Goal: Information Seeking & Learning: Learn about a topic

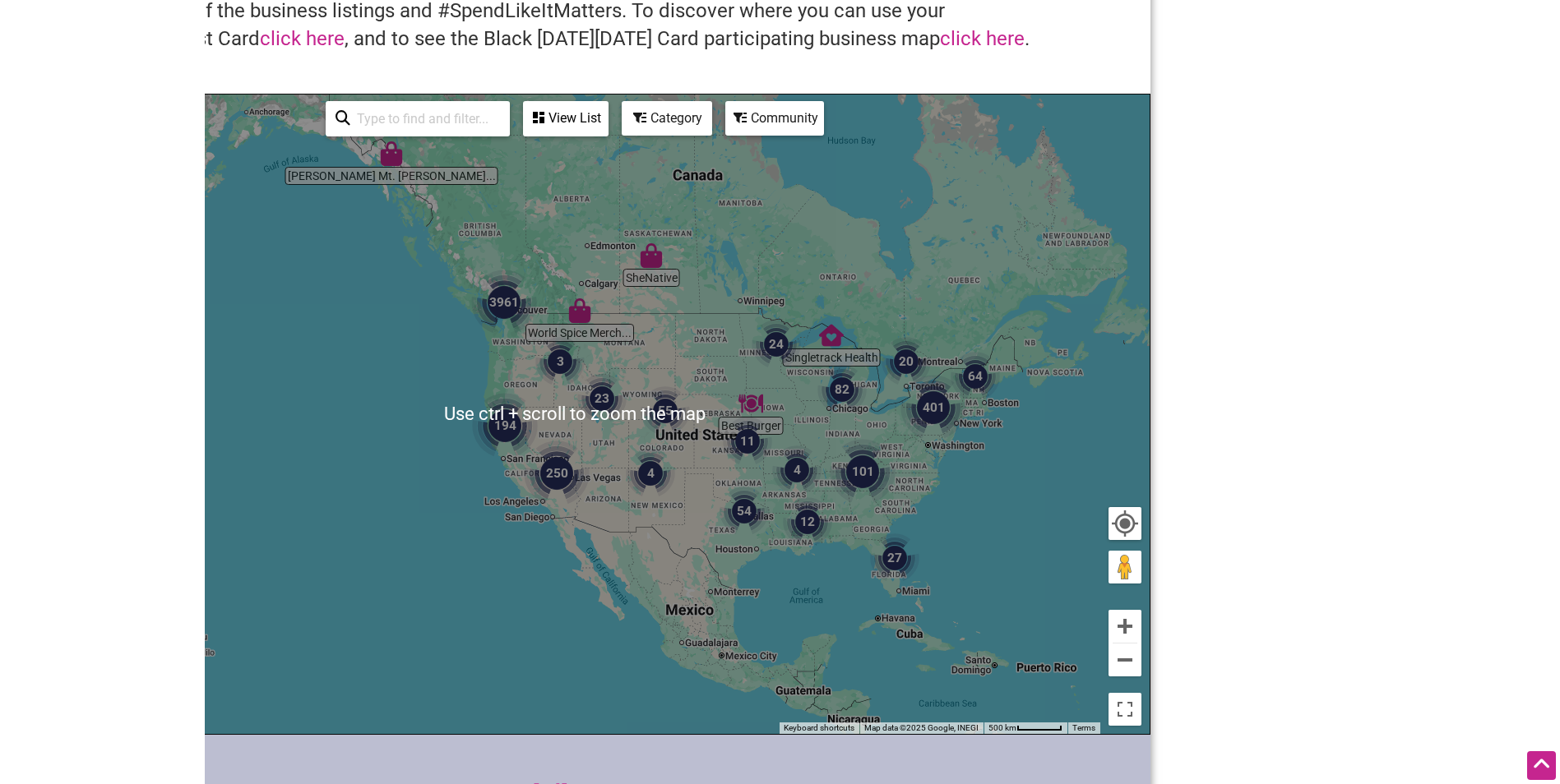
scroll to position [82, 0]
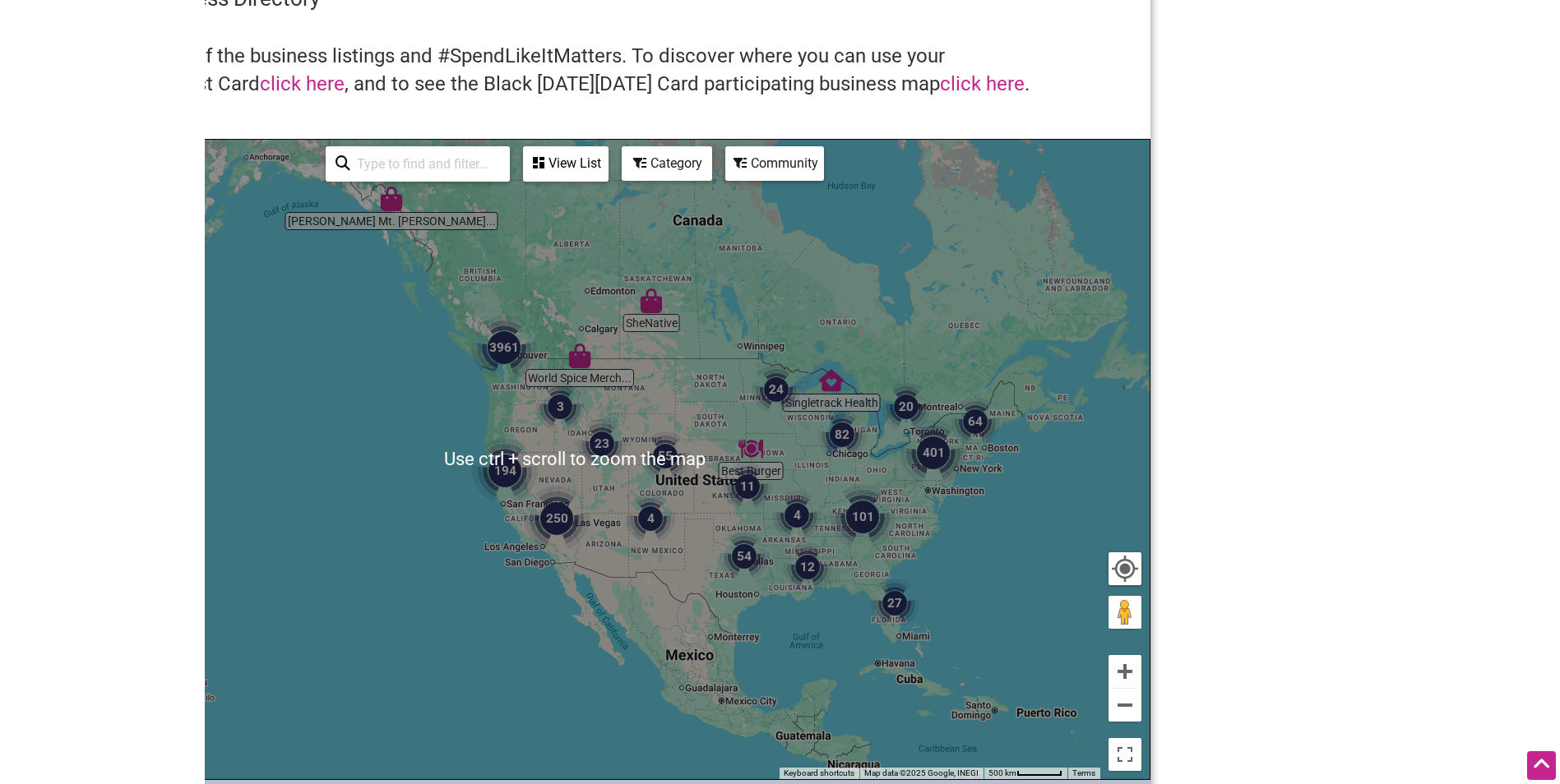
click at [676, 162] on div "Category" at bounding box center [667, 163] width 87 height 31
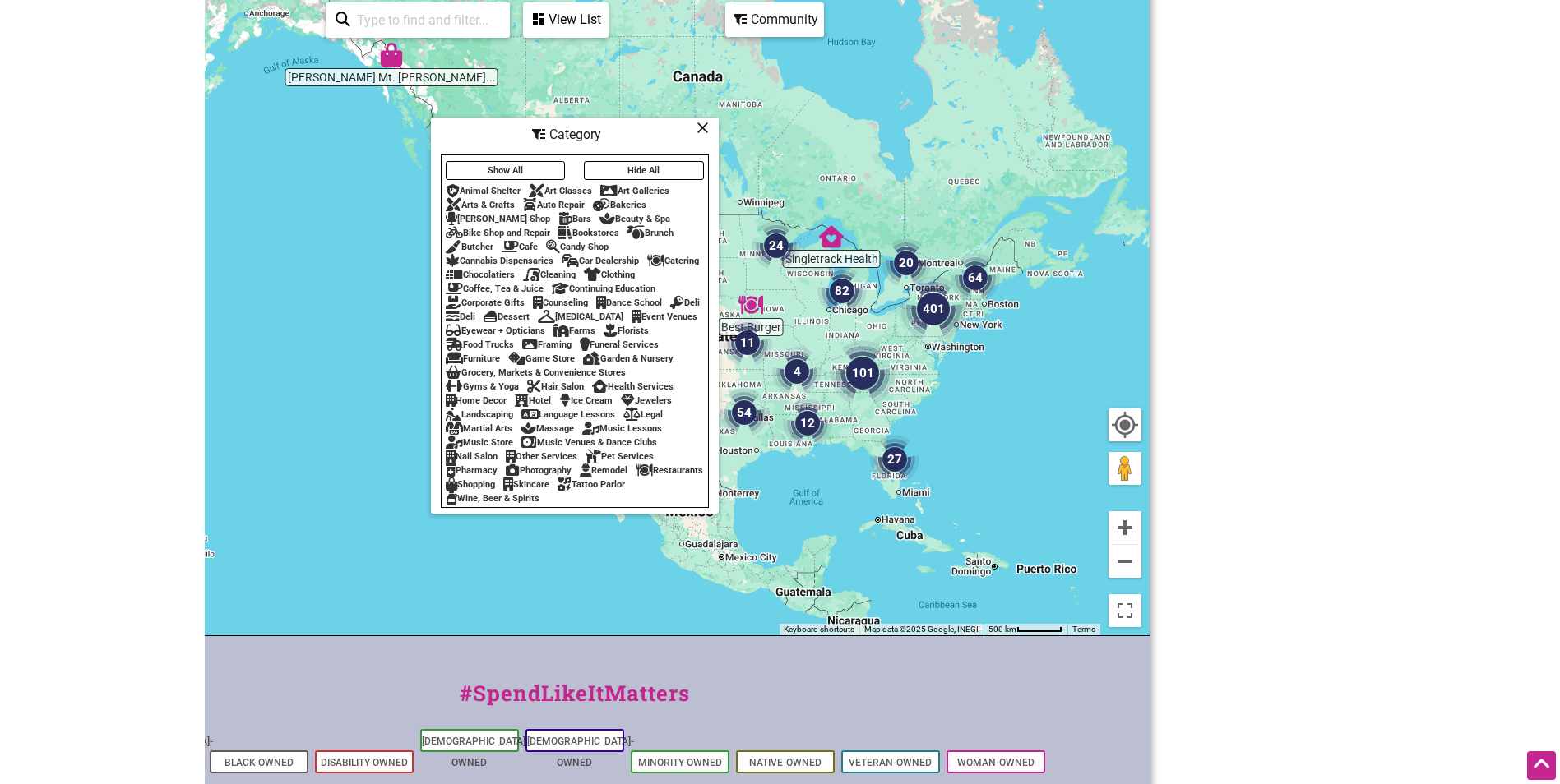
scroll to position [246, 0]
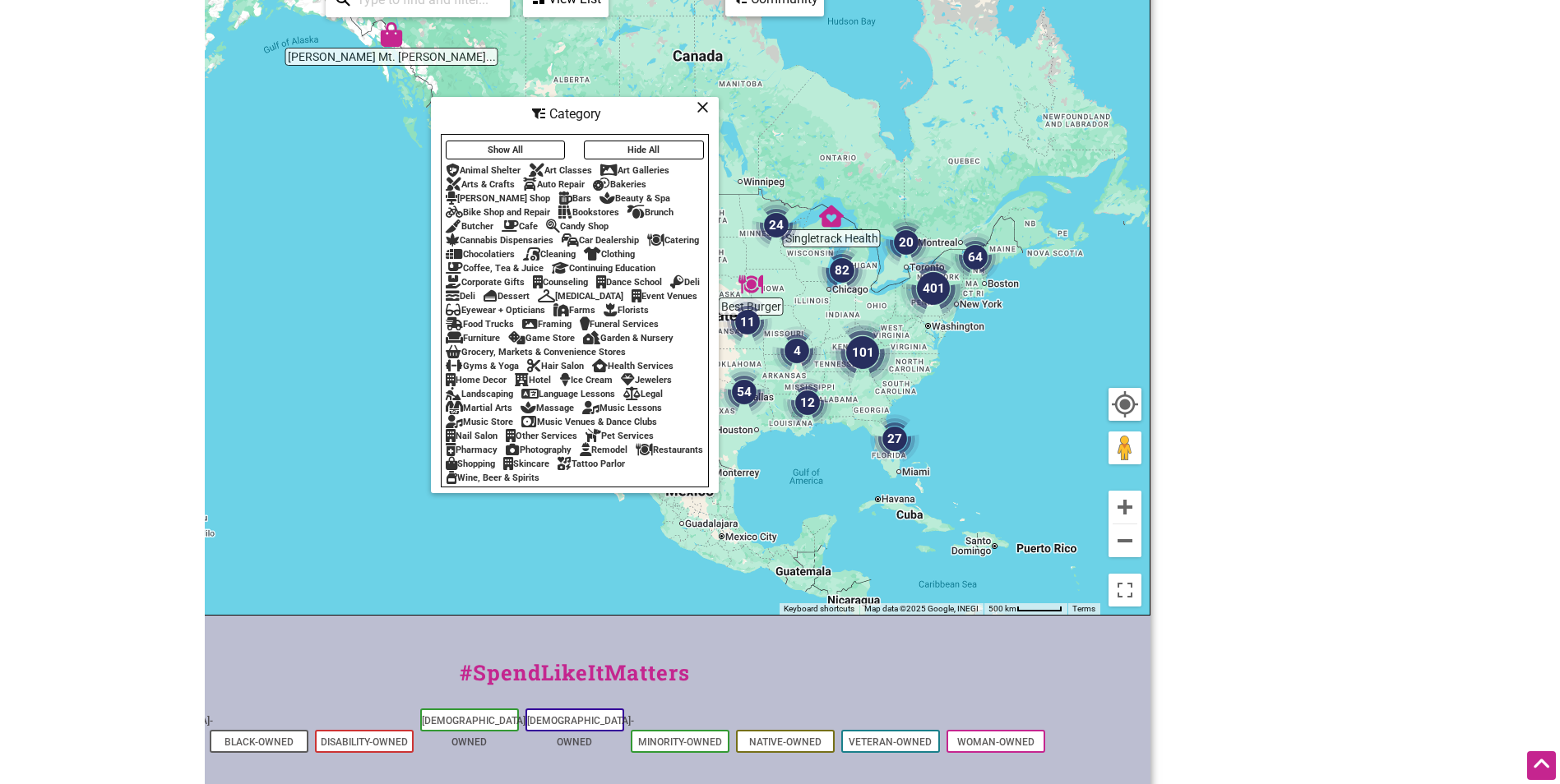
click at [514, 319] on div "Food Trucks" at bounding box center [480, 324] width 68 height 10
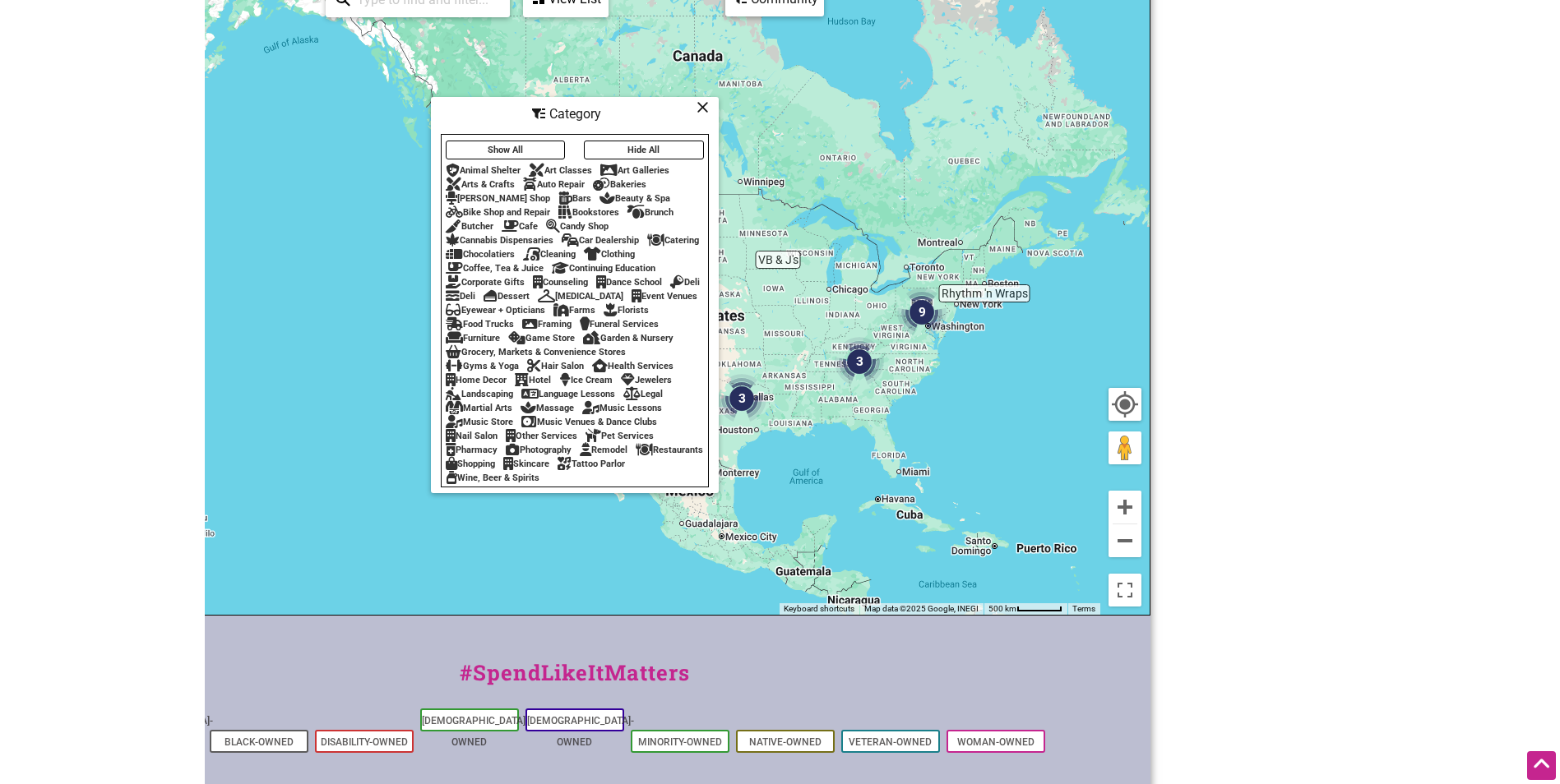
click at [463, 324] on icon at bounding box center [455, 324] width 17 height 1
click at [1019, 395] on div "To navigate, press the arrow keys." at bounding box center [575, 294] width 1150 height 639
click at [709, 107] on div "Category" at bounding box center [575, 114] width 284 height 31
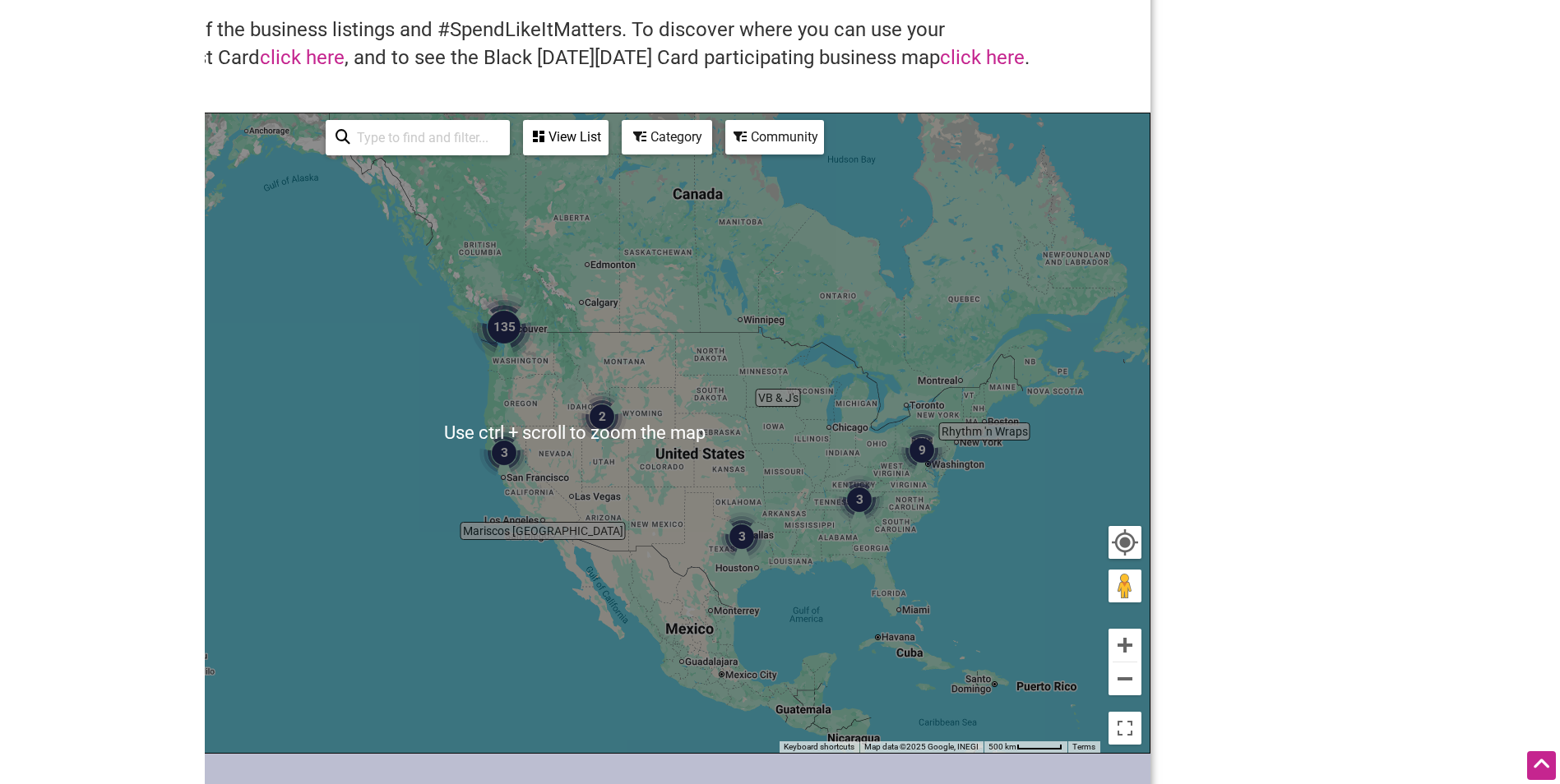
scroll to position [82, 0]
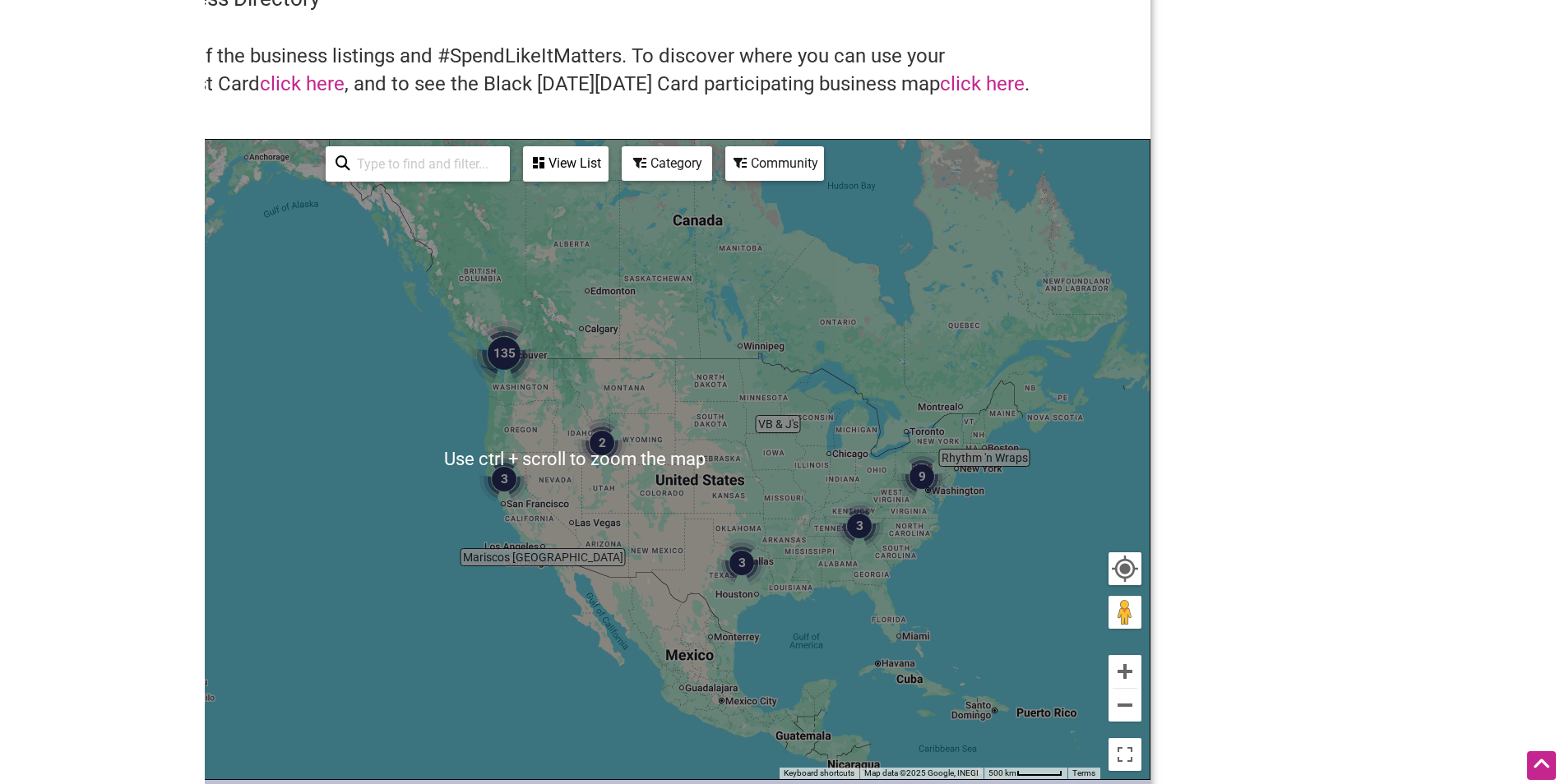
click at [517, 361] on img "135" at bounding box center [503, 353] width 66 height 66
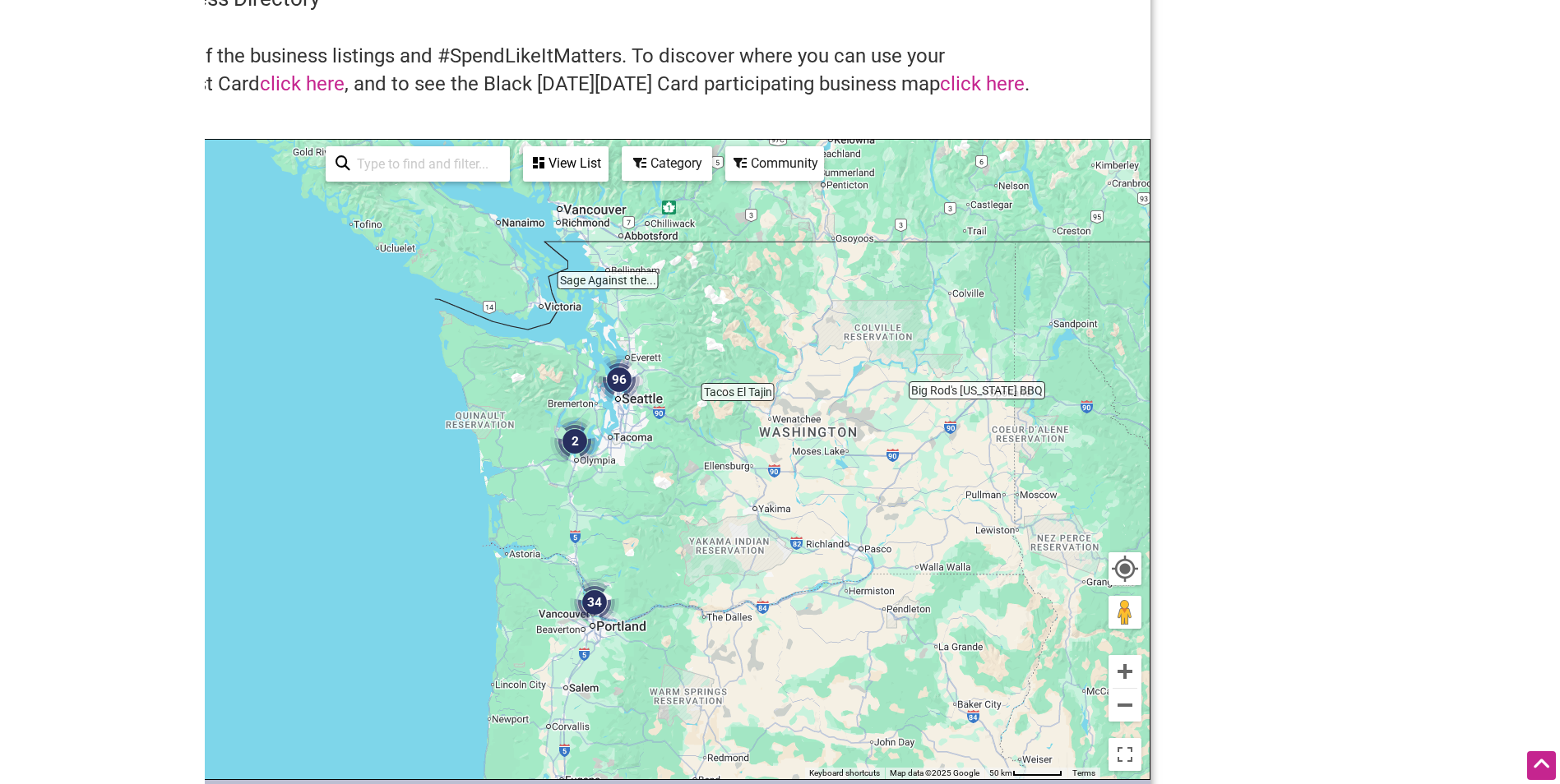
drag, startPoint x: 507, startPoint y: 356, endPoint x: 710, endPoint y: 356, distance: 203.0
click at [710, 356] on div "To navigate, press the arrow keys." at bounding box center [575, 459] width 1150 height 639
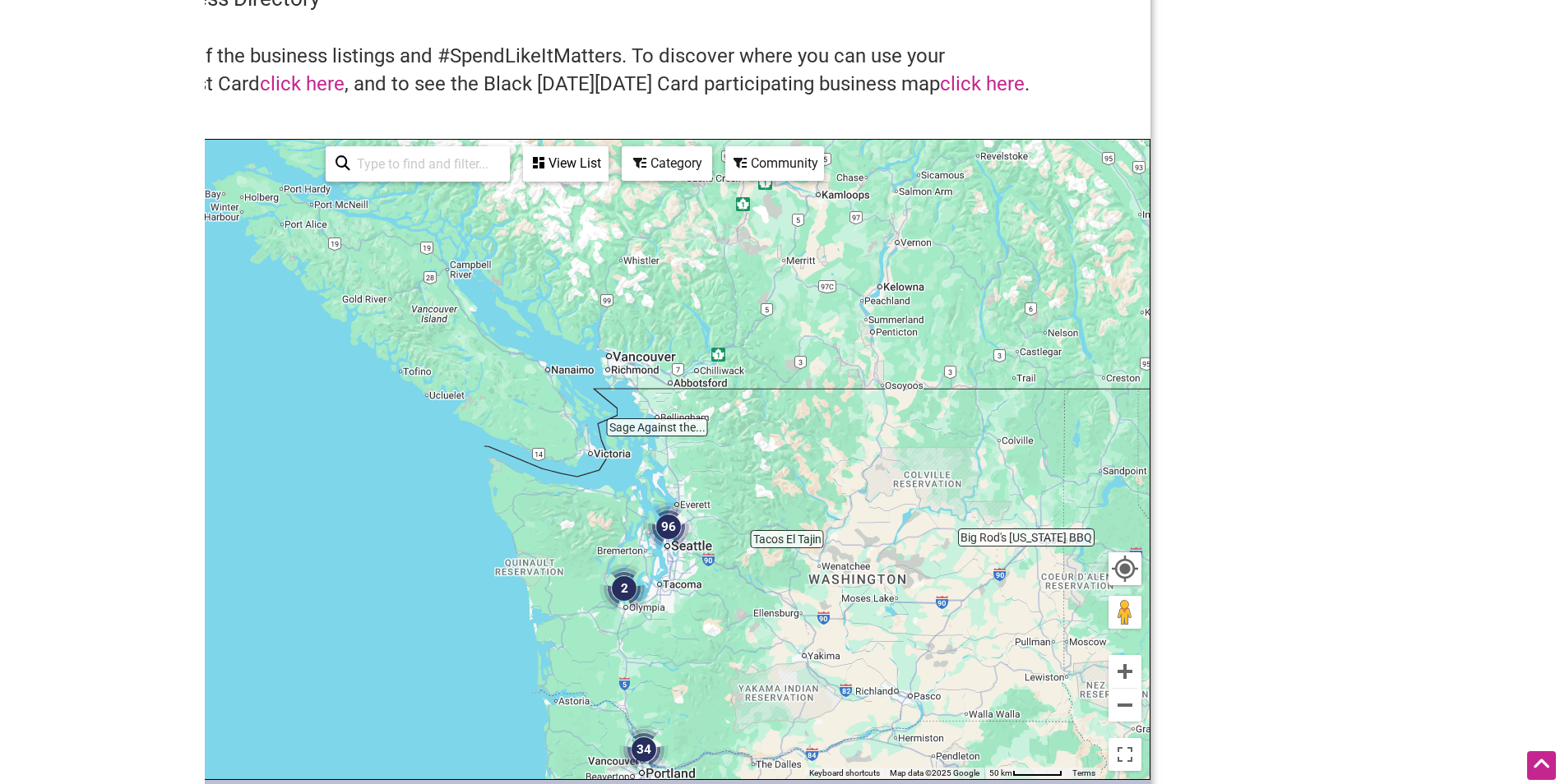
drag, startPoint x: 702, startPoint y: 288, endPoint x: 726, endPoint y: 457, distance: 170.7
click at [735, 459] on div "To navigate, press the arrow keys." at bounding box center [575, 459] width 1150 height 639
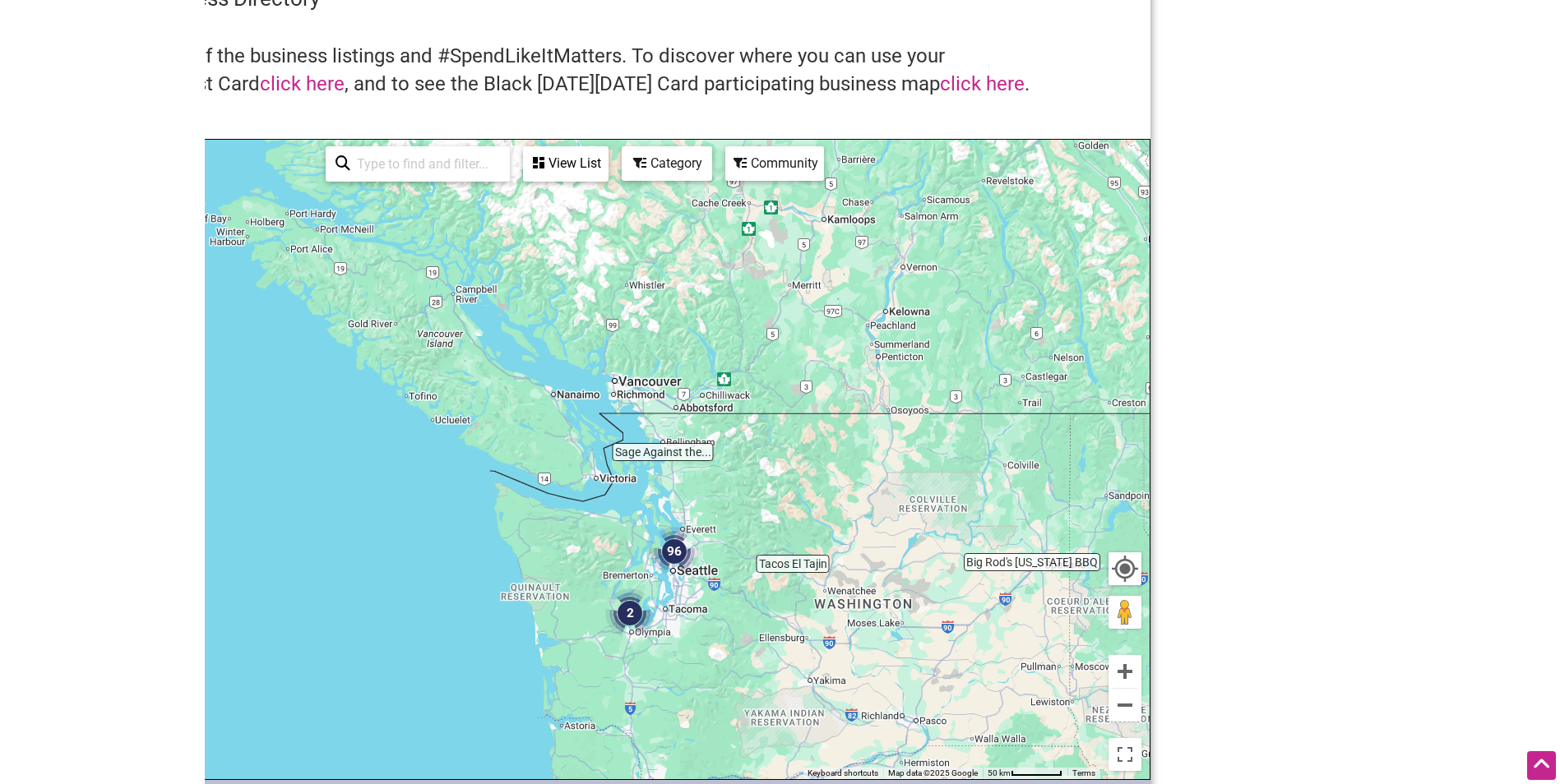
click at [634, 379] on div "To navigate, press the arrow keys." at bounding box center [575, 459] width 1150 height 639
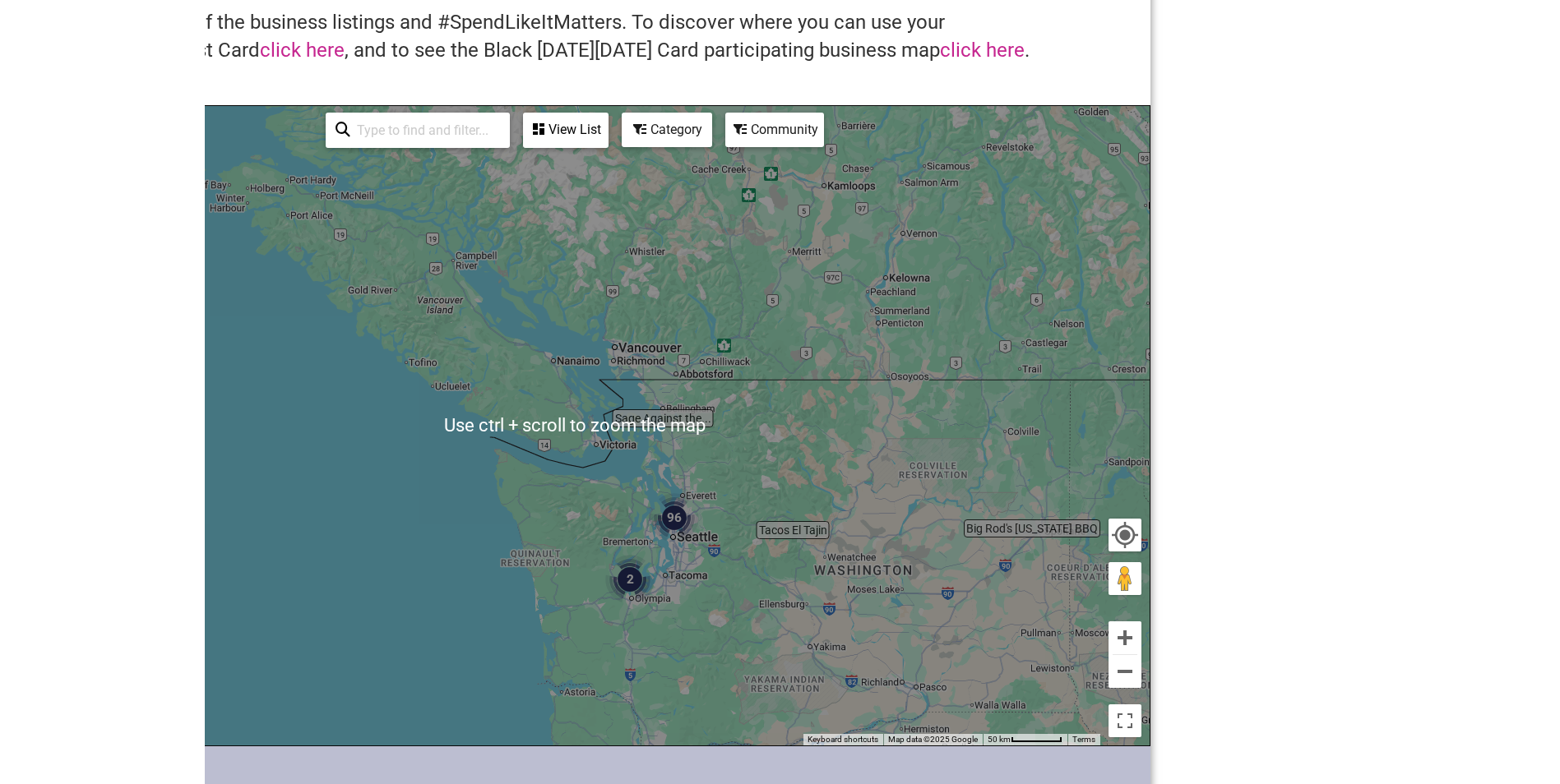
scroll to position [164, 0]
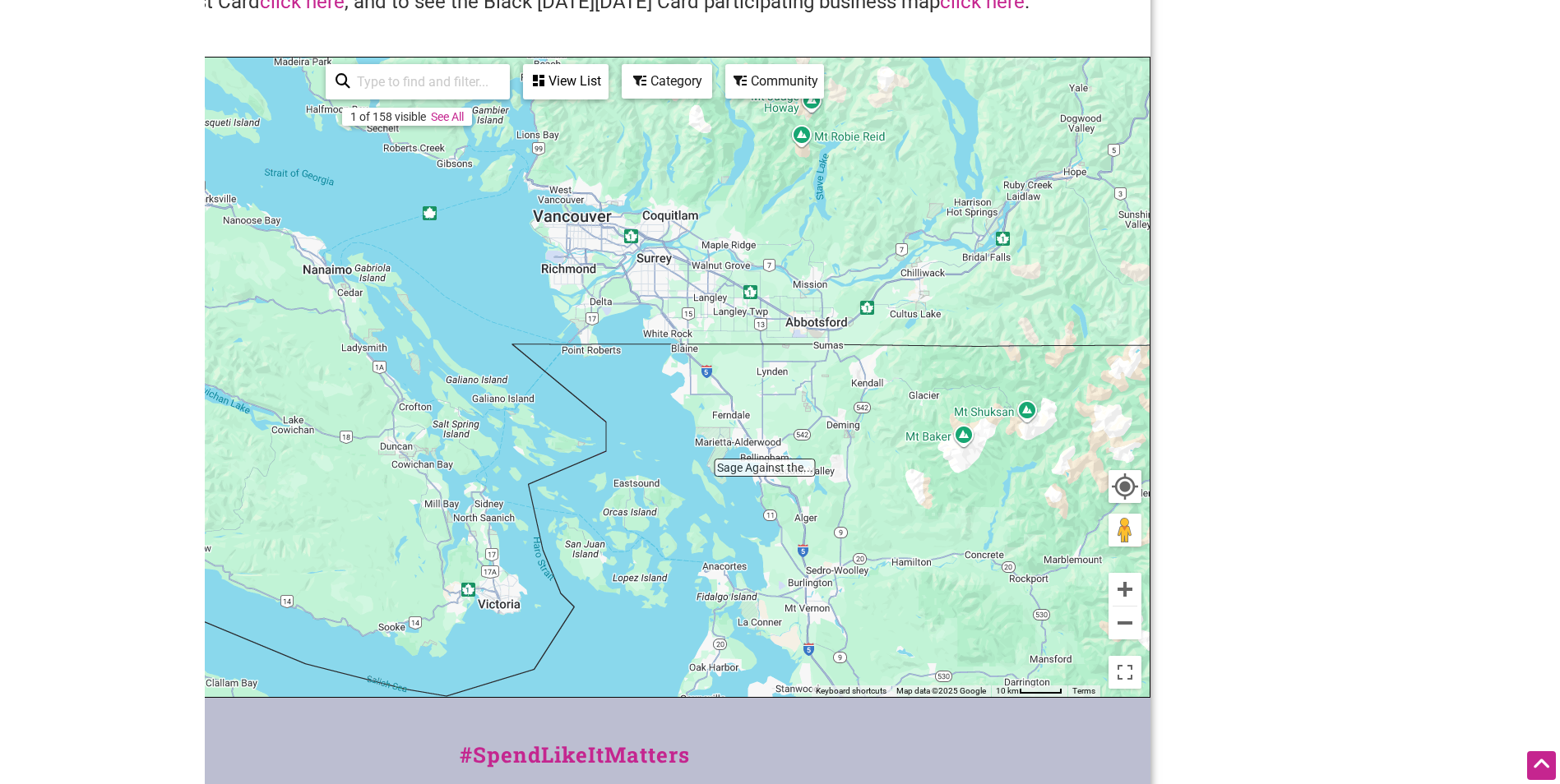
drag, startPoint x: 613, startPoint y: 300, endPoint x: 784, endPoint y: 333, distance: 174.2
click at [784, 333] on div "To navigate, press the arrow keys." at bounding box center [575, 377] width 1150 height 639
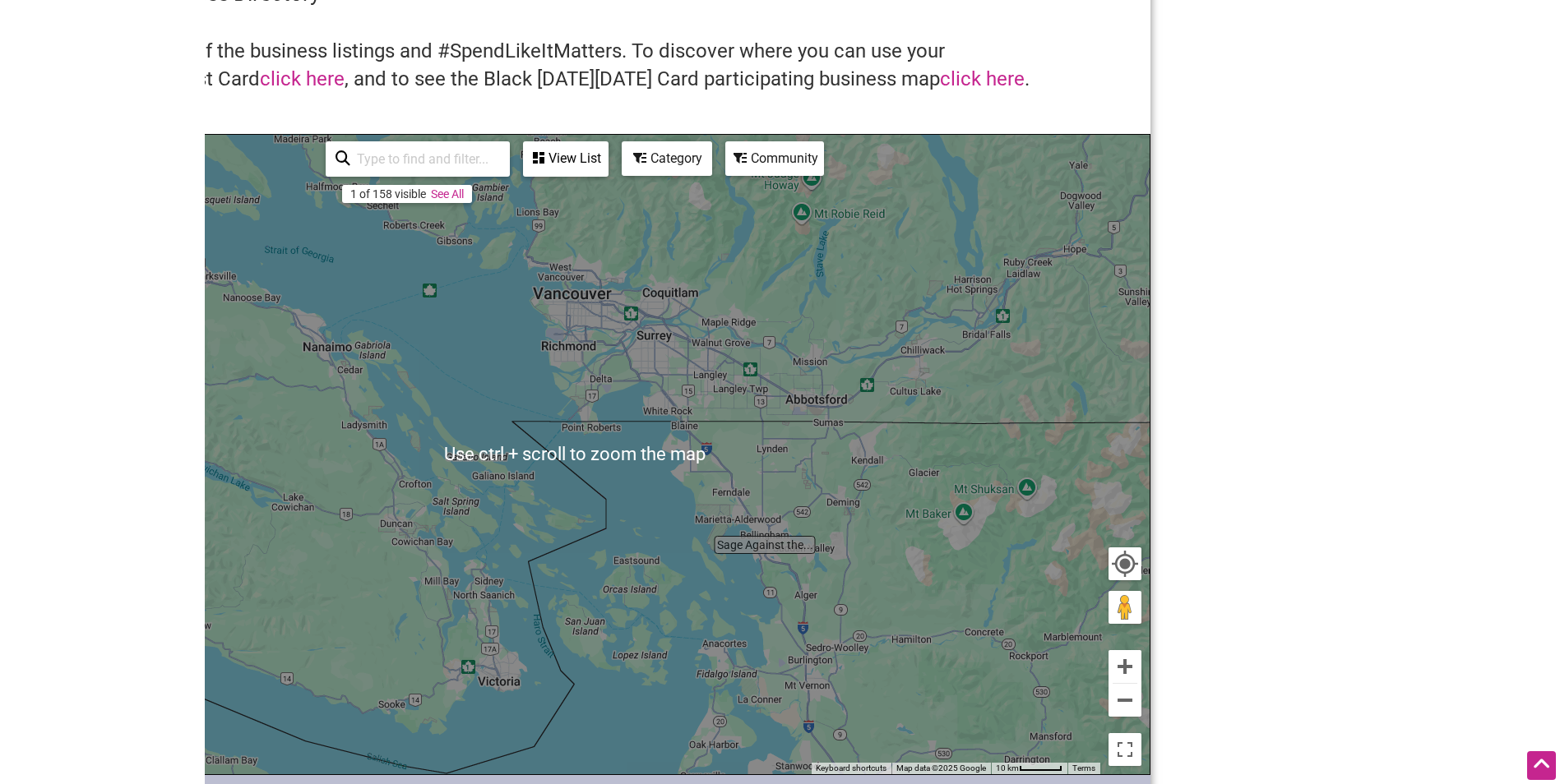
scroll to position [82, 0]
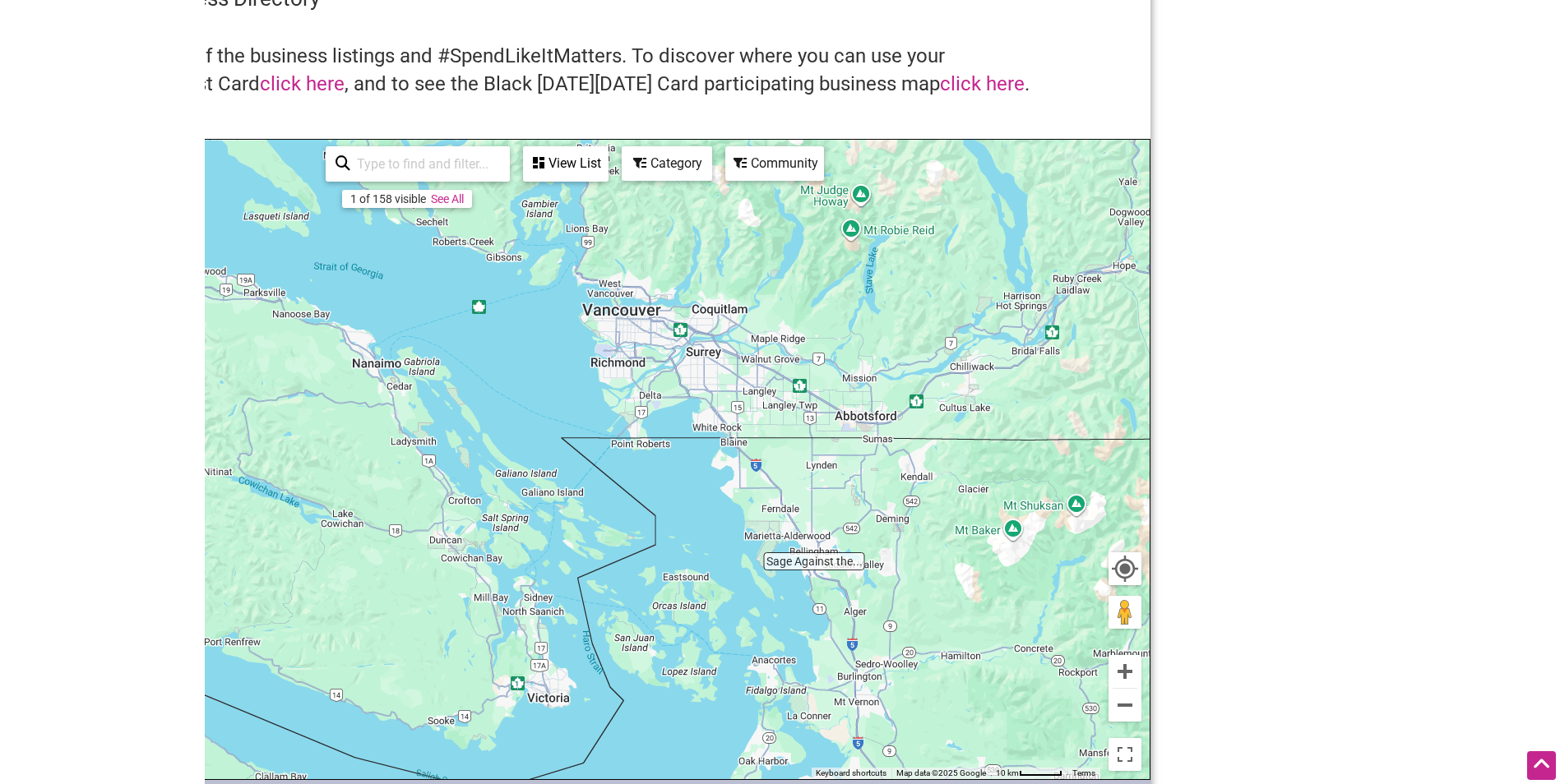
drag, startPoint x: 603, startPoint y: 349, endPoint x: 714, endPoint y: 372, distance: 113.4
click at [714, 372] on div "To navigate, press the arrow keys." at bounding box center [575, 459] width 1150 height 639
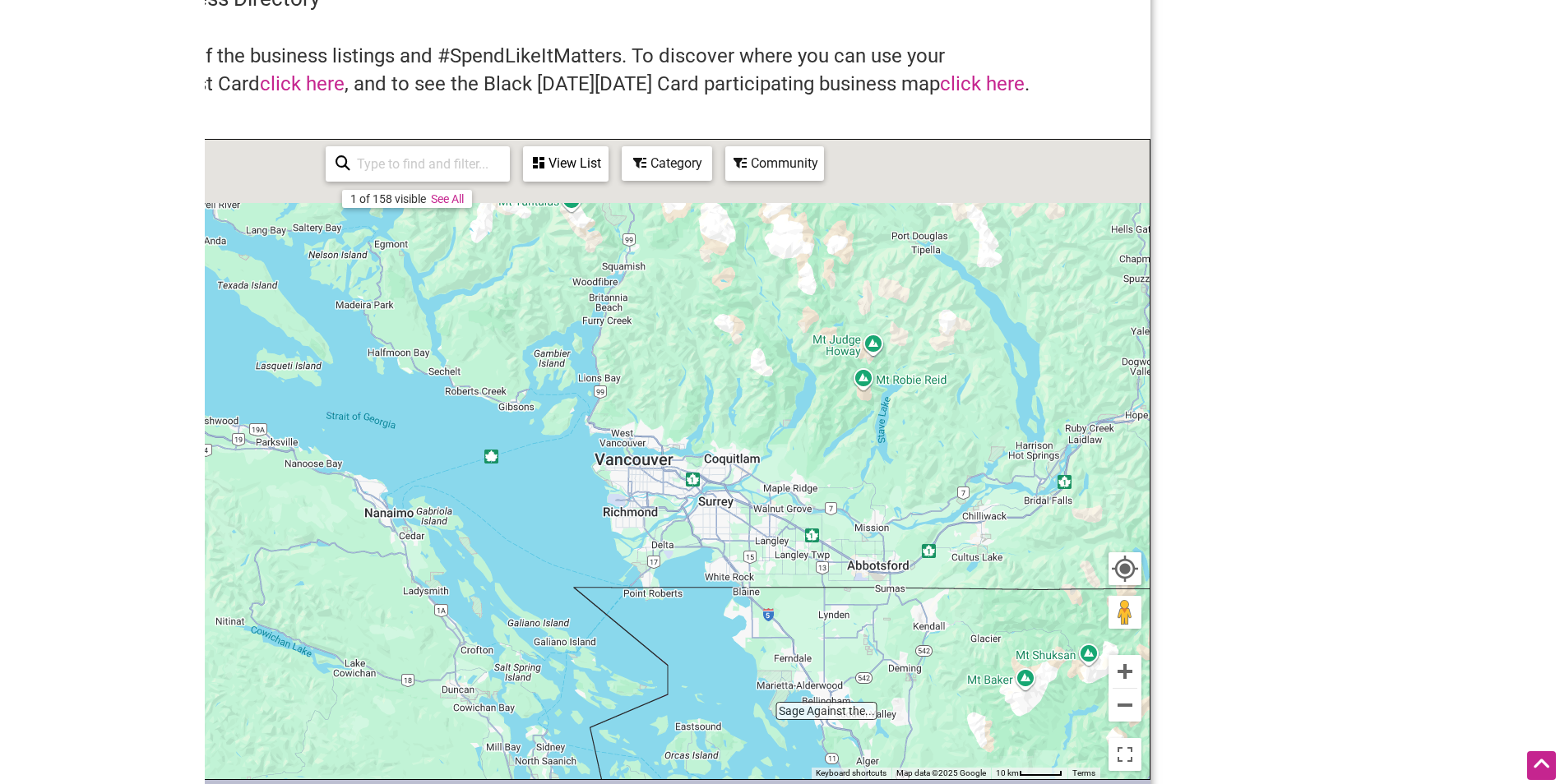
drag, startPoint x: 667, startPoint y: 401, endPoint x: 580, endPoint y: 503, distance: 134.1
click at [580, 503] on div "To navigate, press the arrow keys." at bounding box center [575, 459] width 1150 height 639
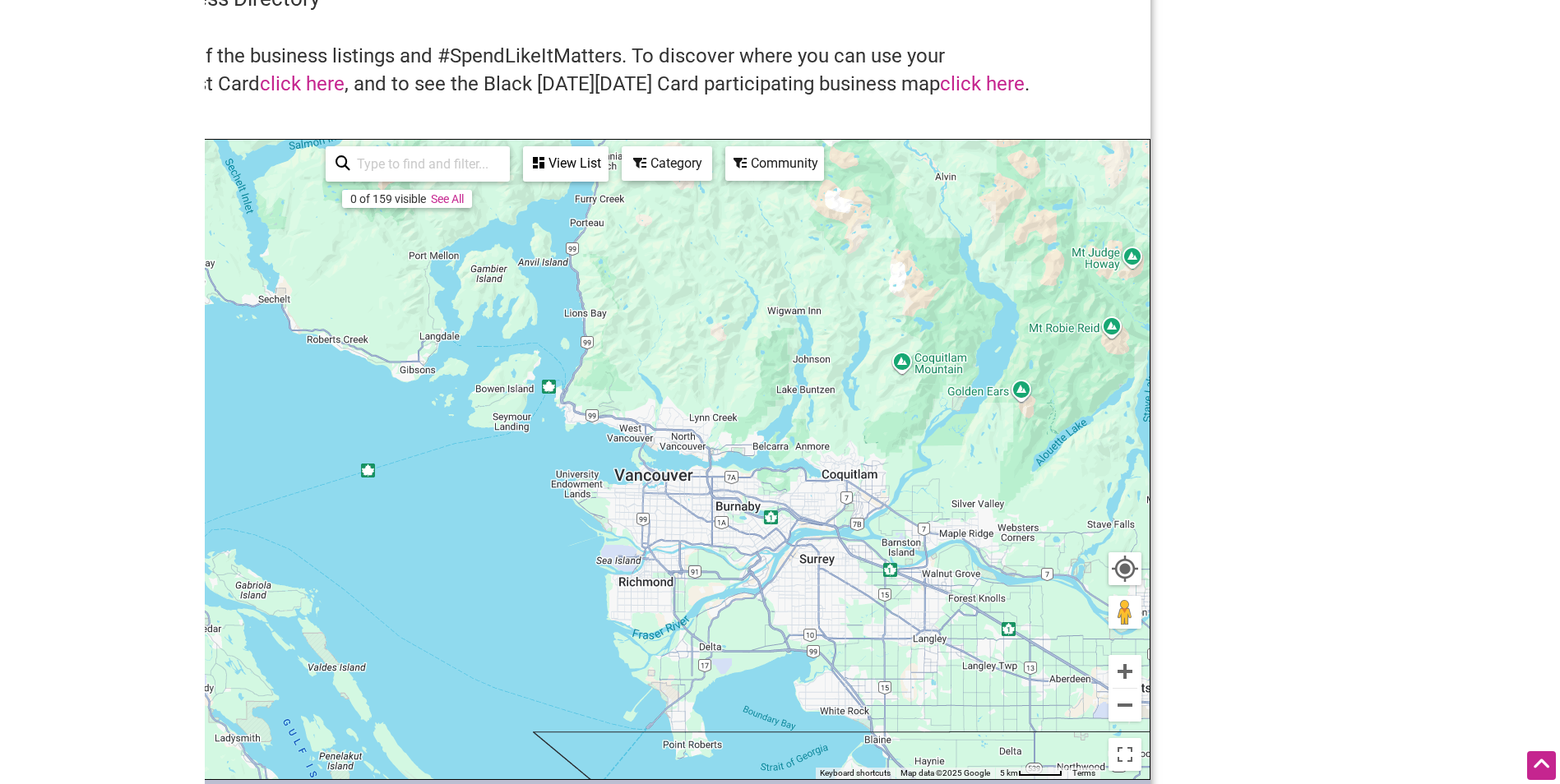
click at [658, 479] on div "To navigate, press the arrow keys." at bounding box center [575, 459] width 1150 height 639
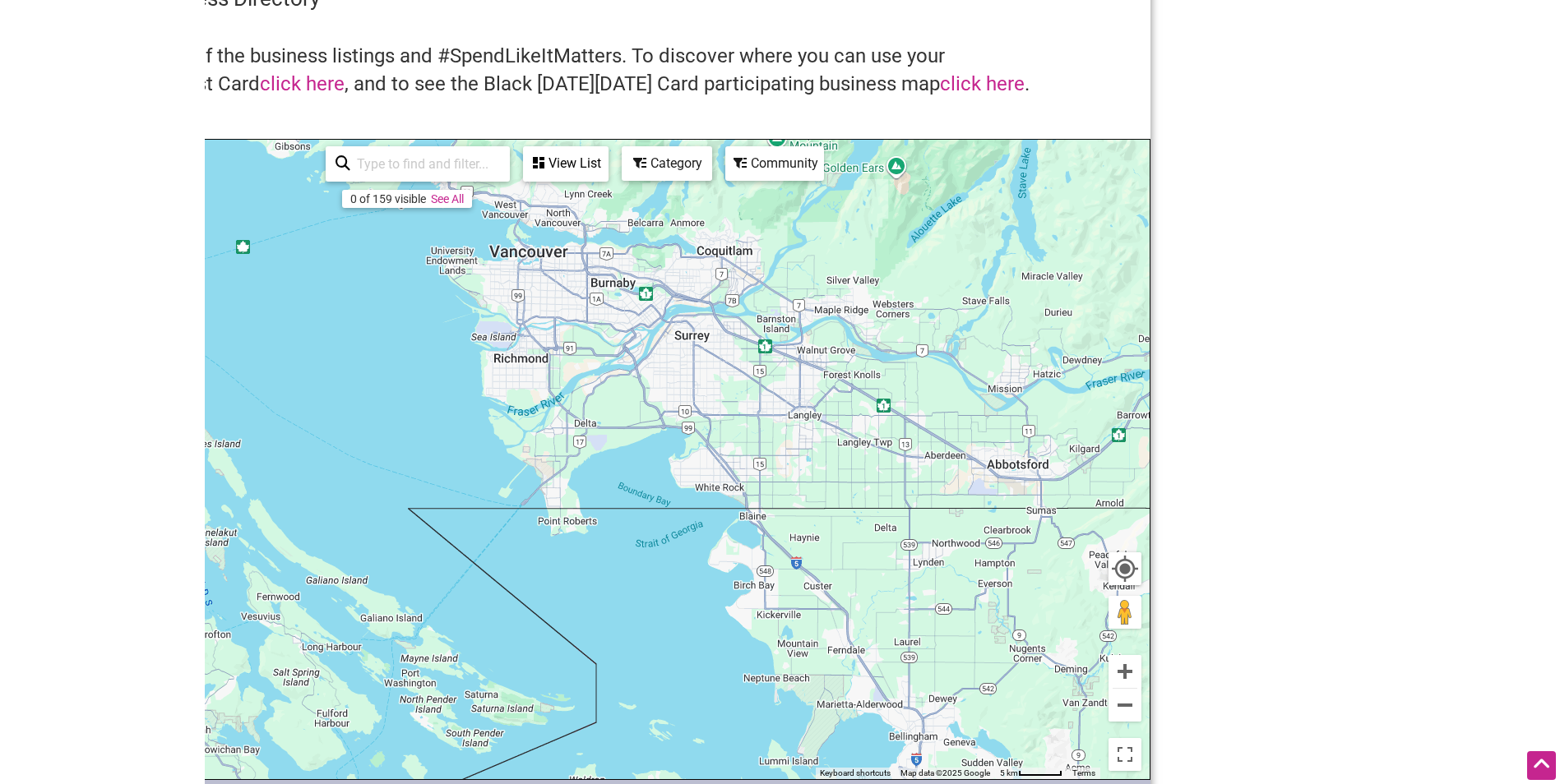
drag, startPoint x: 756, startPoint y: 567, endPoint x: 626, endPoint y: 341, distance: 260.7
click at [626, 341] on div "To navigate, press the arrow keys." at bounding box center [575, 459] width 1150 height 639
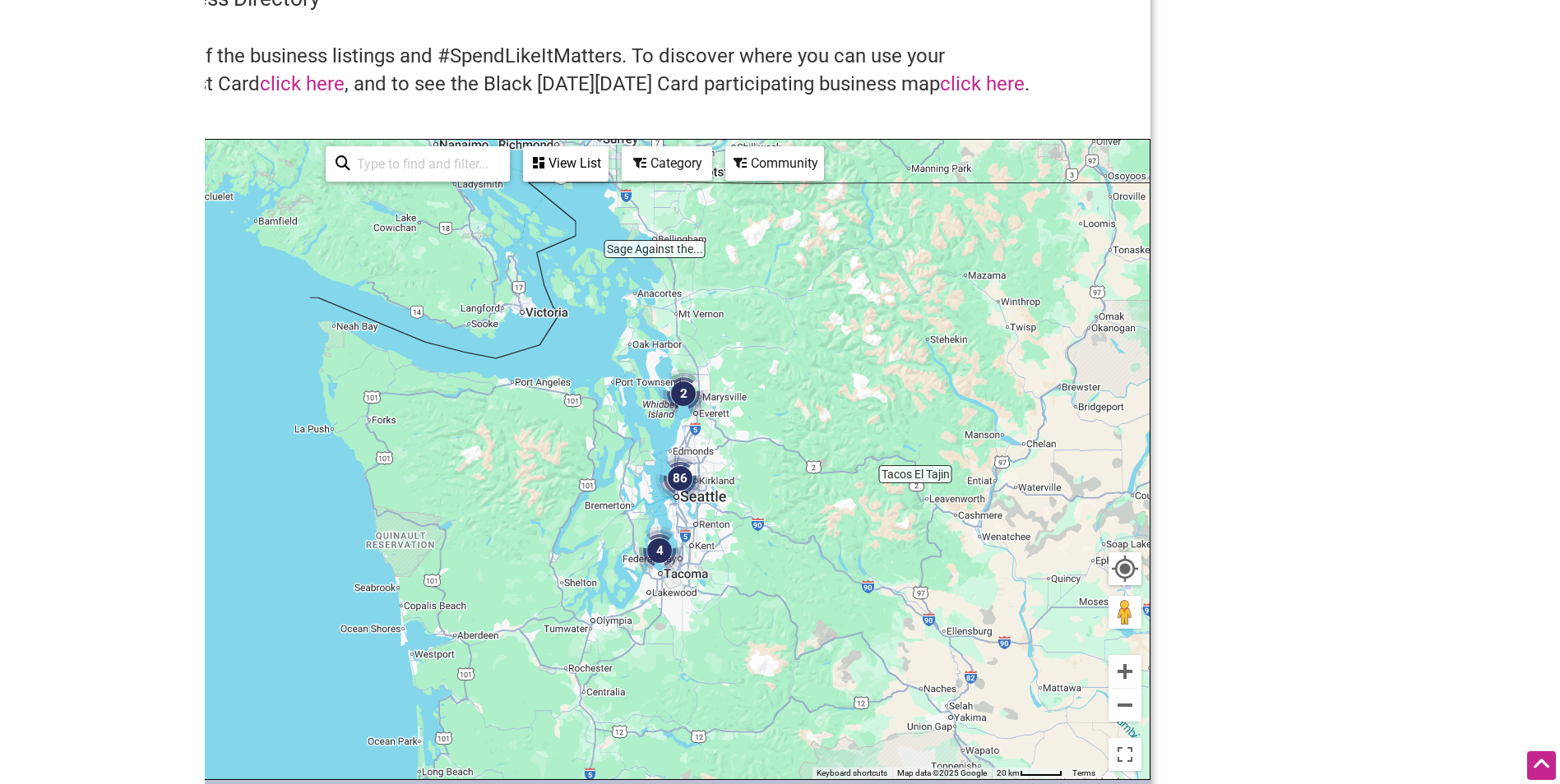
drag, startPoint x: 821, startPoint y: 487, endPoint x: 777, endPoint y: 287, distance: 204.8
click at [777, 287] on div "To navigate, press the arrow keys." at bounding box center [575, 459] width 1150 height 639
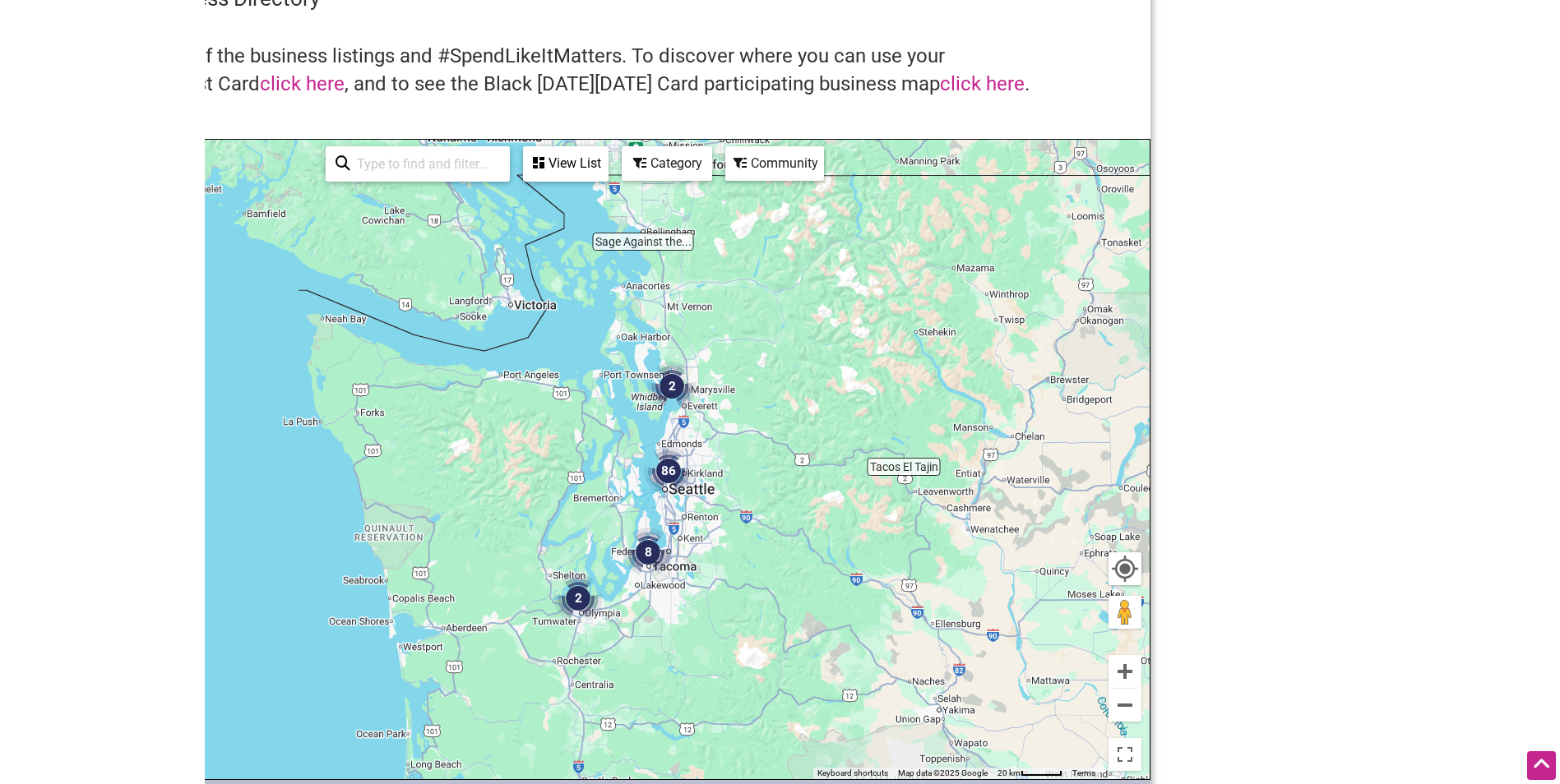
drag, startPoint x: 778, startPoint y: 429, endPoint x: 753, endPoint y: 376, distance: 58.6
click at [753, 376] on div "To navigate, press the arrow keys." at bounding box center [575, 459] width 1150 height 639
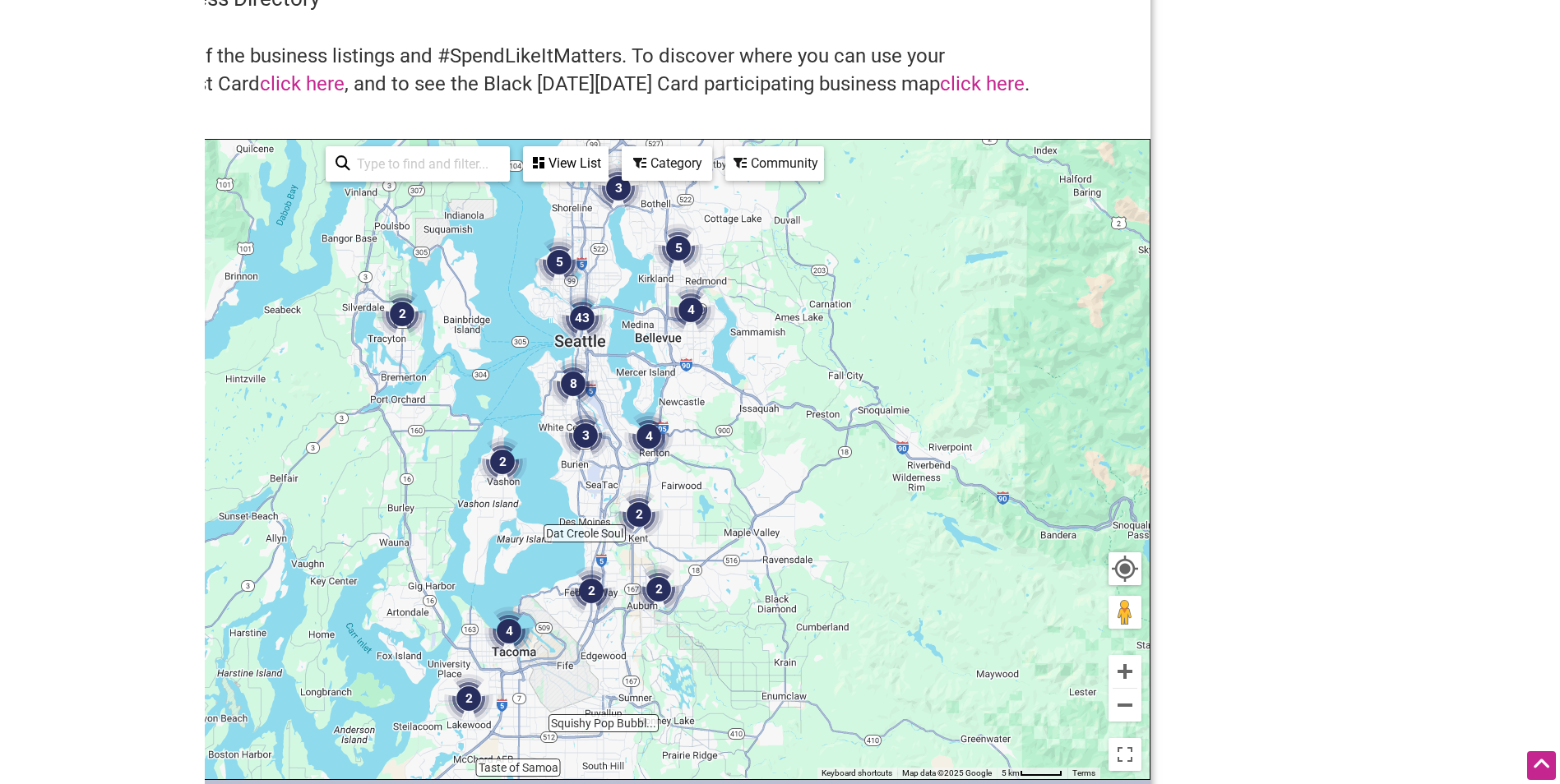
drag, startPoint x: 622, startPoint y: 541, endPoint x: 784, endPoint y: 567, distance: 164.1
click at [784, 567] on div "To navigate, press the arrow keys." at bounding box center [575, 459] width 1150 height 639
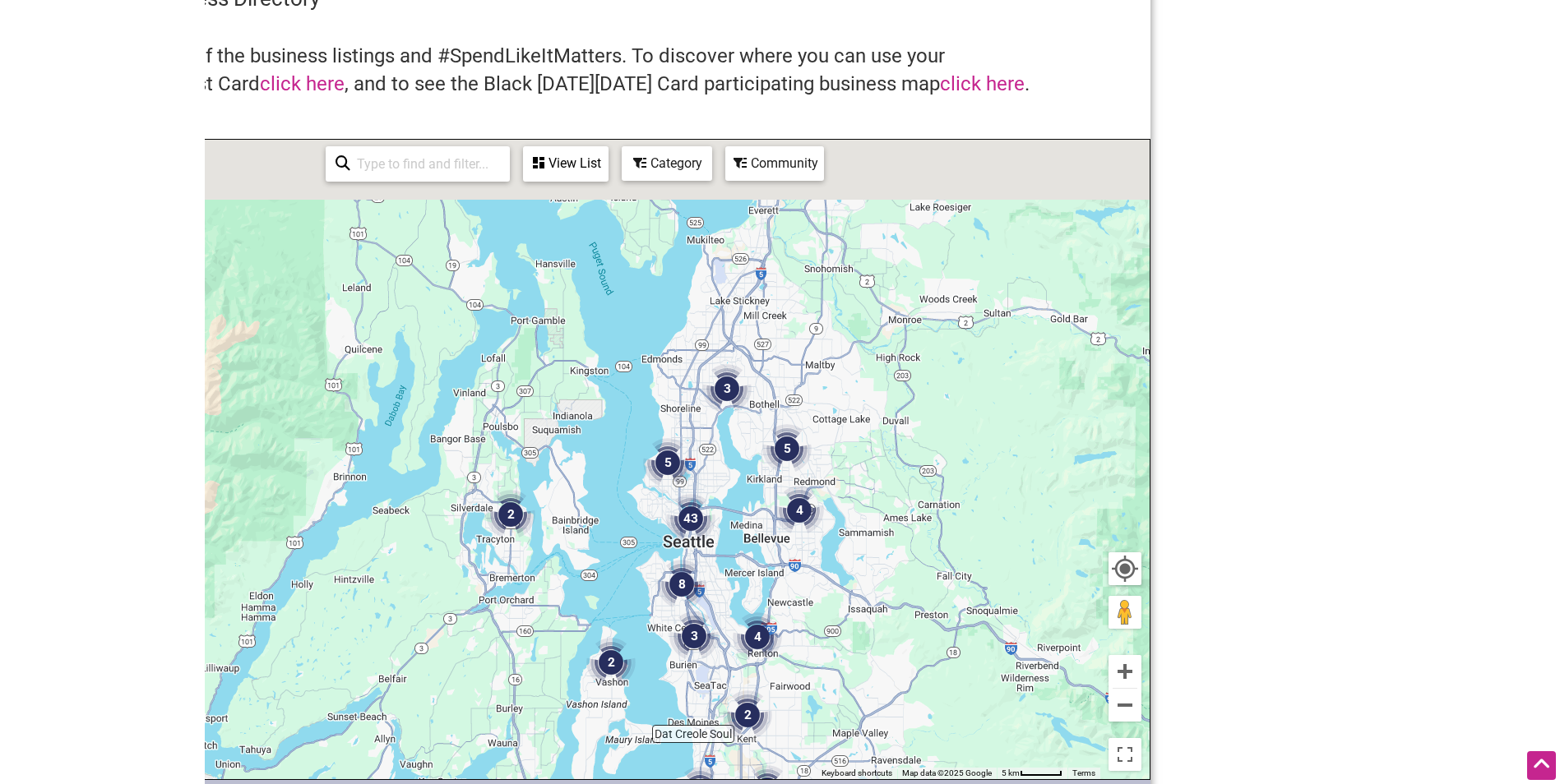
drag, startPoint x: 759, startPoint y: 414, endPoint x: 872, endPoint y: 629, distance: 242.9
click at [872, 629] on div "To navigate, press the arrow keys." at bounding box center [575, 459] width 1150 height 639
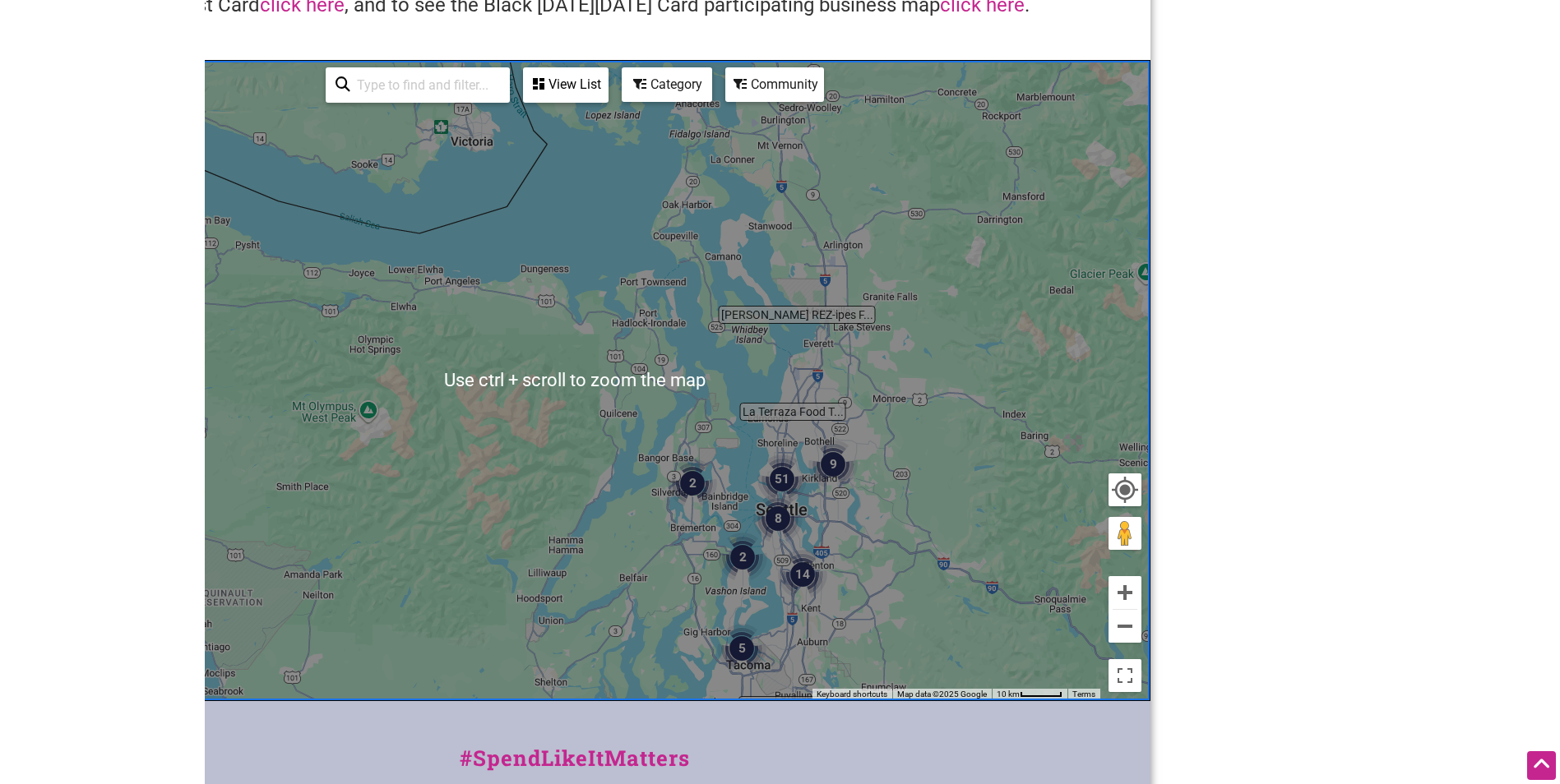
scroll to position [164, 0]
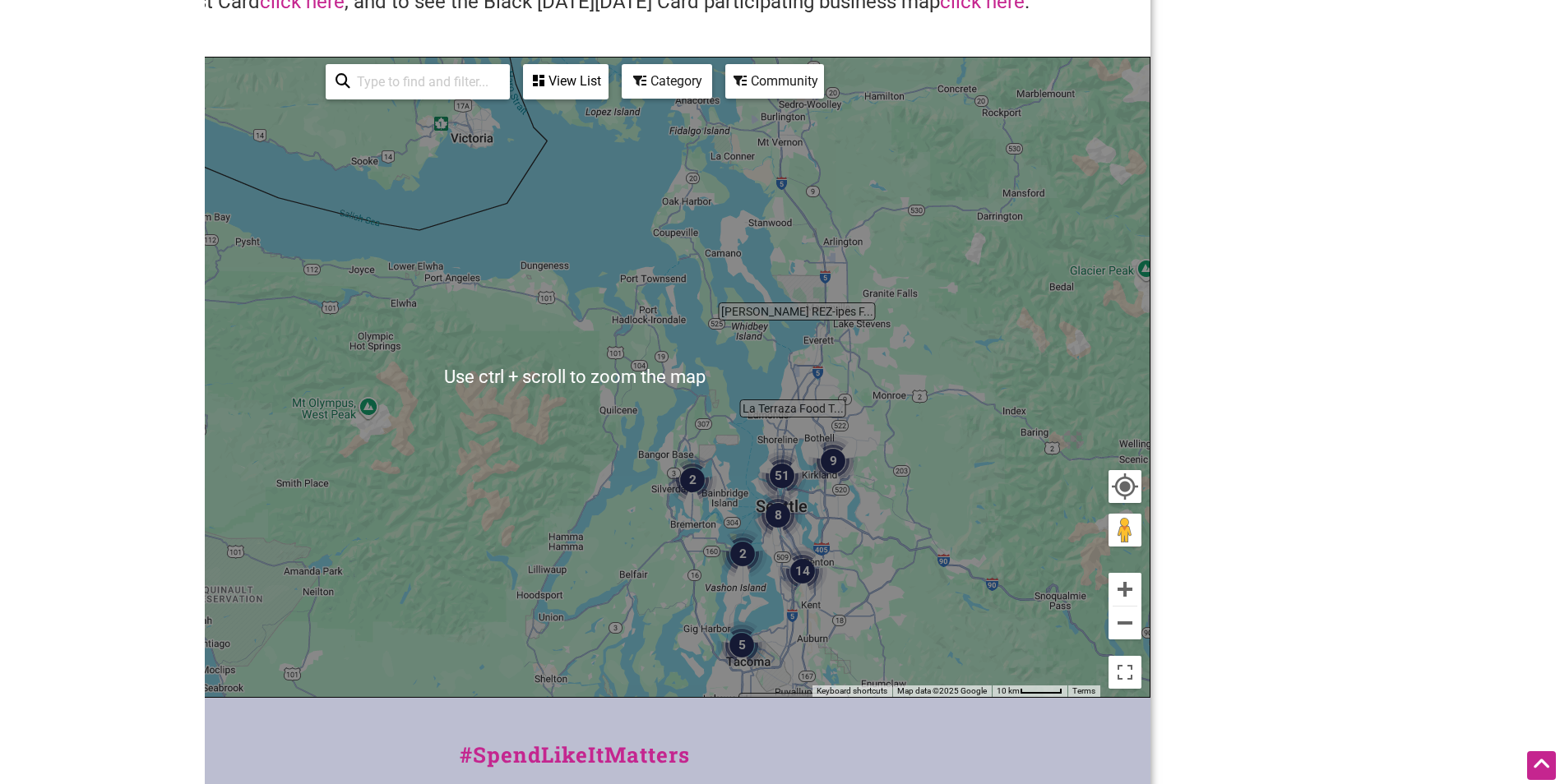
click at [926, 379] on div "To navigate, press the arrow keys." at bounding box center [575, 377] width 1150 height 639
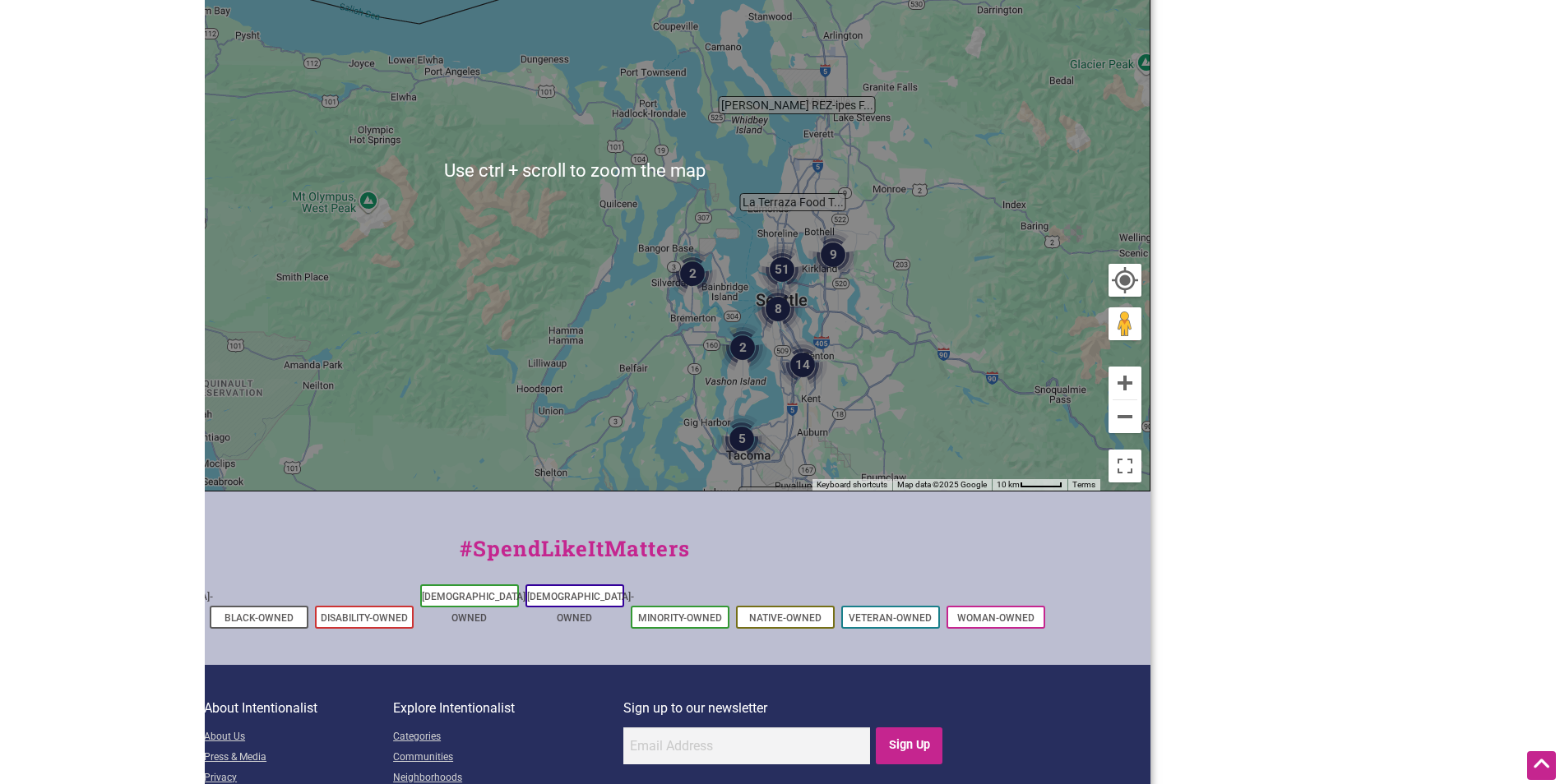
scroll to position [411, 0]
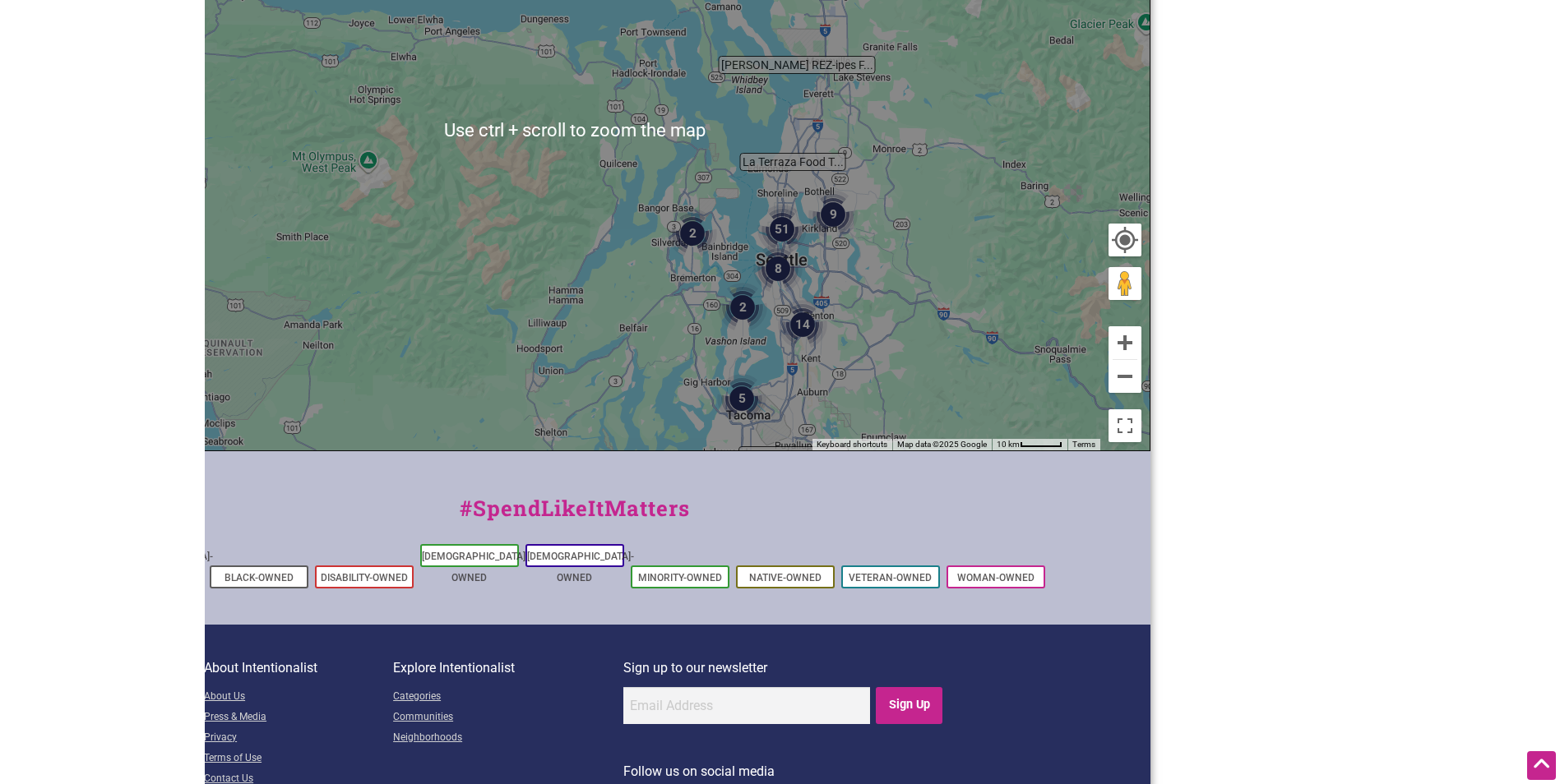
click at [748, 345] on div "To navigate, press the arrow keys." at bounding box center [575, 130] width 1150 height 639
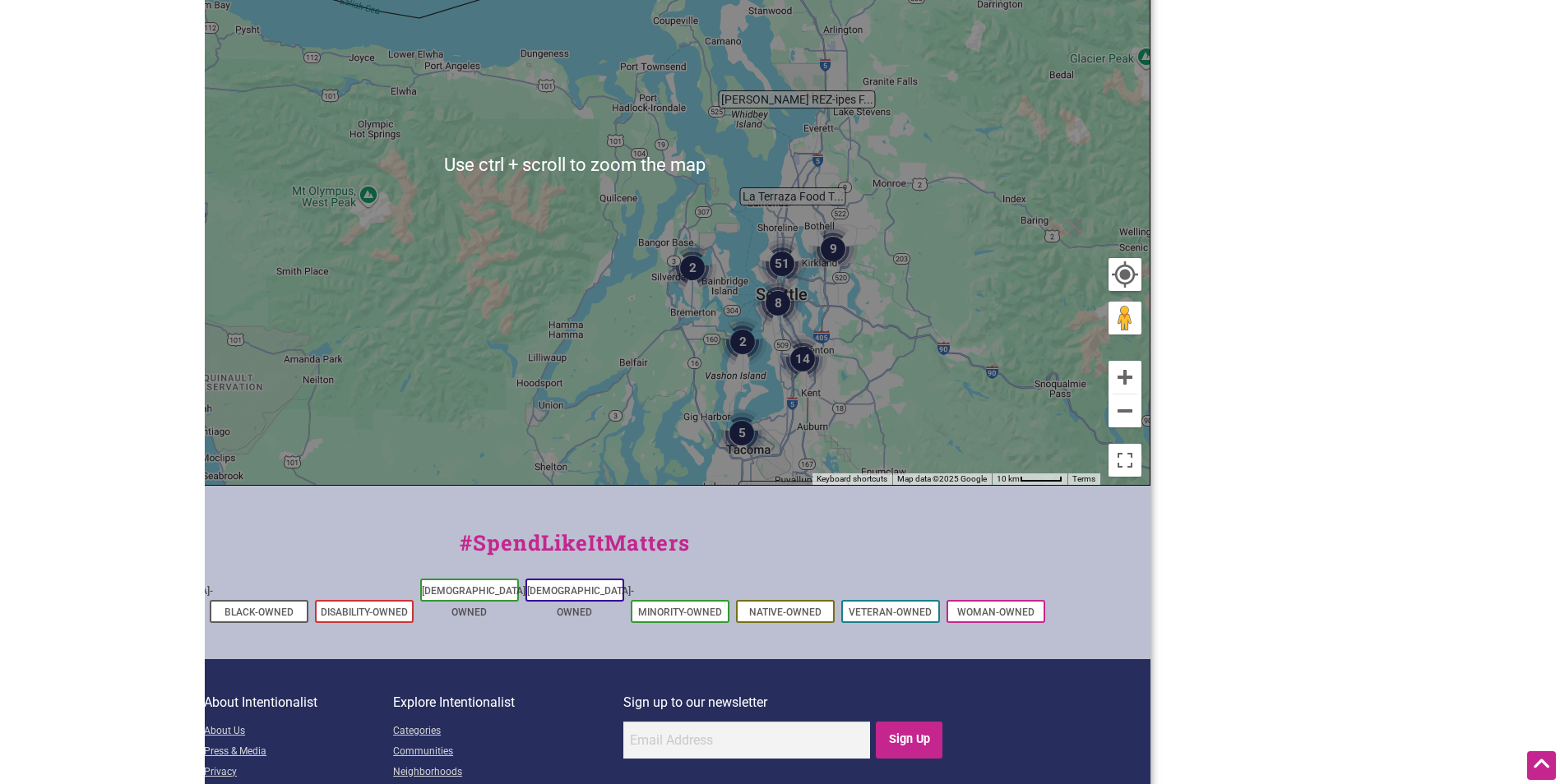
scroll to position [329, 0]
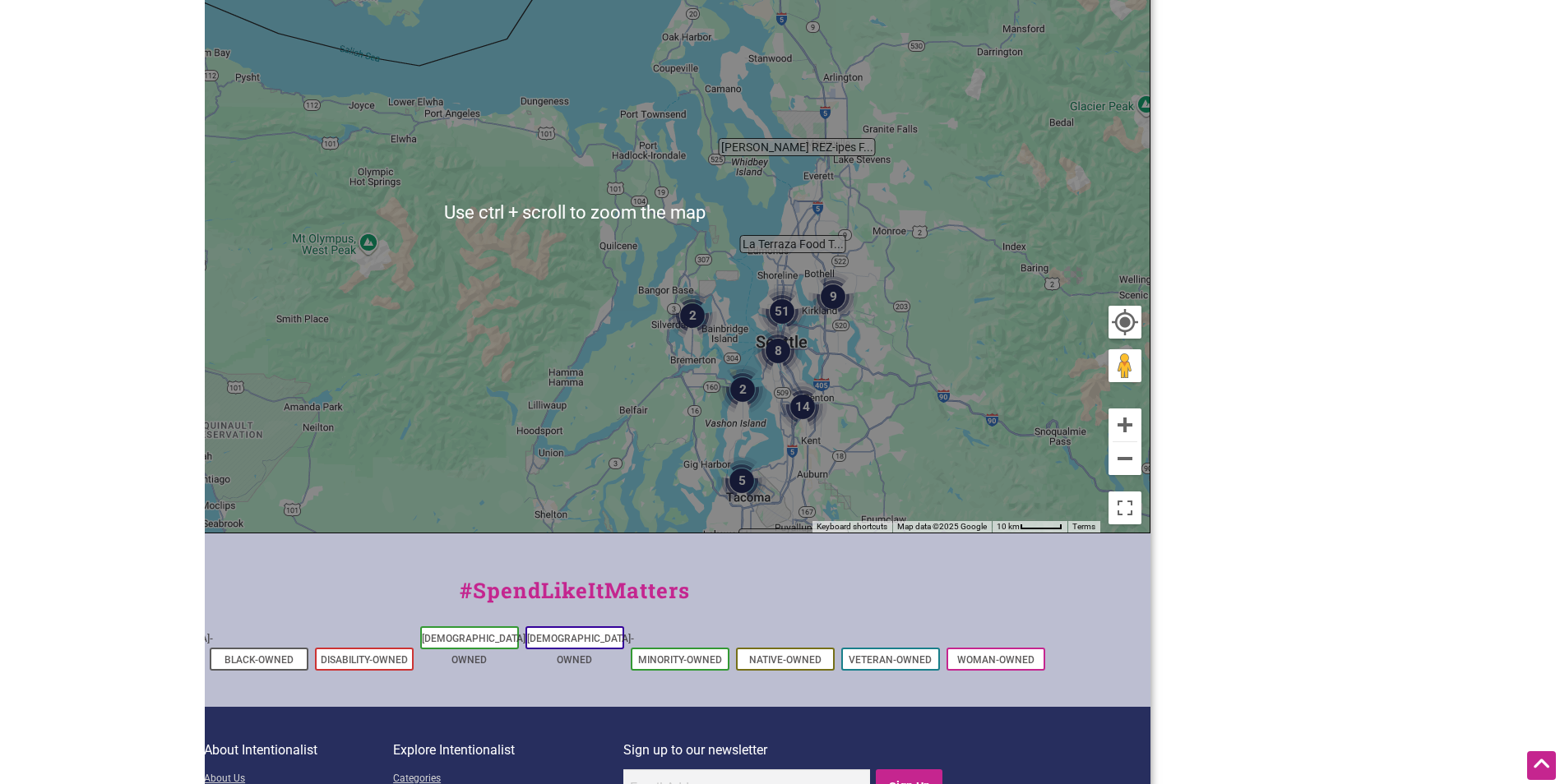
click at [895, 328] on div "To navigate, press the arrow keys." at bounding box center [575, 212] width 1150 height 639
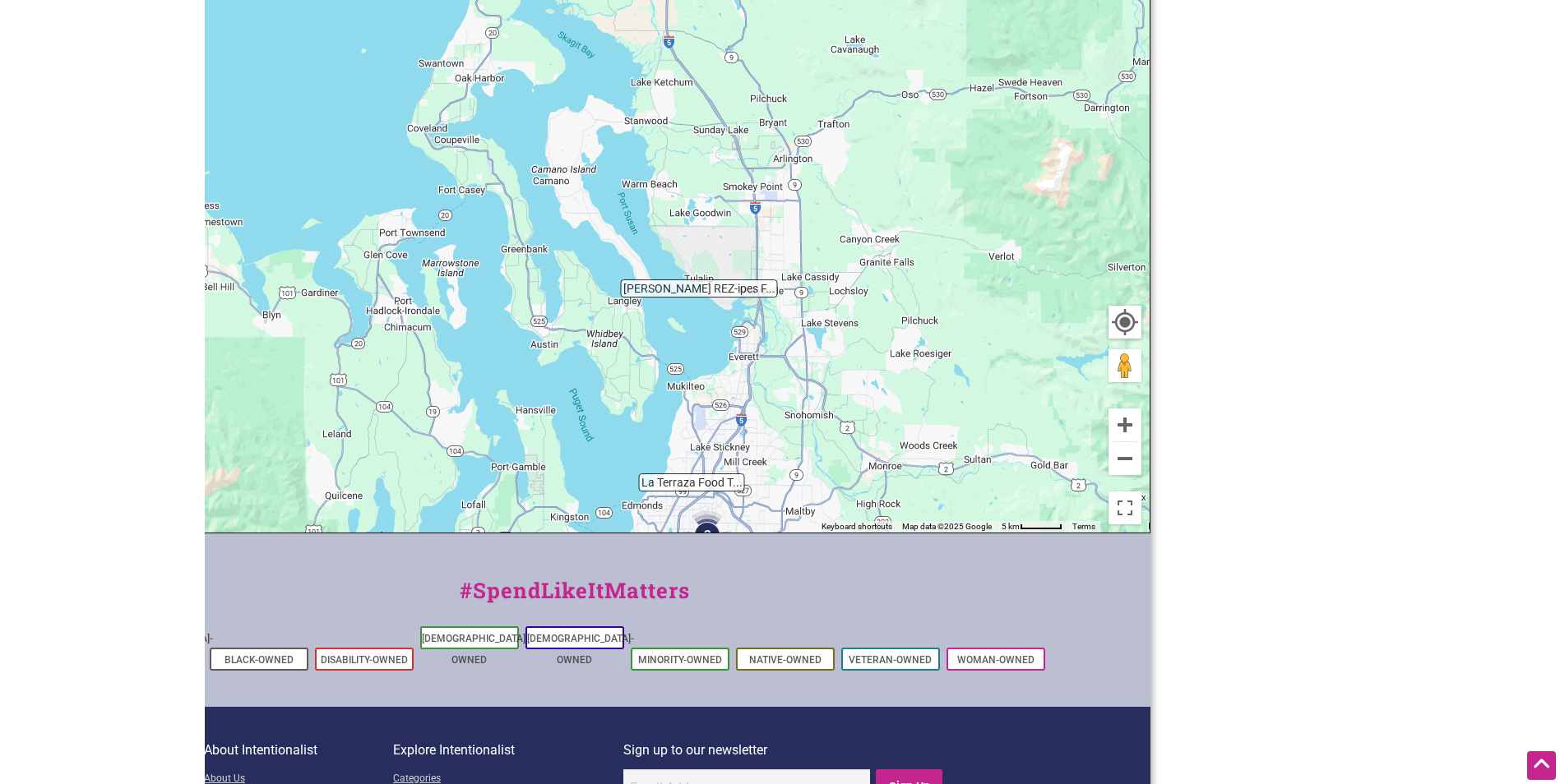
drag, startPoint x: 837, startPoint y: 163, endPoint x: 779, endPoint y: 464, distance: 306.5
click at [783, 490] on div "To navigate, press the arrow keys." at bounding box center [575, 212] width 1150 height 639
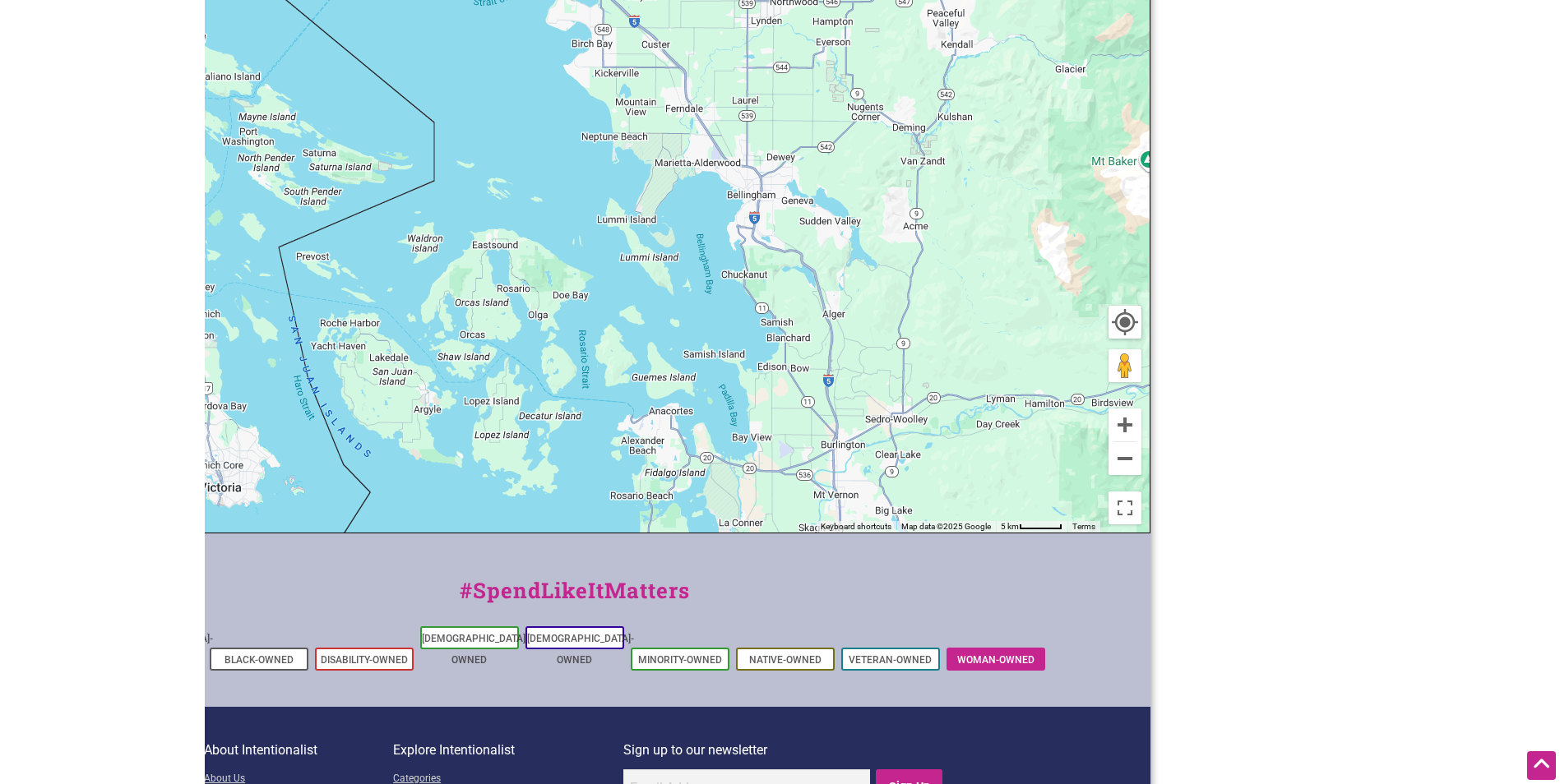
drag, startPoint x: 800, startPoint y: 138, endPoint x: 999, endPoint y: 640, distance: 540.0
click at [986, 656] on div "Intentionalist Spend like it matters 0 Add a Business Map Blog Store Offers Int…" at bounding box center [575, 309] width 1152 height 1275
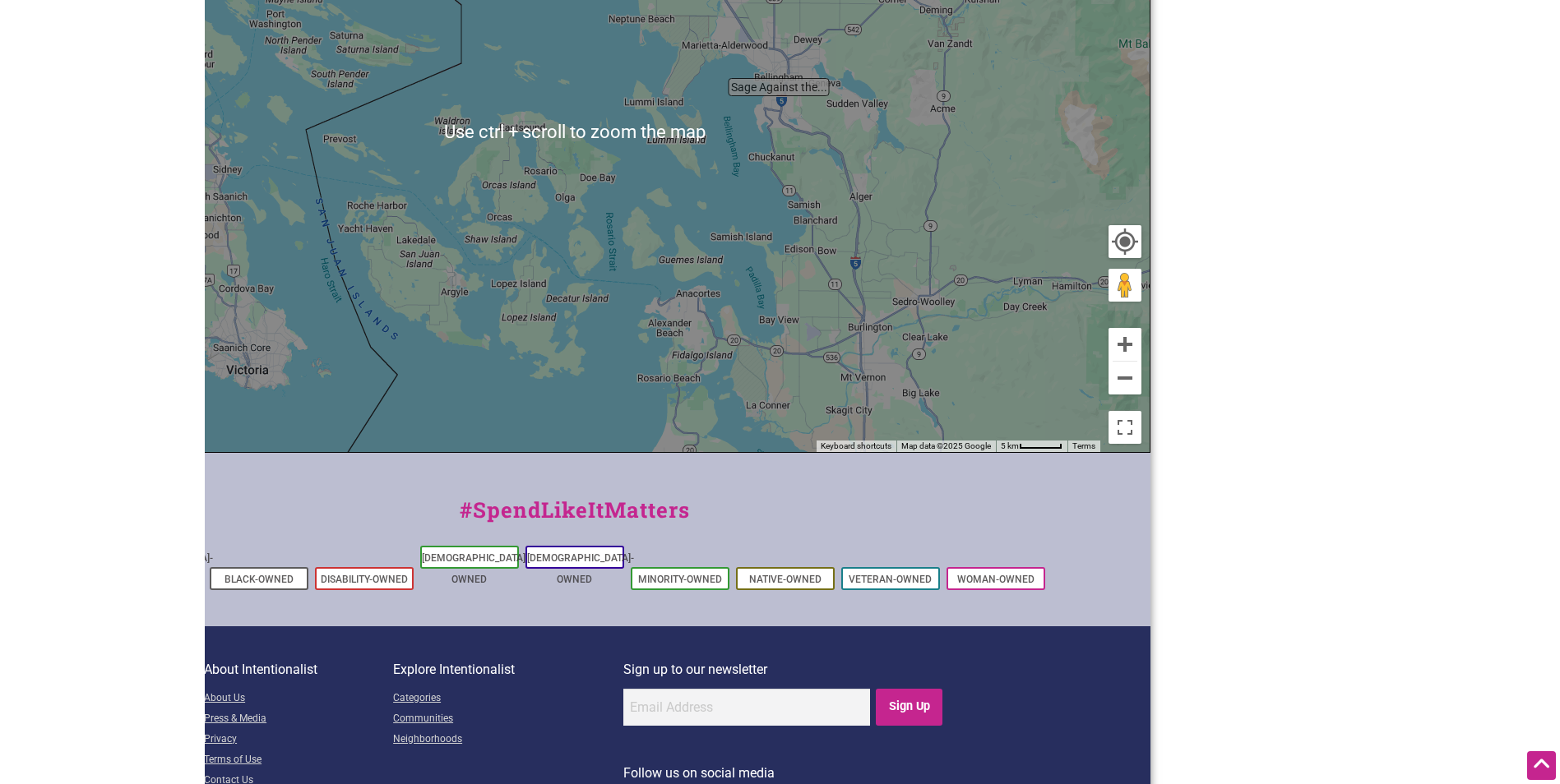
scroll to position [411, 0]
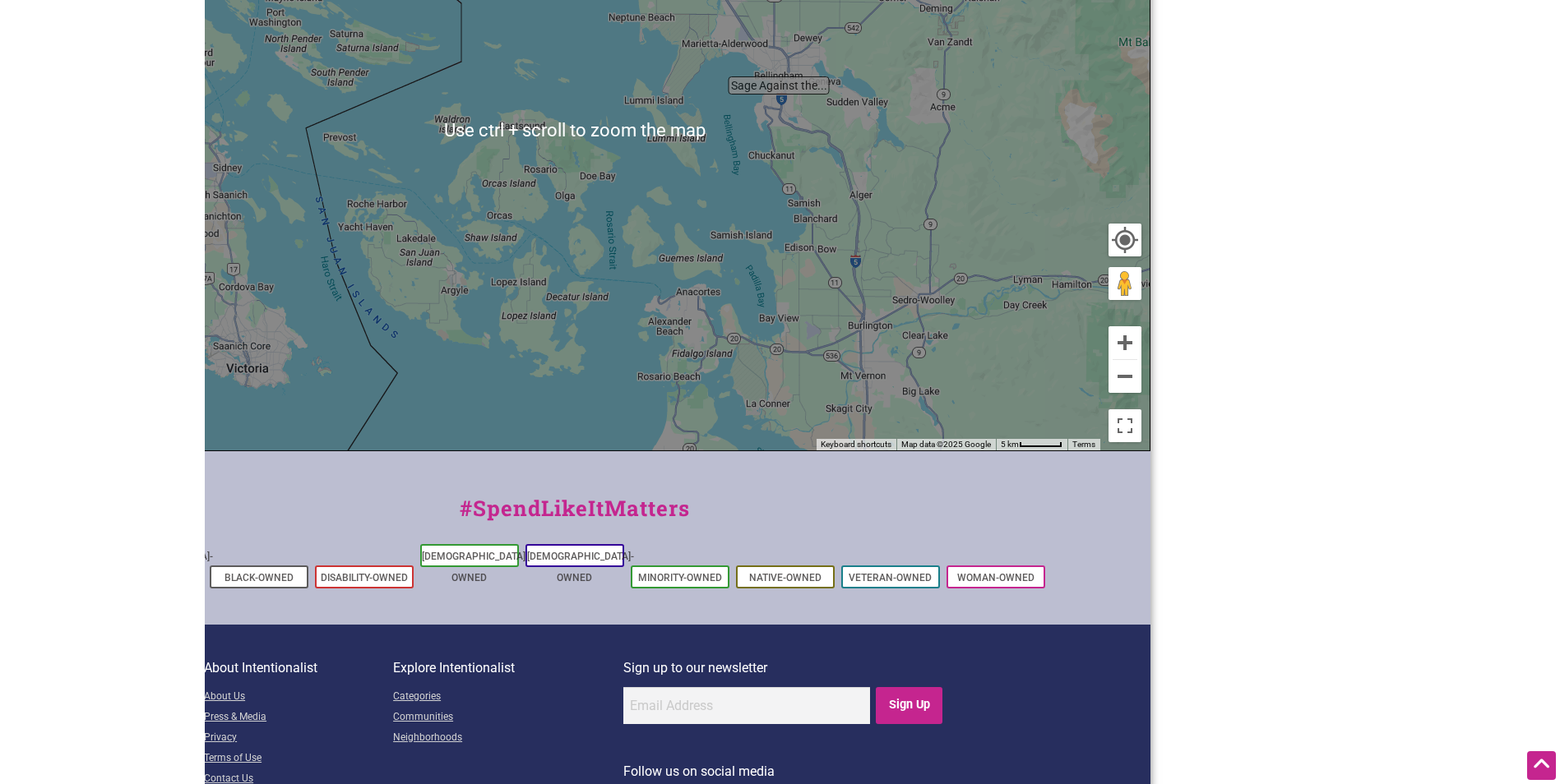
click at [867, 239] on div "To navigate, press the arrow keys." at bounding box center [575, 130] width 1150 height 639
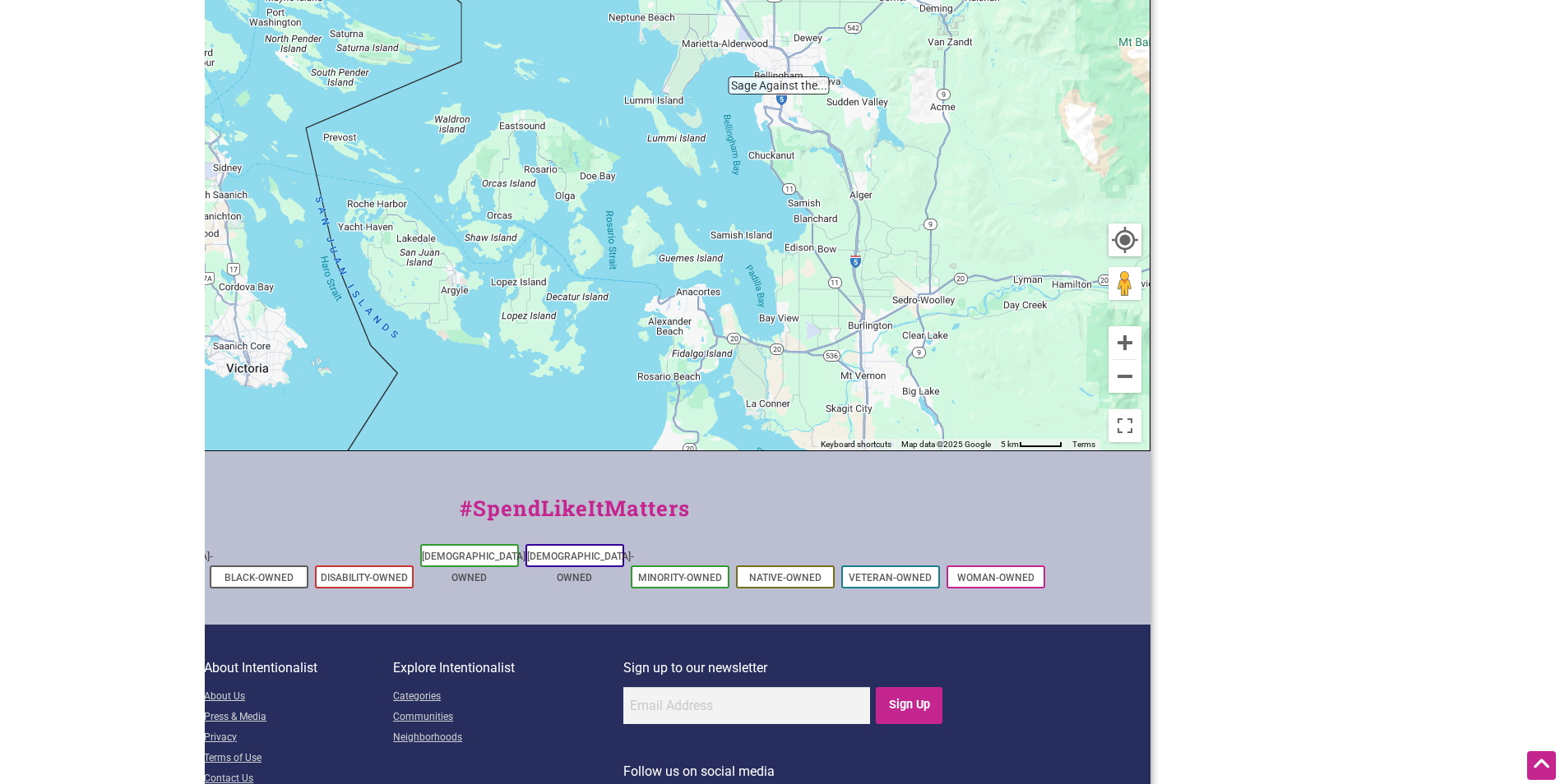
click at [727, 203] on div "To navigate, press the arrow keys." at bounding box center [575, 130] width 1150 height 639
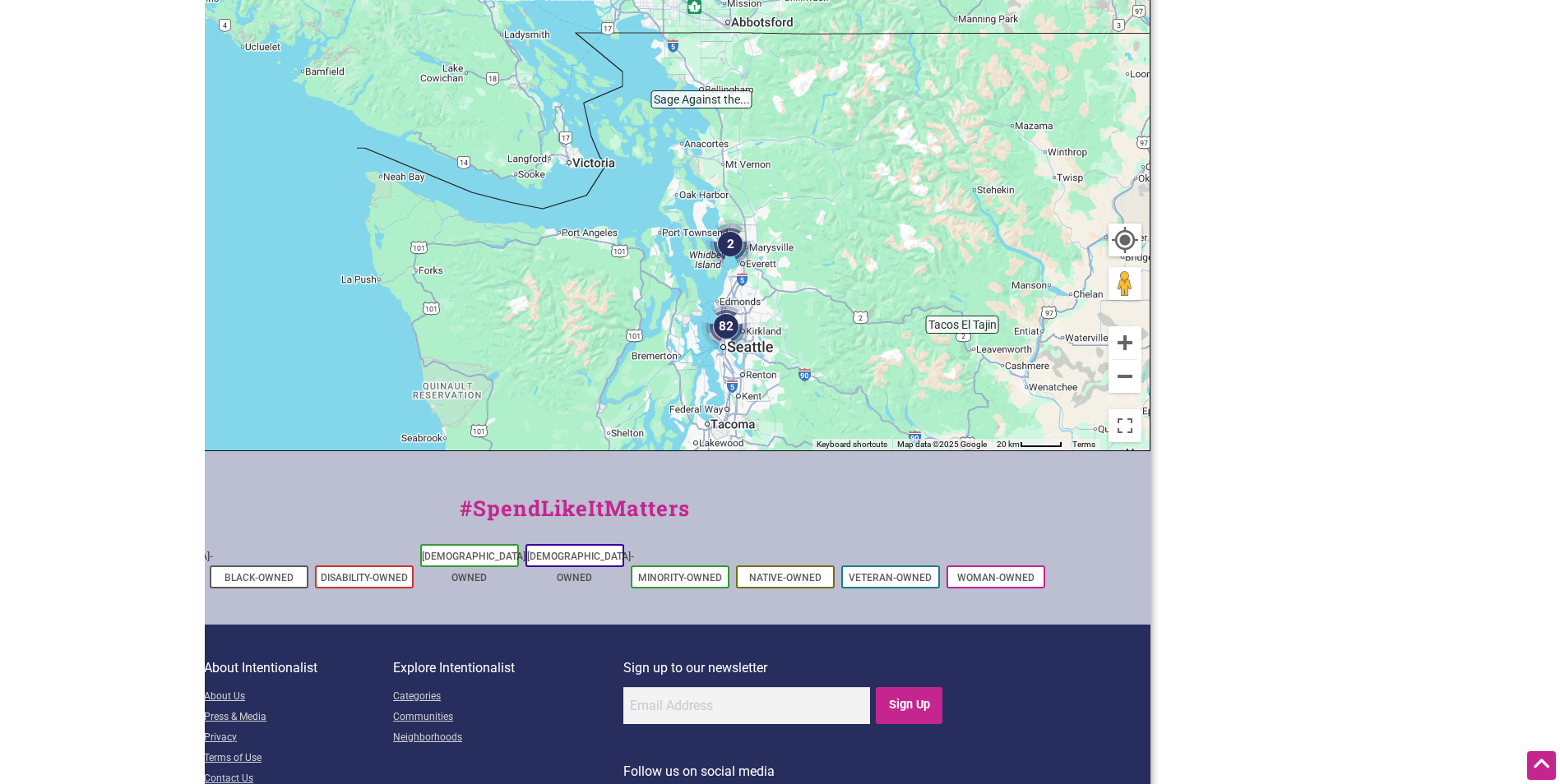
drag, startPoint x: 852, startPoint y: 273, endPoint x: 800, endPoint y: 223, distance: 72.1
click at [800, 223] on div "To navigate, press the arrow keys." at bounding box center [575, 130] width 1150 height 639
click at [731, 241] on img "2" at bounding box center [730, 244] width 50 height 50
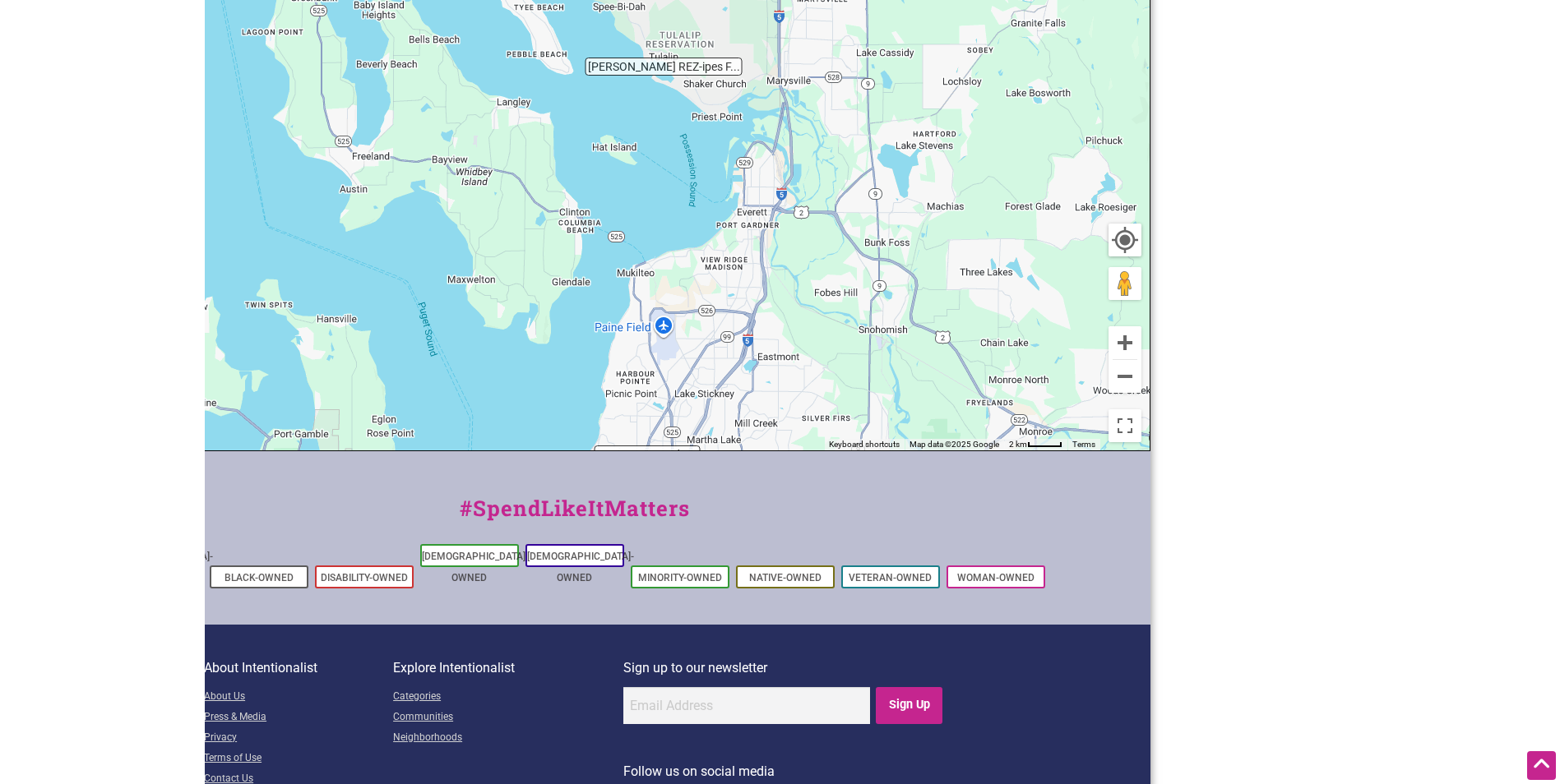
drag, startPoint x: 683, startPoint y: 186, endPoint x: 765, endPoint y: 308, distance: 147.0
click at [765, 308] on div "To navigate, press the arrow keys." at bounding box center [575, 130] width 1150 height 639
click at [628, 225] on div "To navigate, press the arrow keys." at bounding box center [575, 130] width 1150 height 639
click at [614, 238] on div "To navigate, press the arrow keys." at bounding box center [575, 130] width 1150 height 639
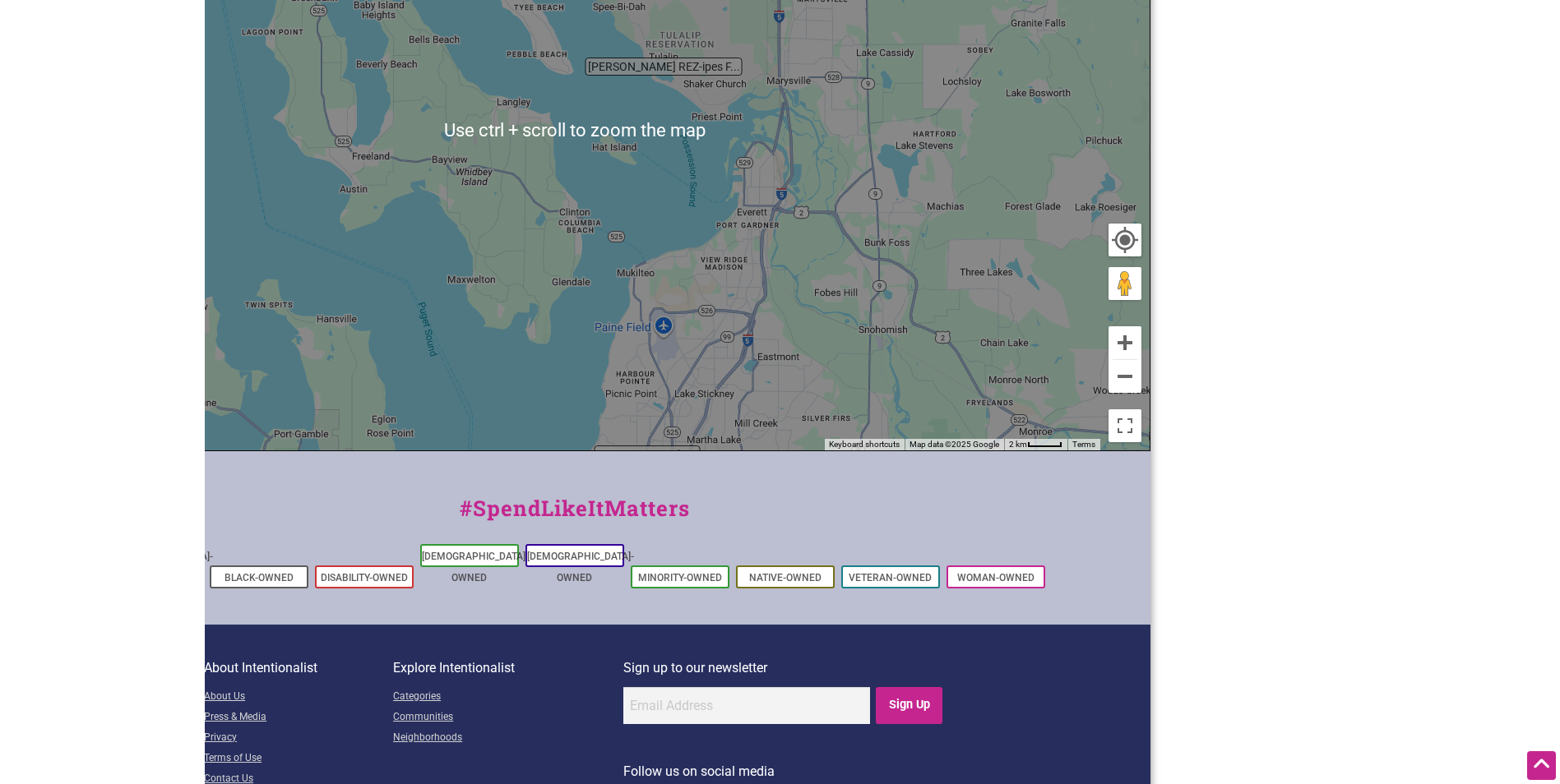
scroll to position [329, 0]
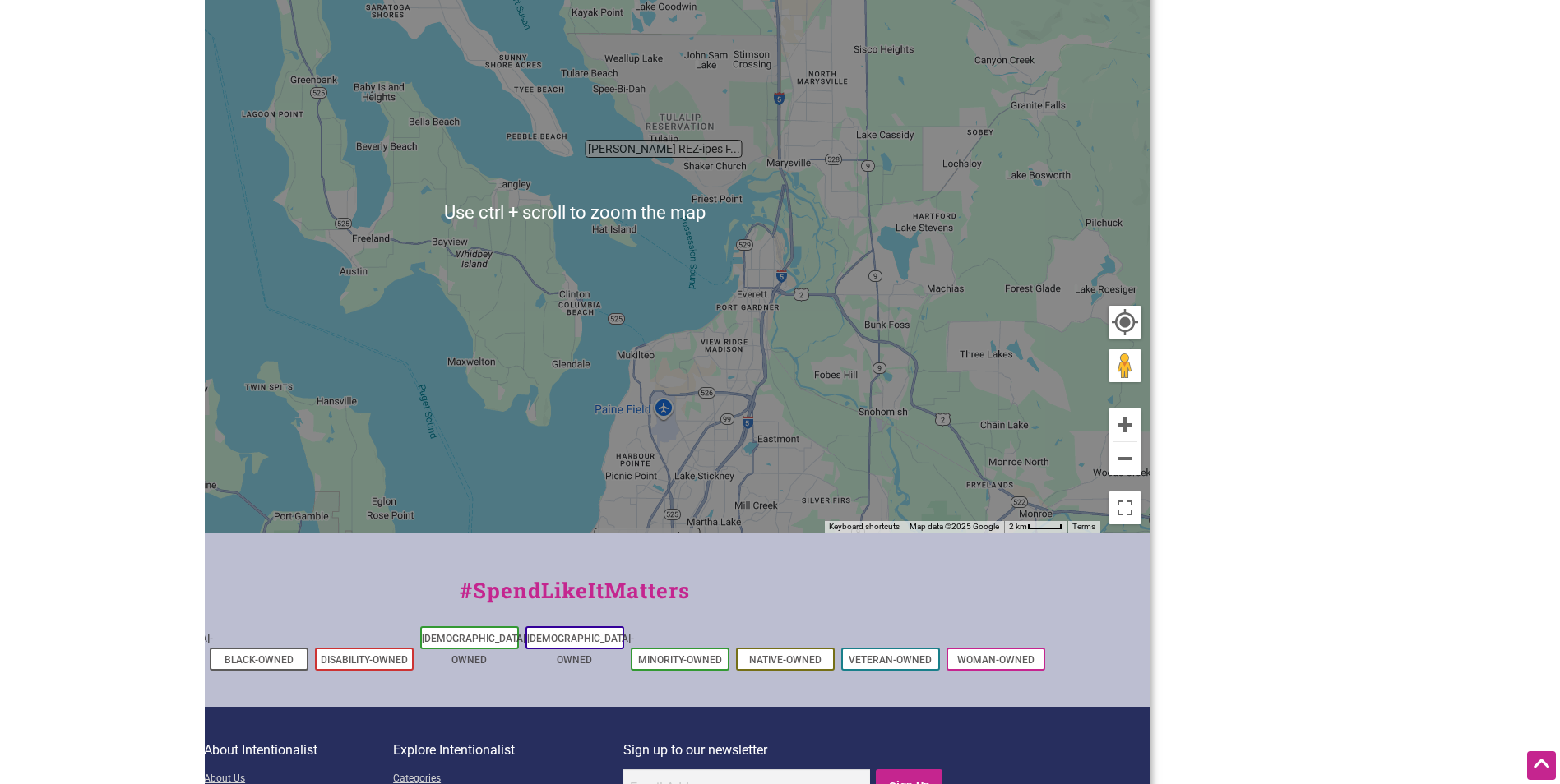
click at [688, 289] on div "To navigate, press the arrow keys." at bounding box center [575, 212] width 1150 height 639
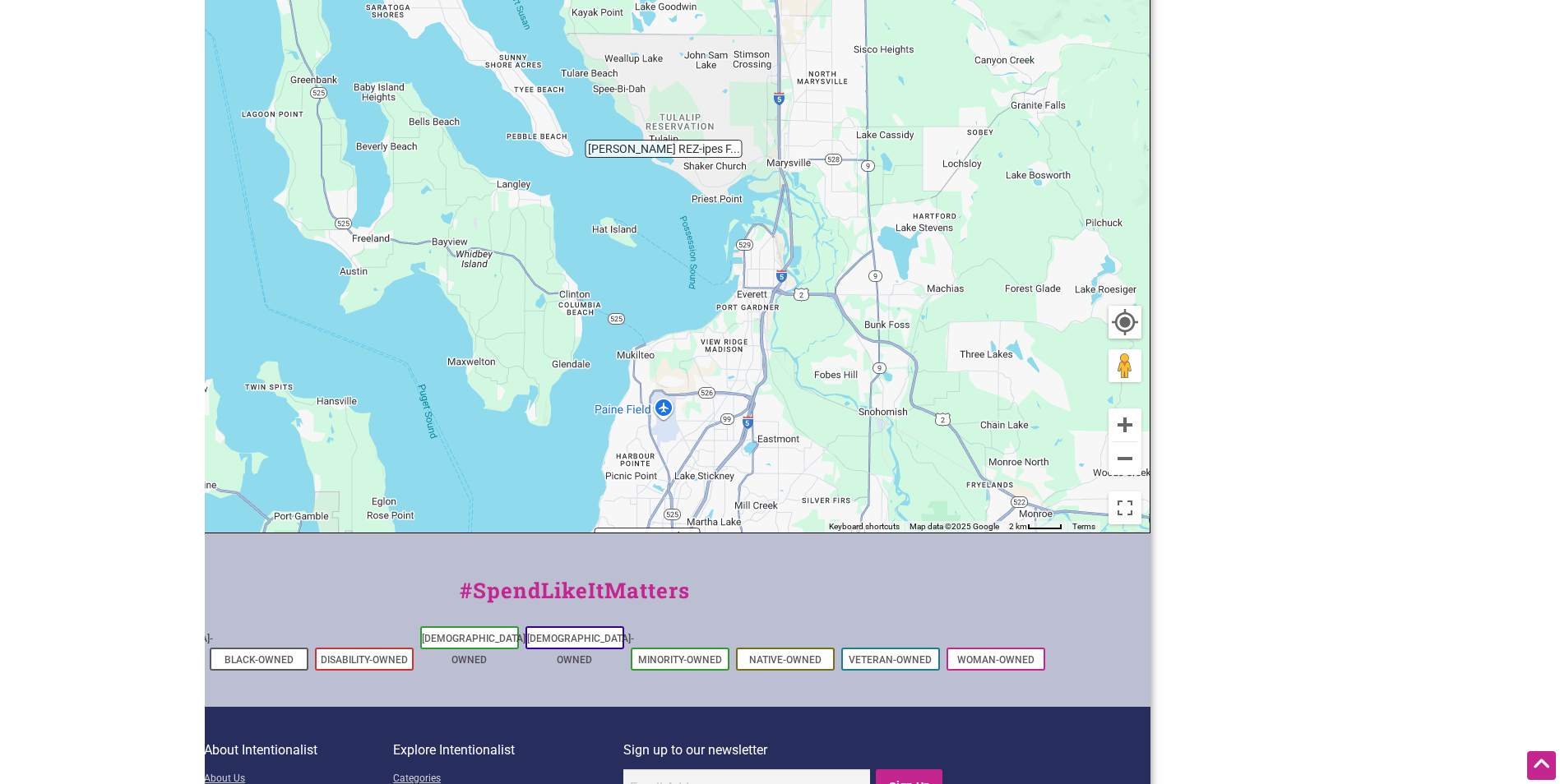
click at [481, 261] on div "To navigate, press the arrow keys." at bounding box center [575, 212] width 1150 height 639
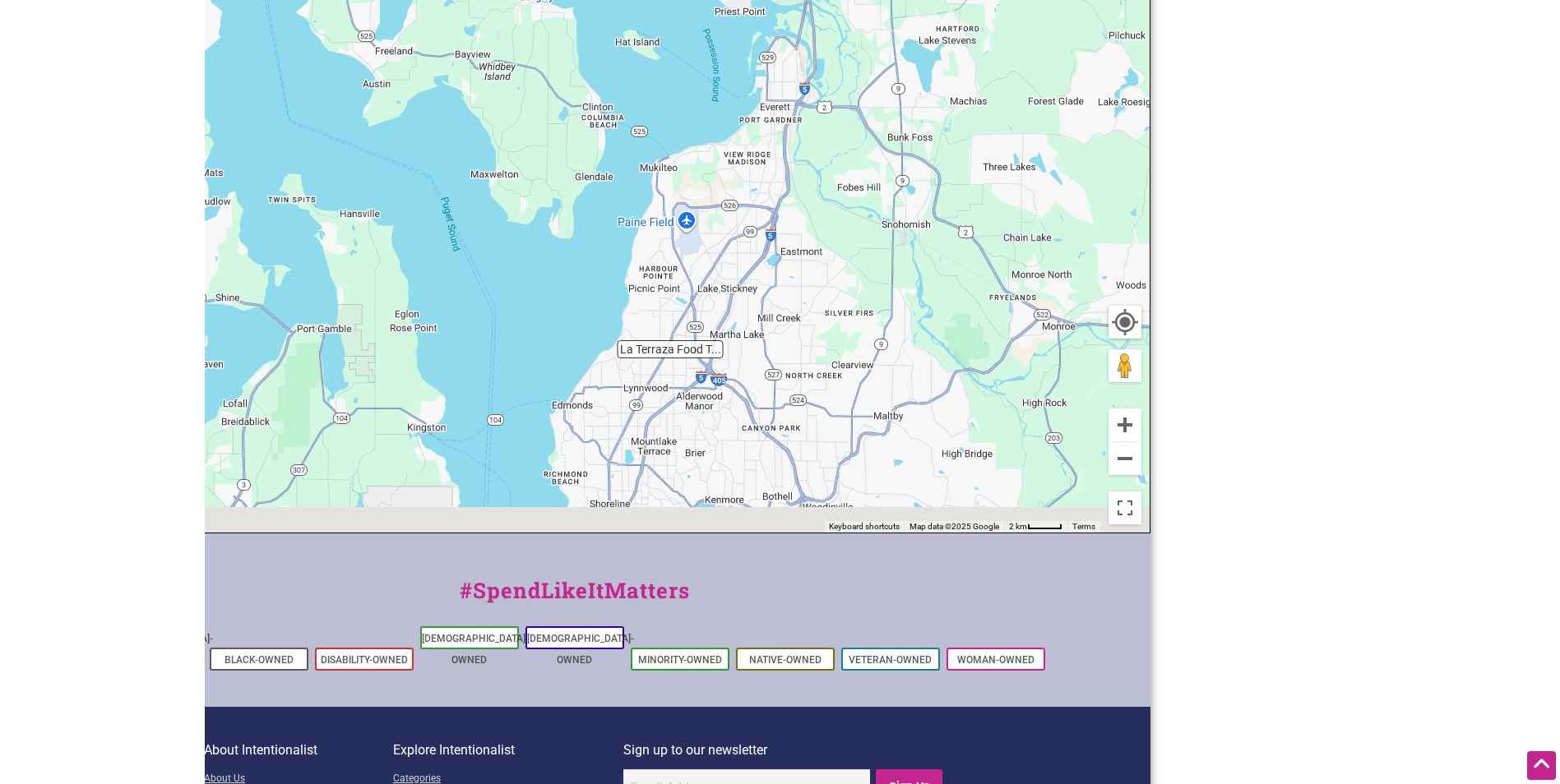
drag, startPoint x: 753, startPoint y: 402, endPoint x: 801, endPoint y: 87, distance: 318.6
click at [801, 87] on div "To navigate, press the arrow keys." at bounding box center [575, 212] width 1150 height 639
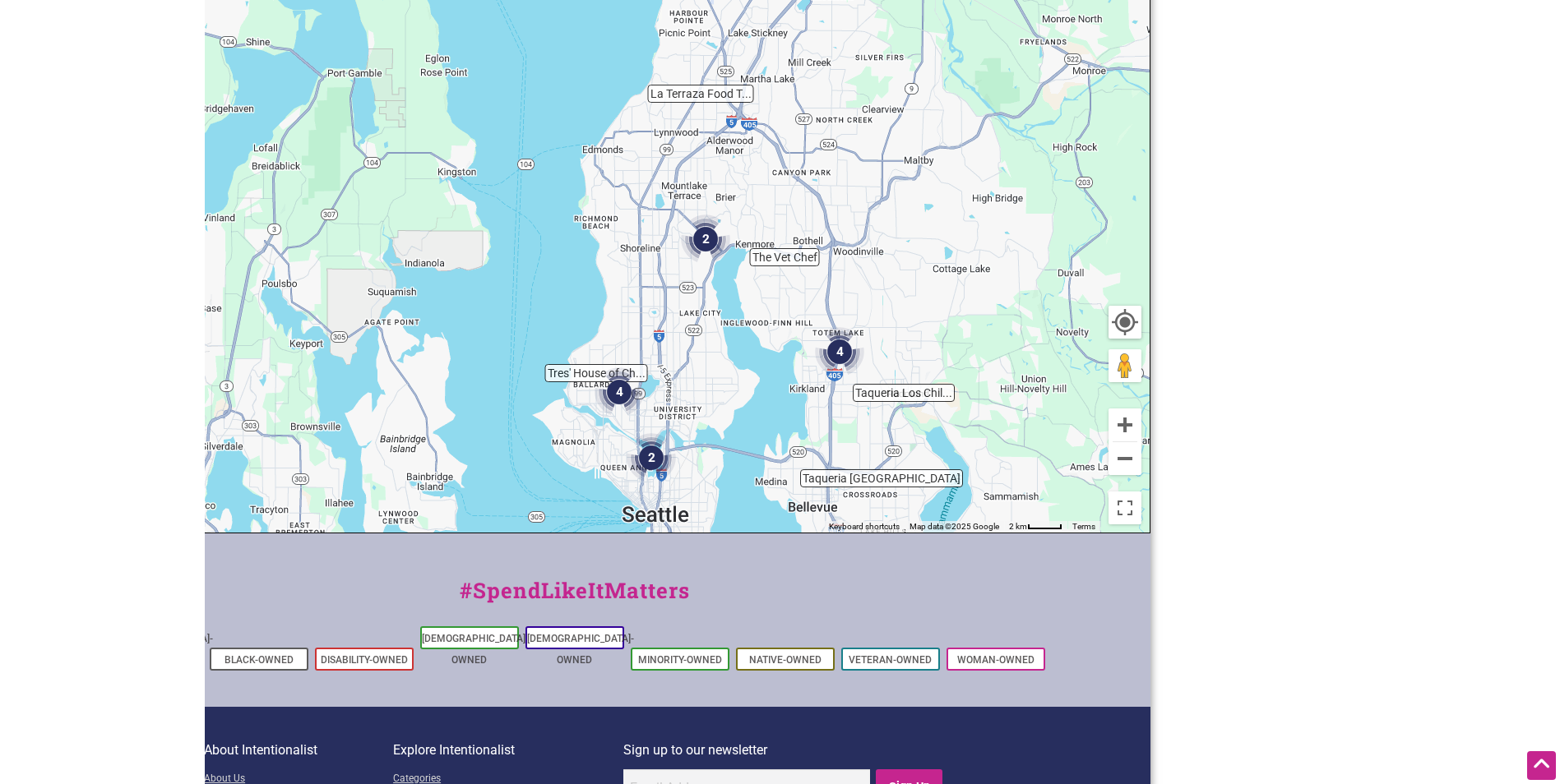
drag, startPoint x: 731, startPoint y: 227, endPoint x: 638, endPoint y: 35, distance: 213.3
click at [638, 35] on div "To navigate, press the arrow keys." at bounding box center [575, 212] width 1150 height 639
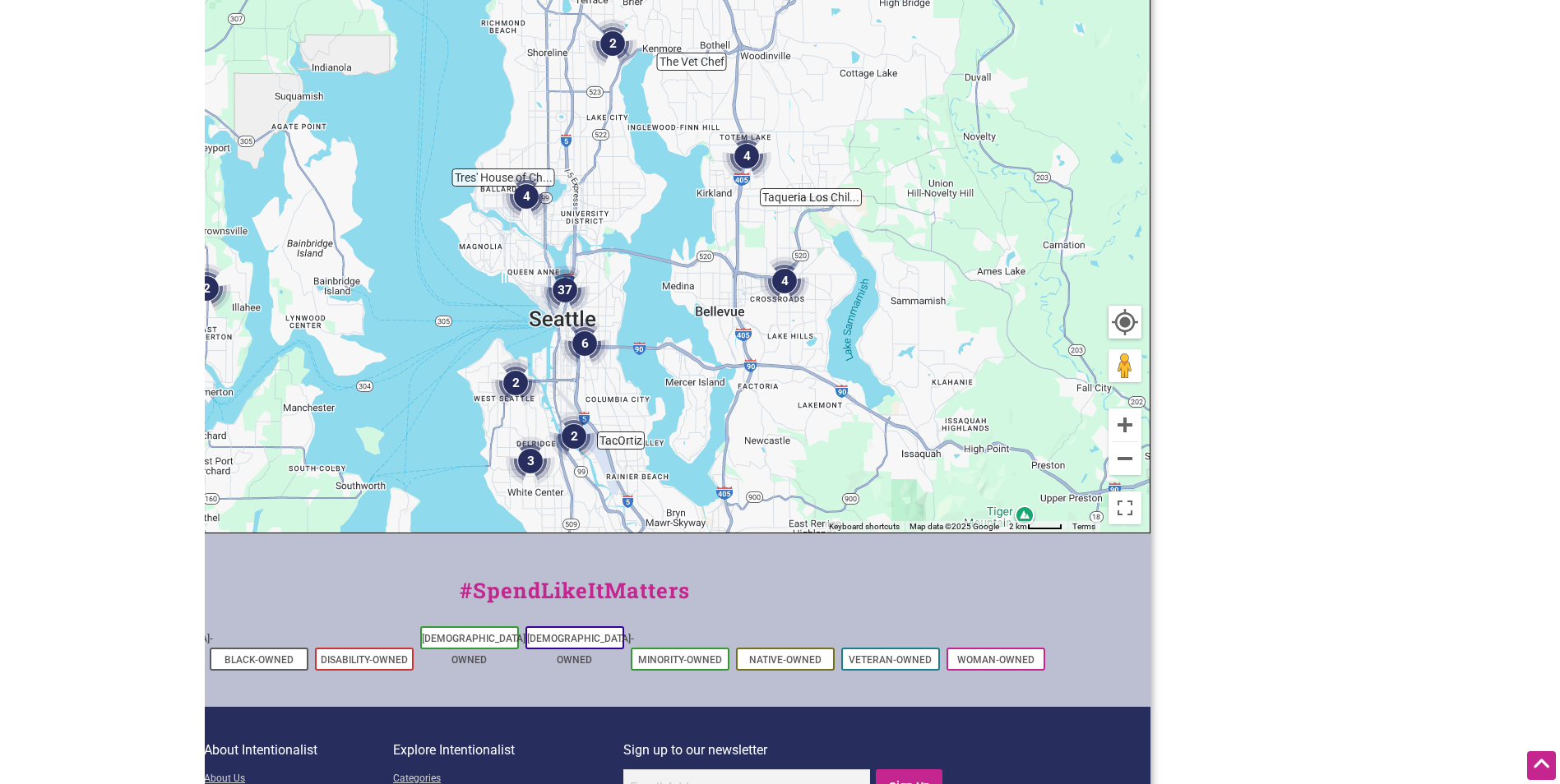
click at [523, 191] on img "4" at bounding box center [527, 197] width 50 height 50
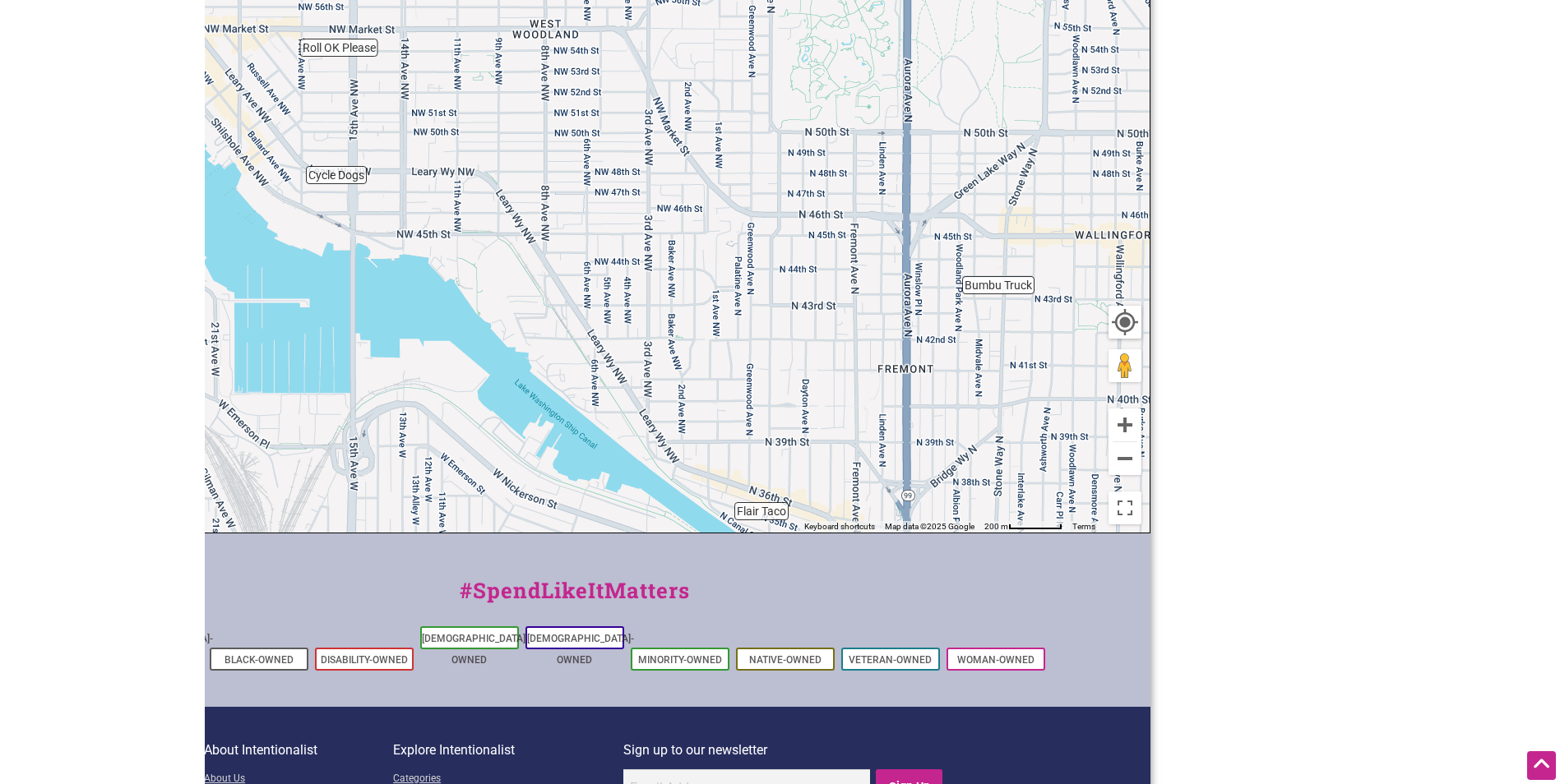
drag, startPoint x: 586, startPoint y: 190, endPoint x: 670, endPoint y: 241, distance: 98.3
click at [670, 241] on div "To navigate, press the arrow keys." at bounding box center [575, 212] width 1150 height 639
click at [608, 182] on div "To navigate, press the arrow keys." at bounding box center [575, 212] width 1150 height 639
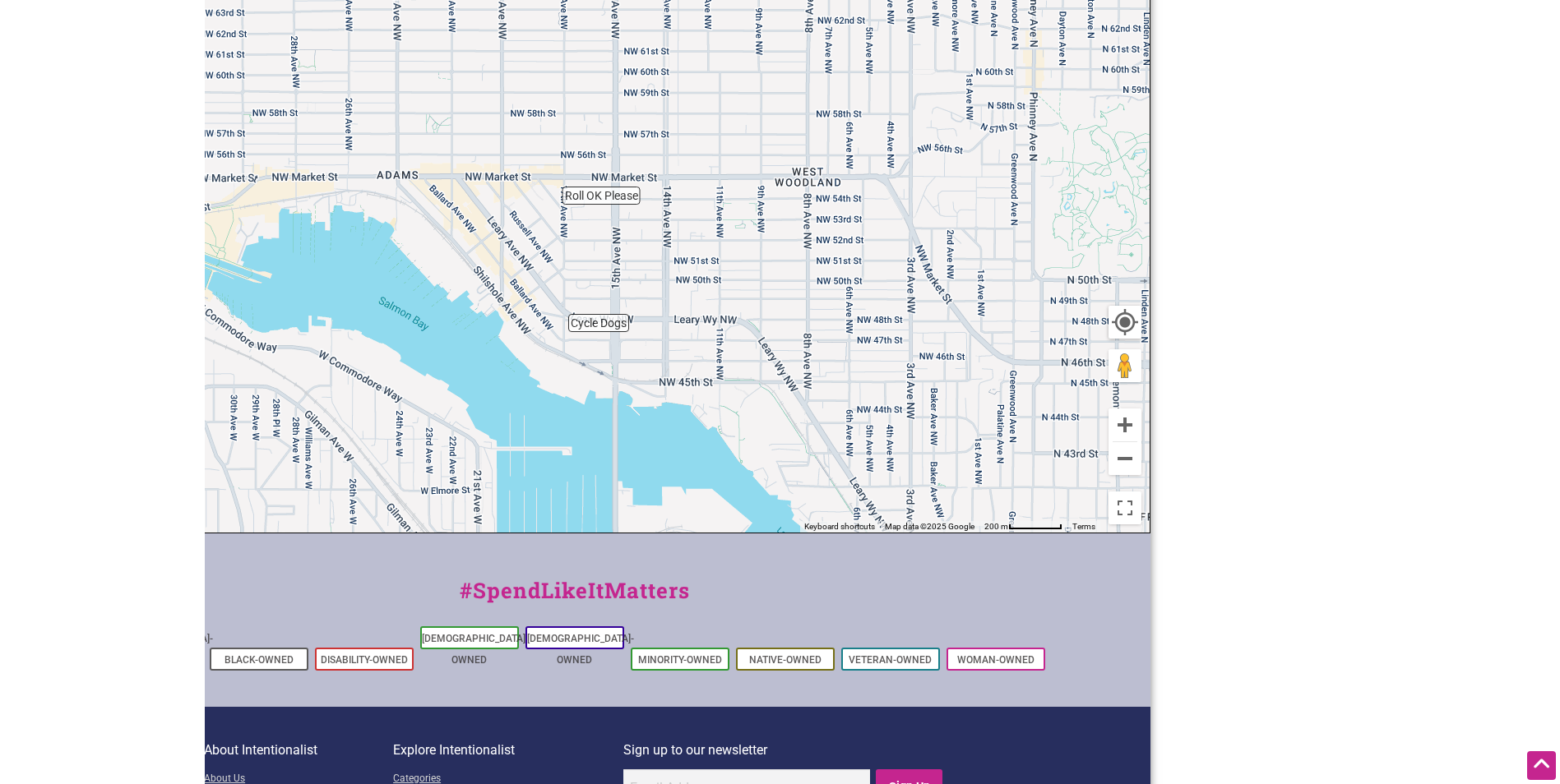
drag, startPoint x: 650, startPoint y: 258, endPoint x: 662, endPoint y: 263, distance: 13.0
click at [718, 297] on div "To navigate, press the arrow keys." at bounding box center [575, 212] width 1150 height 639
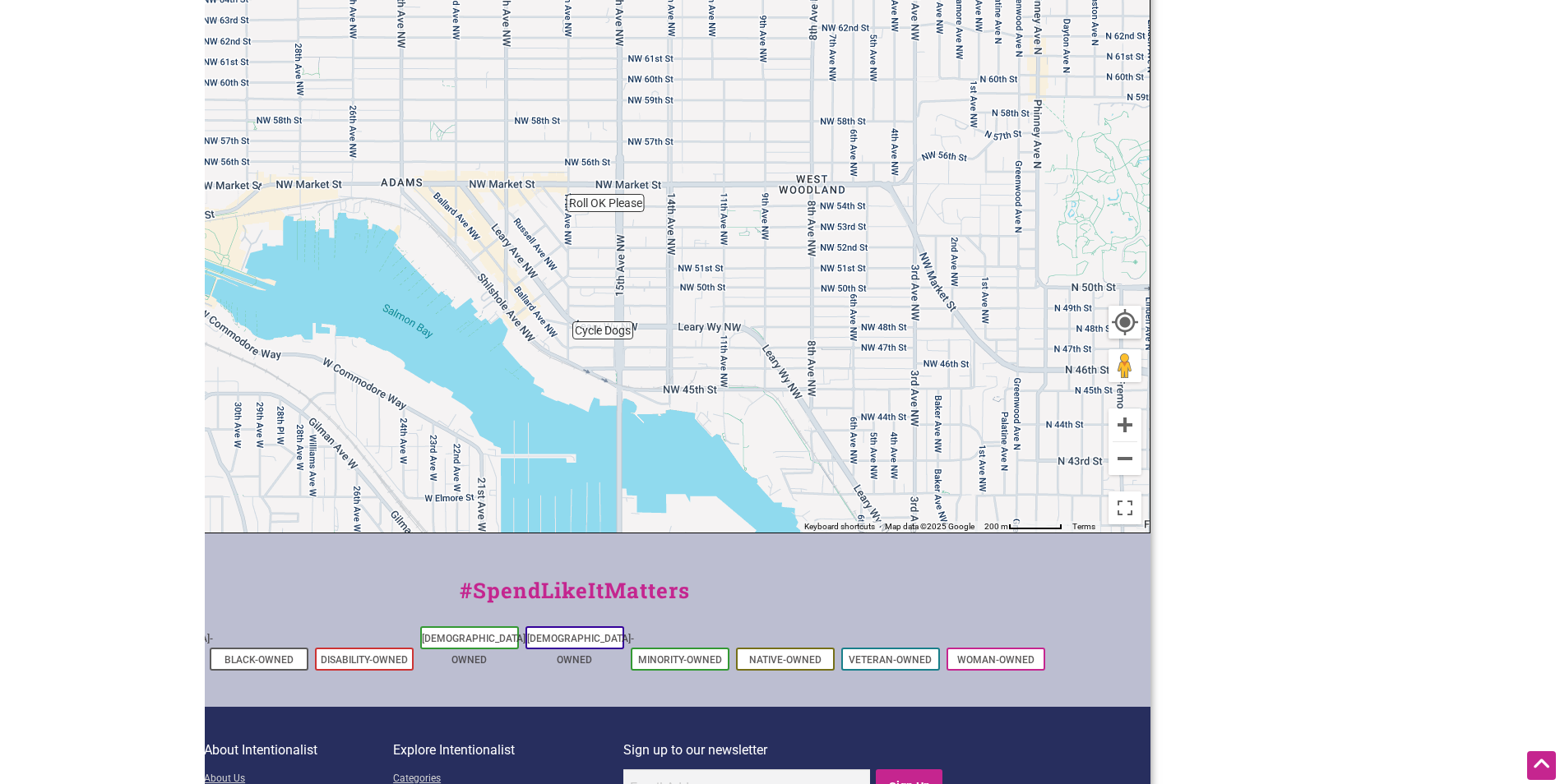
click at [611, 208] on div "To navigate, press the arrow keys." at bounding box center [575, 212] width 1150 height 639
click at [595, 339] on div "To navigate, press the arrow keys." at bounding box center [575, 212] width 1150 height 639
click at [610, 213] on div "To navigate, press the arrow keys." at bounding box center [575, 212] width 1150 height 639
click at [602, 330] on div "To navigate, press the arrow keys." at bounding box center [575, 212] width 1150 height 639
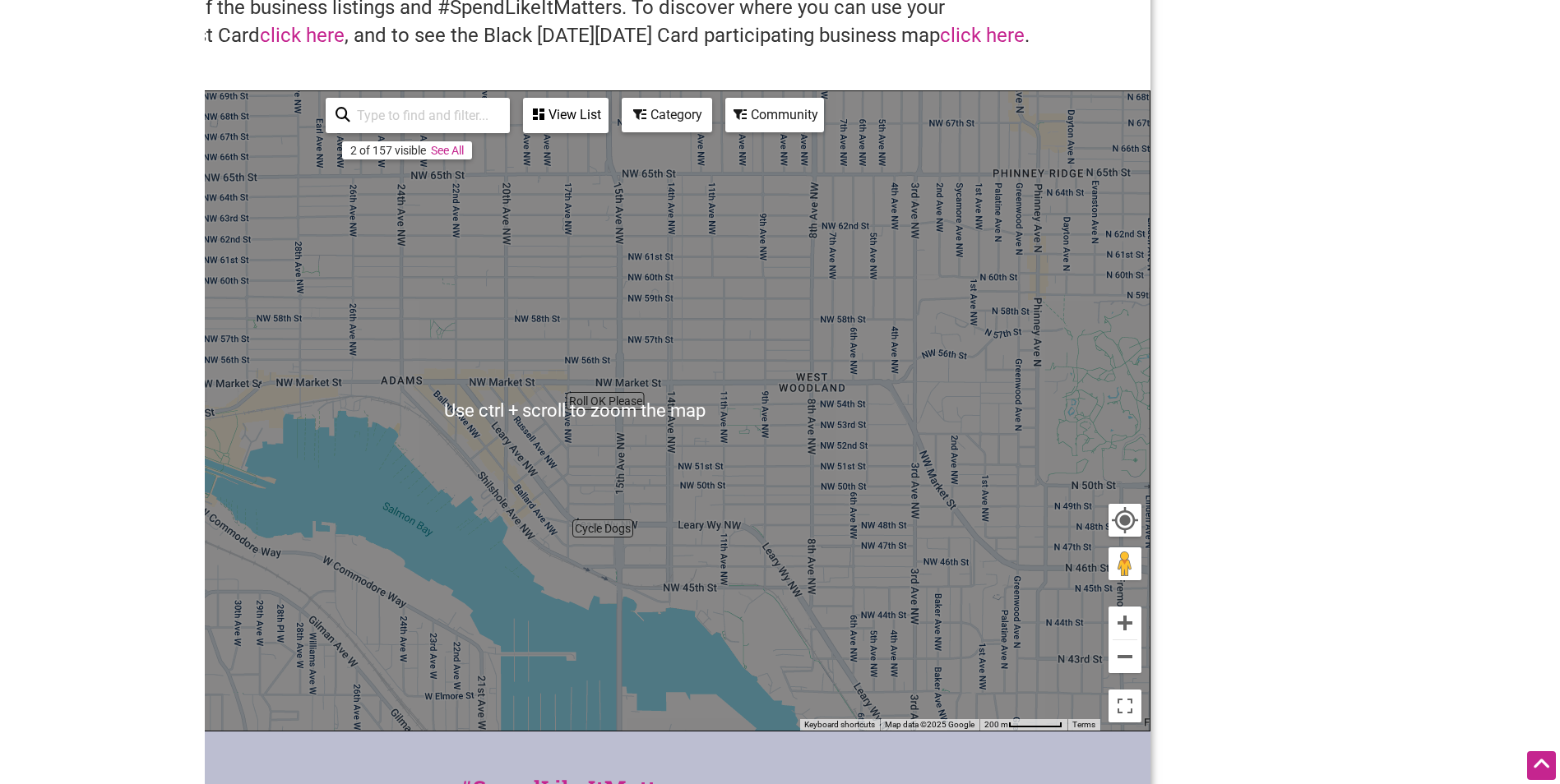
scroll to position [82, 0]
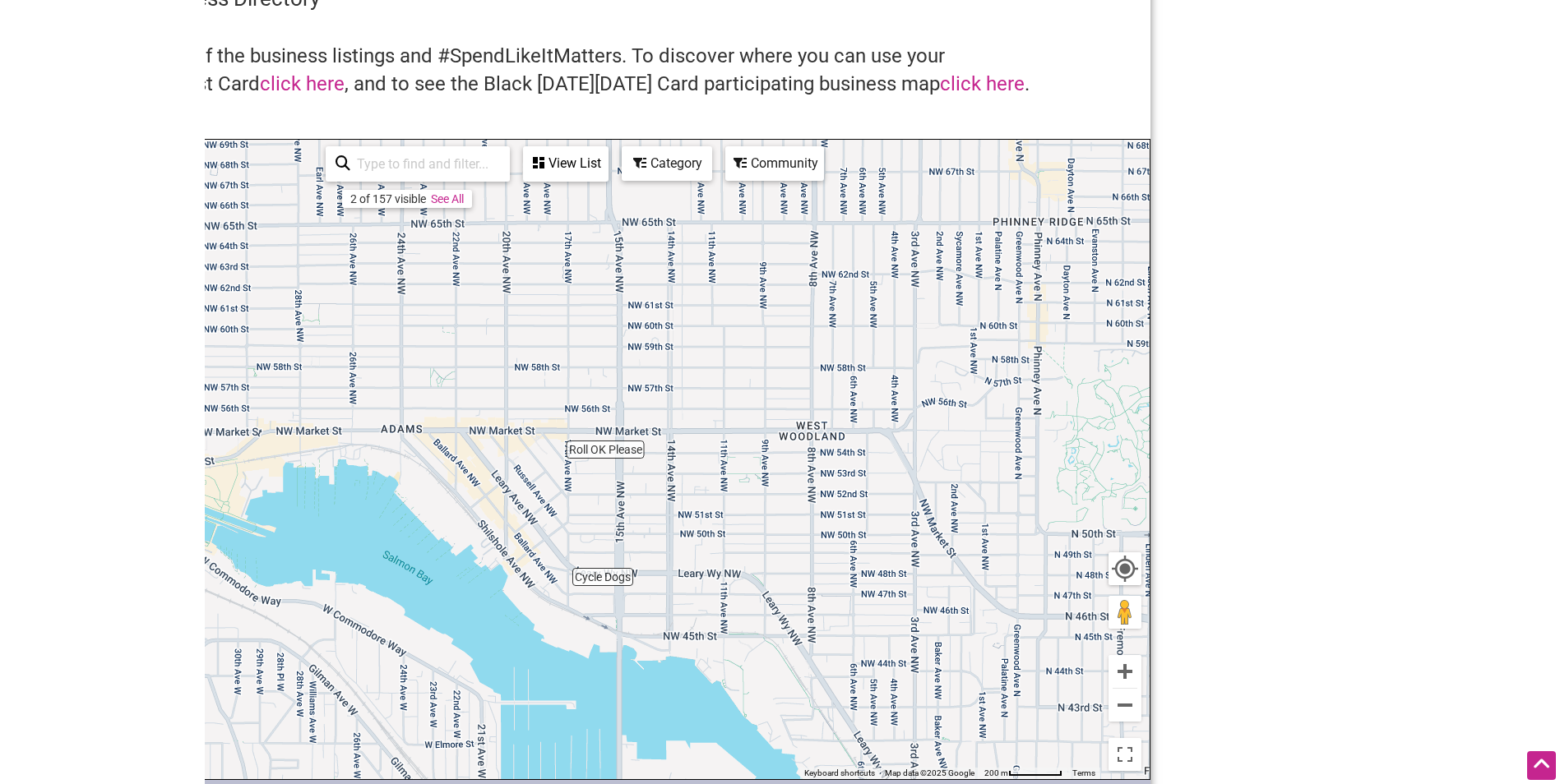
drag, startPoint x: 390, startPoint y: 198, endPoint x: 433, endPoint y: 198, distance: 43.0
click at [396, 198] on div "2 of 157 visible" at bounding box center [388, 199] width 75 height 13
click at [670, 160] on div "Category" at bounding box center [667, 163] width 87 height 31
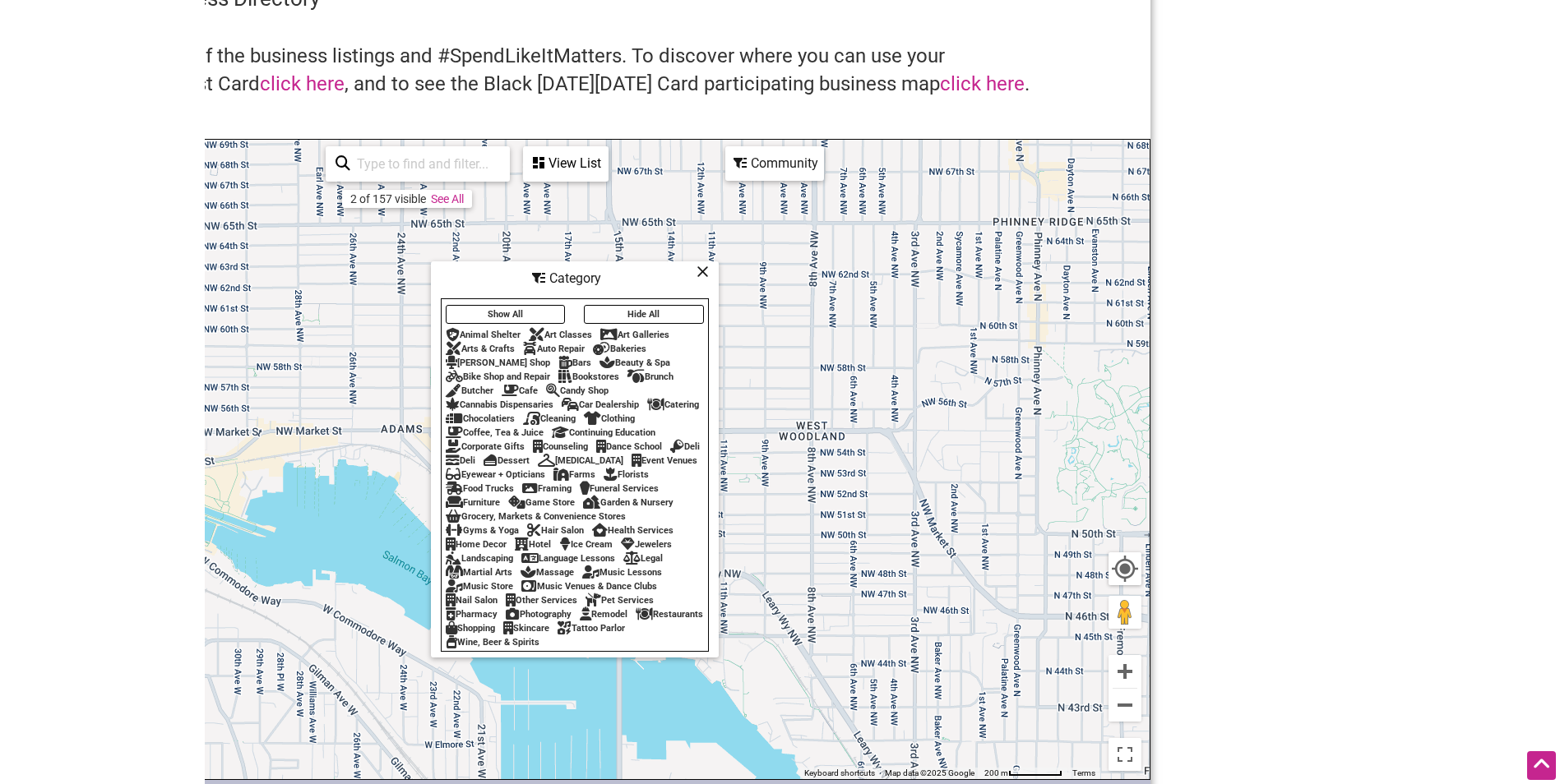
click at [474, 427] on div "Coffee, Tea & Juice" at bounding box center [495, 432] width 98 height 10
click at [705, 274] on div "Category" at bounding box center [575, 278] width 284 height 31
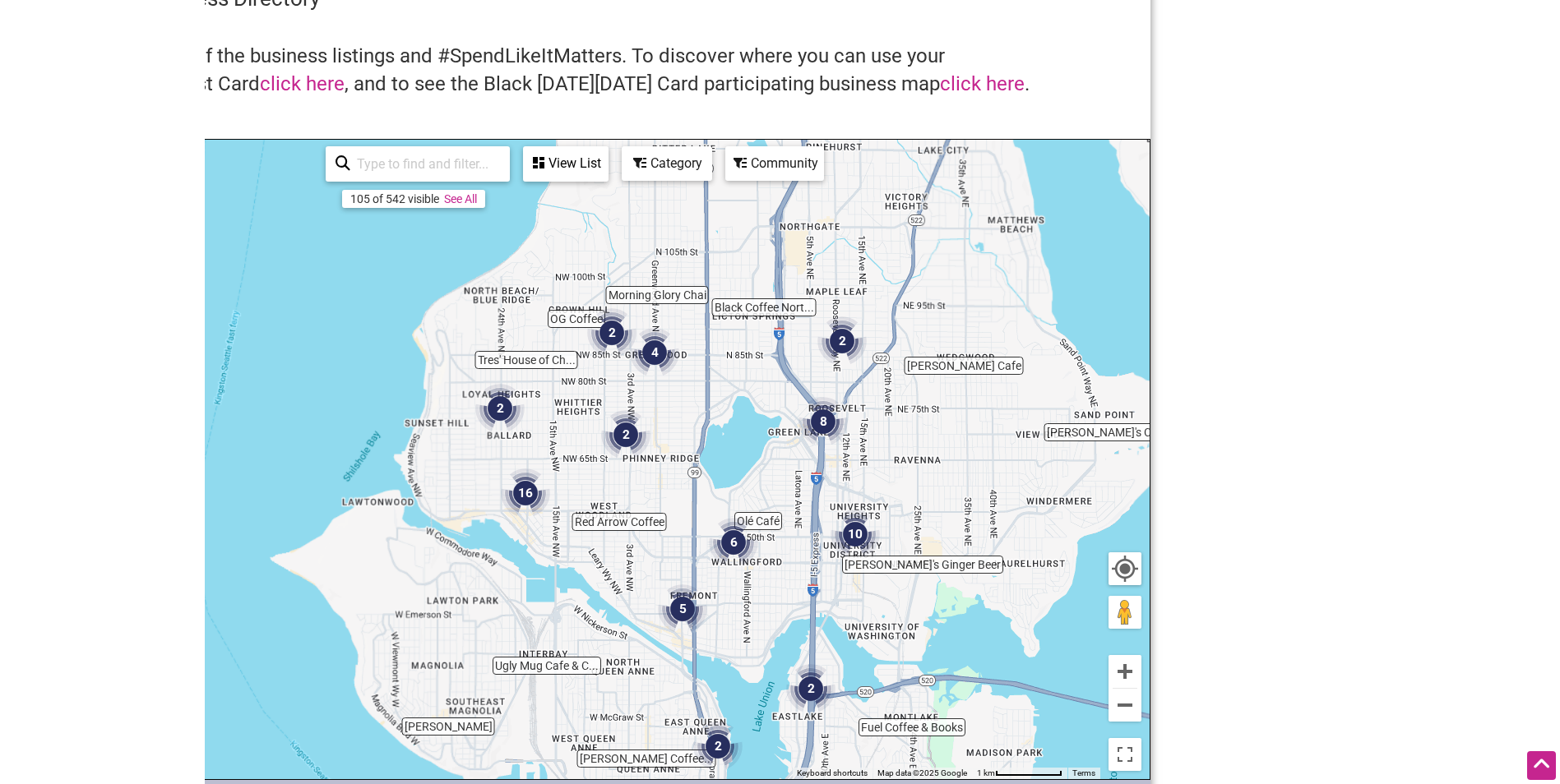
drag, startPoint x: 509, startPoint y: 341, endPoint x: 537, endPoint y: 451, distance: 113.5
click at [534, 469] on div "To navigate, press the arrow keys." at bounding box center [575, 459] width 1150 height 639
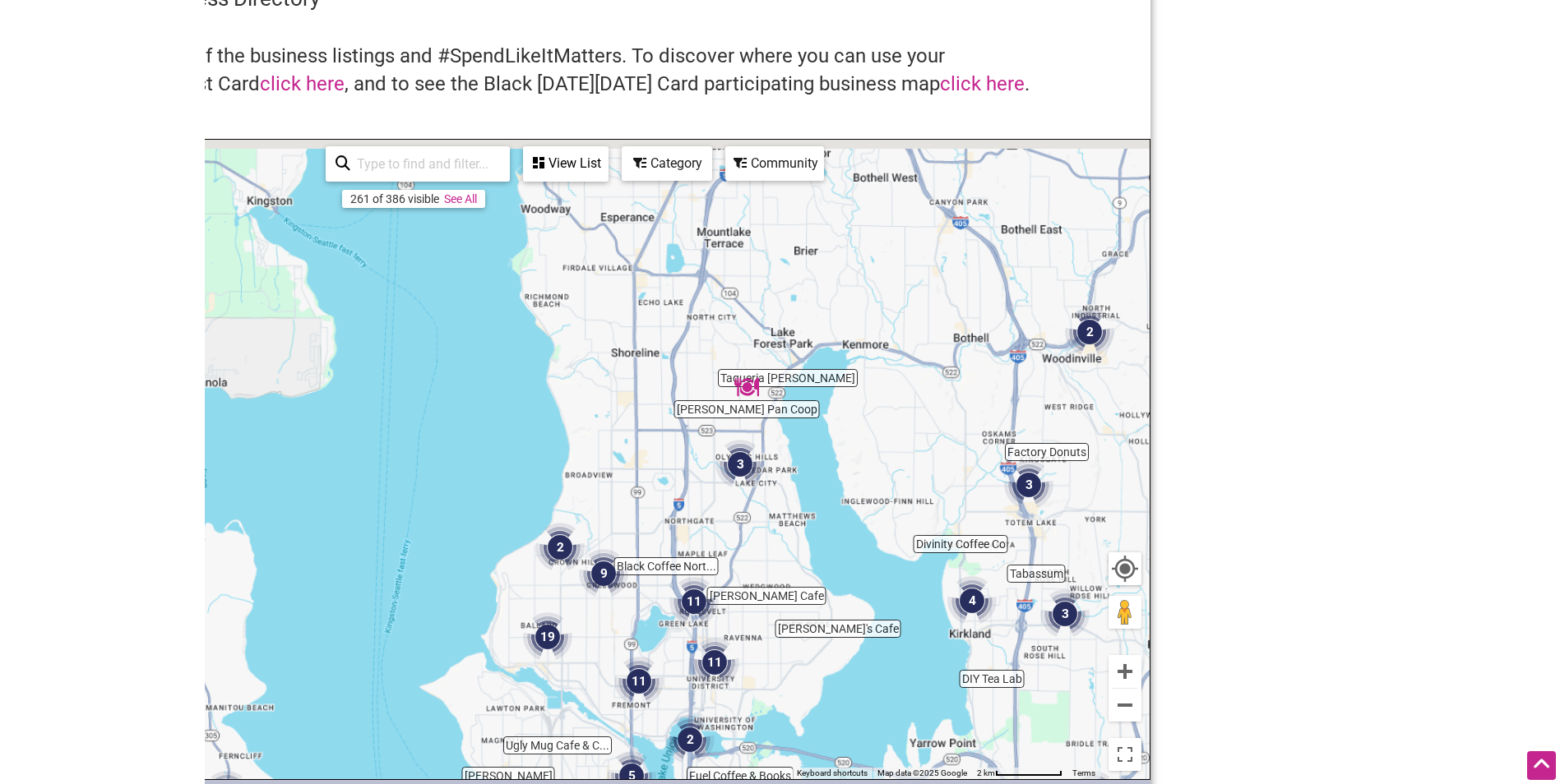
drag, startPoint x: 638, startPoint y: 346, endPoint x: 605, endPoint y: 553, distance: 209.6
click at [605, 563] on div "To navigate, press the arrow keys." at bounding box center [575, 459] width 1150 height 639
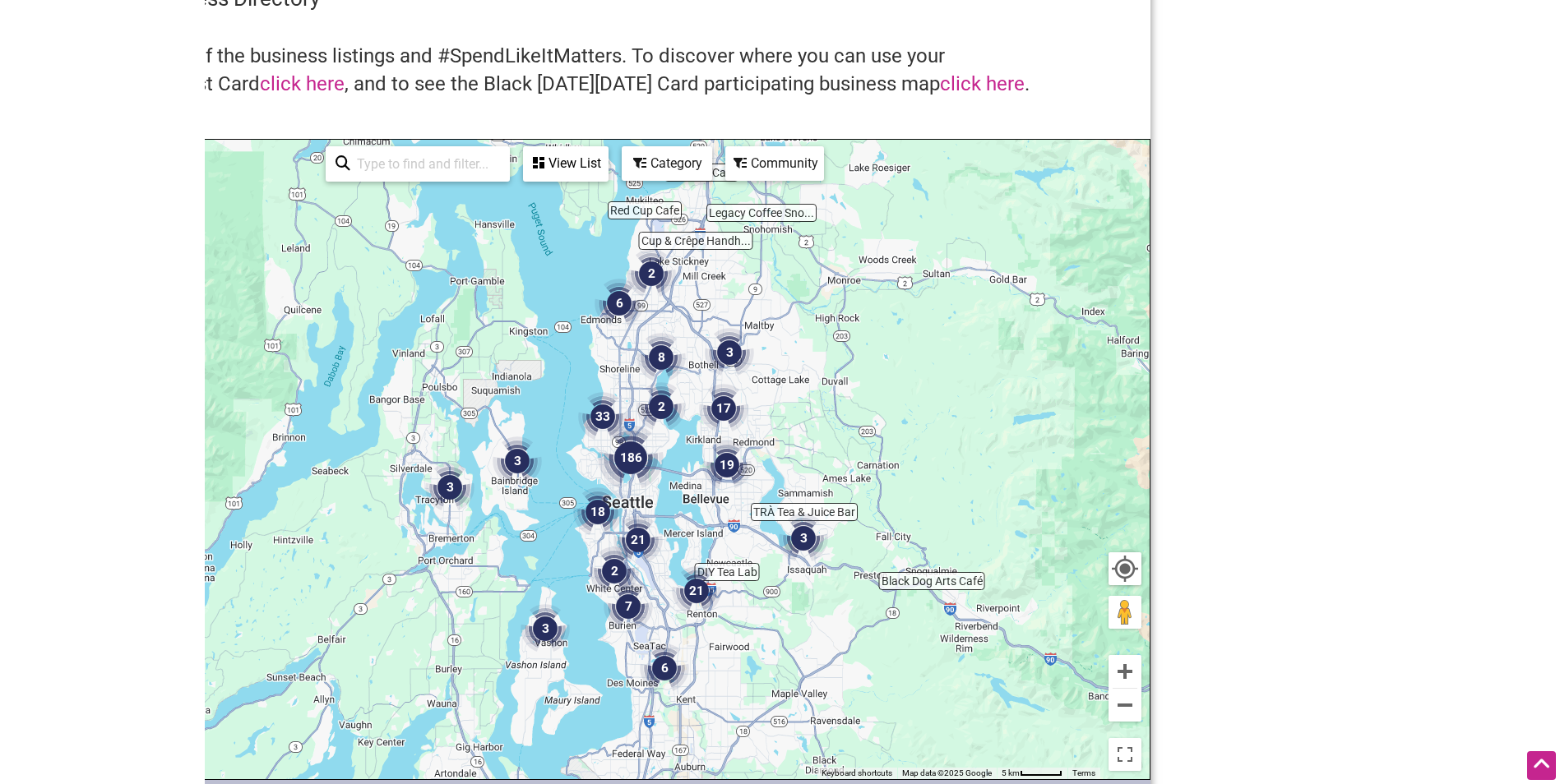
drag, startPoint x: 463, startPoint y: 539, endPoint x: 491, endPoint y: 472, distance: 72.6
click at [469, 470] on img "3" at bounding box center [450, 488] width 50 height 50
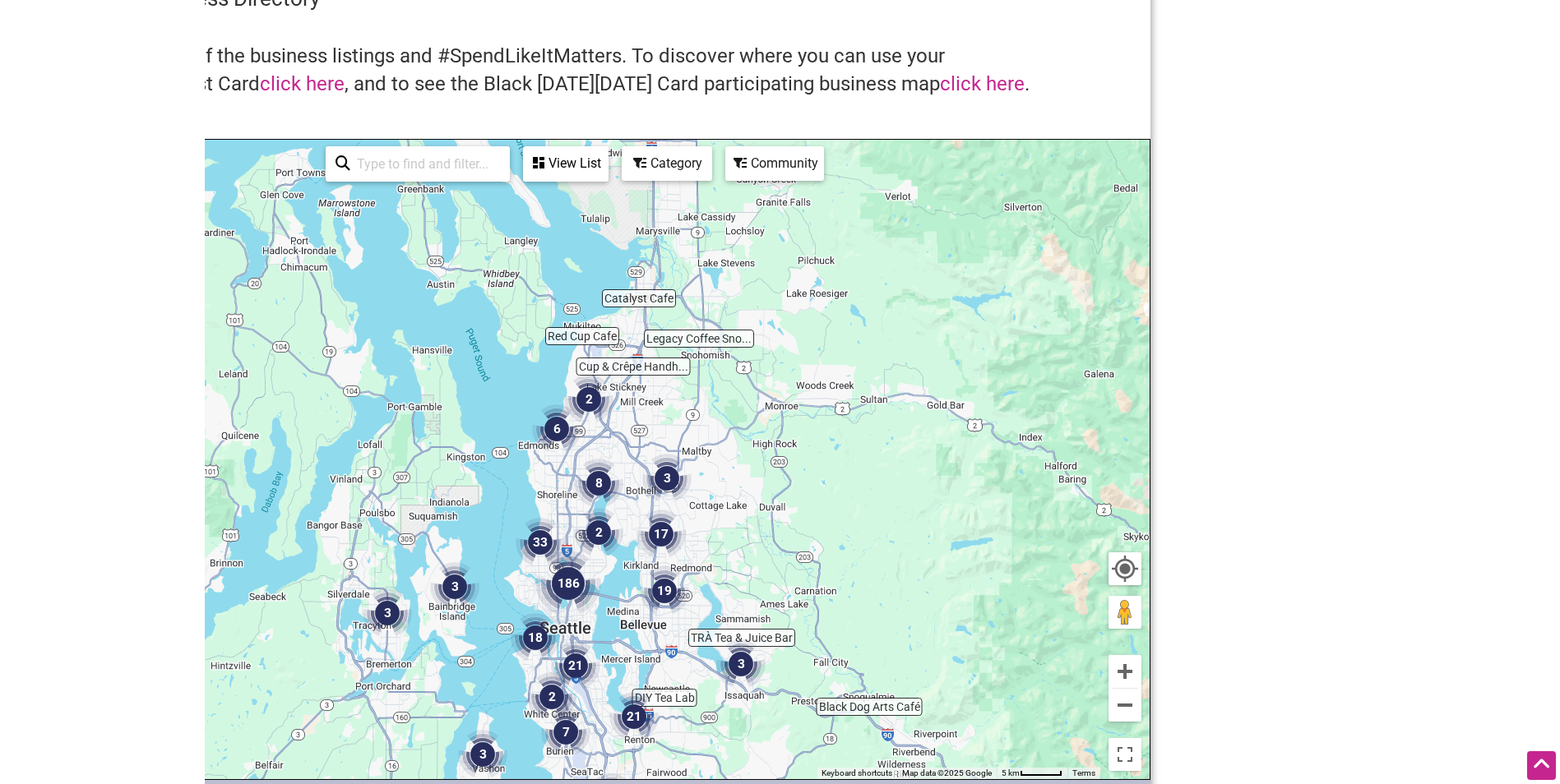
drag, startPoint x: 622, startPoint y: 393, endPoint x: 598, endPoint y: 434, distance: 47.5
click at [598, 434] on div "To navigate, press the arrow keys." at bounding box center [575, 459] width 1150 height 639
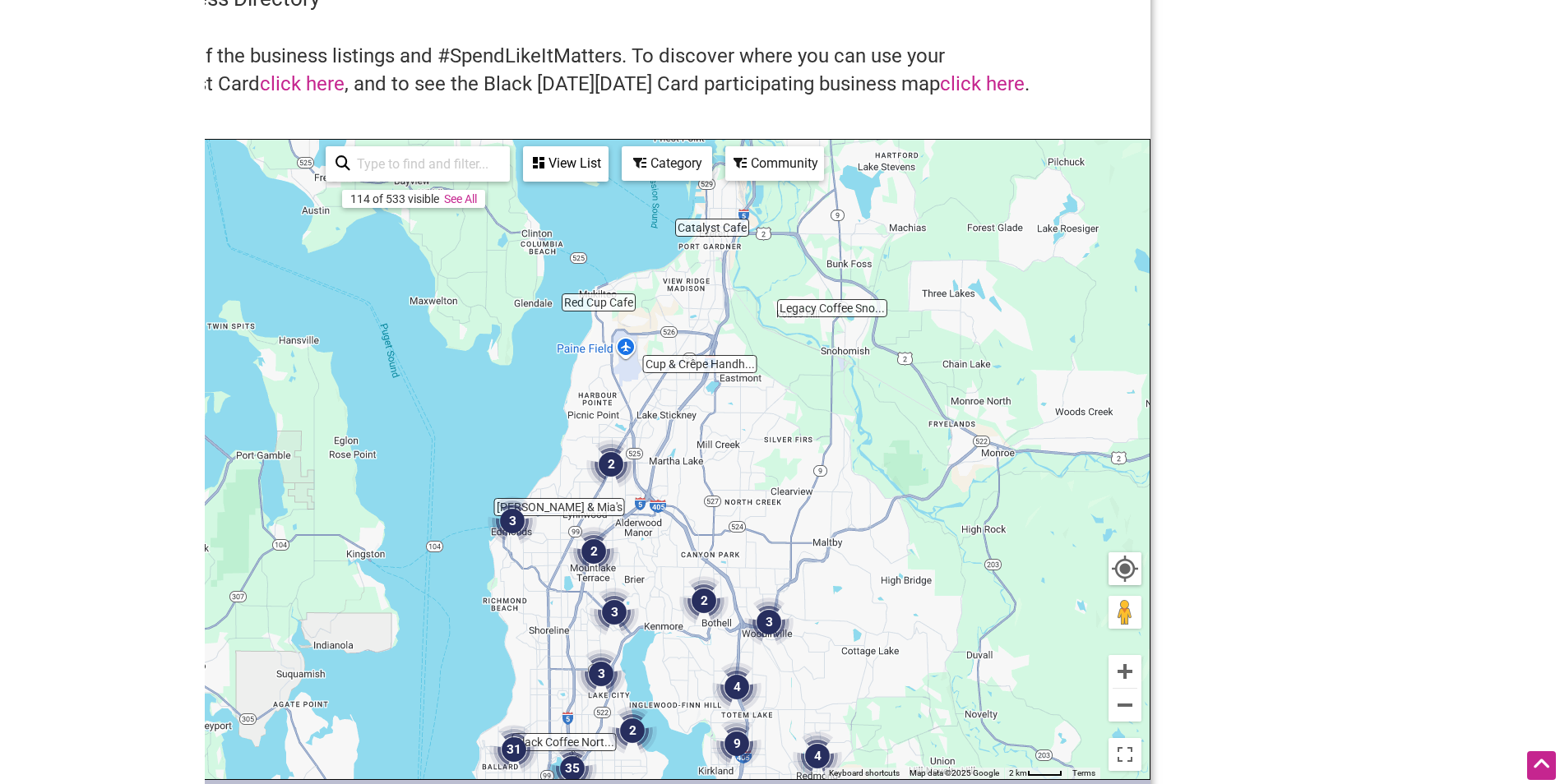
drag, startPoint x: 592, startPoint y: 502, endPoint x: 632, endPoint y: 563, distance: 72.9
click at [632, 563] on div "To navigate, press the arrow keys." at bounding box center [575, 459] width 1150 height 639
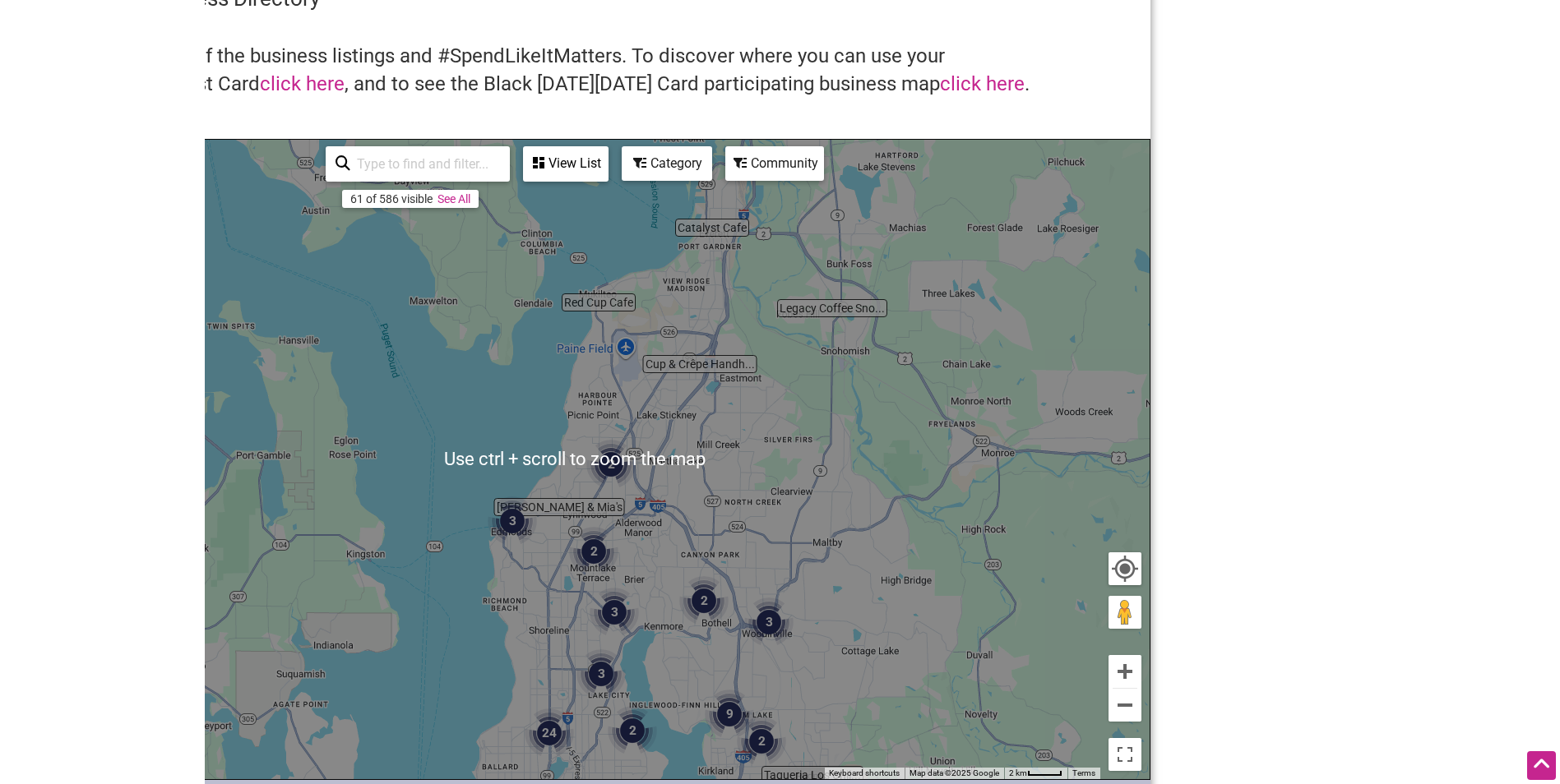
click at [737, 473] on div "To navigate, press the arrow keys." at bounding box center [575, 459] width 1150 height 639
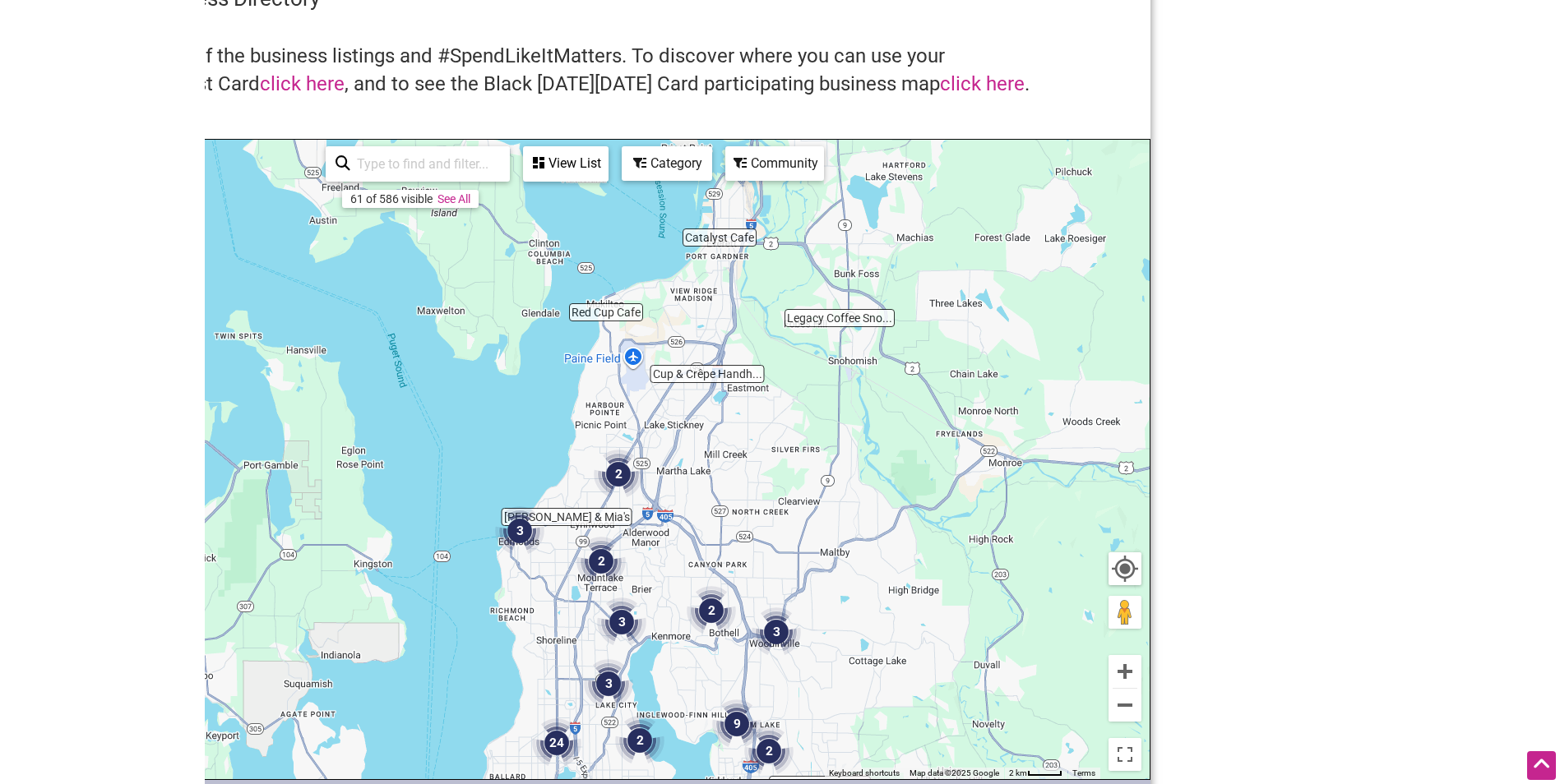
drag, startPoint x: 615, startPoint y: 506, endPoint x: 633, endPoint y: 513, distance: 19.3
click at [623, 517] on div "To navigate, press the arrow keys." at bounding box center [575, 459] width 1150 height 639
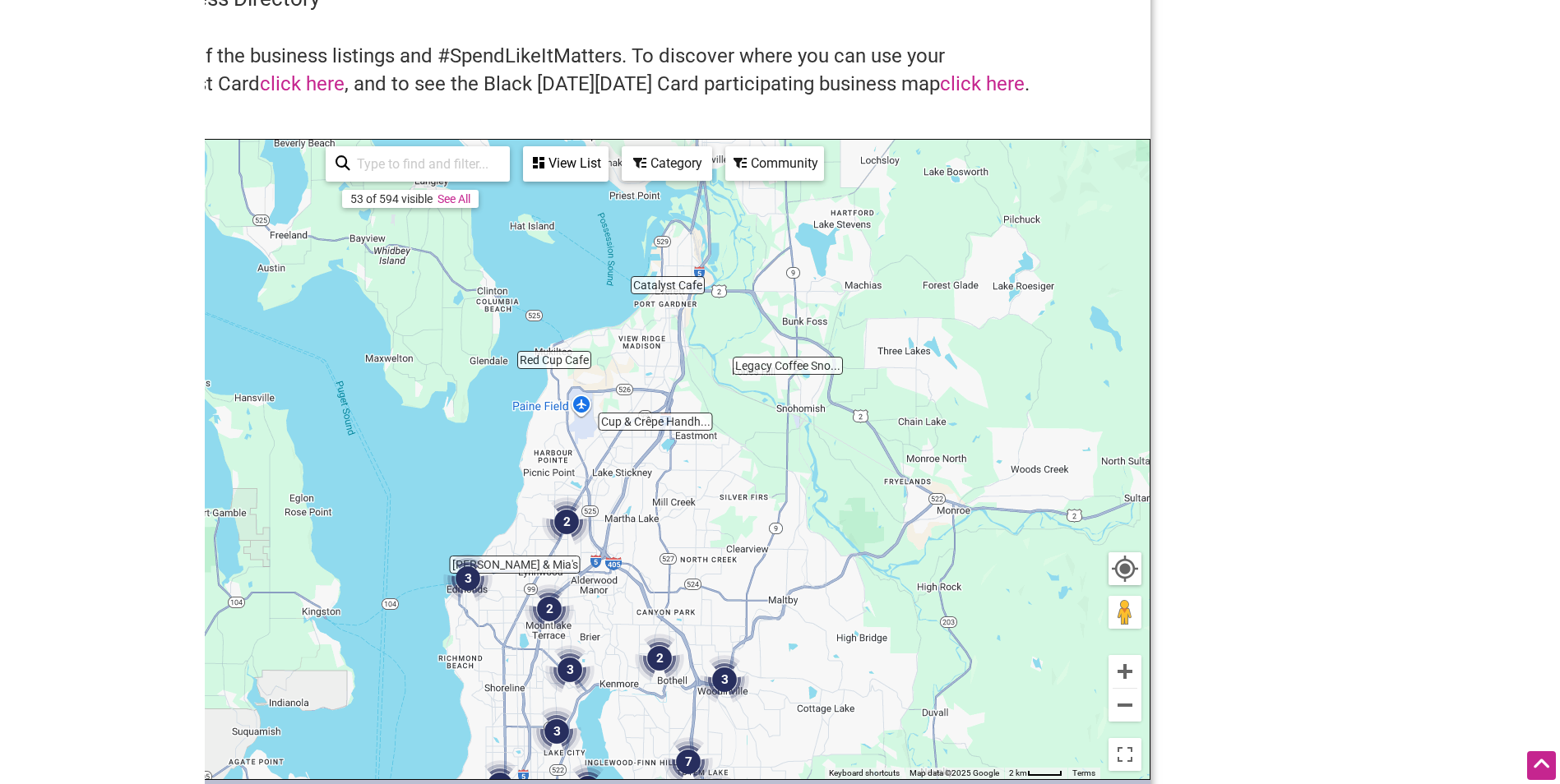
drag, startPoint x: 747, startPoint y: 475, endPoint x: 694, endPoint y: 525, distance: 72.9
click at [694, 525] on div "To navigate, press the arrow keys." at bounding box center [575, 459] width 1150 height 639
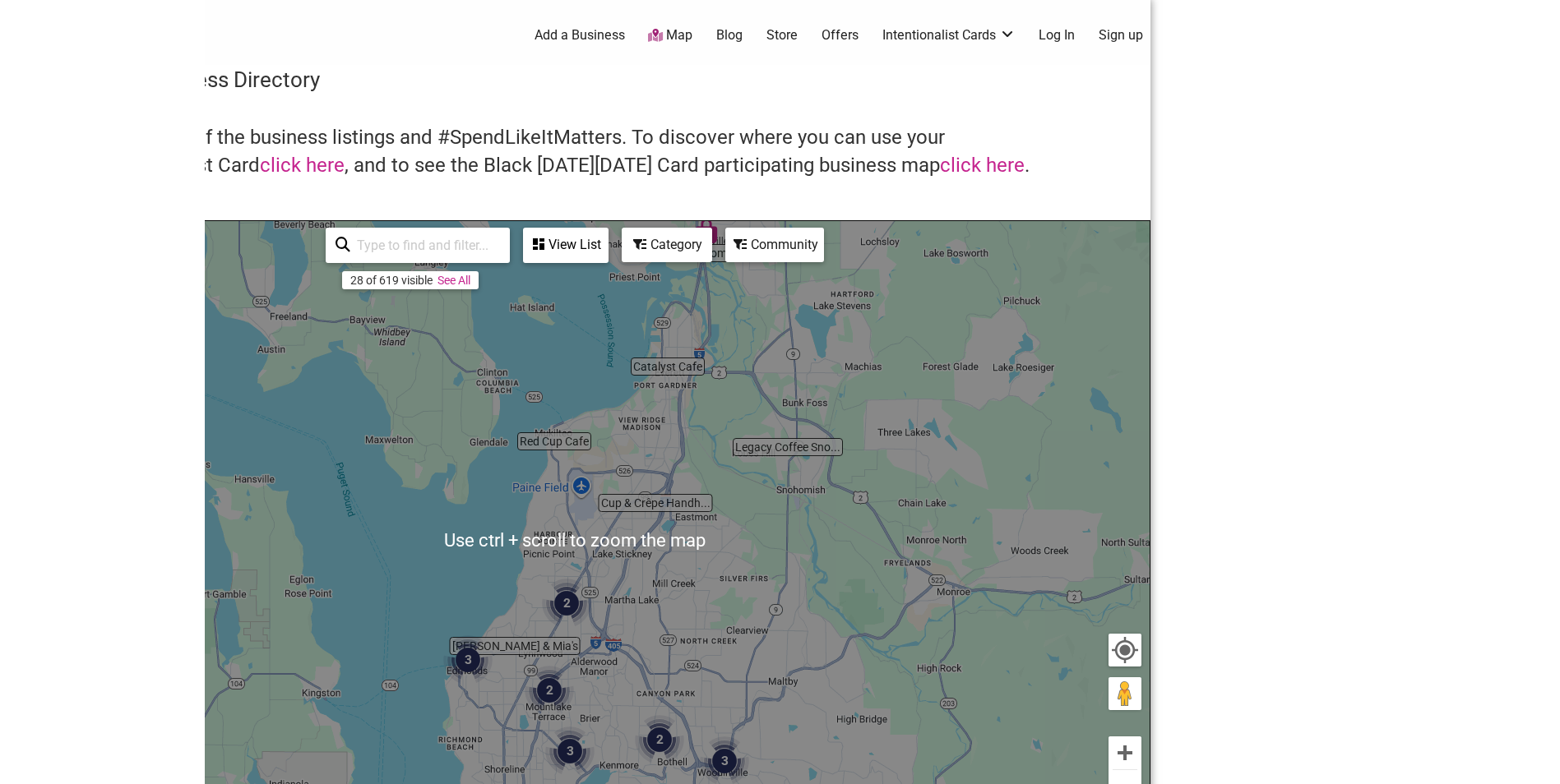
scroll to position [0, 0]
click at [724, 441] on div "To navigate, press the arrow keys." at bounding box center [575, 541] width 1150 height 639
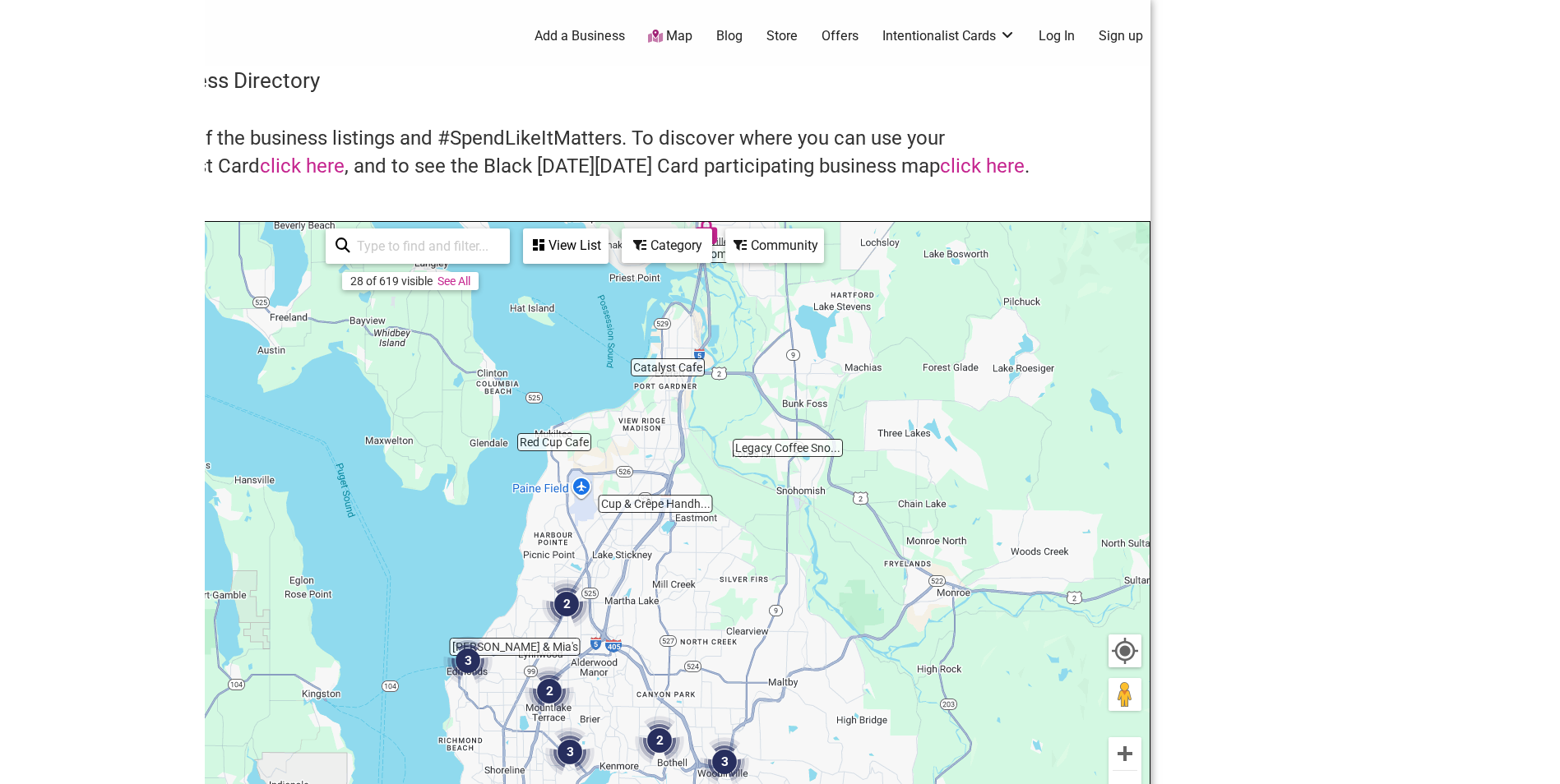
click at [660, 464] on div "To navigate, press the arrow keys." at bounding box center [575, 541] width 1150 height 639
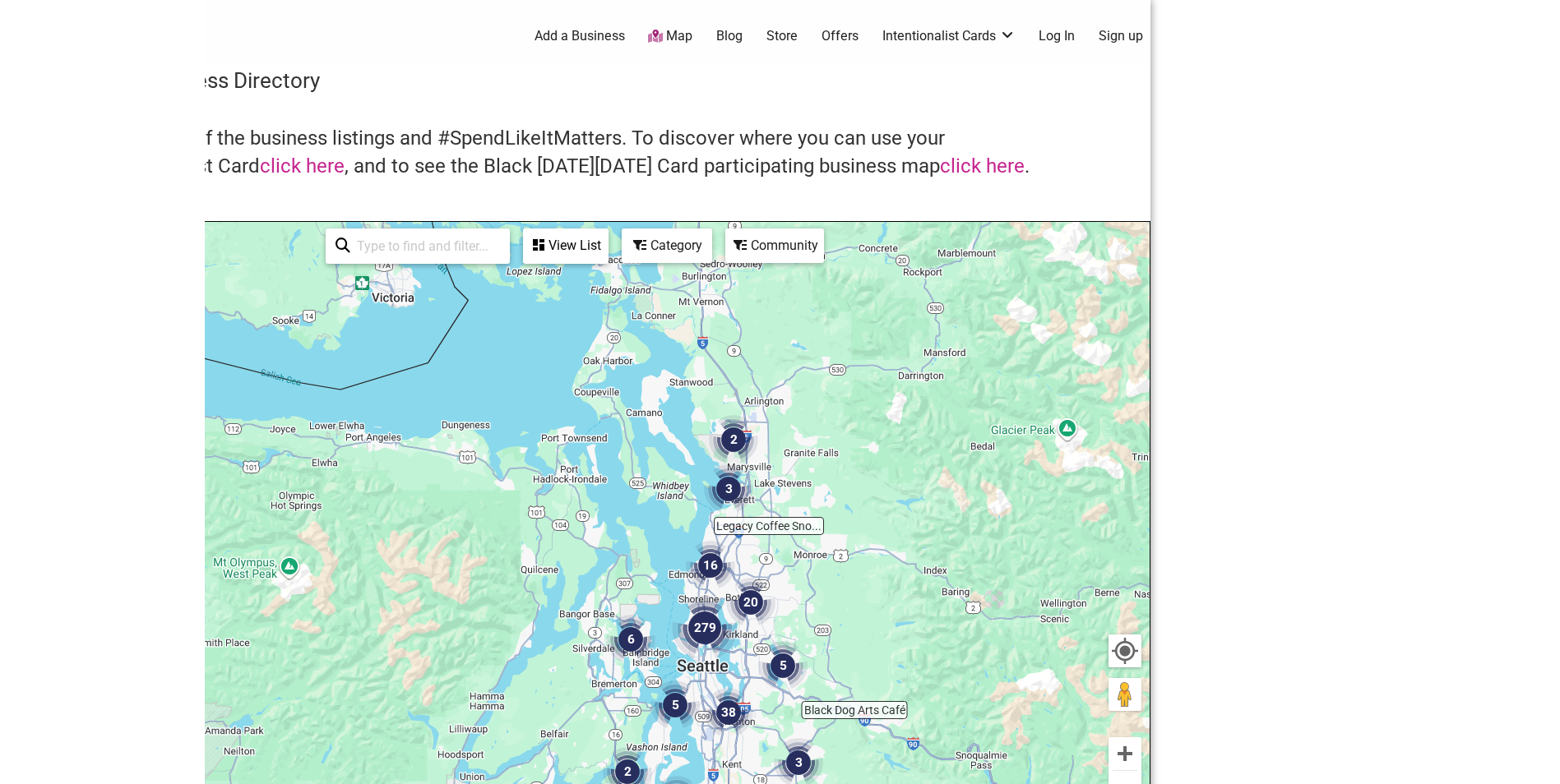
drag, startPoint x: 869, startPoint y: 513, endPoint x: 832, endPoint y: 643, distance: 135.2
click at [832, 652] on div "To navigate, press the arrow keys." at bounding box center [575, 541] width 1150 height 639
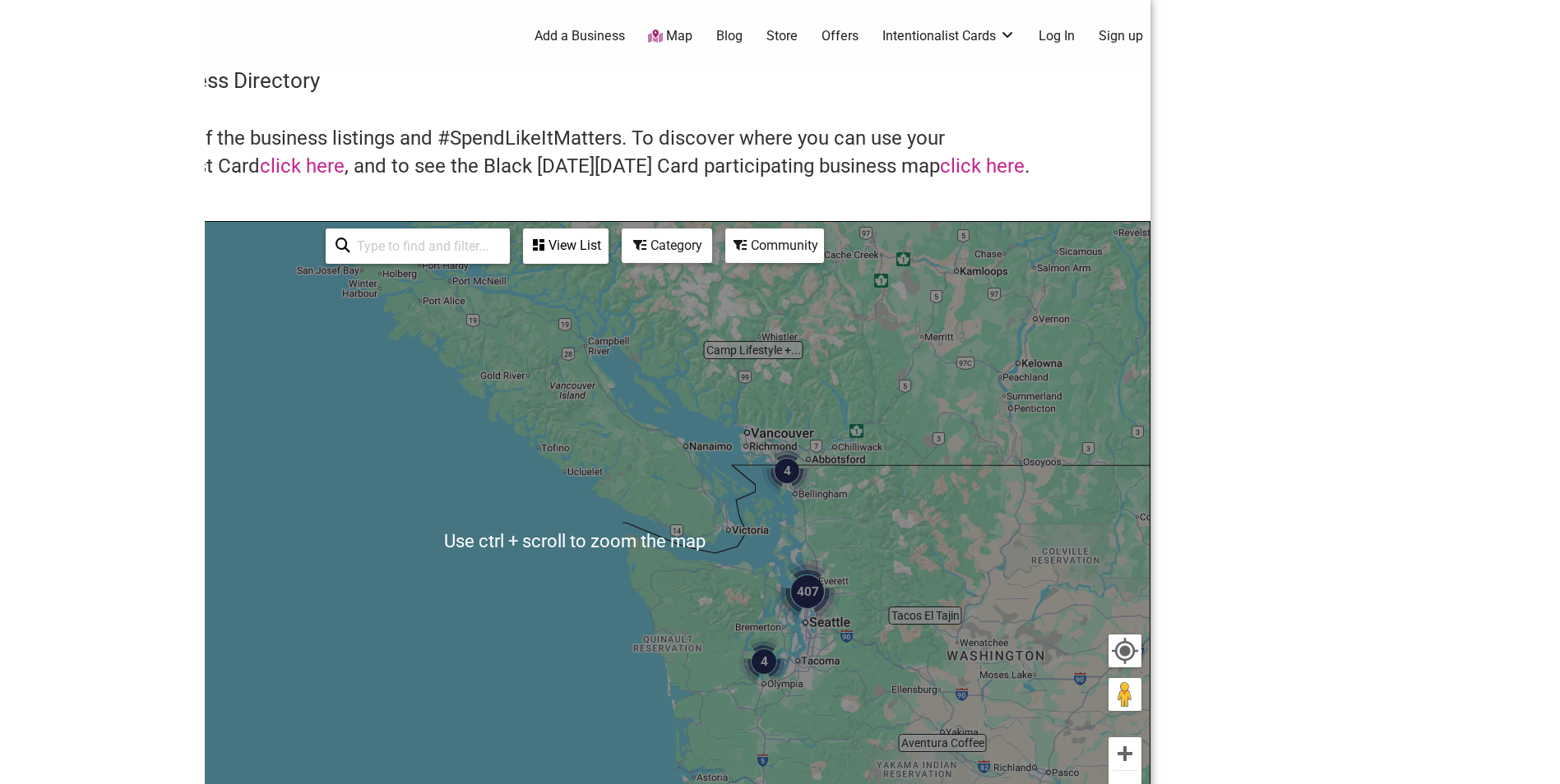
click at [824, 413] on div "To navigate, press the arrow keys." at bounding box center [575, 541] width 1150 height 639
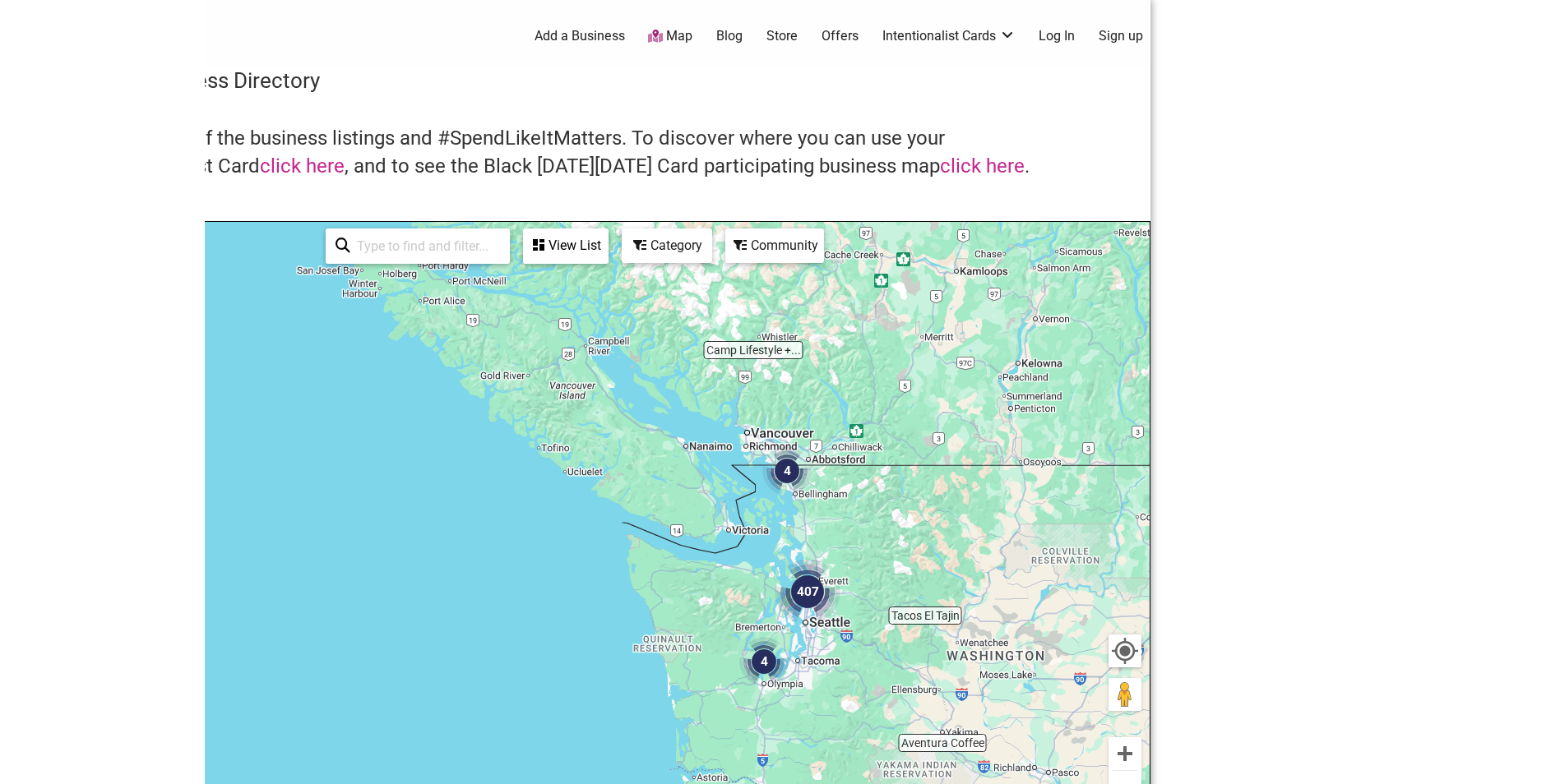
click at [772, 439] on div "To navigate, press the arrow keys." at bounding box center [575, 541] width 1150 height 639
click at [788, 470] on img "4" at bounding box center [787, 472] width 50 height 50
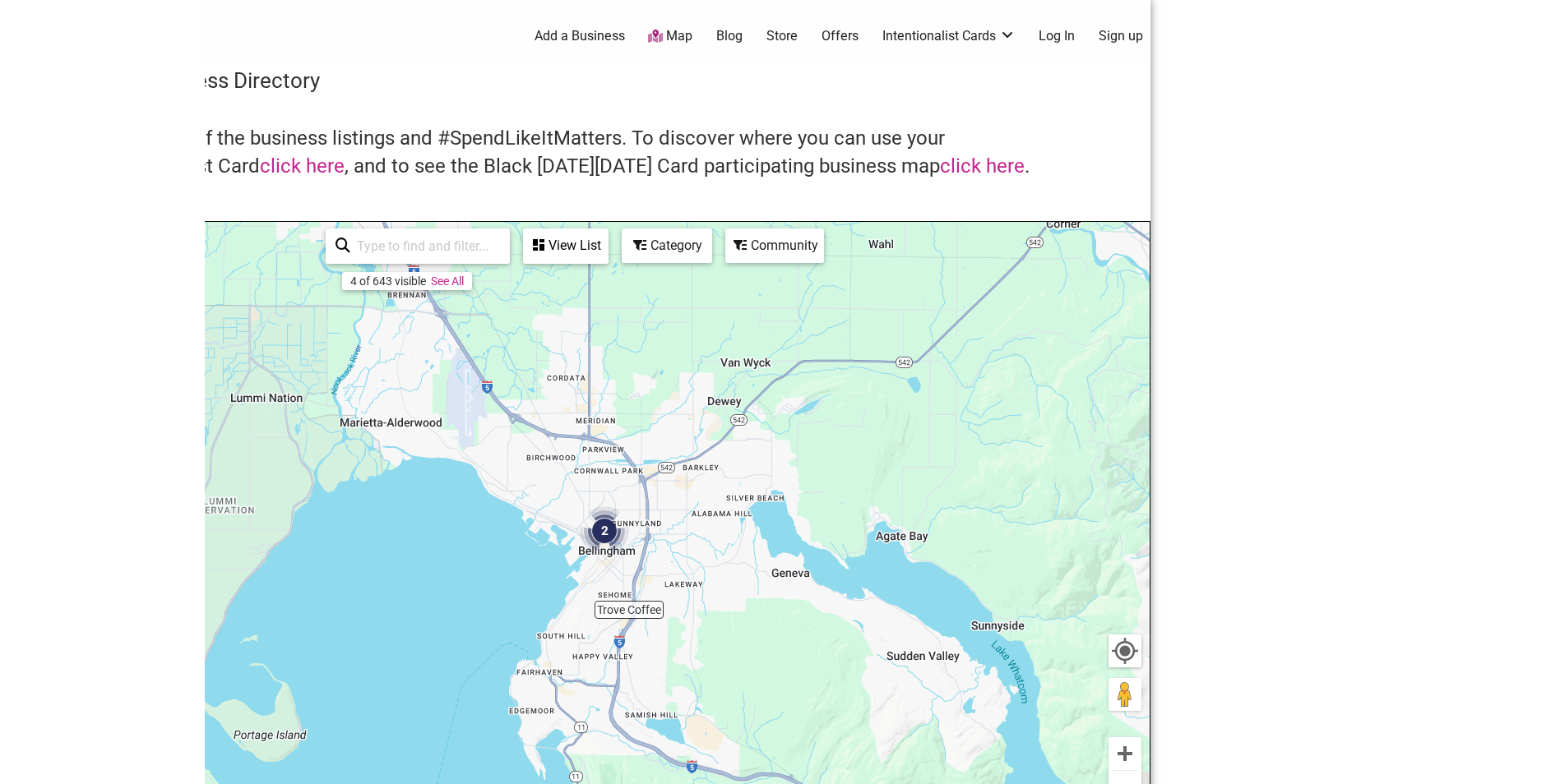
drag, startPoint x: 939, startPoint y: 432, endPoint x: 478, endPoint y: 517, distance: 468.8
click at [471, 545] on div "To navigate, press the arrow keys." at bounding box center [575, 541] width 1150 height 639
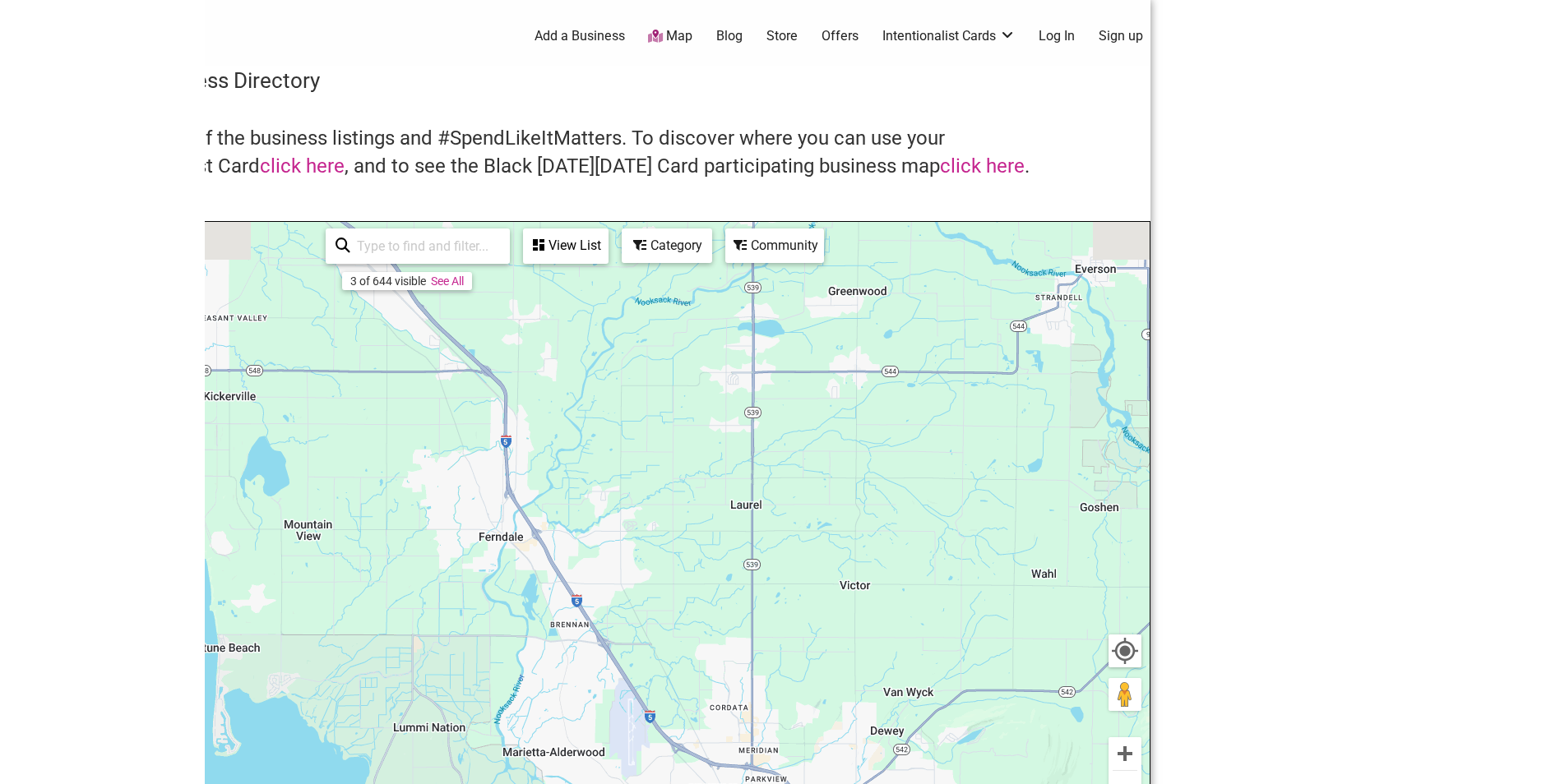
drag, startPoint x: 490, startPoint y: 389, endPoint x: 657, endPoint y: 641, distance: 302.3
click at [652, 714] on div "To navigate, press the arrow keys." at bounding box center [575, 541] width 1150 height 639
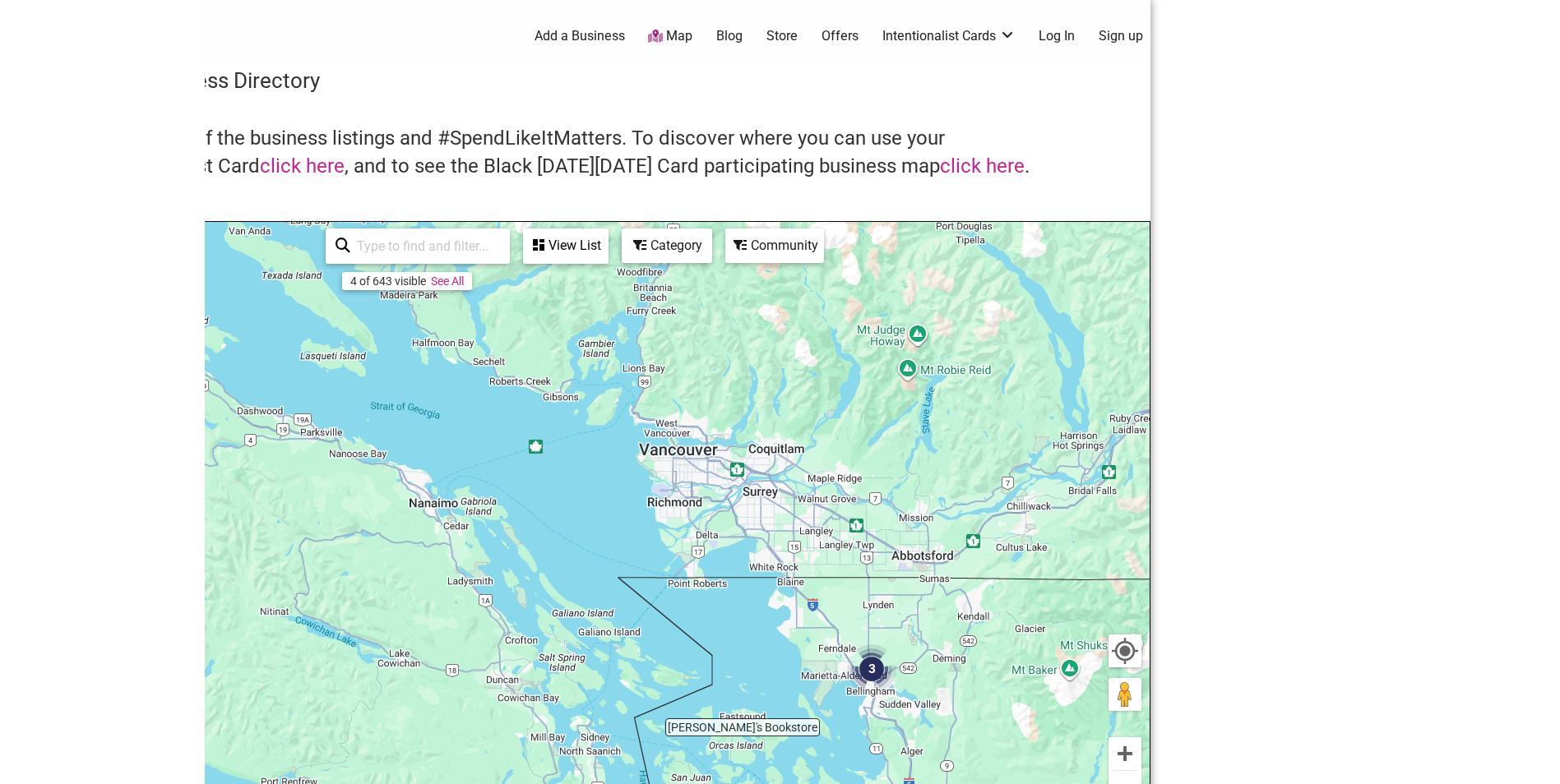
drag, startPoint x: 510, startPoint y: 443, endPoint x: 718, endPoint y: 502, distance: 216.2
click at [718, 502] on div "To navigate, press the arrow keys." at bounding box center [575, 541] width 1150 height 639
drag, startPoint x: 782, startPoint y: 537, endPoint x: 640, endPoint y: 431, distance: 177.2
click at [640, 431] on div "To navigate, press the arrow keys." at bounding box center [575, 541] width 1150 height 639
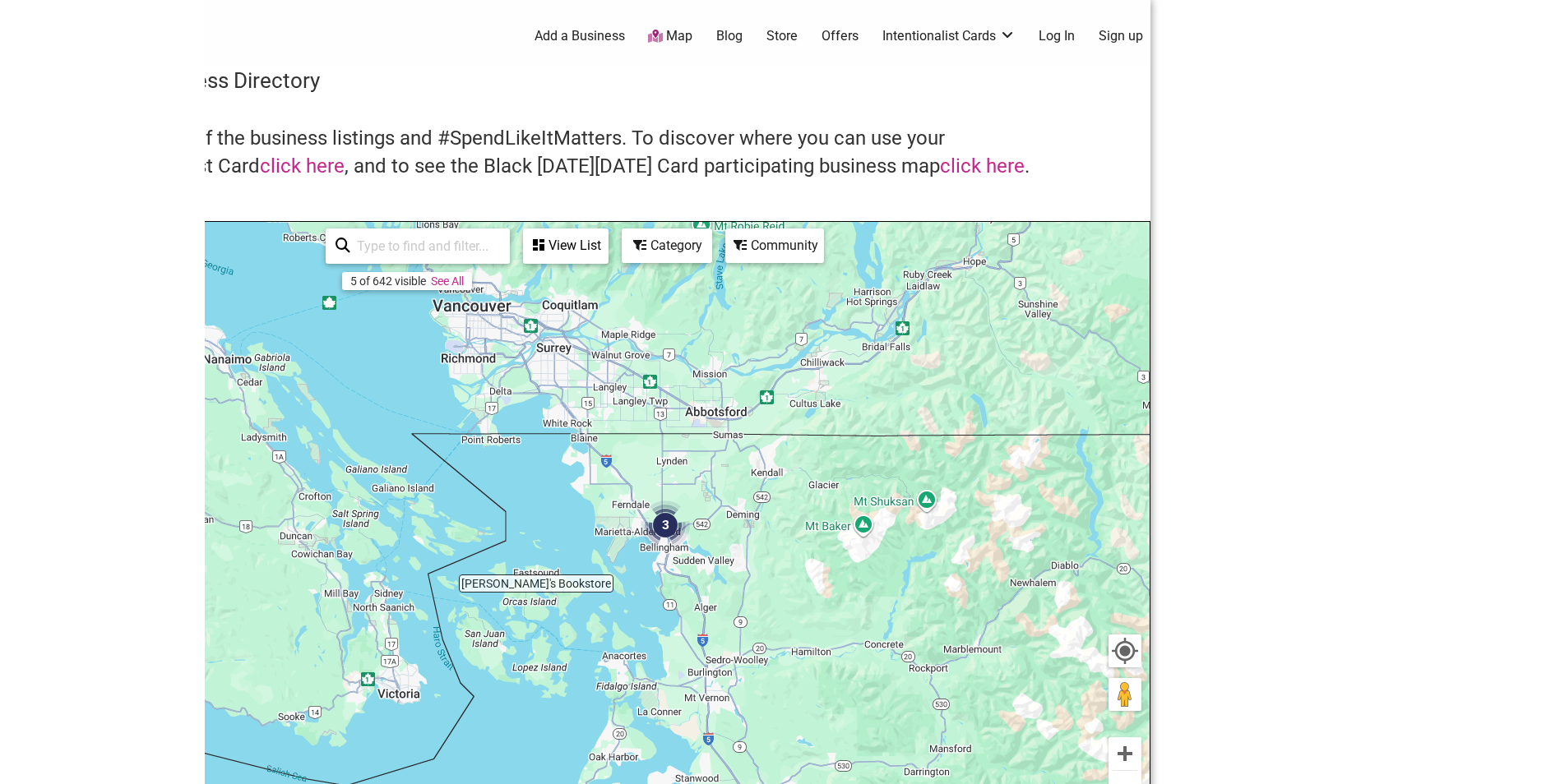
click at [663, 530] on img "3" at bounding box center [665, 526] width 50 height 50
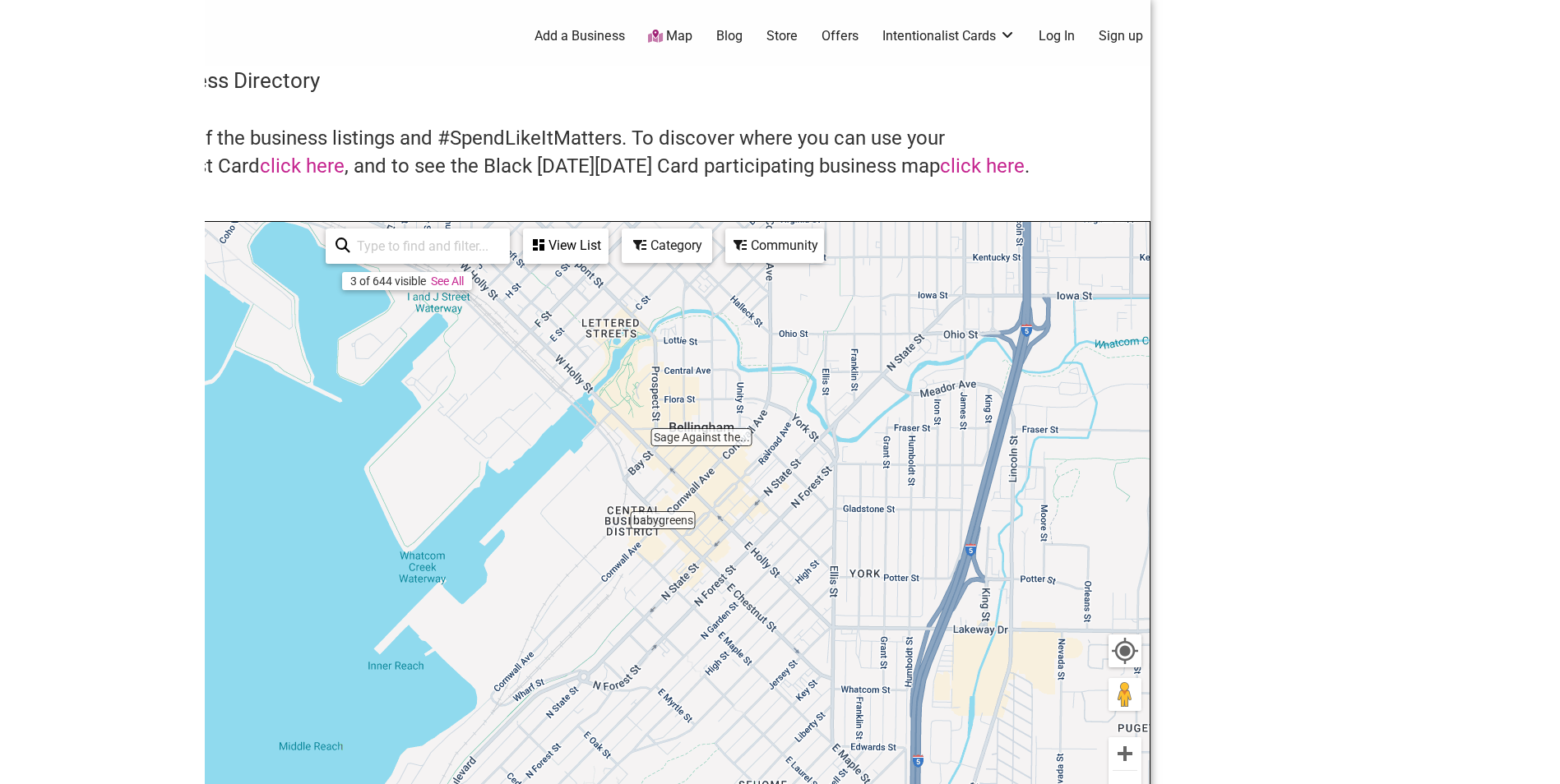
drag, startPoint x: 590, startPoint y: 473, endPoint x: 771, endPoint y: 549, distance: 196.3
click at [771, 549] on div "To navigate, press the arrow keys." at bounding box center [575, 541] width 1150 height 639
click at [725, 444] on div "To navigate, press the arrow keys." at bounding box center [575, 541] width 1150 height 639
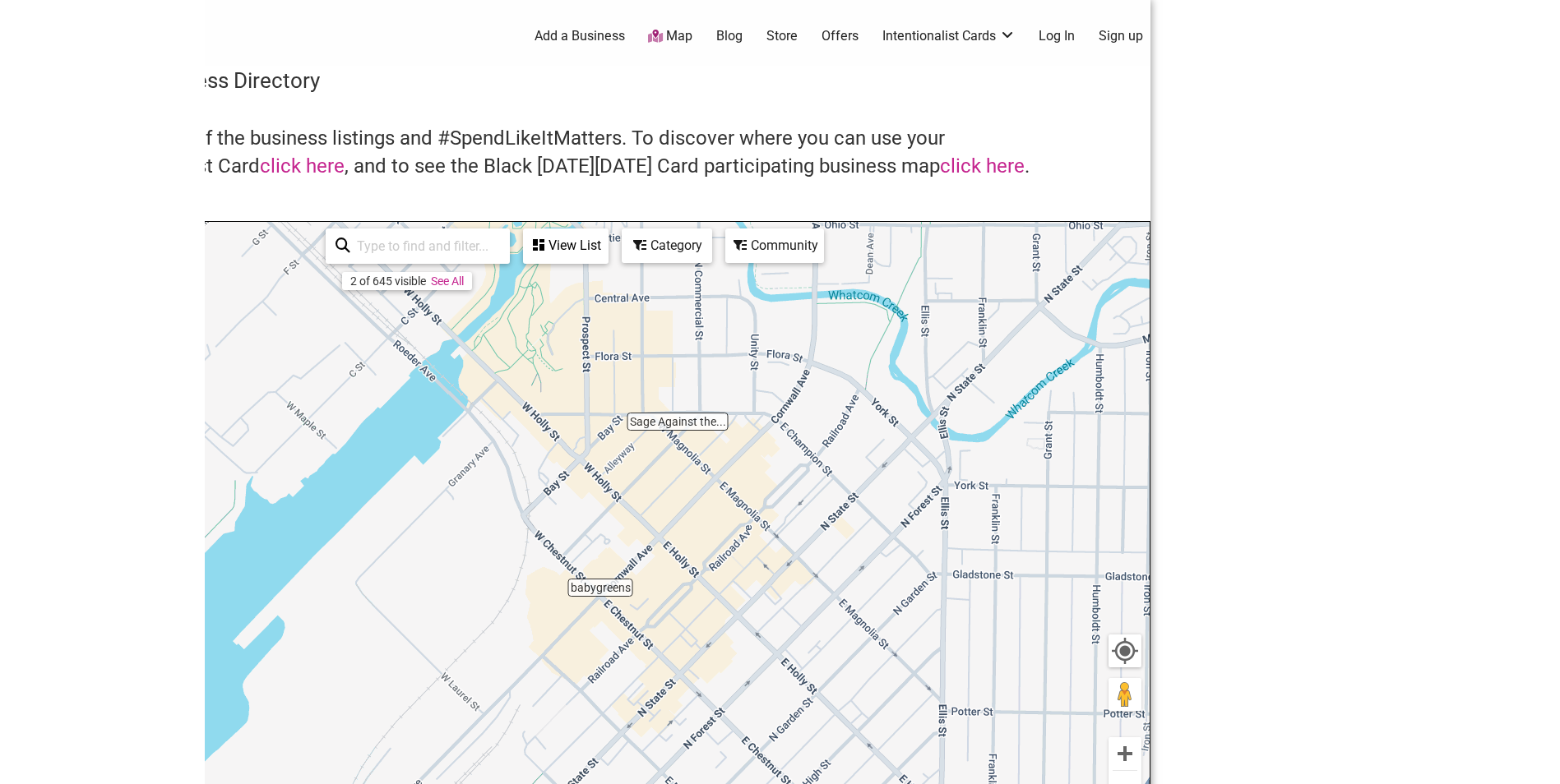
click at [670, 436] on div "To navigate, press the arrow keys." at bounding box center [575, 541] width 1150 height 639
click at [664, 425] on div "To navigate, press the arrow keys." at bounding box center [575, 541] width 1150 height 639
click at [616, 596] on div "To navigate, press the arrow keys." at bounding box center [575, 541] width 1150 height 639
click at [550, 241] on div "View List" at bounding box center [566, 246] width 82 height 31
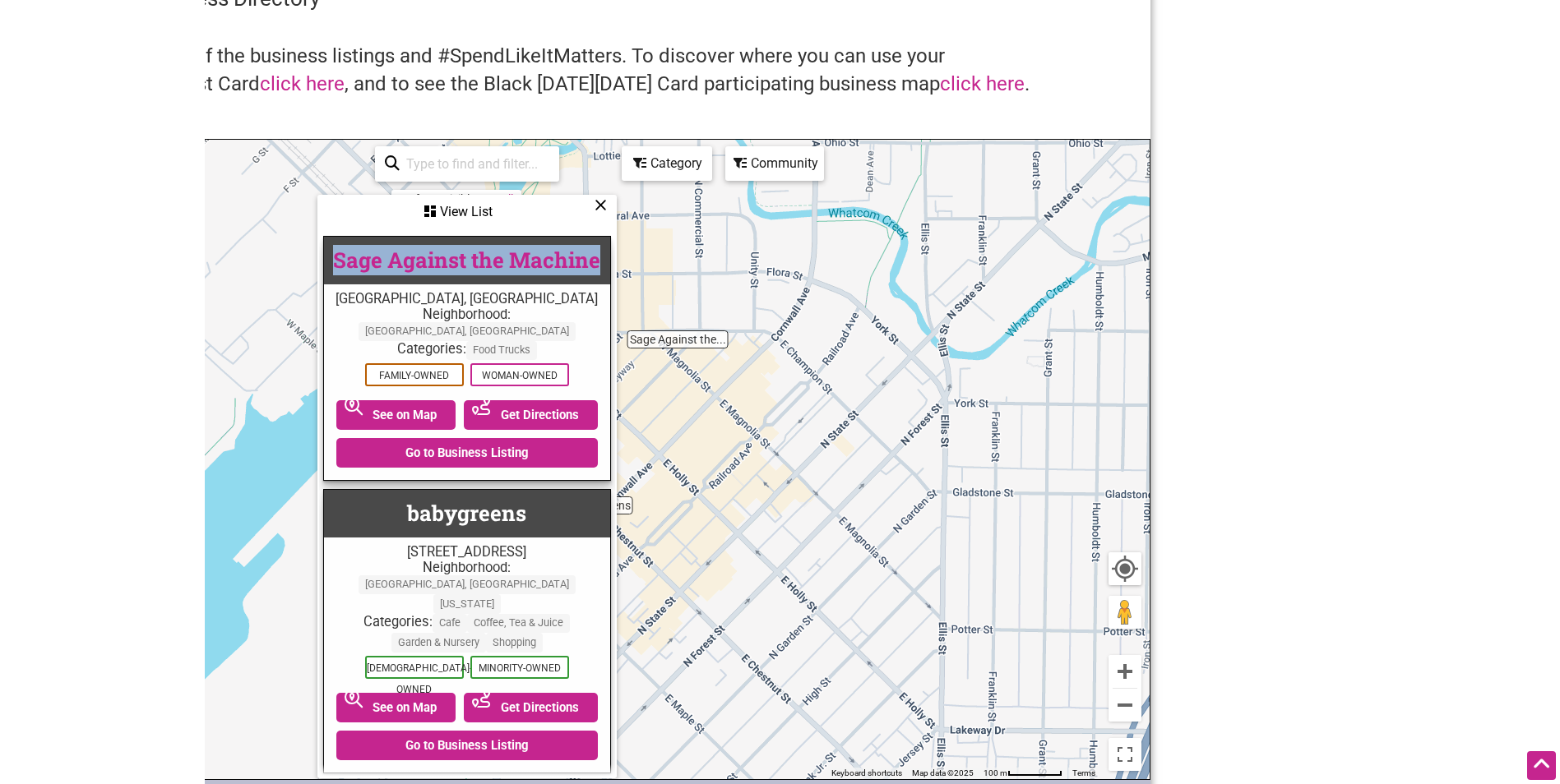
scroll to position [0, 4]
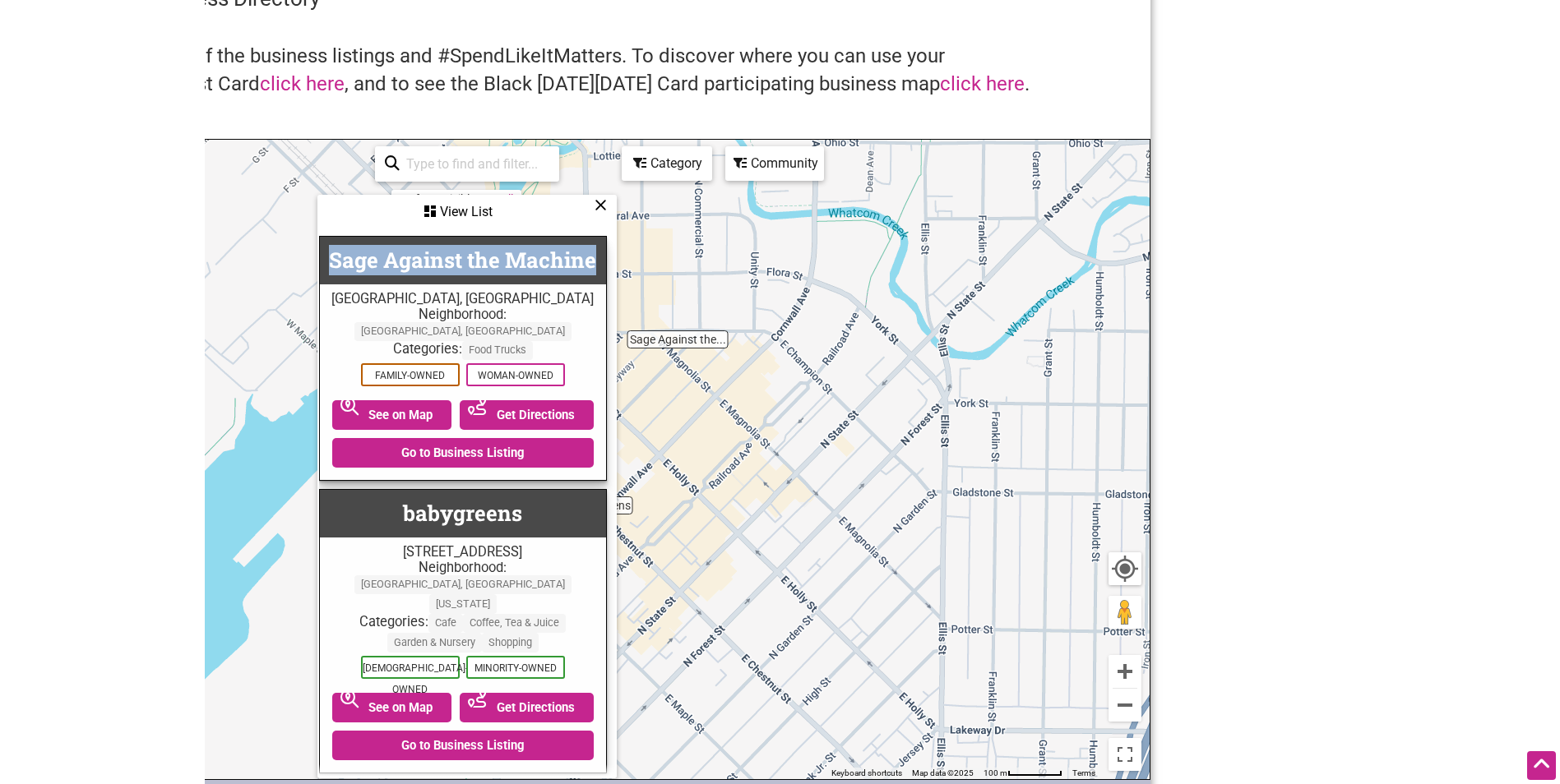
drag, startPoint x: 320, startPoint y: 263, endPoint x: 599, endPoint y: 257, distance: 279.1
click at [599, 257] on span "Sage Against the Machine Bellingham, WA Neighborhood: Bellingham, WA Categories…" at bounding box center [462, 504] width 304 height 554
copy link "Sage Against the Machine"
click at [487, 255] on link "Sage Against the Machine" at bounding box center [462, 259] width 267 height 28
click at [458, 499] on link "babygreens" at bounding box center [462, 513] width 119 height 28
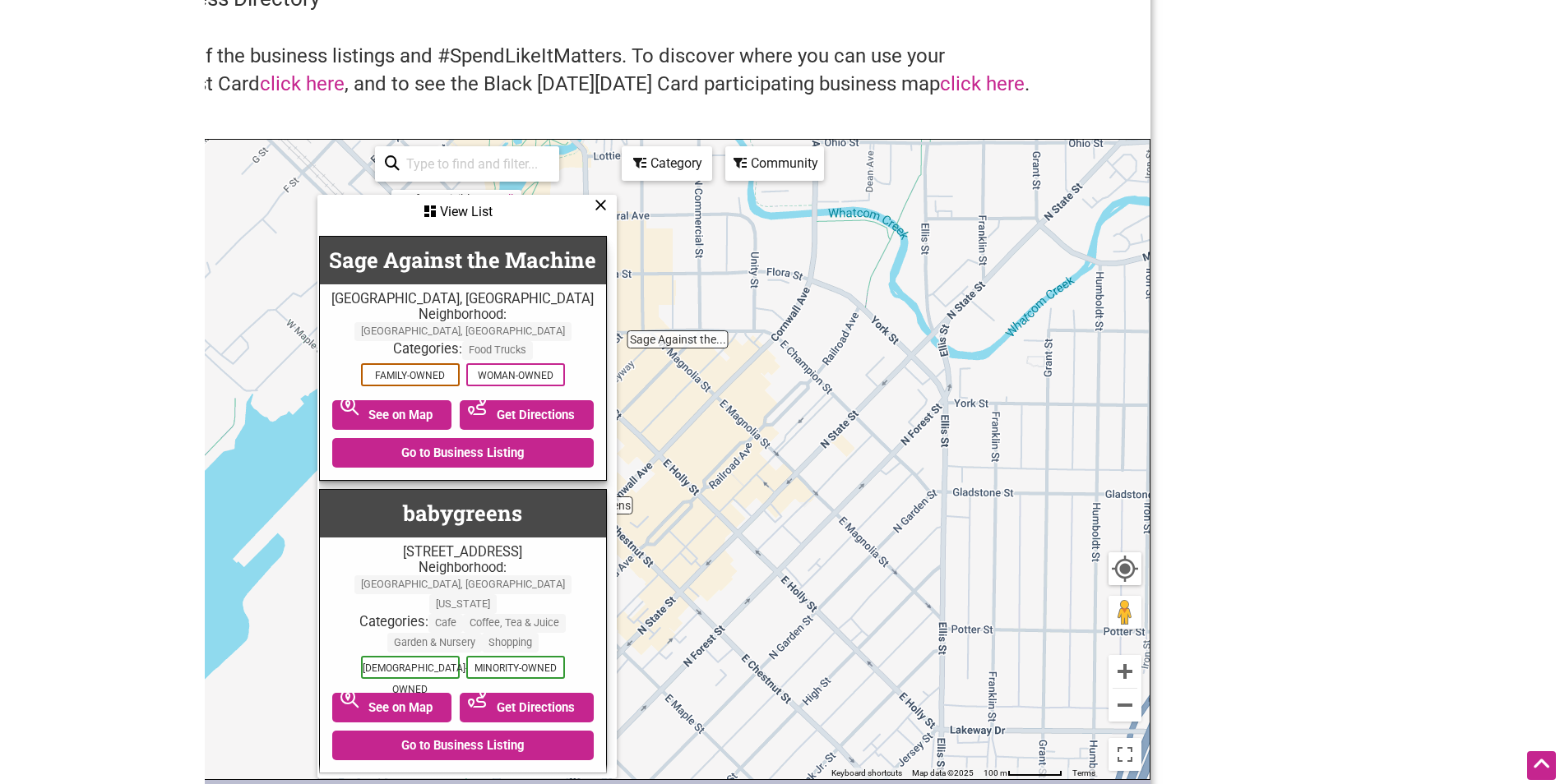
drag, startPoint x: 601, startPoint y: 209, endPoint x: 1571, endPoint y: 338, distance: 978.5
click at [604, 205] on icon at bounding box center [600, 205] width 12 height 1
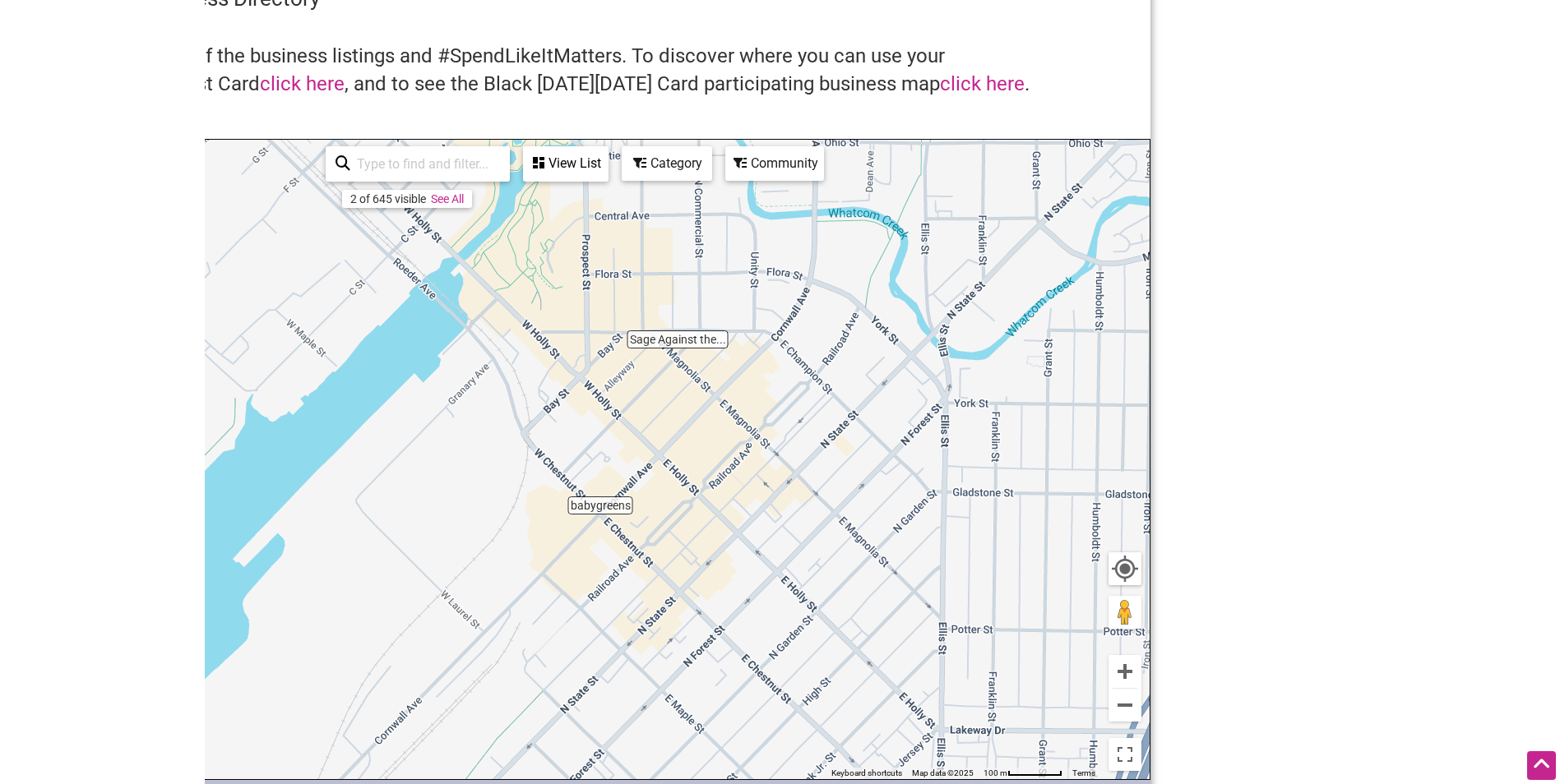
click at [673, 169] on div "Category" at bounding box center [667, 163] width 87 height 31
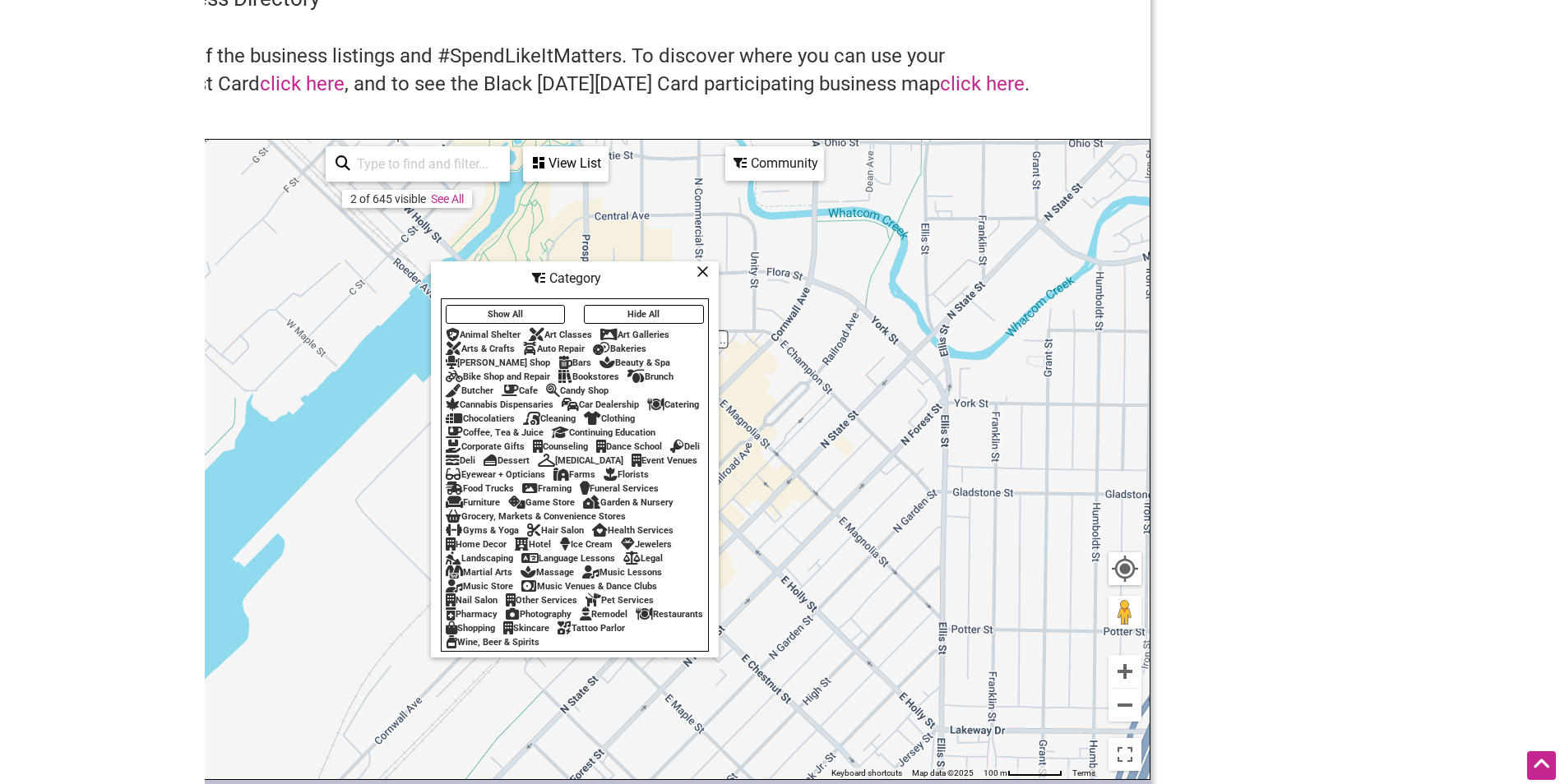
click at [514, 484] on div "Food Trucks" at bounding box center [480, 489] width 68 height 10
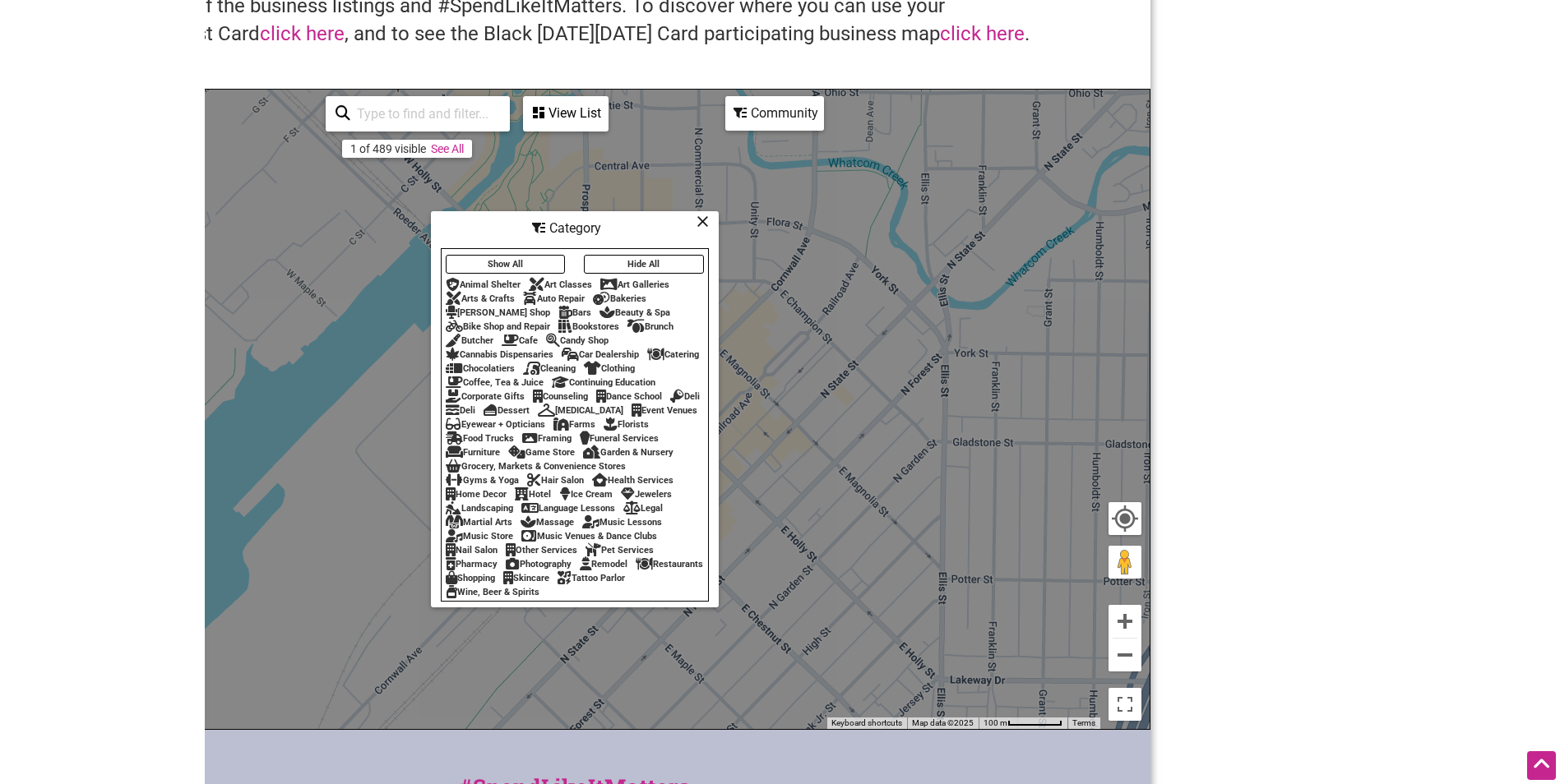
scroll to position [82, 0]
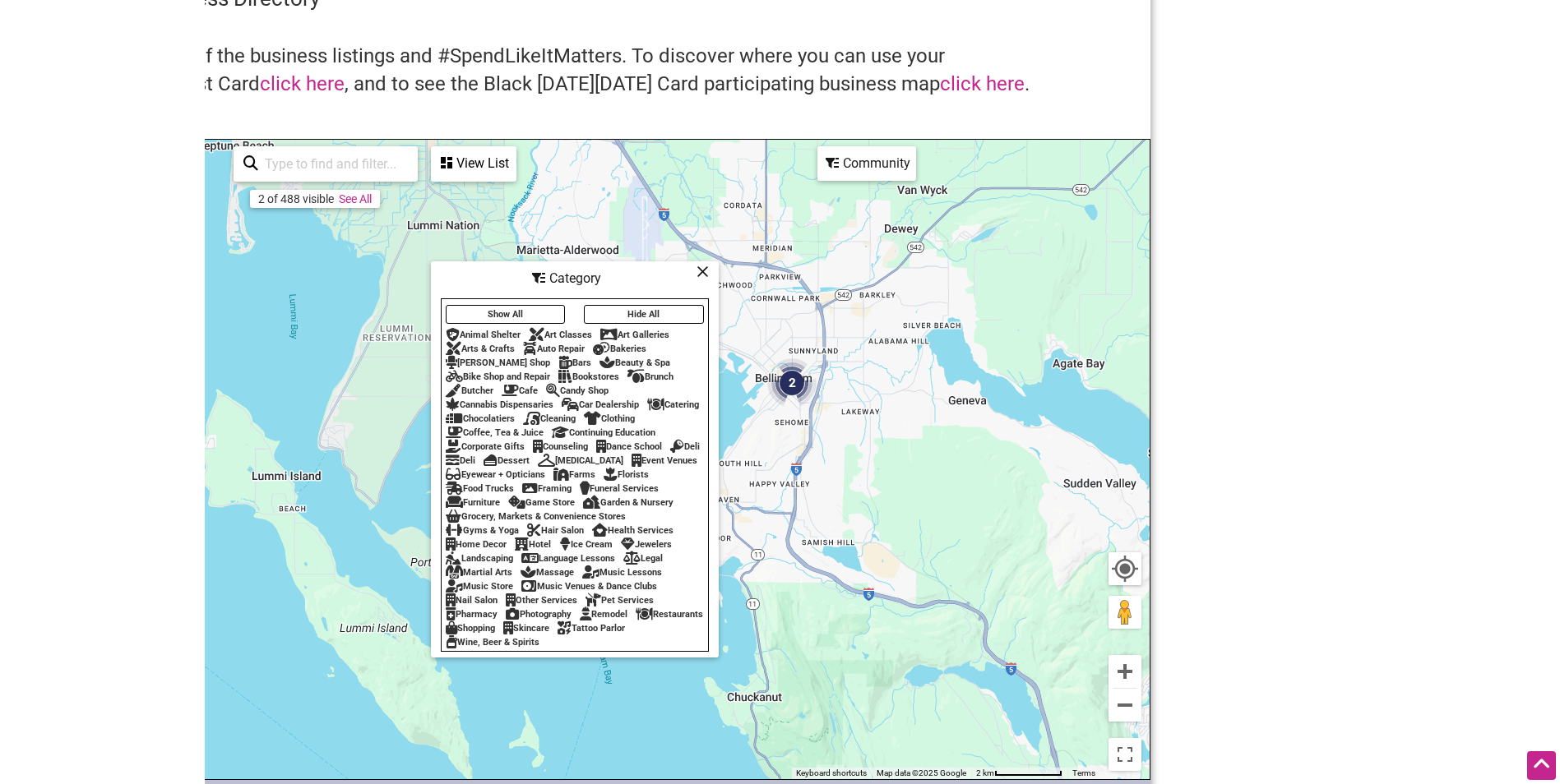
click at [514, 484] on div "Food Trucks" at bounding box center [480, 489] width 68 height 10
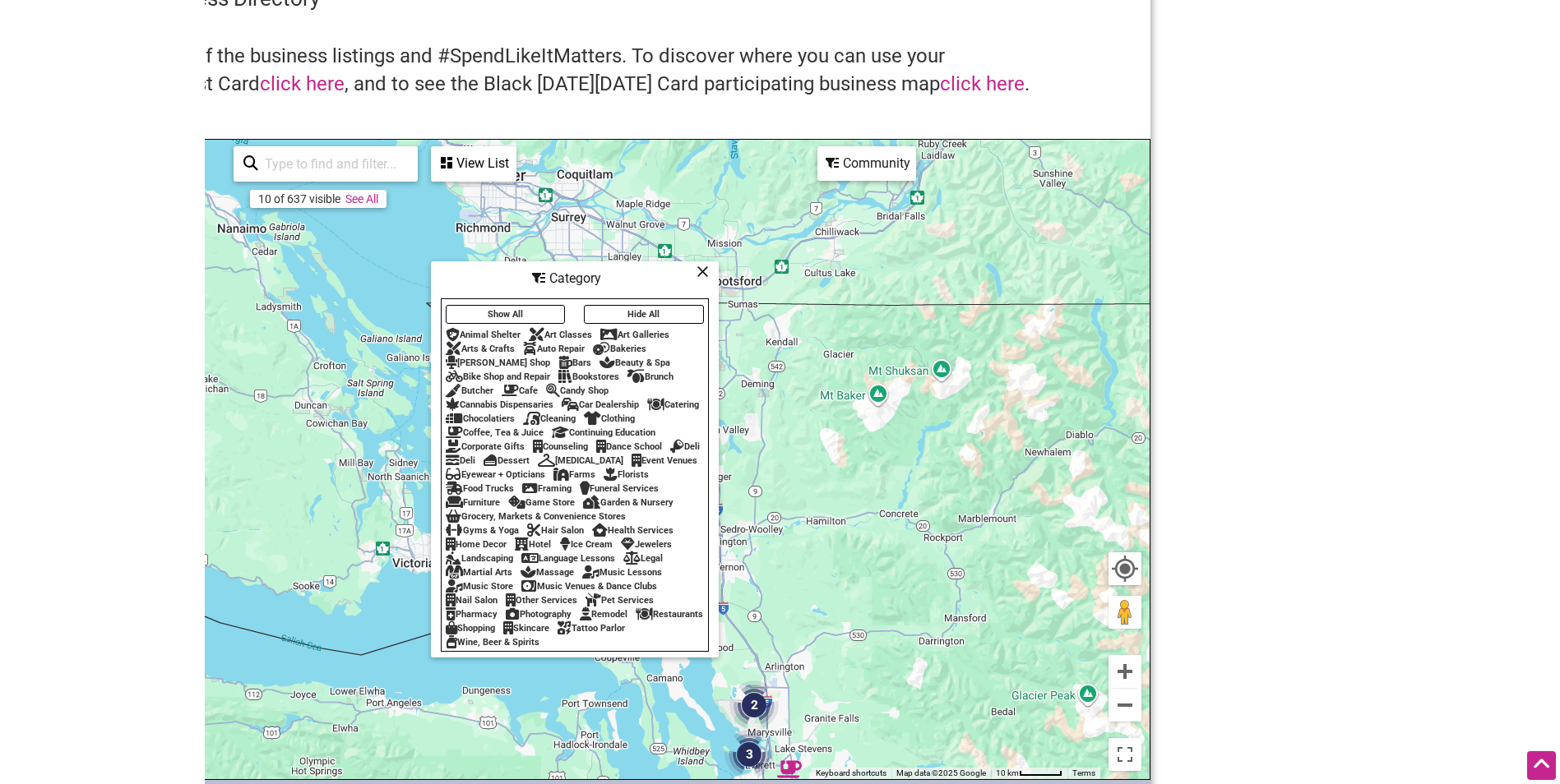
drag, startPoint x: 831, startPoint y: 400, endPoint x: 635, endPoint y: 320, distance: 211.7
click at [642, 399] on div "Darvill's Bookstore Legacy Coffee Sno... 3 2 3 To navigate, press the arrow key…" at bounding box center [575, 459] width 1150 height 639
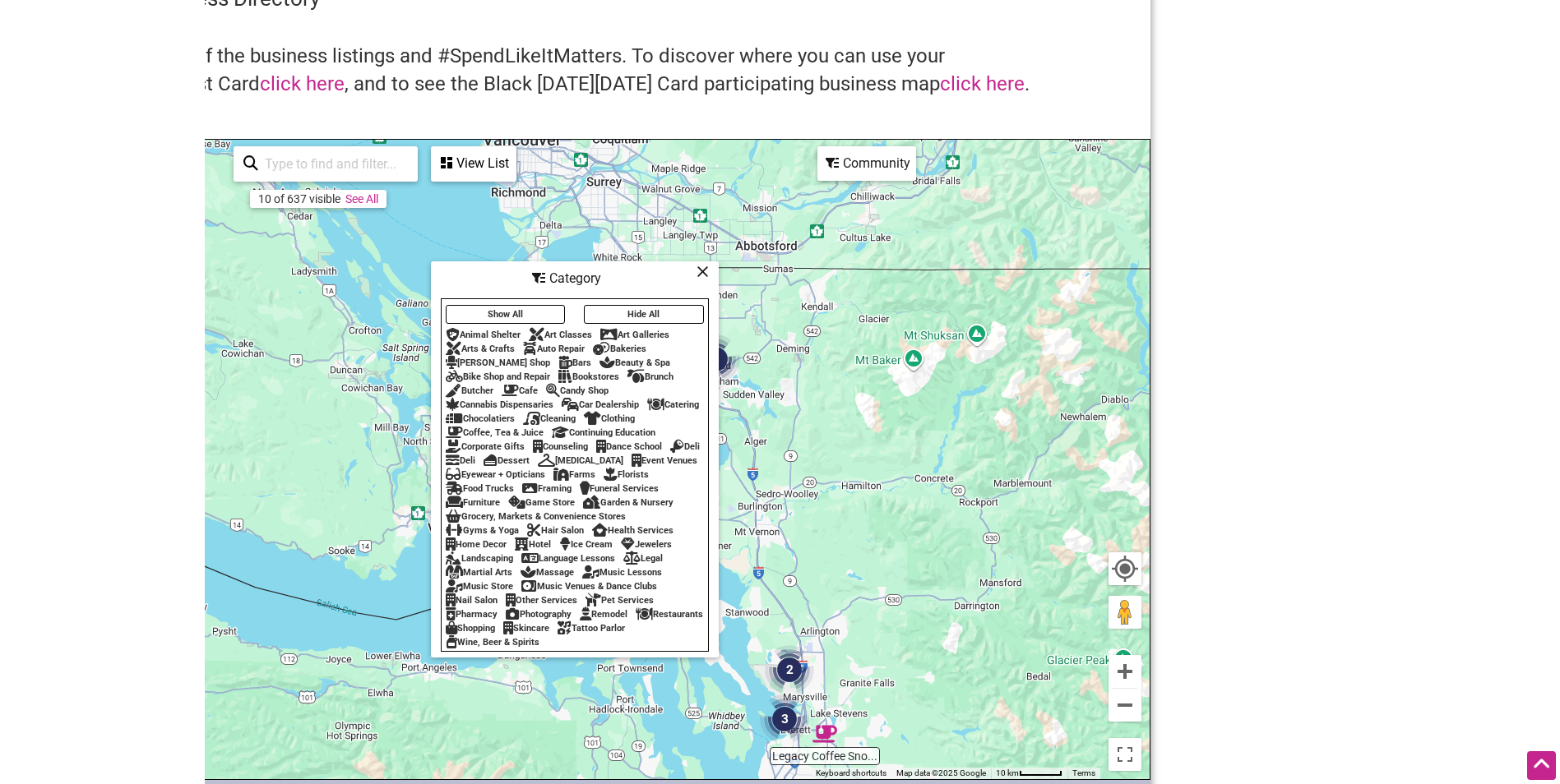
click at [707, 271] on icon at bounding box center [702, 271] width 12 height 1
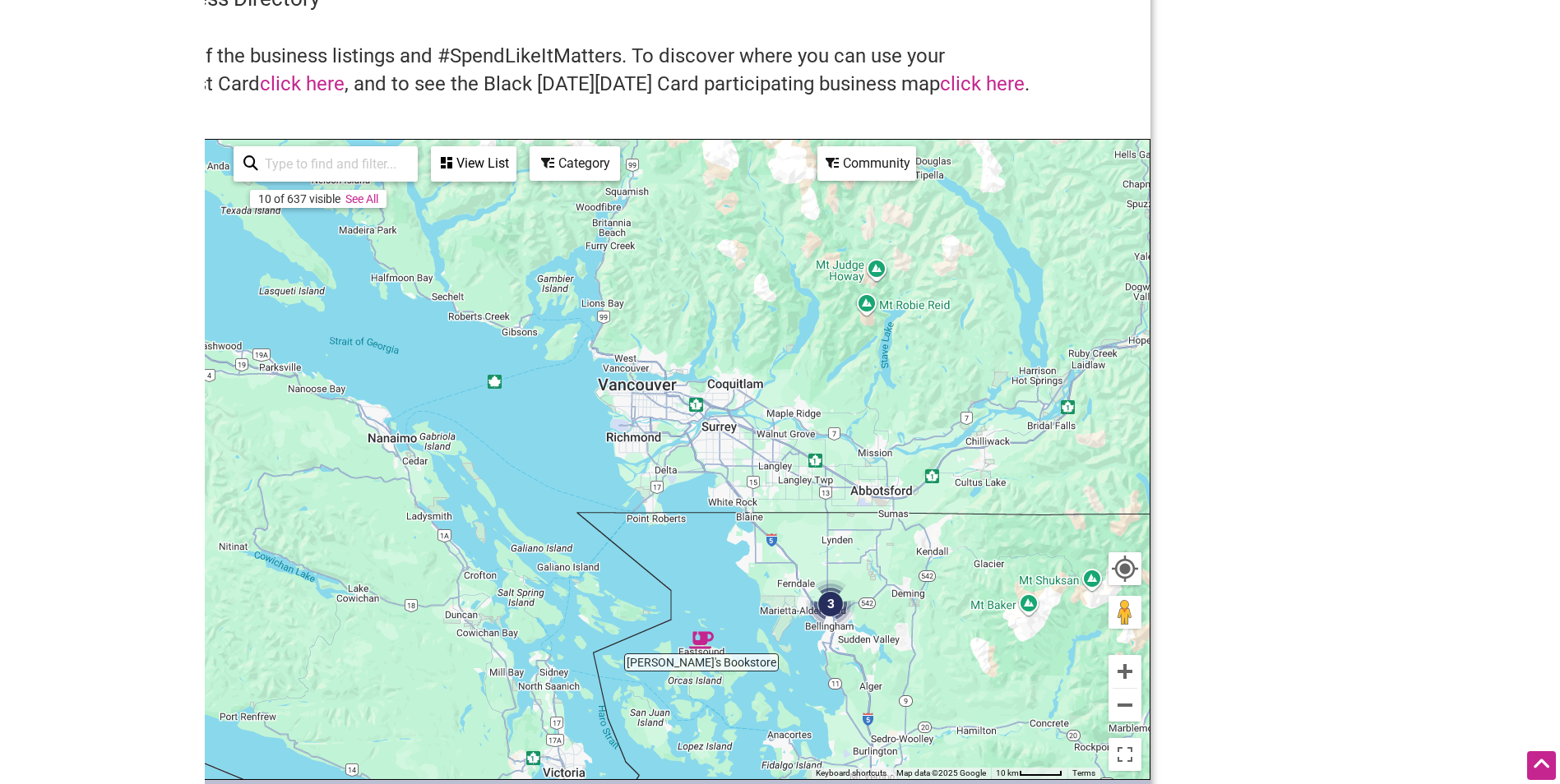
drag, startPoint x: 833, startPoint y: 240, endPoint x: 948, endPoint y: 487, distance: 272.5
click at [948, 487] on div "To navigate, press the arrow keys." at bounding box center [575, 459] width 1150 height 639
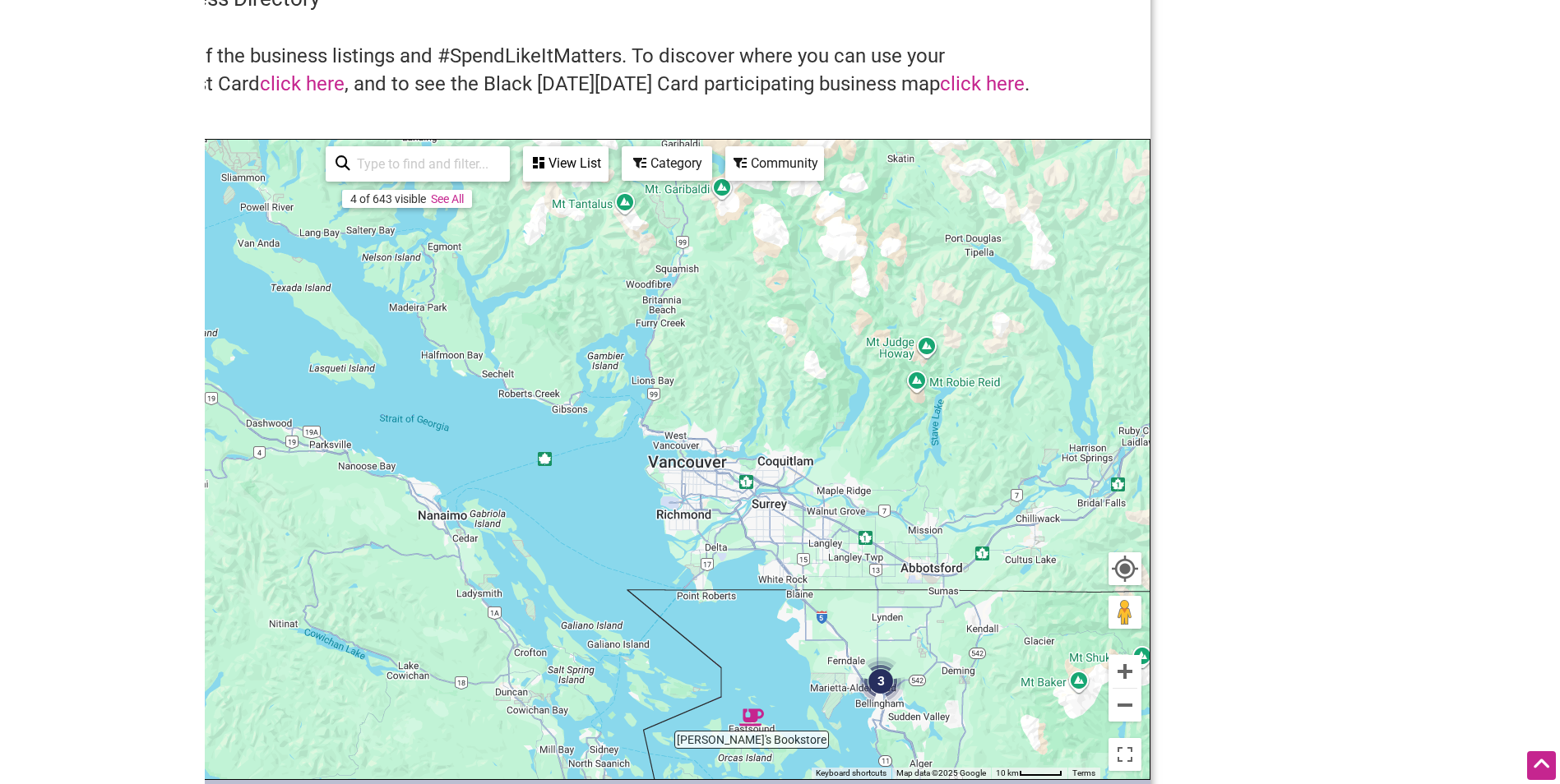
drag, startPoint x: 695, startPoint y: 408, endPoint x: 746, endPoint y: 485, distance: 92.4
click at [746, 489] on div "To navigate, press the arrow keys." at bounding box center [575, 459] width 1150 height 639
click at [587, 167] on div "View List" at bounding box center [566, 163] width 82 height 31
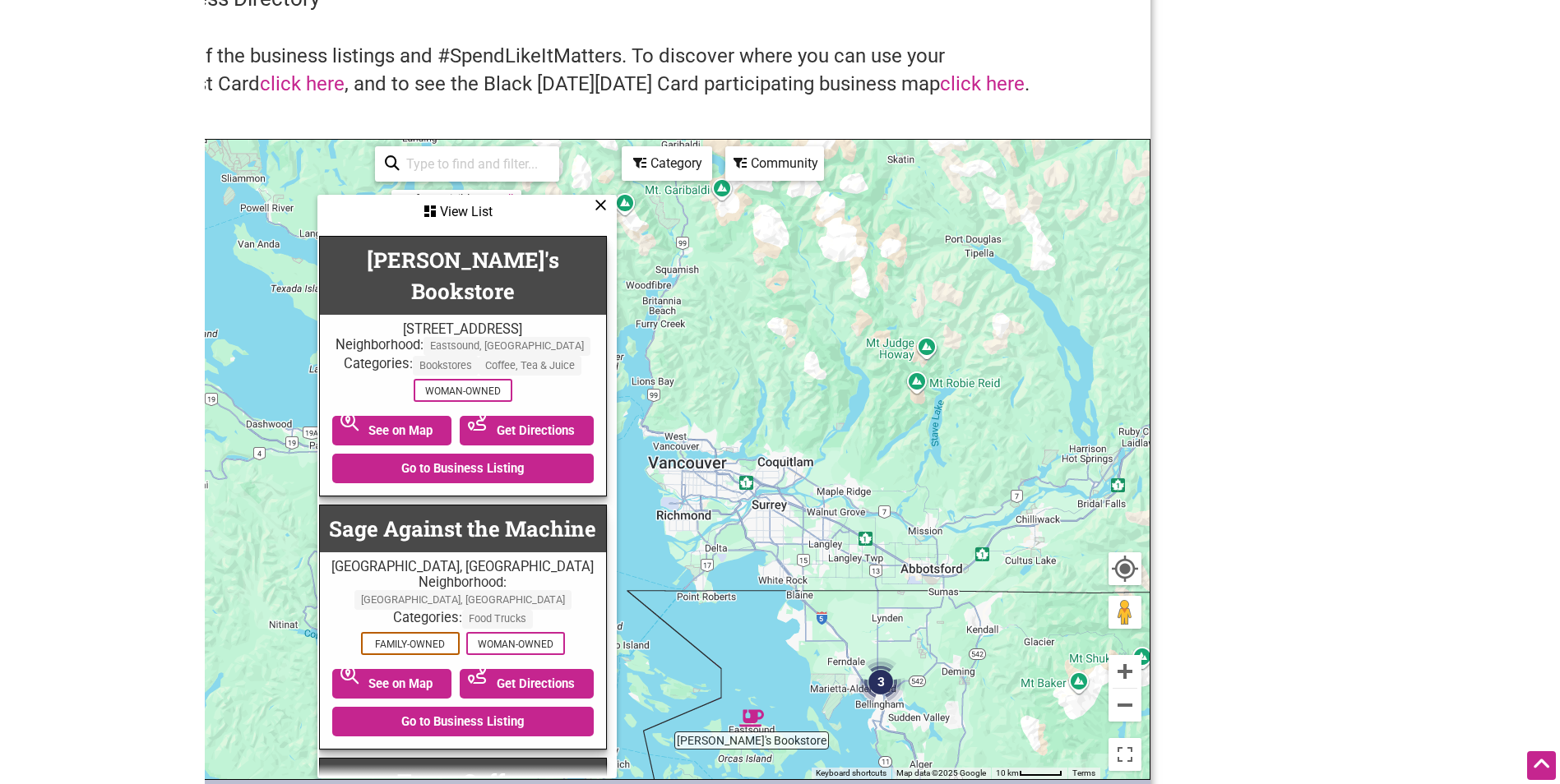
click at [649, 163] on div "Category" at bounding box center [667, 163] width 87 height 31
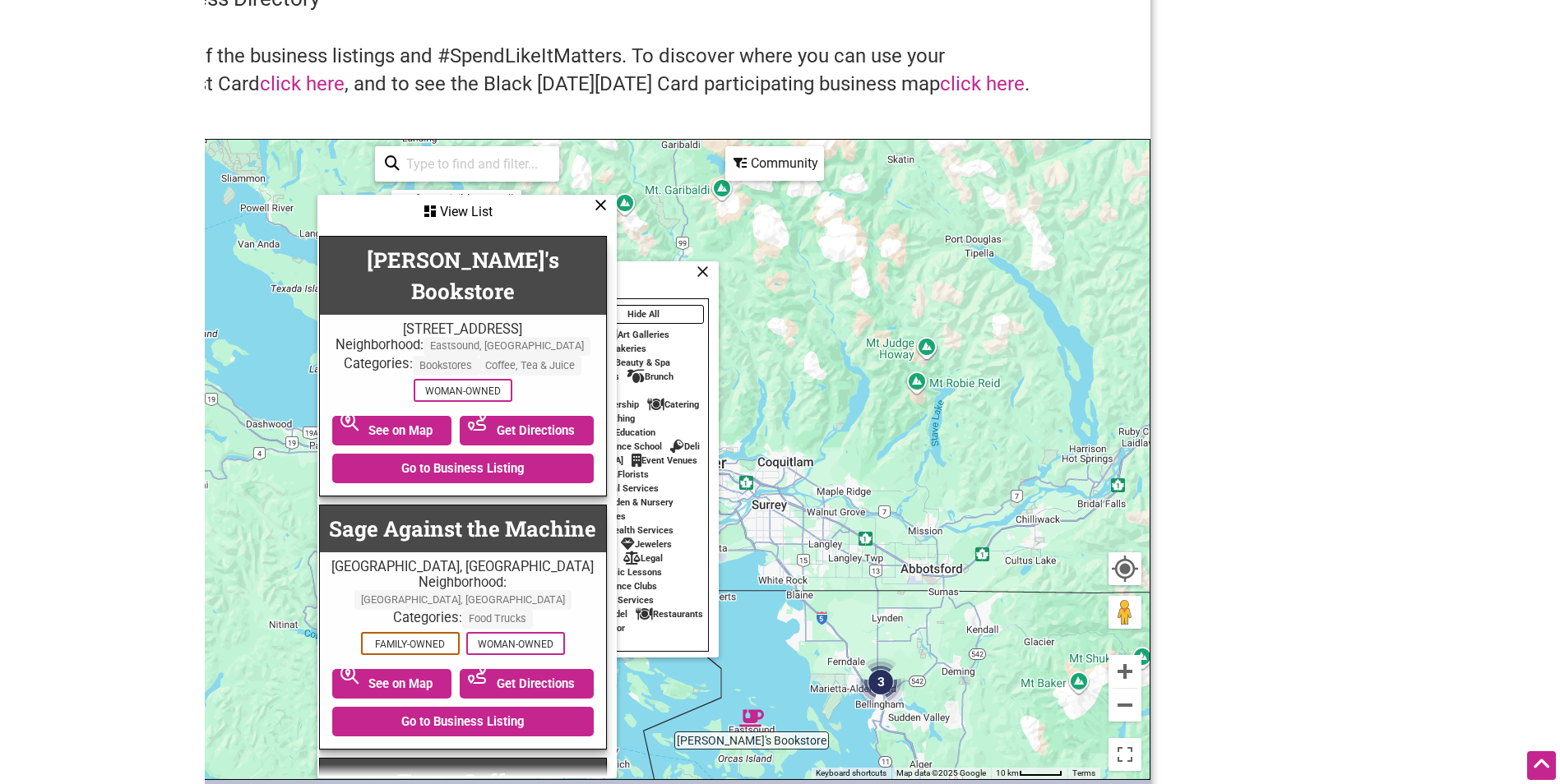
drag, startPoint x: 600, startPoint y: 210, endPoint x: 585, endPoint y: 249, distance: 41.8
click at [600, 205] on icon at bounding box center [600, 205] width 12 height 1
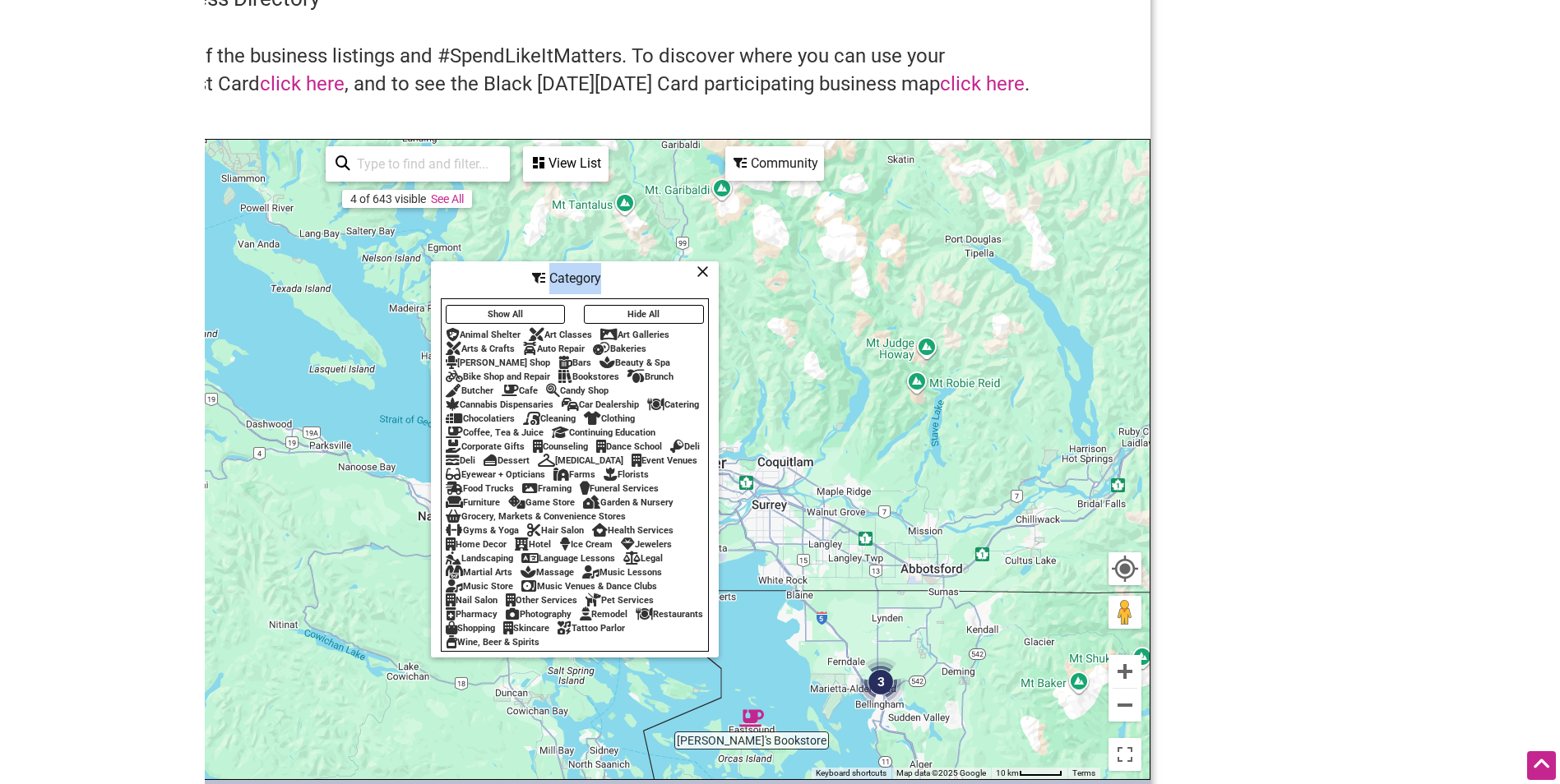
drag, startPoint x: 639, startPoint y: 270, endPoint x: 477, endPoint y: 279, distance: 162.2
click at [477, 279] on div "Category" at bounding box center [575, 278] width 284 height 31
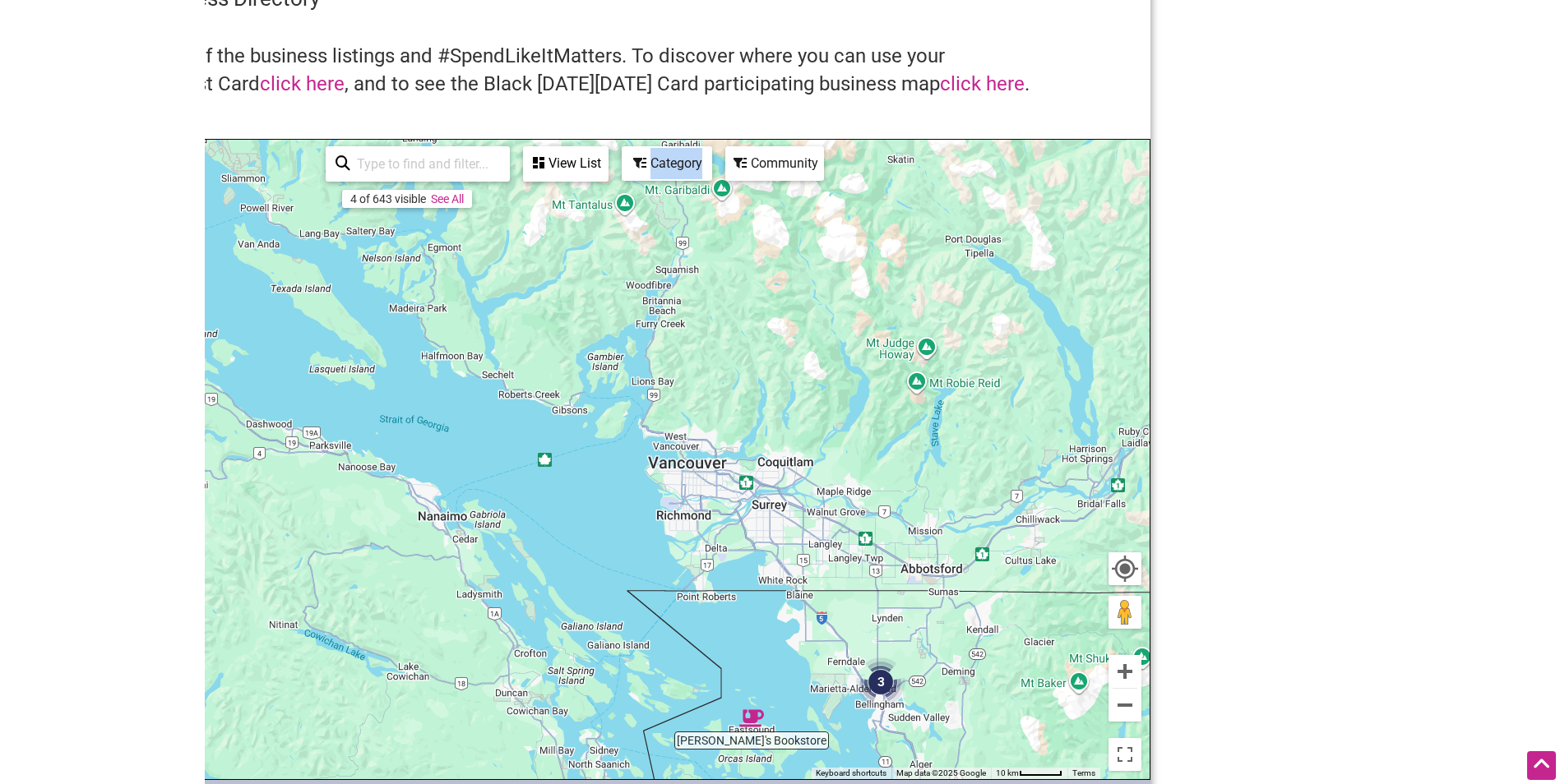
click at [692, 164] on div "Category" at bounding box center [667, 163] width 87 height 31
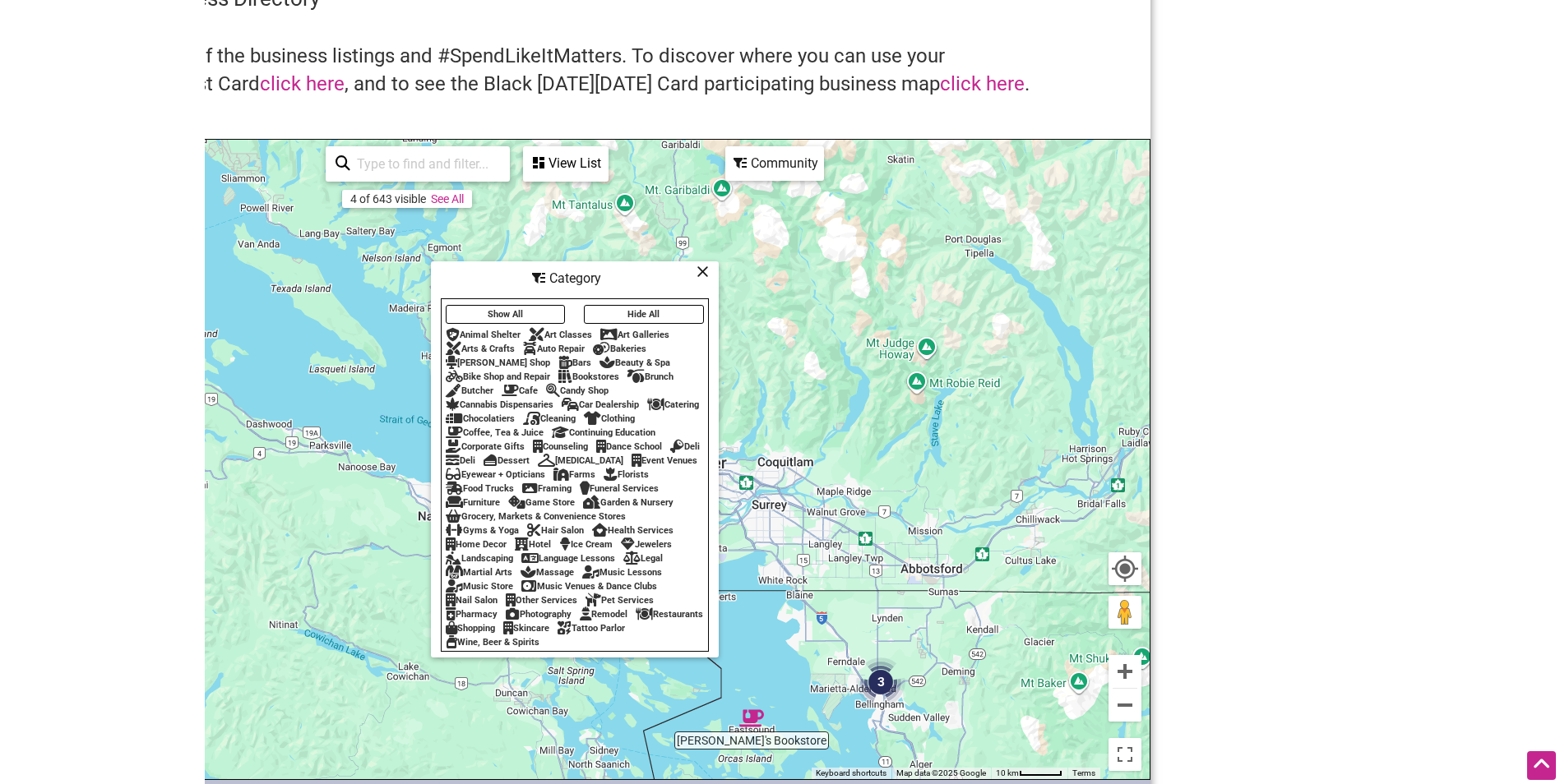
click at [510, 390] on icon at bounding box center [510, 390] width 17 height 1
click at [704, 271] on icon at bounding box center [702, 271] width 12 height 1
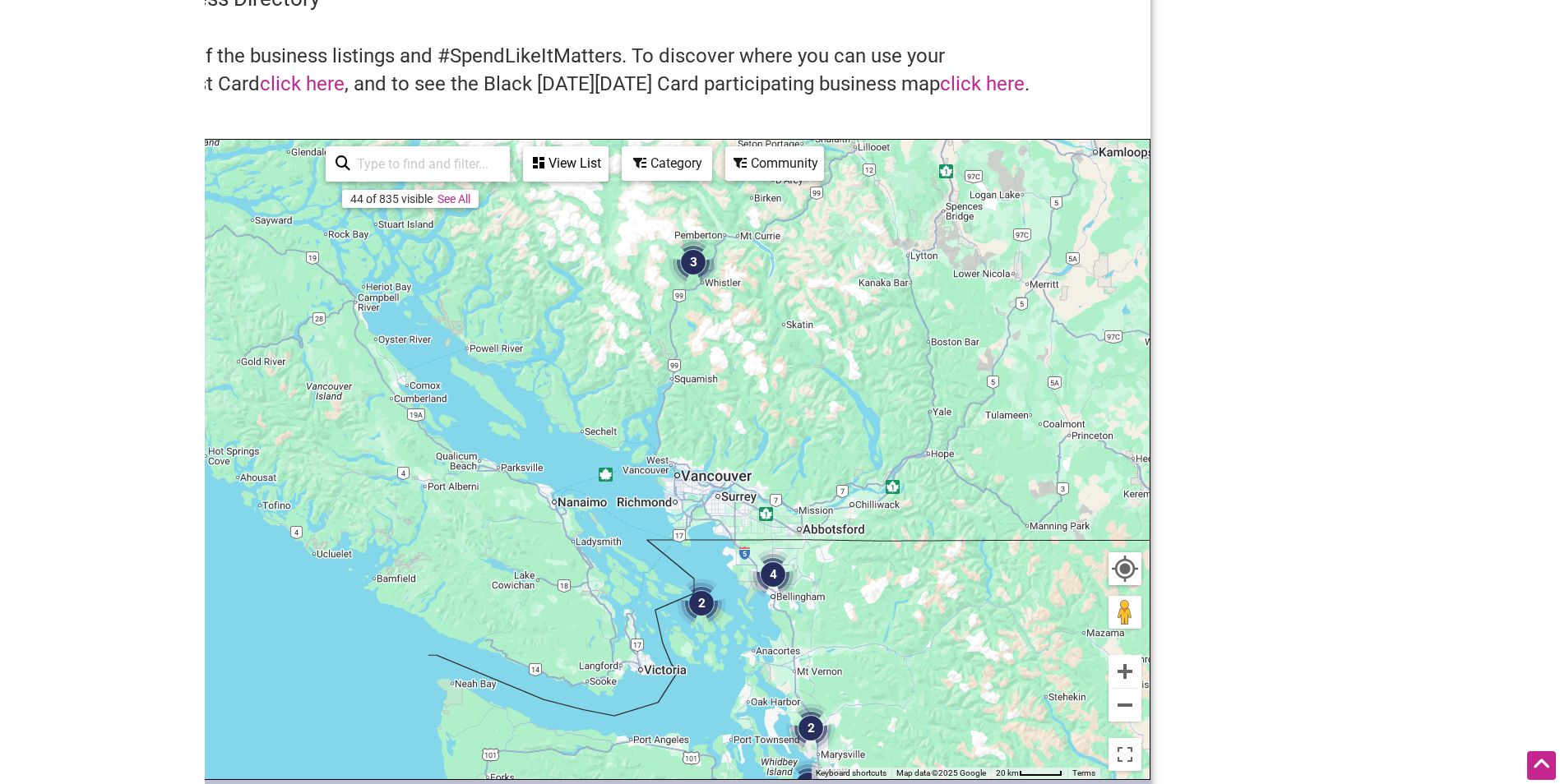
drag, startPoint x: 813, startPoint y: 364, endPoint x: 753, endPoint y: 413, distance: 77.5
click at [753, 413] on div "To navigate, press the arrow keys." at bounding box center [575, 459] width 1150 height 639
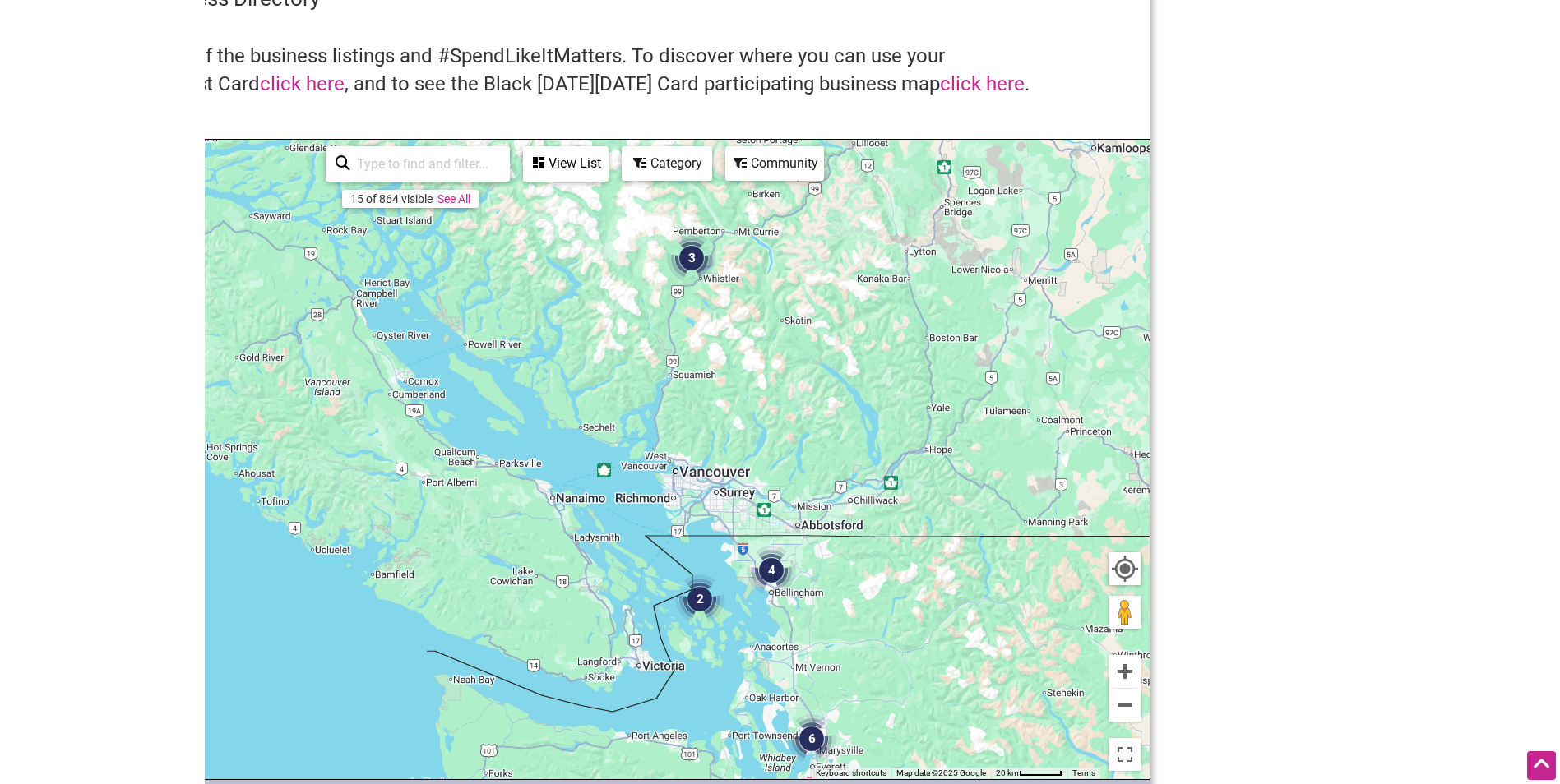
click at [640, 454] on div "To navigate, press the arrow keys." at bounding box center [575, 459] width 1150 height 639
click at [703, 151] on div "Category" at bounding box center [667, 163] width 87 height 31
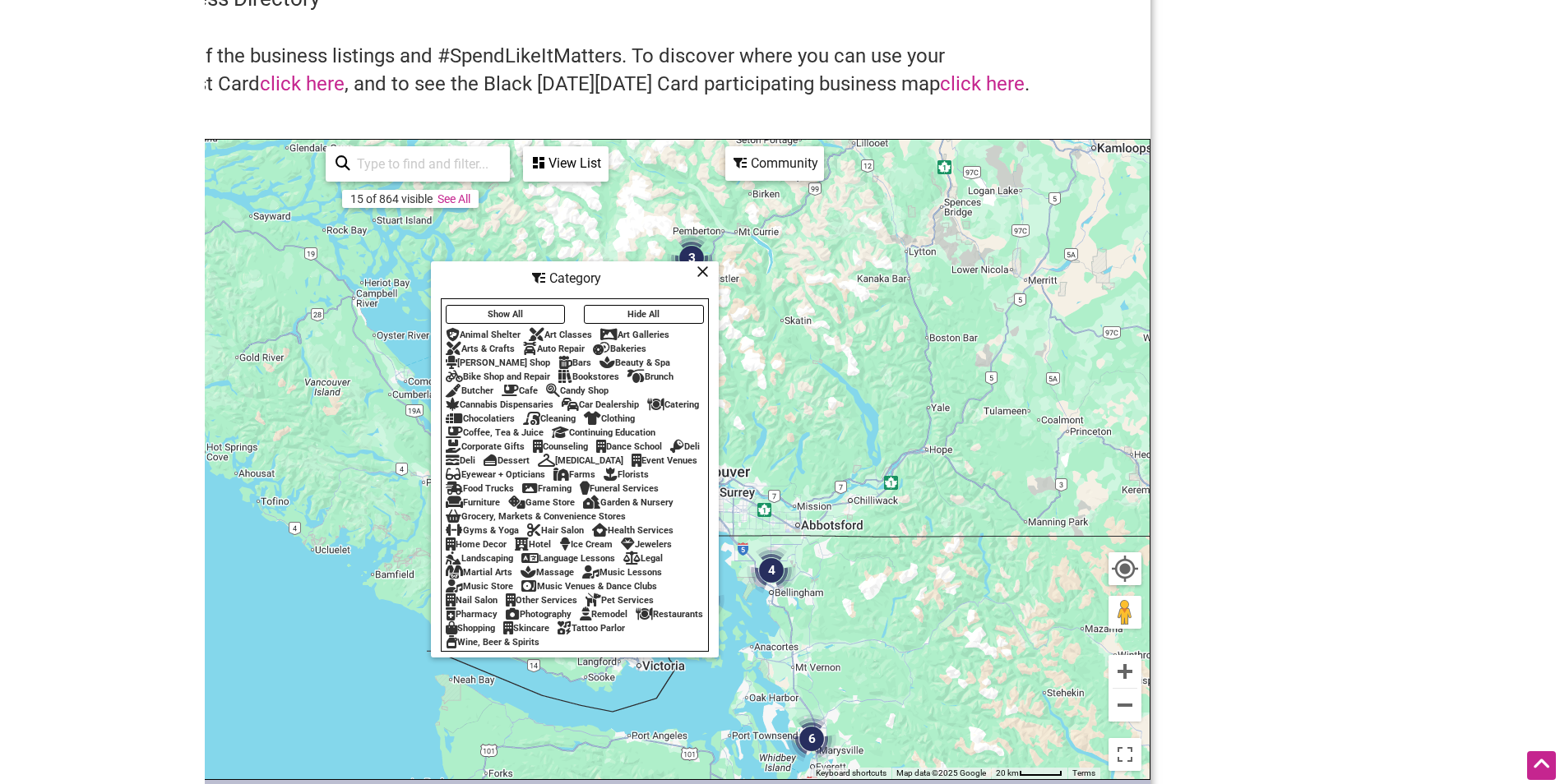
click at [635, 620] on div "Restaurants" at bounding box center [669, 615] width 68 height 10
click at [704, 271] on icon at bounding box center [702, 271] width 12 height 1
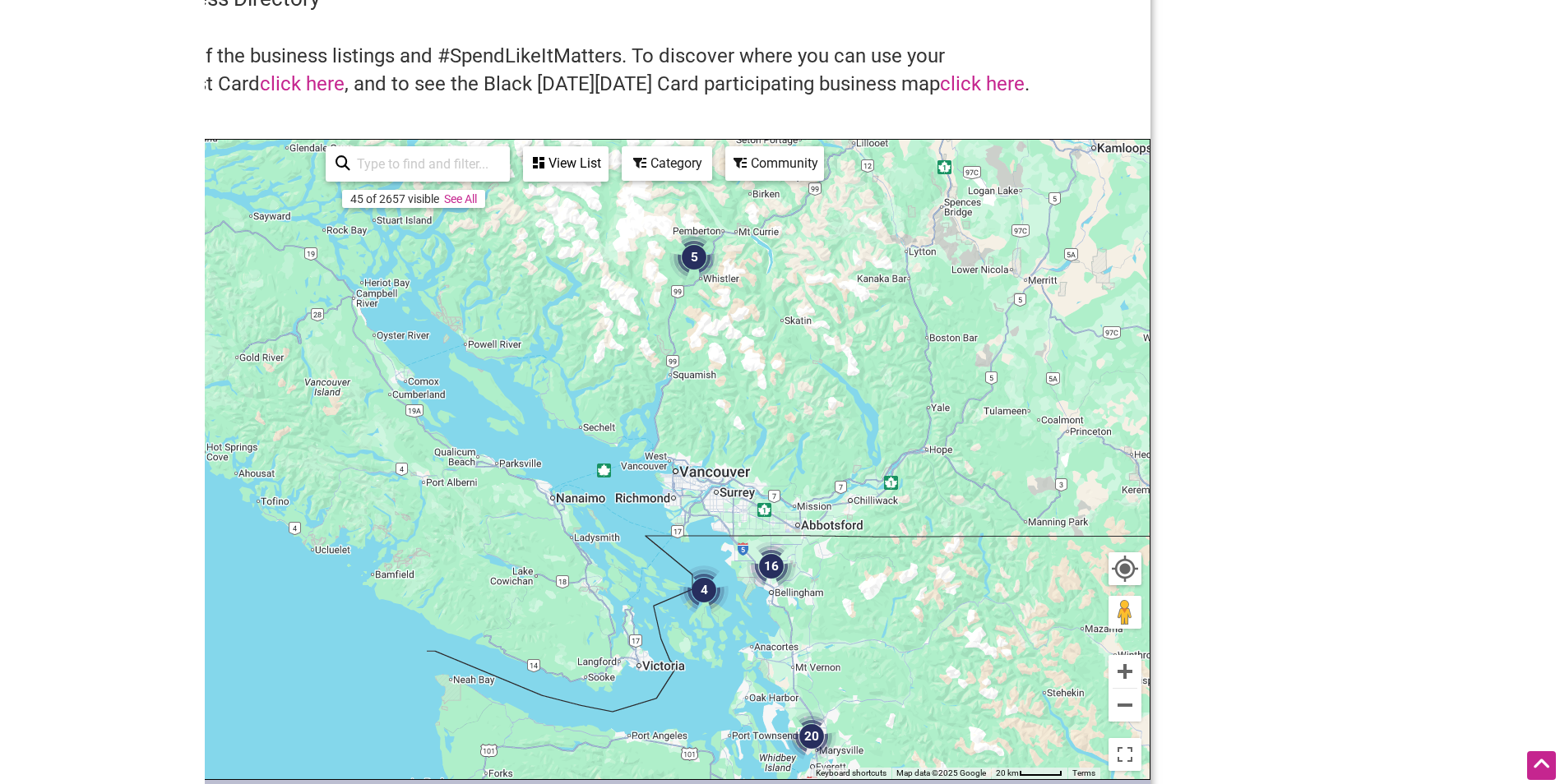
click at [717, 478] on div "To navigate, press the arrow keys." at bounding box center [575, 459] width 1150 height 639
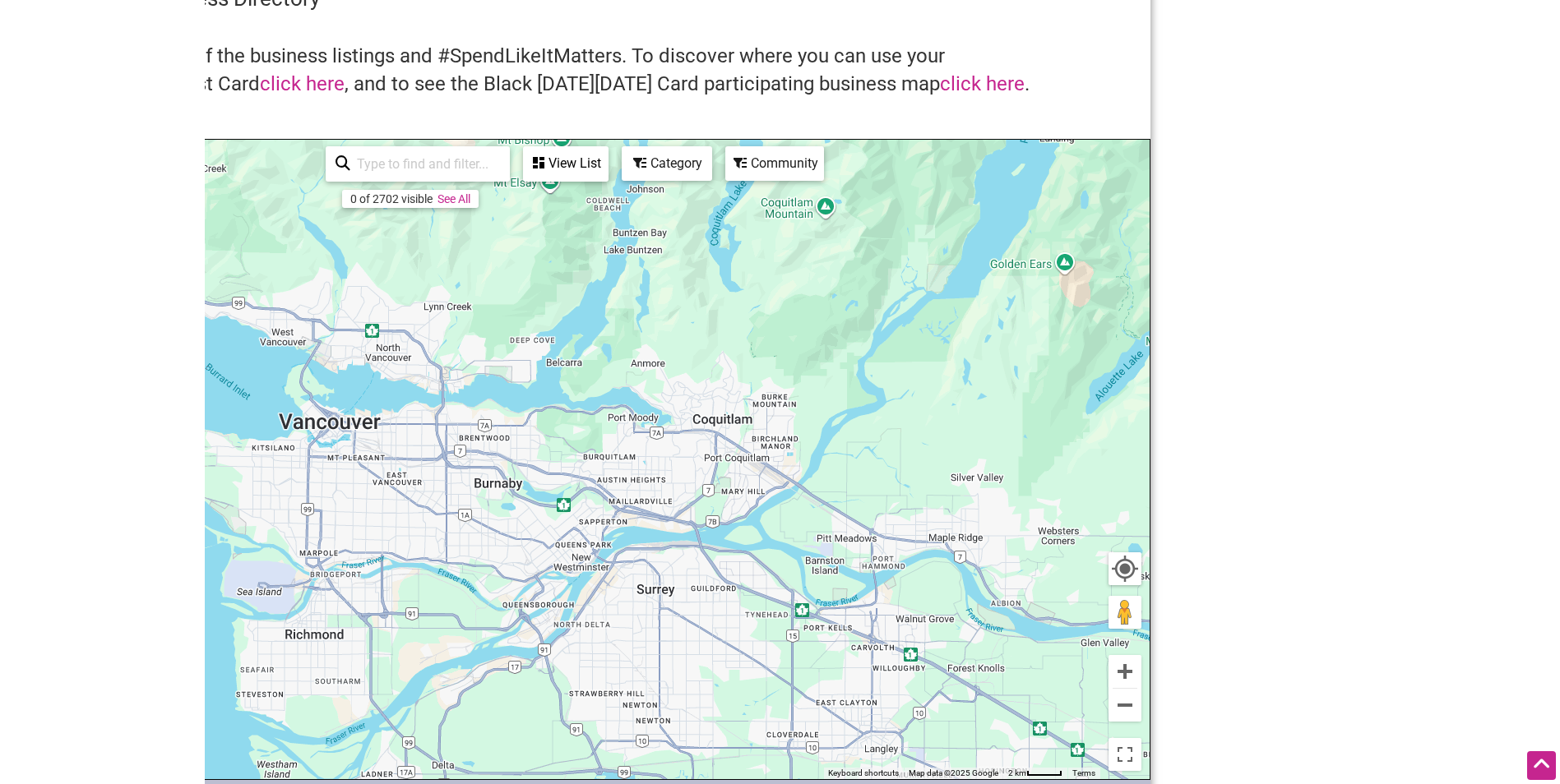
drag, startPoint x: 737, startPoint y: 478, endPoint x: 1146, endPoint y: 454, distance: 409.7
click at [1118, 465] on div "To navigate, press the arrow keys." at bounding box center [575, 459] width 1150 height 639
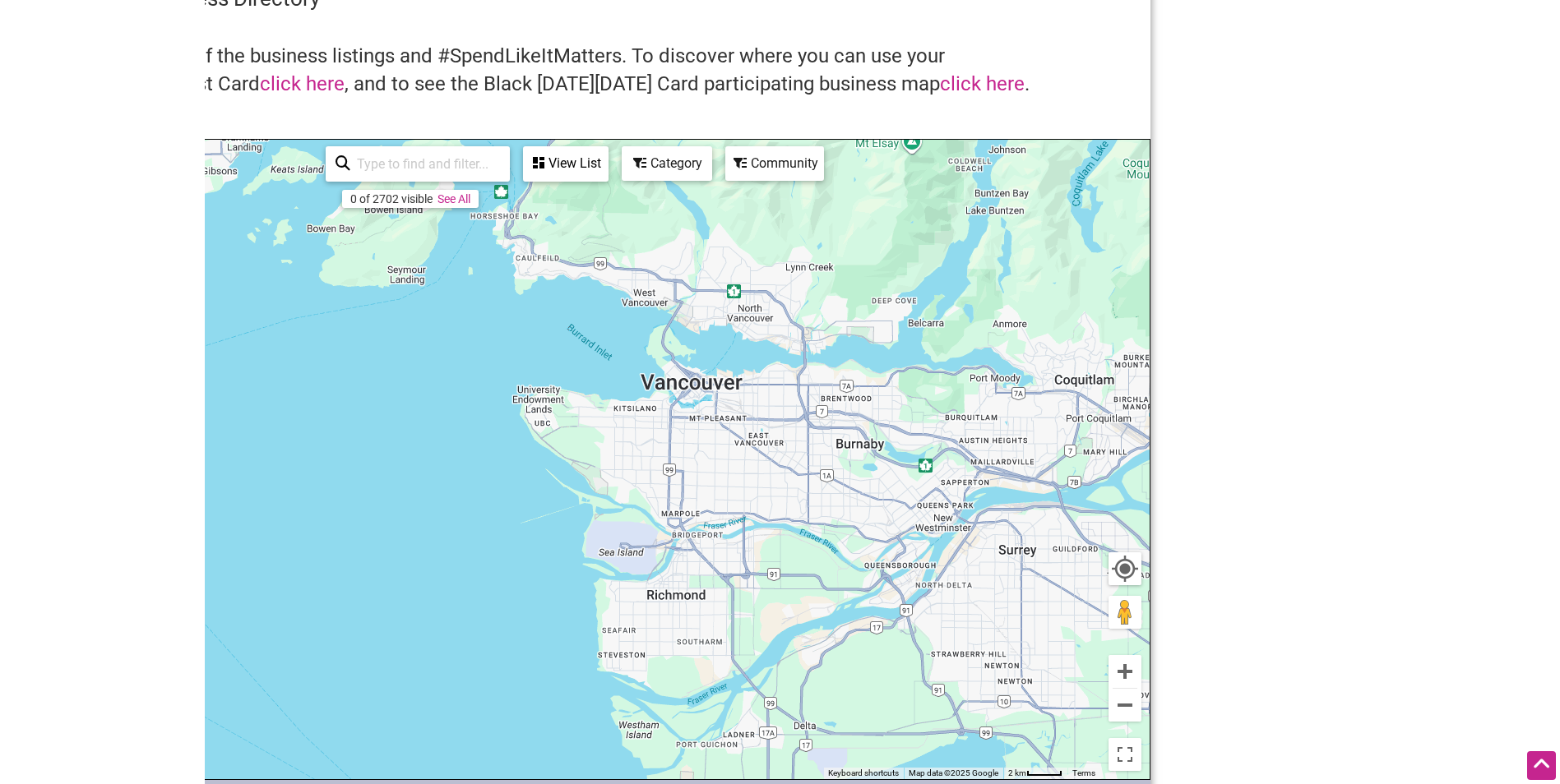
drag, startPoint x: 979, startPoint y: 461, endPoint x: 802, endPoint y: 478, distance: 177.8
click at [835, 497] on div "To navigate, press the arrow keys." at bounding box center [575, 459] width 1150 height 639
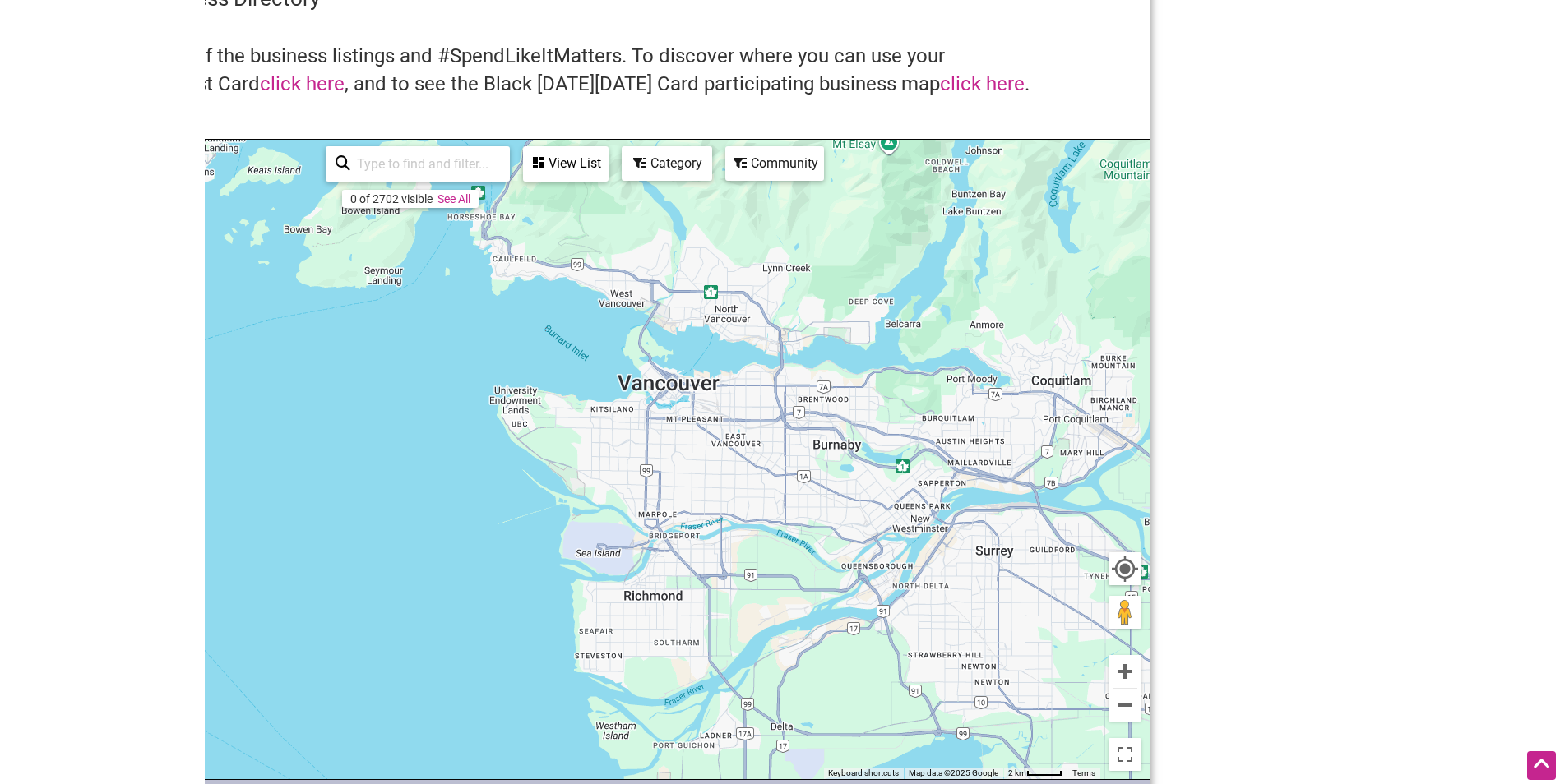
click at [697, 398] on div "To navigate, press the arrow keys." at bounding box center [575, 459] width 1150 height 639
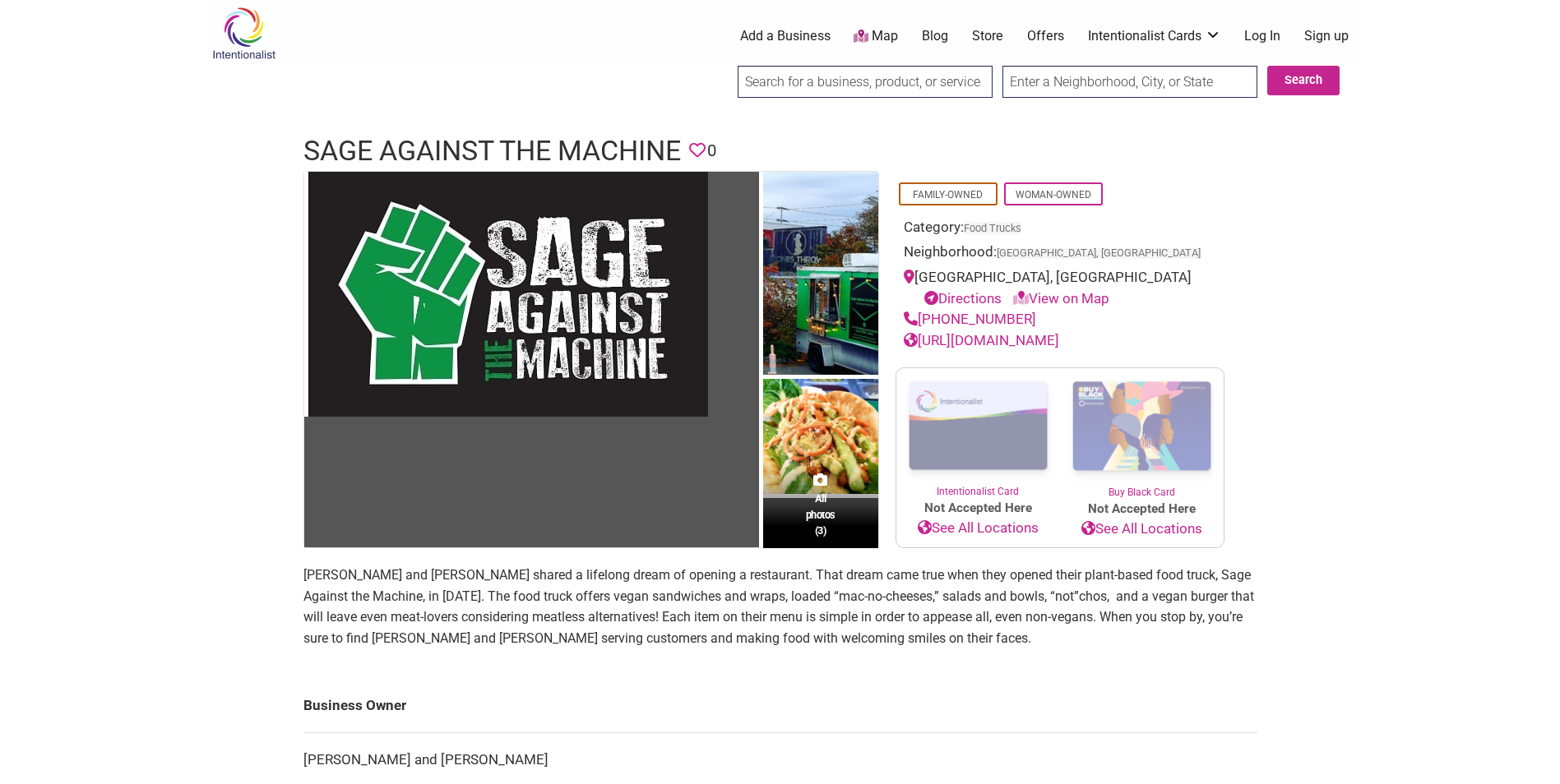
click at [991, 344] on link "https://satm360foodtruck.com/" at bounding box center [982, 340] width 156 height 16
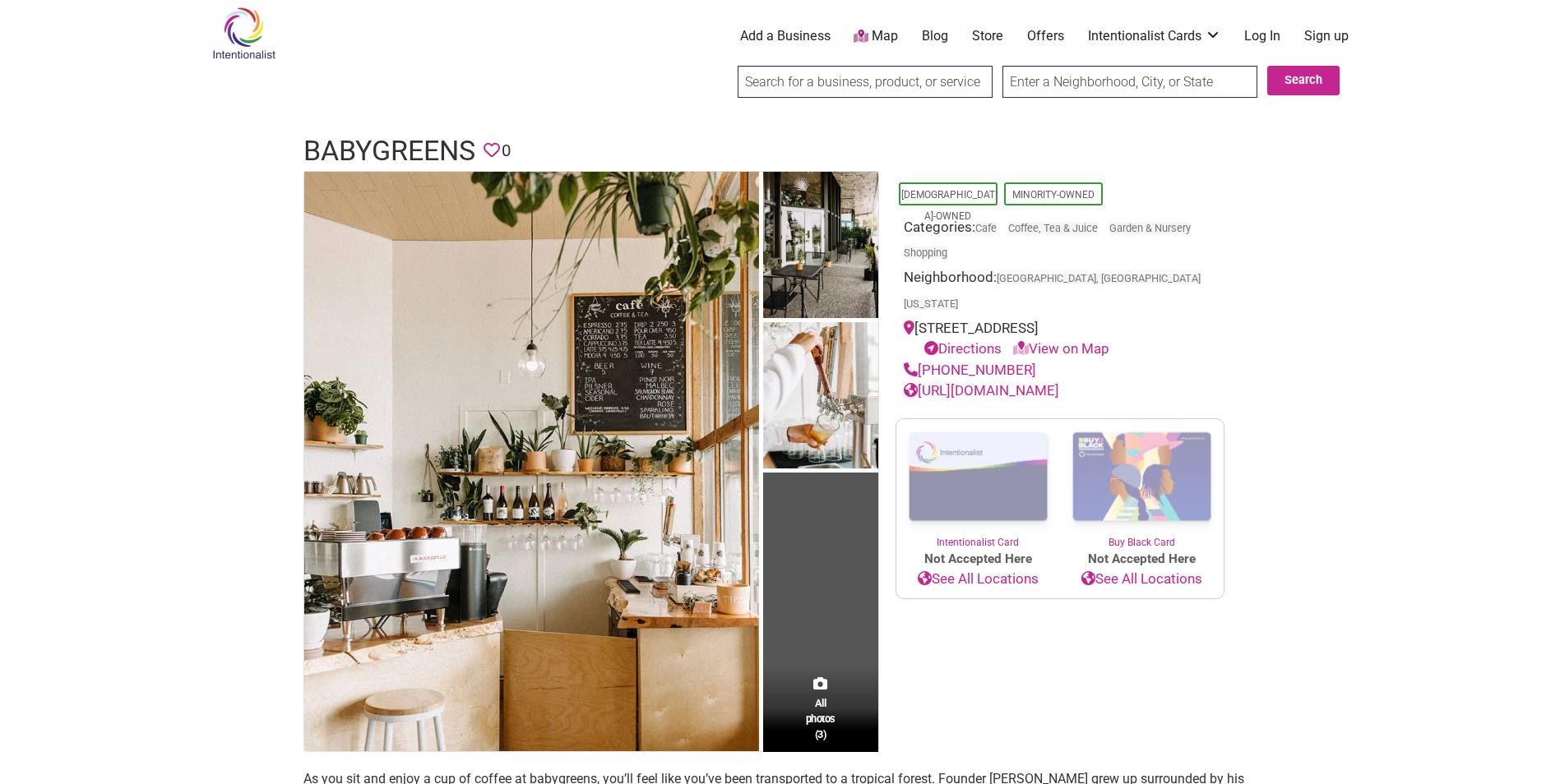
click at [1050, 383] on link "https://cafe.babygreens.co/" at bounding box center [982, 390] width 156 height 16
drag, startPoint x: 270, startPoint y: 152, endPoint x: 475, endPoint y: 168, distance: 205.6
copy h1 "babygreens"
copy div "1201 Cornwall Ave #103, Bellingham, WA 98225"
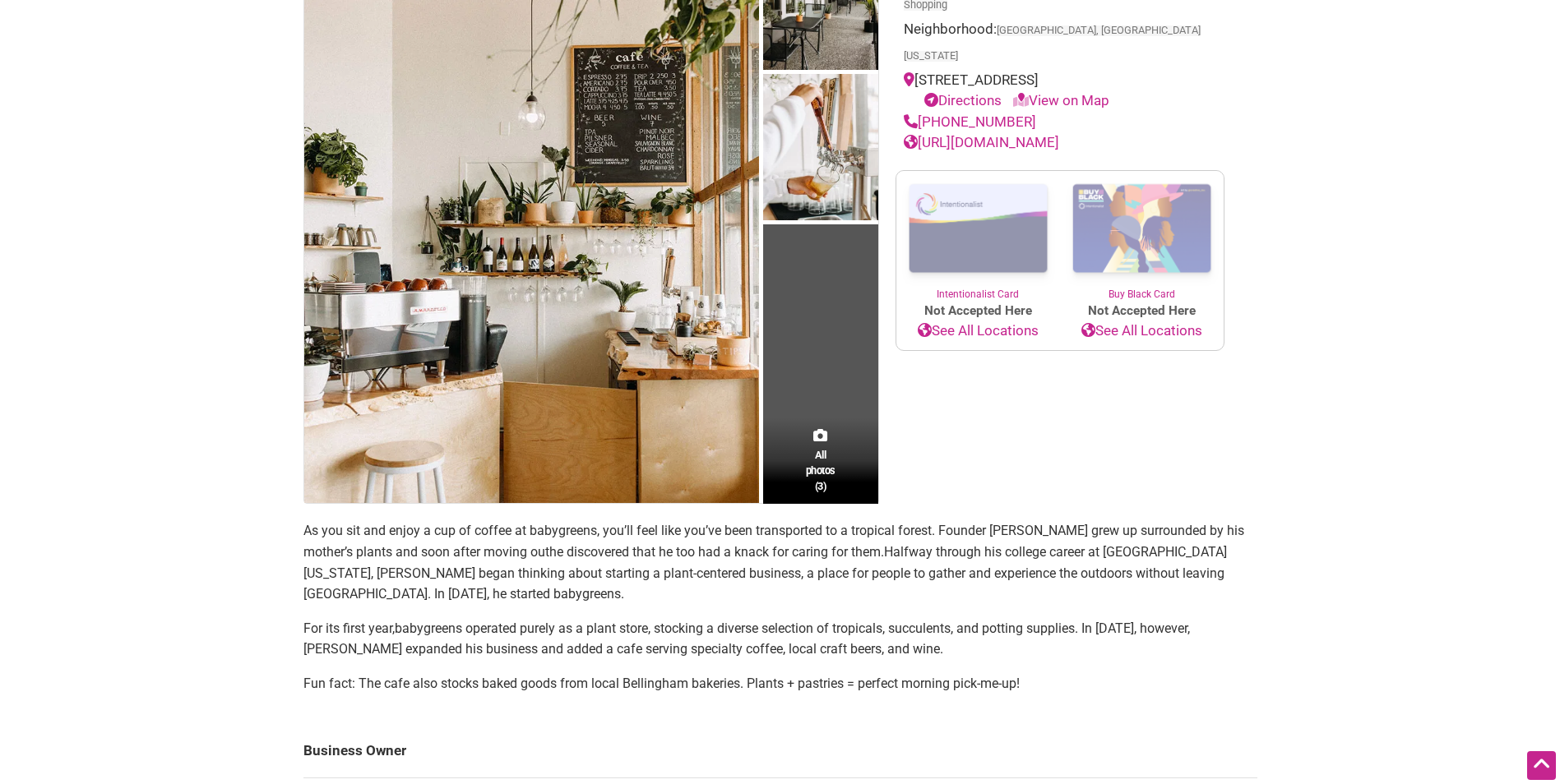
scroll to position [246, 0]
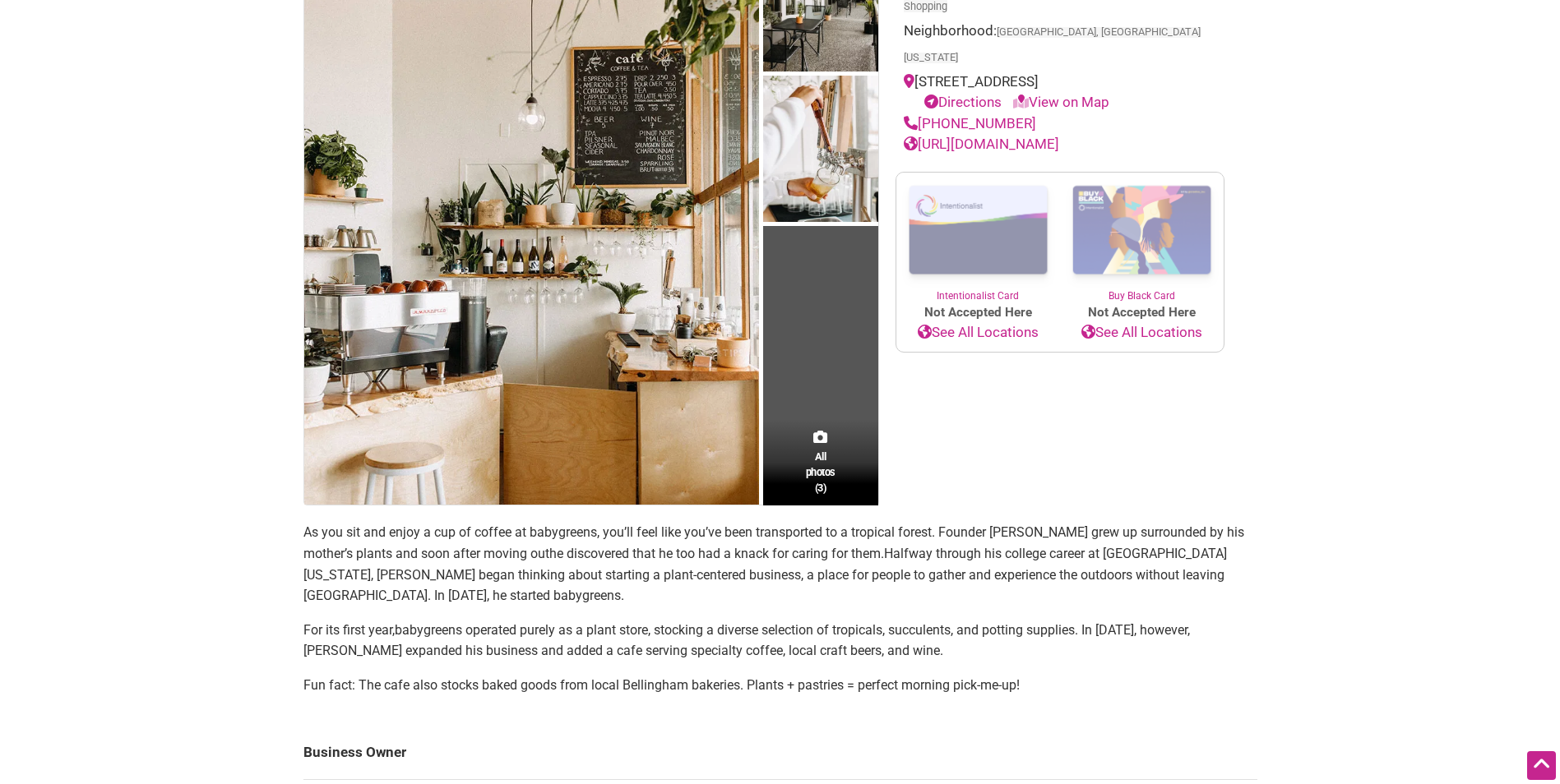
click at [1014, 384] on div "Latino-Owned Minority-Owned Categories: Cafe Coffee, Tea & Juice Garden & Nurse…" at bounding box center [1060, 216] width 362 height 582
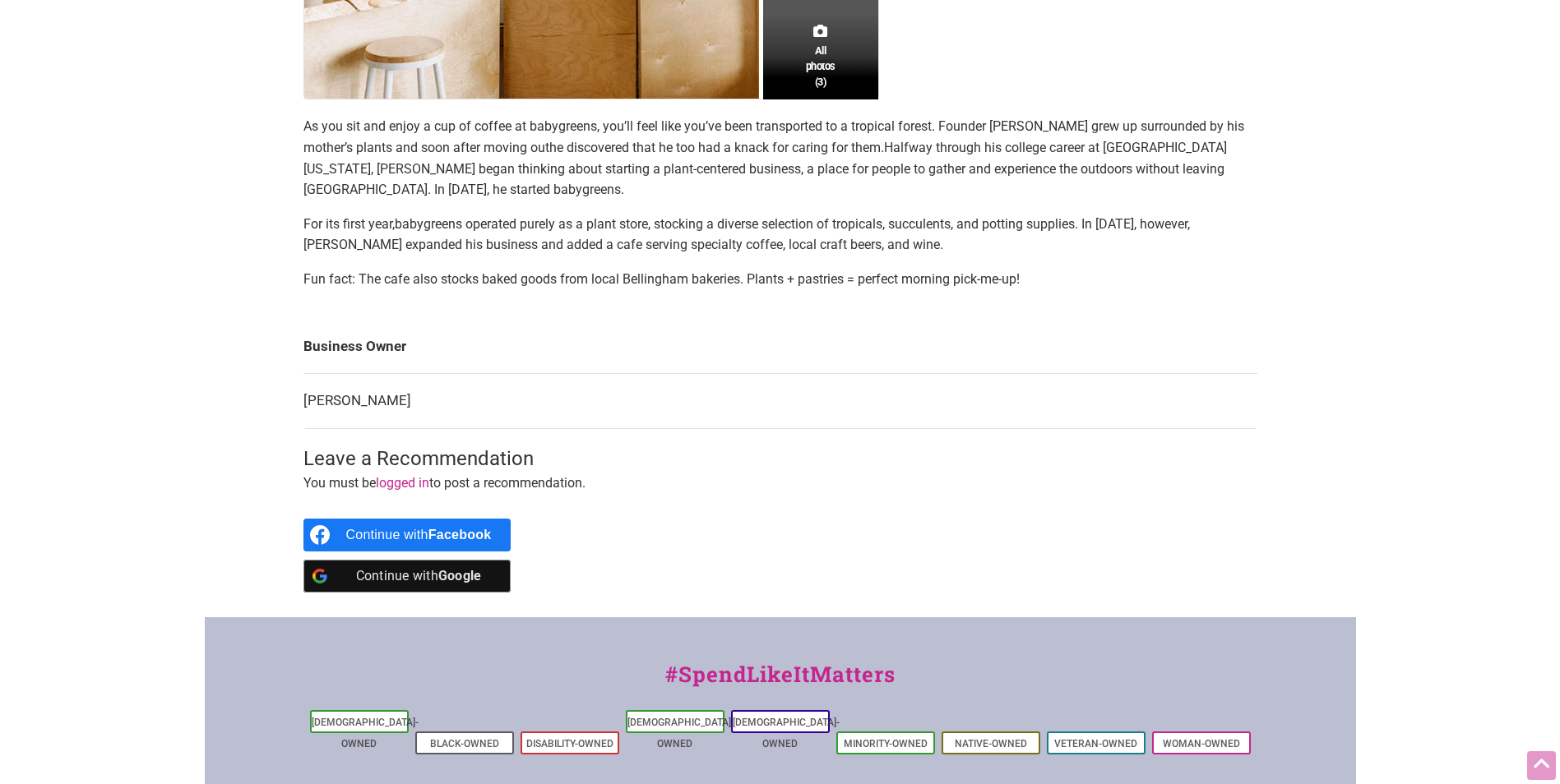
scroll to position [657, 0]
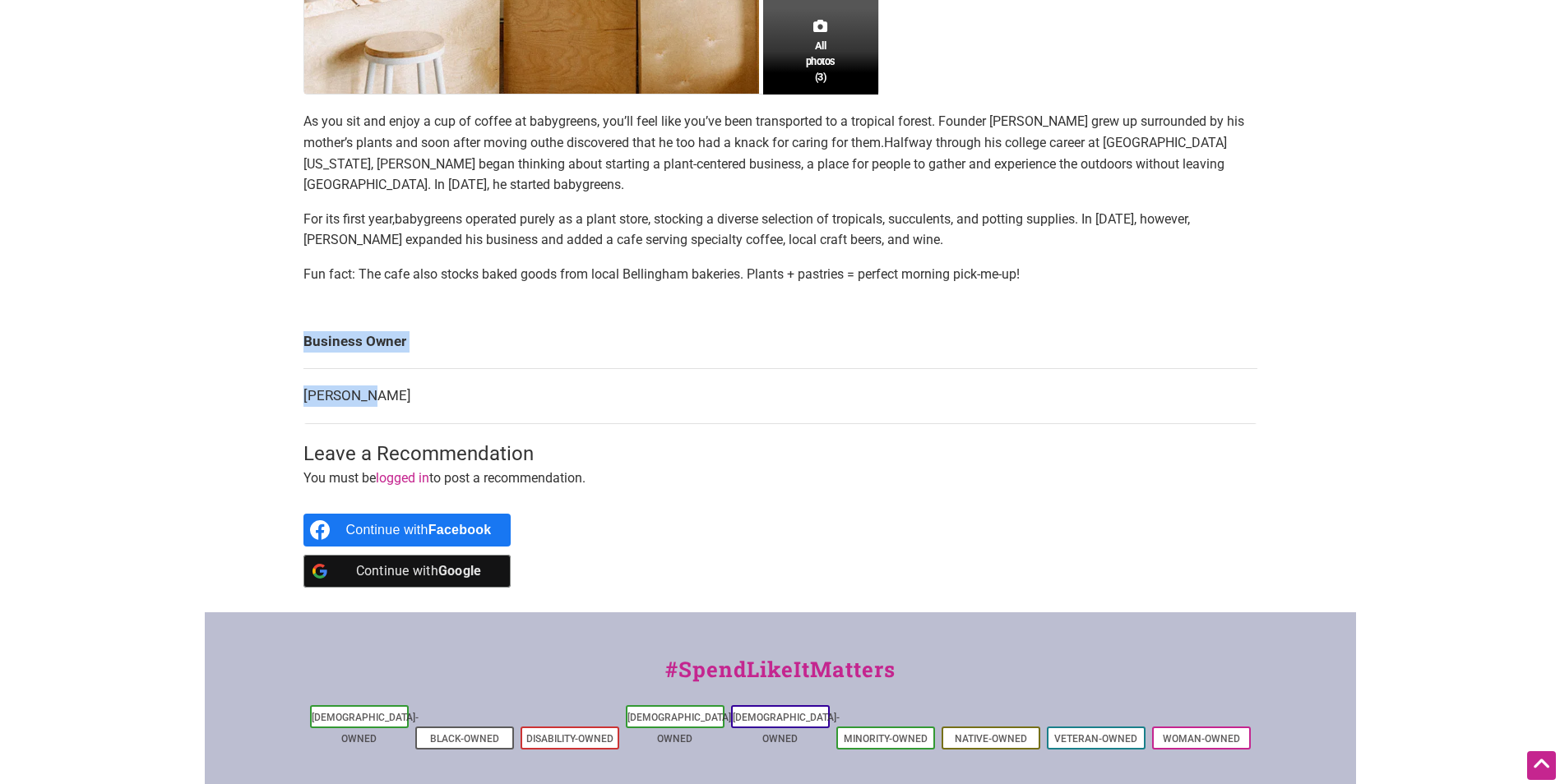
drag, startPoint x: 390, startPoint y: 395, endPoint x: 267, endPoint y: 390, distance: 123.1
click at [267, 390] on div "Intentionalist Spend like it matters 0 Add a Business Map Blog Store Offers Int…" at bounding box center [780, 184] width 1152 height 1683
drag, startPoint x: 267, startPoint y: 390, endPoint x: 345, endPoint y: 397, distance: 78.3
click at [345, 397] on td "Nick Meza" at bounding box center [780, 396] width 954 height 55
click at [342, 396] on td "Nick Meza" at bounding box center [780, 396] width 954 height 55
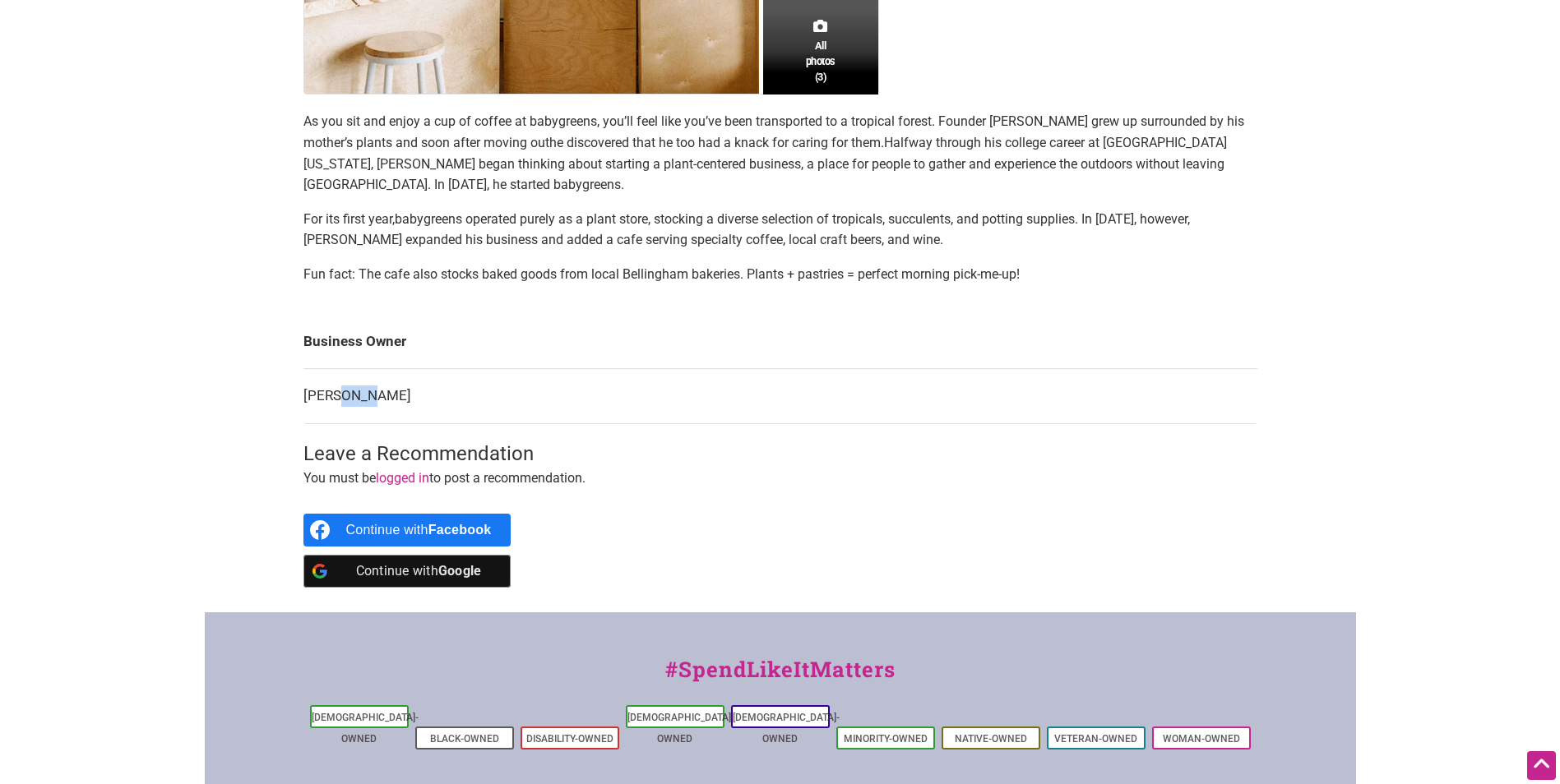
click at [342, 396] on td "Nick Meza" at bounding box center [780, 396] width 954 height 55
drag, startPoint x: 342, startPoint y: 396, endPoint x: 322, endPoint y: 395, distance: 20.0
click at [322, 395] on td "Nick Meza" at bounding box center [780, 396] width 954 height 55
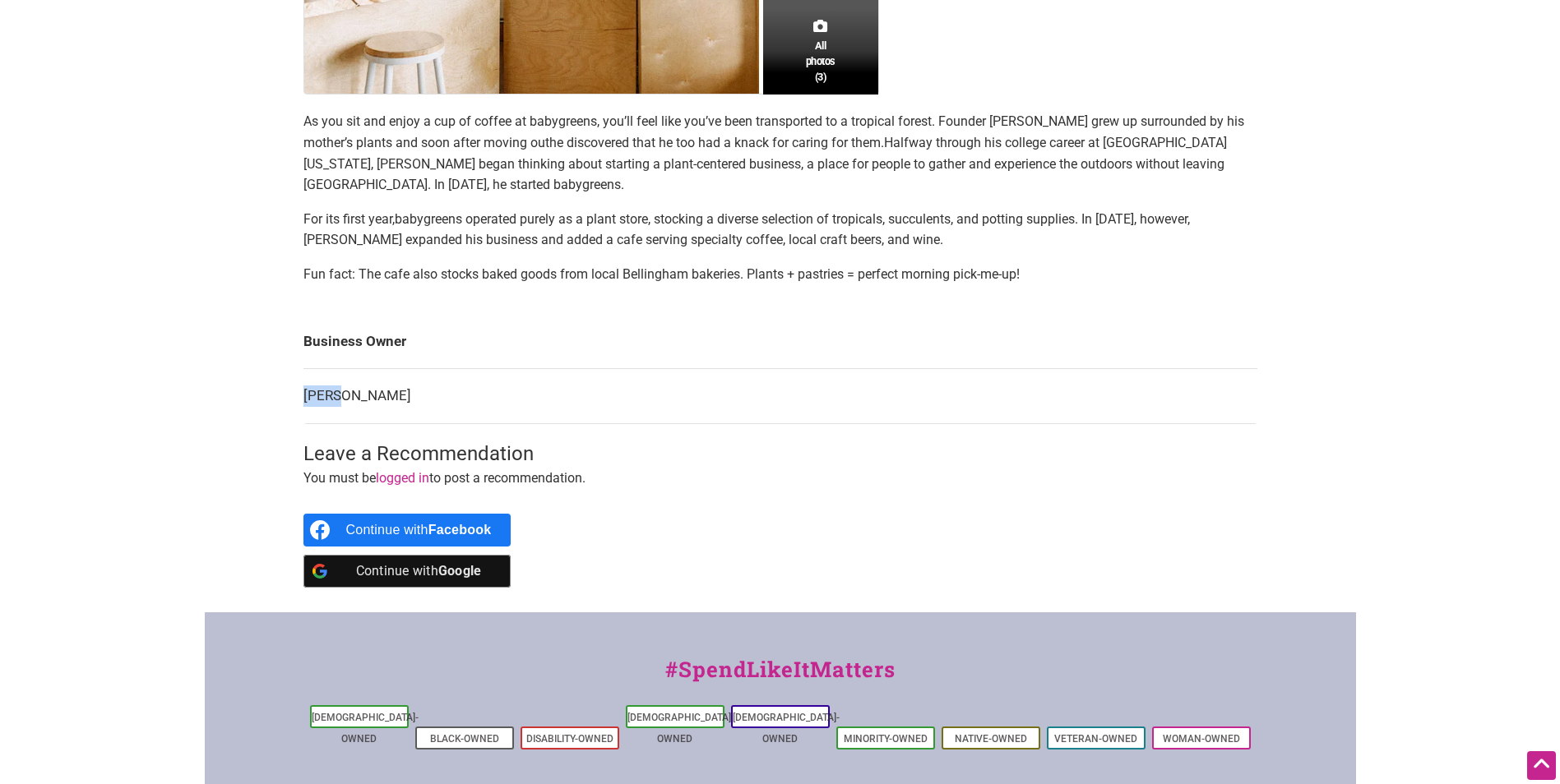
click at [322, 395] on td "Nick Meza" at bounding box center [780, 396] width 954 height 55
copy main "Nick Meza"
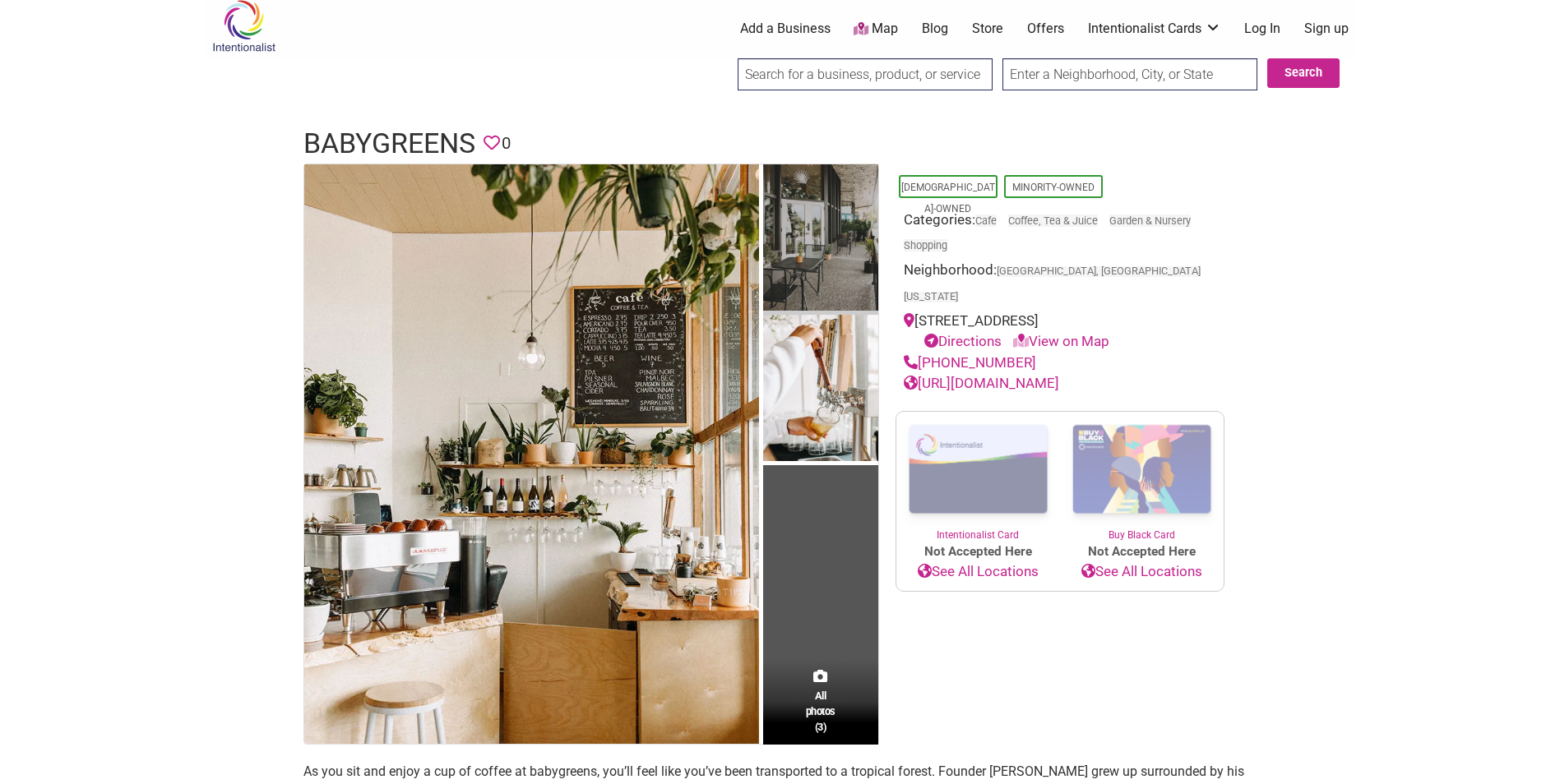
scroll to position [0, 0]
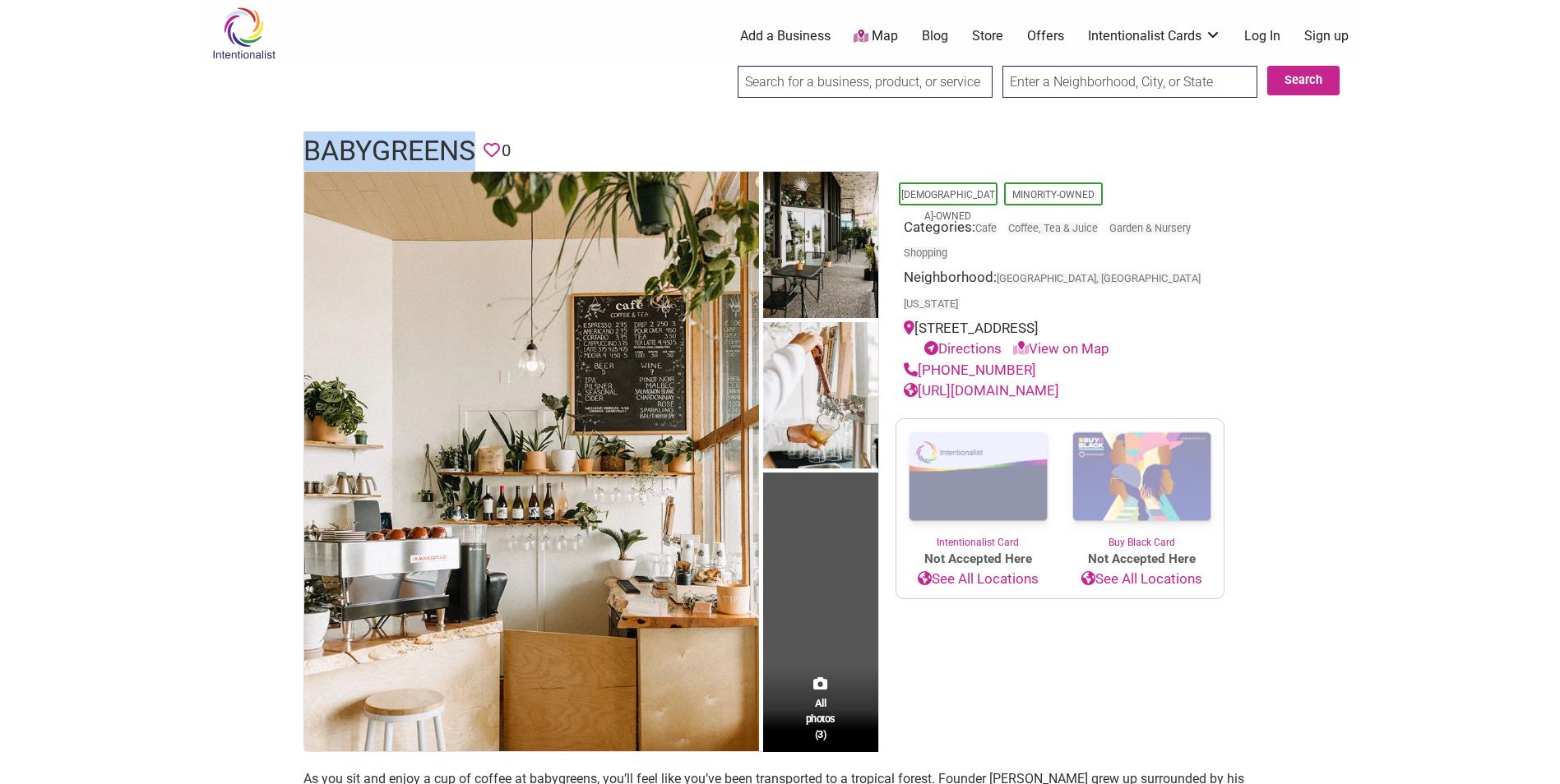
drag, startPoint x: 288, startPoint y: 151, endPoint x: 481, endPoint y: 155, distance: 193.0
click at [481, 155] on div "babygreens Favorite 0" at bounding box center [780, 151] width 987 height 39
copy h1 "babygreens"
drag, startPoint x: 1073, startPoint y: 301, endPoint x: 1170, endPoint y: 305, distance: 97.1
click at [1170, 318] on div "1201 Cornwall Ave #103, Bellingham, WA 98225 Directions View on Map" at bounding box center [1060, 339] width 313 height 42
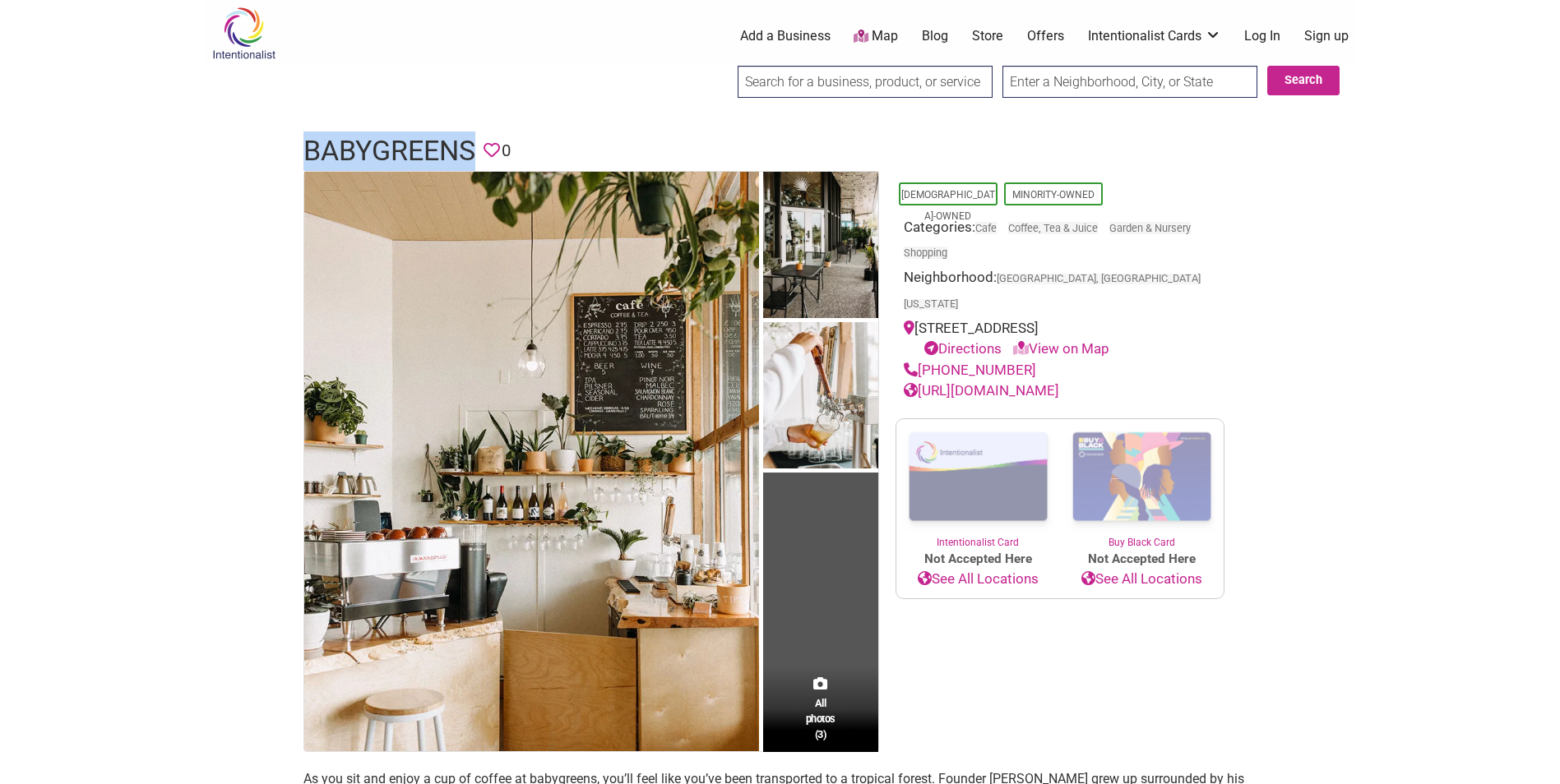
copy div "Bellingham, WA"
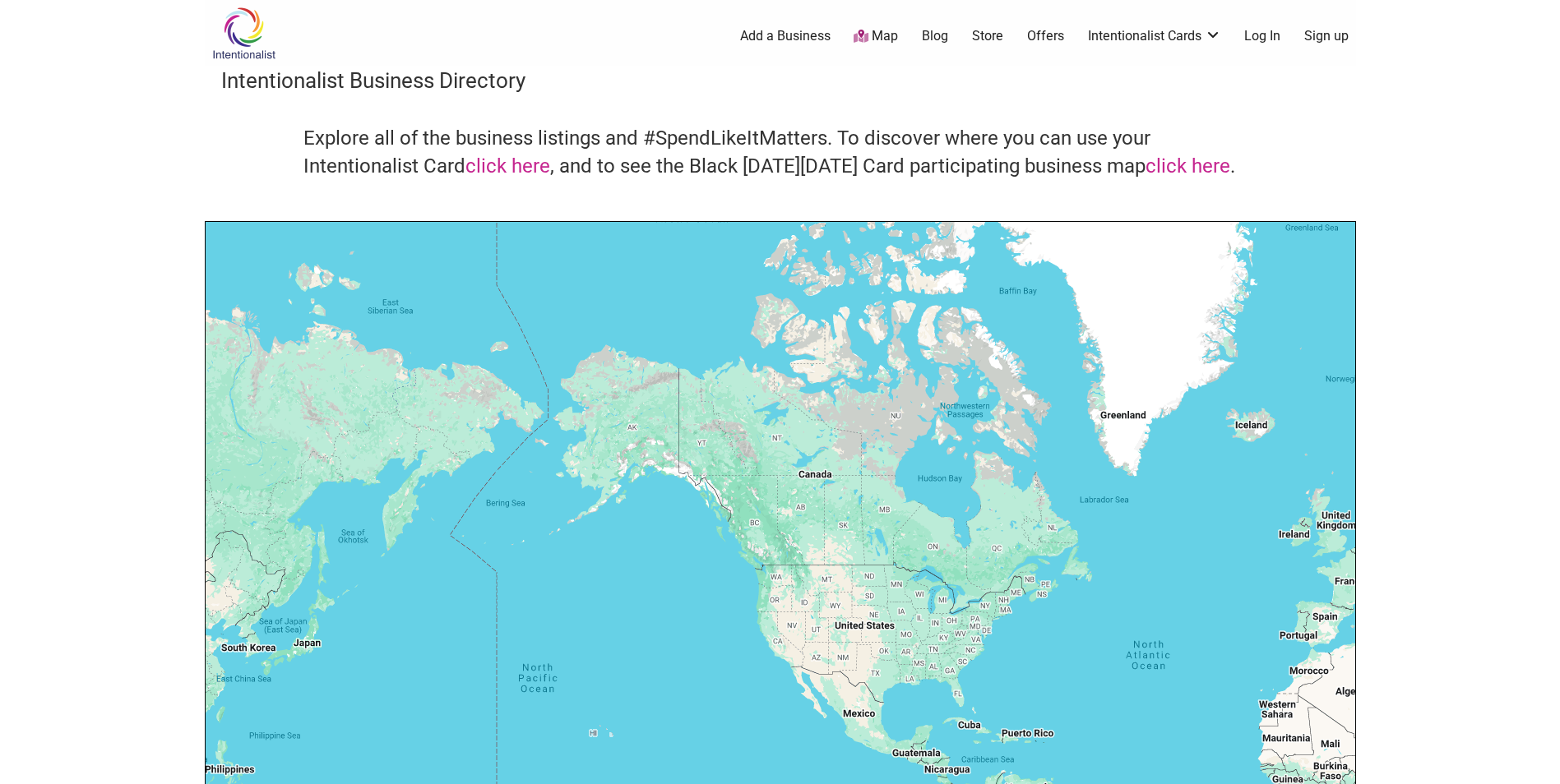
scroll to position [74, 0]
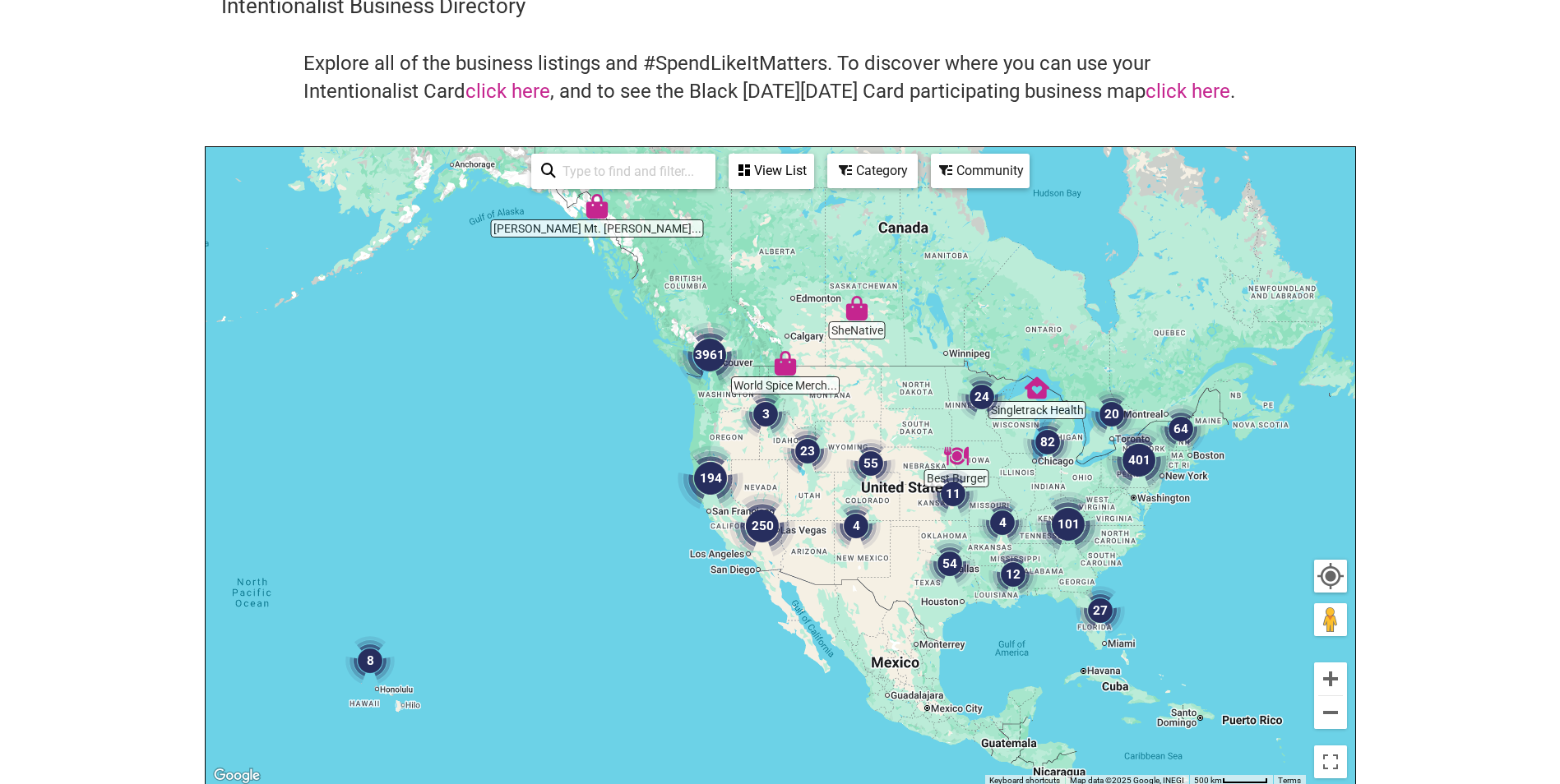
click at [506, 383] on div "To navigate, press the arrow keys." at bounding box center [780, 466] width 1150 height 639
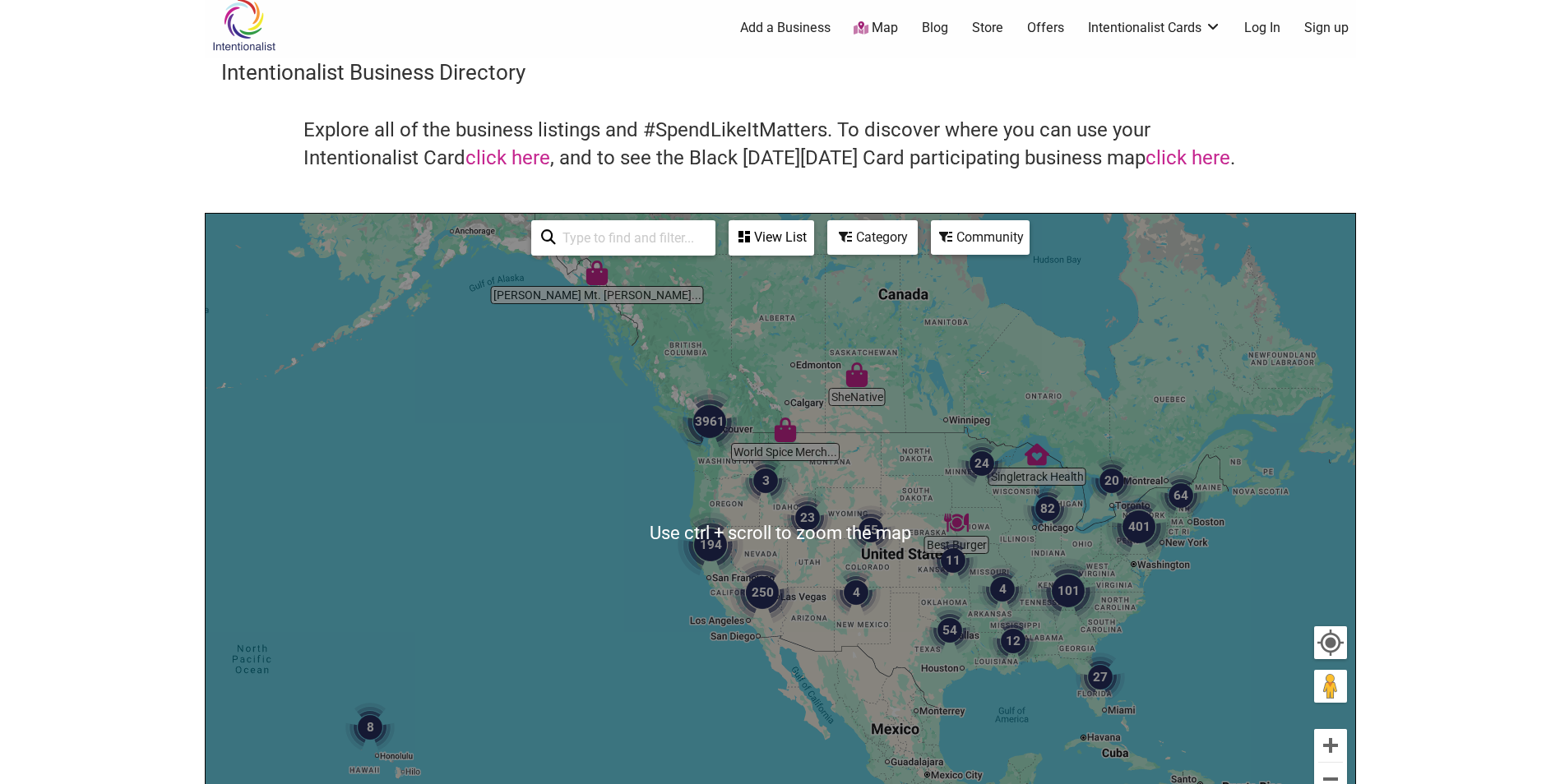
scroll to position [0, 0]
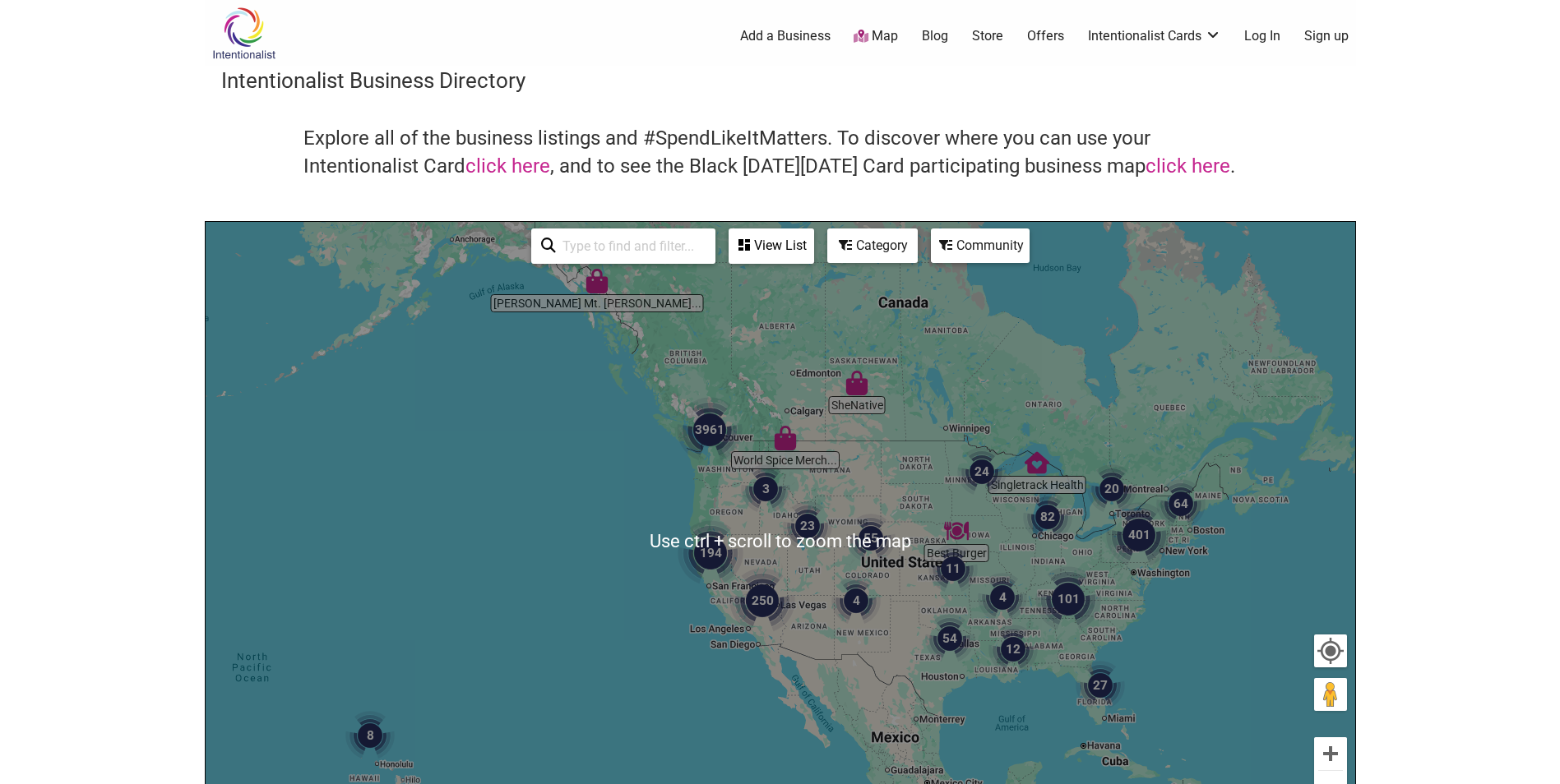
drag, startPoint x: 799, startPoint y: 247, endPoint x: 793, endPoint y: 238, distance: 10.8
click at [798, 246] on div "View List" at bounding box center [771, 246] width 82 height 31
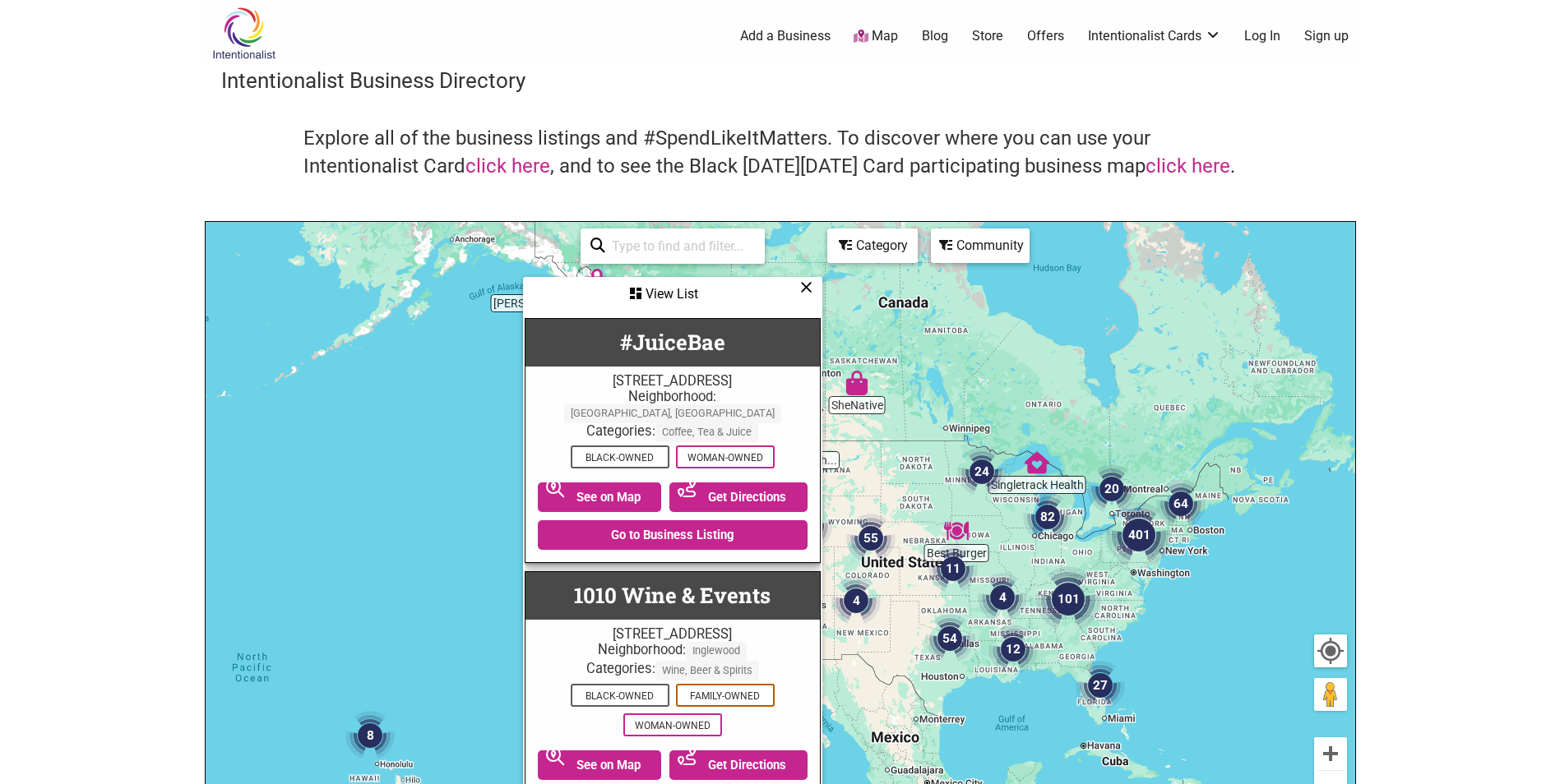
click at [876, 242] on div "Category" at bounding box center [872, 246] width 87 height 31
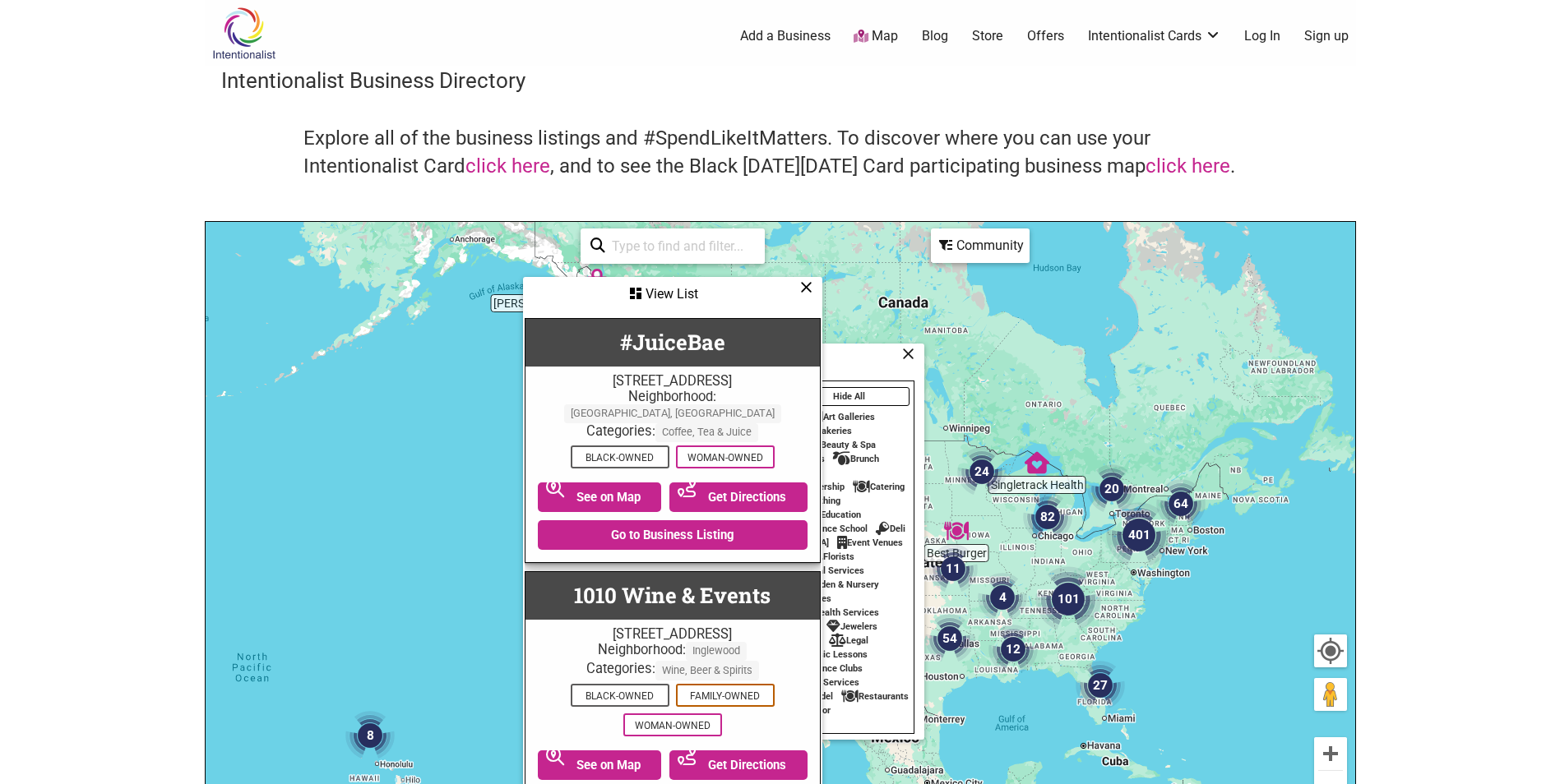
click at [807, 288] on icon at bounding box center [806, 287] width 12 height 1
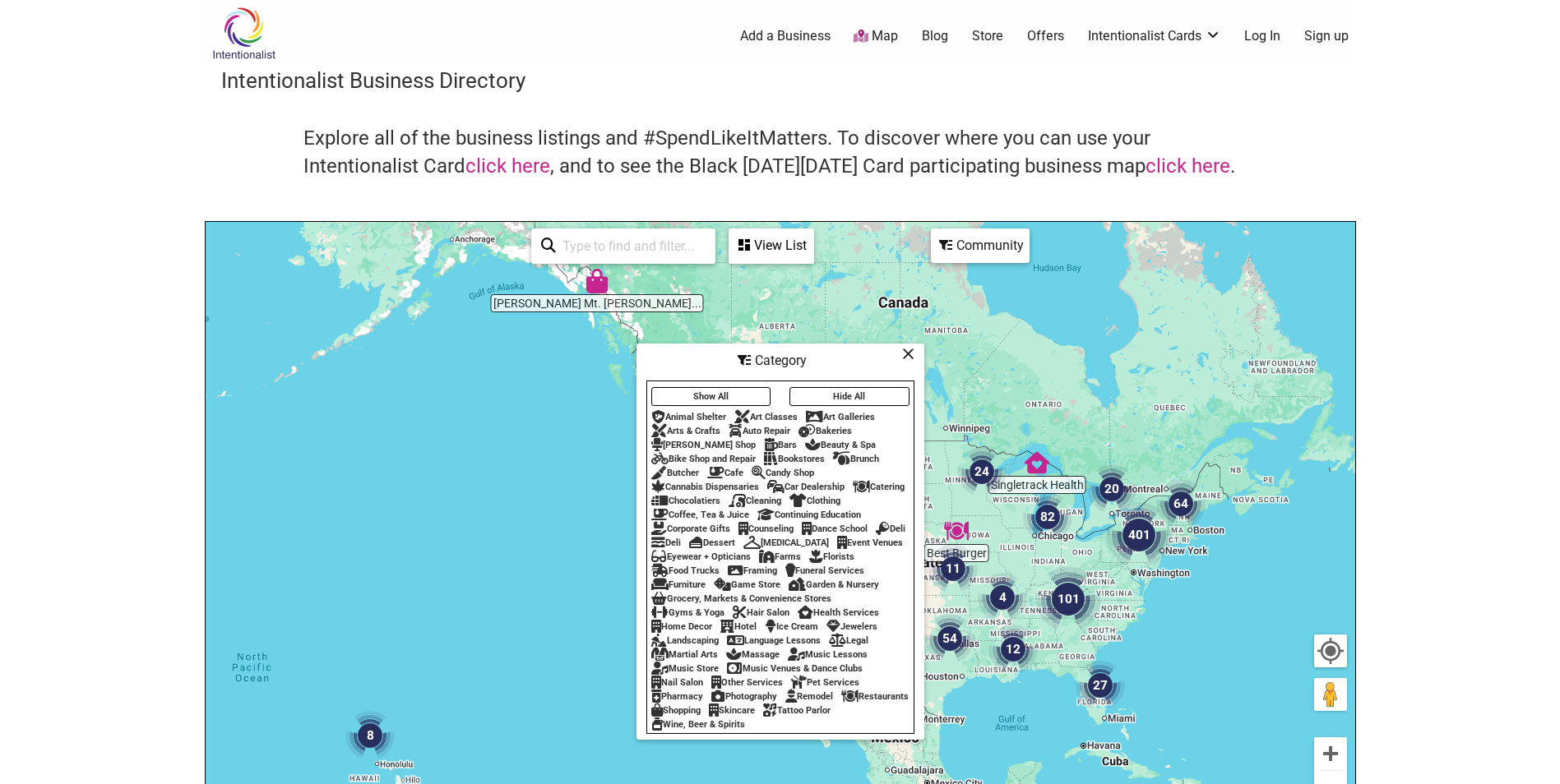
click at [968, 239] on div "Community" at bounding box center [979, 246] width 95 height 31
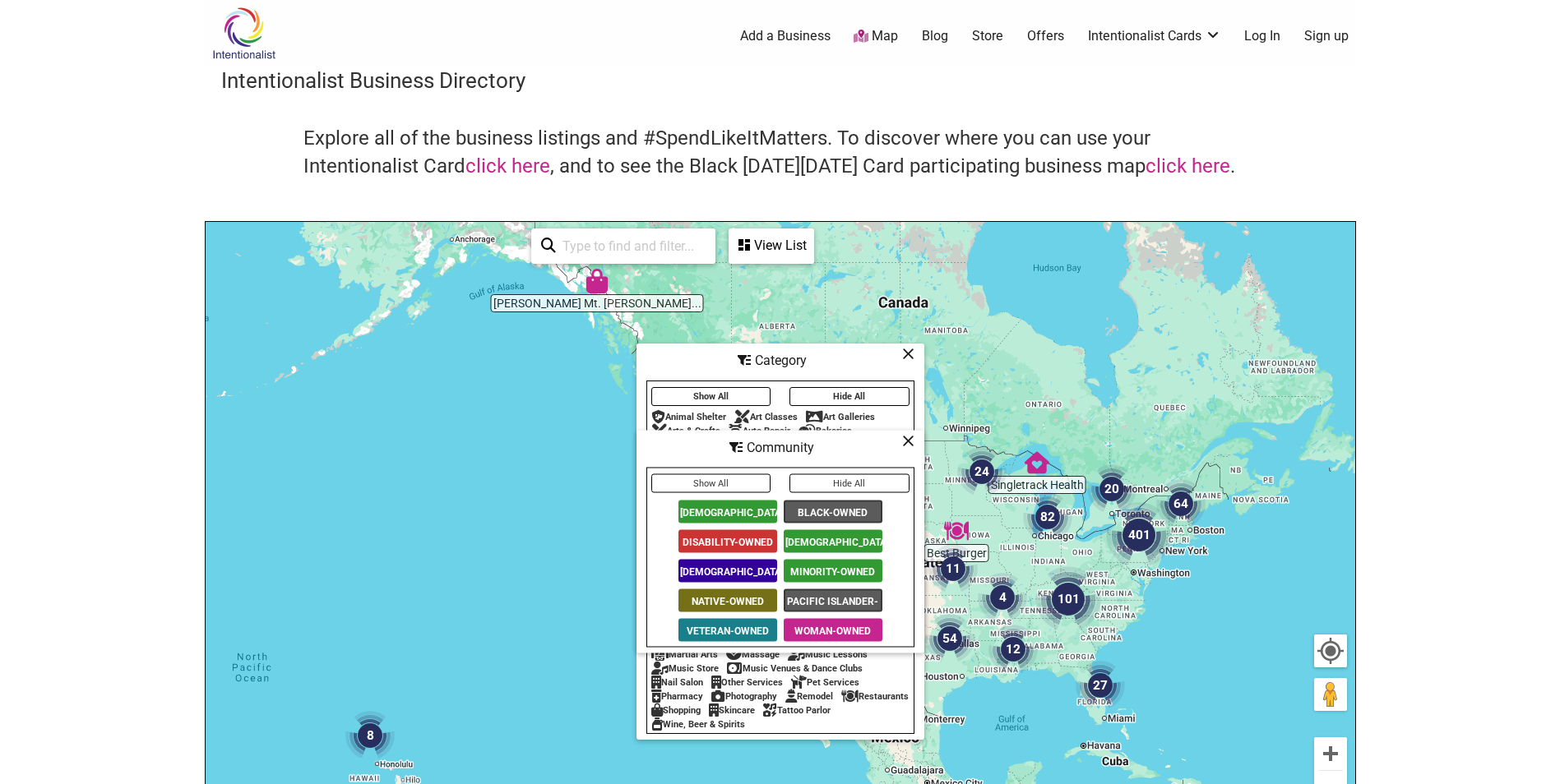
scroll to position [82, 0]
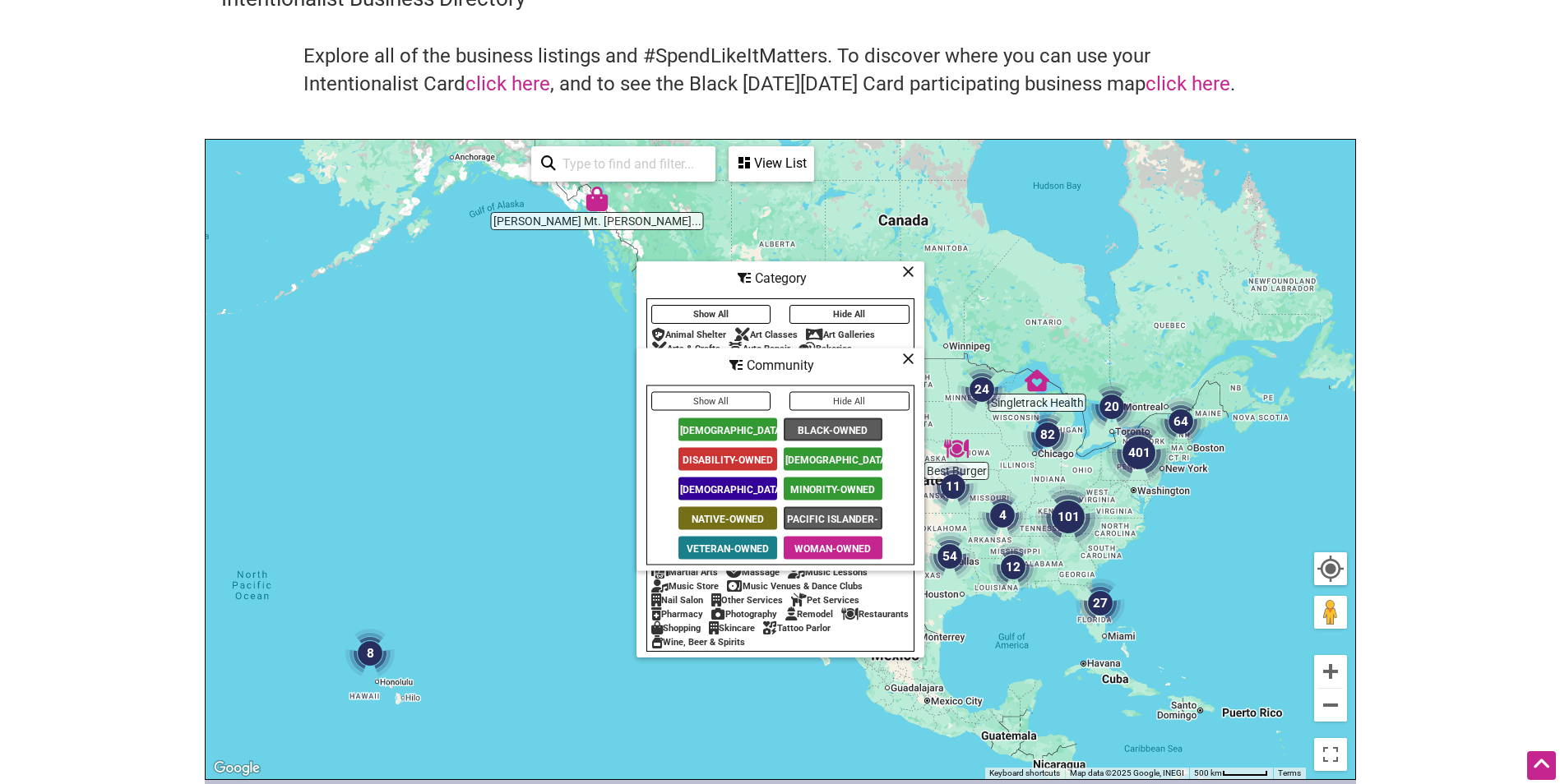
click at [907, 359] on icon at bounding box center [908, 359] width 12 height 1
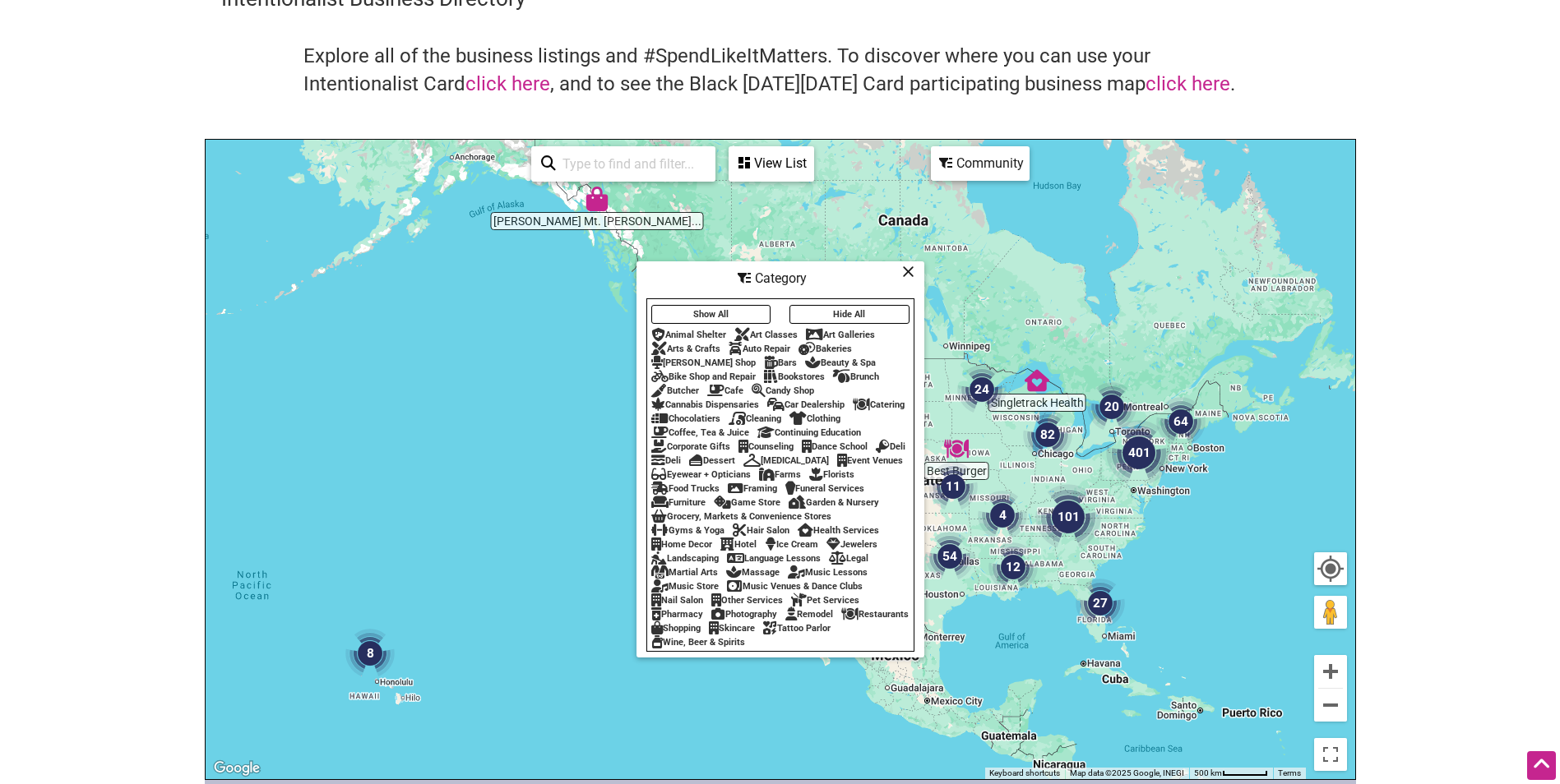
click at [779, 536] on div "Hair Salon" at bounding box center [761, 531] width 57 height 10
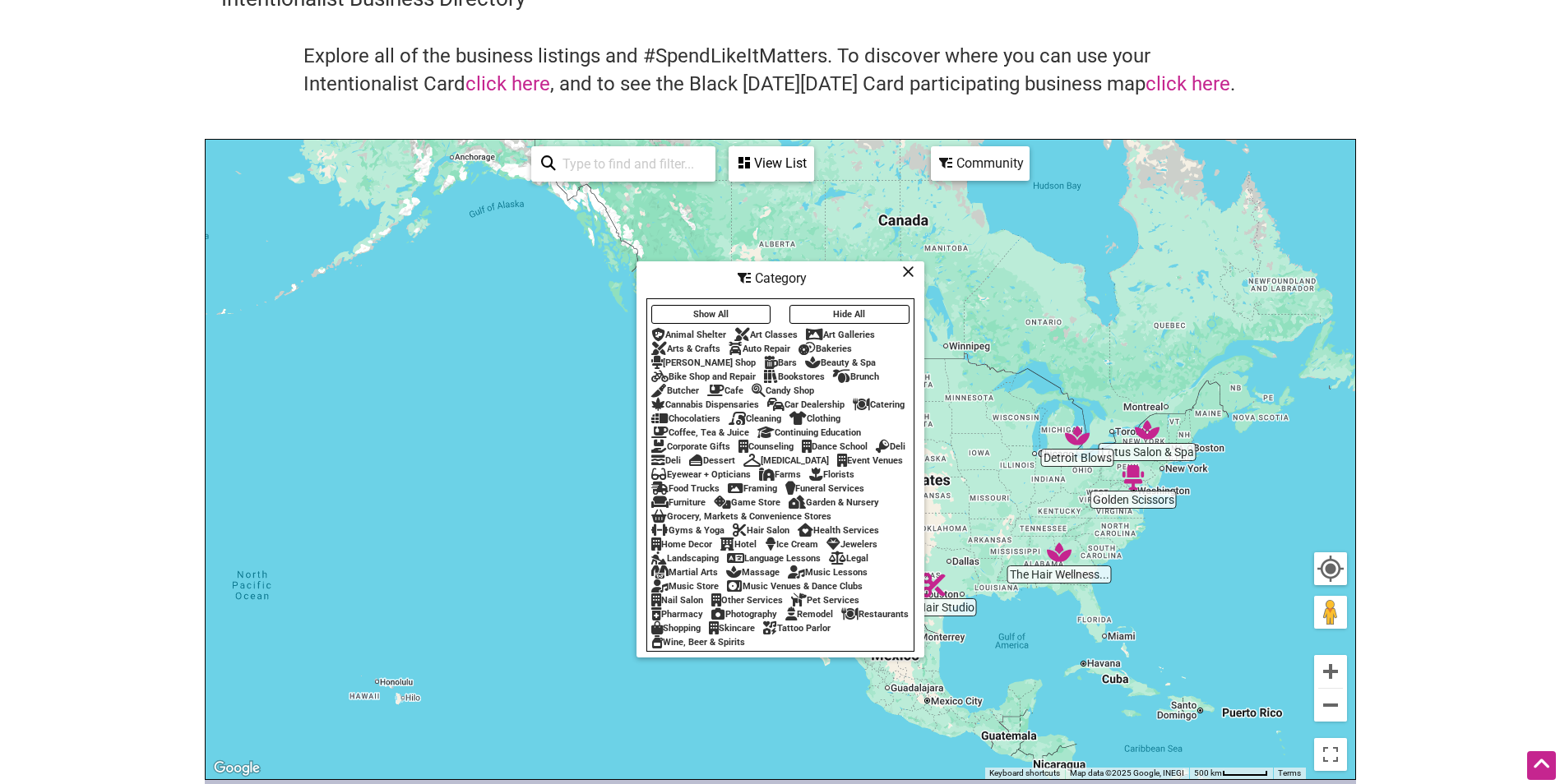
click at [909, 271] on icon at bounding box center [908, 271] width 12 height 1
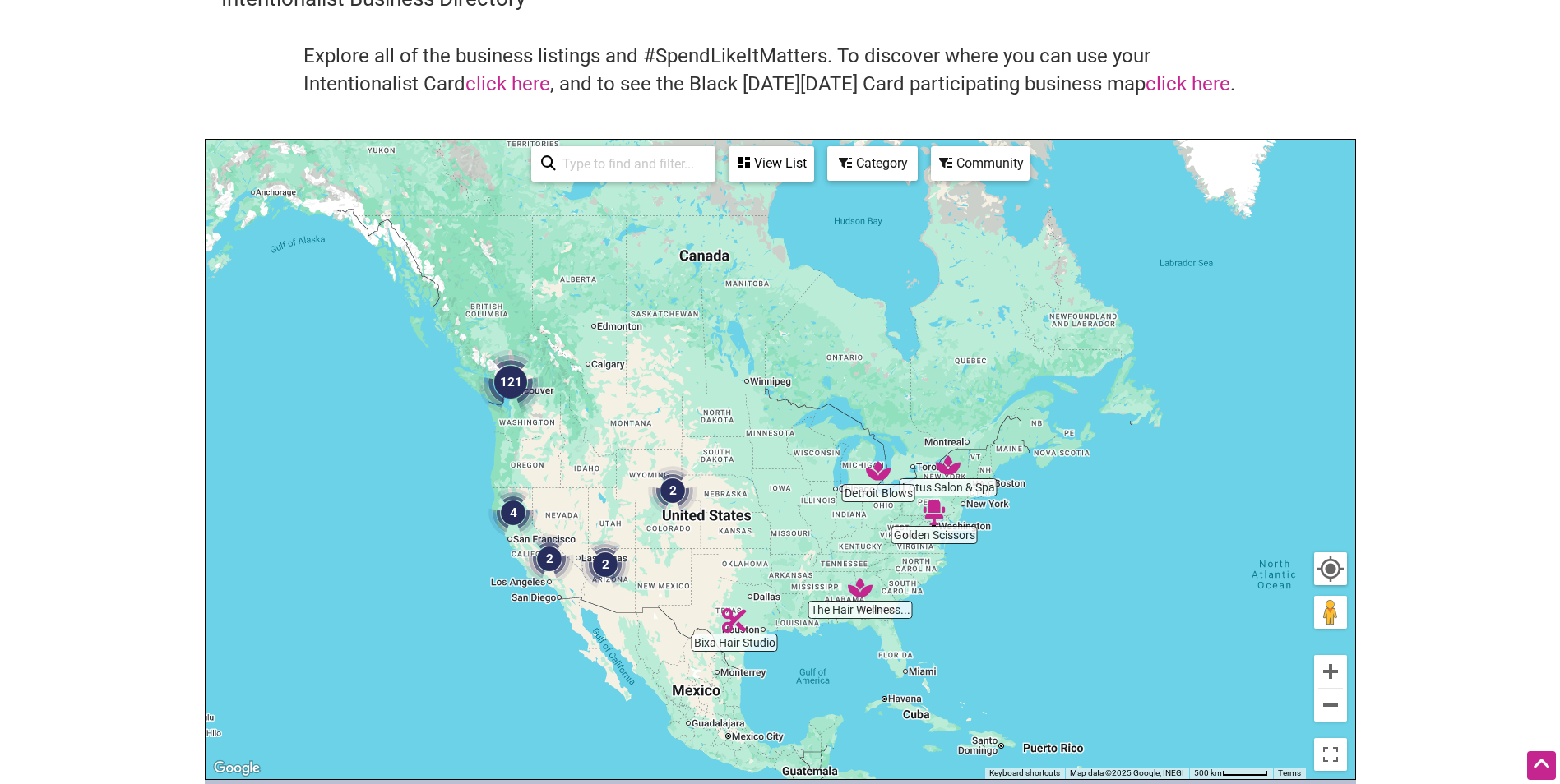
drag, startPoint x: 944, startPoint y: 434, endPoint x: 742, endPoint y: 457, distance: 203.3
click at [741, 470] on div "To navigate, press the arrow keys." at bounding box center [780, 459] width 1150 height 639
click at [712, 419] on div "To navigate, press the arrow keys." at bounding box center [780, 459] width 1150 height 639
click at [511, 383] on img "121" at bounding box center [509, 382] width 66 height 66
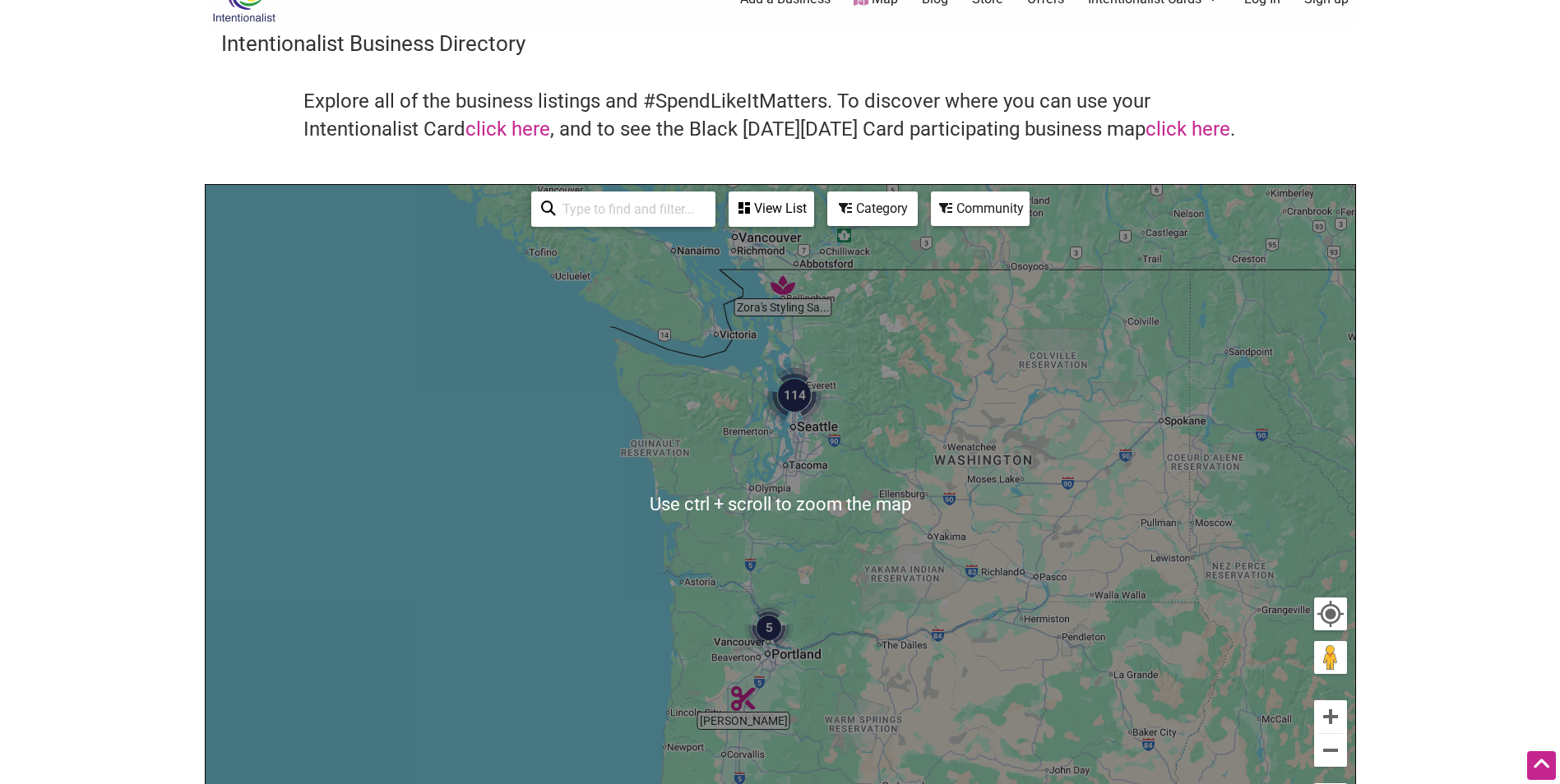
scroll to position [0, 0]
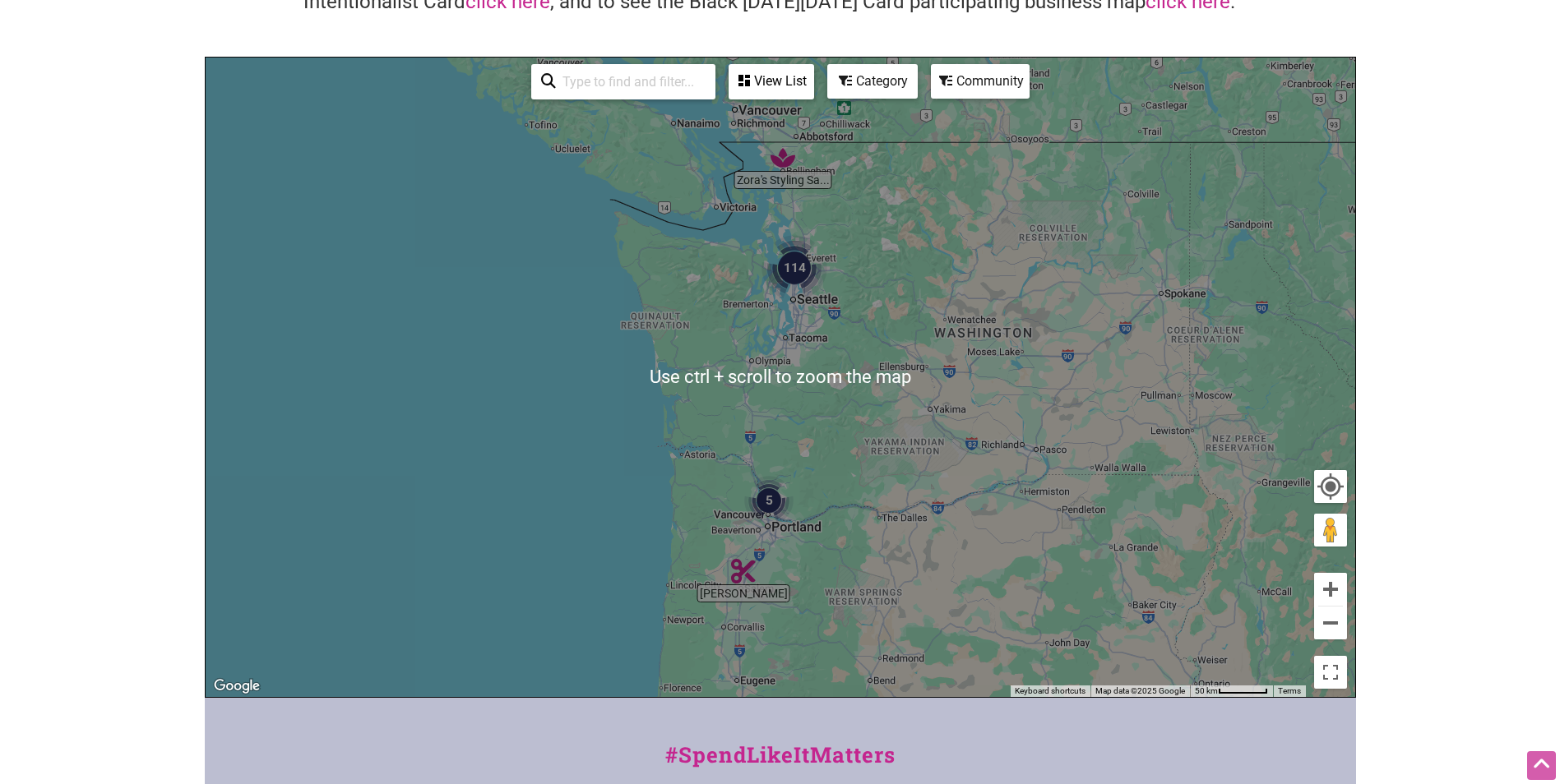
click at [931, 510] on div "To navigate, press the arrow keys." at bounding box center [780, 377] width 1150 height 639
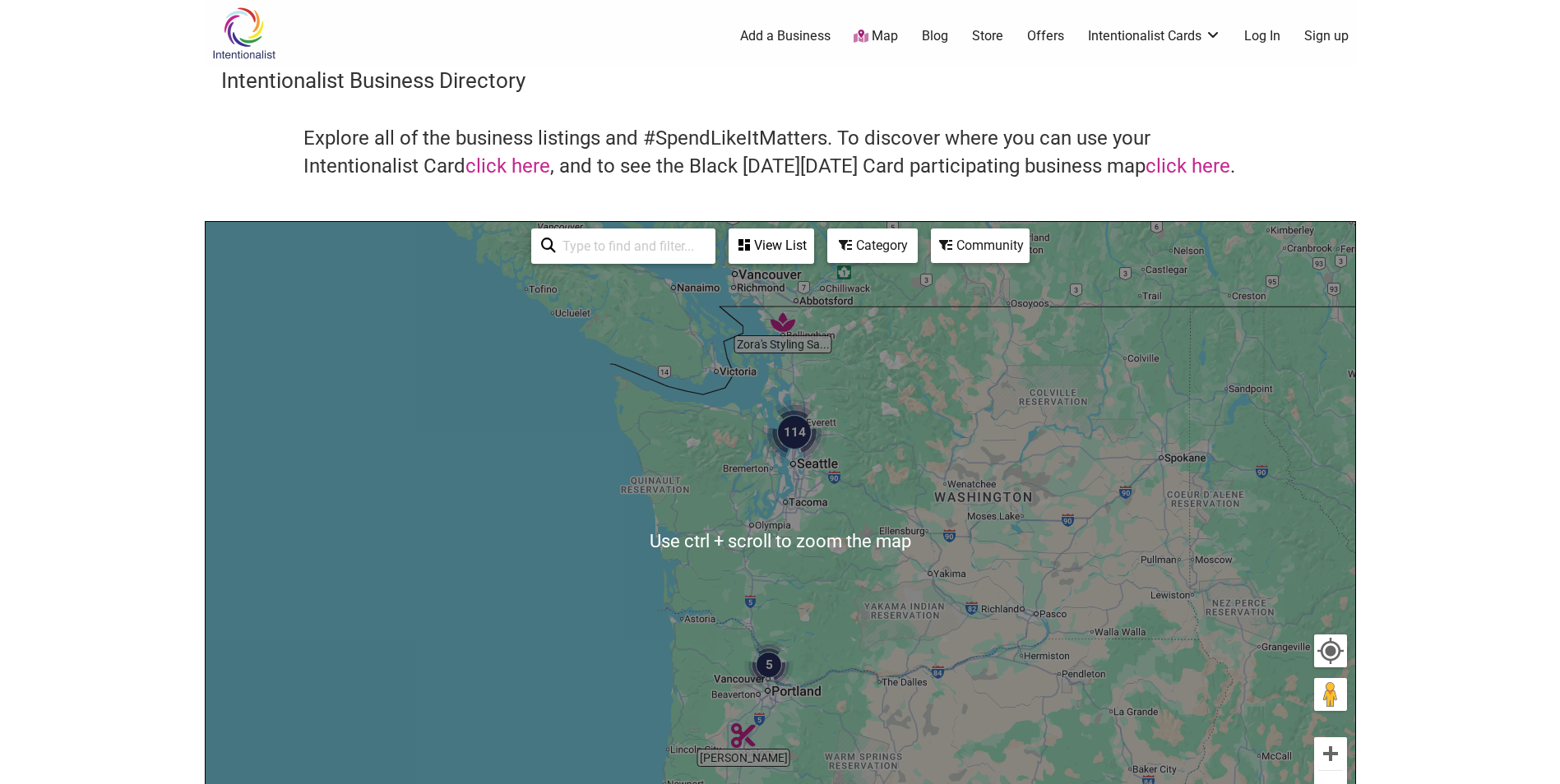
click at [953, 449] on div "To navigate, press the arrow keys." at bounding box center [780, 541] width 1150 height 639
click at [928, 425] on div "To navigate, press the arrow keys." at bounding box center [780, 541] width 1150 height 639
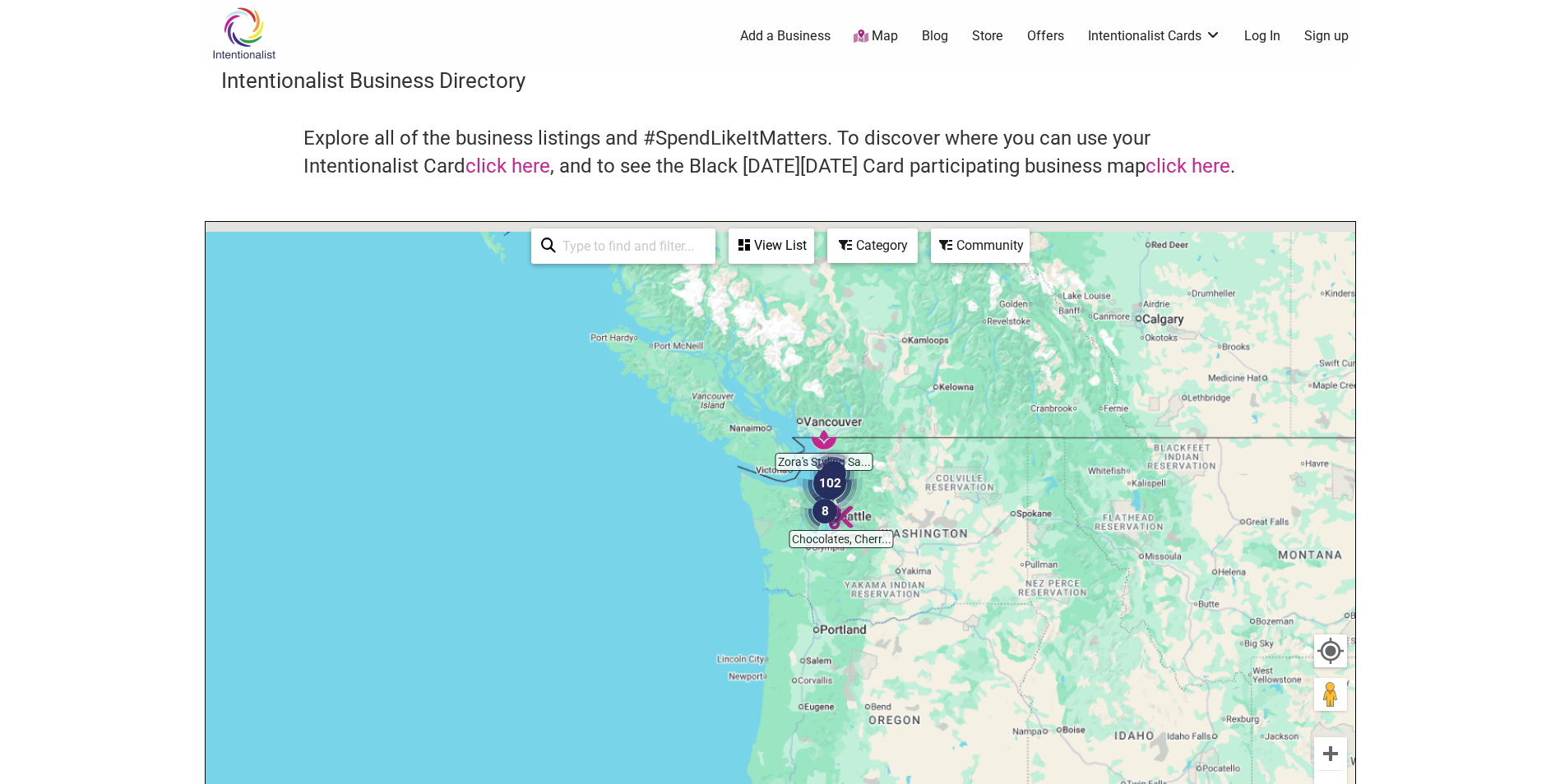
drag, startPoint x: 867, startPoint y: 467, endPoint x: 867, endPoint y: 490, distance: 23.0
click at [867, 490] on div "To navigate, press the arrow keys." at bounding box center [780, 541] width 1150 height 639
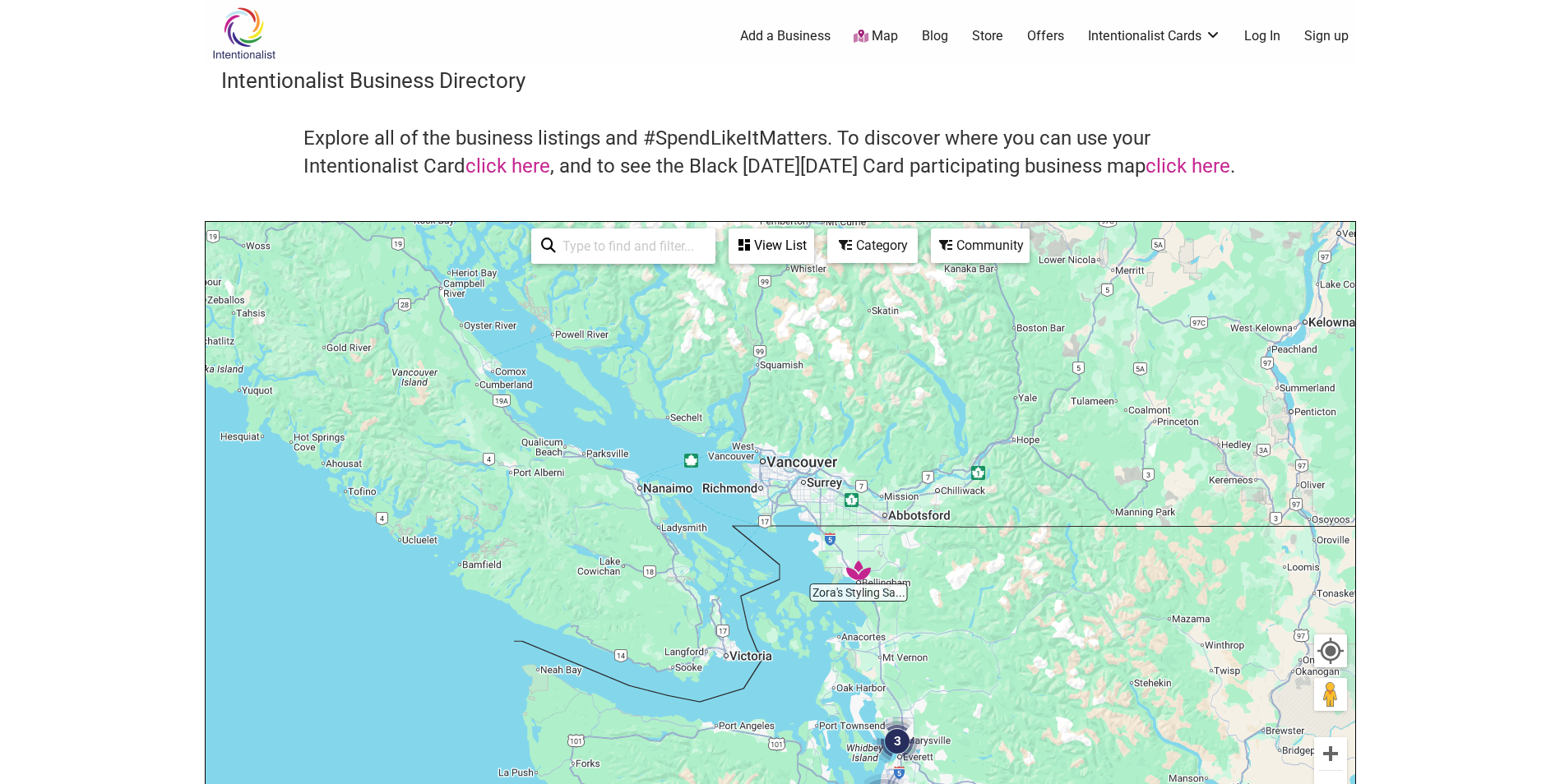
drag, startPoint x: 747, startPoint y: 408, endPoint x: 843, endPoint y: 505, distance: 136.5
click at [843, 505] on div "To navigate, press the arrow keys." at bounding box center [780, 541] width 1150 height 639
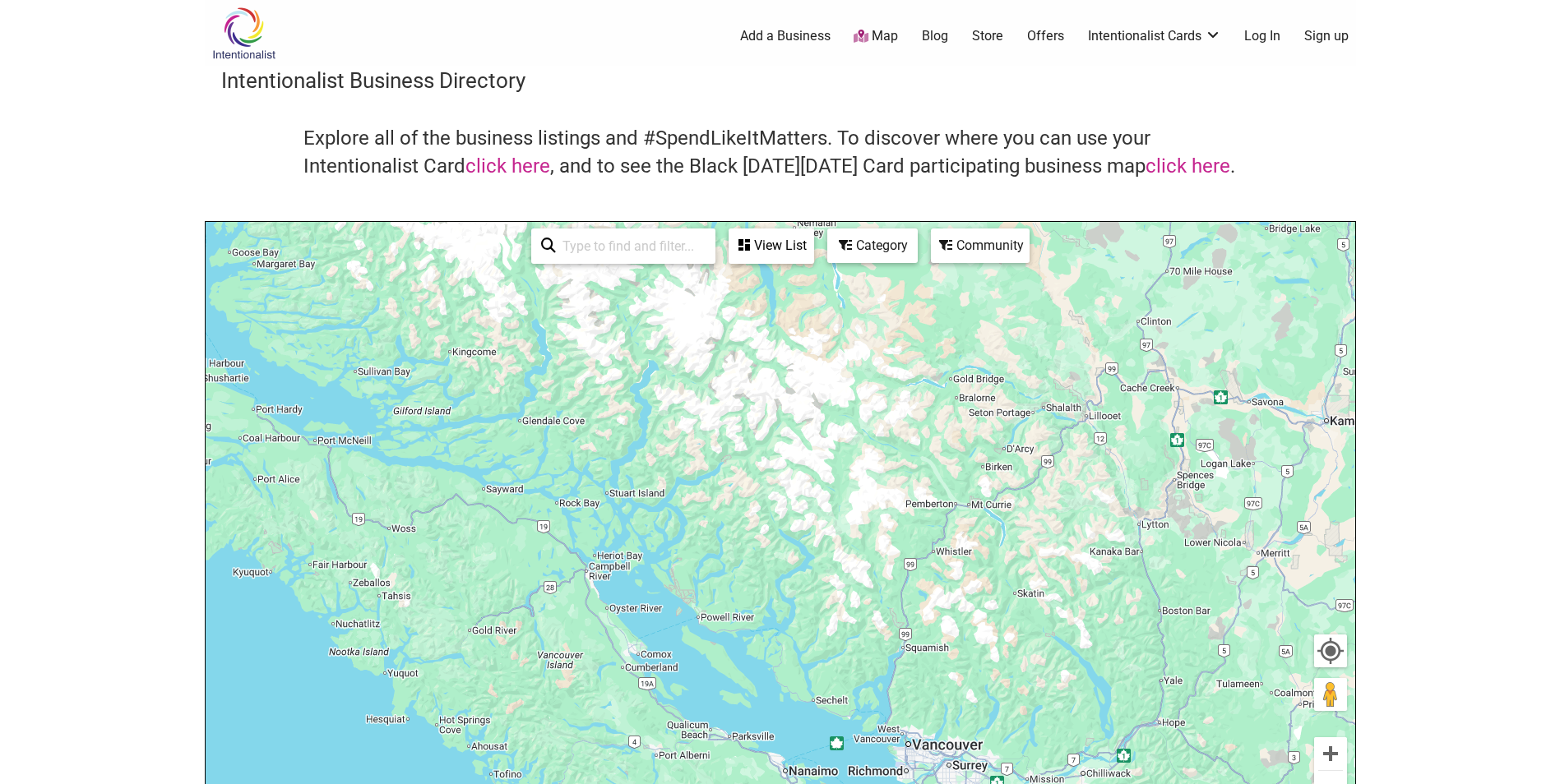
drag, startPoint x: 793, startPoint y: 394, endPoint x: 909, endPoint y: 568, distance: 209.1
click at [935, 645] on div "To navigate, press the arrow keys." at bounding box center [780, 541] width 1150 height 639
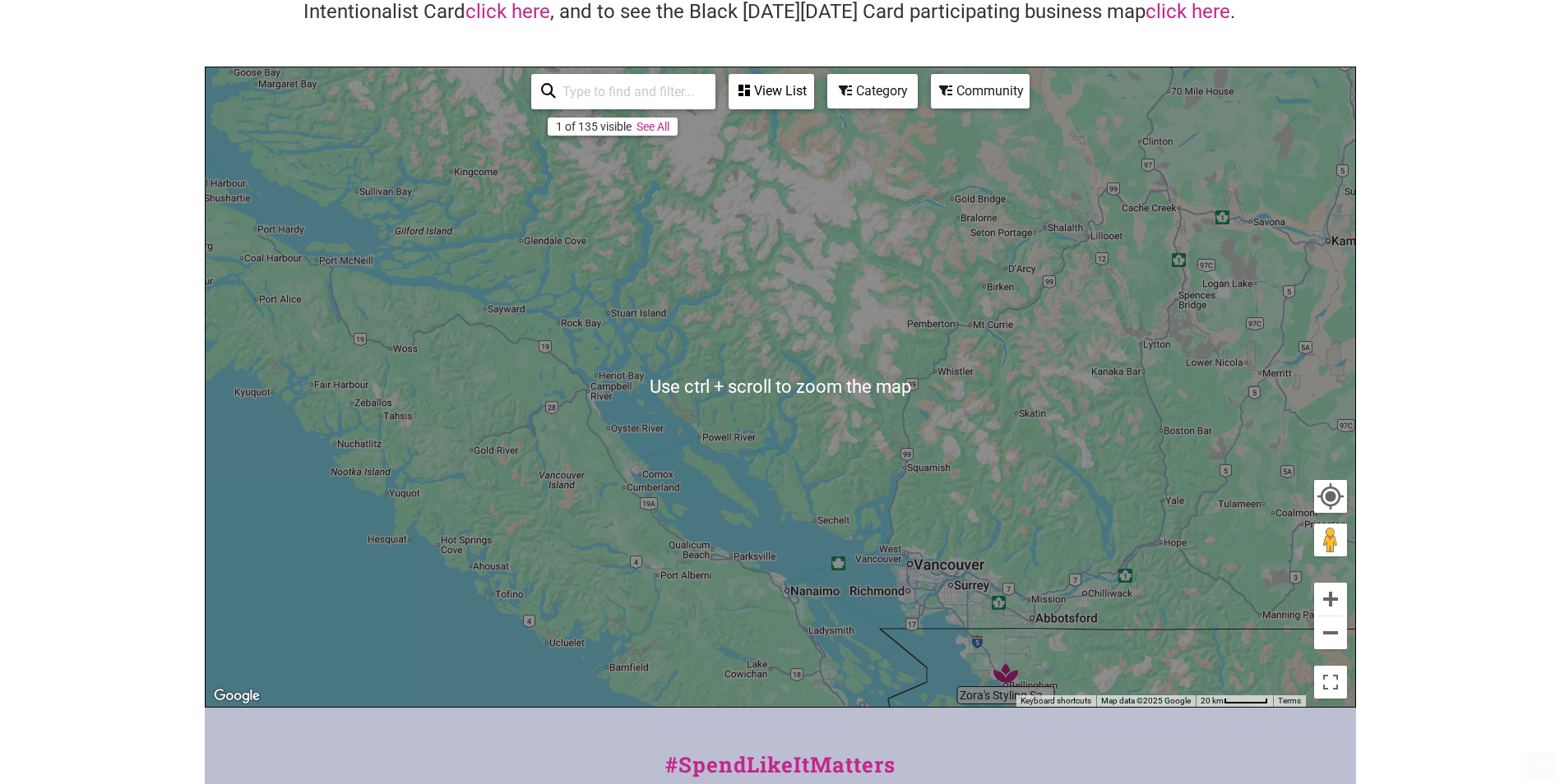
scroll to position [164, 0]
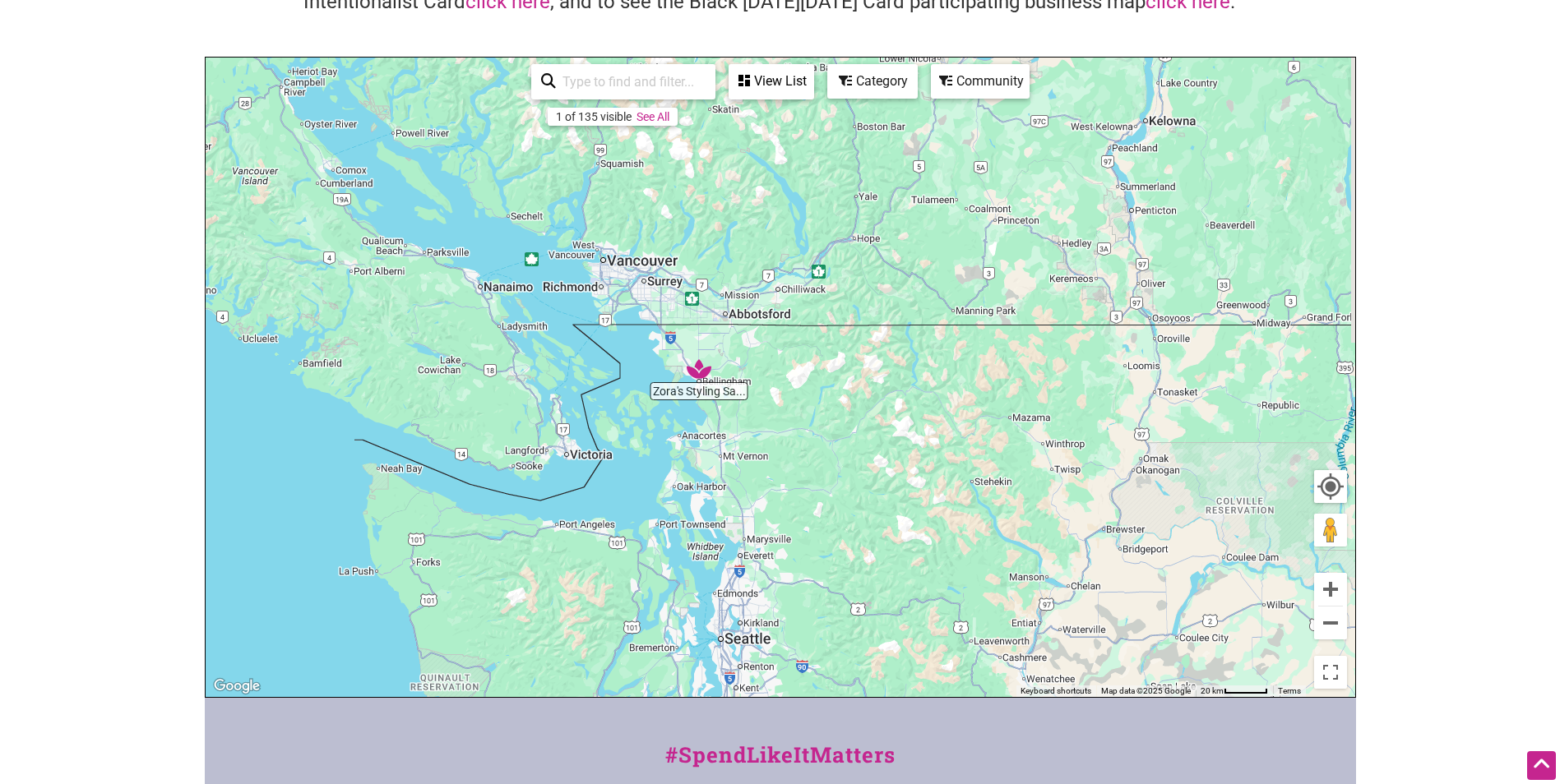
drag, startPoint x: 1031, startPoint y: 520, endPoint x: 723, endPoint y: 218, distance: 431.4
click at [723, 218] on div "To navigate, press the arrow keys." at bounding box center [780, 377] width 1150 height 639
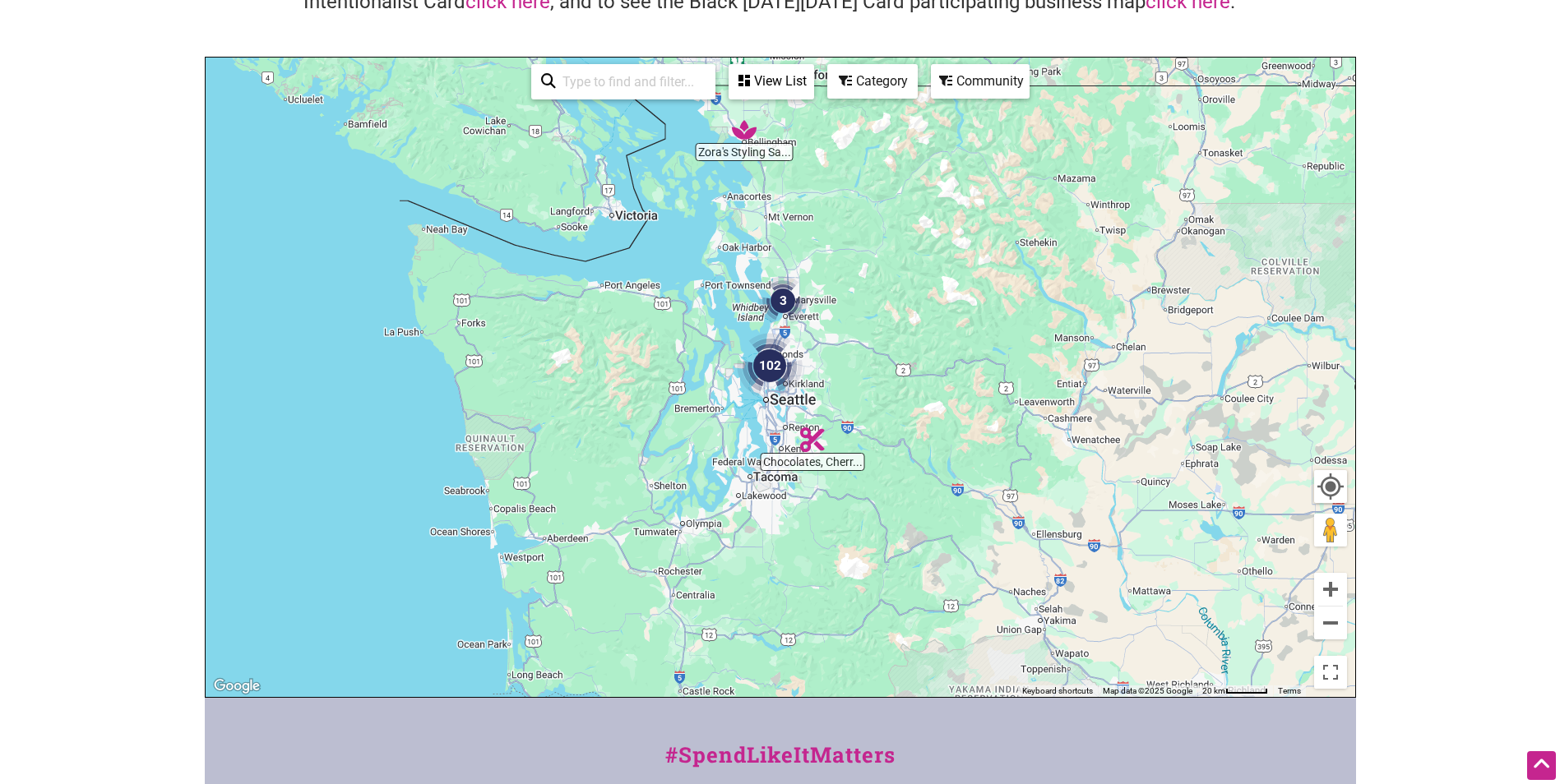
drag, startPoint x: 686, startPoint y: 313, endPoint x: 720, endPoint y: 39, distance: 276.1
click at [720, 39] on div "Intentionalist Business Directory Explore all of the business listings and #Spe…" at bounding box center [780, 300] width 1152 height 797
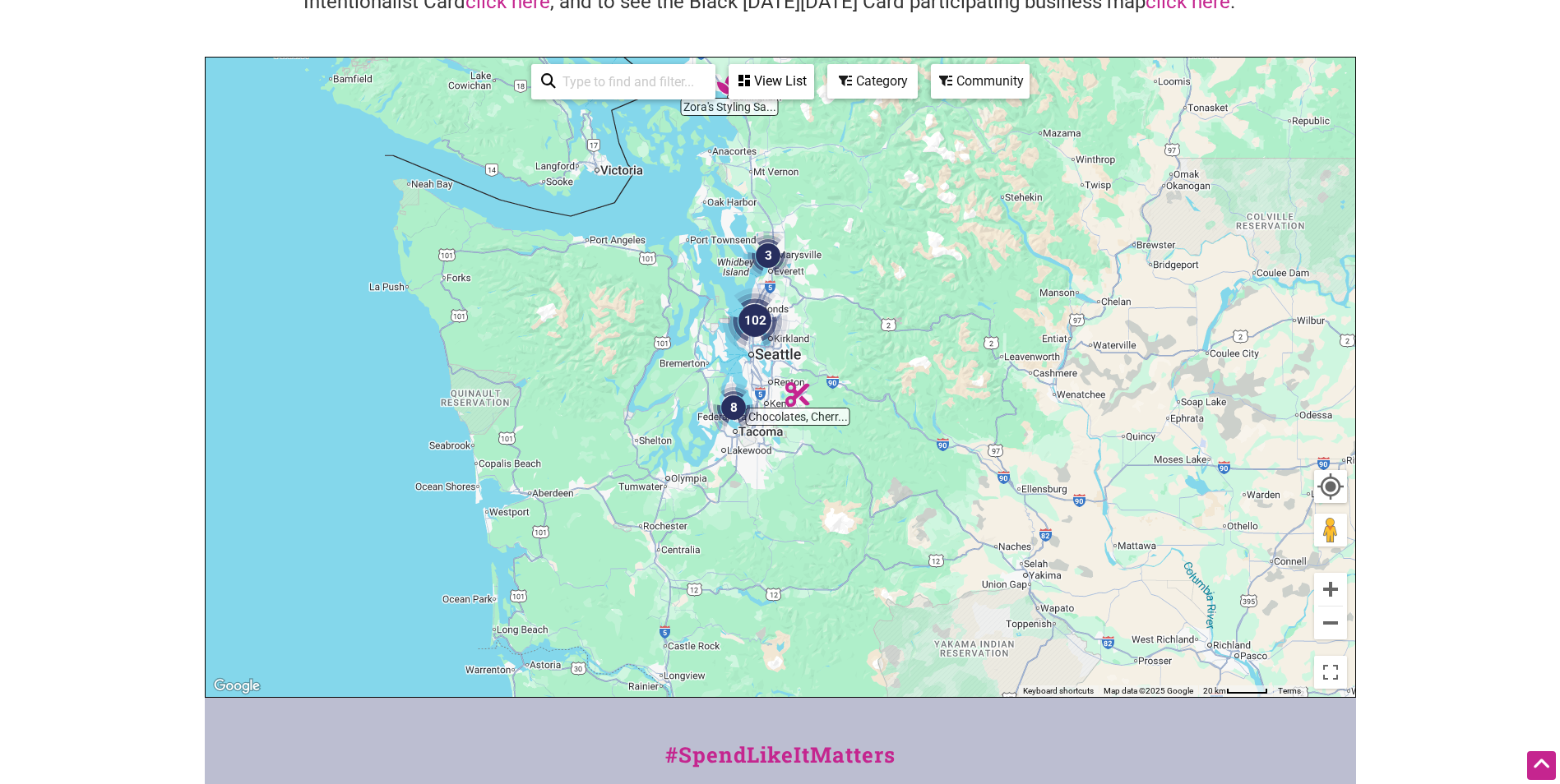
drag, startPoint x: 774, startPoint y: 252, endPoint x: 784, endPoint y: 238, distance: 17.2
click at [774, 252] on img "3" at bounding box center [768, 256] width 50 height 50
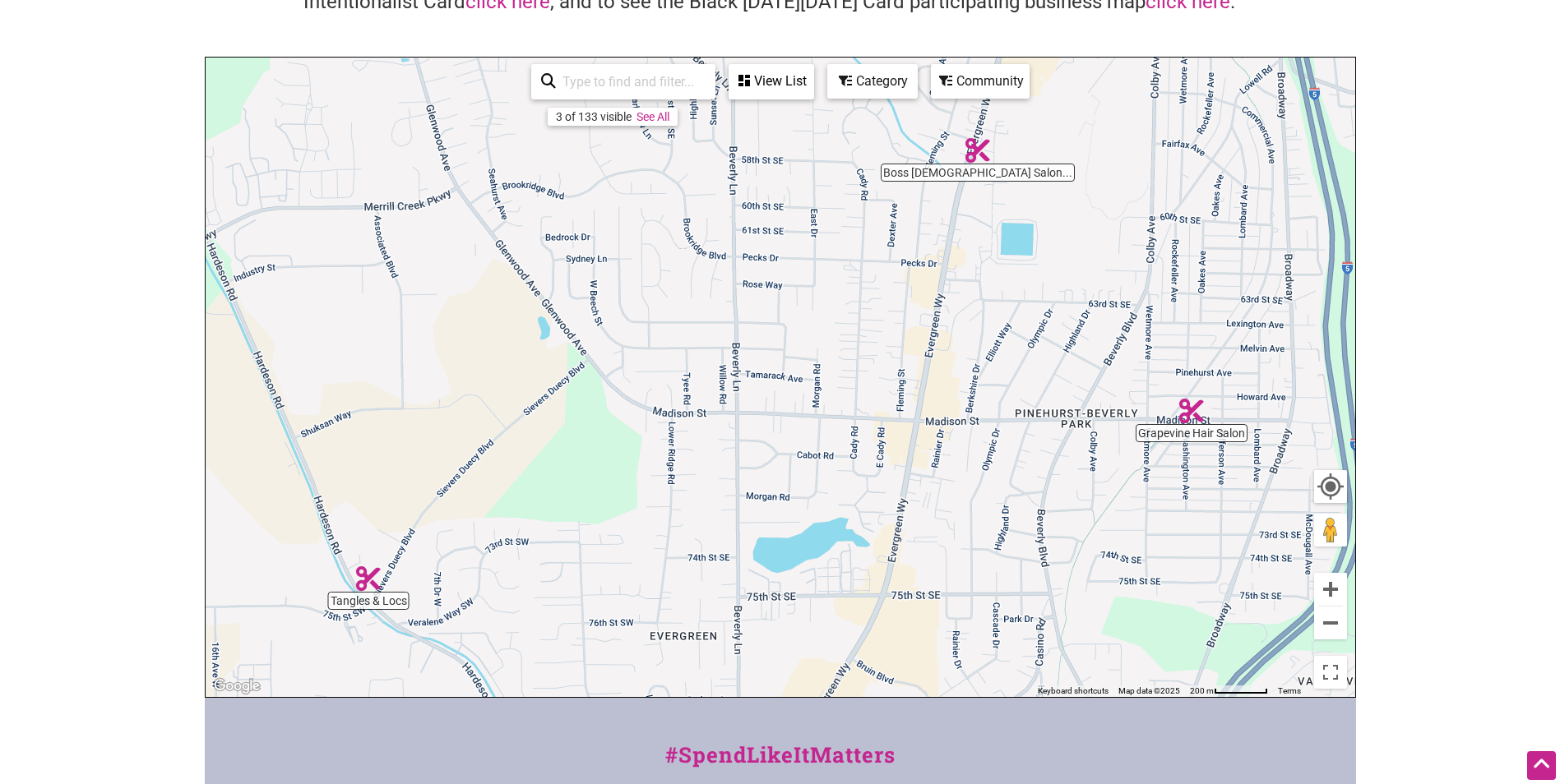
click at [657, 111] on link "See All" at bounding box center [652, 116] width 33 height 13
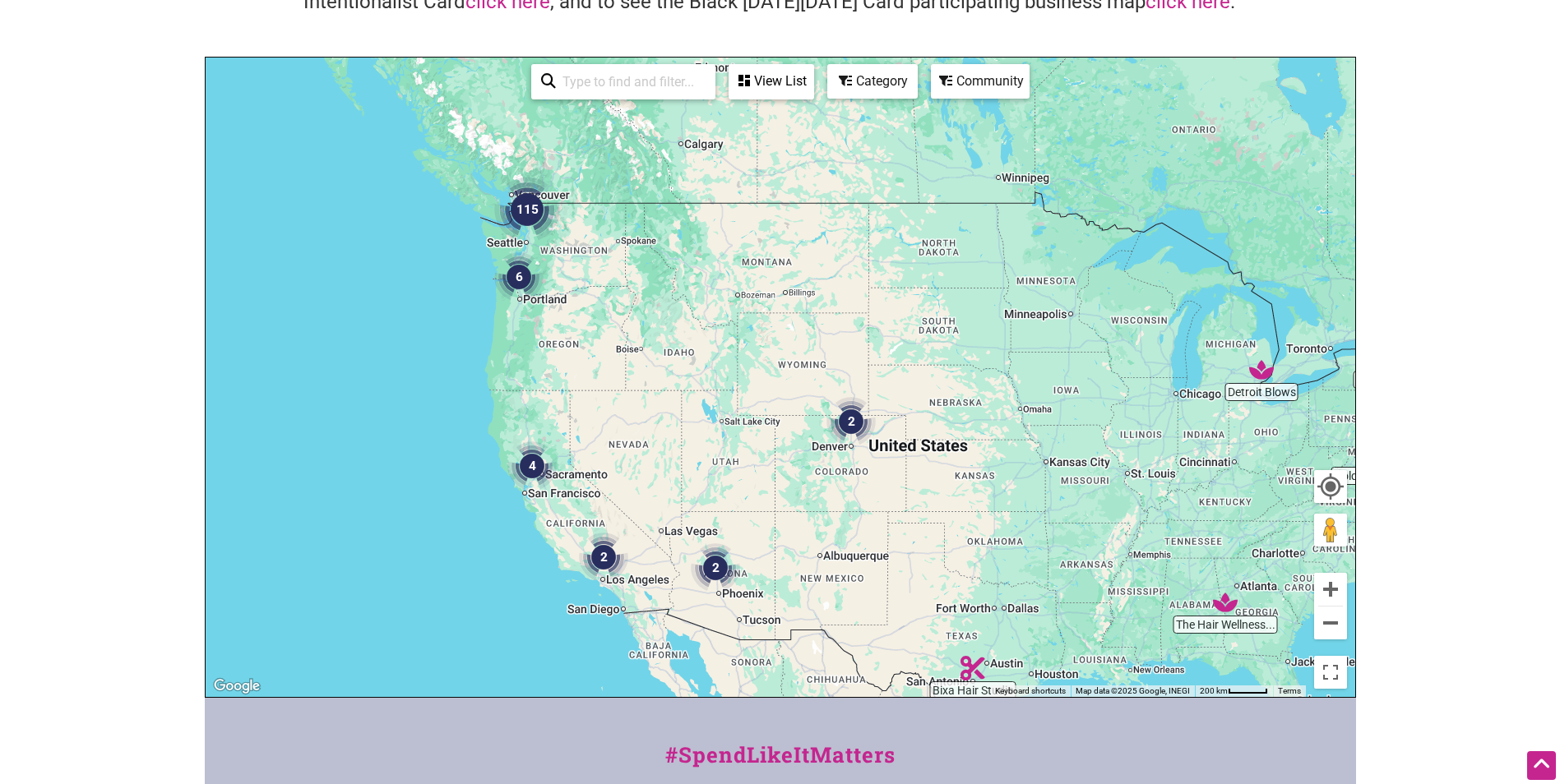
drag, startPoint x: 654, startPoint y: 239, endPoint x: 708, endPoint y: 267, distance: 60.8
click at [708, 267] on div "To navigate, press the arrow keys." at bounding box center [780, 377] width 1150 height 639
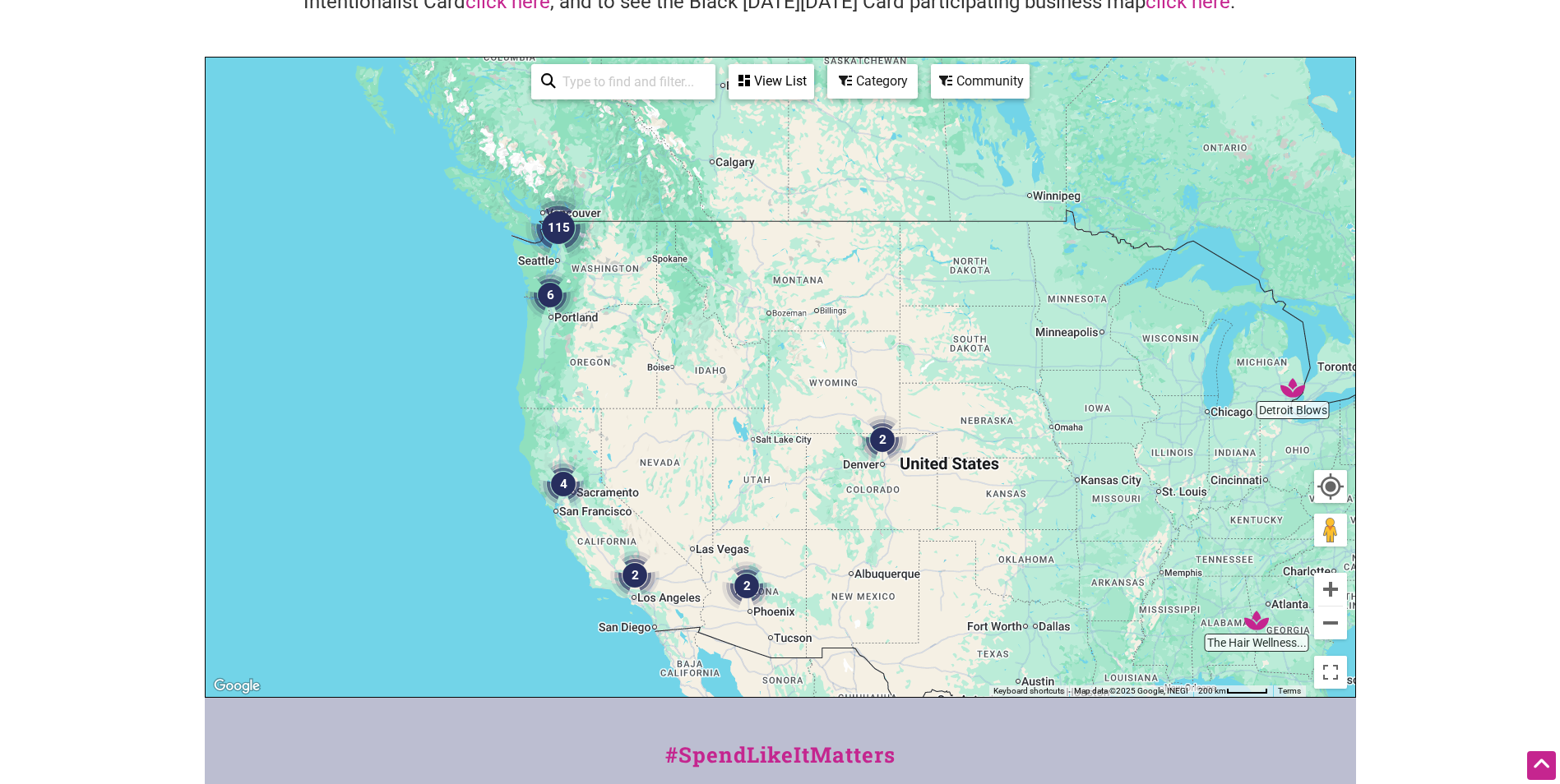
click at [561, 226] on img "115" at bounding box center [558, 228] width 66 height 66
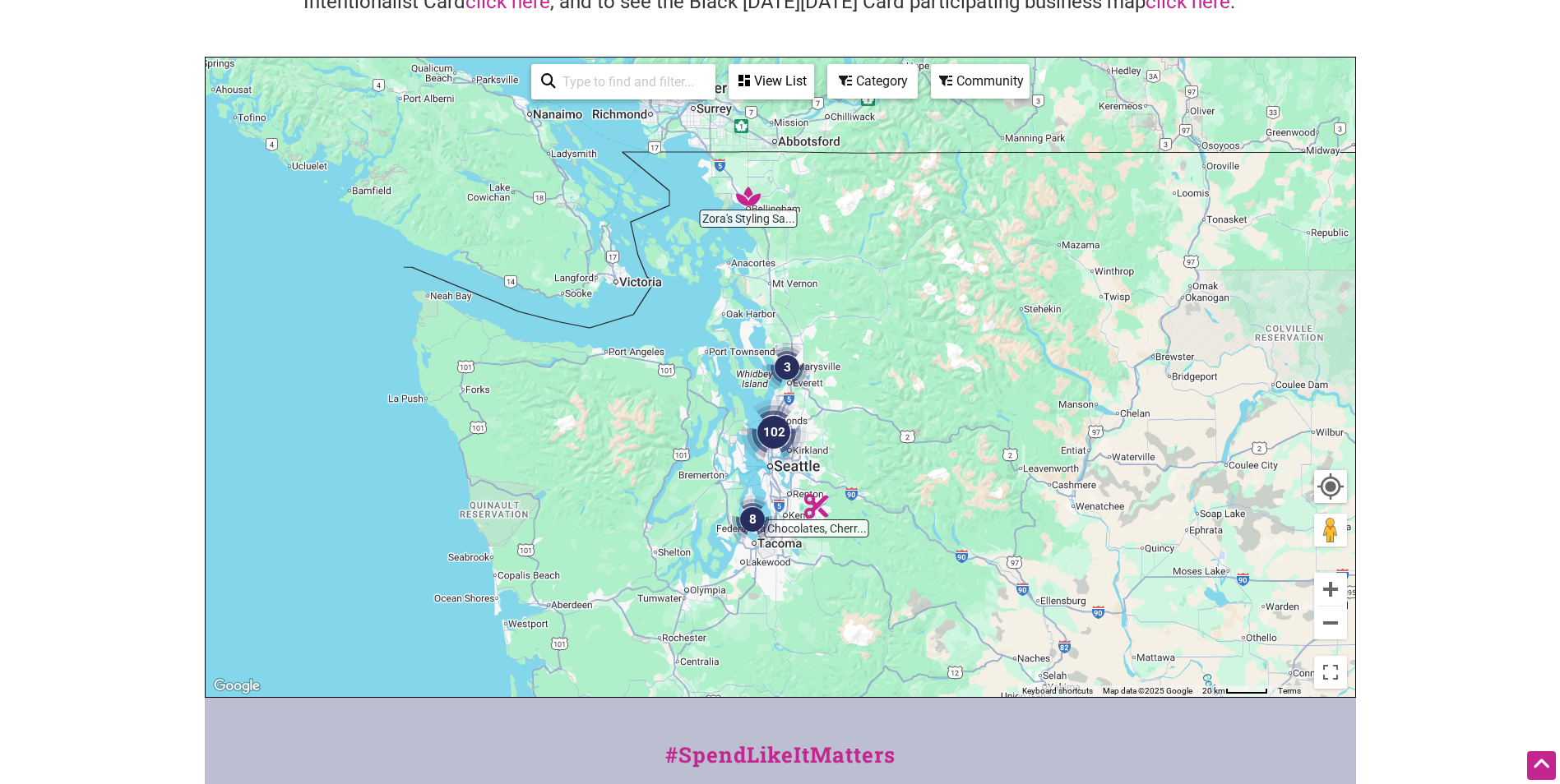
click at [768, 77] on div "View List" at bounding box center [771, 81] width 82 height 31
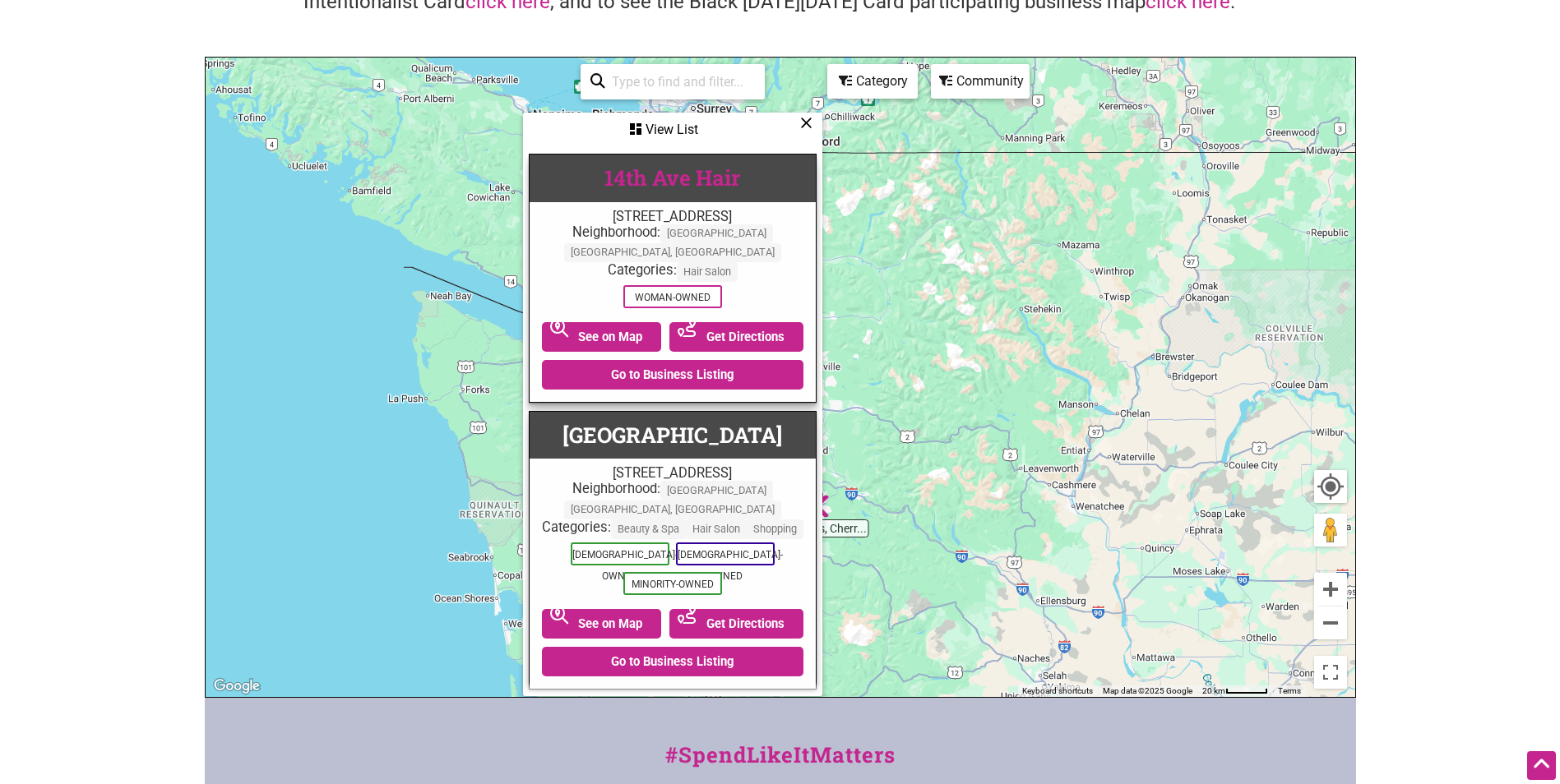
click at [671, 188] on link "14th Ave Hair" at bounding box center [672, 177] width 135 height 28
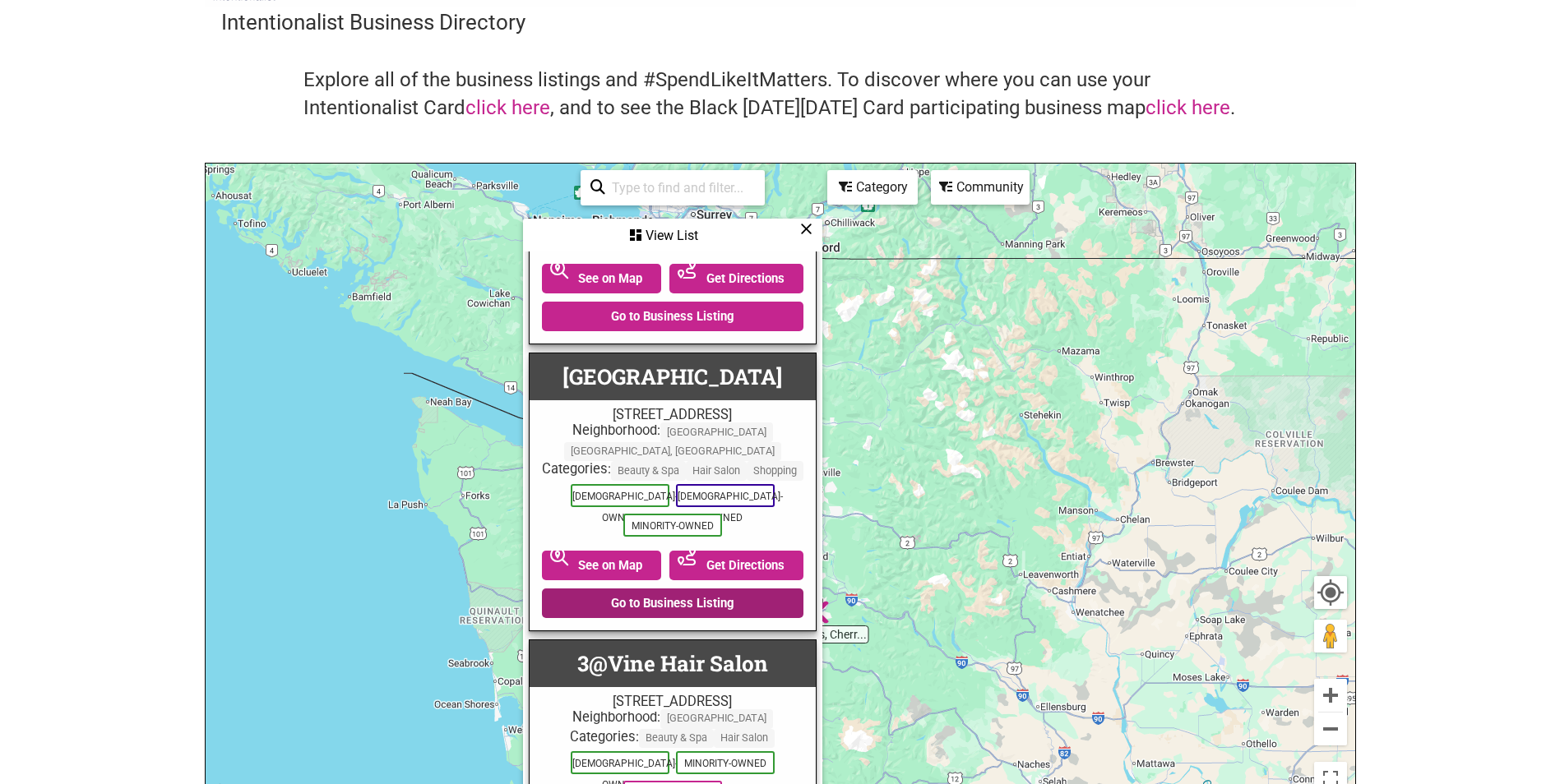
scroll to position [0, 0]
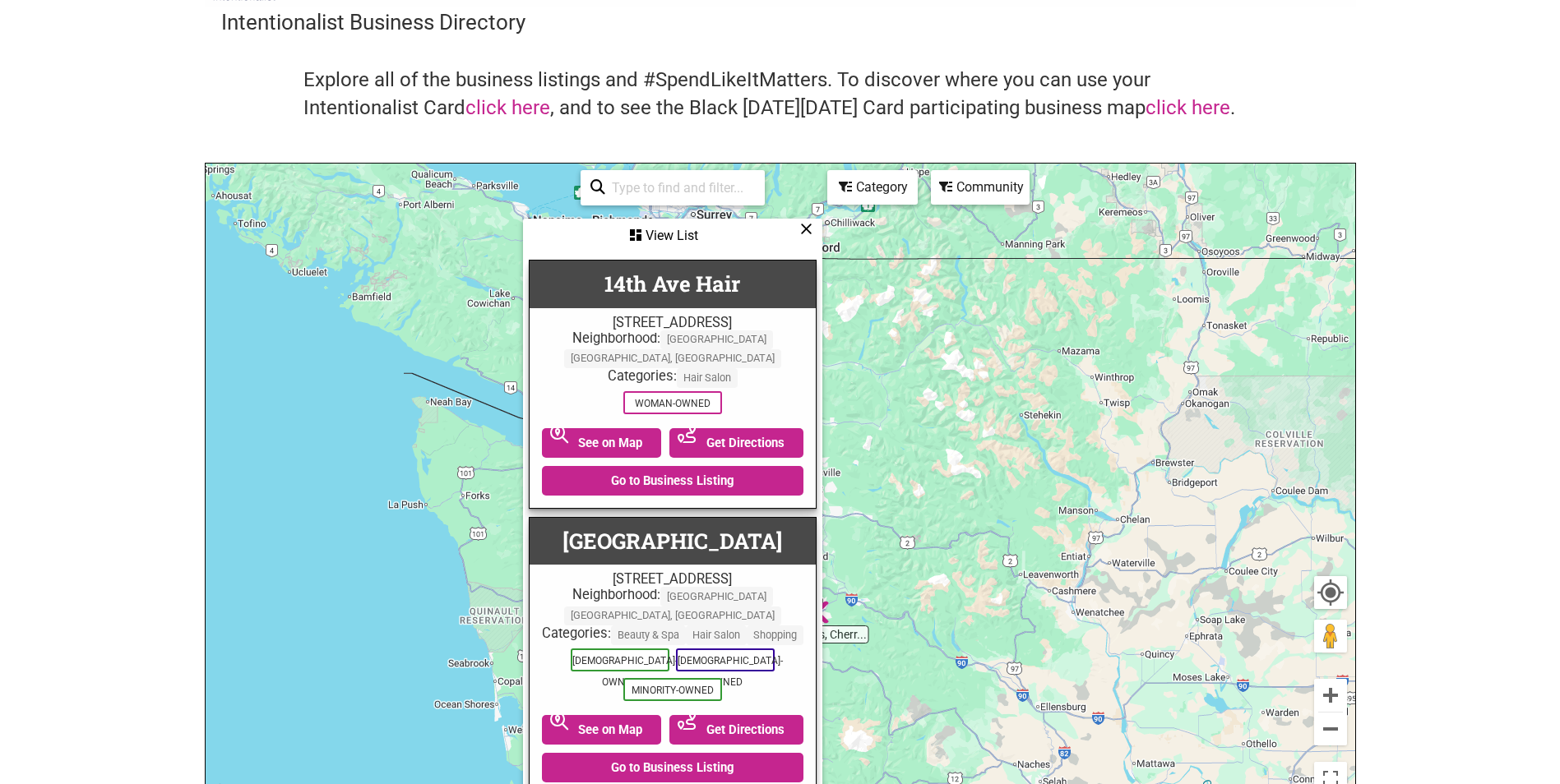
click at [896, 377] on div "To navigate, press the arrow keys." at bounding box center [780, 483] width 1150 height 639
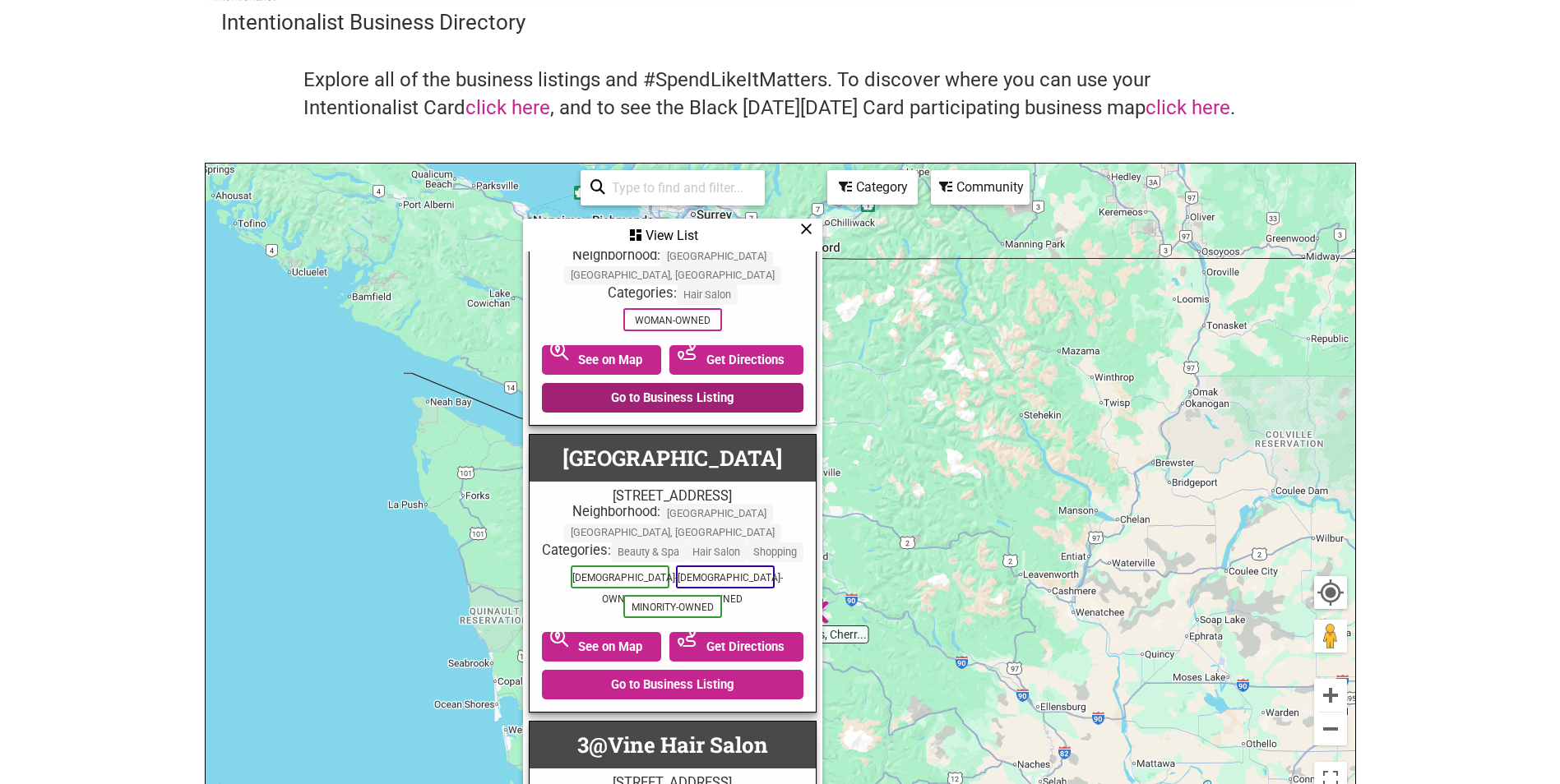
scroll to position [82, 0]
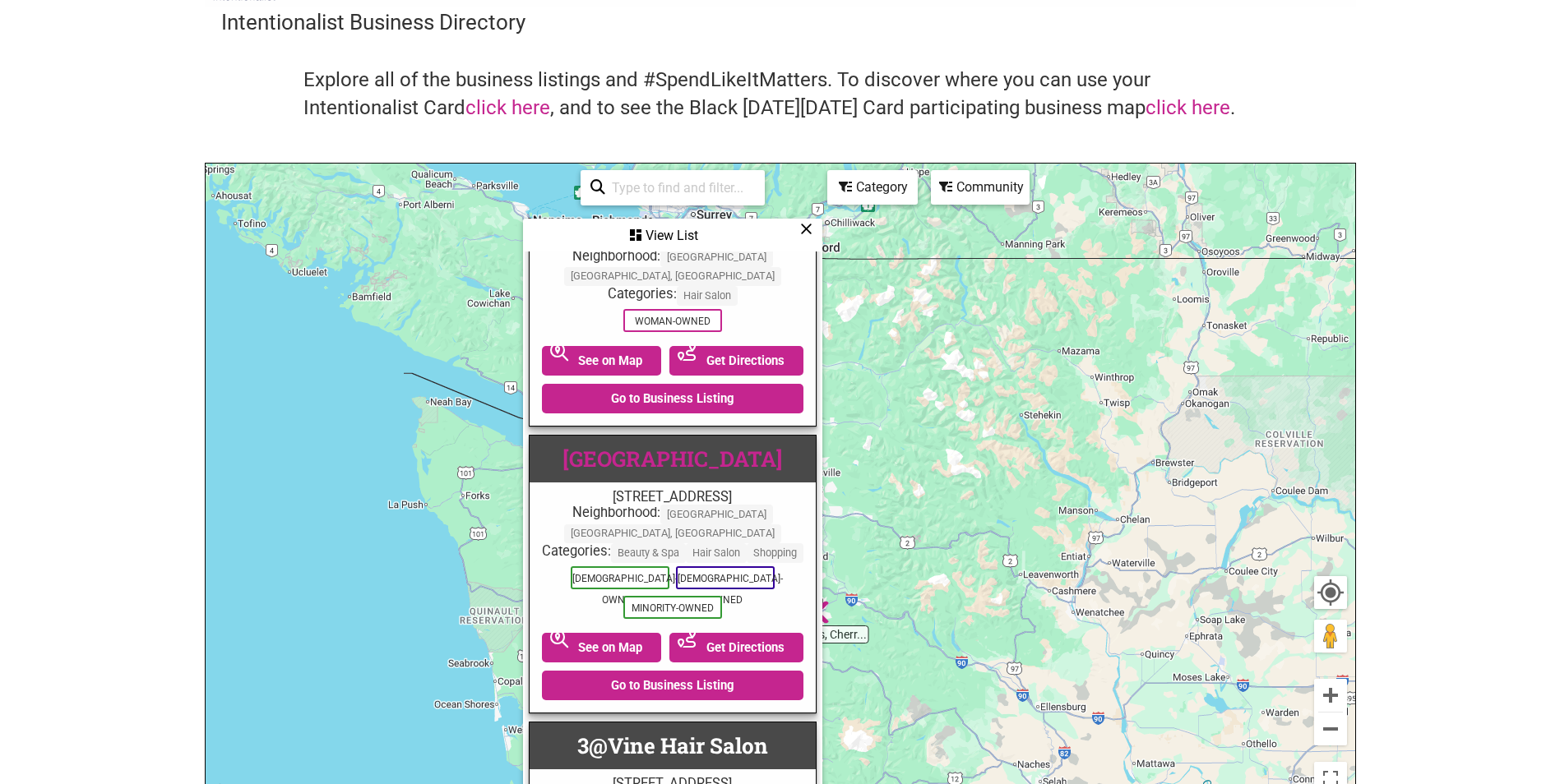
click at [680, 445] on link "19th Avenue Salon" at bounding box center [672, 459] width 219 height 28
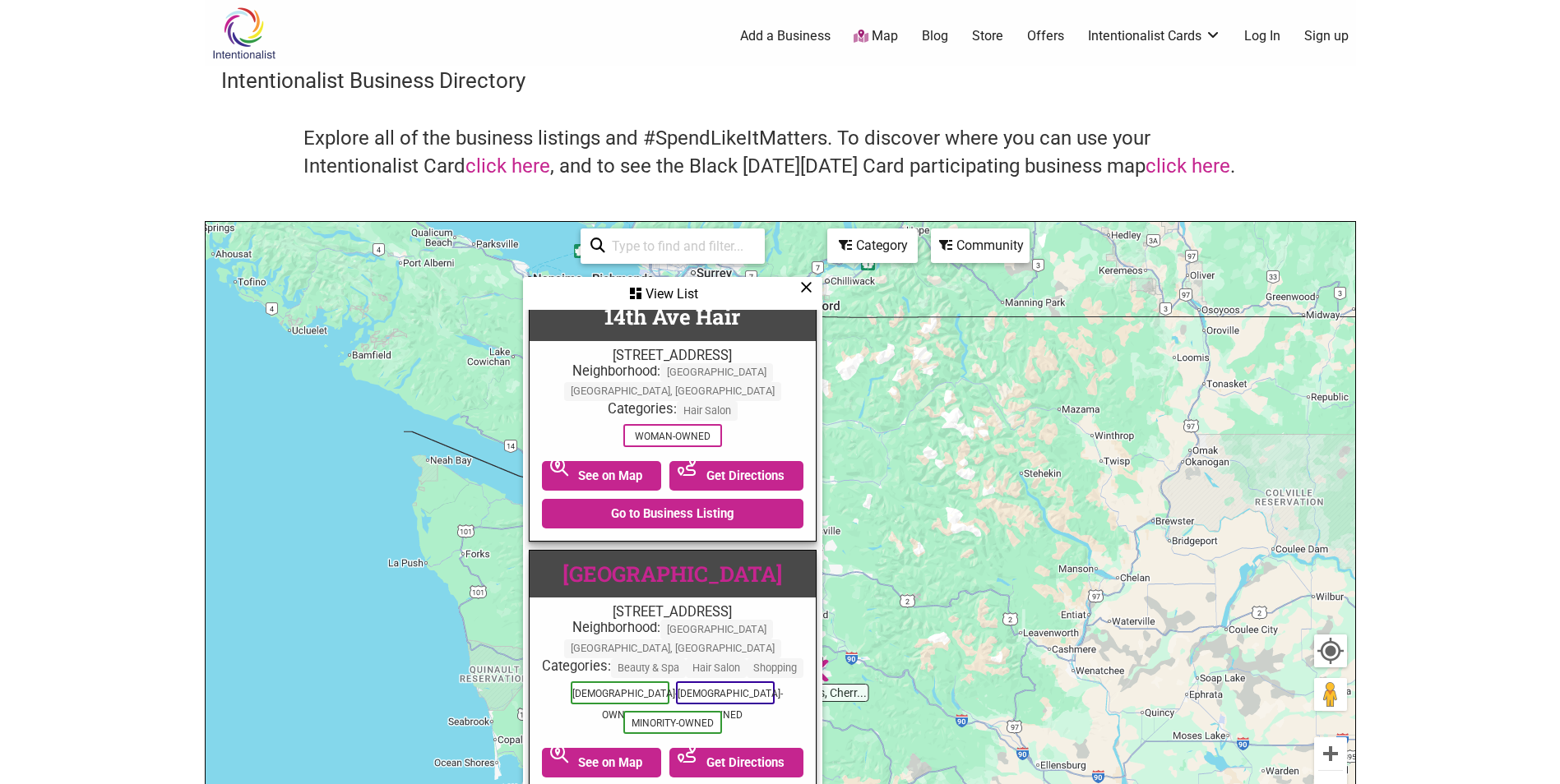
scroll to position [0, 0]
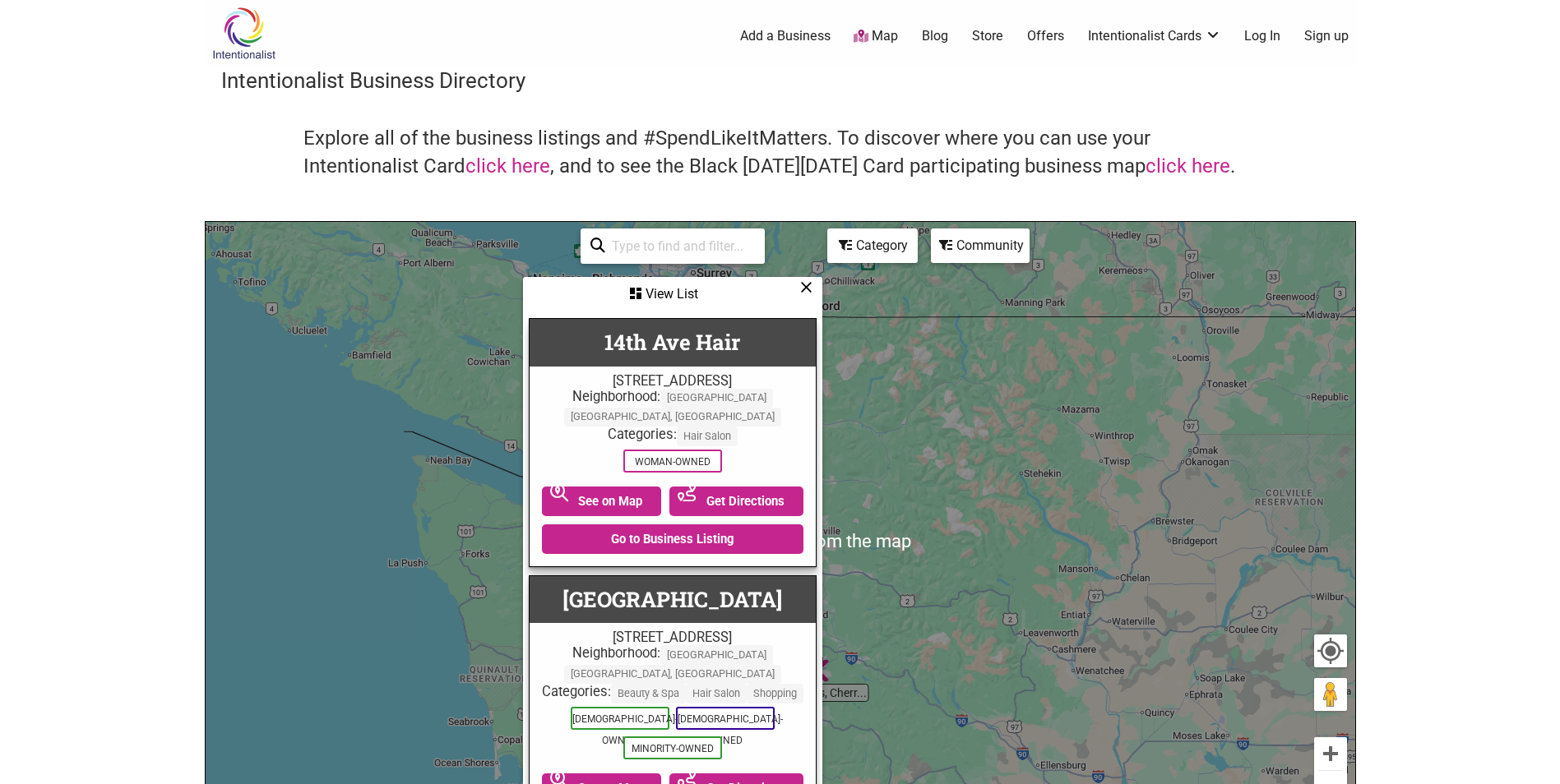
click at [898, 258] on div "Category" at bounding box center [872, 246] width 87 height 31
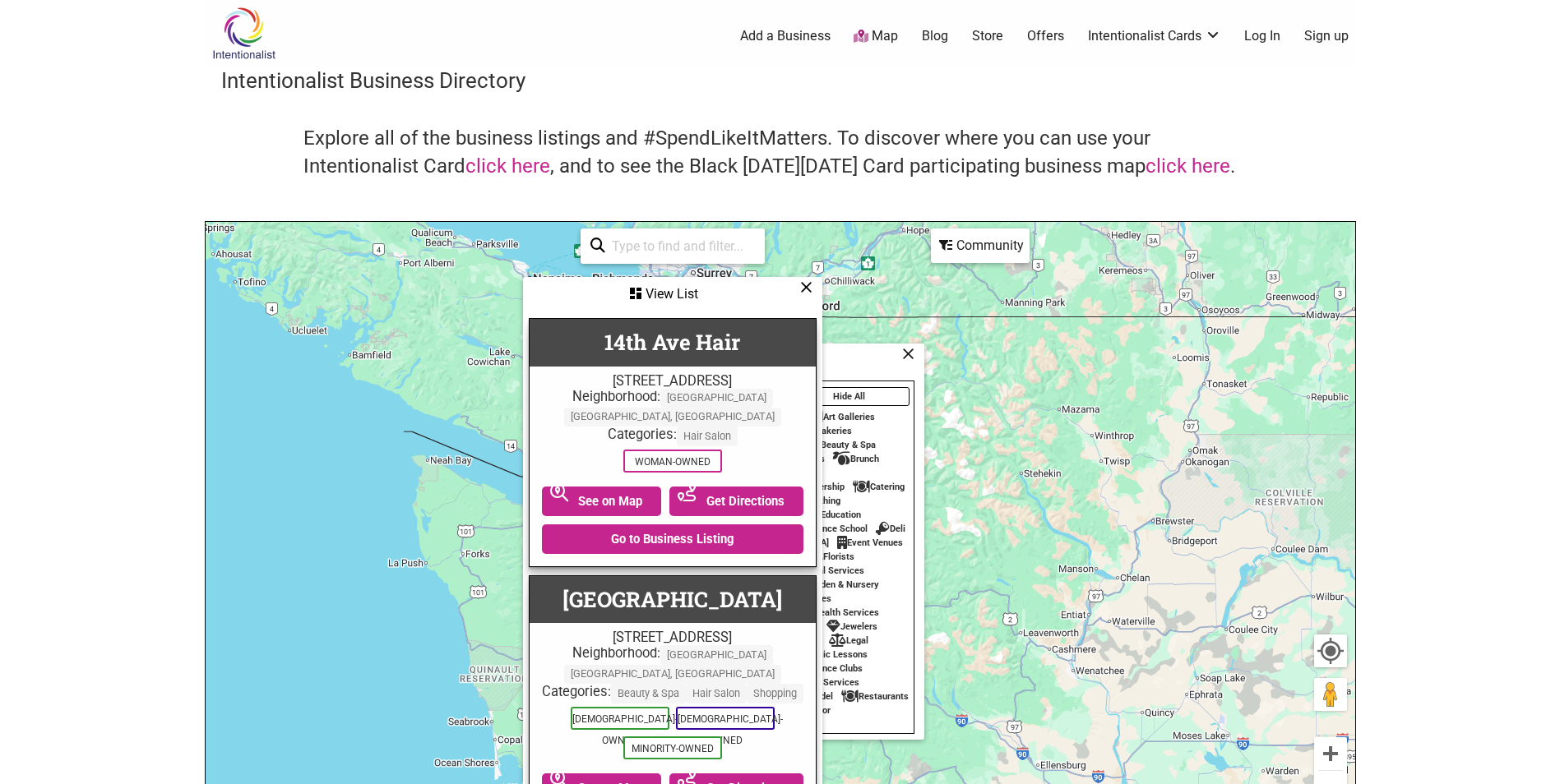
click at [938, 241] on div "Community" at bounding box center [979, 246] width 95 height 31
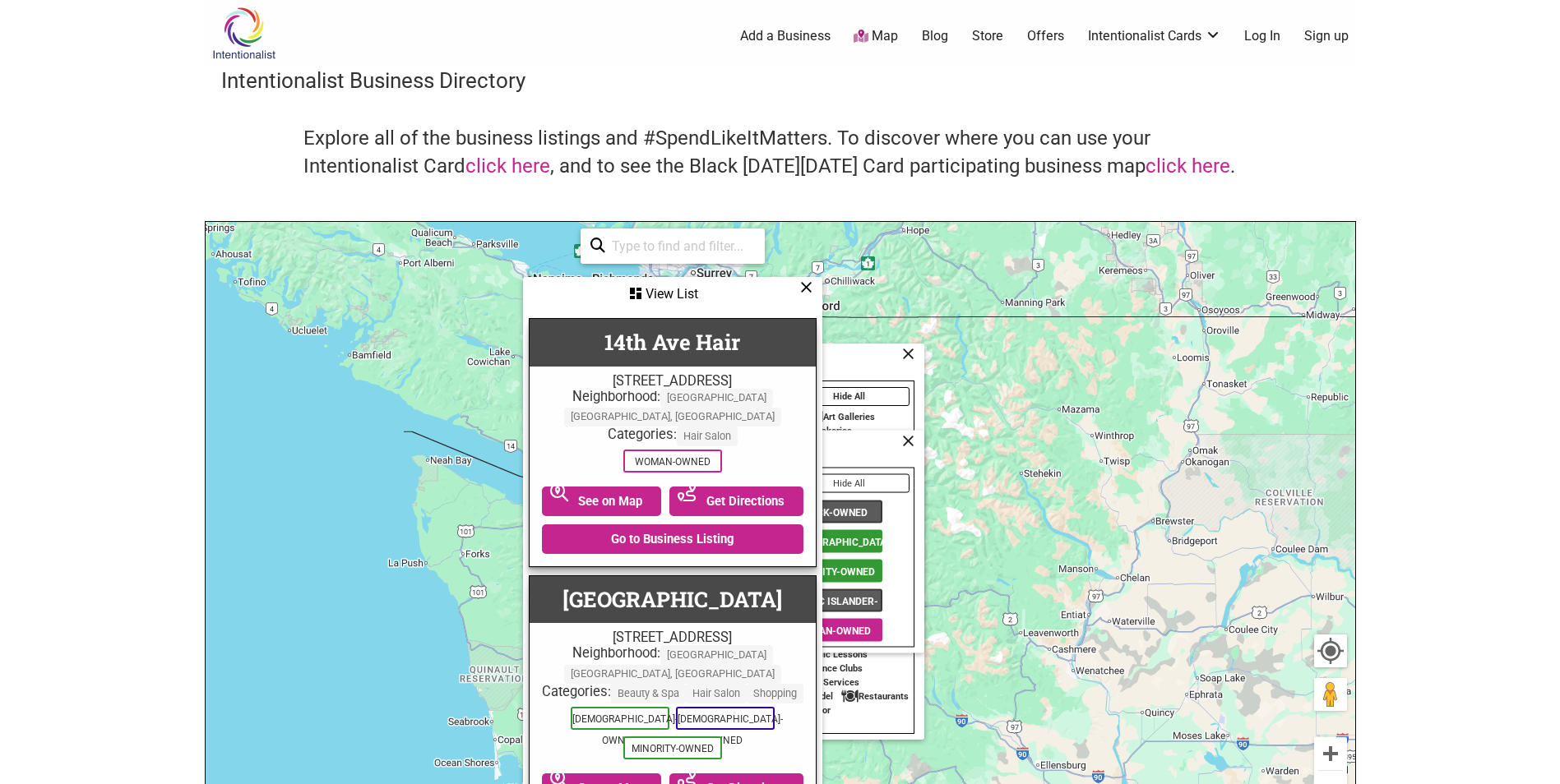
click at [808, 296] on div "View List" at bounding box center [673, 294] width 296 height 31
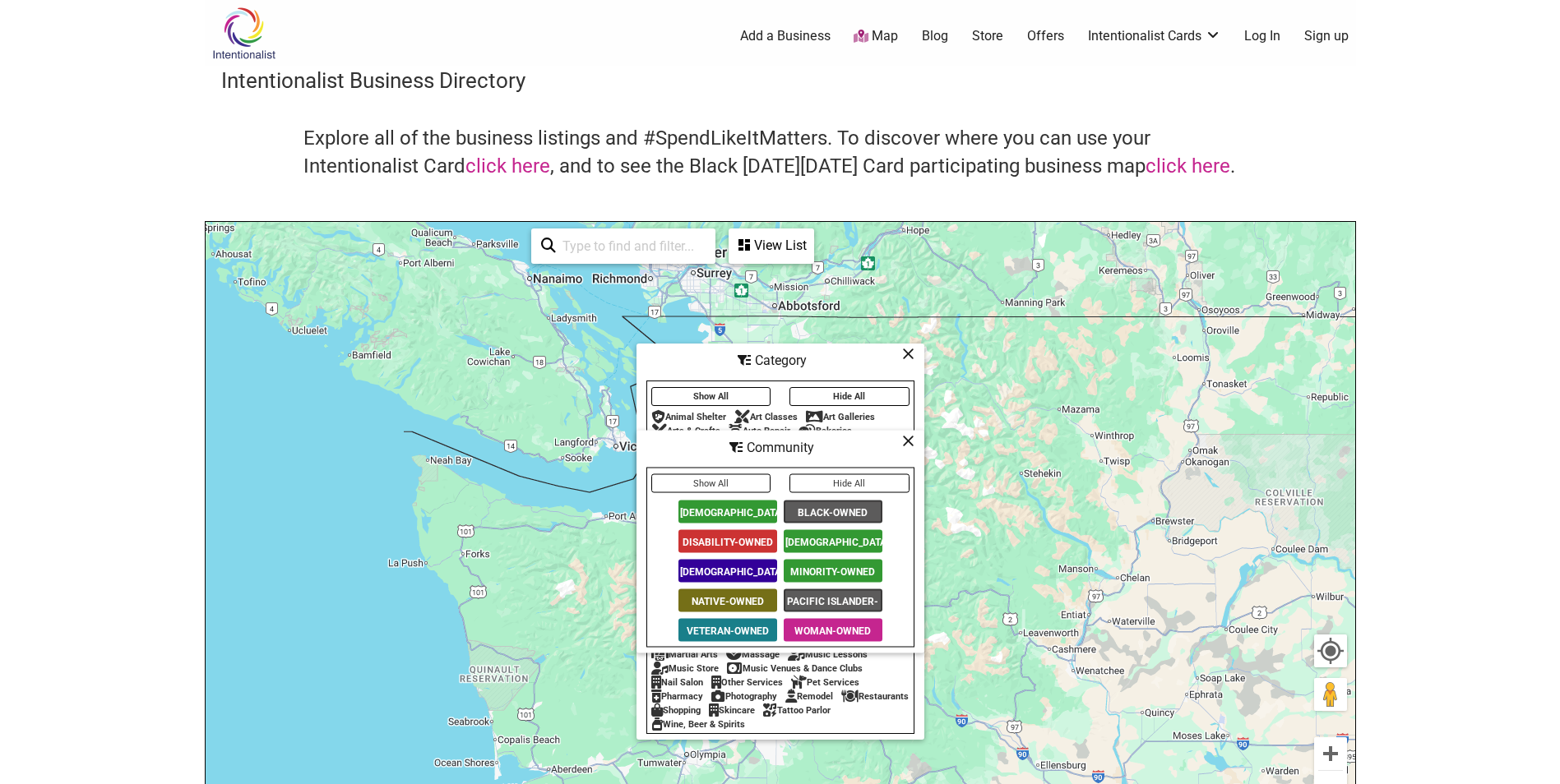
click at [819, 511] on span "Black-Owned" at bounding box center [832, 512] width 98 height 23
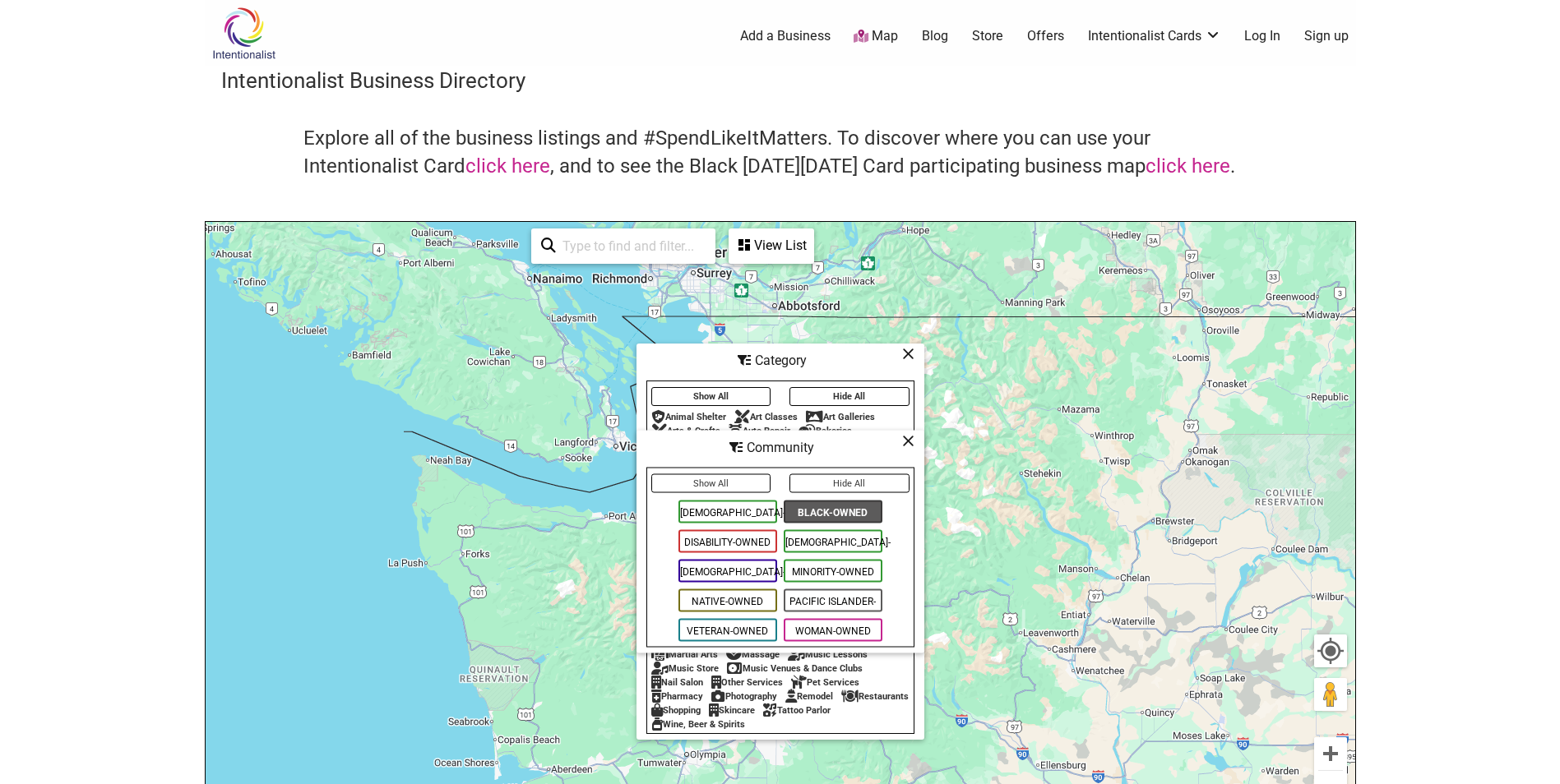
click at [910, 442] on icon at bounding box center [908, 441] width 12 height 1
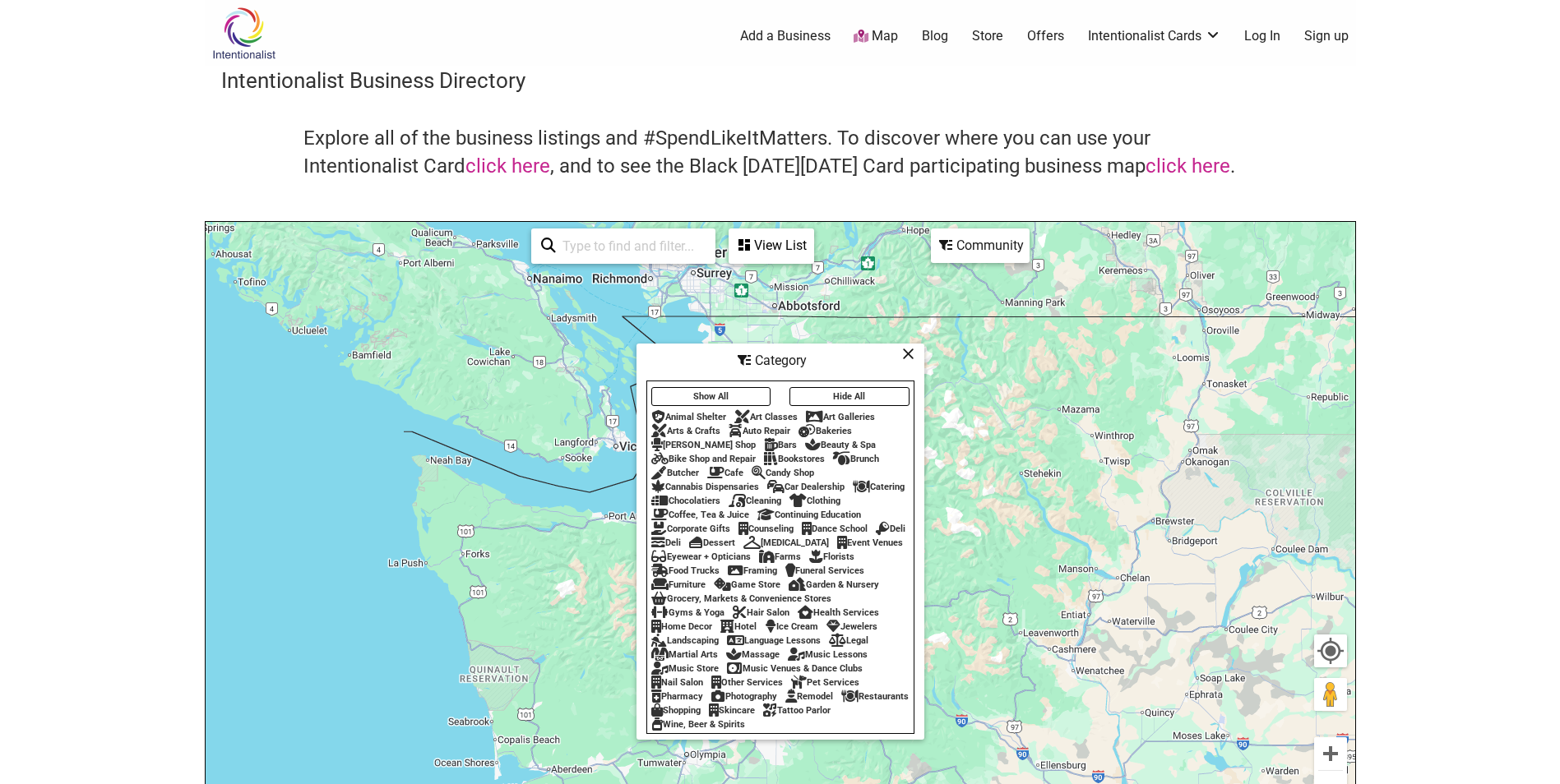
click at [910, 353] on icon at bounding box center [908, 353] width 12 height 1
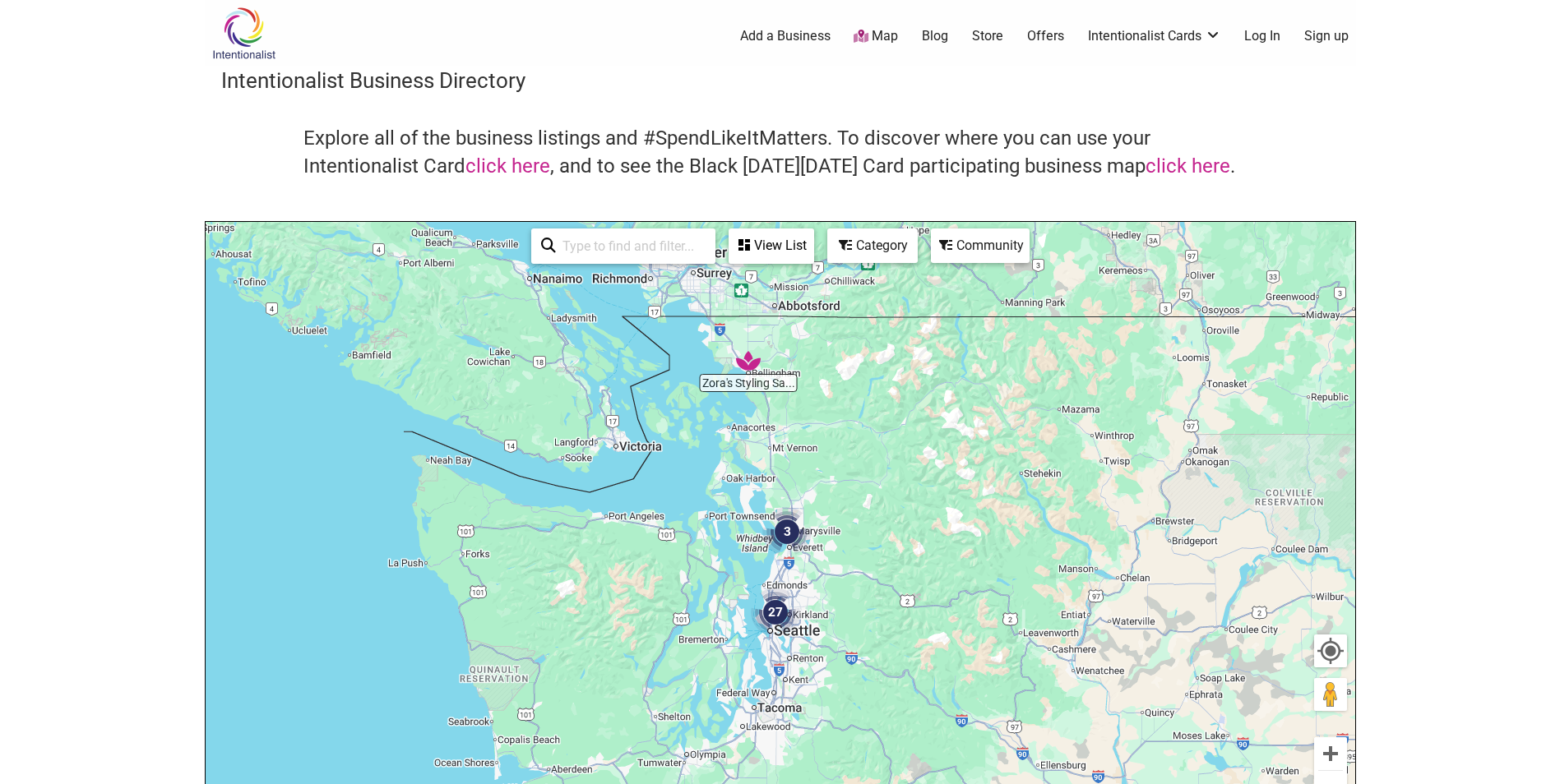
click at [775, 247] on div "View List" at bounding box center [771, 246] width 82 height 31
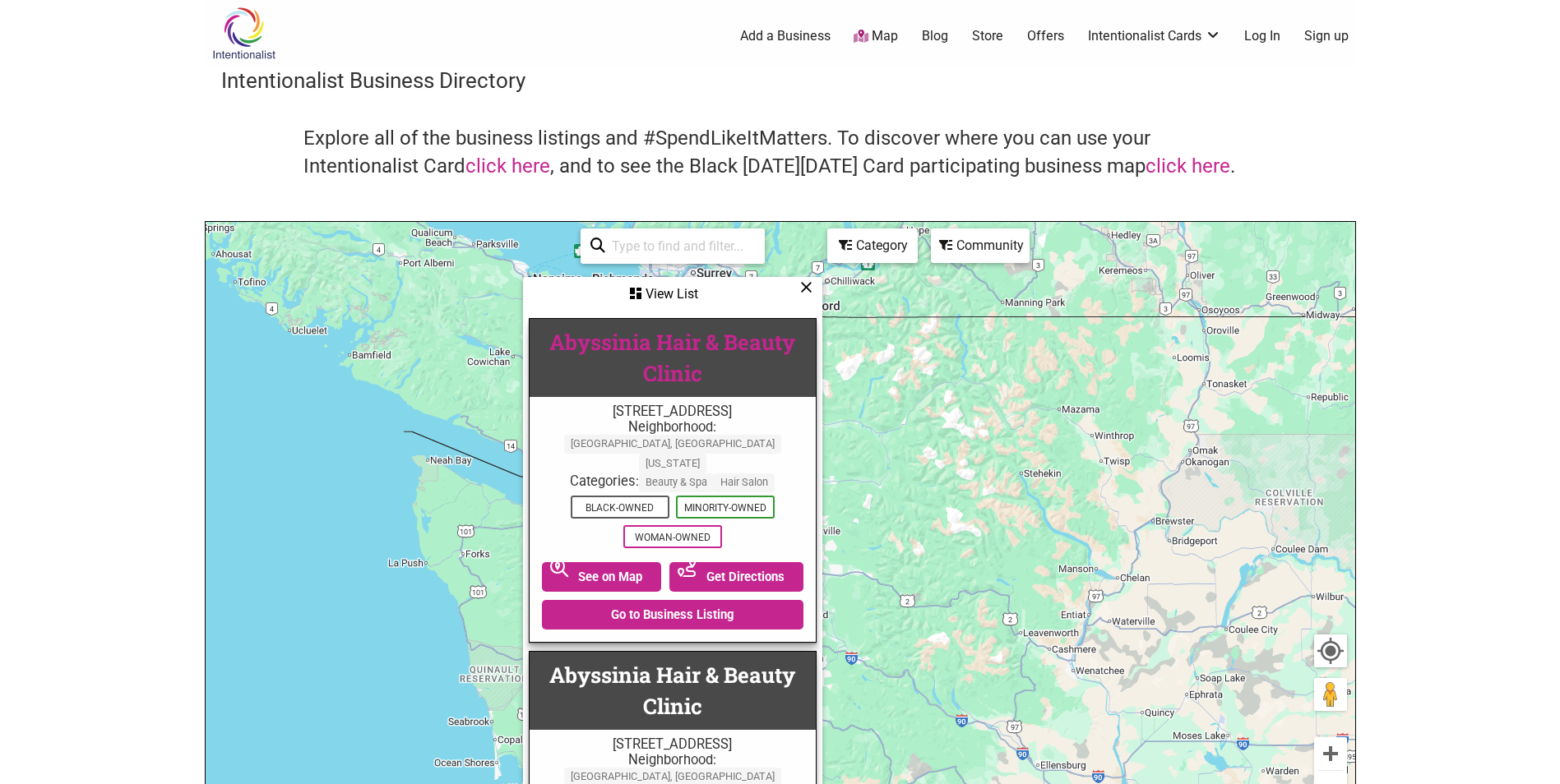
click at [747, 332] on link "Abyssinia Hair & Beauty Clinic" at bounding box center [672, 357] width 246 height 58
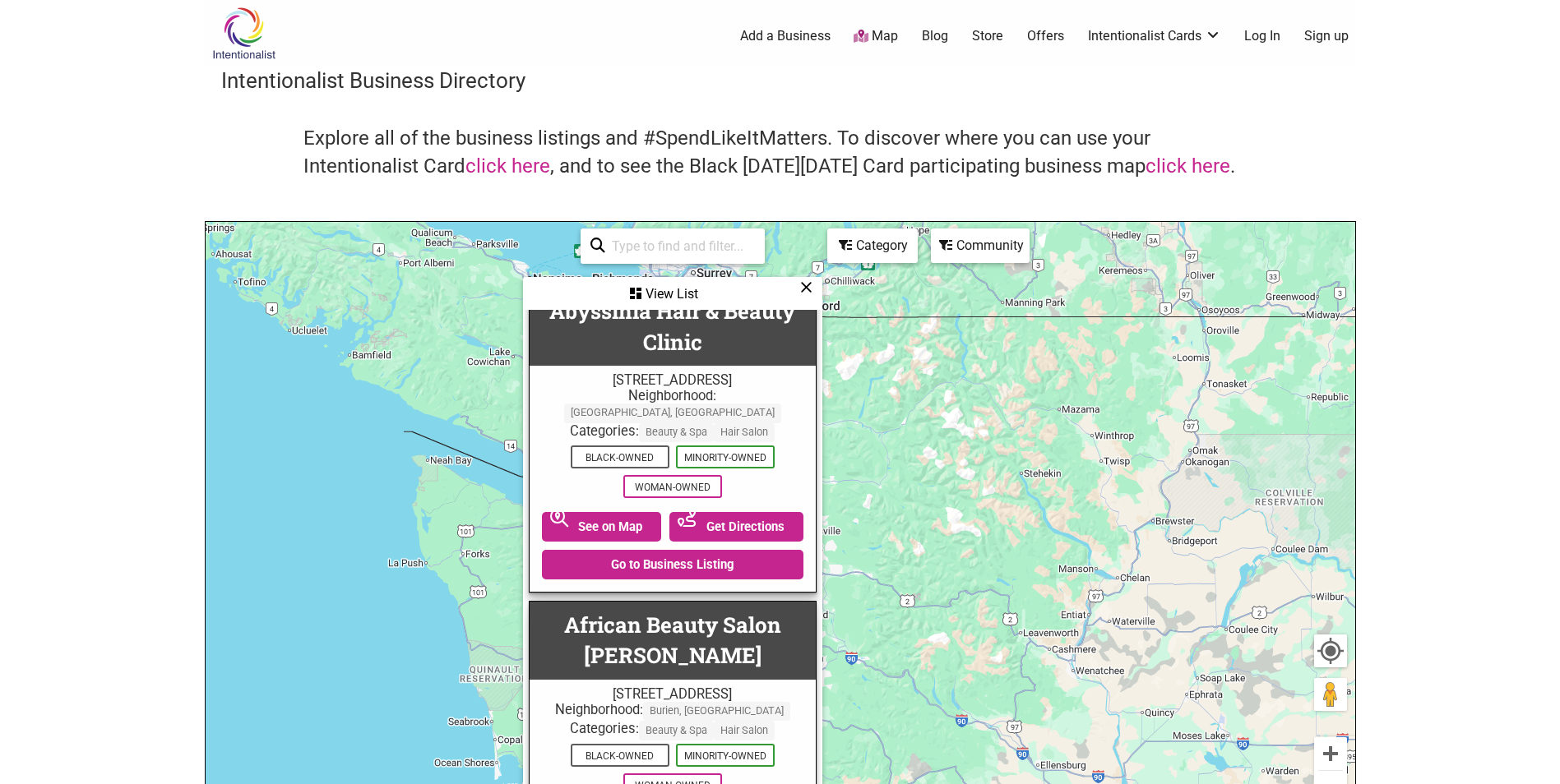
scroll to position [411, 0]
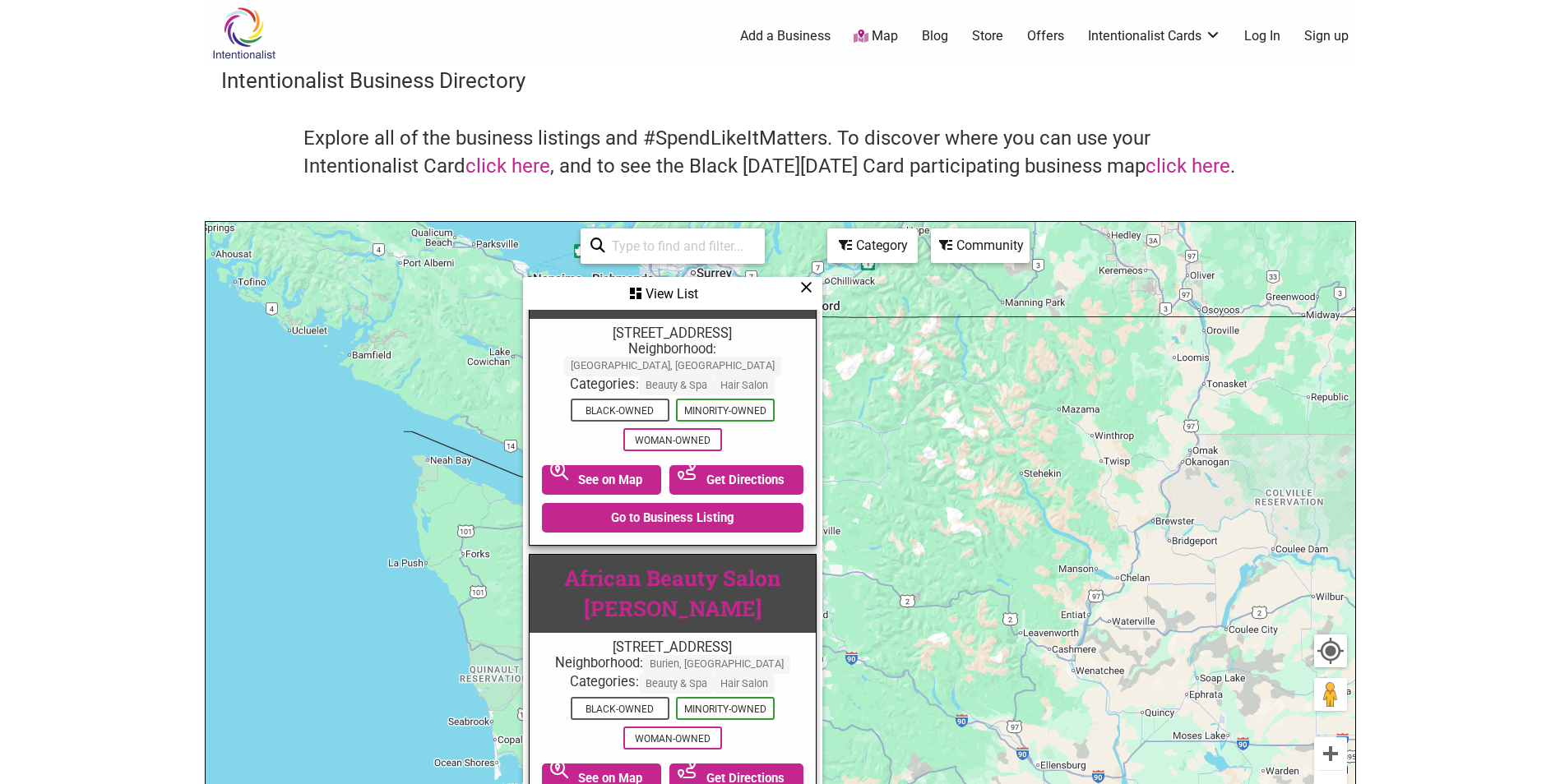
click at [679, 564] on link "African Beauty Salon Hanna" at bounding box center [673, 593] width 217 height 58
click at [811, 288] on icon at bounding box center [806, 287] width 12 height 1
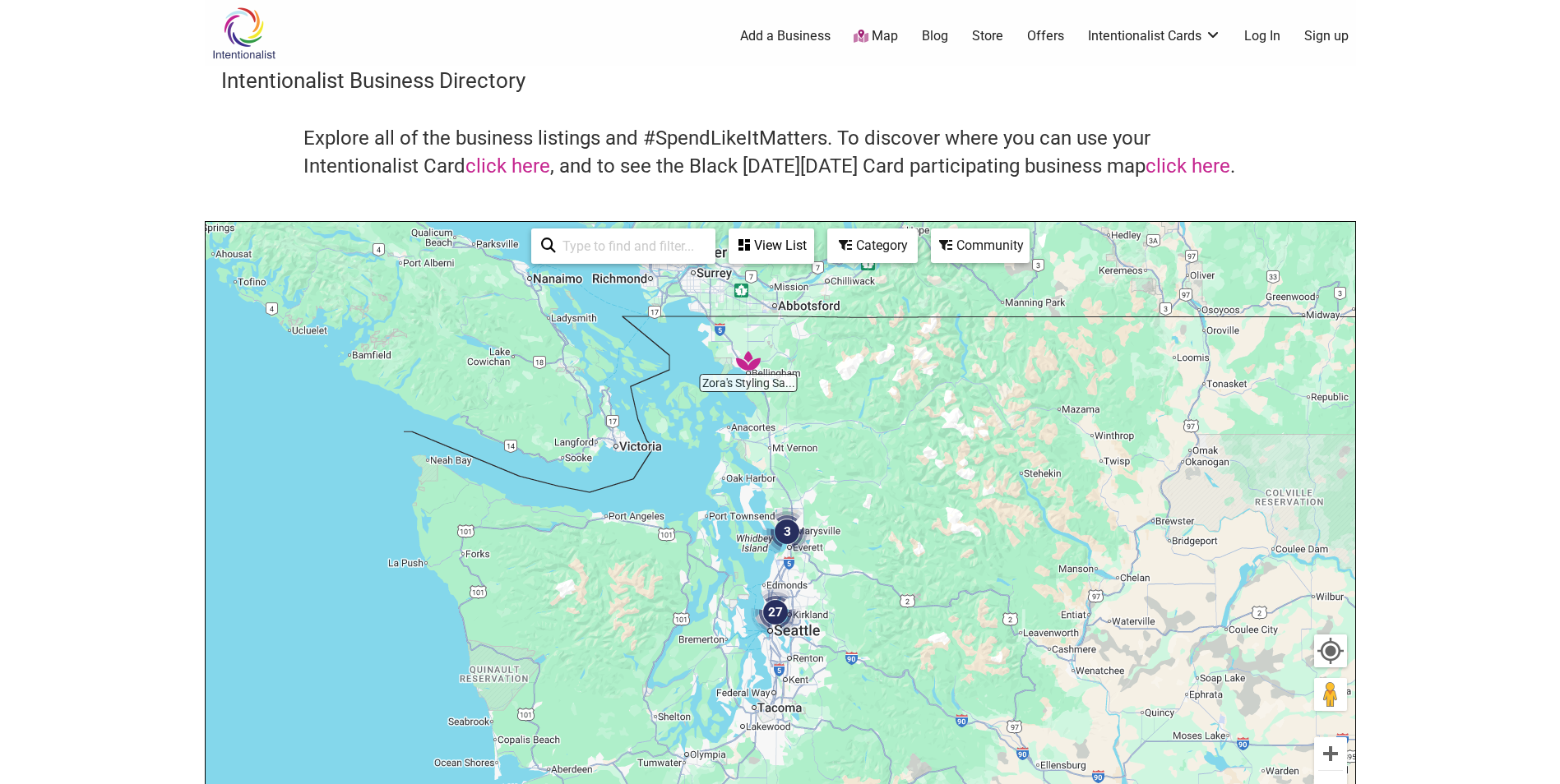
click at [864, 252] on div "Category" at bounding box center [872, 246] width 87 height 31
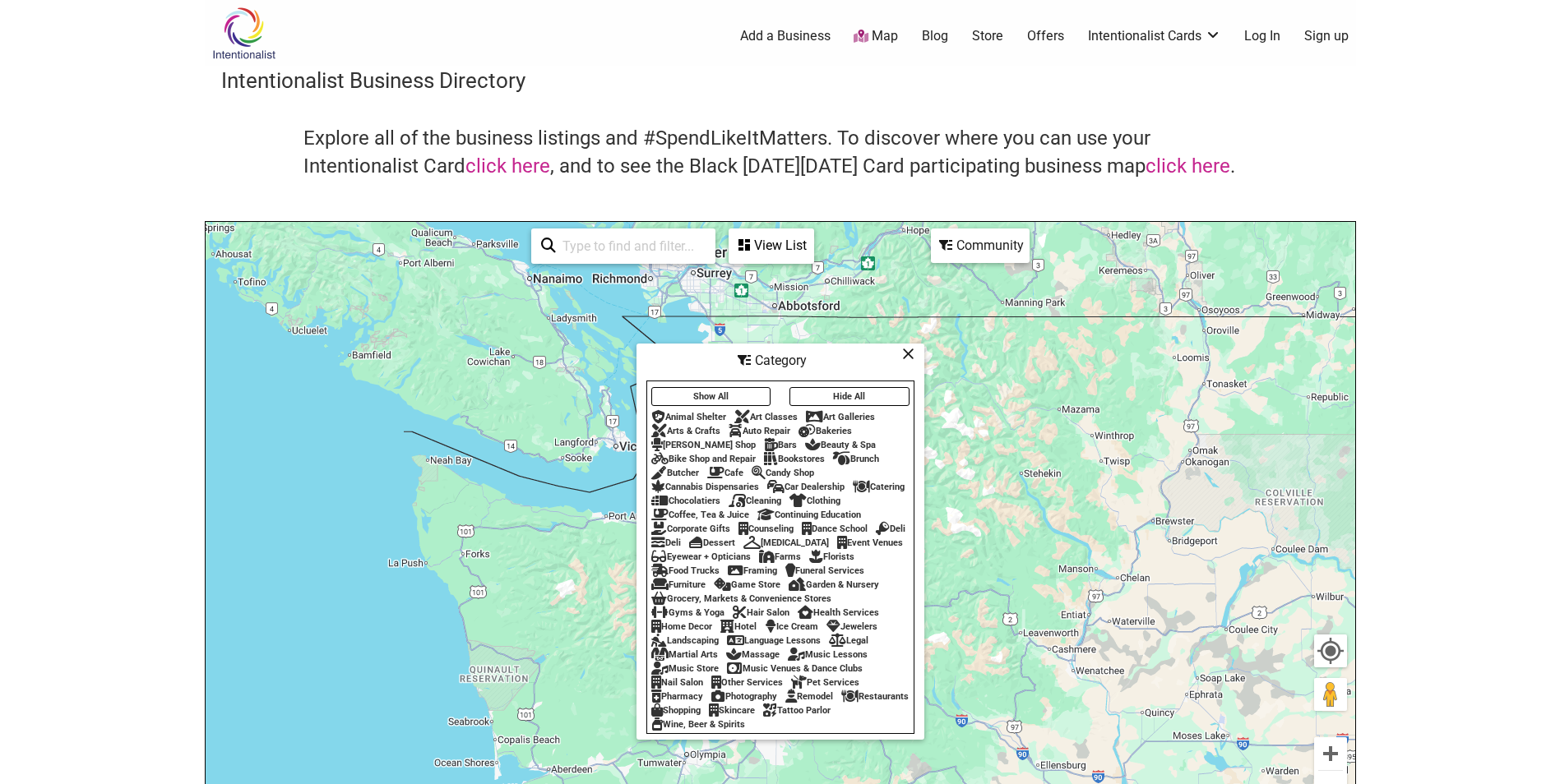
click at [719, 472] on icon at bounding box center [716, 472] width 17 height 1
click at [904, 346] on div "Category" at bounding box center [780, 360] width 284 height 31
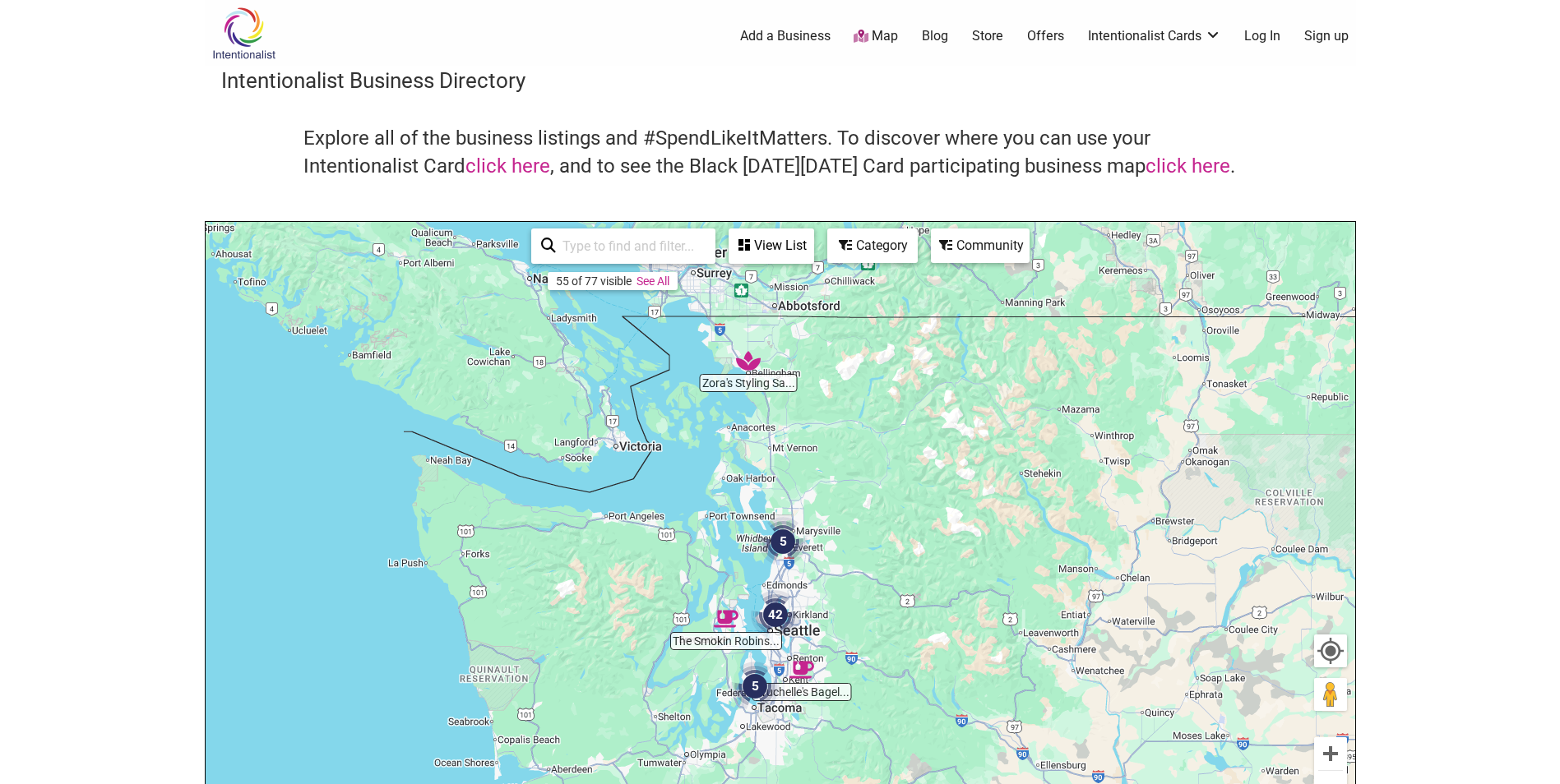
click at [952, 252] on div "Community" at bounding box center [979, 246] width 95 height 31
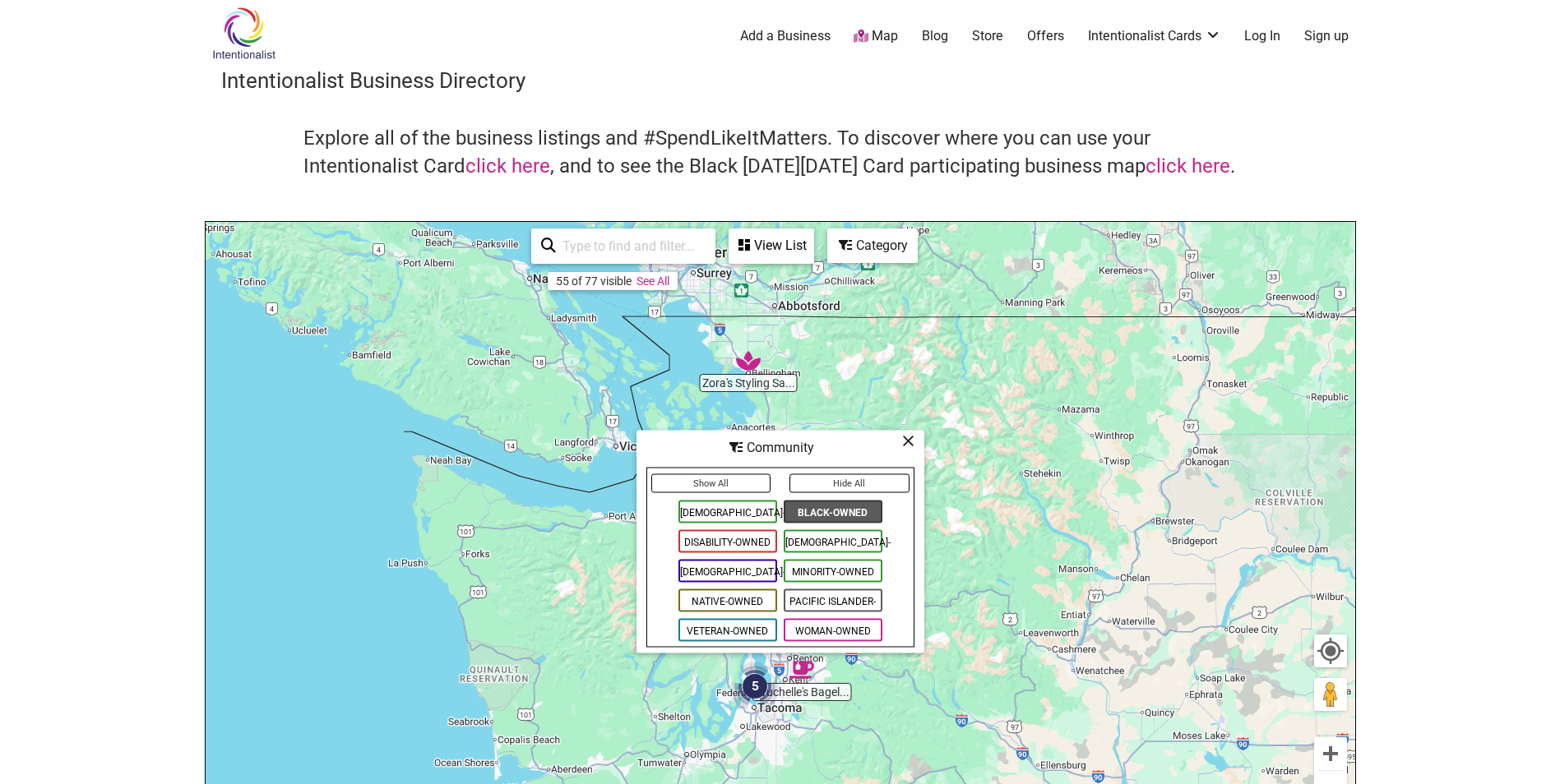
click at [823, 508] on span "Black-Owned" at bounding box center [832, 512] width 98 height 23
click at [908, 441] on icon at bounding box center [908, 441] width 12 height 1
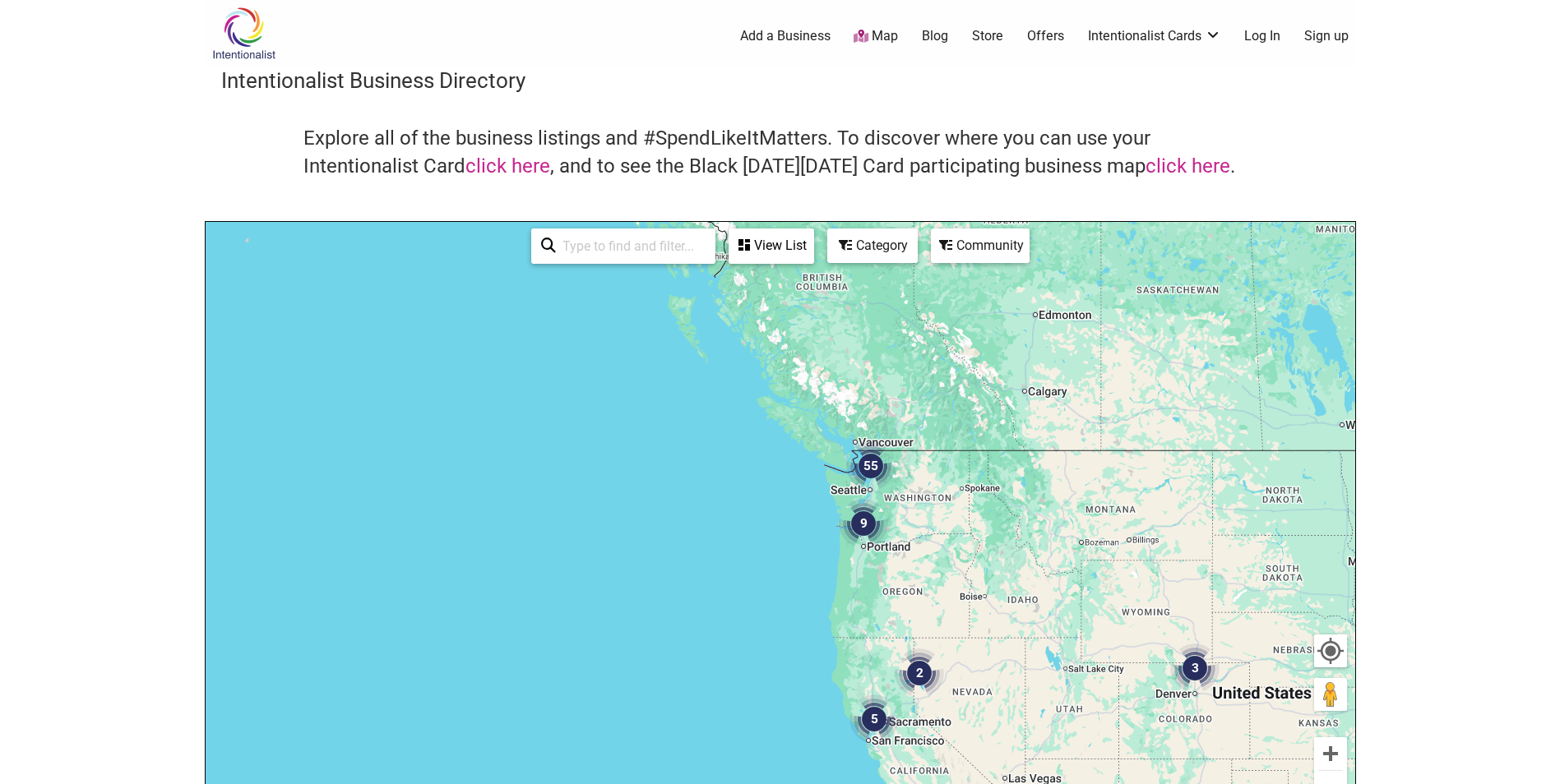
drag, startPoint x: 901, startPoint y: 441, endPoint x: 908, endPoint y: 413, distance: 28.9
click at [901, 437] on div "To navigate, press the arrow keys." at bounding box center [780, 541] width 1150 height 639
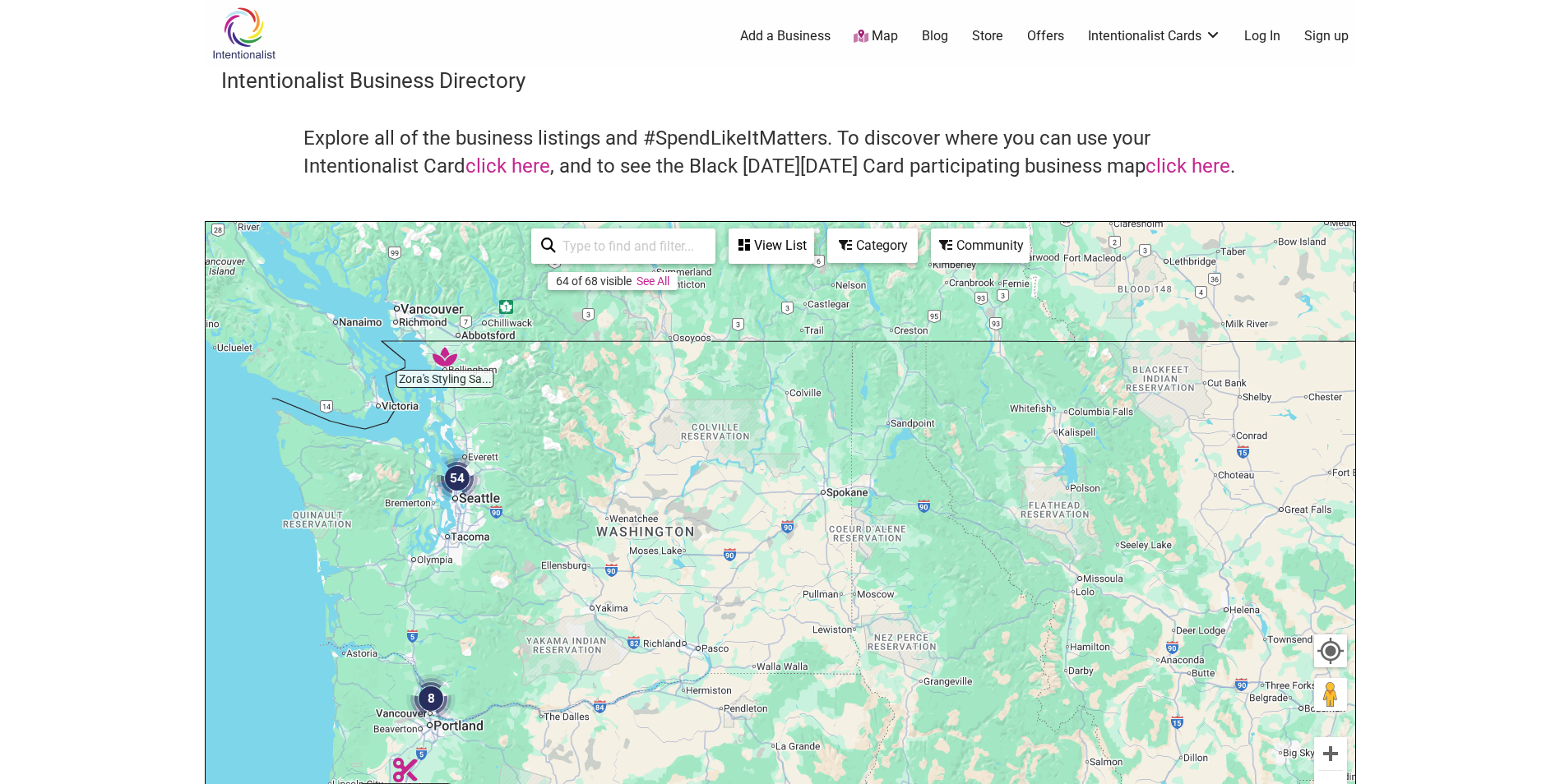
drag, startPoint x: 711, startPoint y: 486, endPoint x: 846, endPoint y: 491, distance: 135.1
click at [894, 491] on div "To navigate, press the arrow keys." at bounding box center [780, 541] width 1150 height 639
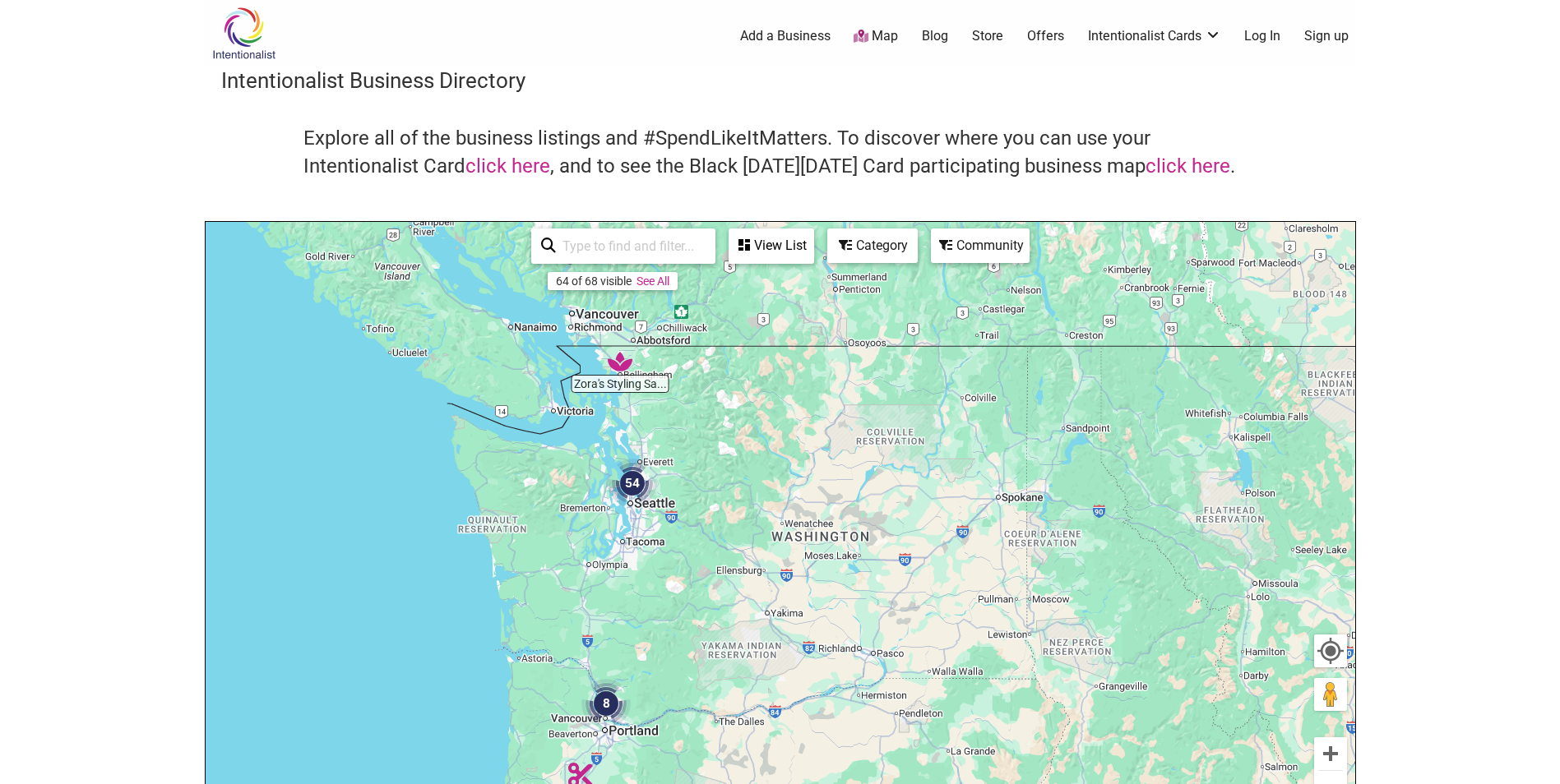
click at [632, 491] on img "54" at bounding box center [633, 484] width 50 height 50
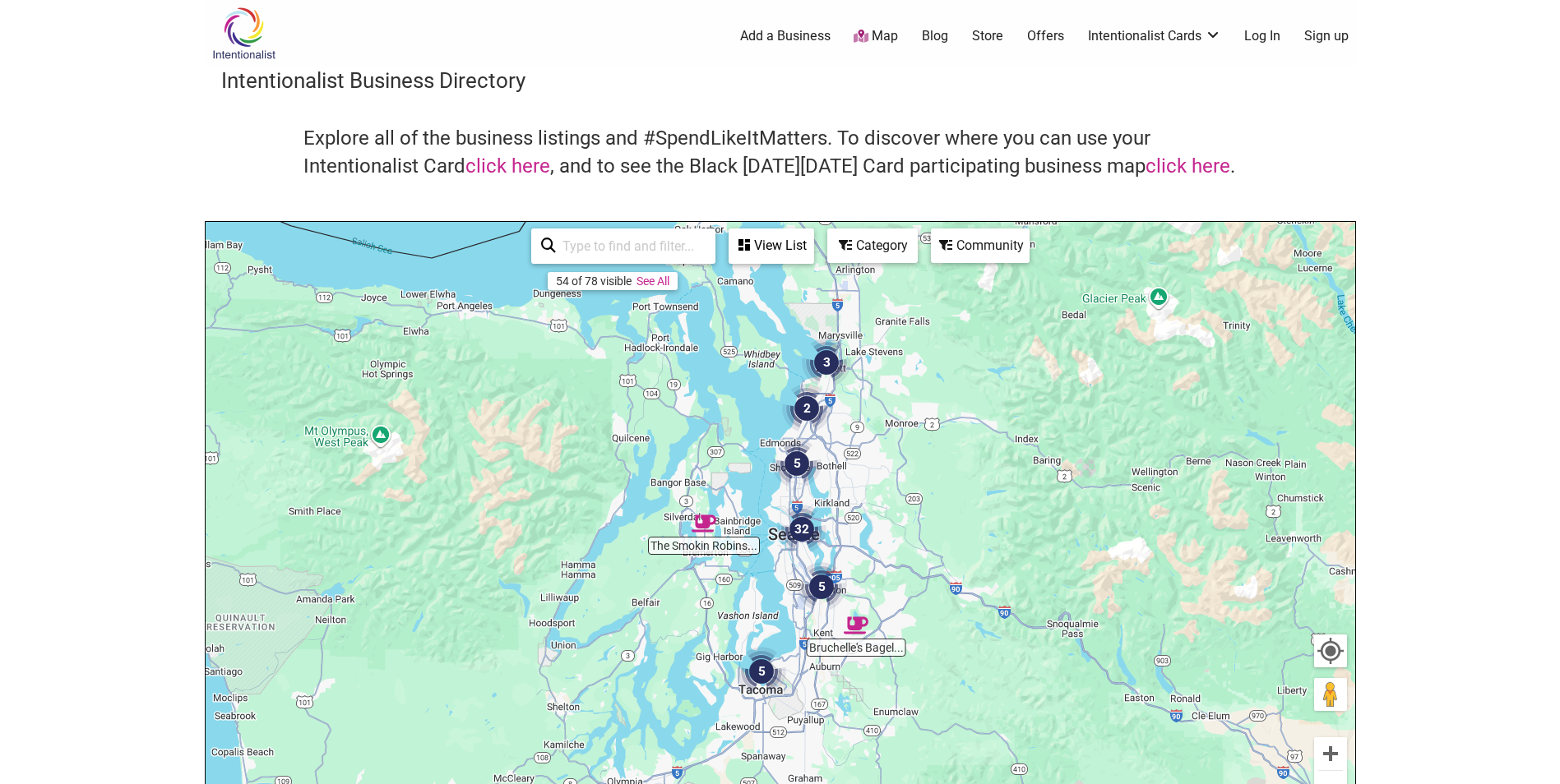
click at [749, 239] on icon at bounding box center [743, 245] width 11 height 13
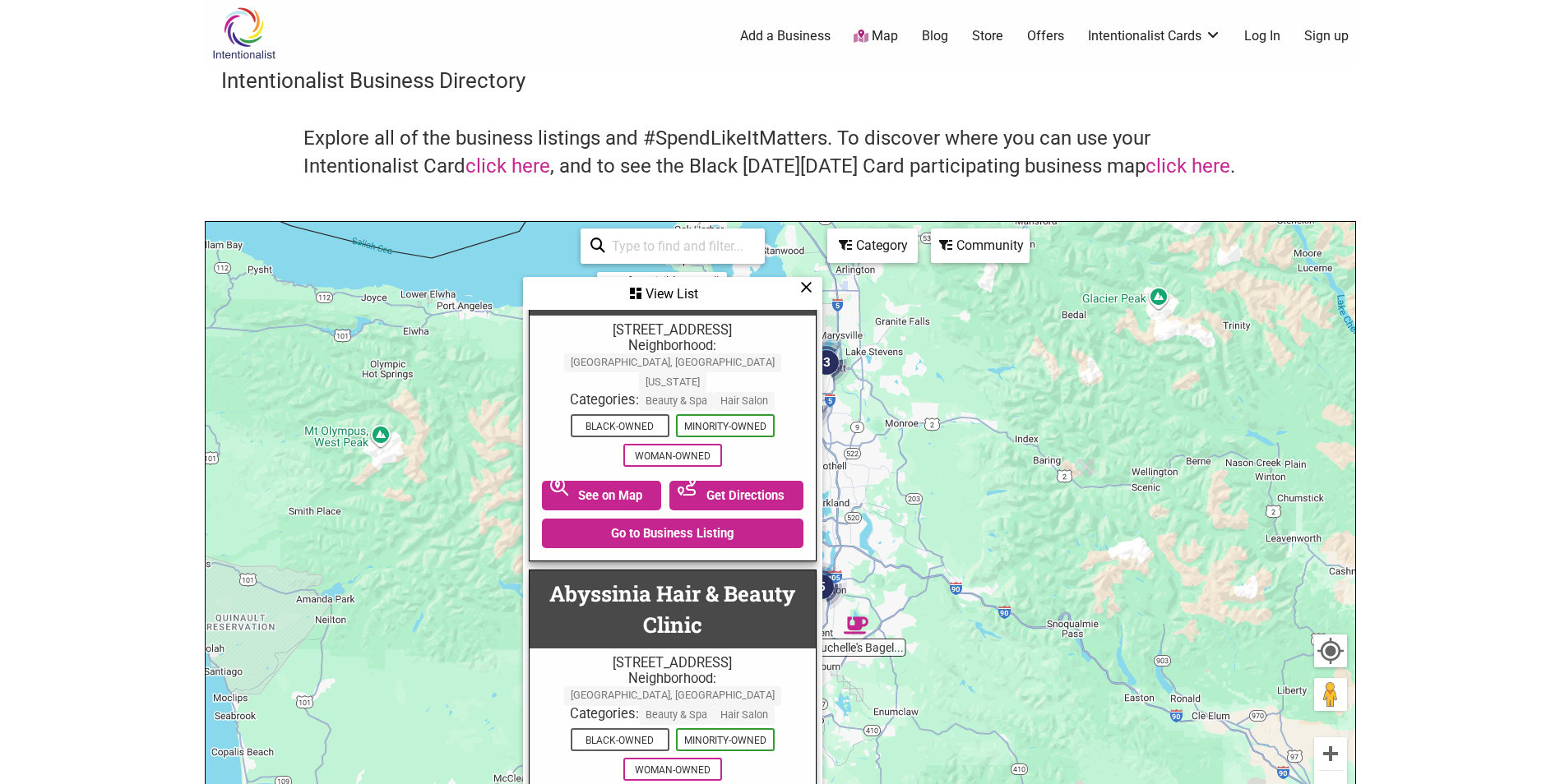
scroll to position [82, 0]
click at [805, 288] on icon at bounding box center [806, 287] width 12 height 1
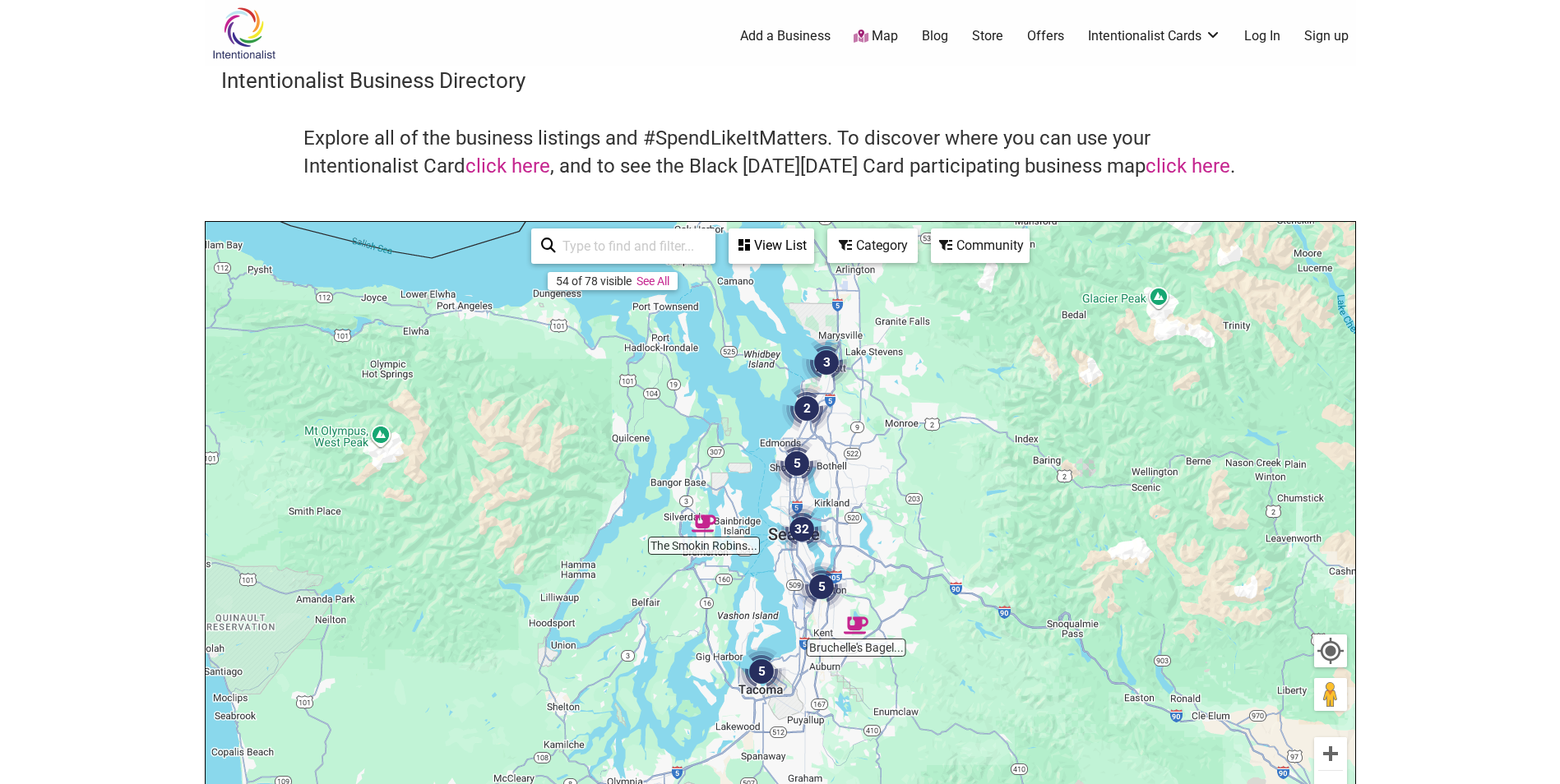
click at [781, 242] on div "View List" at bounding box center [771, 246] width 82 height 31
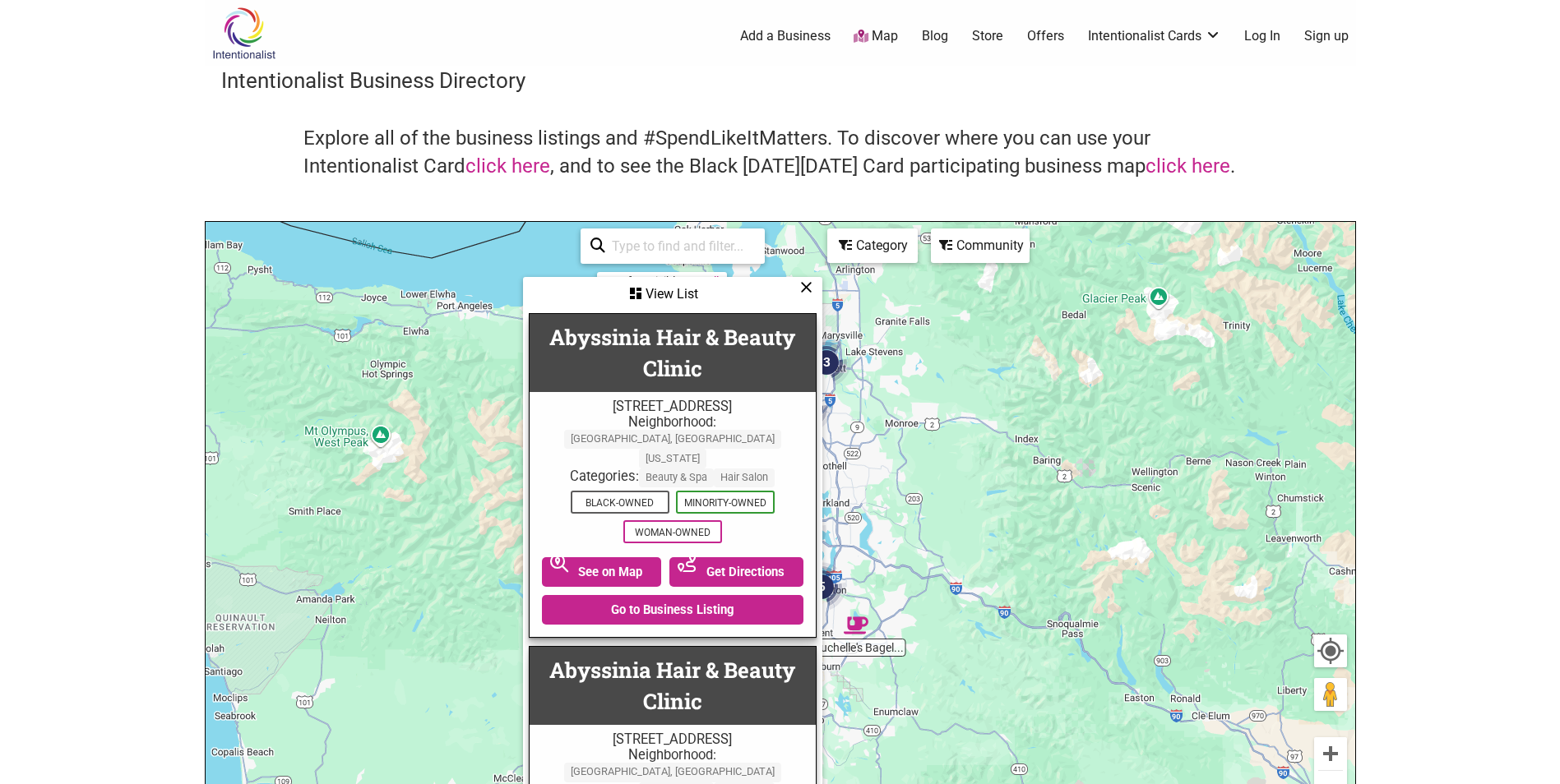
scroll to position [0, 0]
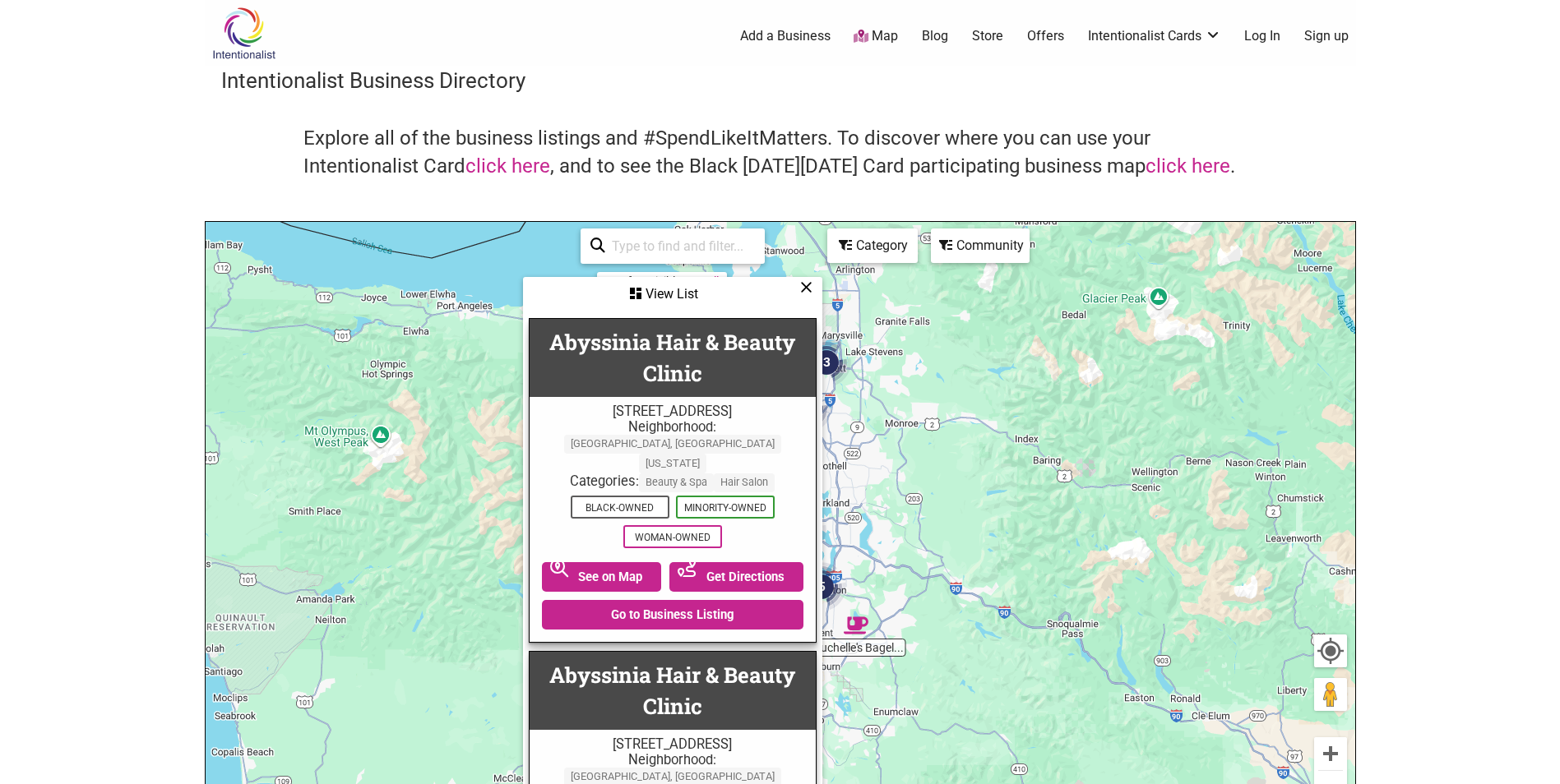
click at [956, 249] on div "Community" at bounding box center [979, 246] width 95 height 31
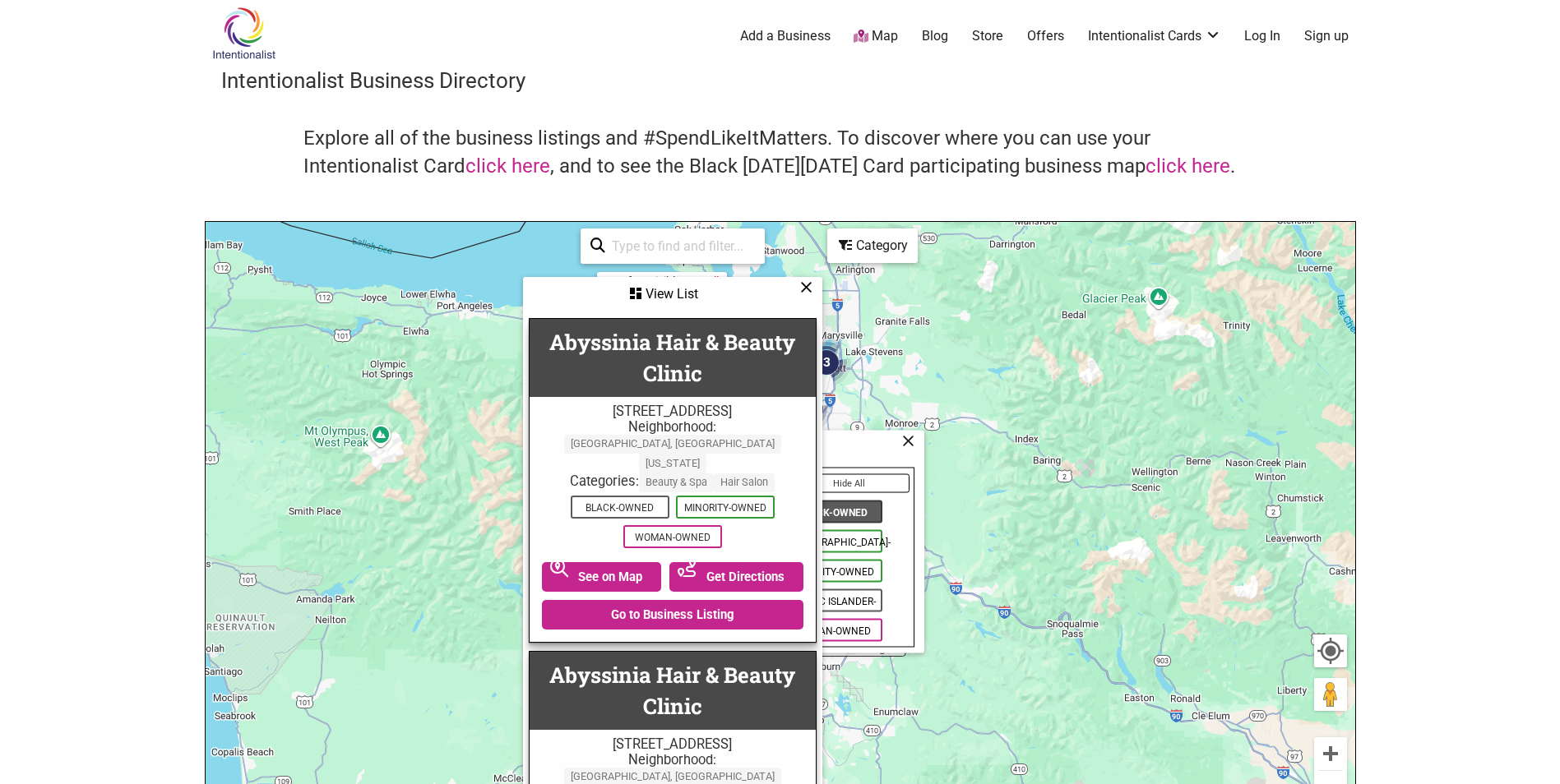
click at [906, 247] on div "Category" at bounding box center [872, 246] width 87 height 31
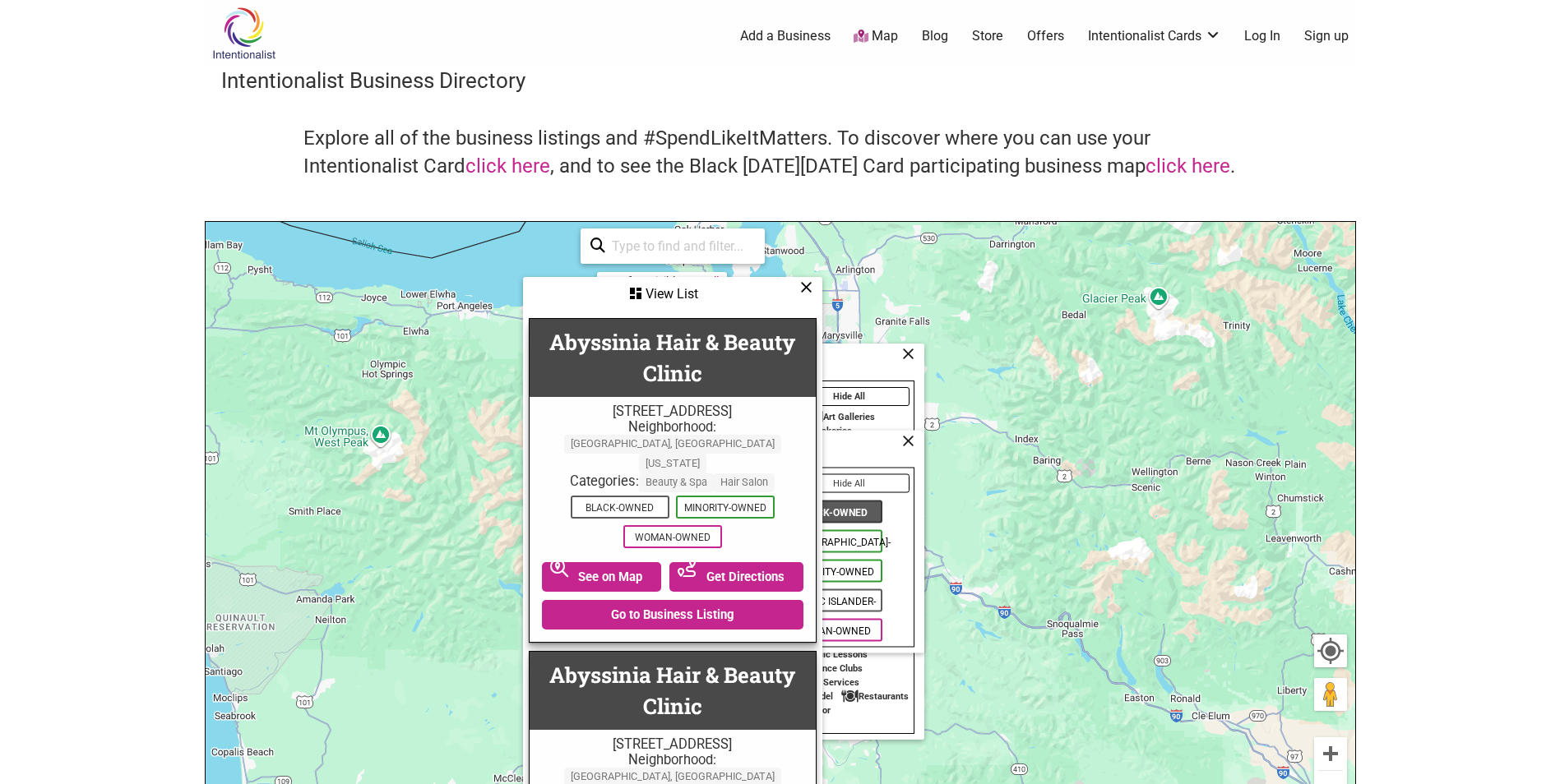
click at [799, 290] on div "View List" at bounding box center [673, 294] width 296 height 31
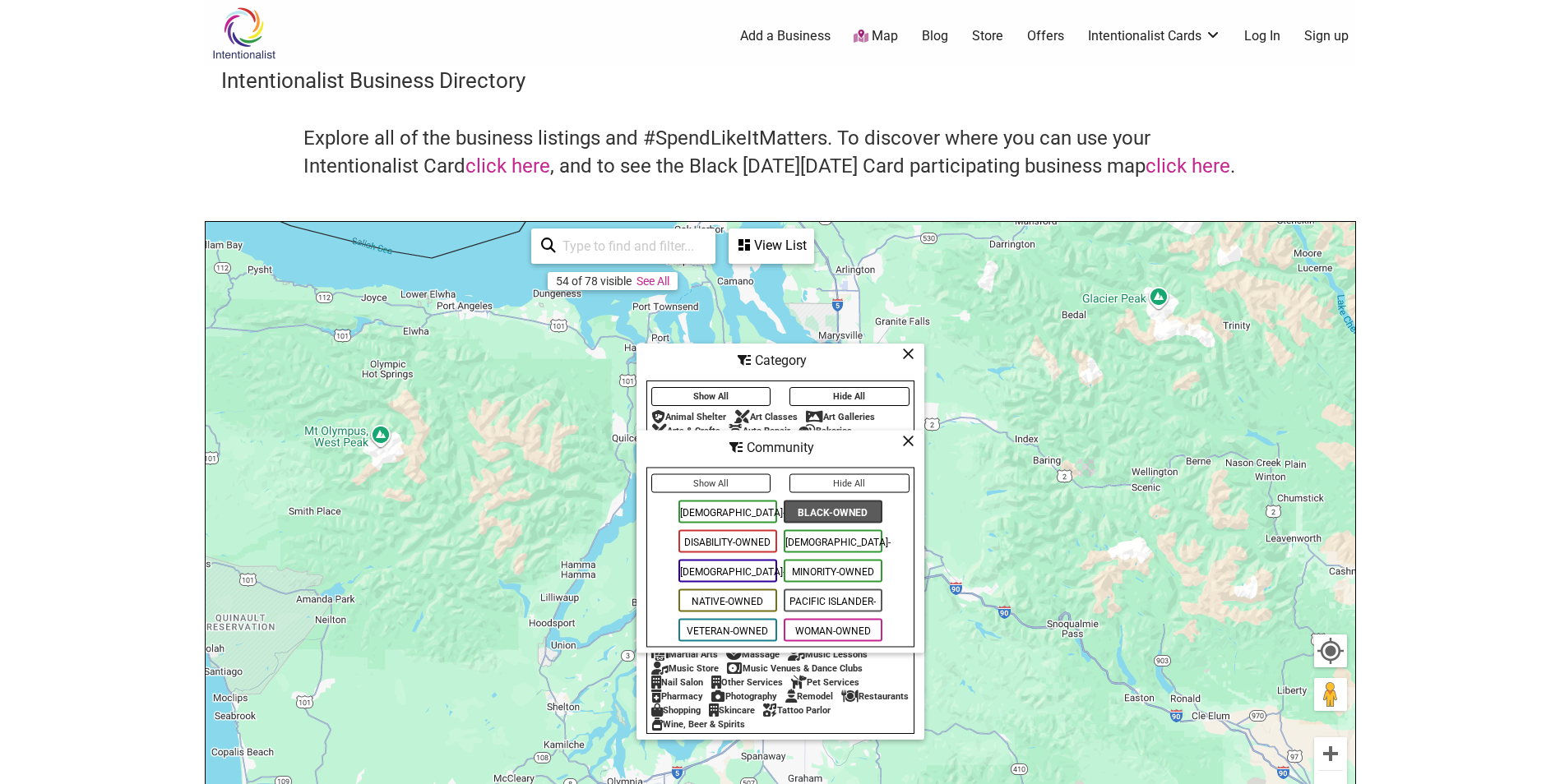
click at [904, 441] on icon at bounding box center [908, 441] width 12 height 1
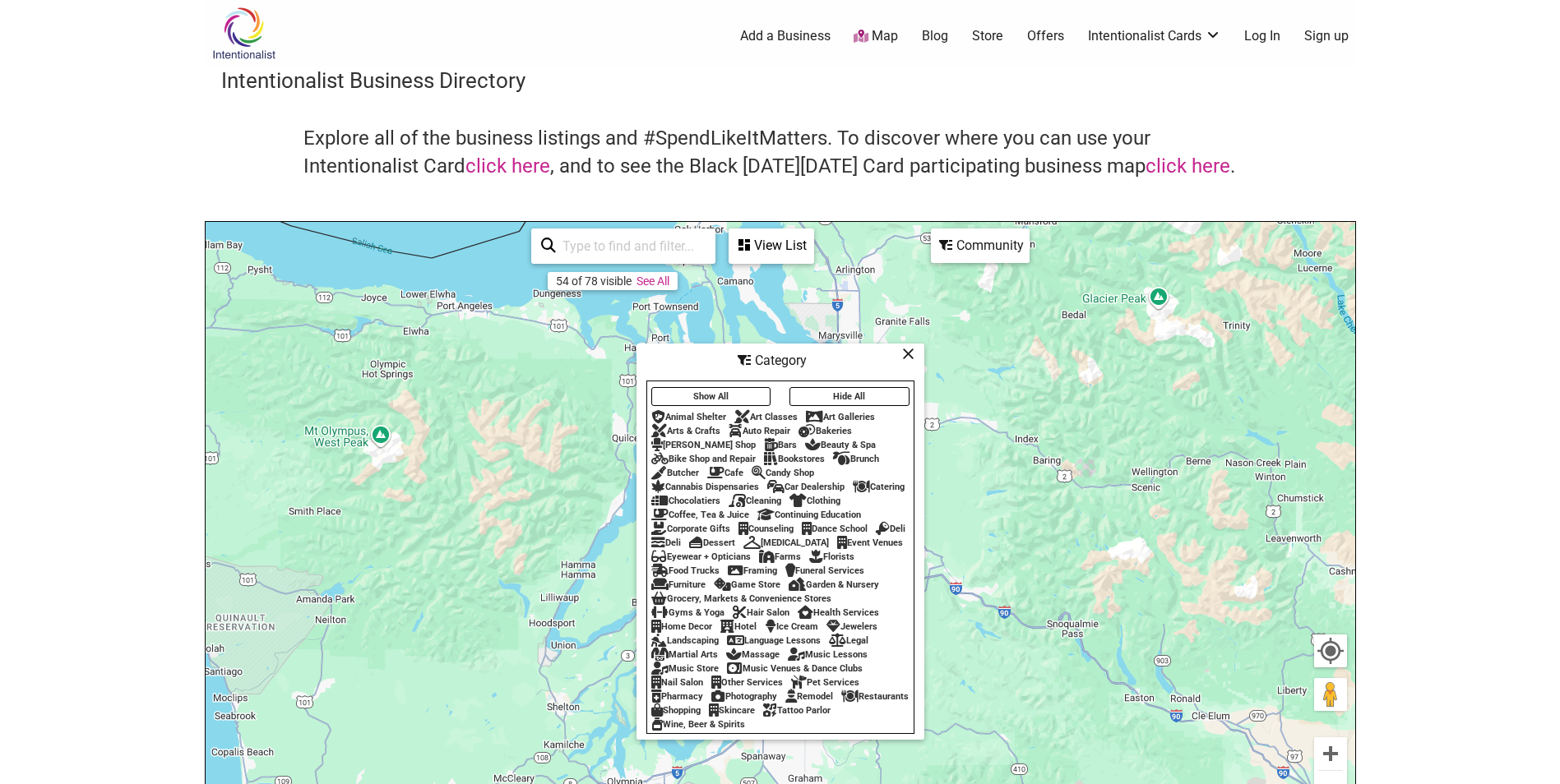
click at [729, 467] on div "Cafe" at bounding box center [725, 472] width 36 height 10
click at [758, 249] on div "View List" at bounding box center [771, 246] width 82 height 31
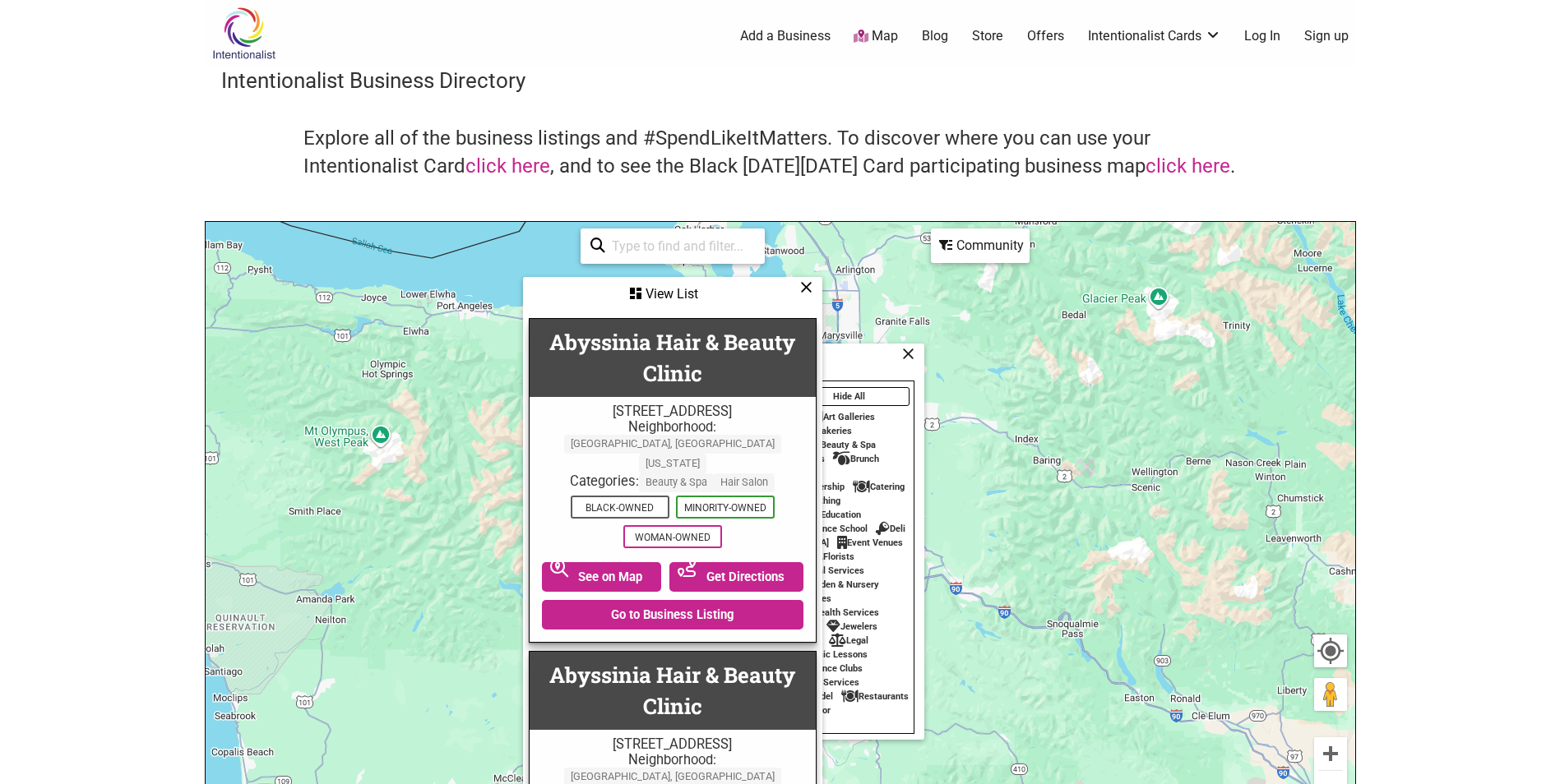
click at [757, 248] on div "54 of 78 visible See All" at bounding box center [672, 246] width 184 height 35
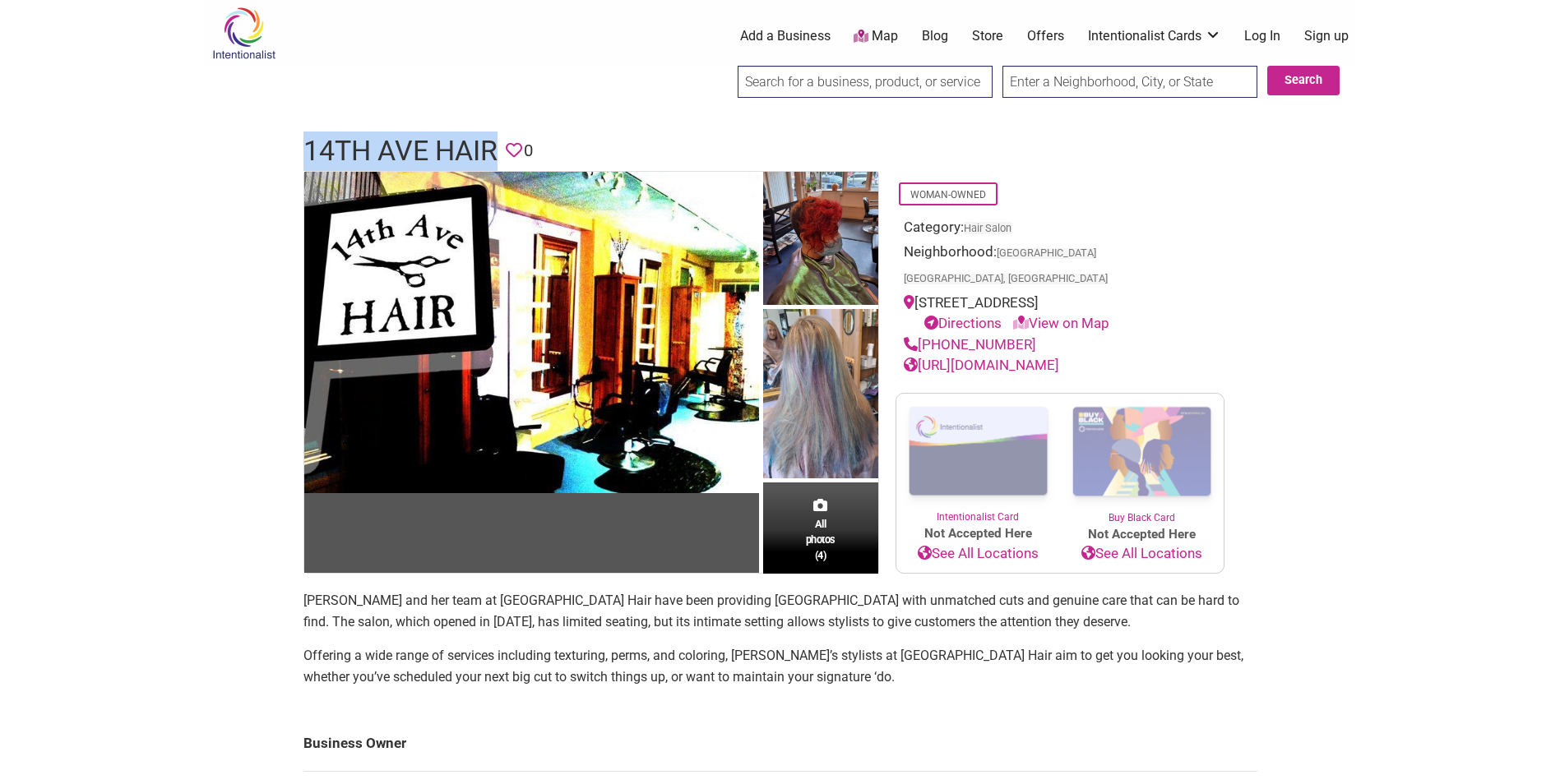
drag, startPoint x: 301, startPoint y: 149, endPoint x: 502, endPoint y: 151, distance: 201.0
click at [502, 151] on div "14th Ave Hair Favorite 0" at bounding box center [780, 151] width 987 height 39
copy h1 "14th Ave Hair"
copy link "Hair Salon"
click at [1059, 357] on link "[URL][DOMAIN_NAME]" at bounding box center [982, 365] width 156 height 16
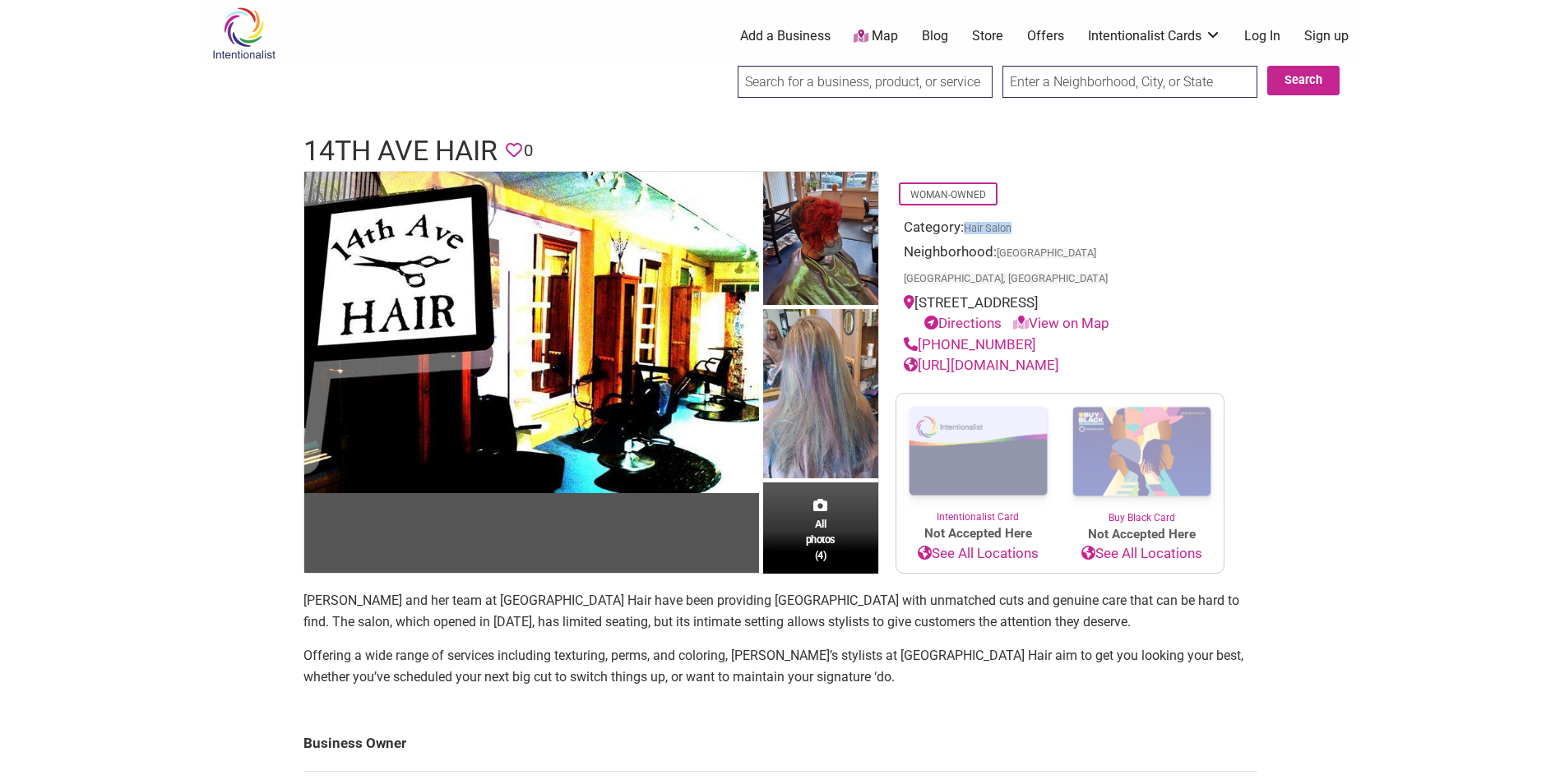
copy div "[STREET_ADDRESS]"
copy p "[PERSON_NAME]"
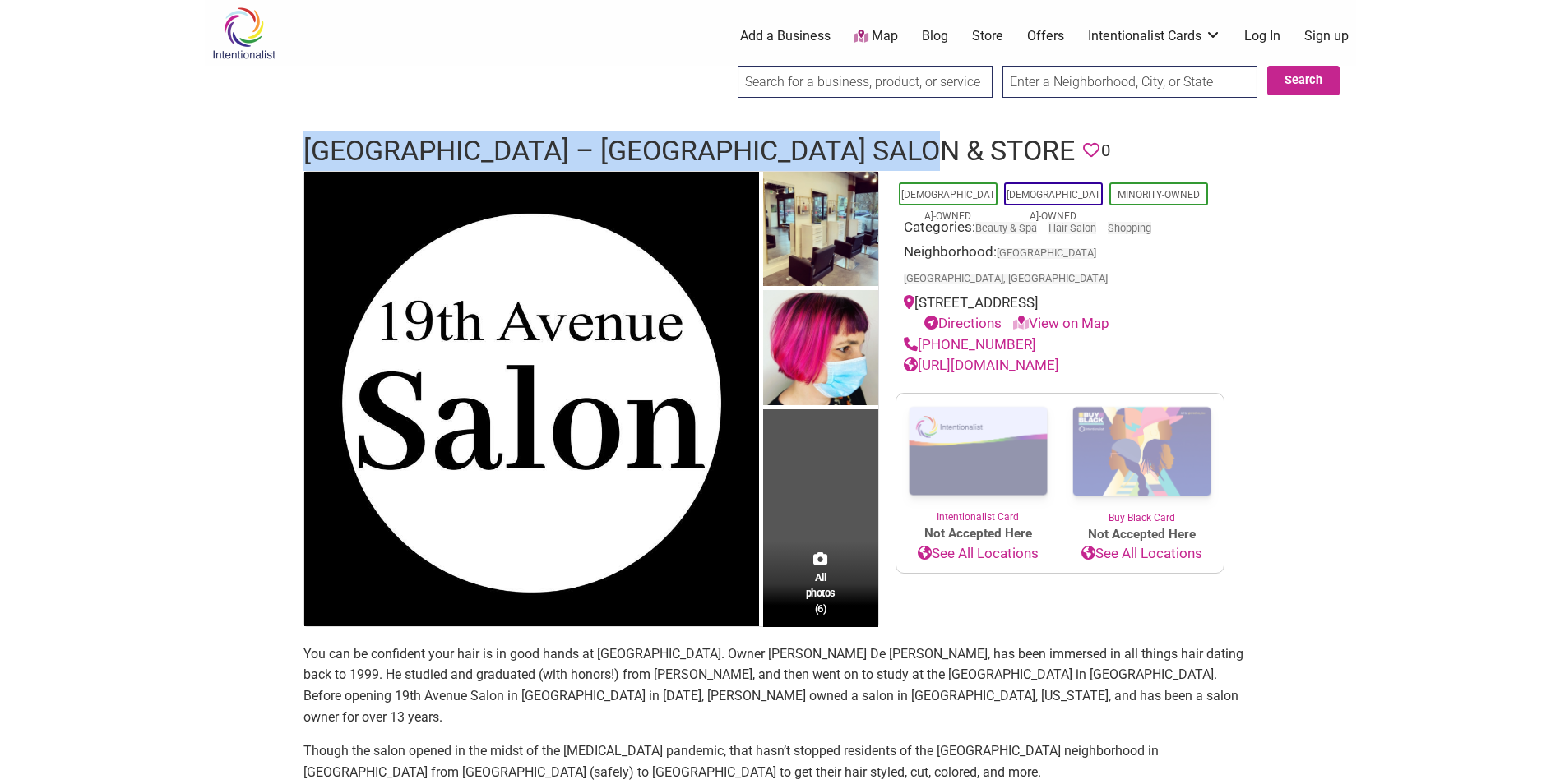
copy h1 "[GEOGRAPHIC_DATA] – [GEOGRAPHIC_DATA] Salon & Store"
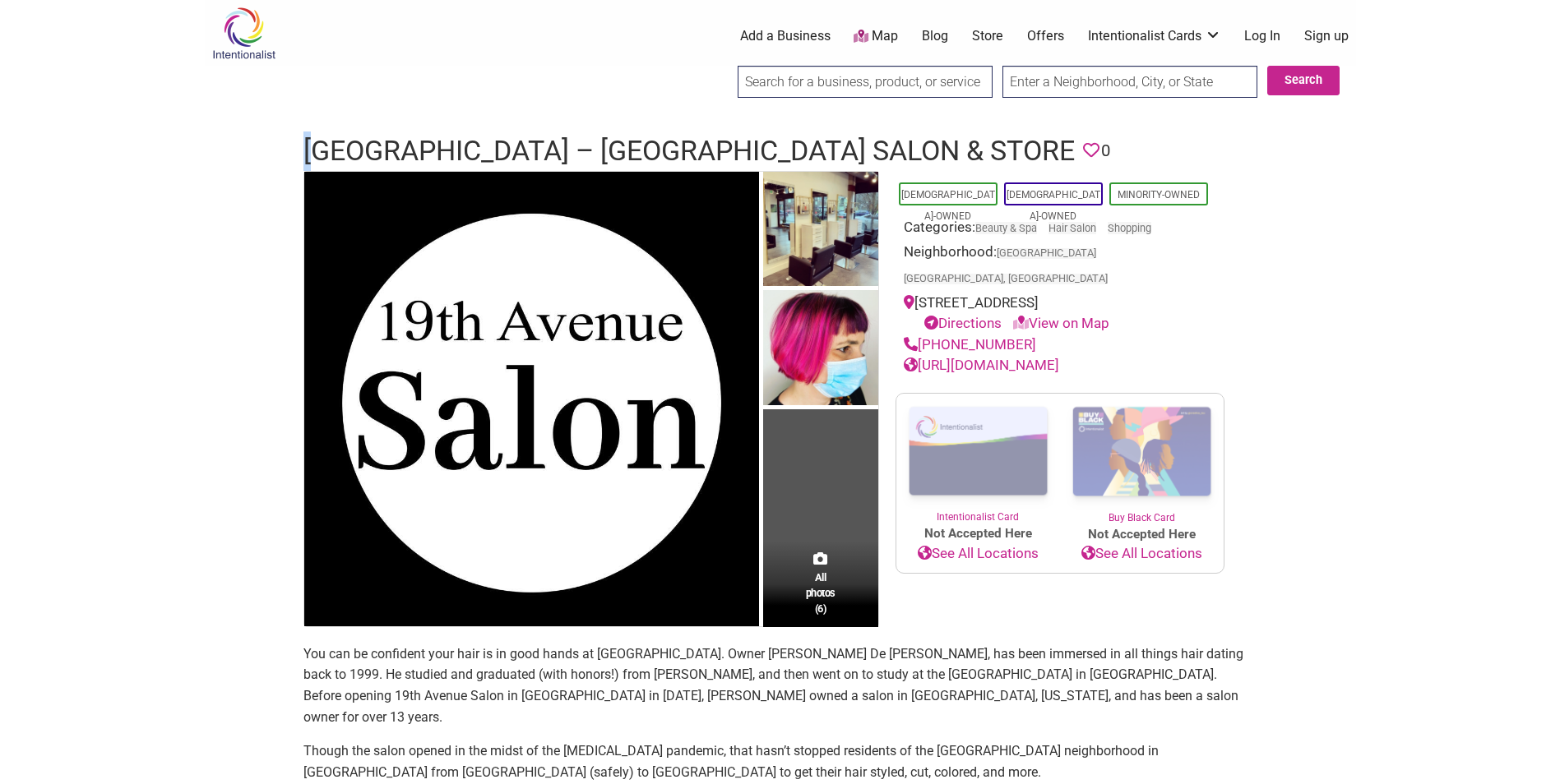
drag, startPoint x: 302, startPoint y: 145, endPoint x: 317, endPoint y: 148, distance: 15.3
click at [317, 148] on h1 "[GEOGRAPHIC_DATA] – [GEOGRAPHIC_DATA] Salon & Store" at bounding box center [688, 151] width 771 height 39
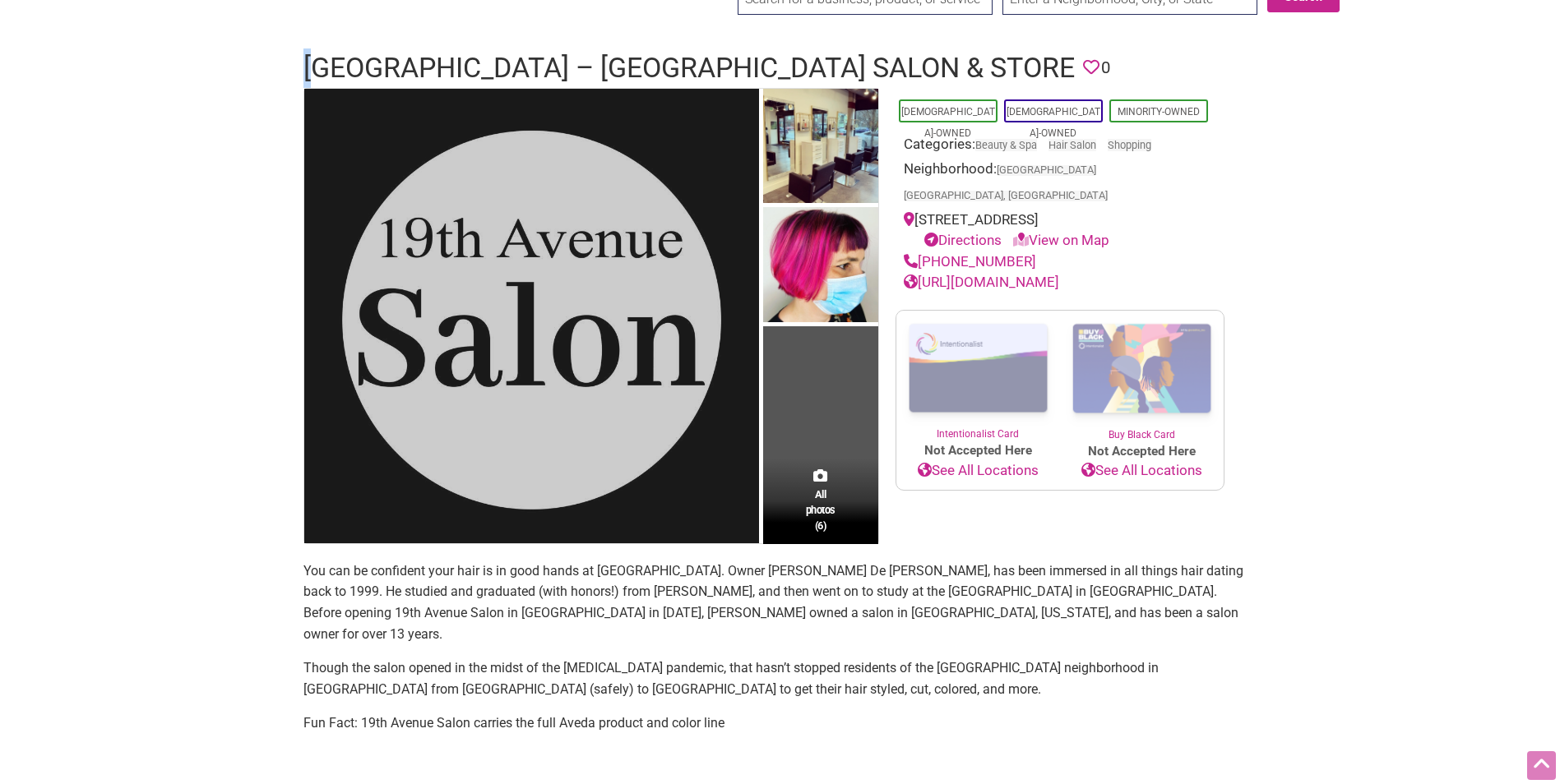
scroll to position [82, 0]
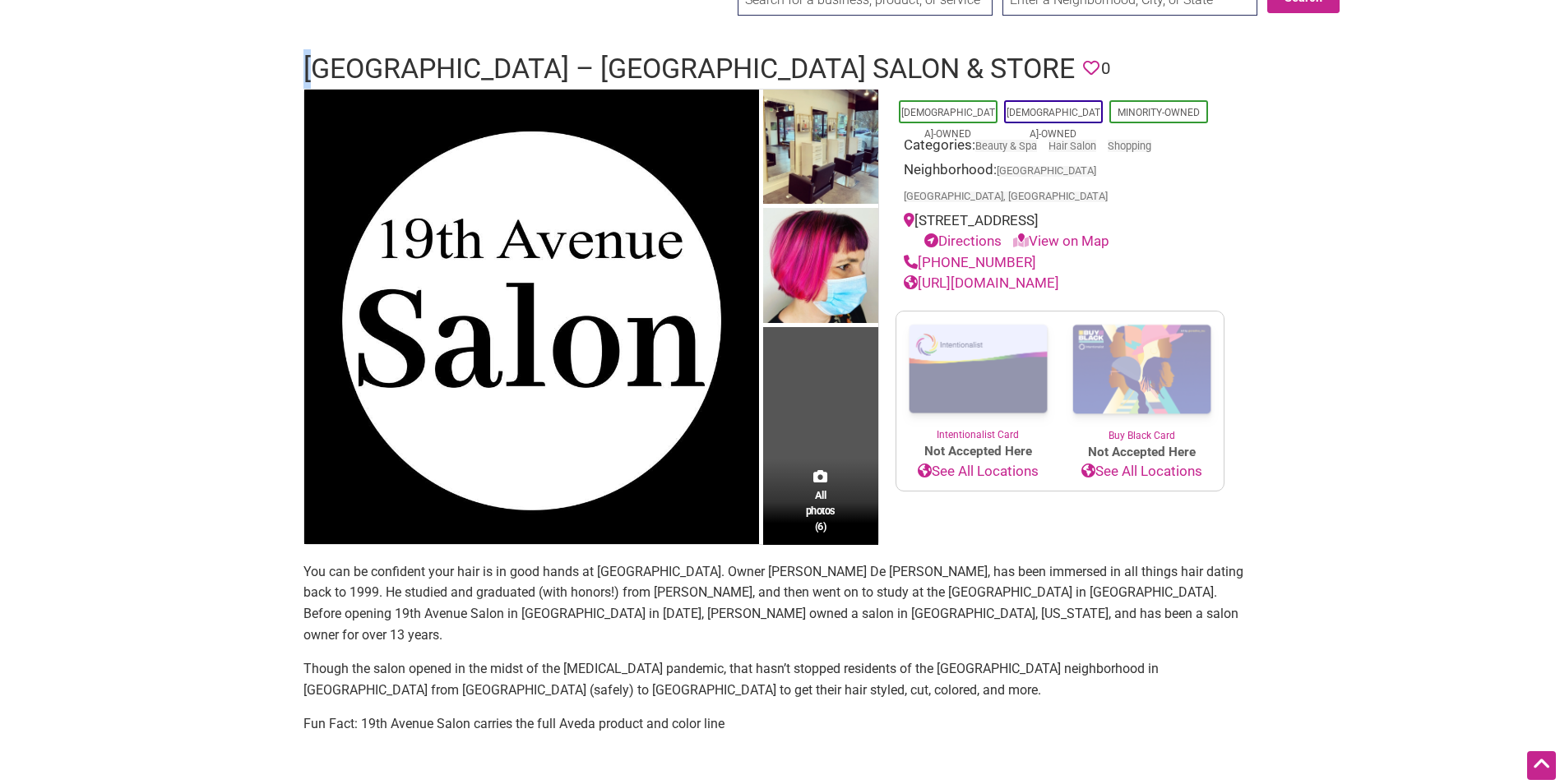
copy link "[PHONE_NUMBER]"
drag, startPoint x: 1033, startPoint y: 236, endPoint x: 921, endPoint y: 240, distance: 112.1
click at [921, 252] on div "[PHONE_NUMBER]" at bounding box center [1060, 263] width 313 height 21
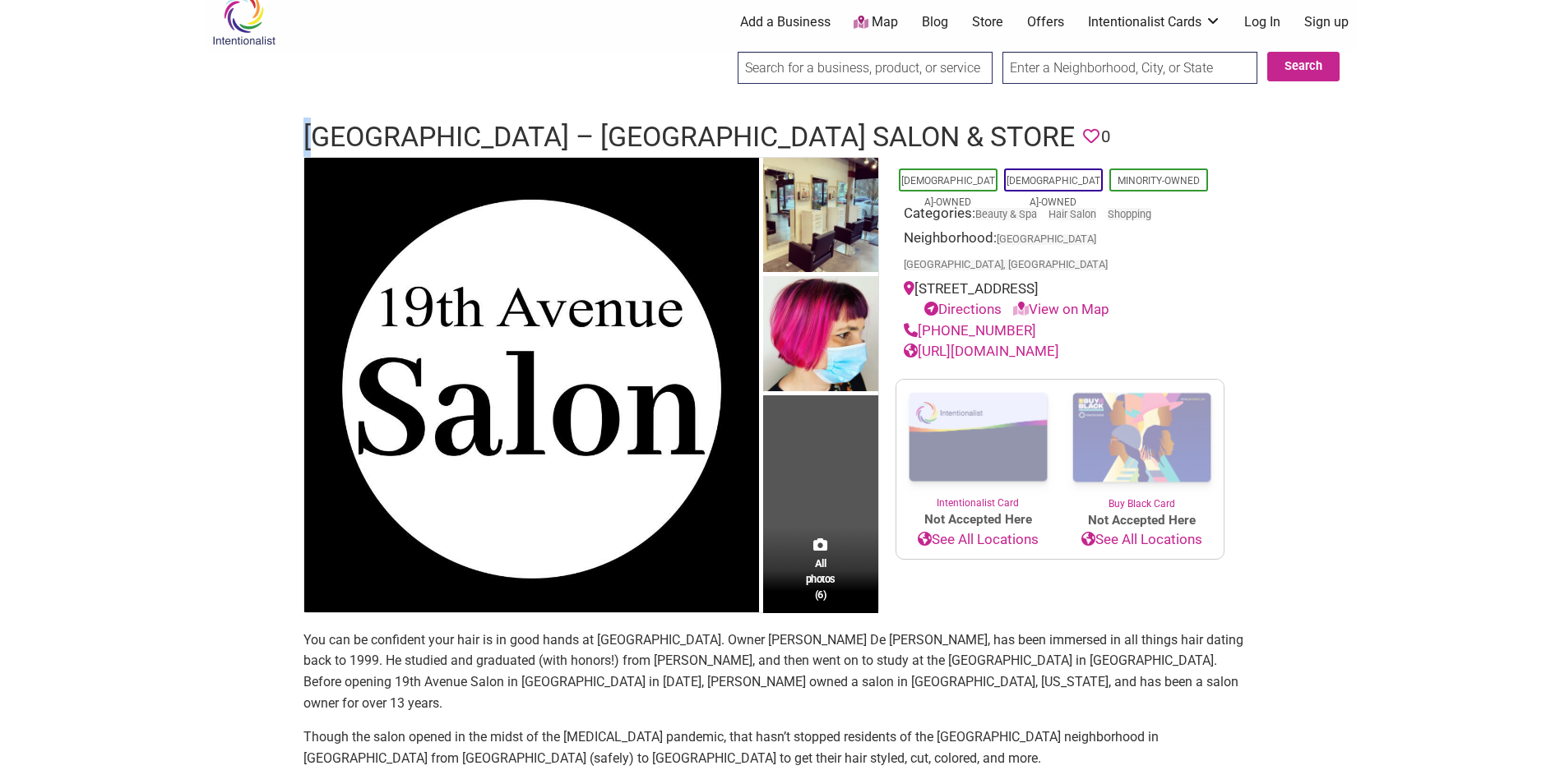
scroll to position [0, 0]
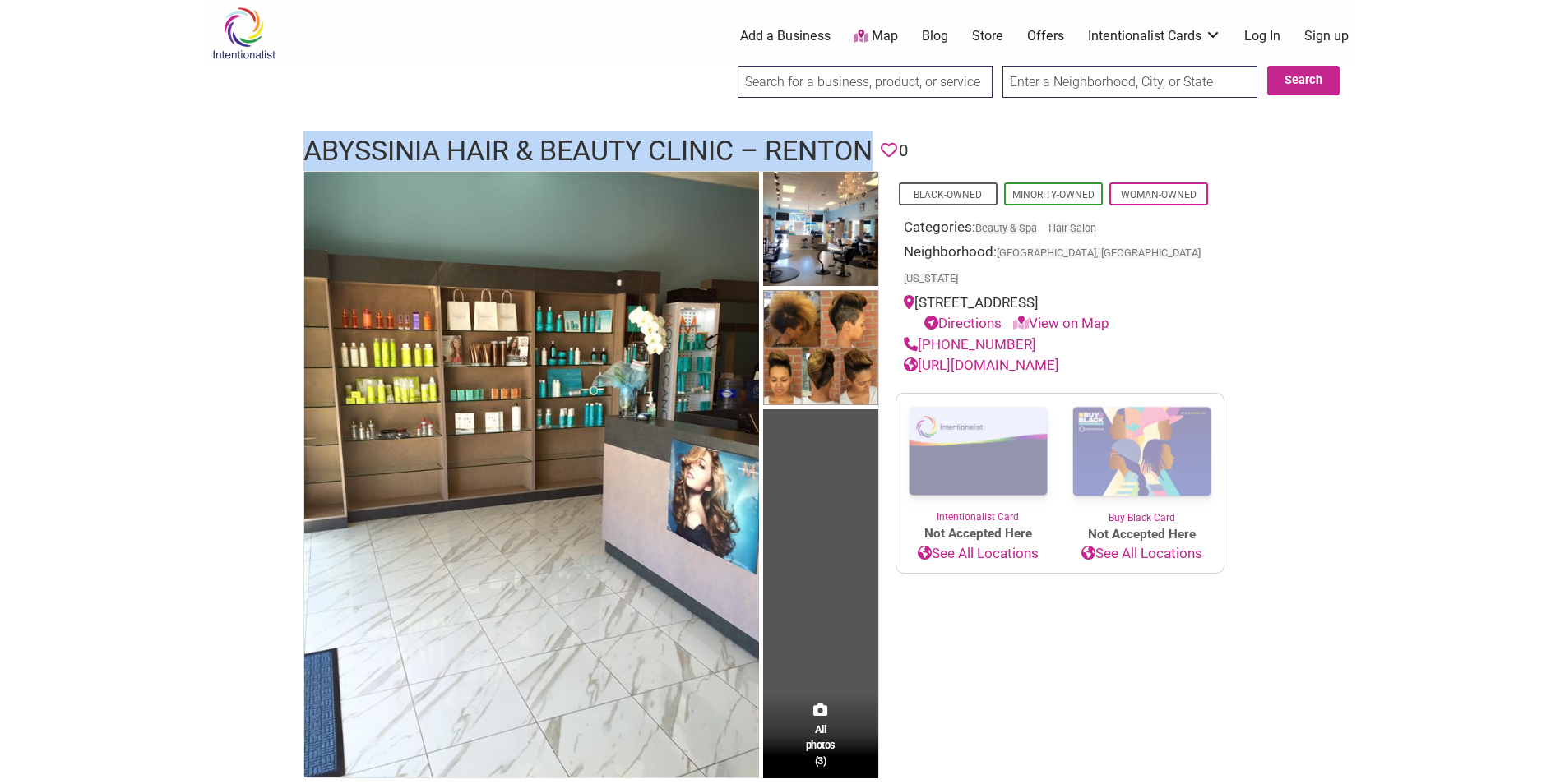
drag, startPoint x: 301, startPoint y: 147, endPoint x: 872, endPoint y: 150, distance: 571.0
click at [872, 150] on div "Abyssinia Hair & Beauty Clinic – Renton Favorite 0" at bounding box center [780, 151] width 987 height 39
copy h1 "Abyssinia Hair & Beauty Clinic – Renton"
click at [1059, 357] on link "https://www.abyssiniabeautyclinic.com/" at bounding box center [982, 365] width 156 height 16
copy div "203 S Second St, Renton, WA 98057"
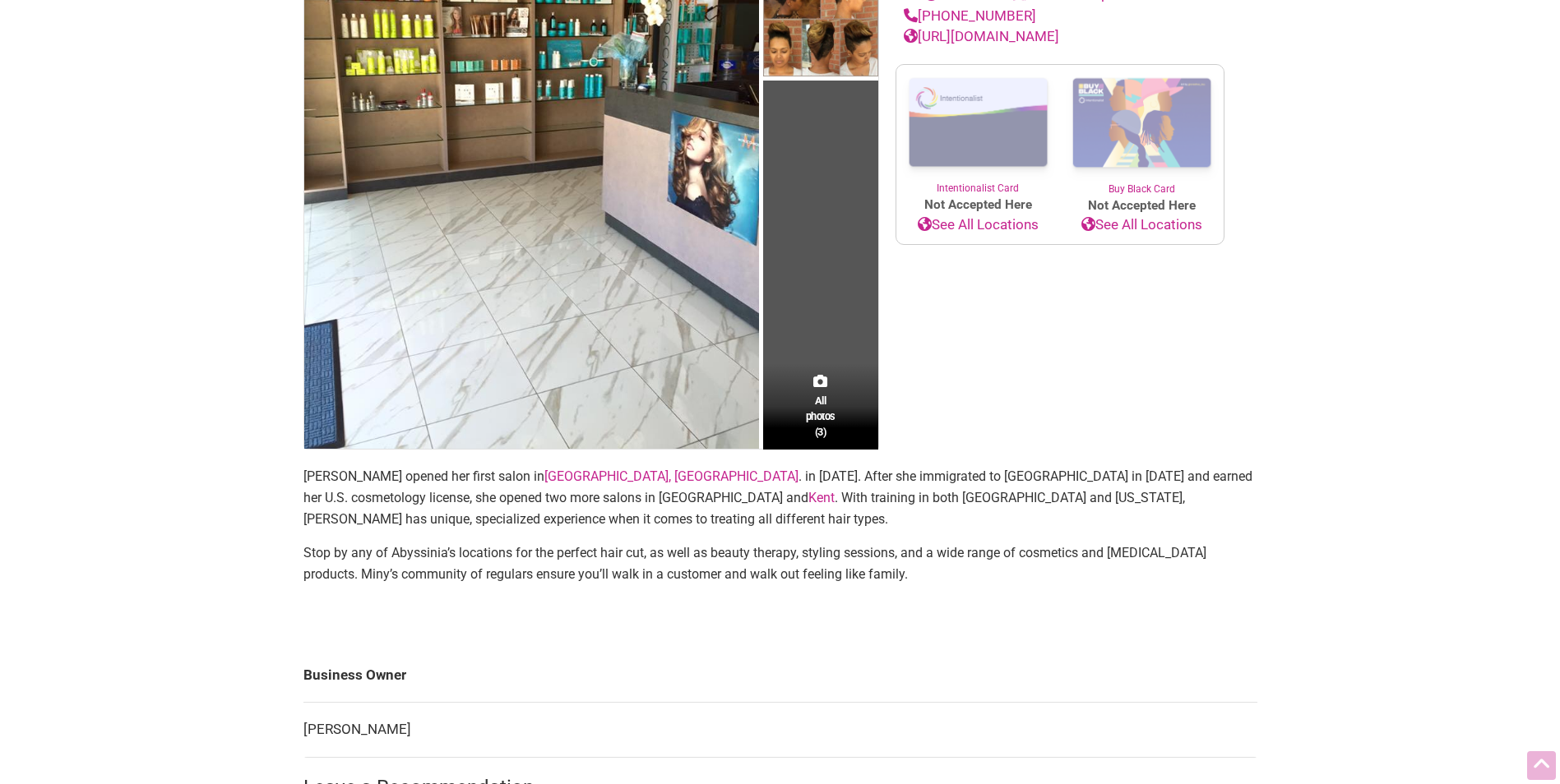
scroll to position [657, 0]
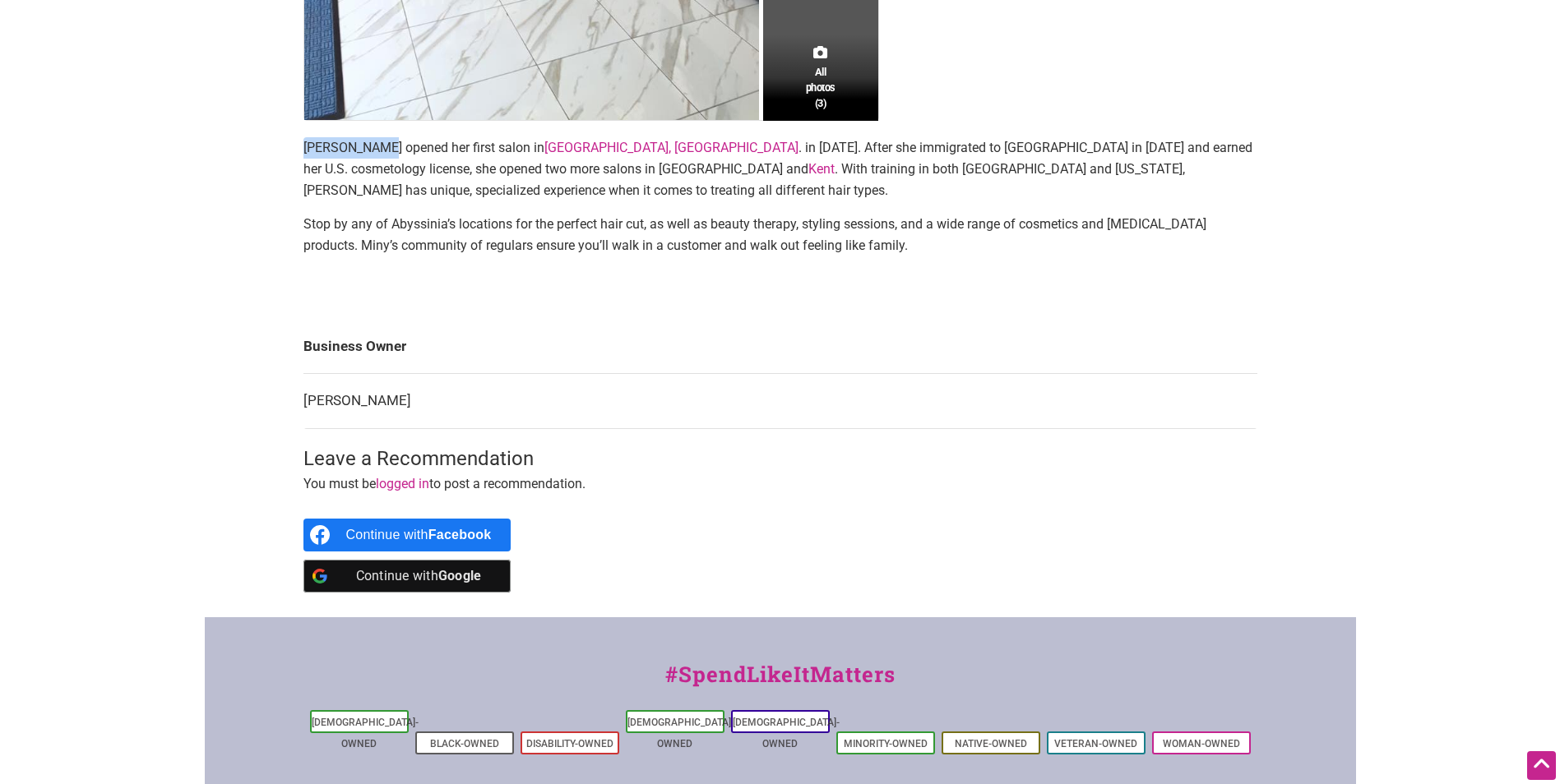
copy p "Miny Tafesse"
drag, startPoint x: 313, startPoint y: 150, endPoint x: 378, endPoint y: 151, distance: 65.0
click at [378, 151] on div "All photos (3) Black-Owned Minority-Owned Woman-Owned Categories: Beauty & Spa …" at bounding box center [780, 65] width 987 height 1105
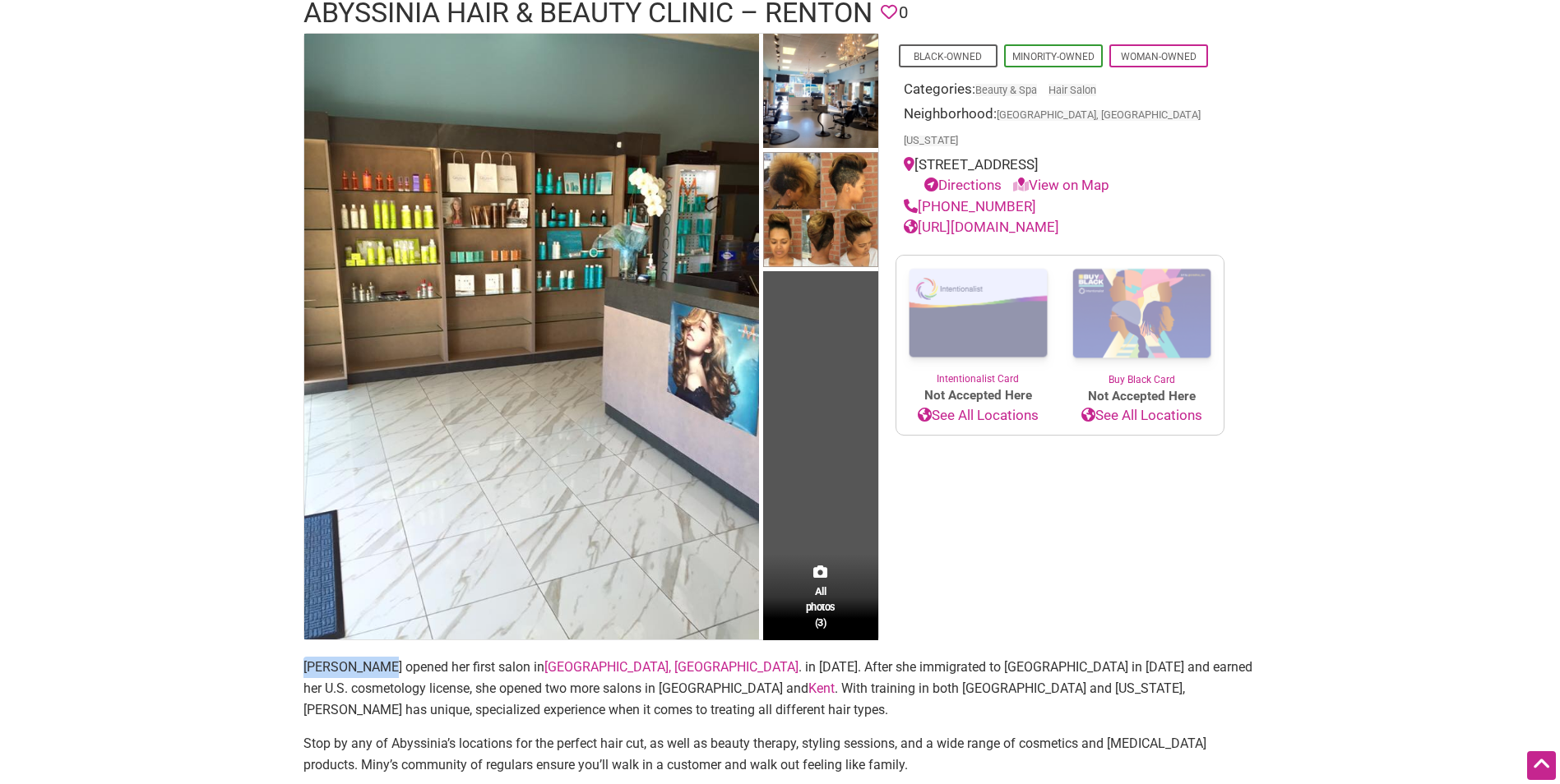
scroll to position [82, 0]
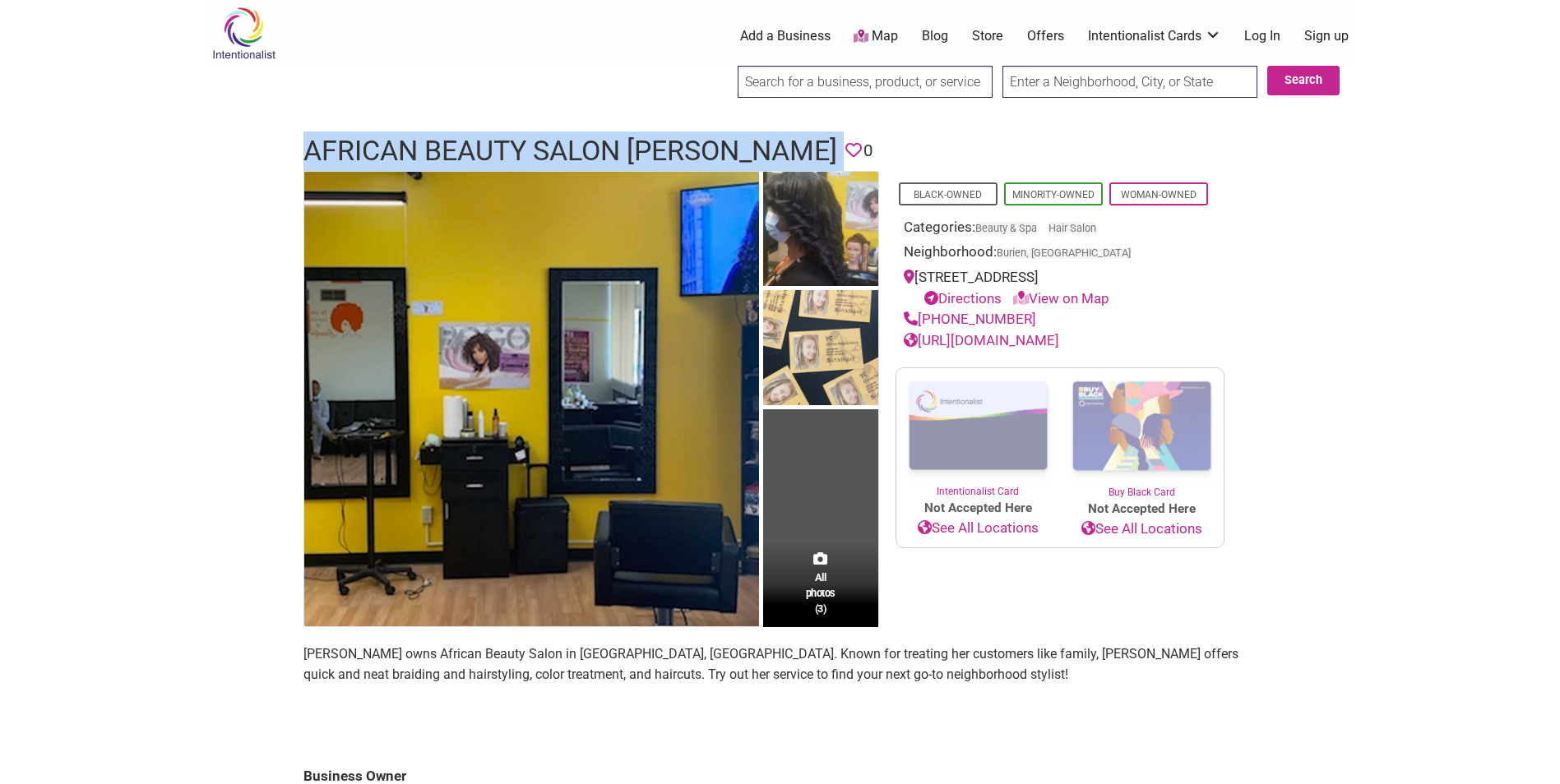
drag, startPoint x: 283, startPoint y: 140, endPoint x: 753, endPoint y: 144, distance: 470.0
click at [753, 144] on div "Intentionalist Spend like it matters 0 Add a Business Map Blog Store Offers Int…" at bounding box center [780, 730] width 1152 height 1460
copy header "African Beauty Salon [PERSON_NAME] Favorite"
copy link "[PHONE_NUMBER]"
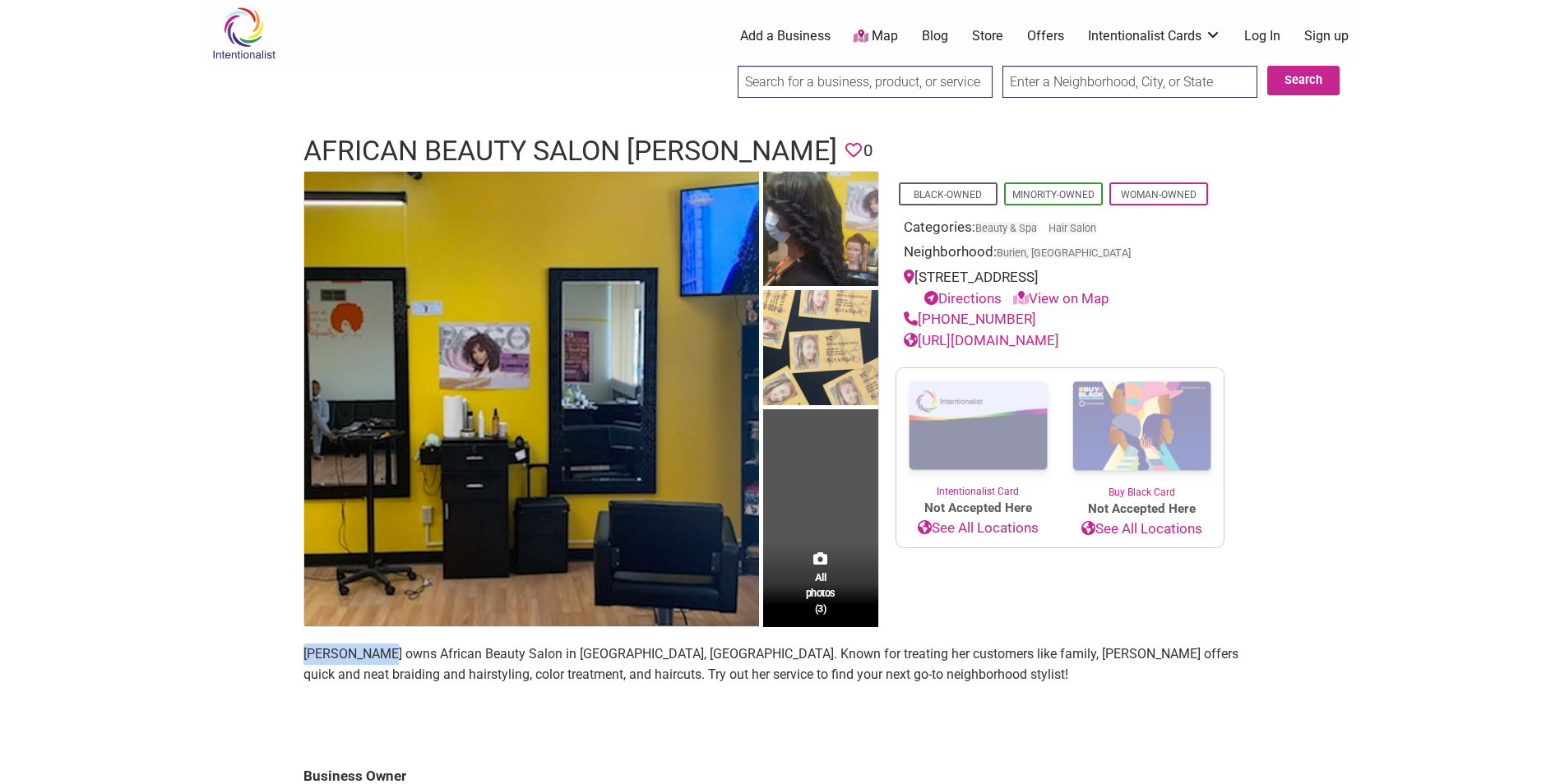
copy p "[PERSON_NAME]"
click at [1056, 341] on link "[URL][DOMAIN_NAME]" at bounding box center [982, 340] width 156 height 16
copy div "[STREET_ADDRESS]"
drag, startPoint x: 1190, startPoint y: 275, endPoint x: 919, endPoint y: 271, distance: 271.0
click at [919, 271] on div "Black-Owned Minority-Owned Woman-Owned Categories: Beauty & Spa Hair Salon Neig…" at bounding box center [1060, 261] width 329 height 181
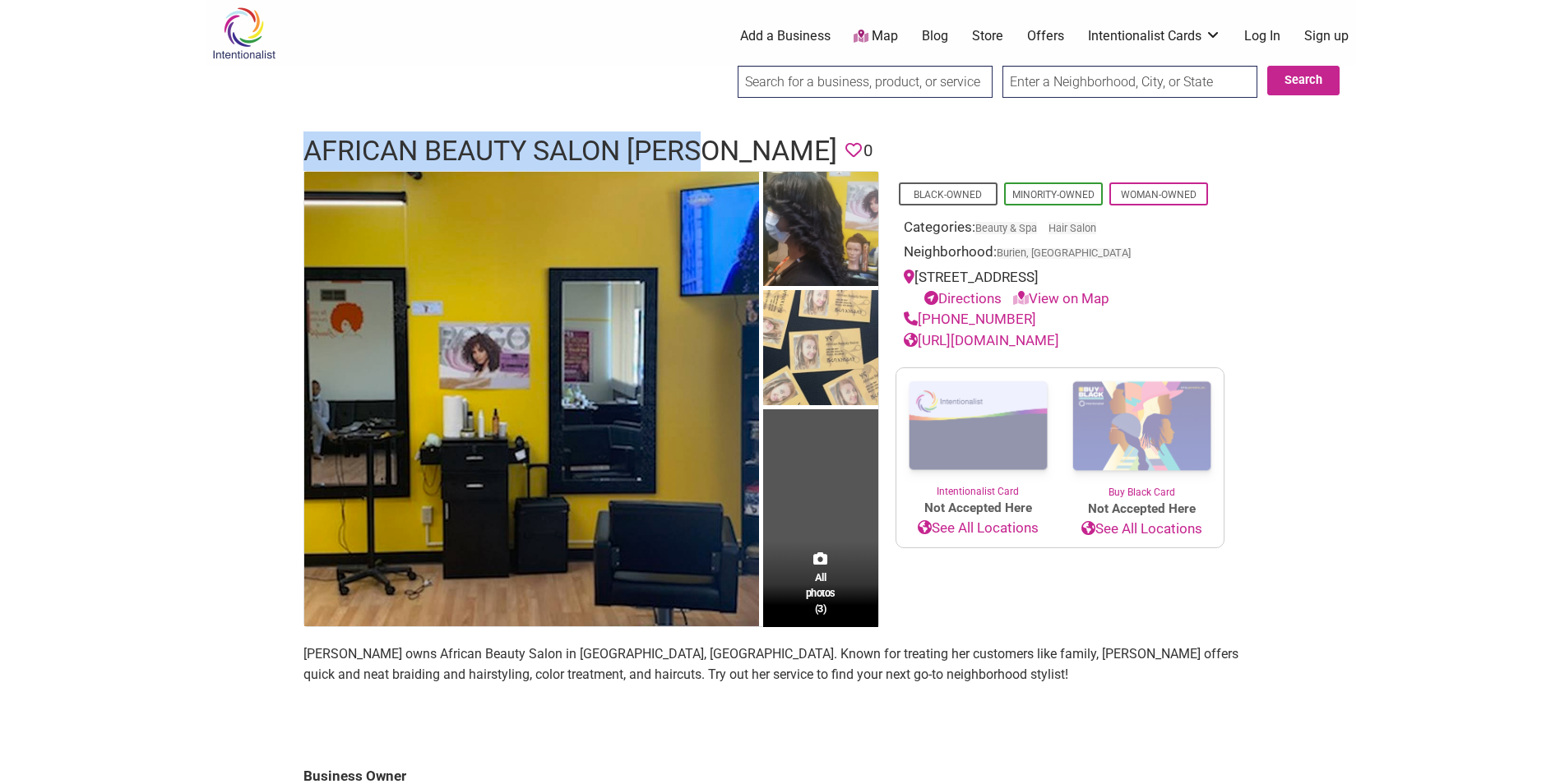
drag, startPoint x: 299, startPoint y: 140, endPoint x: 732, endPoint y: 149, distance: 433.1
click at [724, 146] on div "African Beauty Salon [PERSON_NAME] Favorite 0" at bounding box center [780, 151] width 987 height 39
copy h1 "African Beauty Salon [PERSON_NAME]"
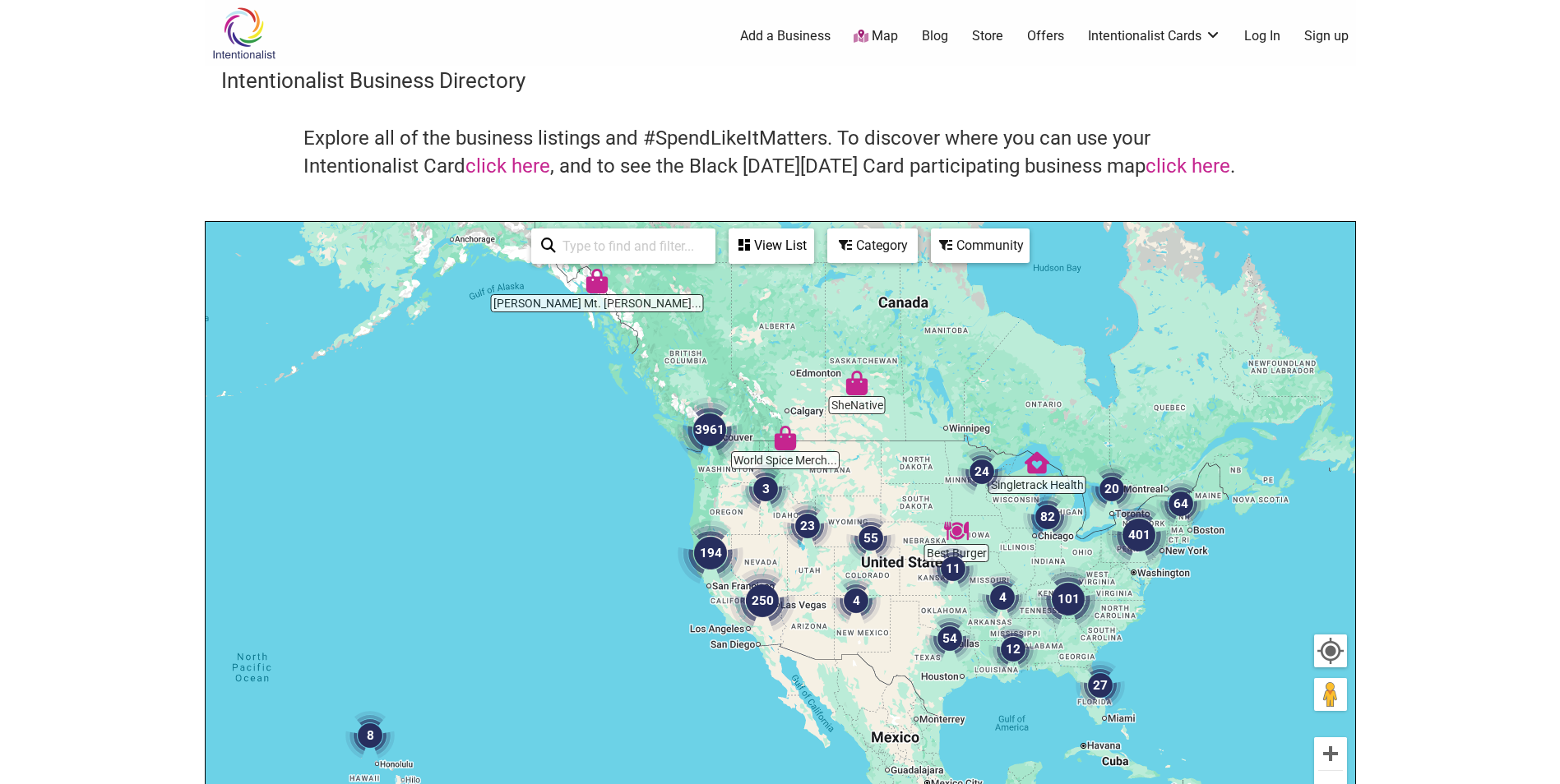
click at [848, 239] on icon at bounding box center [845, 245] width 13 height 13
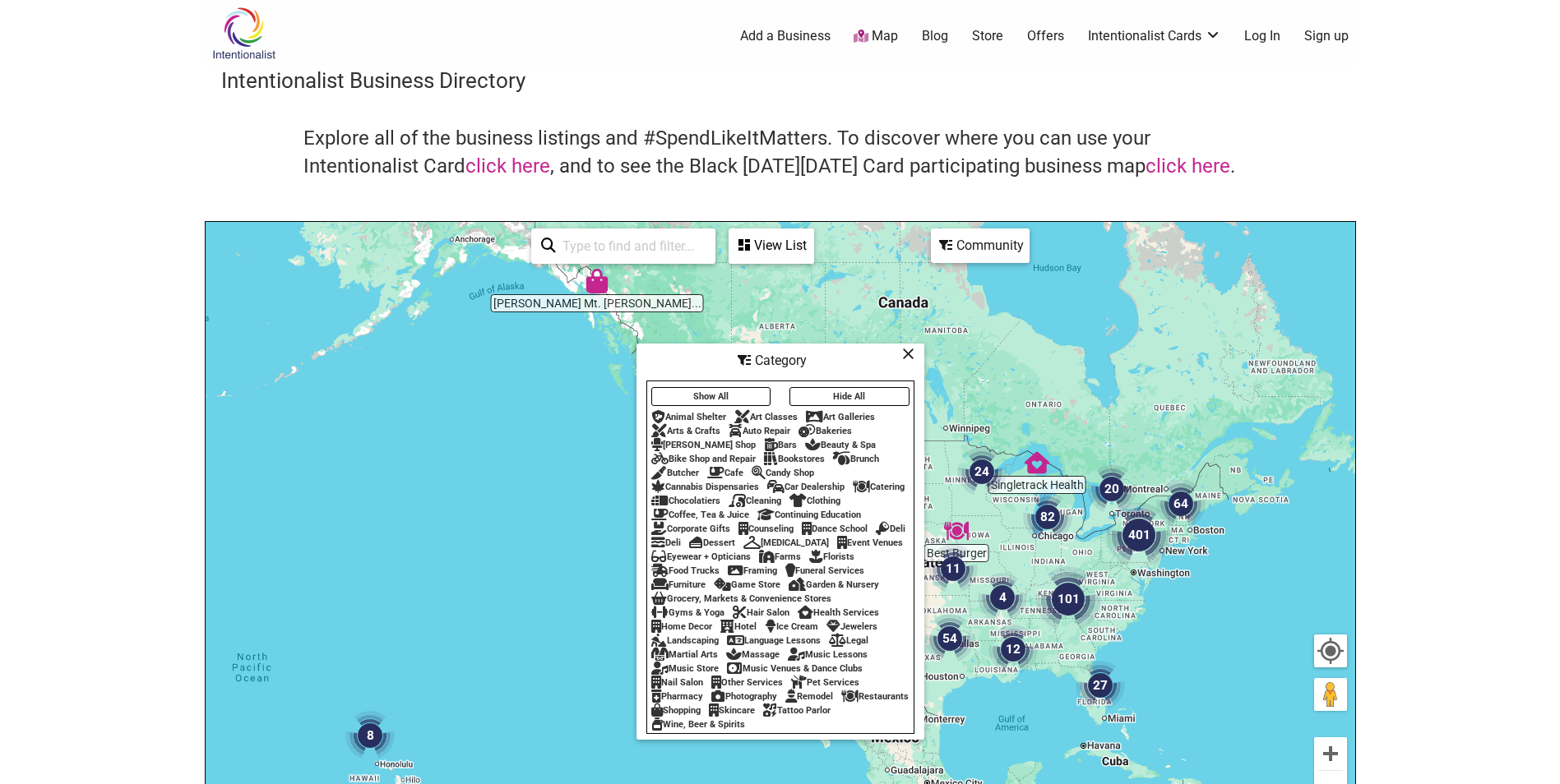
click at [723, 472] on icon at bounding box center [716, 472] width 17 height 1
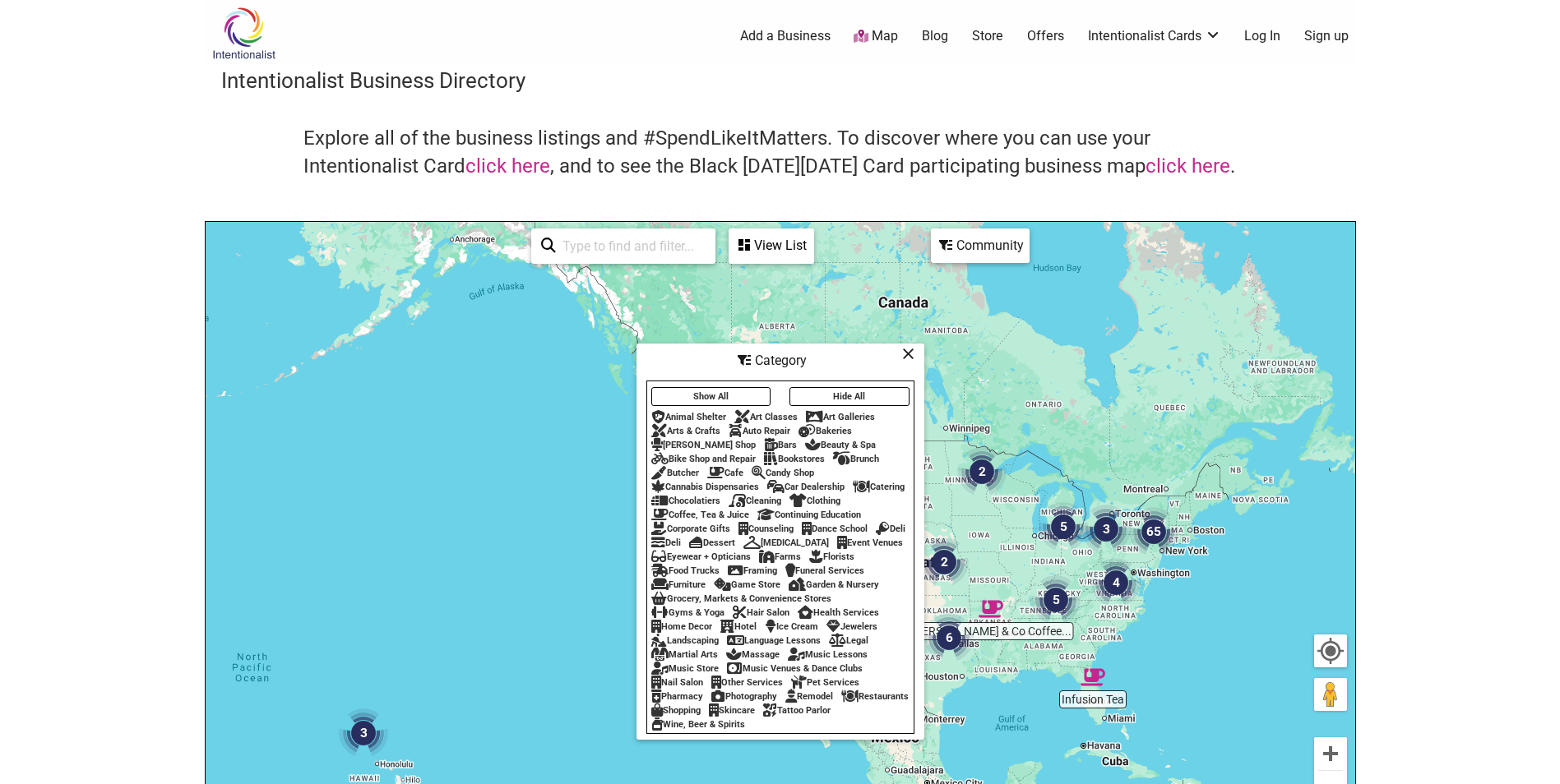
click at [907, 353] on icon at bounding box center [908, 353] width 12 height 1
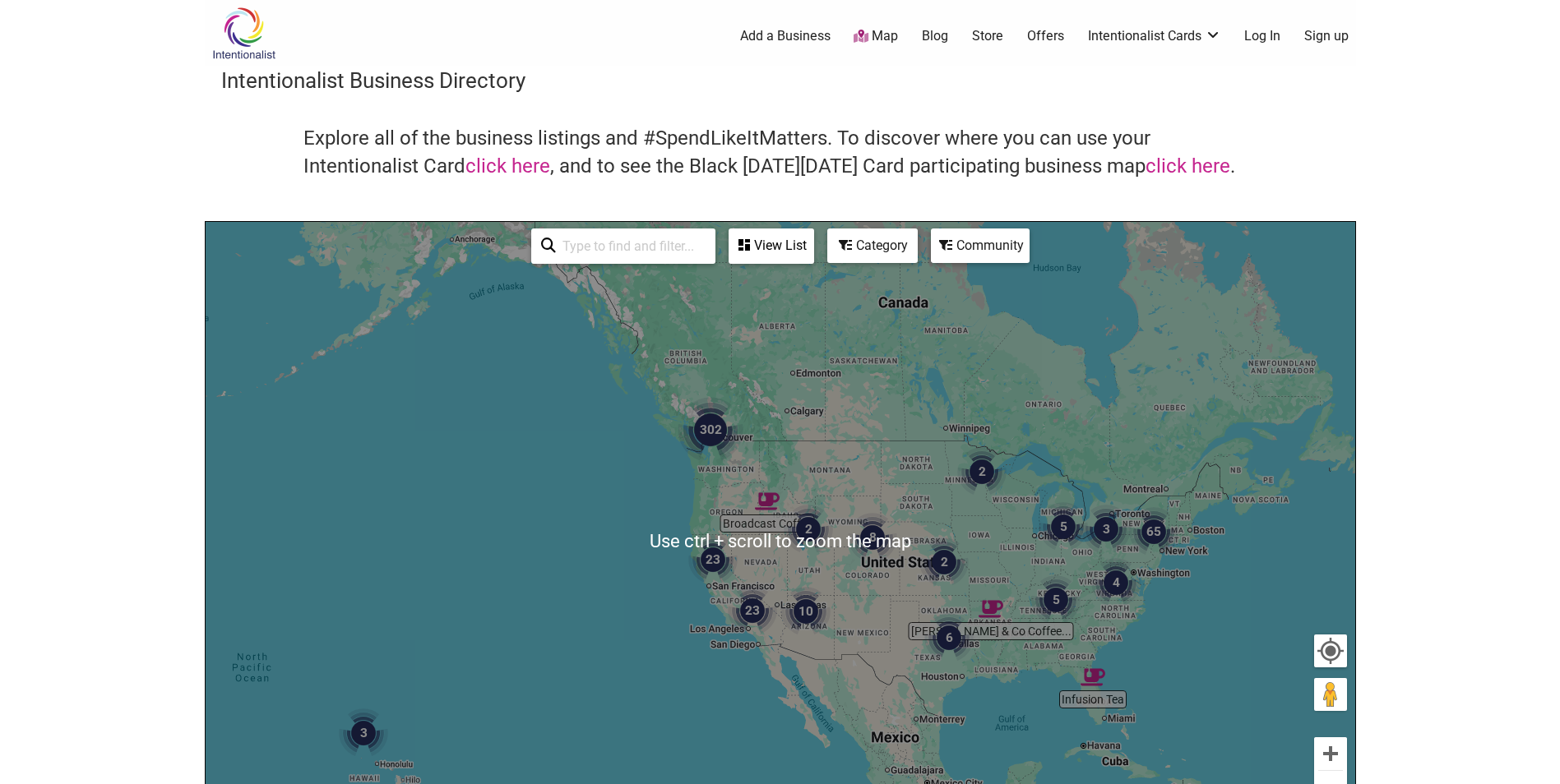
click at [965, 248] on div "Community" at bounding box center [979, 246] width 95 height 31
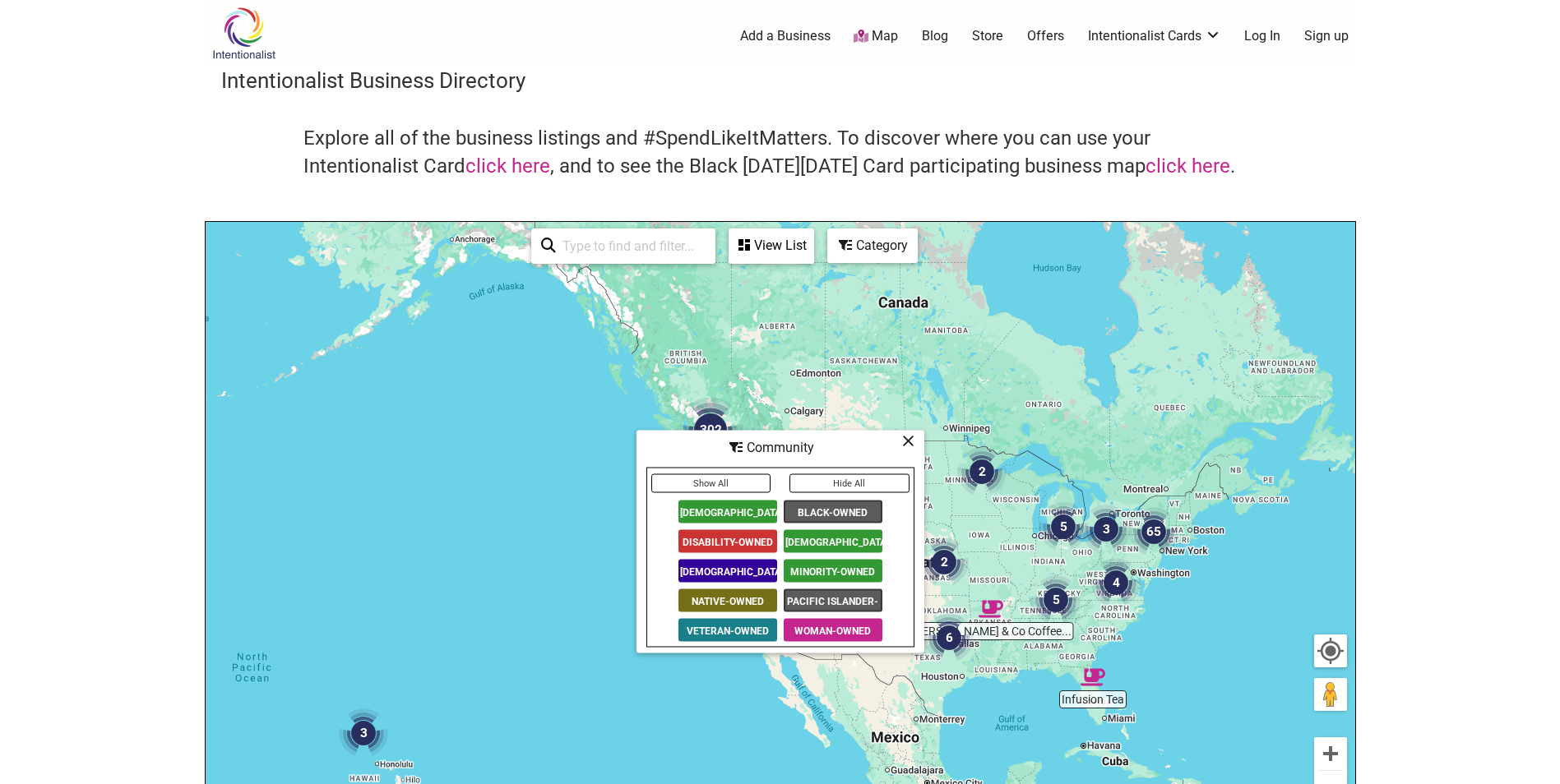
click at [845, 508] on span "Black-Owned" at bounding box center [832, 512] width 98 height 23
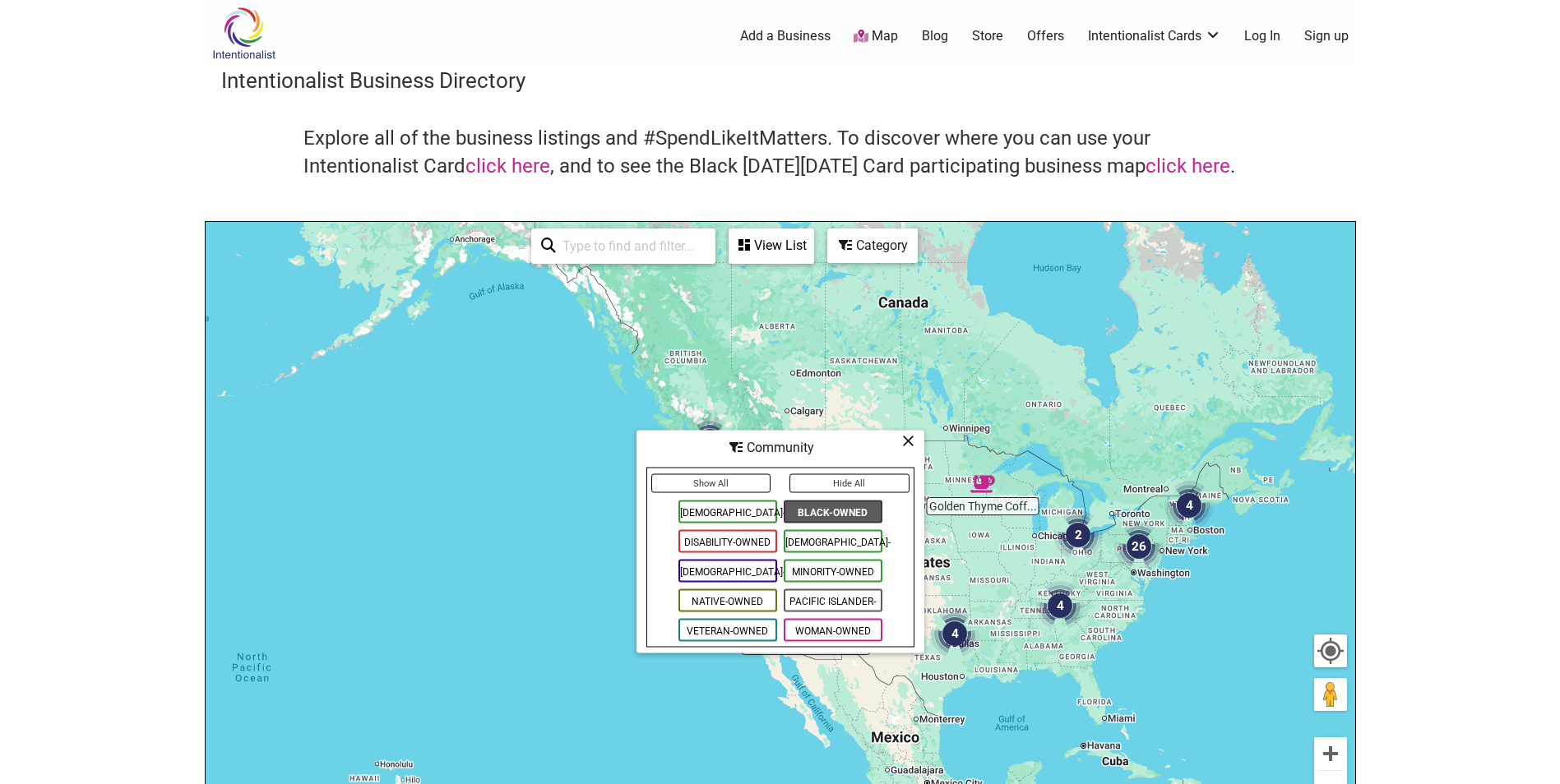
click at [906, 441] on icon at bounding box center [908, 441] width 12 height 1
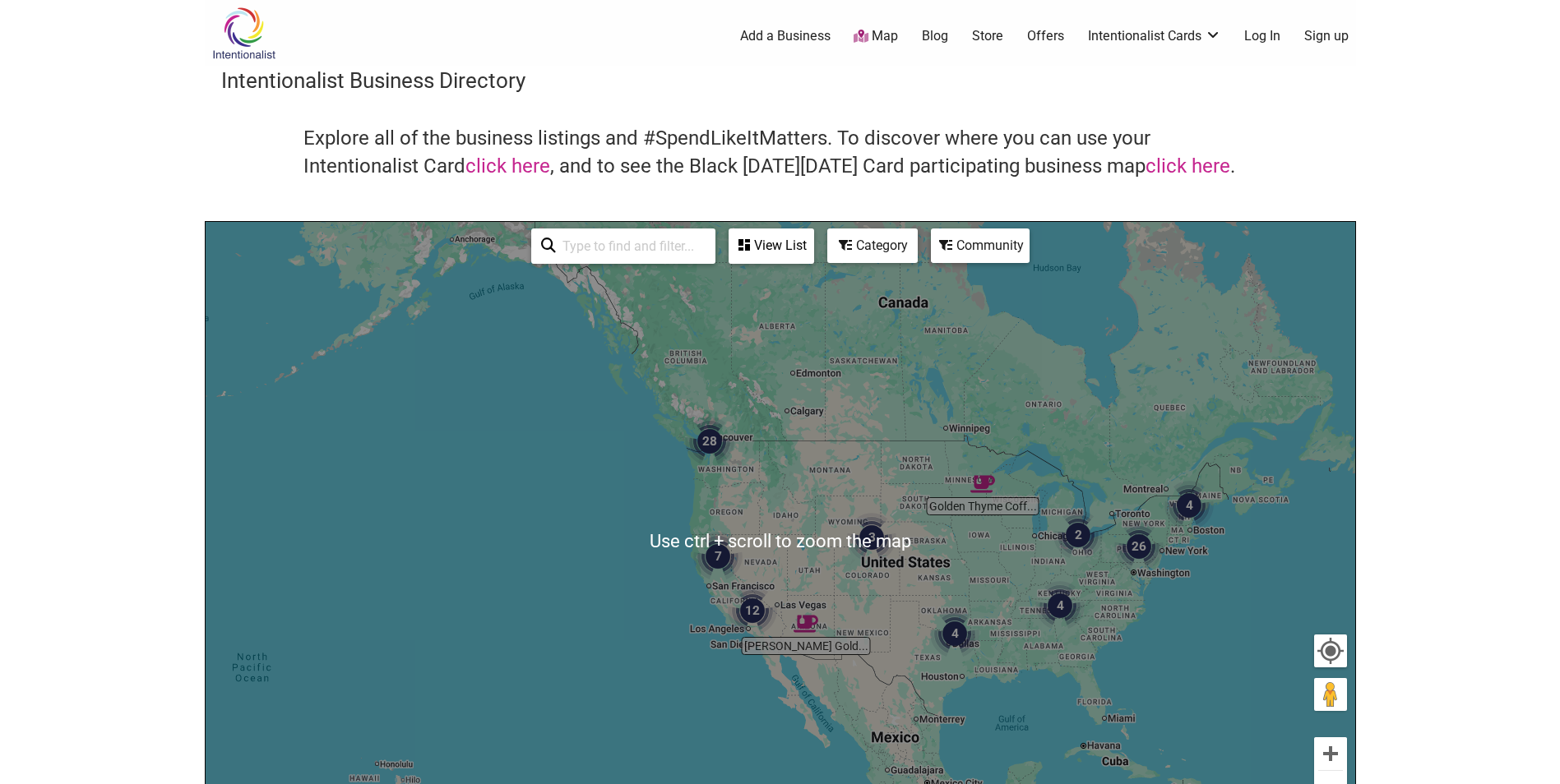
drag, startPoint x: 472, startPoint y: 462, endPoint x: 521, endPoint y: 469, distance: 49.5
click at [472, 463] on div "To navigate, press the arrow keys." at bounding box center [780, 541] width 1150 height 639
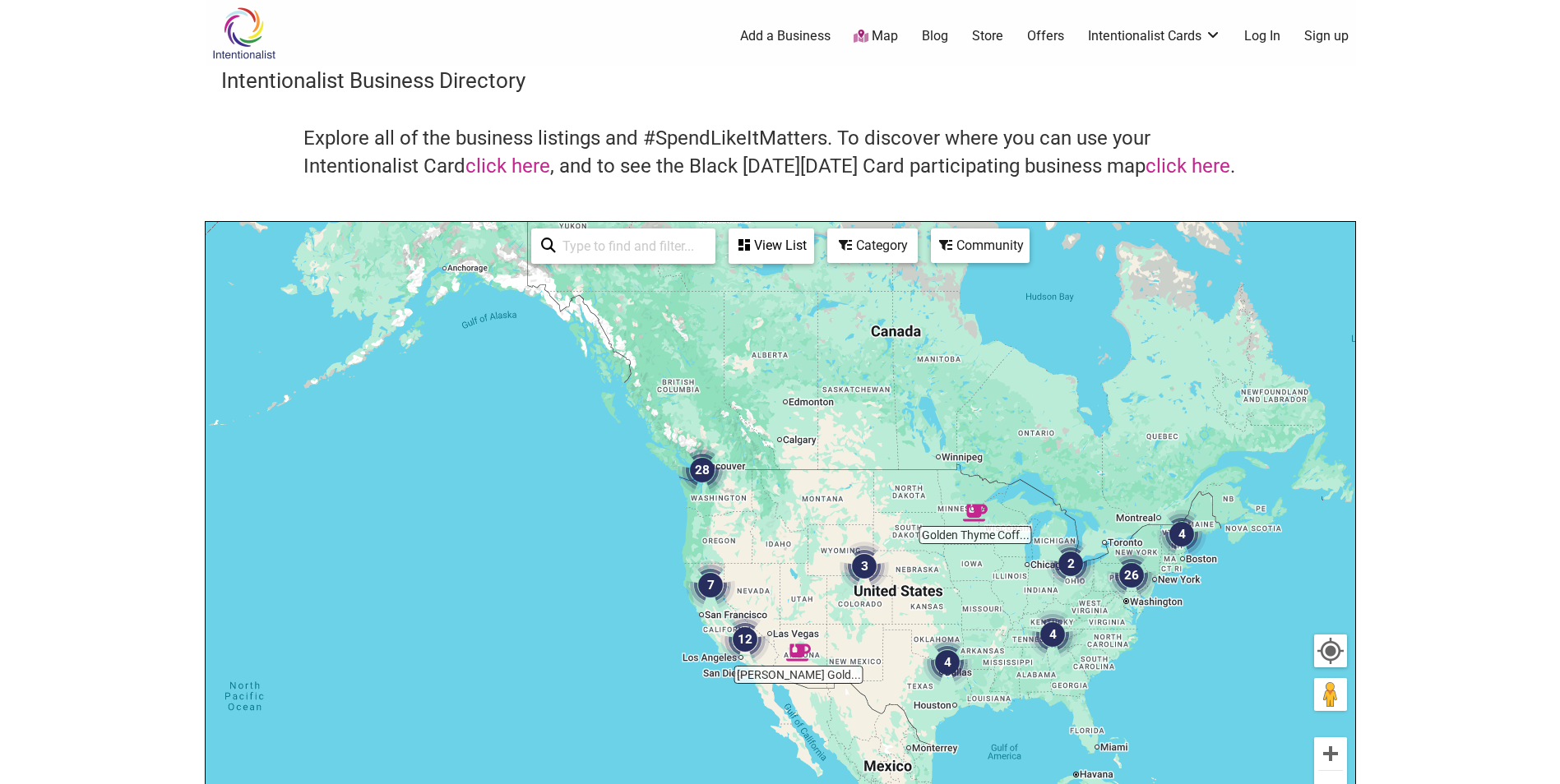
drag, startPoint x: 791, startPoint y: 478, endPoint x: 729, endPoint y: 490, distance: 63.2
click at [783, 508] on div "To navigate, press the arrow keys." at bounding box center [780, 541] width 1150 height 639
drag, startPoint x: 695, startPoint y: 467, endPoint x: 703, endPoint y: 469, distance: 8.2
click at [696, 467] on img "28" at bounding box center [701, 472] width 50 height 50
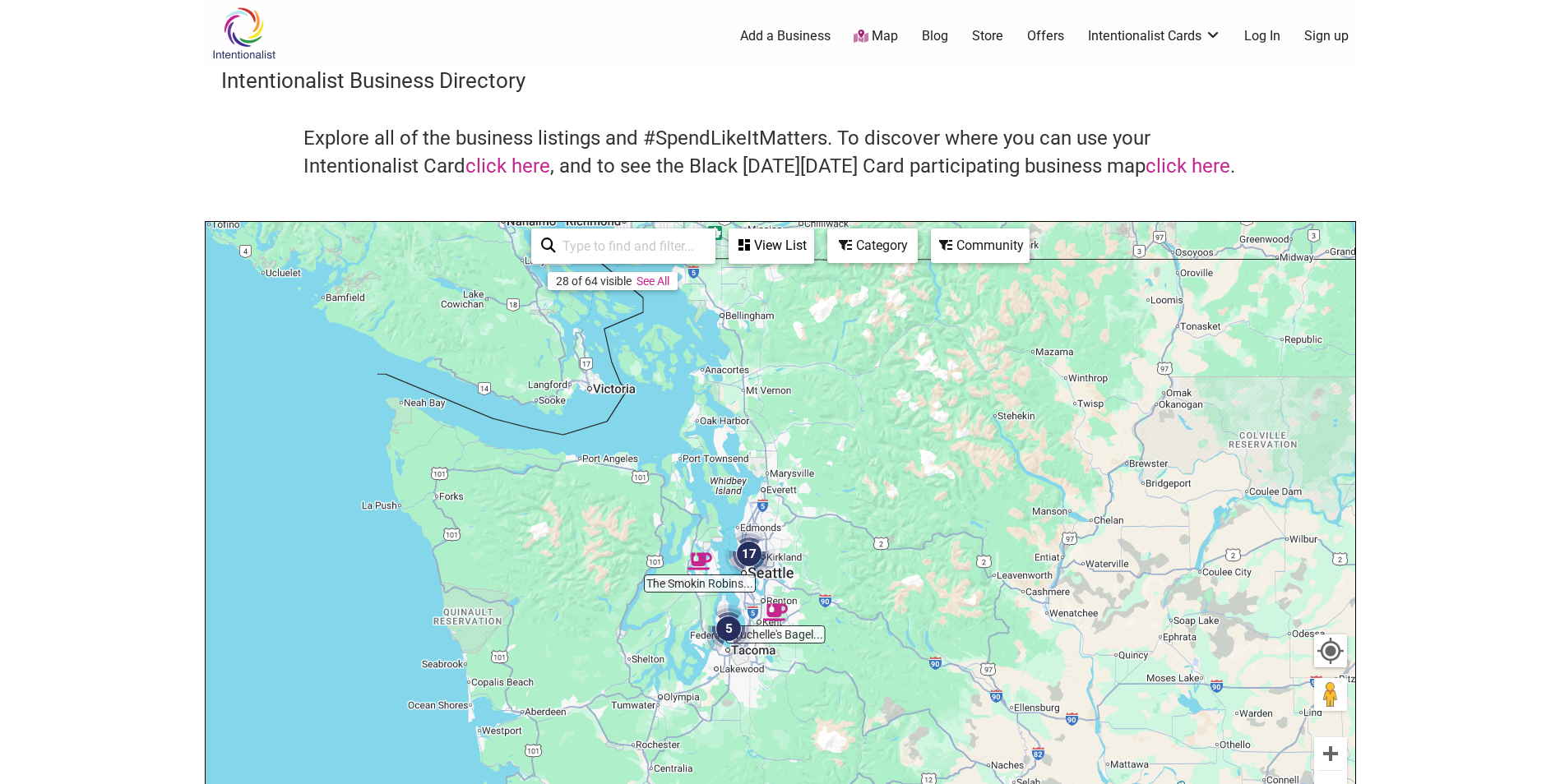
drag, startPoint x: 896, startPoint y: 340, endPoint x: 887, endPoint y: 526, distance: 186.2
click at [853, 570] on div "To navigate, press the arrow keys." at bounding box center [780, 541] width 1150 height 639
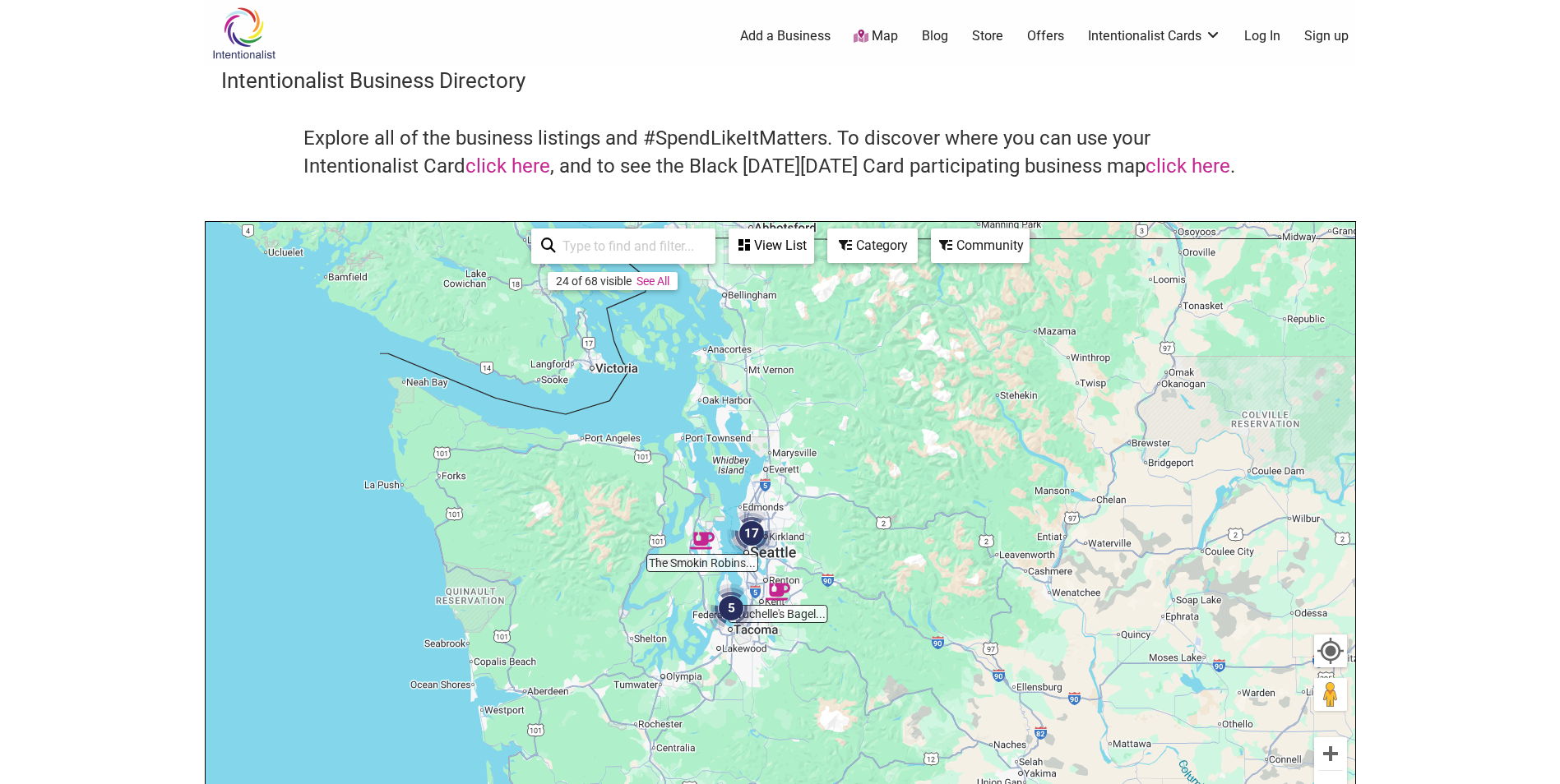
click at [779, 239] on div "View List" at bounding box center [771, 246] width 82 height 31
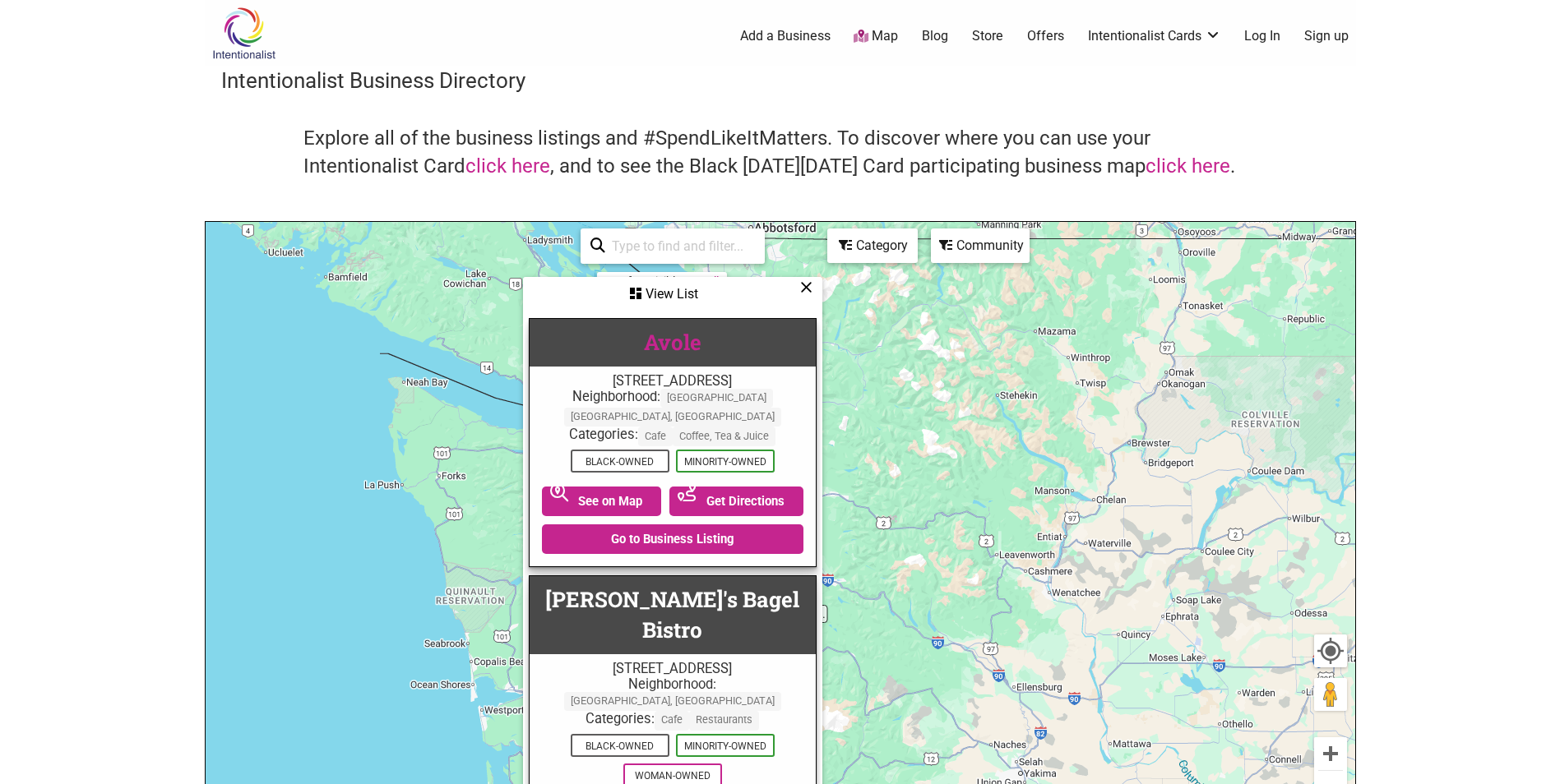
click at [657, 342] on link "Avole" at bounding box center [672, 342] width 57 height 28
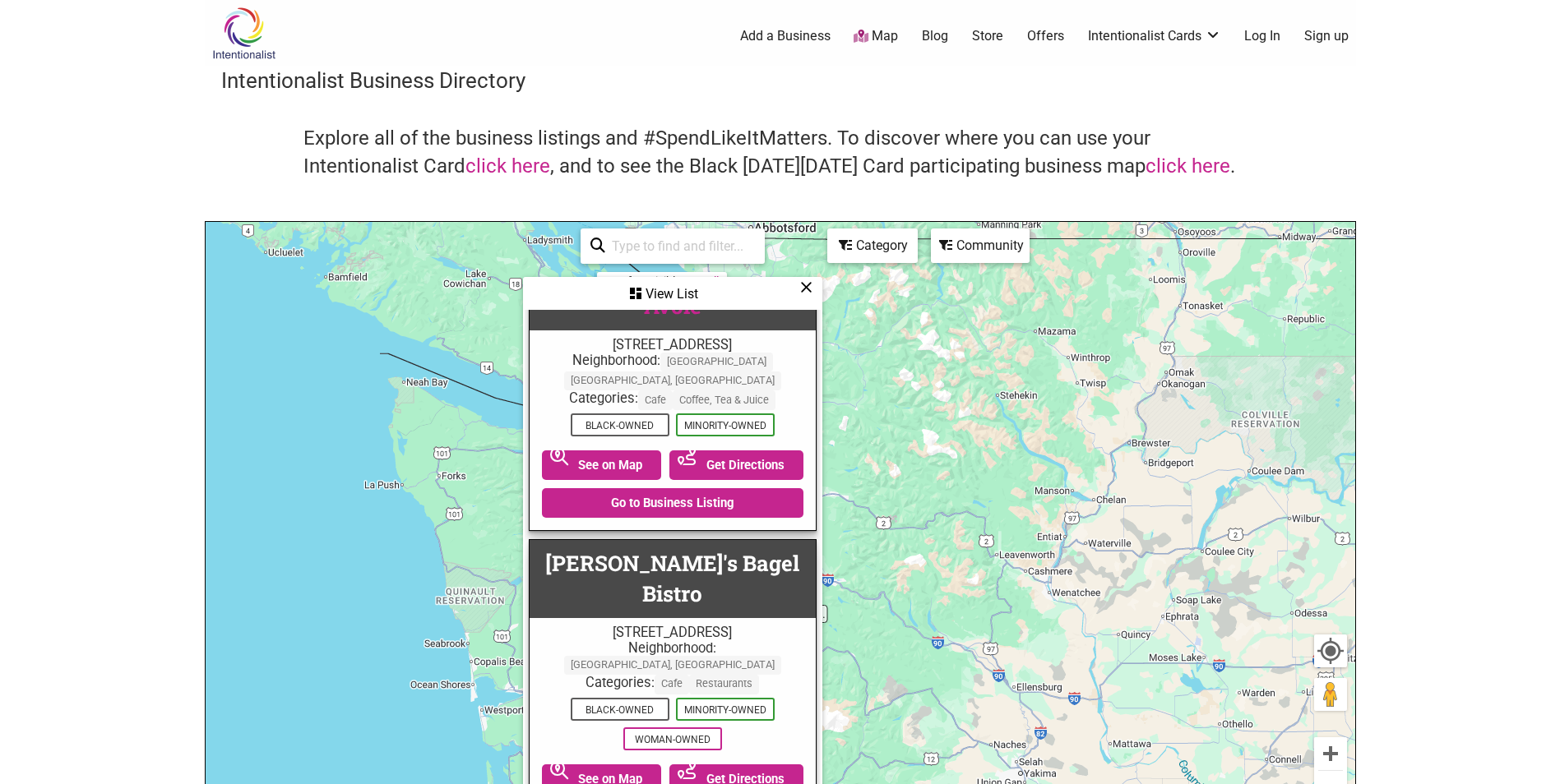
scroll to position [82, 0]
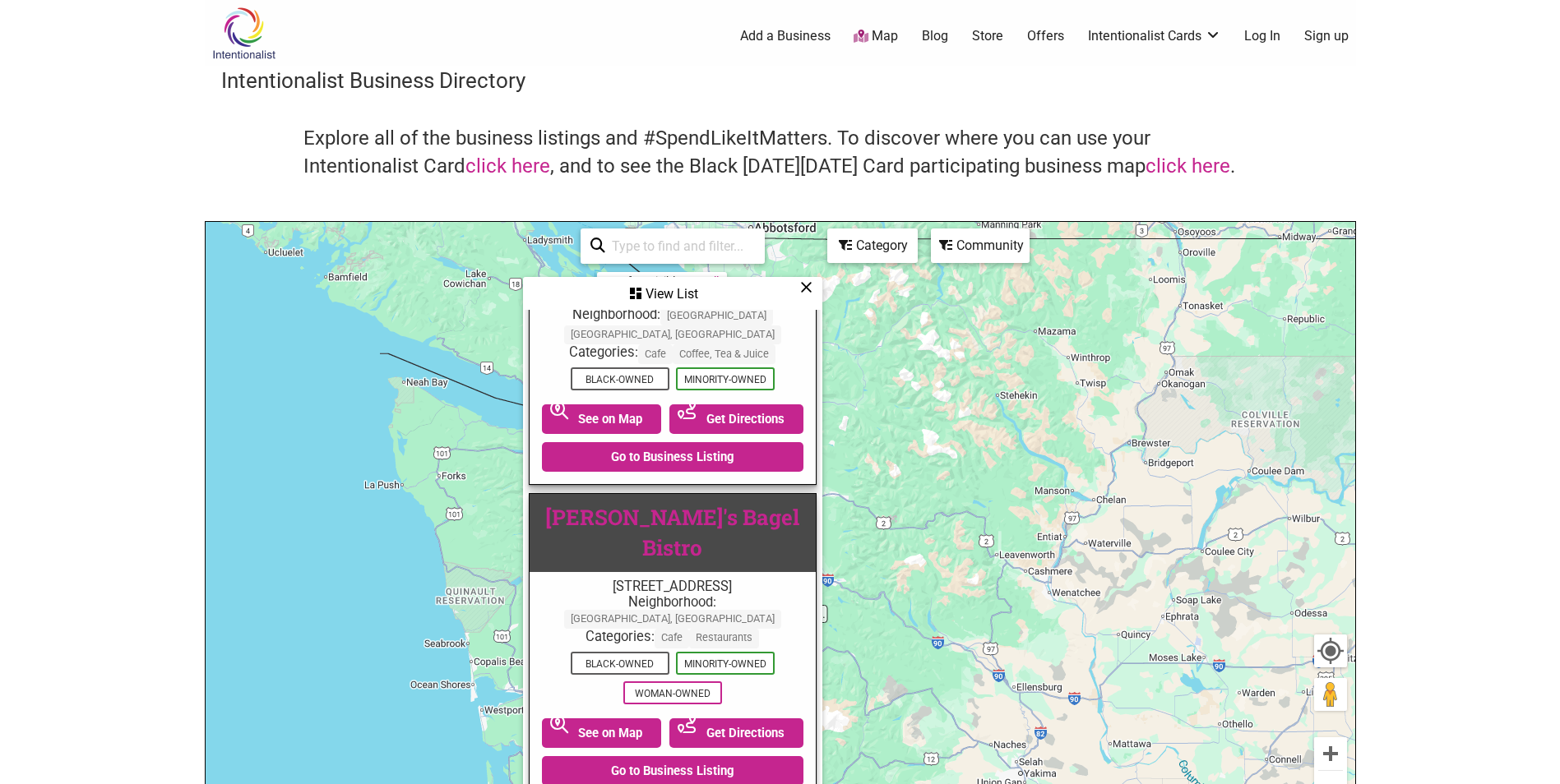
click at [664, 503] on link "[PERSON_NAME]'s Bagel Bistro" at bounding box center [672, 532] width 254 height 58
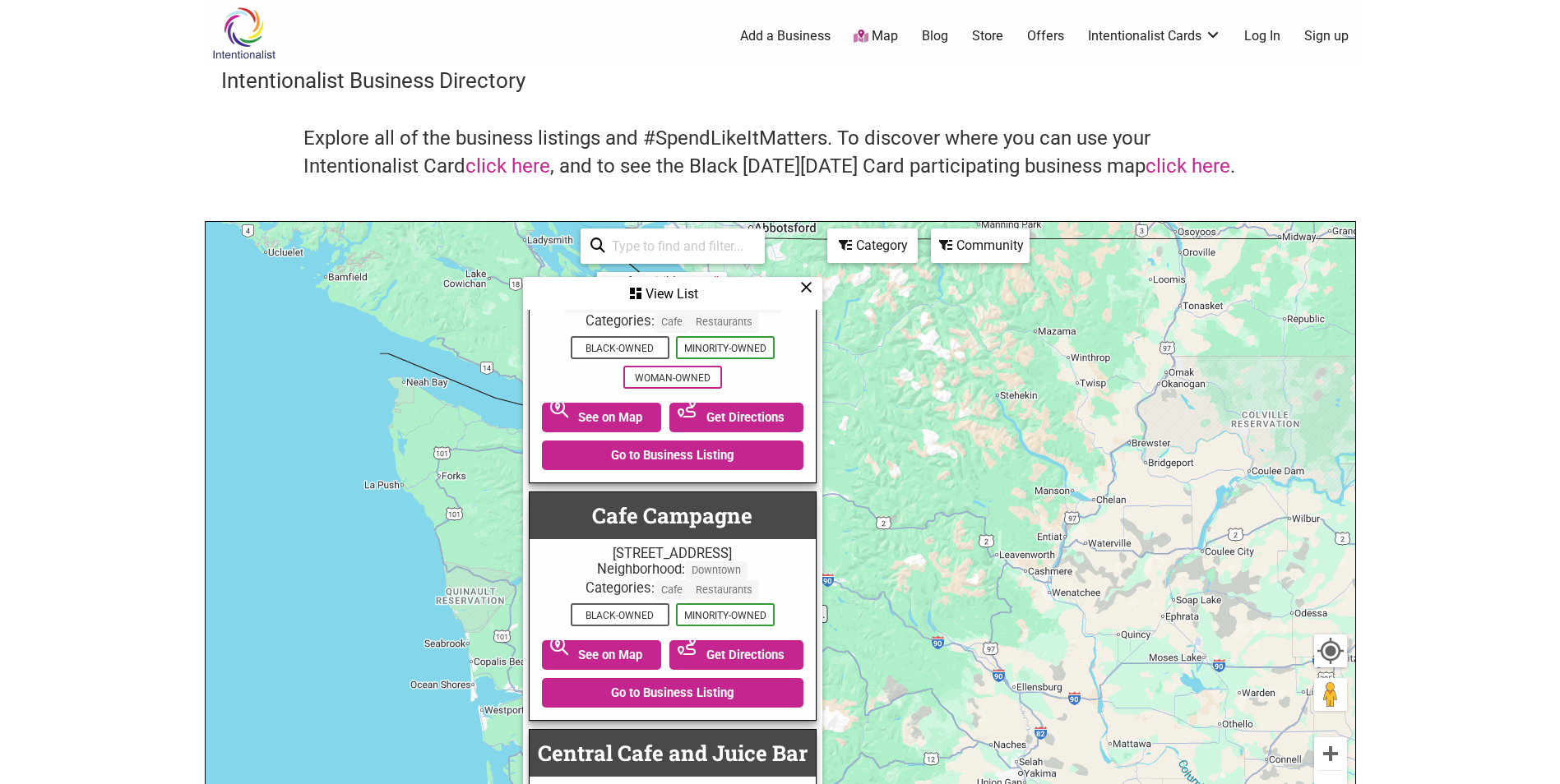
scroll to position [411, 0]
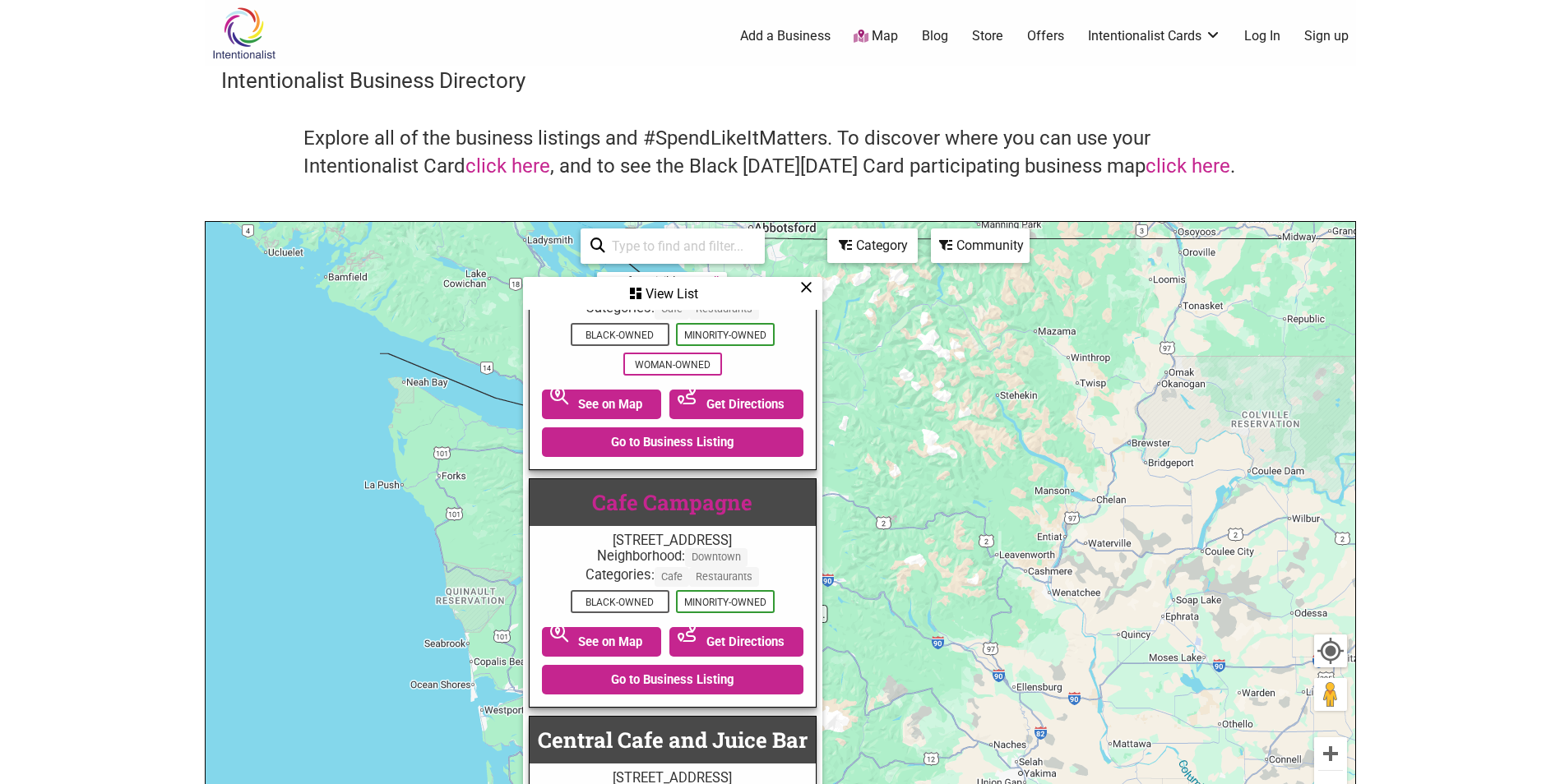
click at [714, 488] on link "Cafe Campagne" at bounding box center [672, 502] width 160 height 28
click at [800, 288] on icon at bounding box center [806, 287] width 12 height 1
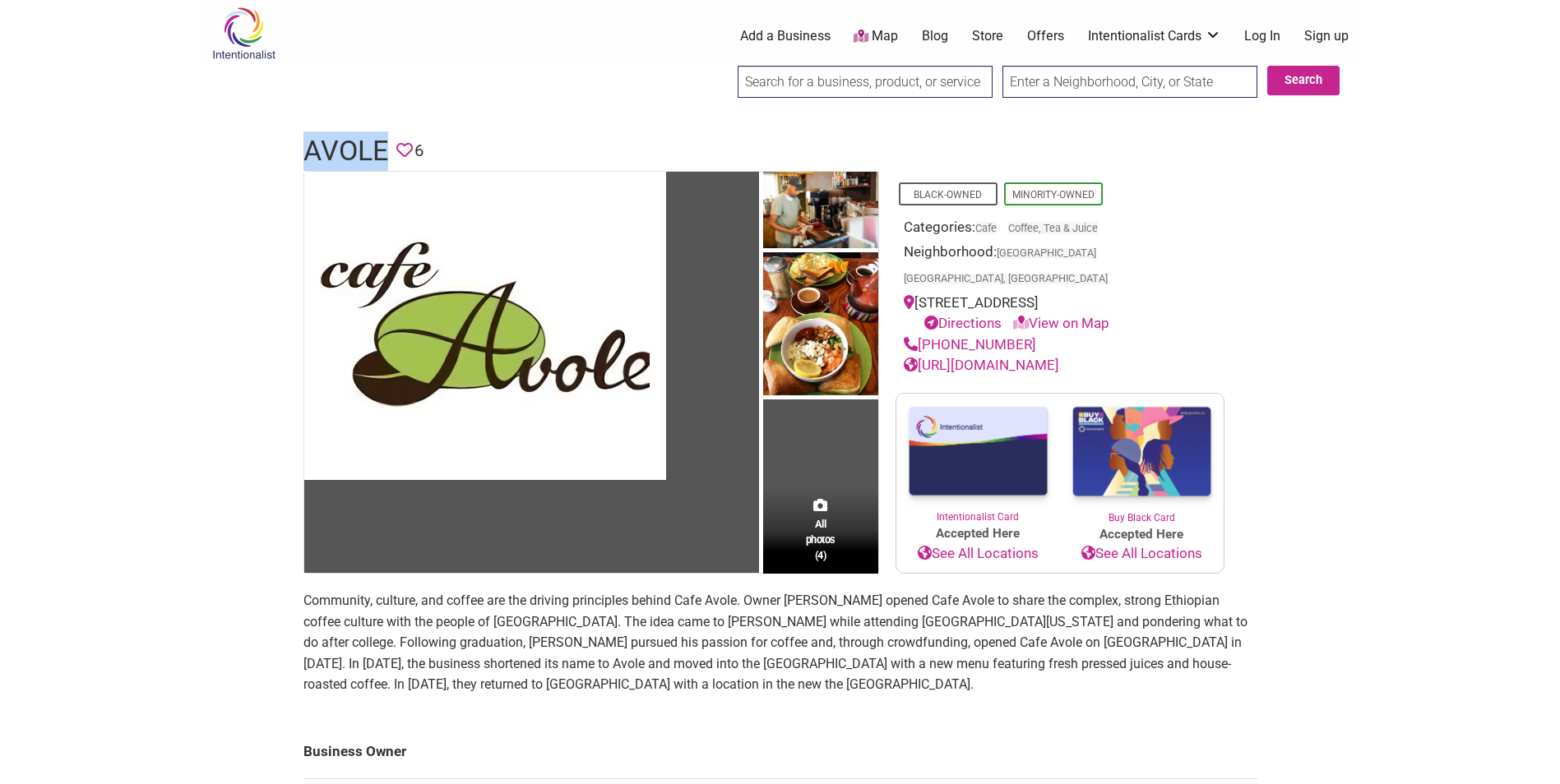
drag, startPoint x: 264, startPoint y: 142, endPoint x: 549, endPoint y: 129, distance: 285.3
click at [406, 145] on div "Intentionalist Spend like it matters 0 Add a Business Map Blog Store Offers Int…" at bounding box center [780, 717] width 1152 height 1435
copy h1 "Avole"
copy link "[PHONE_NUMBER]"
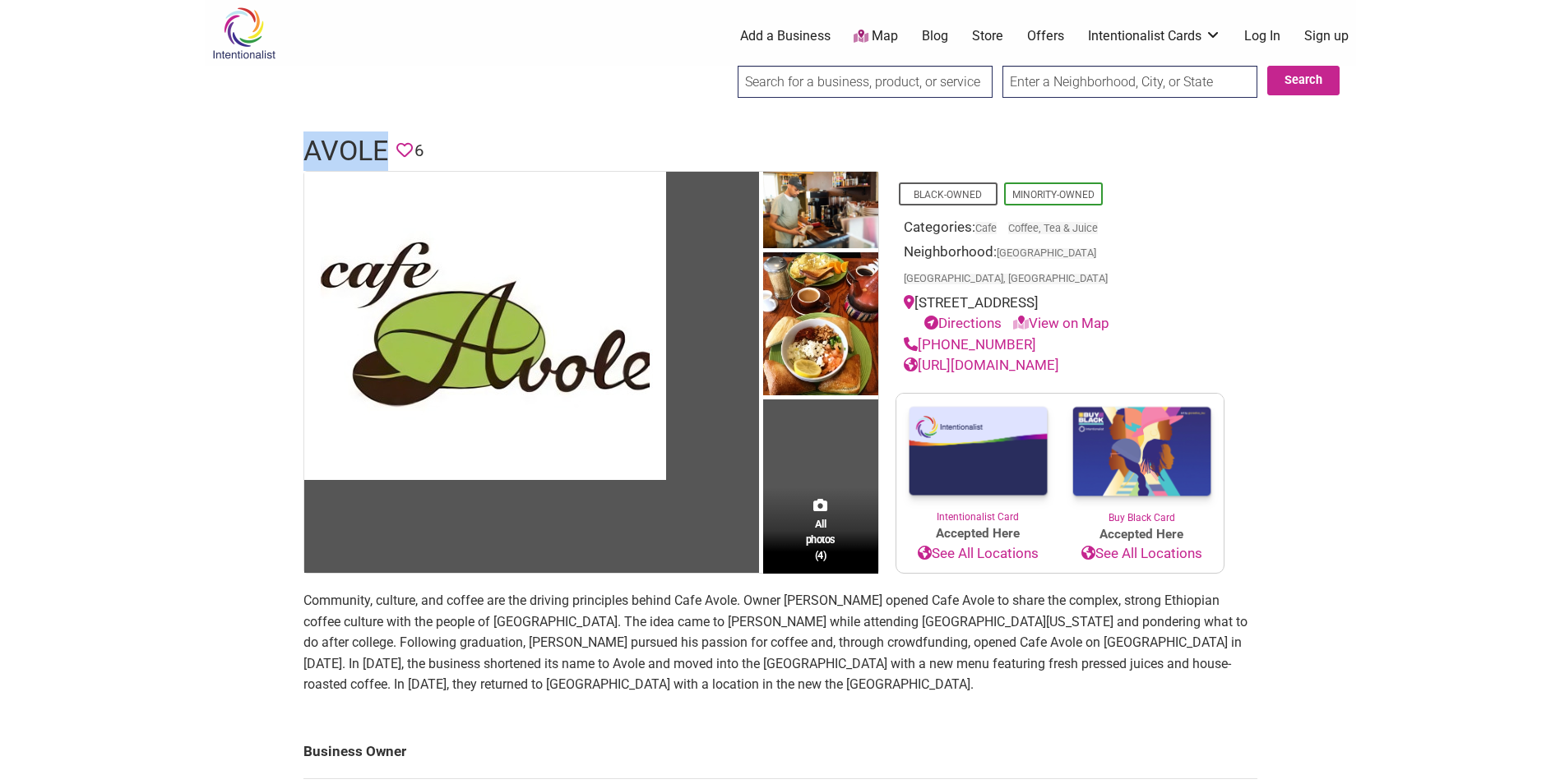
copy div "[STREET_ADDRESS]"
click at [1023, 357] on link "[URL][DOMAIN_NAME]" at bounding box center [982, 365] width 156 height 16
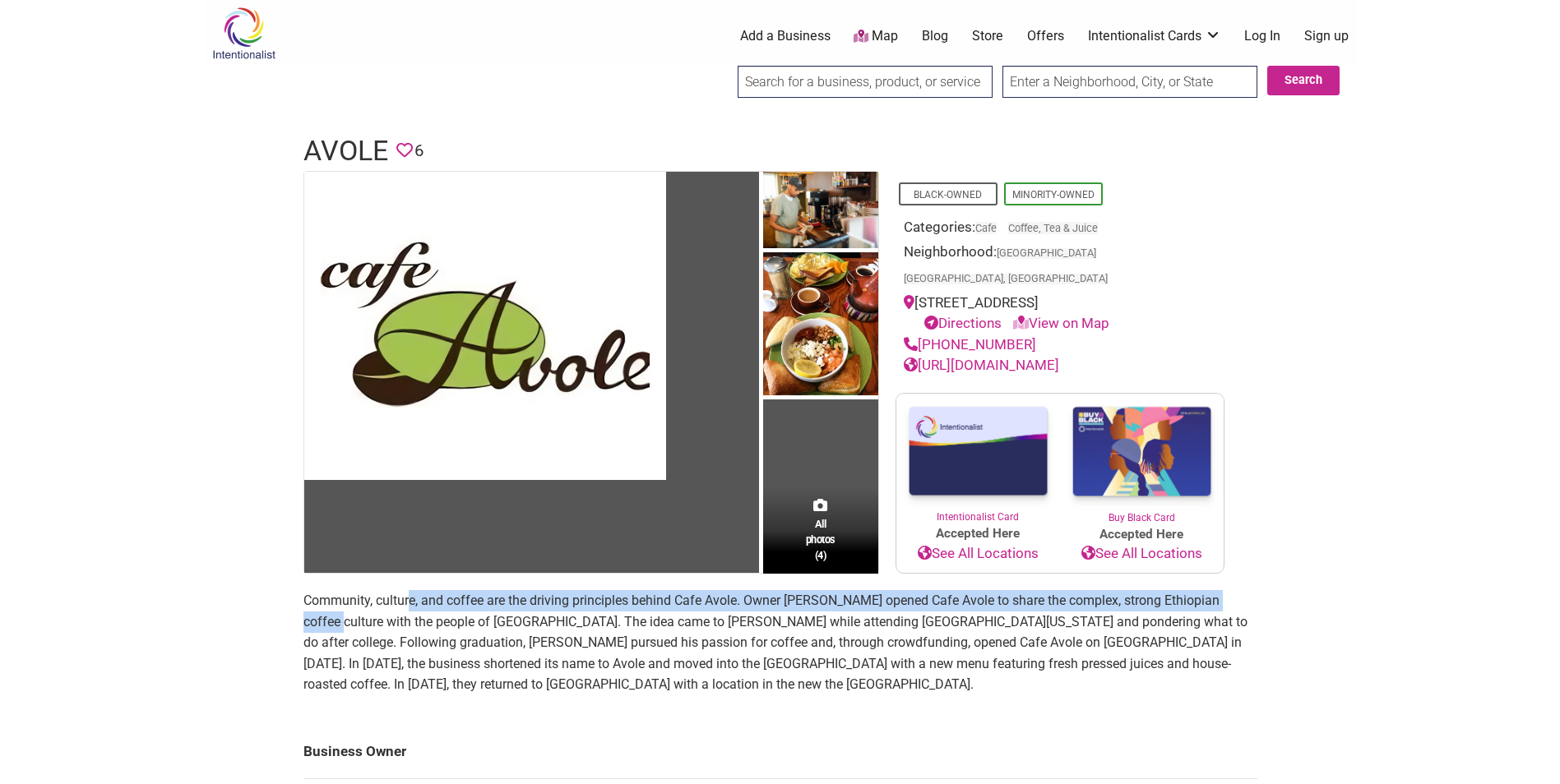
drag, startPoint x: 298, startPoint y: 585, endPoint x: 407, endPoint y: 581, distance: 109.1
click at [407, 581] on div "Intentionalist Spend like it matters 0 Add a Business Map Blog Store Offers Int…" at bounding box center [780, 717] width 1152 height 1435
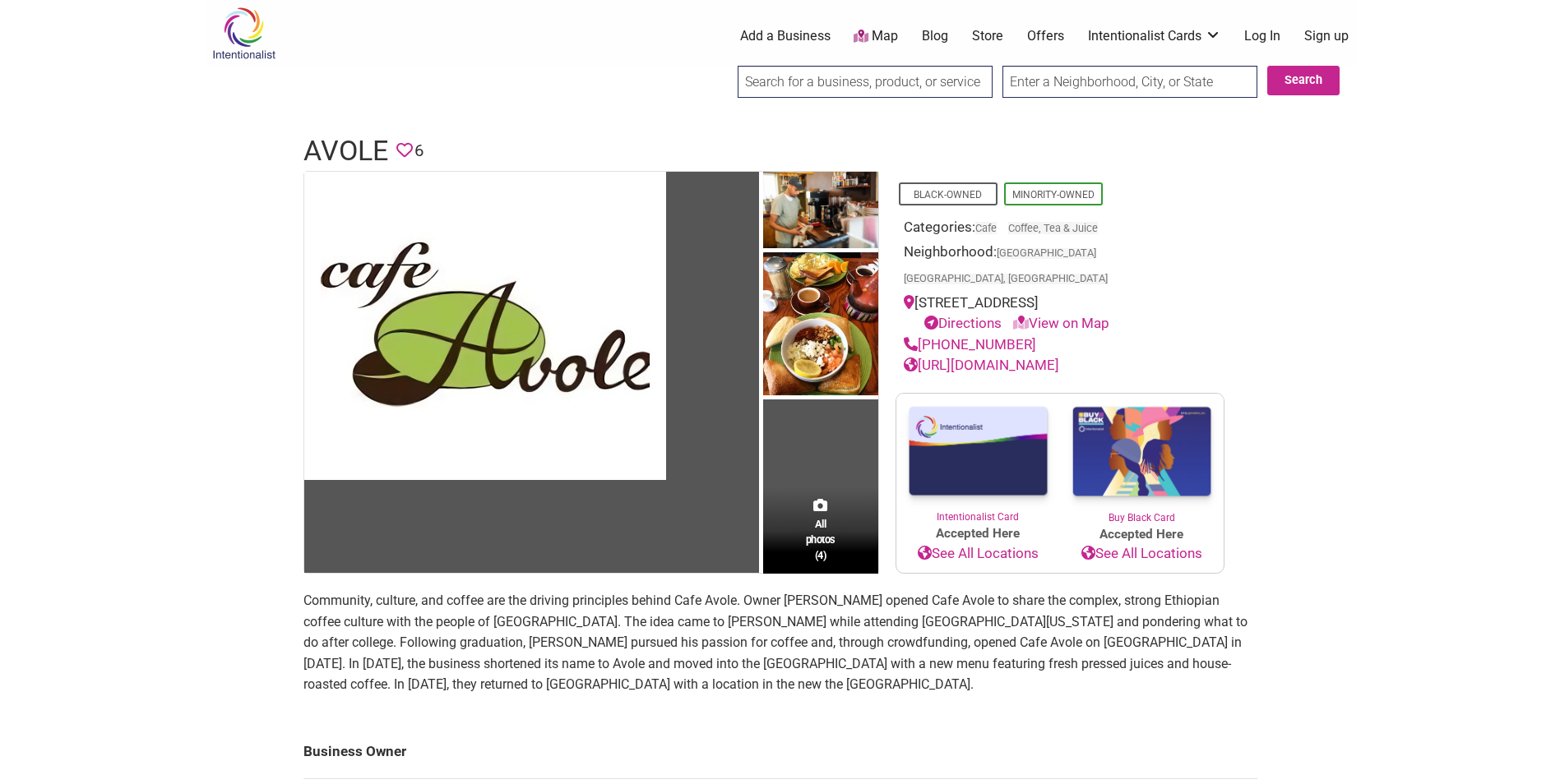
drag, startPoint x: 824, startPoint y: 598, endPoint x: 819, endPoint y: 592, distance: 7.8
click at [826, 598] on p "Community, culture, and coffee are the driving principles behind Cafe Avole. Ow…" at bounding box center [780, 643] width 954 height 105
copy p "[PERSON_NAME]"
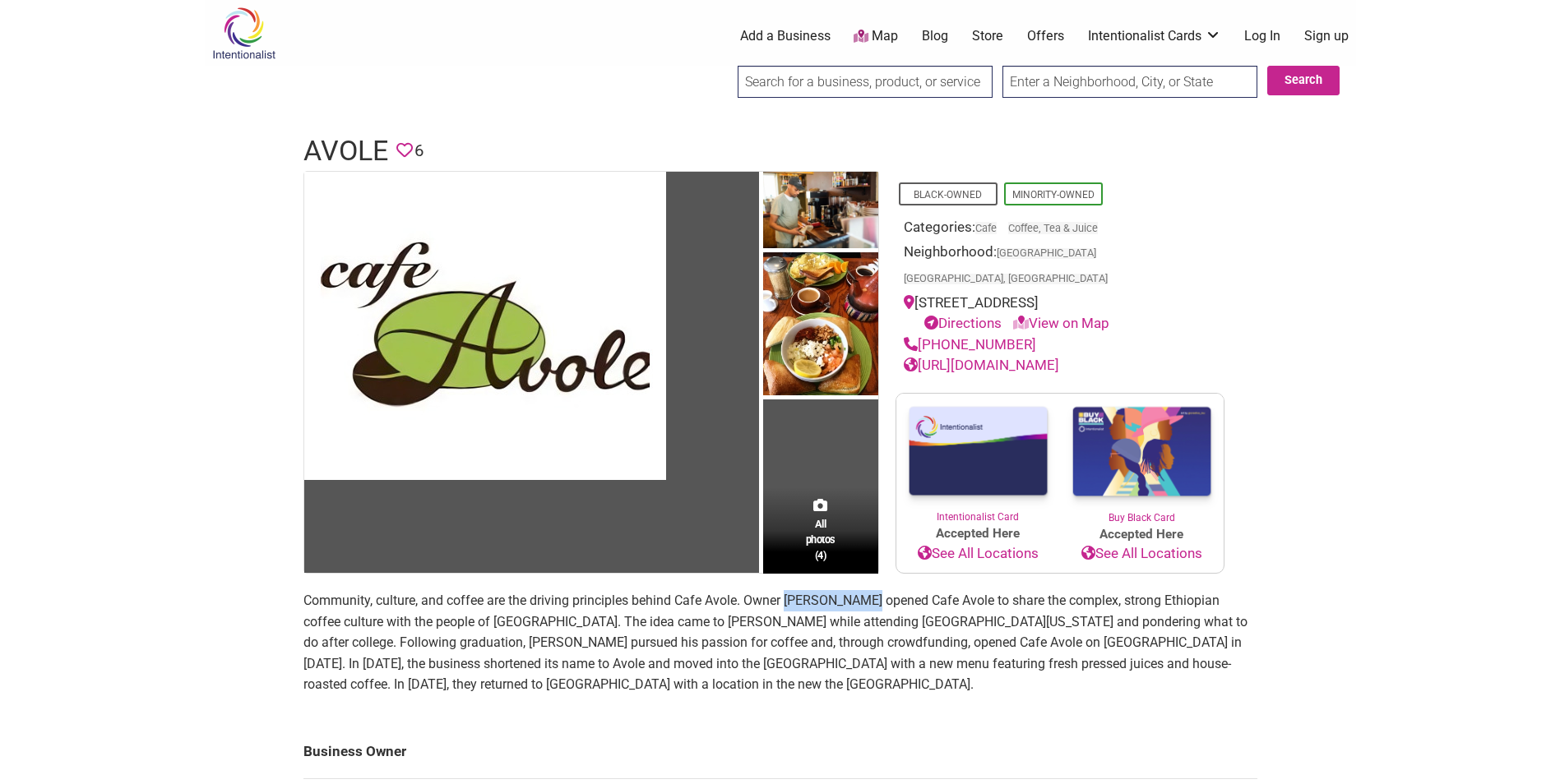
drag, startPoint x: 789, startPoint y: 575, endPoint x: 873, endPoint y: 571, distance: 84.1
click at [873, 591] on p "Community, culture, and coffee are the driving principles behind Cafe Avole. Ow…" at bounding box center [780, 643] width 954 height 105
copy p "[PERSON_NAME]"
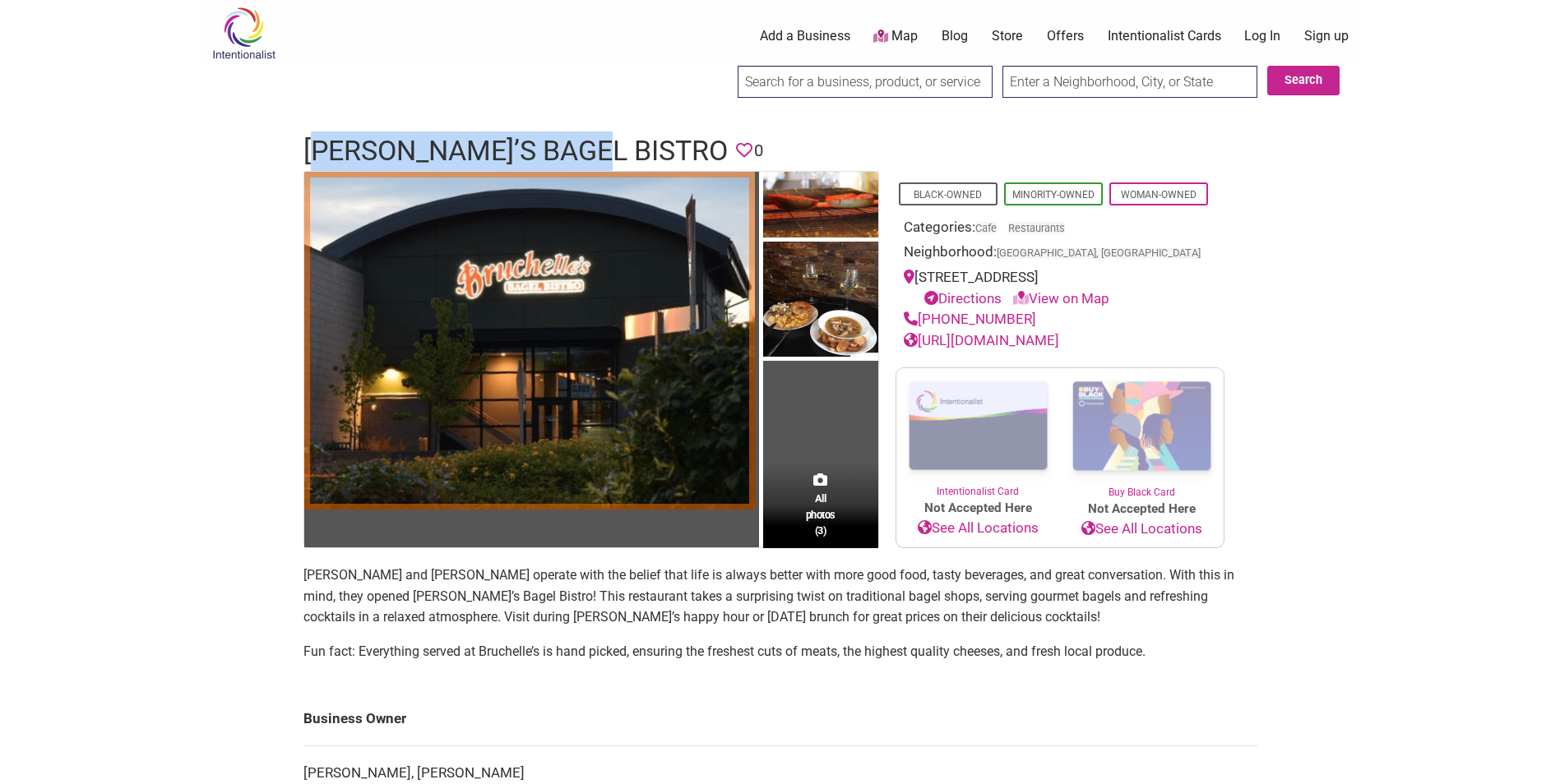
drag, startPoint x: 314, startPoint y: 146, endPoint x: 601, endPoint y: 149, distance: 287.0
click at [601, 149] on h1 "[PERSON_NAME]’s Bagel Bistro" at bounding box center [515, 151] width 425 height 39
click at [601, 146] on h1 "[PERSON_NAME]’s Bagel Bistro" at bounding box center [515, 151] width 425 height 39
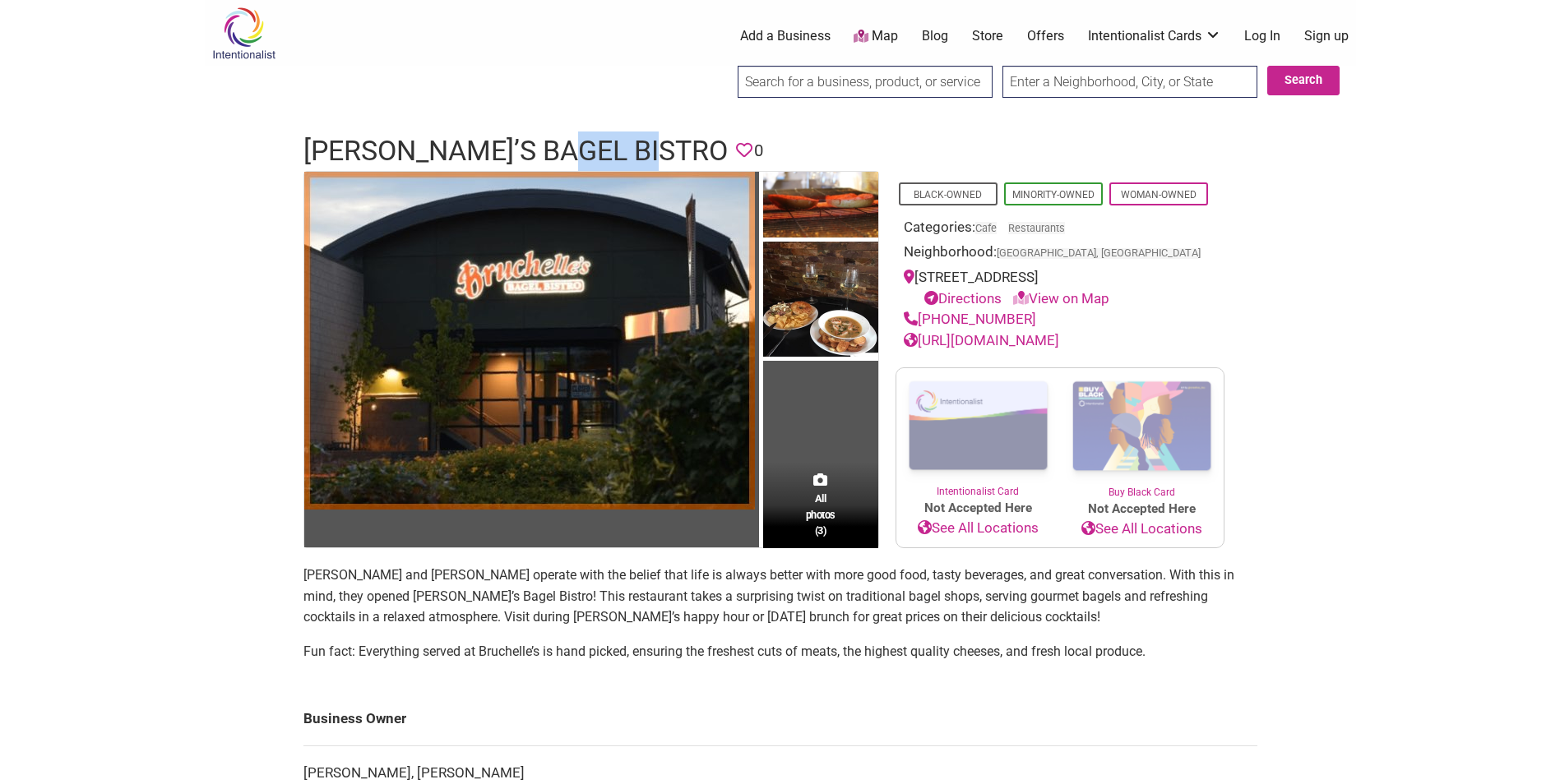
click at [601, 146] on h1 "[PERSON_NAME]’s Bagel Bistro" at bounding box center [515, 151] width 425 height 39
click at [600, 145] on h1 "[PERSON_NAME]’s Bagel Bistro" at bounding box center [515, 151] width 425 height 39
drag, startPoint x: 1171, startPoint y: 273, endPoint x: 918, endPoint y: 270, distance: 253.0
click at [918, 270] on div "[STREET_ADDRESS] Directions View on Map" at bounding box center [1060, 288] width 313 height 42
copy div "[STREET_ADDRESS]"
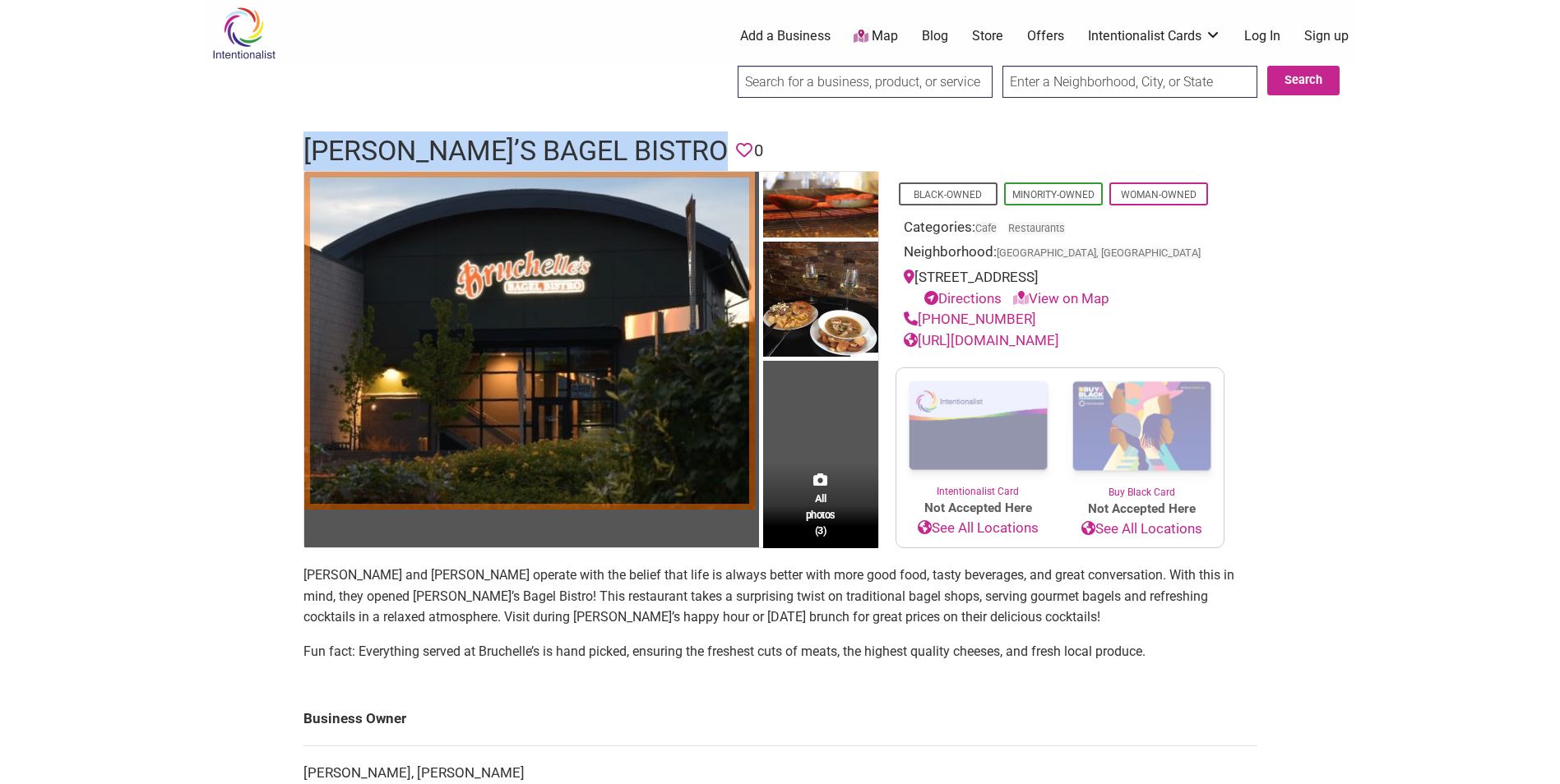
copy link "[PHONE_NUMBER]"
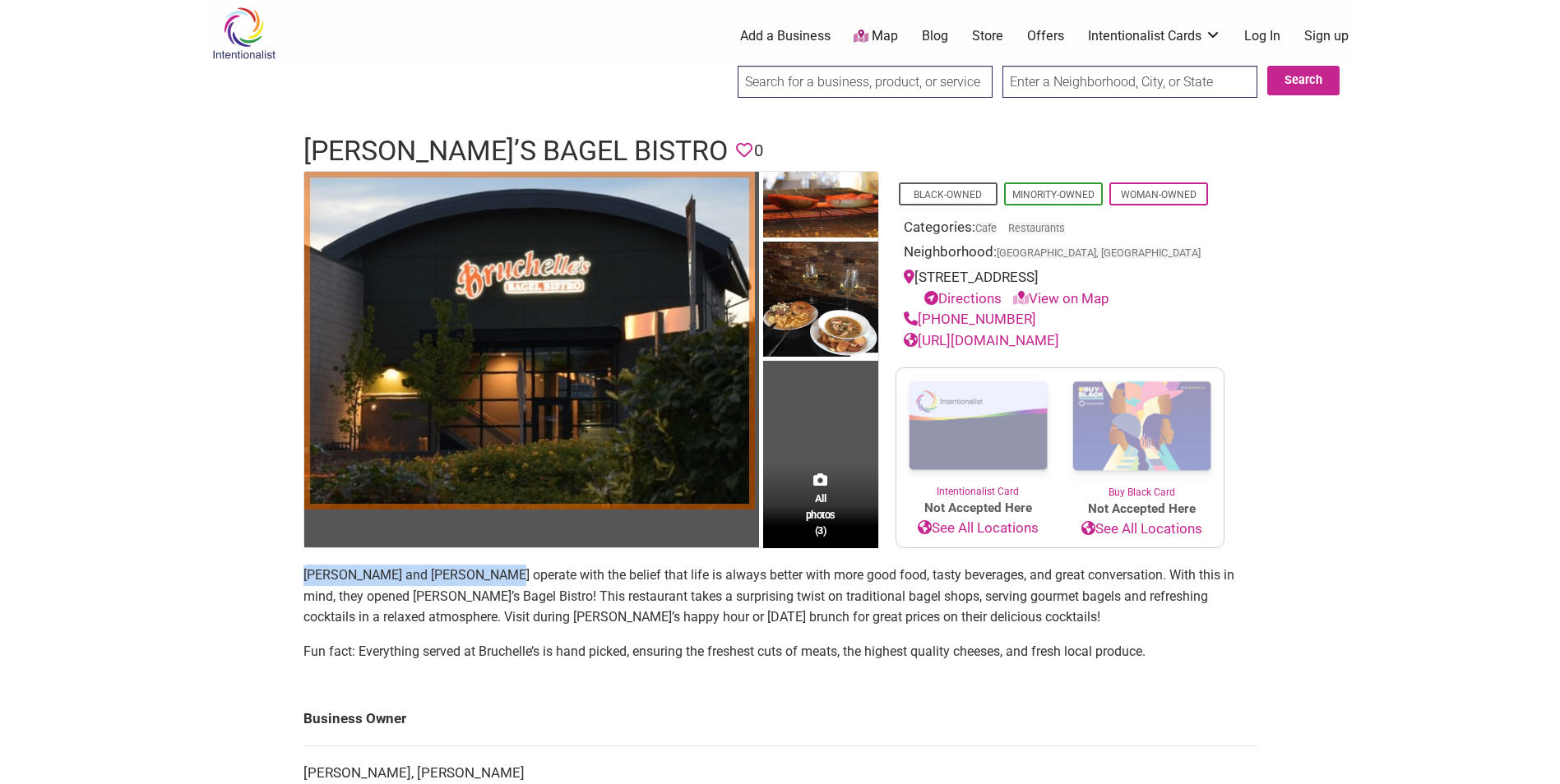
copy p "[PERSON_NAME] and [PERSON_NAME]"
click at [1034, 342] on link "[URL][DOMAIN_NAME]" at bounding box center [982, 340] width 156 height 16
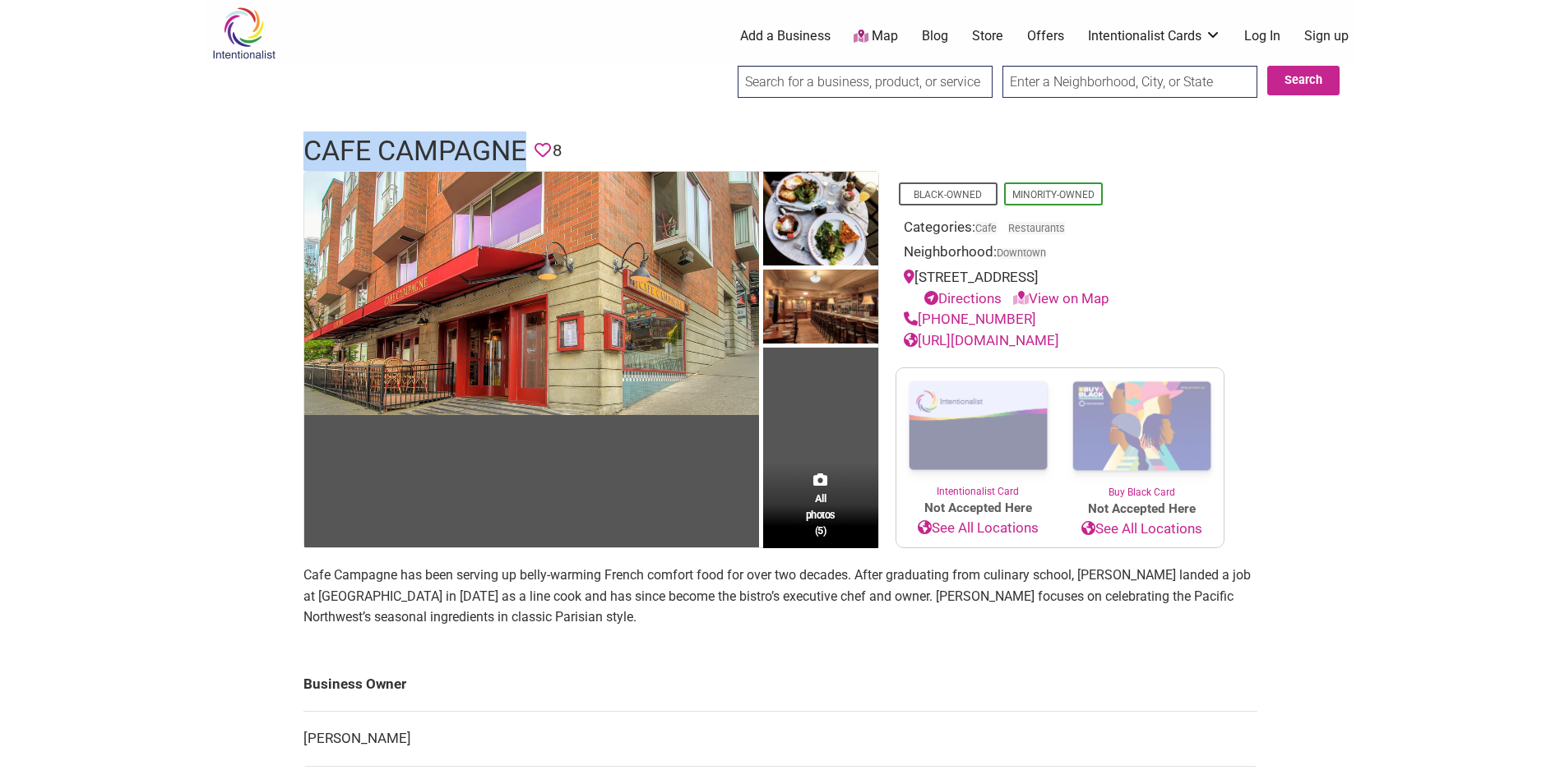
drag, startPoint x: 292, startPoint y: 151, endPoint x: 523, endPoint y: 153, distance: 231.0
click at [523, 153] on div "Cafe Campagne Favorite 8" at bounding box center [780, 151] width 987 height 39
copy h1 "Cafe Campagne"
copy link "[PHONE_NUMBER]"
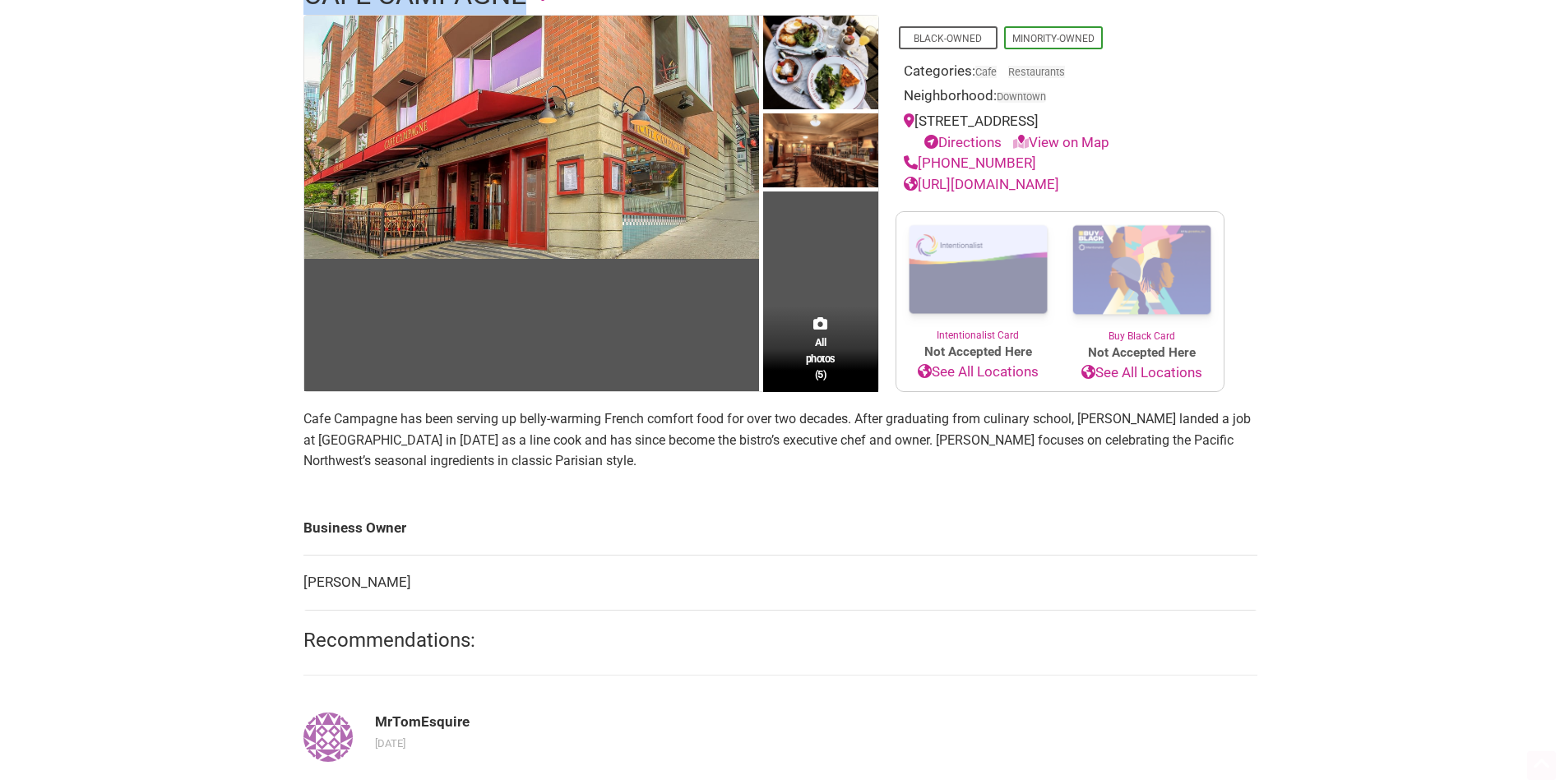
scroll to position [164, 0]
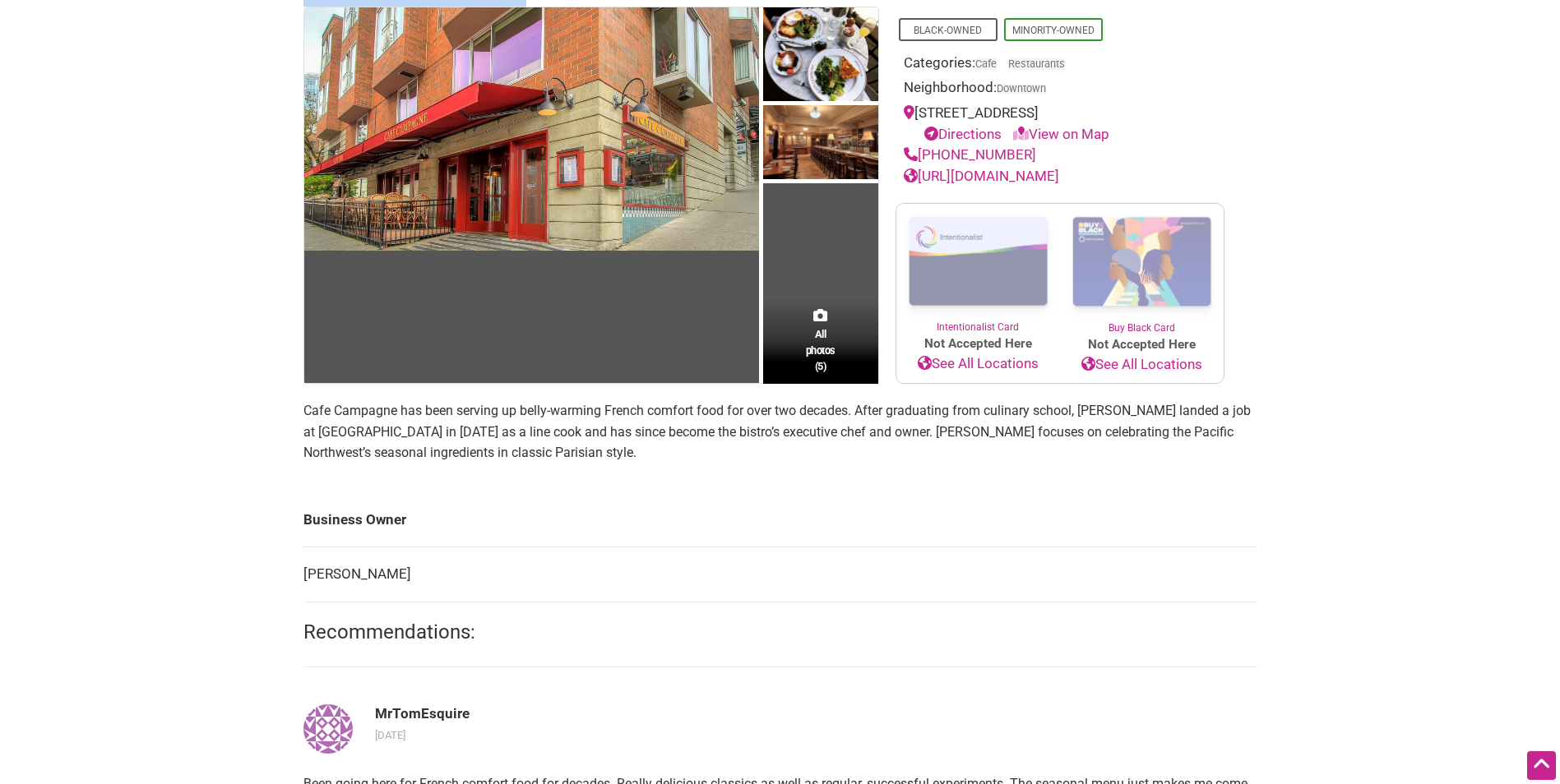
copy tbody "Business Owner [PERSON_NAME]"
copy td "[PERSON_NAME]"
copy tbody "Business Owner [PERSON_NAME]"
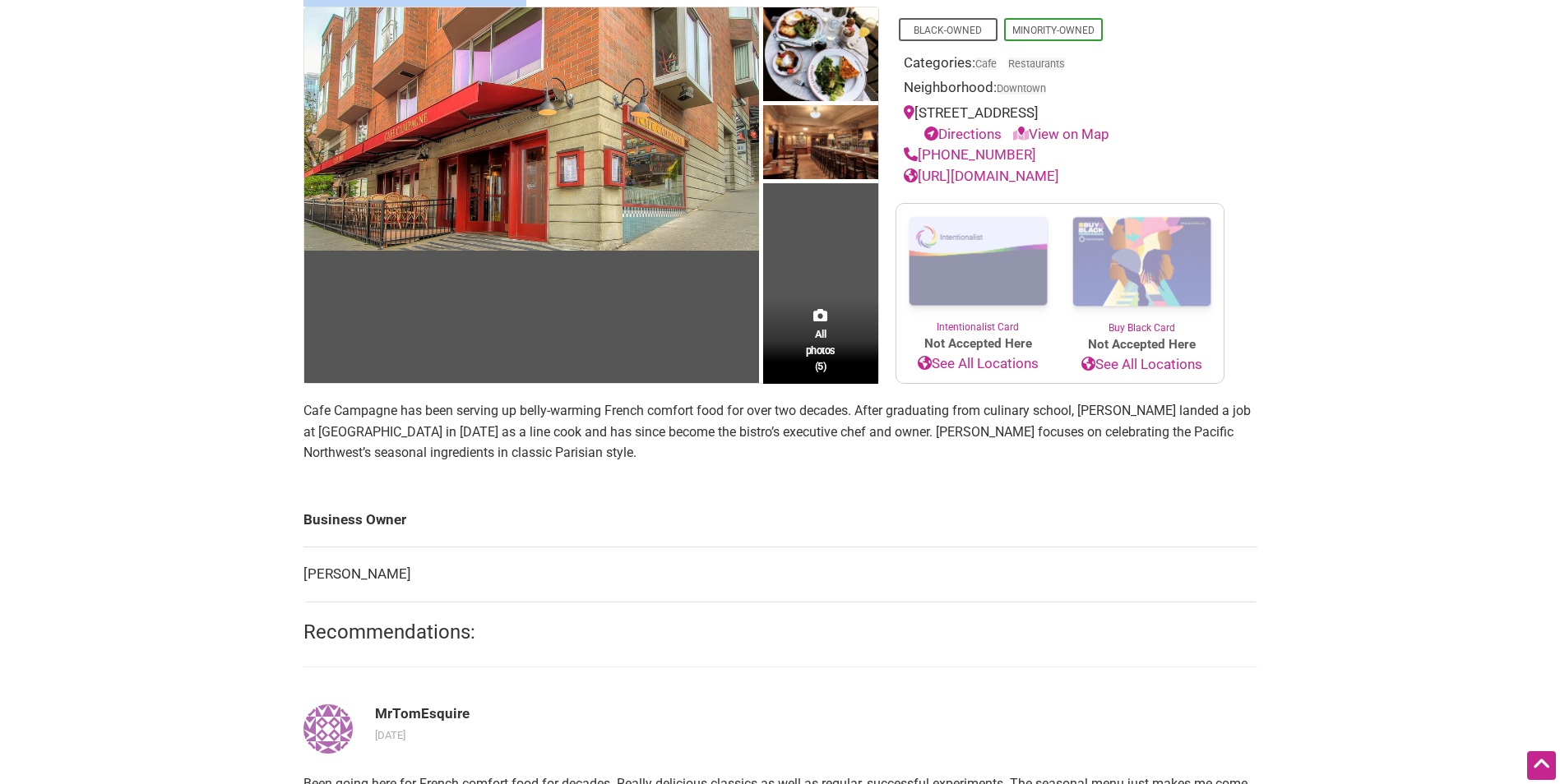
copy td "[PERSON_NAME]"
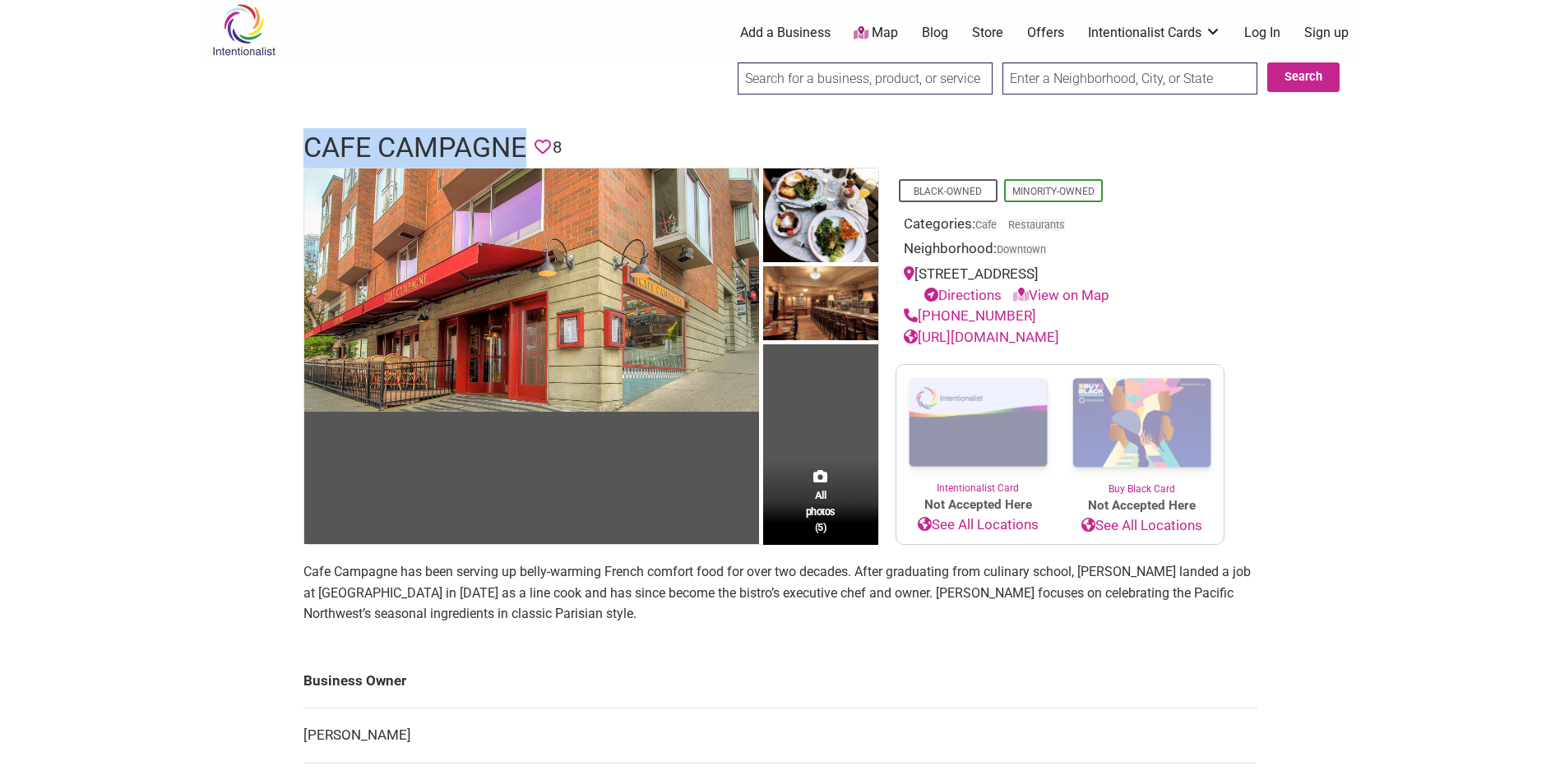
scroll to position [0, 0]
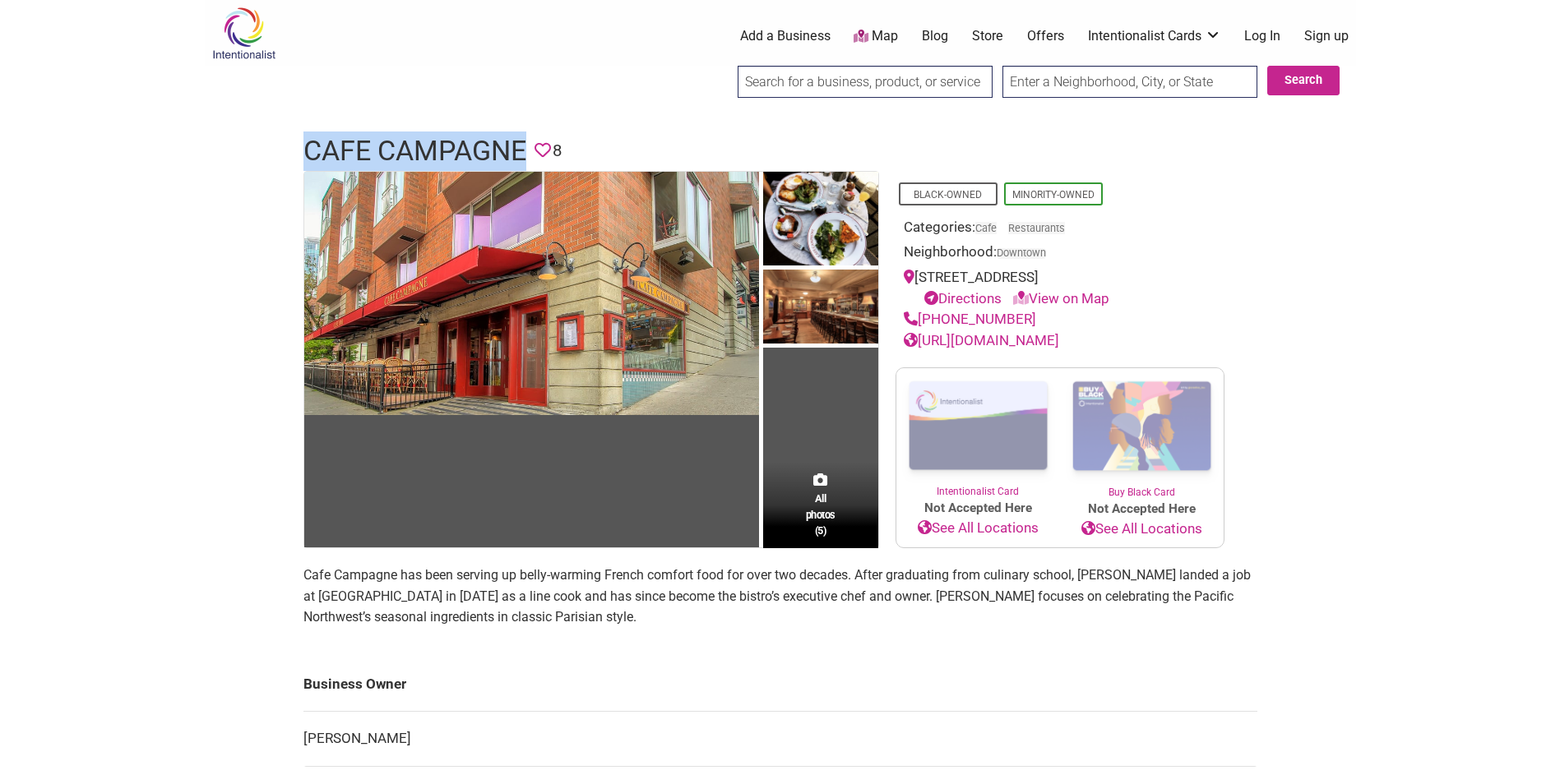
drag, startPoint x: 1040, startPoint y: 353, endPoint x: 991, endPoint y: 352, distance: 49.0
click at [991, 352] on div "Black-Owned Minority-Owned Categories: Cafe Restaurants Neighborhood: Downtown …" at bounding box center [1060, 360] width 362 height 378
click at [991, 350] on div "[URL][DOMAIN_NAME]" at bounding box center [1060, 341] width 313 height 21
click at [989, 342] on link "[URL][DOMAIN_NAME]" at bounding box center [982, 340] width 156 height 16
copy div "[STREET_ADDRESS]"
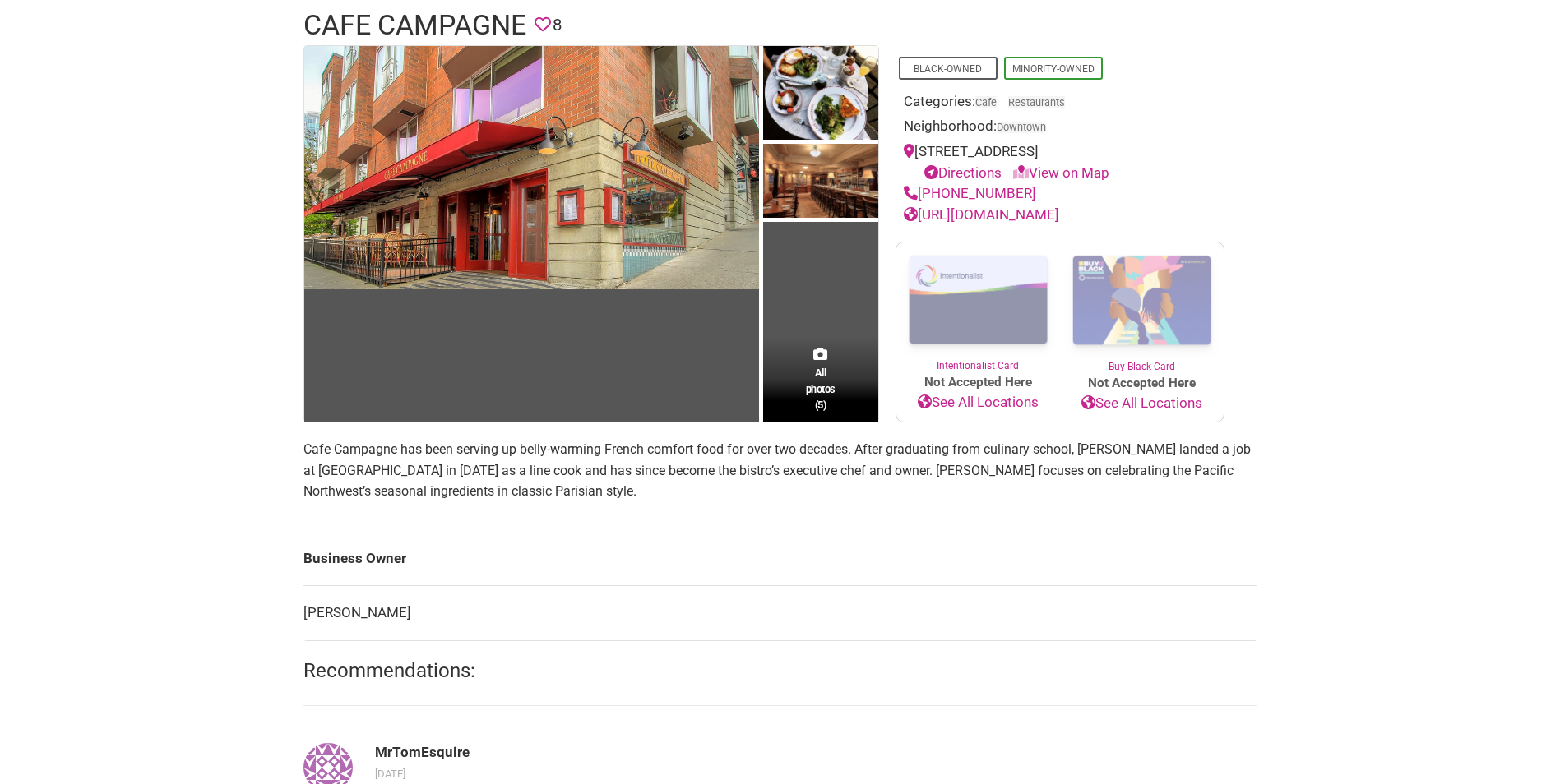
scroll to position [164, 0]
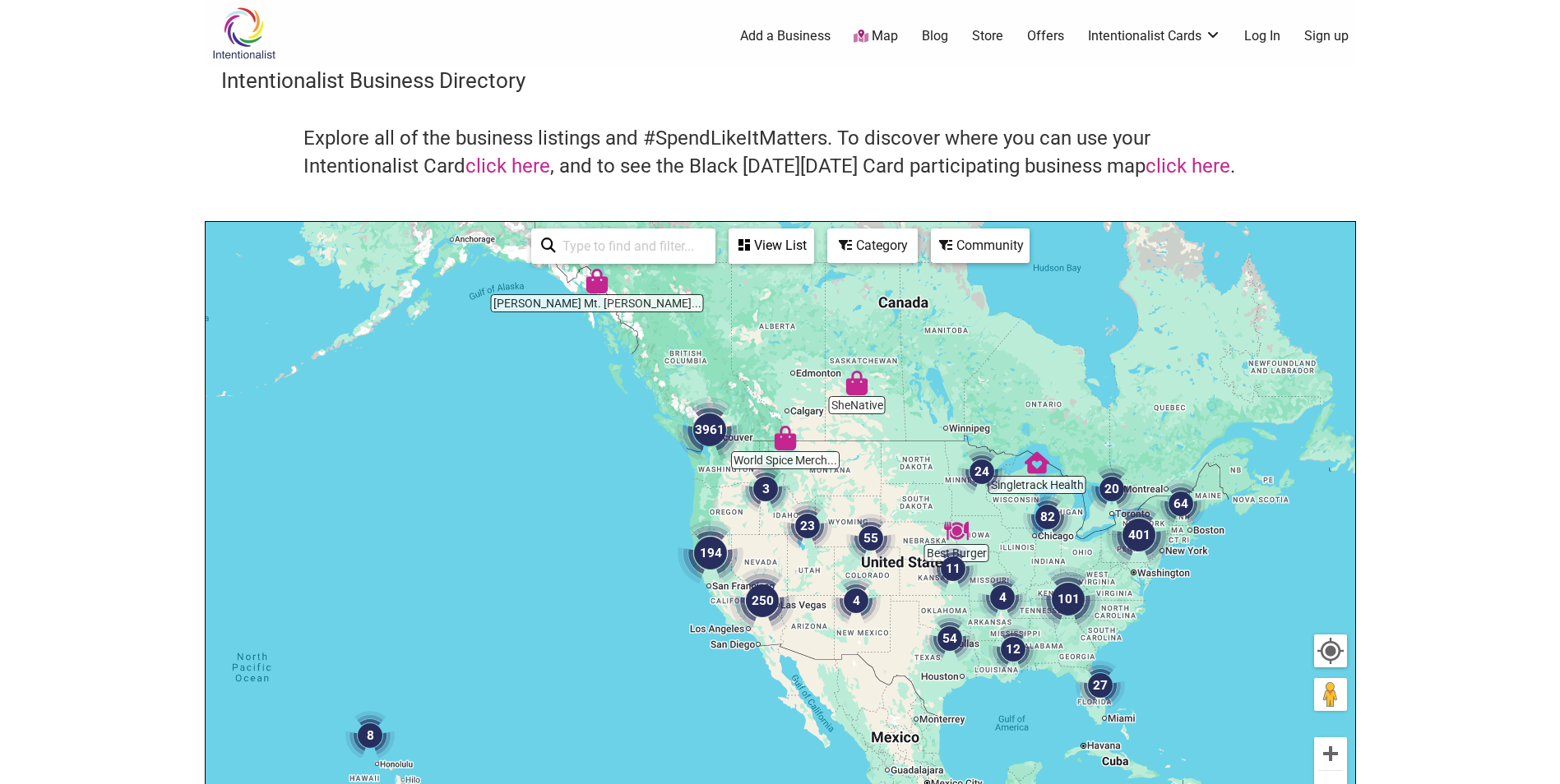
drag, startPoint x: 882, startPoint y: 251, endPoint x: 875, endPoint y: 245, distance: 9.2
click at [882, 252] on div "Category" at bounding box center [872, 246] width 87 height 31
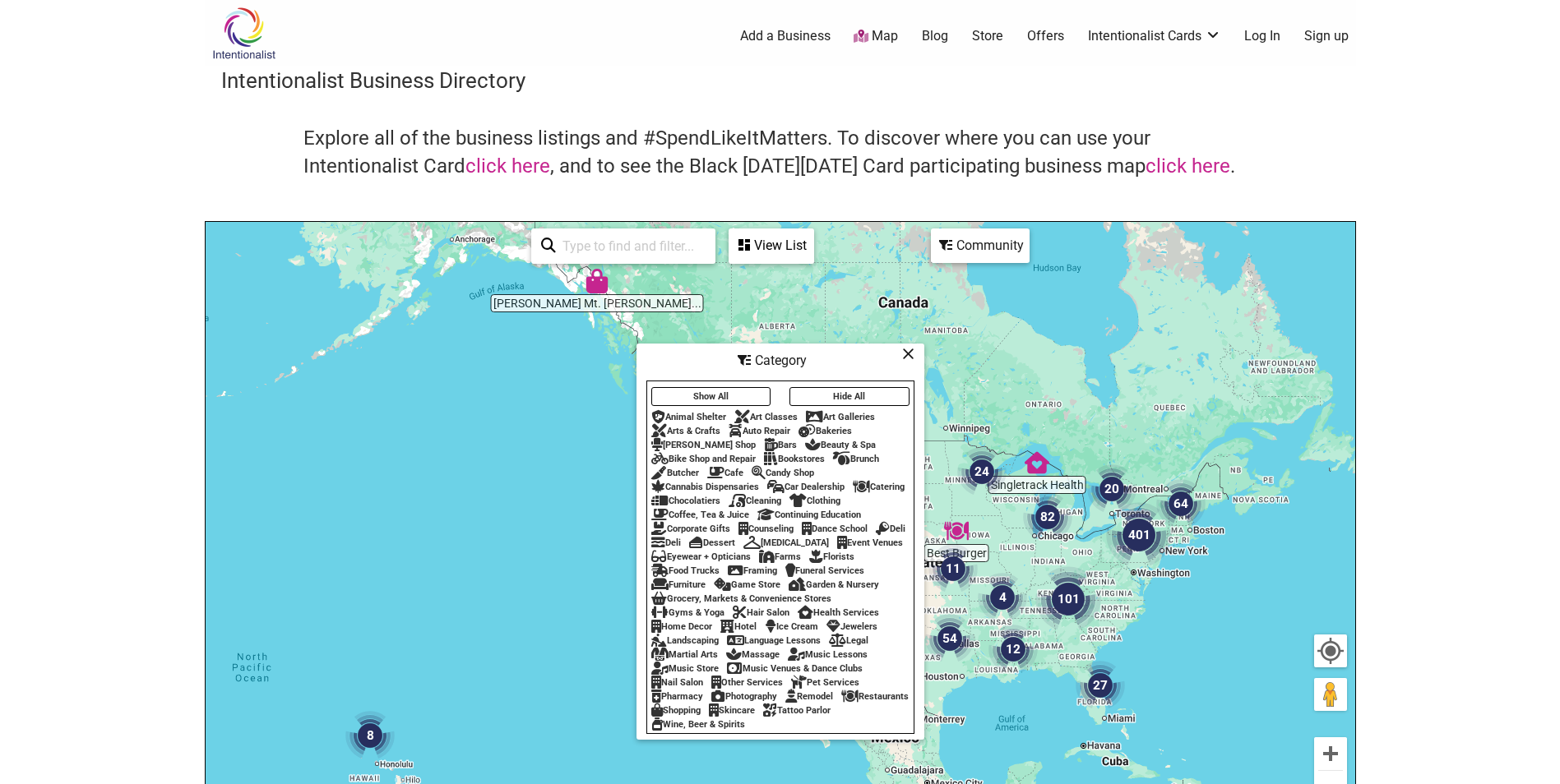
click at [904, 353] on icon at bounding box center [908, 353] width 12 height 1
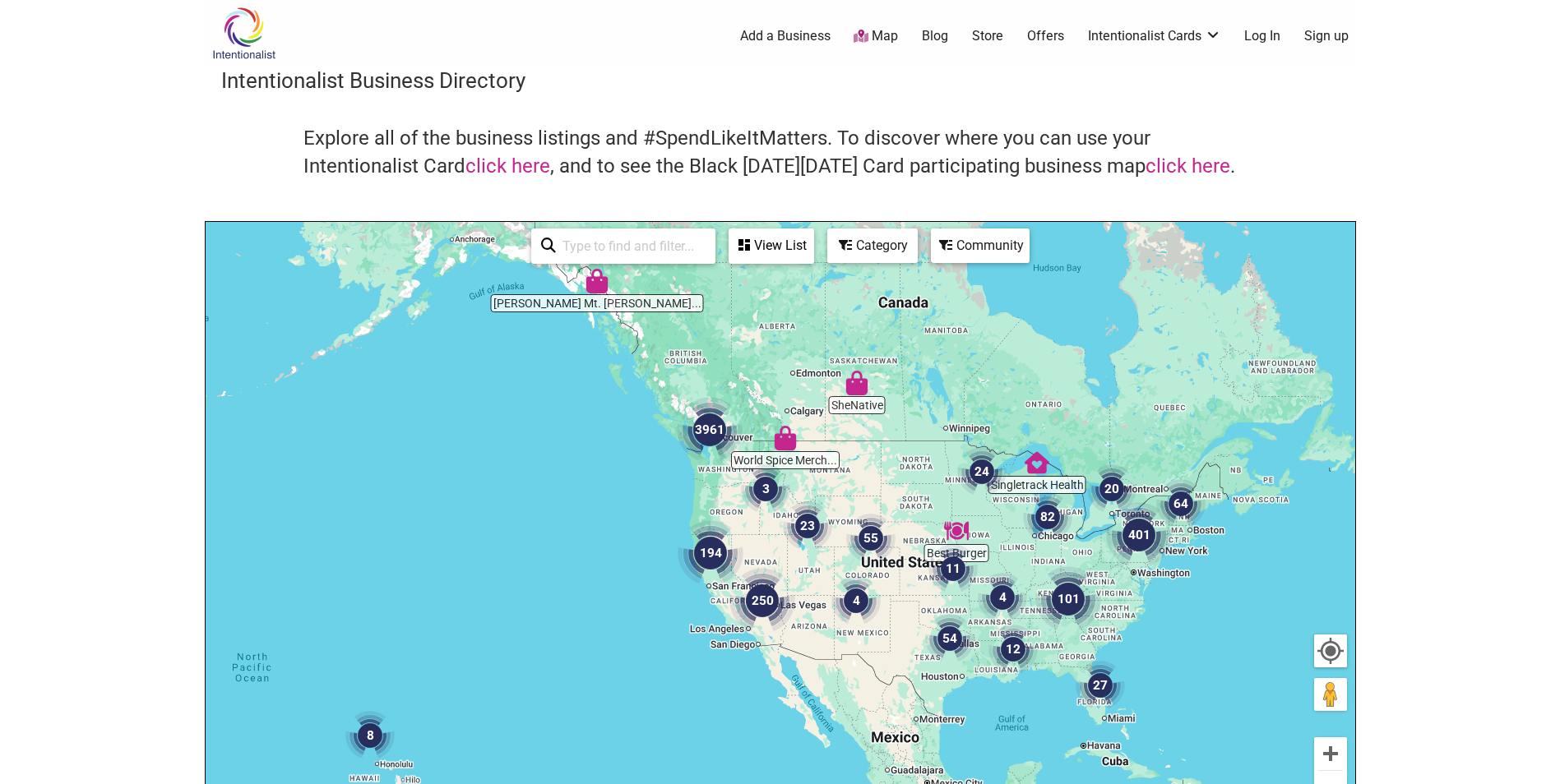
click at [765, 254] on div "View List" at bounding box center [771, 246] width 82 height 31
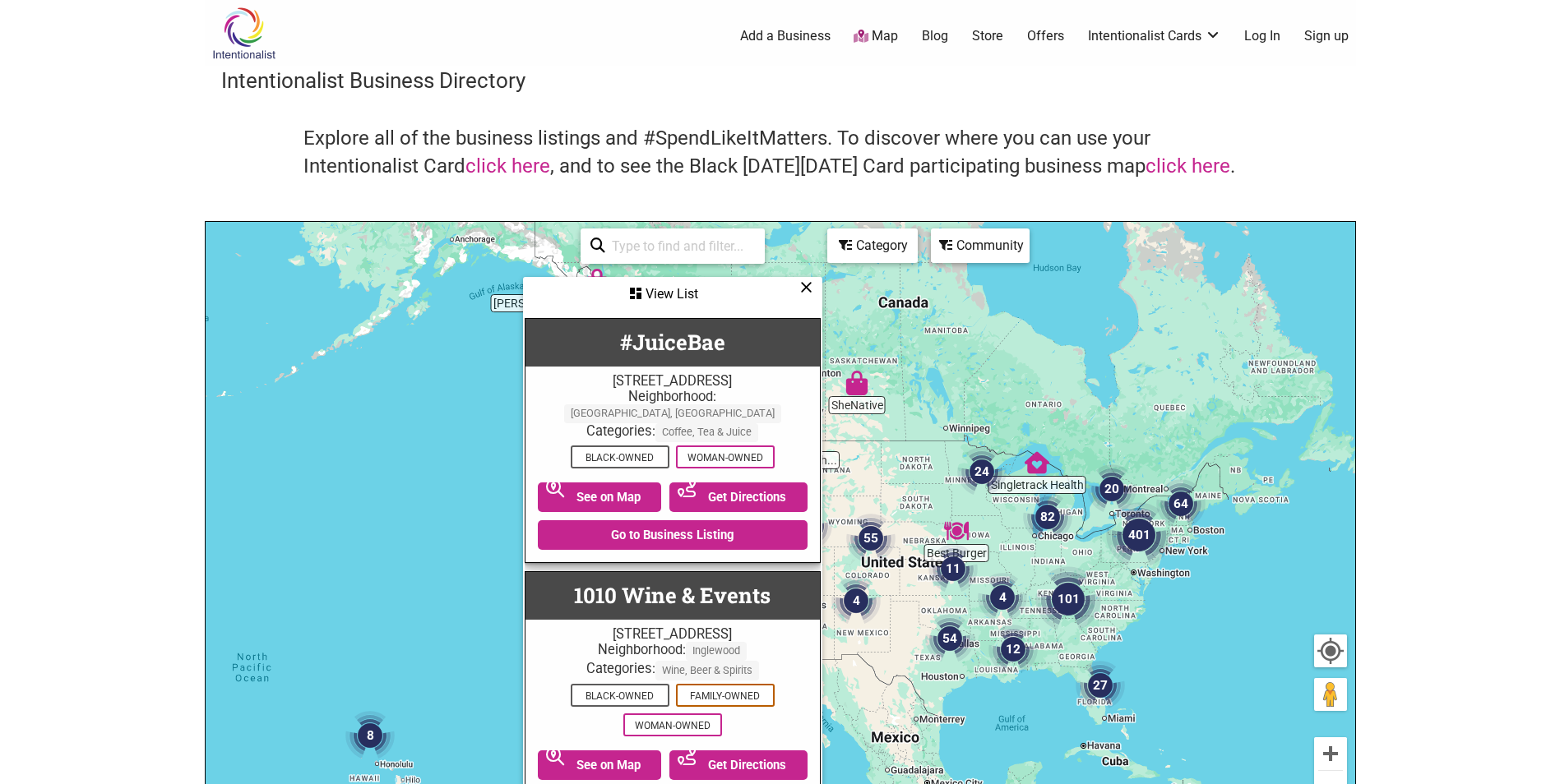
drag, startPoint x: 805, startPoint y: 284, endPoint x: 944, endPoint y: 245, distance: 144.4
click at [806, 287] on icon at bounding box center [806, 287] width 12 height 1
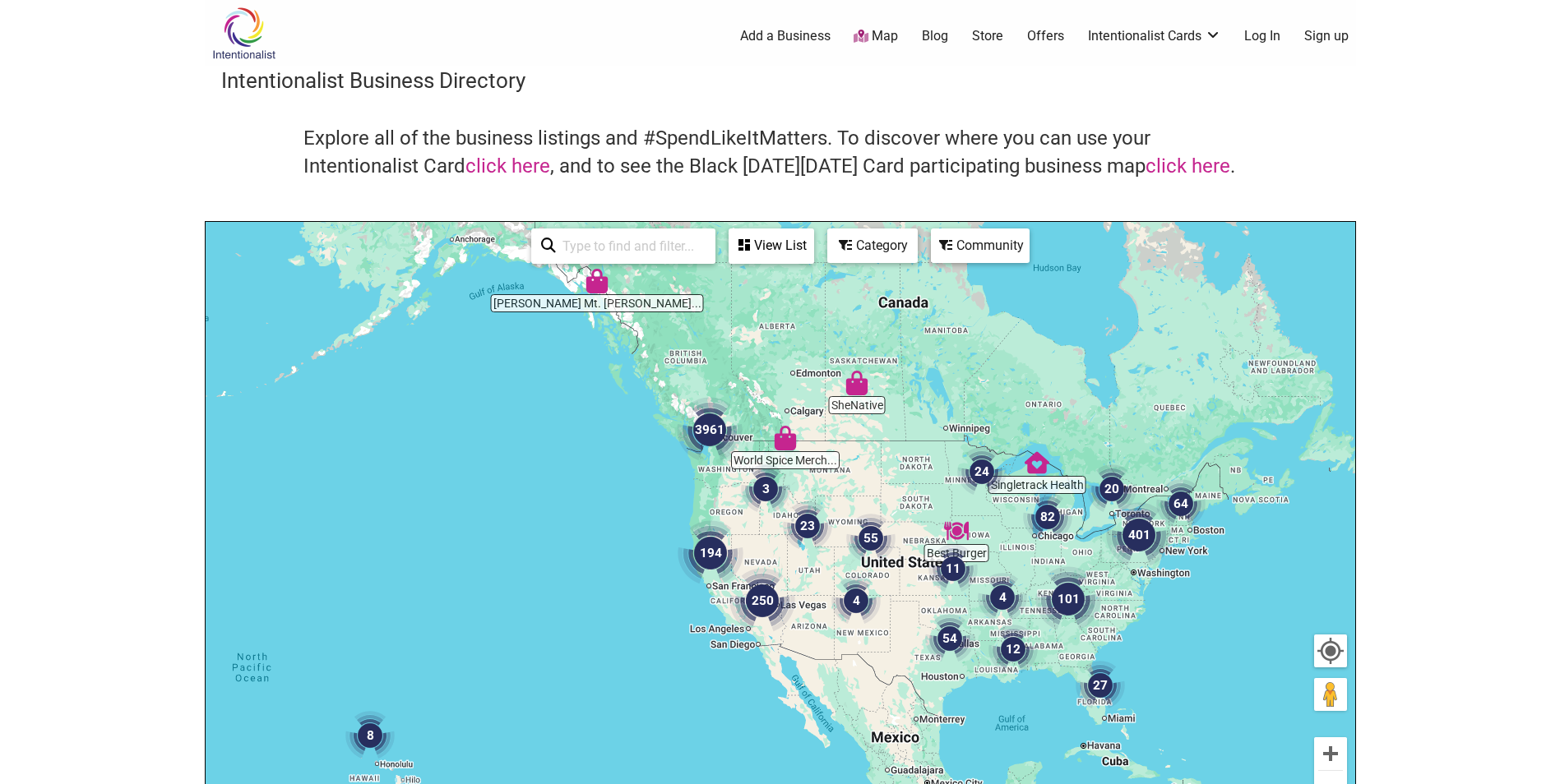
drag, startPoint x: 991, startPoint y: 232, endPoint x: 994, endPoint y: 212, distance: 20.2
click at [990, 231] on div "Community" at bounding box center [979, 246] width 95 height 31
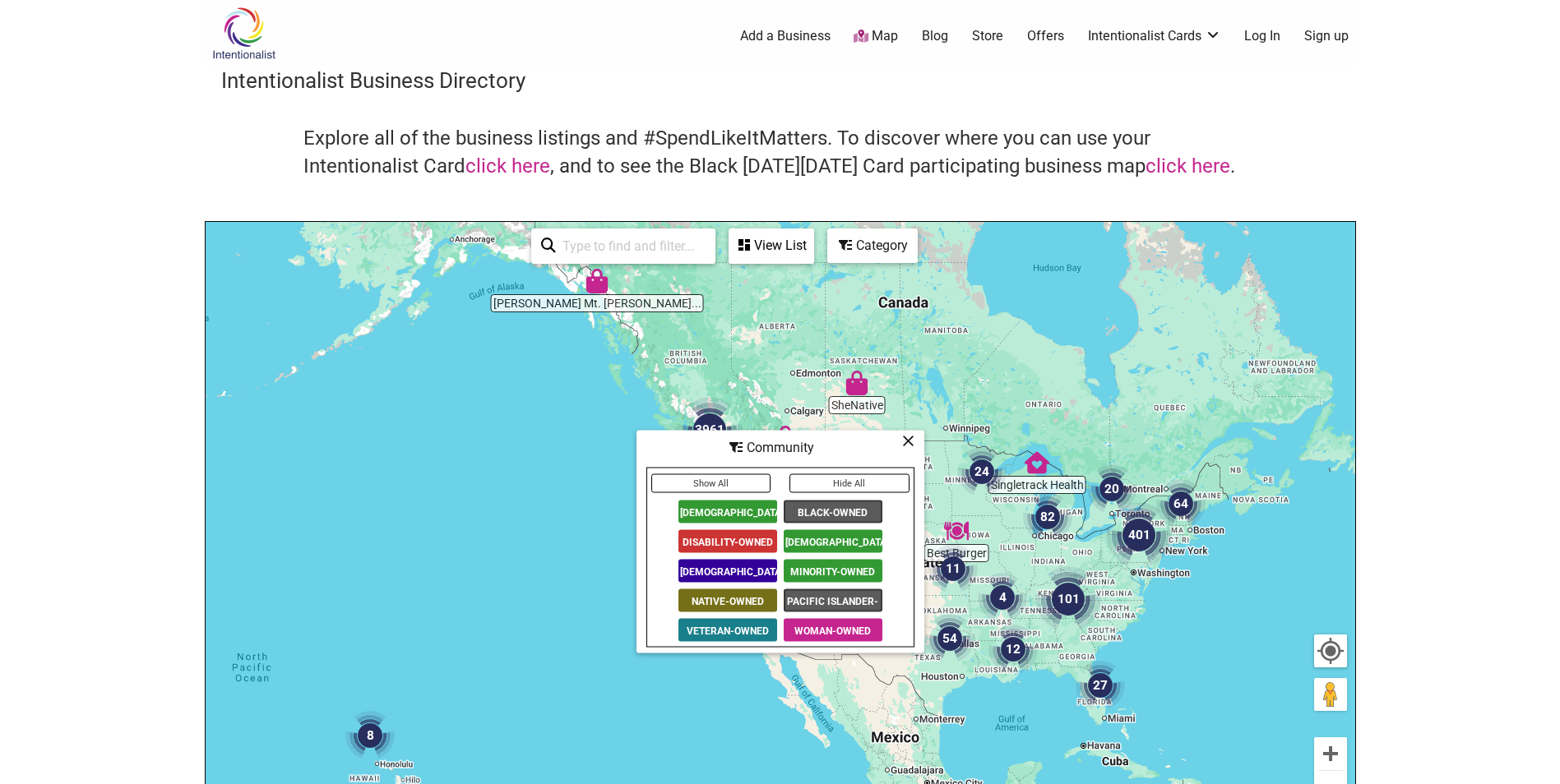
click at [1066, 241] on div "To navigate, press the arrow keys." at bounding box center [780, 541] width 1150 height 639
click at [843, 336] on div "To navigate, press the arrow keys." at bounding box center [780, 541] width 1150 height 639
click at [911, 442] on icon at bounding box center [908, 441] width 12 height 1
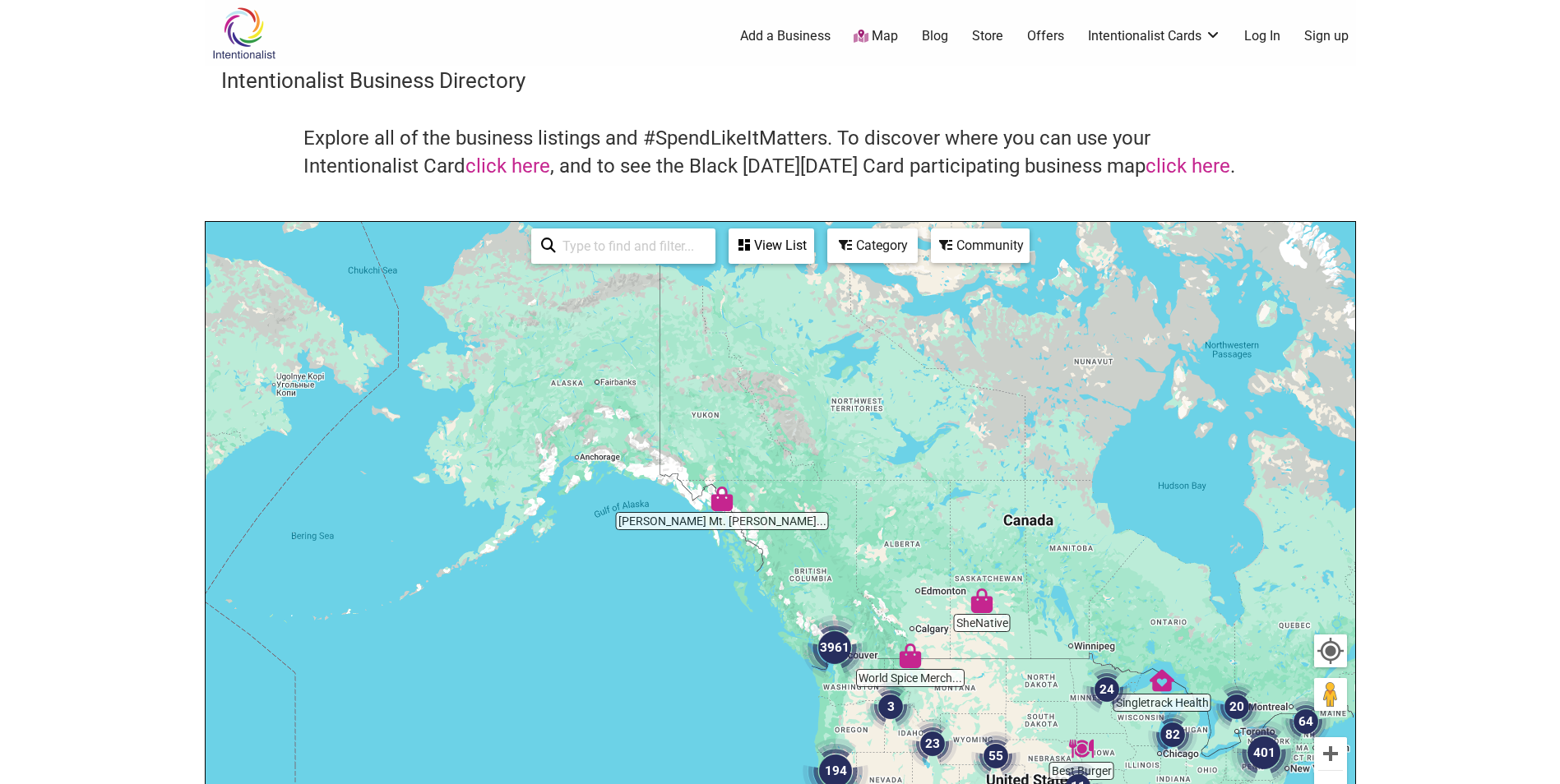
drag, startPoint x: 860, startPoint y: 319, endPoint x: 976, endPoint y: 514, distance: 226.9
click at [985, 538] on div "To navigate, press the arrow keys." at bounding box center [780, 541] width 1150 height 639
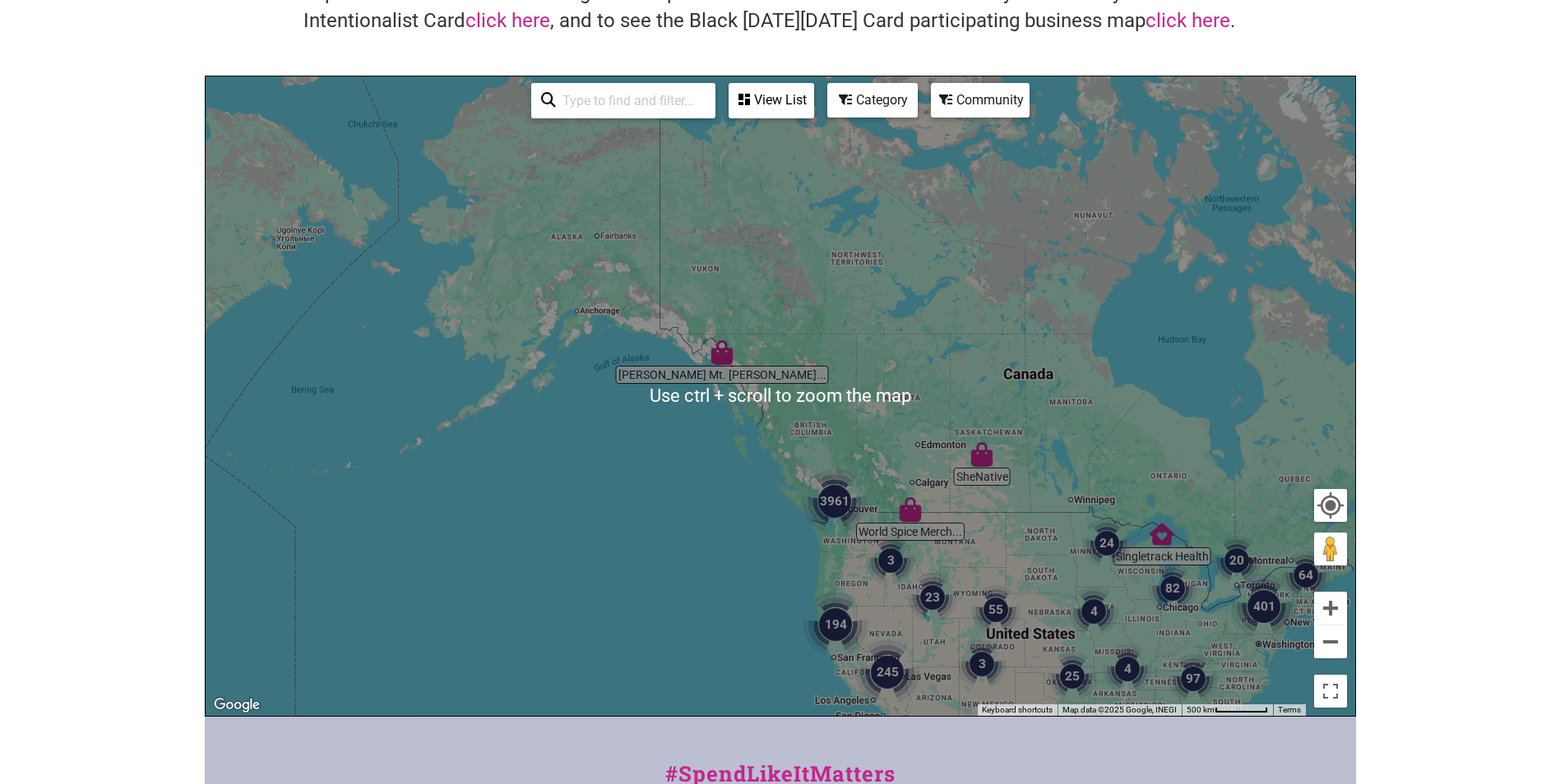
scroll to position [164, 0]
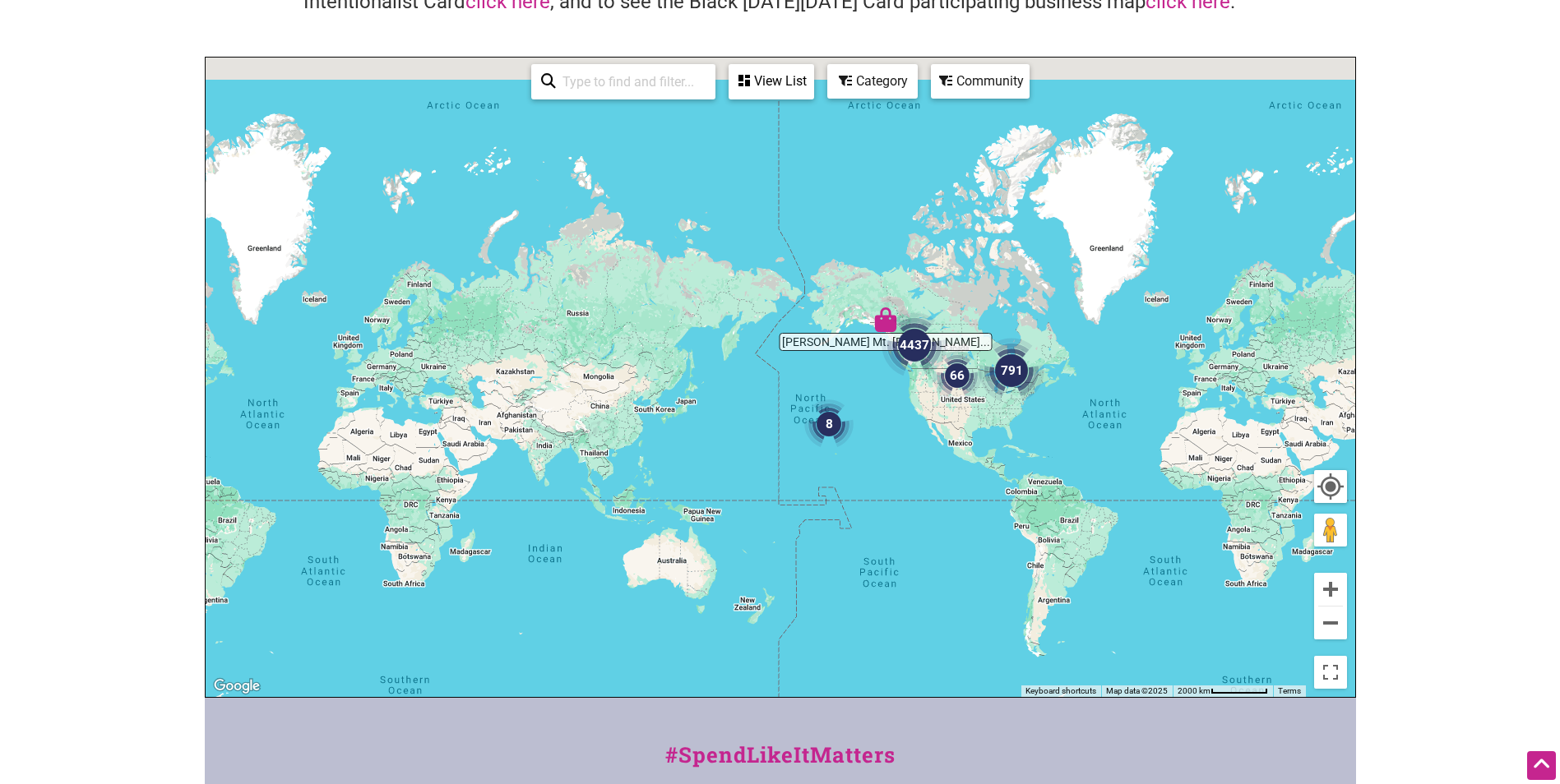
drag, startPoint x: 935, startPoint y: 491, endPoint x: 902, endPoint y: 386, distance: 110.1
click at [903, 386] on div "To navigate, press the arrow keys." at bounding box center [780, 377] width 1150 height 639
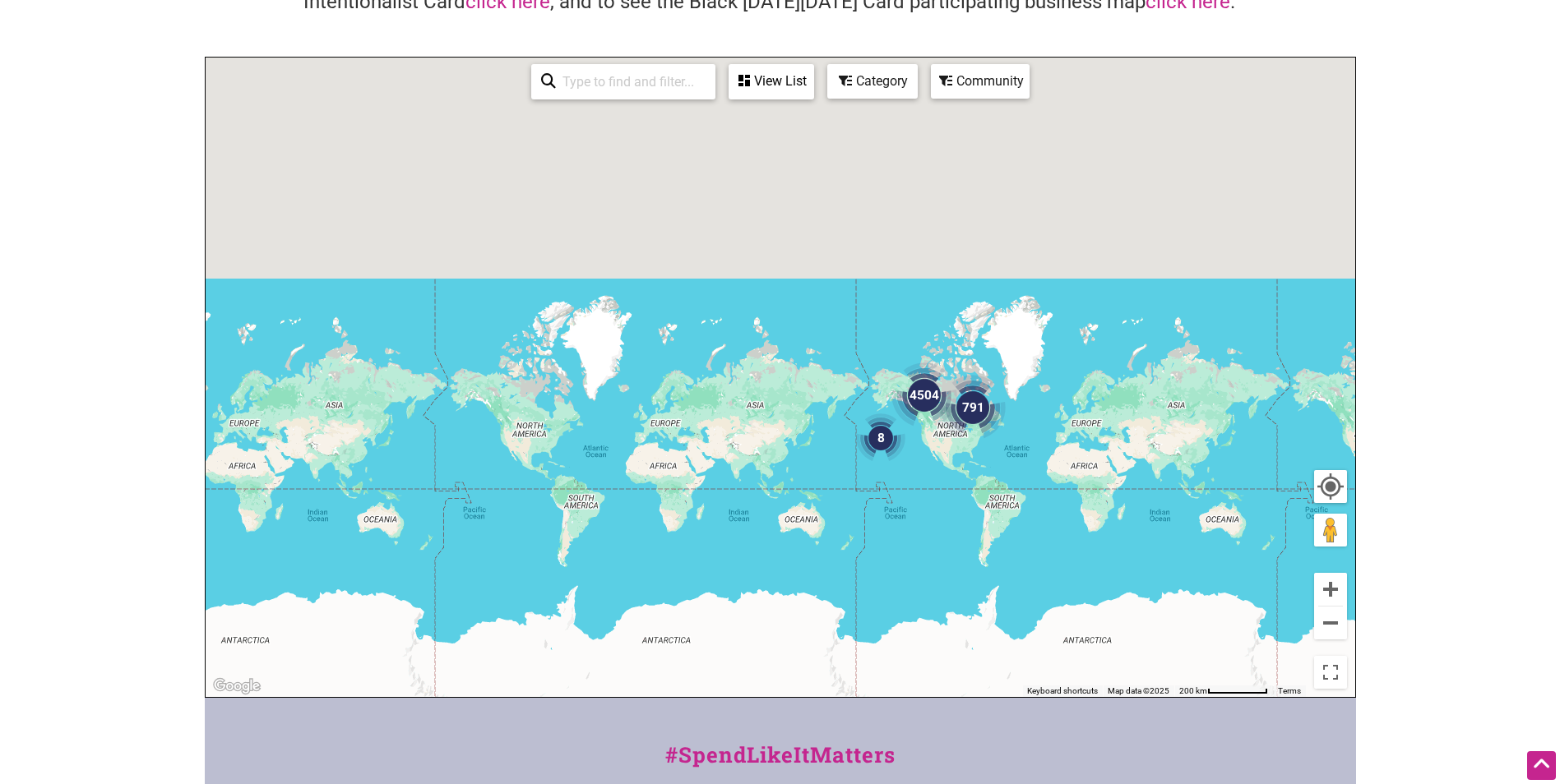
drag, startPoint x: 964, startPoint y: 399, endPoint x: 635, endPoint y: 391, distance: 329.1
click at [563, 460] on div "To navigate, press the arrow keys." at bounding box center [780, 377] width 1150 height 639
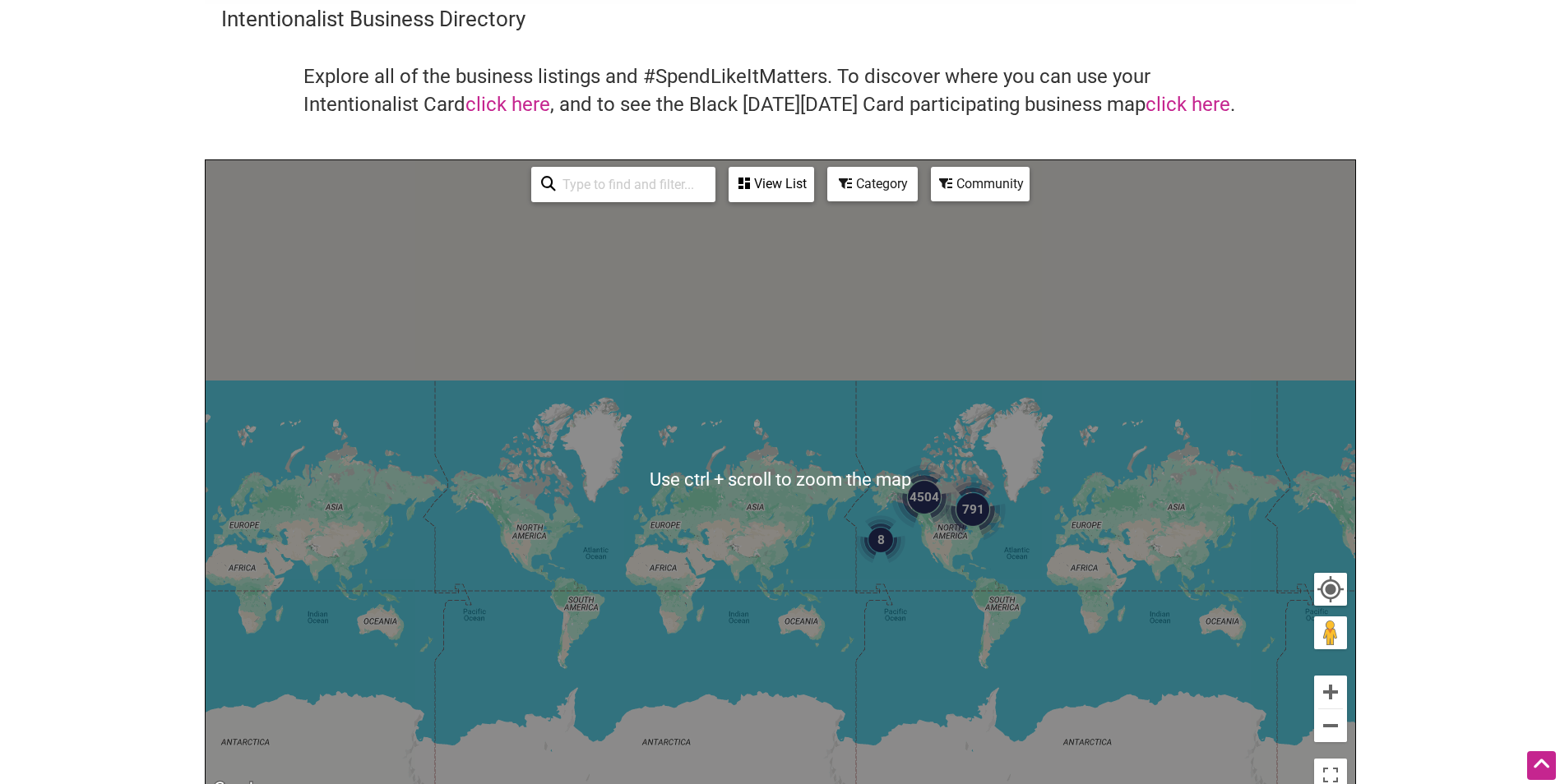
scroll to position [0, 0]
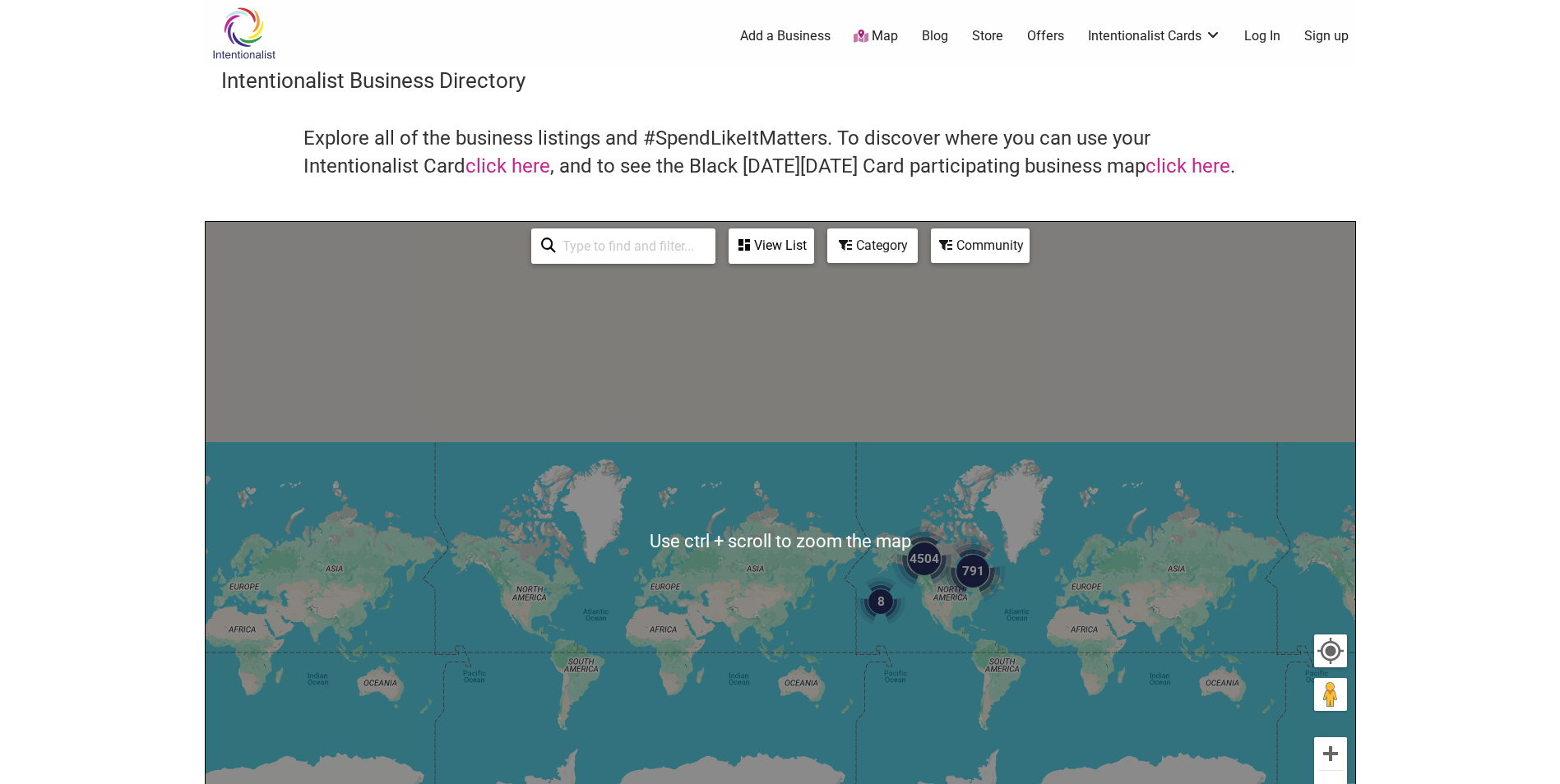
click at [688, 254] on input "search" at bounding box center [630, 246] width 150 height 32
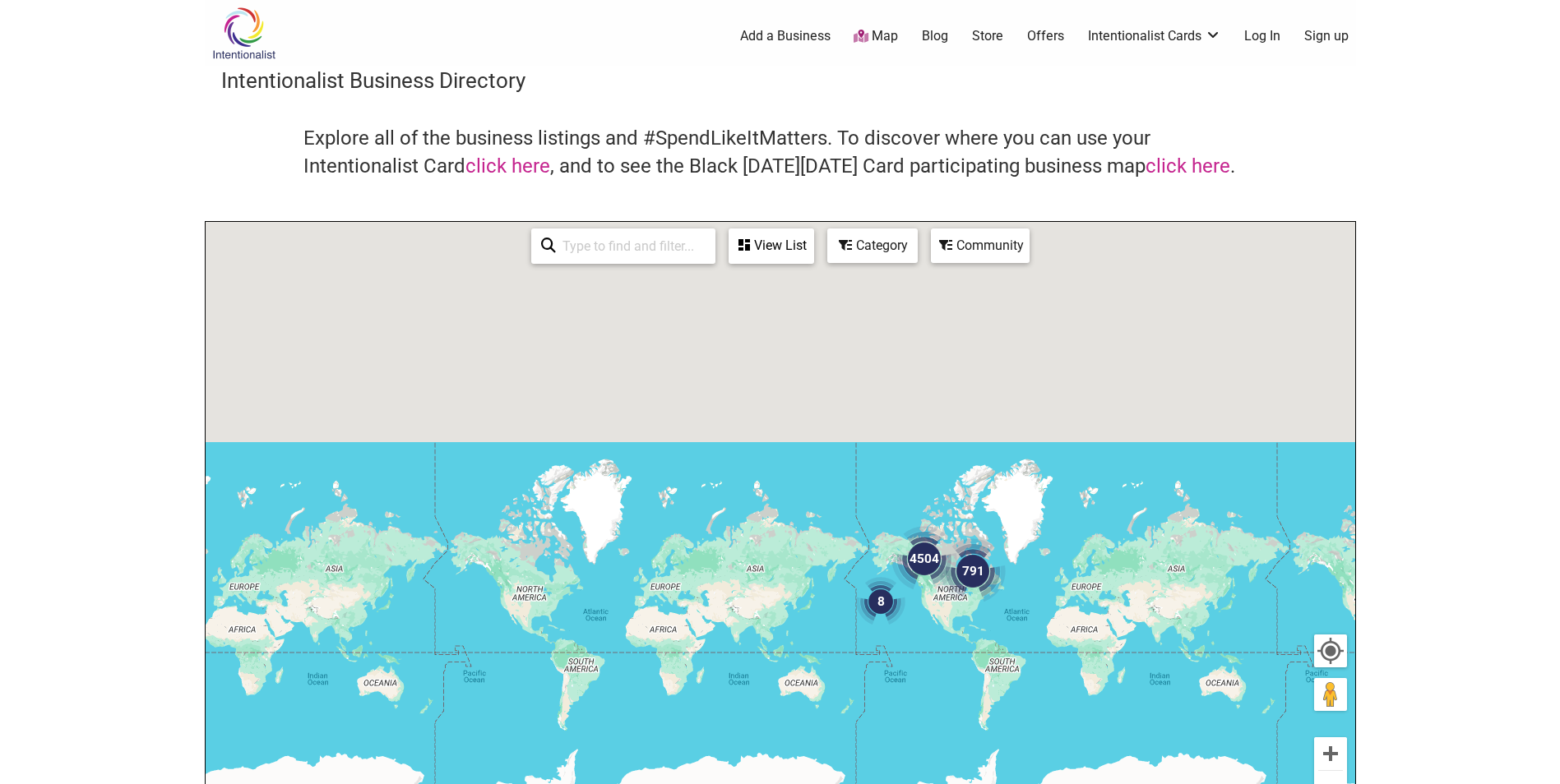
click at [729, 239] on div "View List Sorry...nothing found. #JuiceBae 6208 W 87th St, Los Angeles, CA 9004…" at bounding box center [771, 246] width 86 height 35
click at [763, 246] on div "View List" at bounding box center [771, 246] width 82 height 31
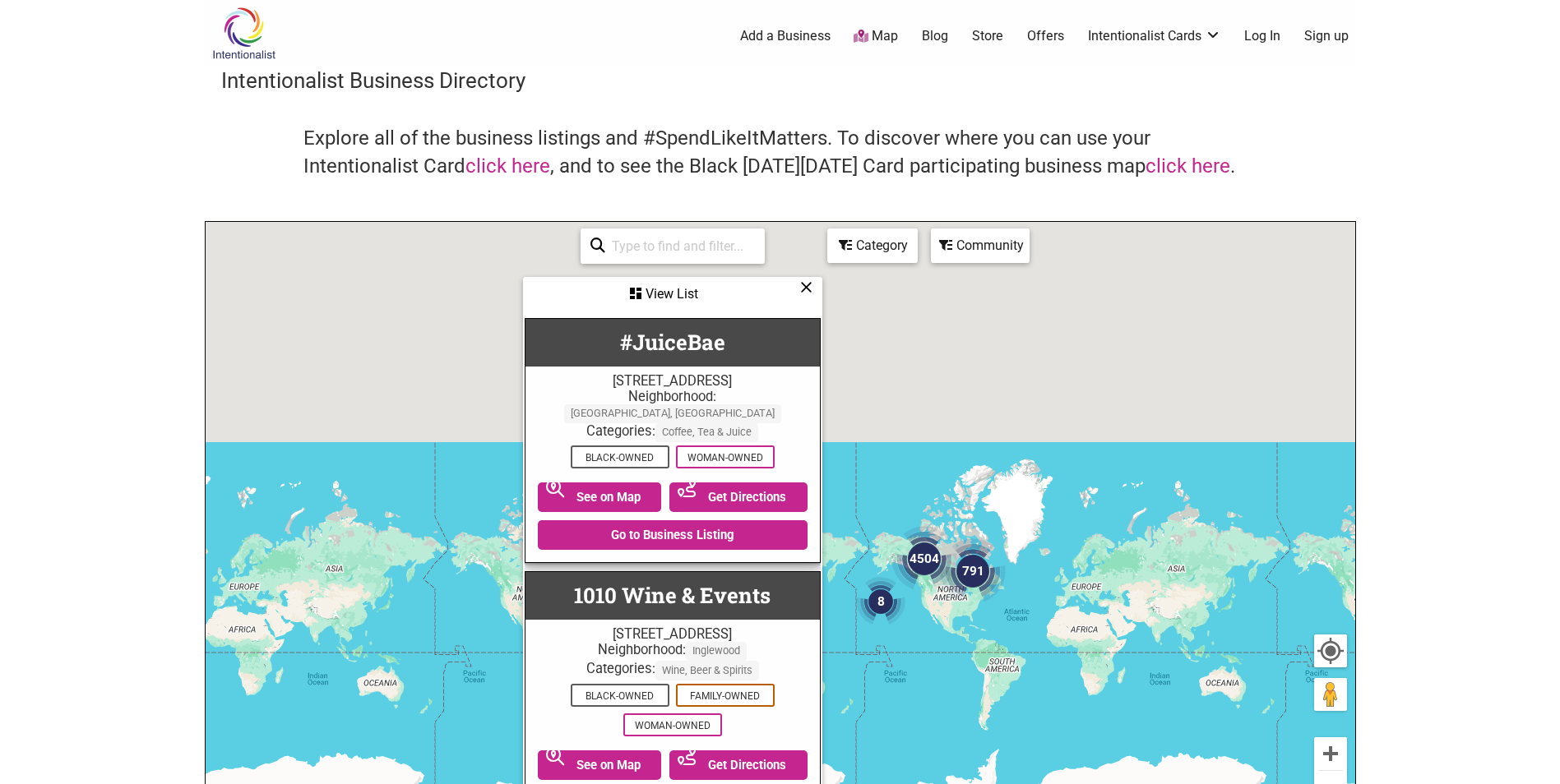
click at [763, 246] on div "See All" at bounding box center [672, 246] width 184 height 35
click at [804, 288] on icon at bounding box center [806, 287] width 12 height 1
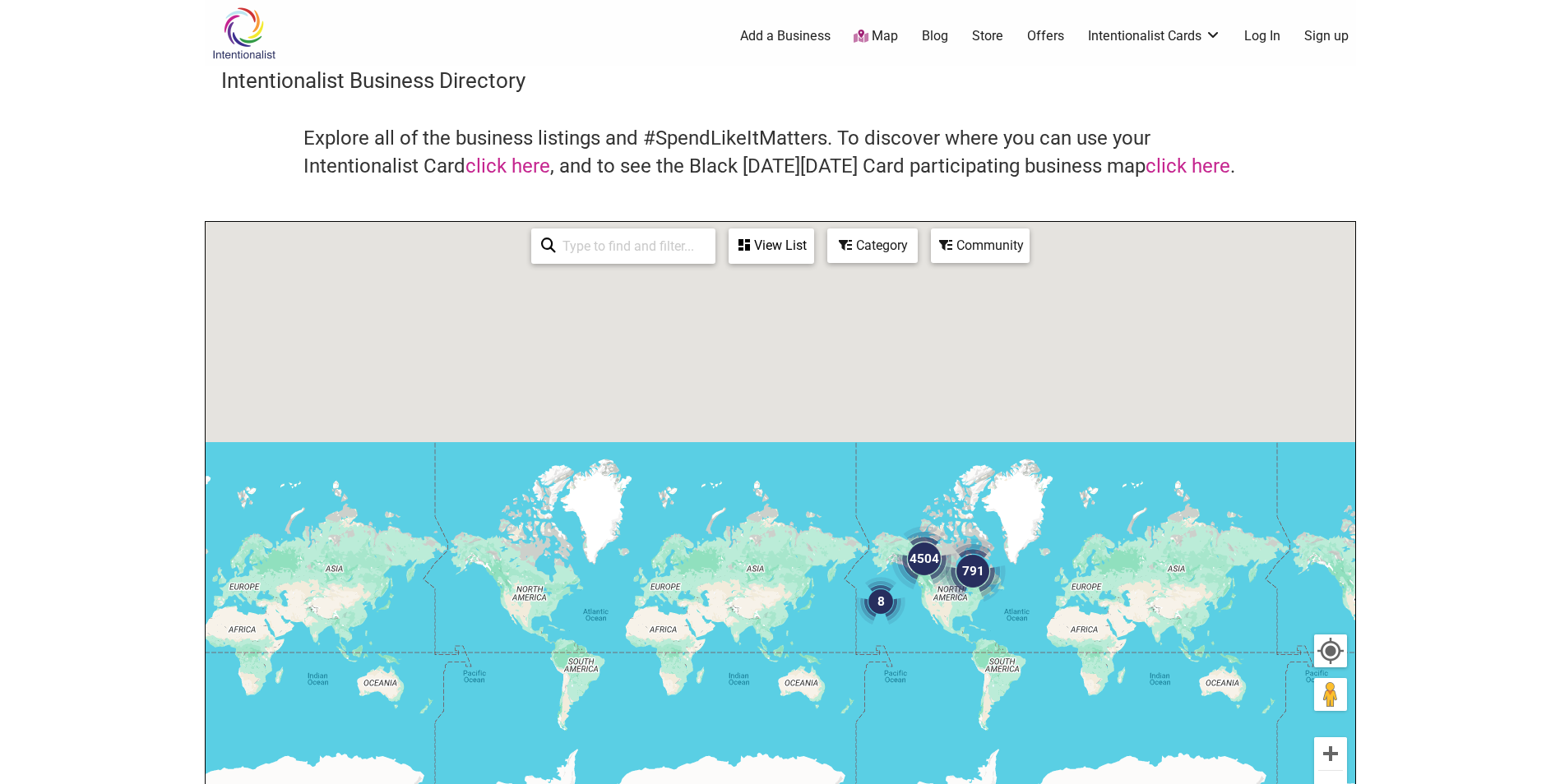
click at [872, 259] on div "Category" at bounding box center [872, 246] width 87 height 31
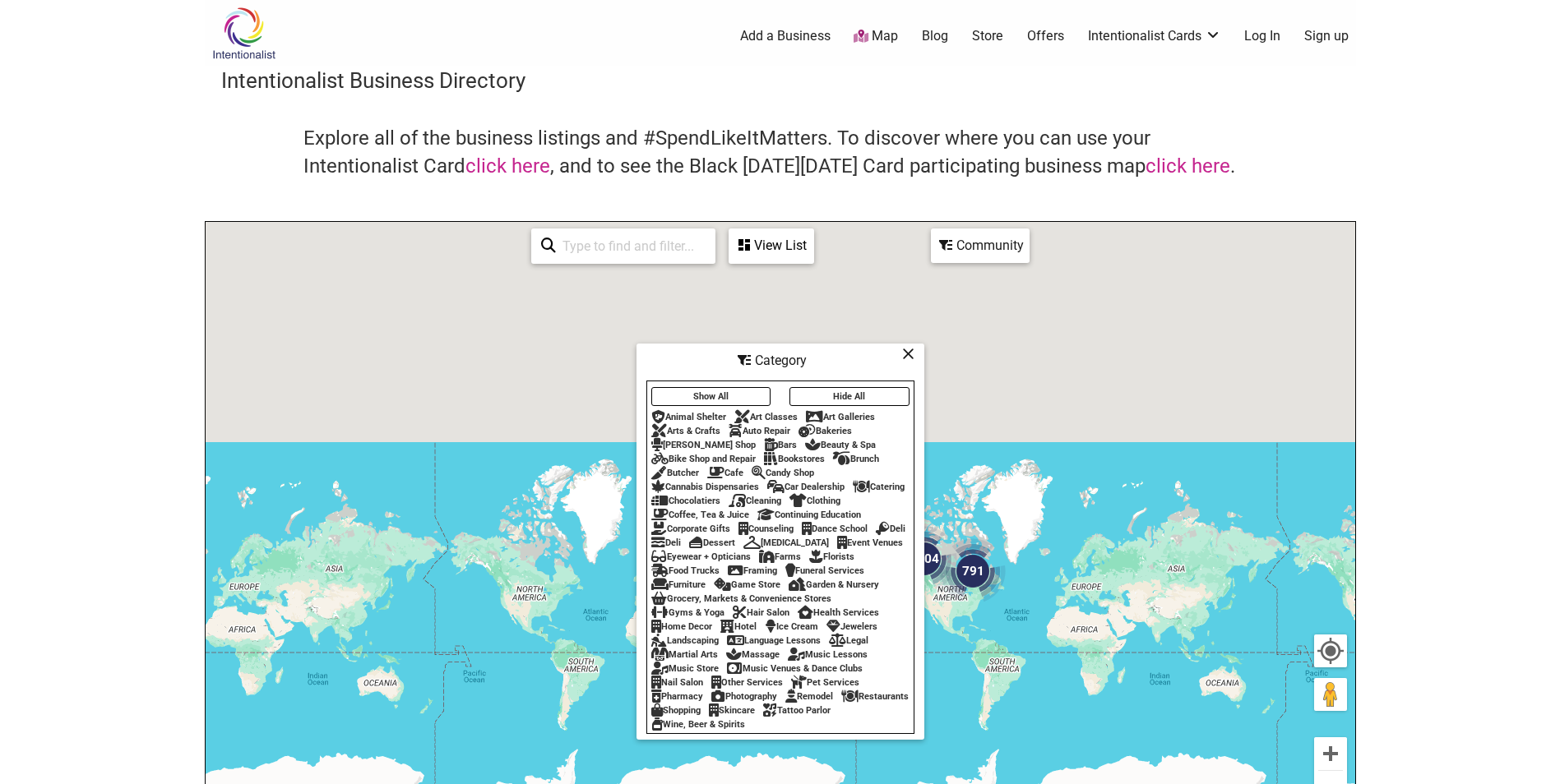
click at [695, 617] on div "Gyms & Yoga" at bounding box center [688, 613] width 73 height 10
click at [904, 353] on icon at bounding box center [908, 353] width 12 height 1
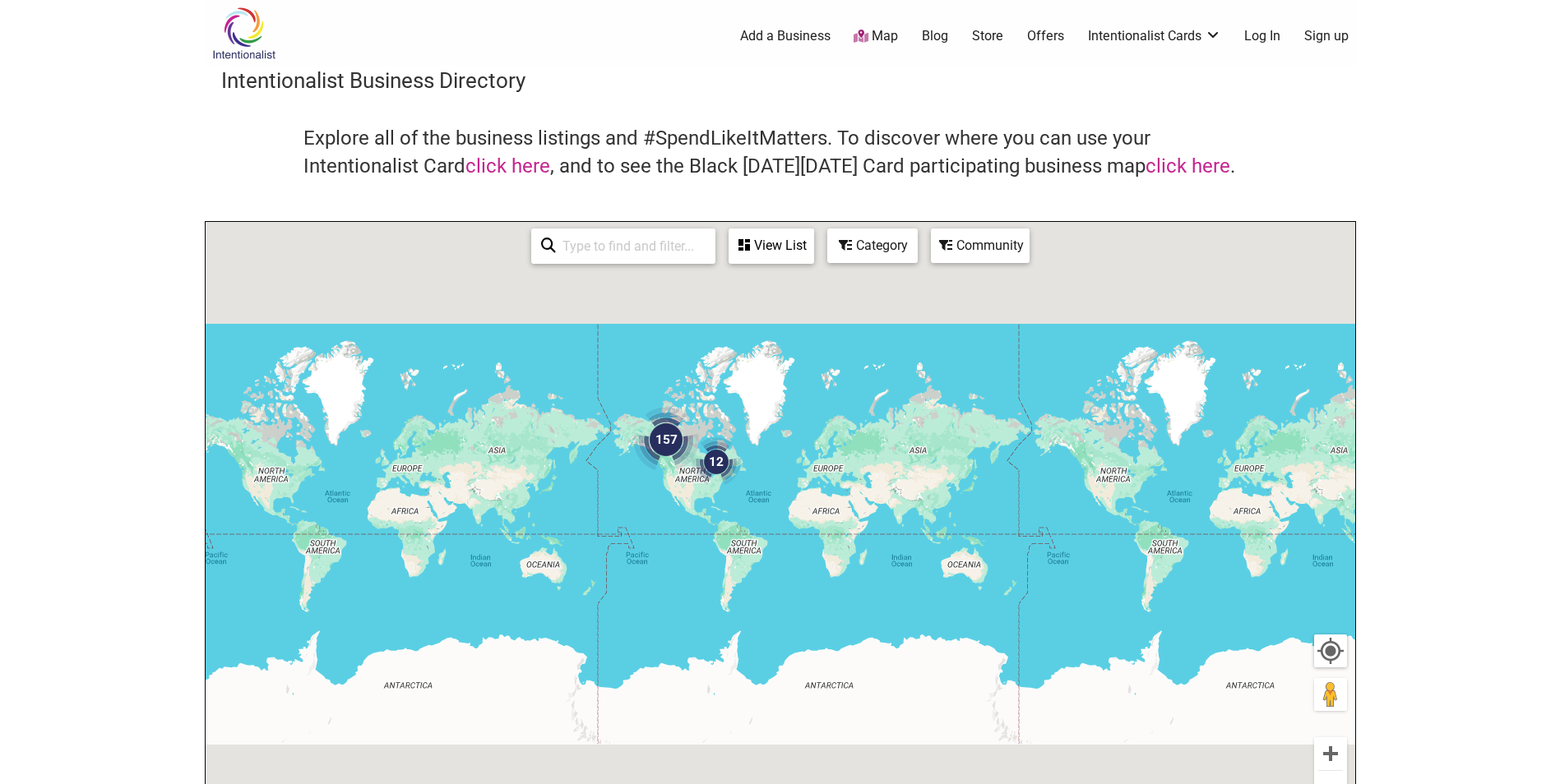
drag, startPoint x: 855, startPoint y: 594, endPoint x: 614, endPoint y: 481, distance: 266.2
click at [604, 480] on div "To navigate, press the arrow keys." at bounding box center [780, 541] width 1150 height 639
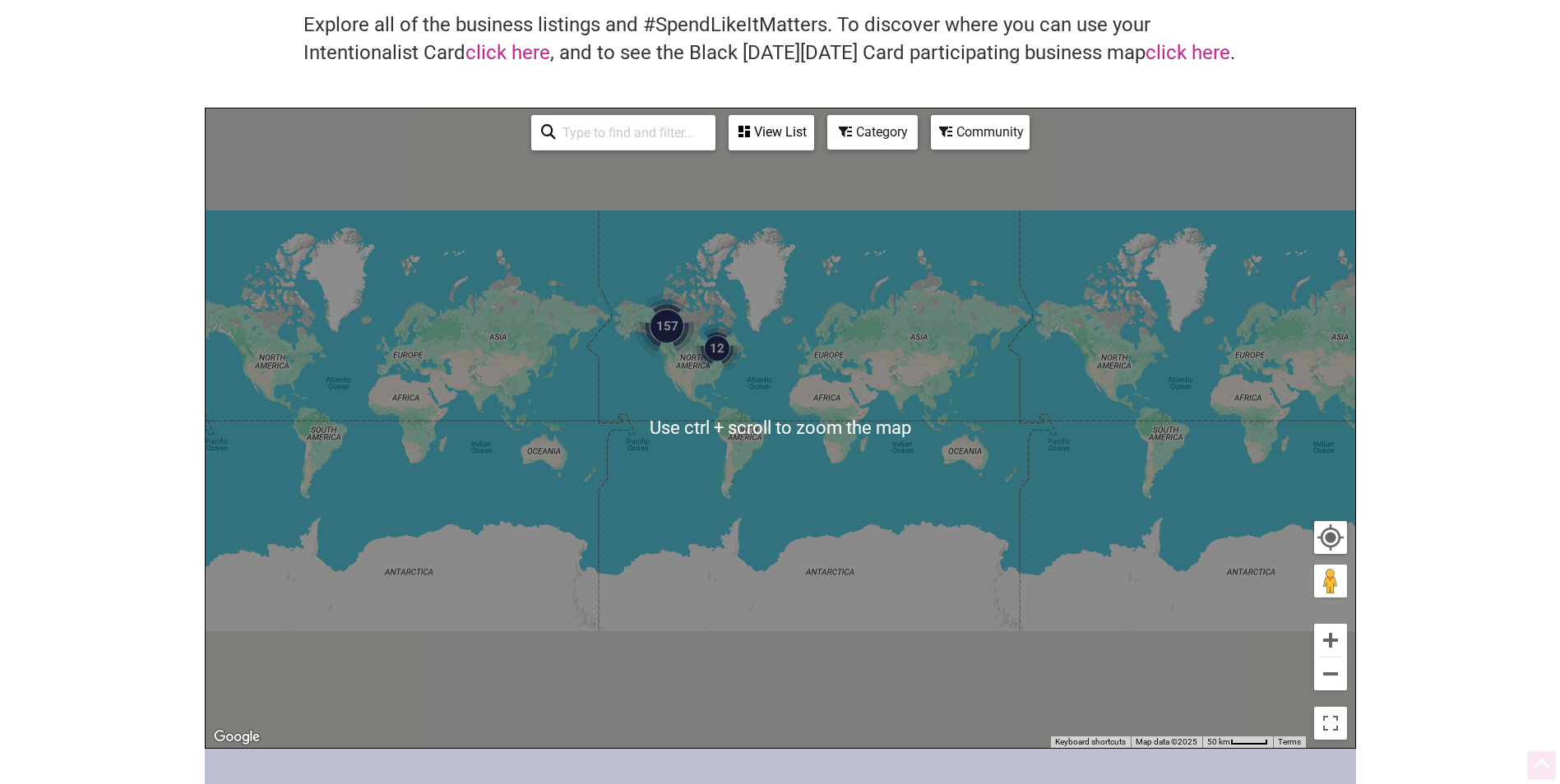
scroll to position [164, 0]
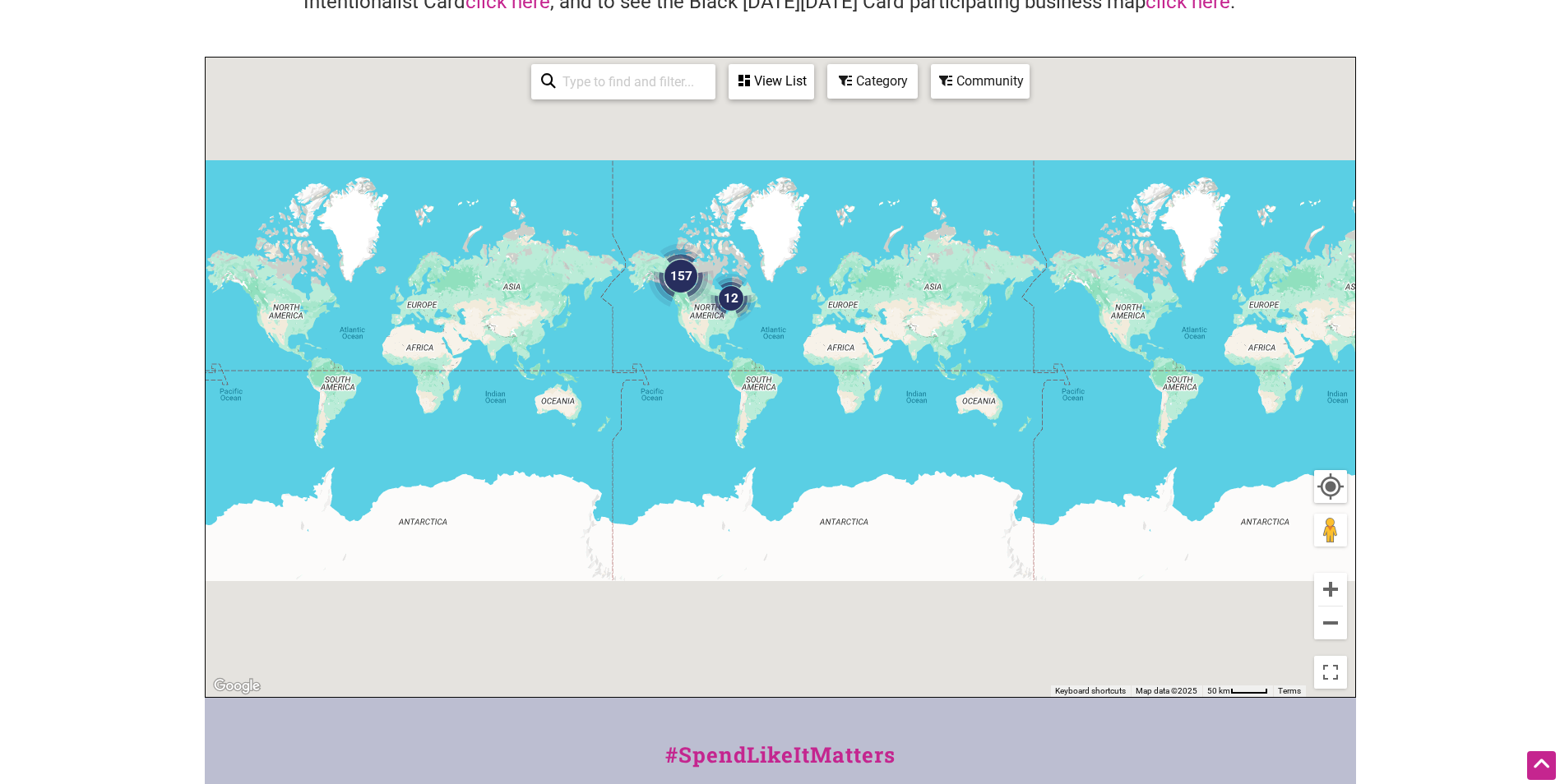
drag, startPoint x: 948, startPoint y: 490, endPoint x: 964, endPoint y: 492, distance: 16.1
click at [964, 492] on div "To navigate, press the arrow keys." at bounding box center [780, 377] width 1150 height 639
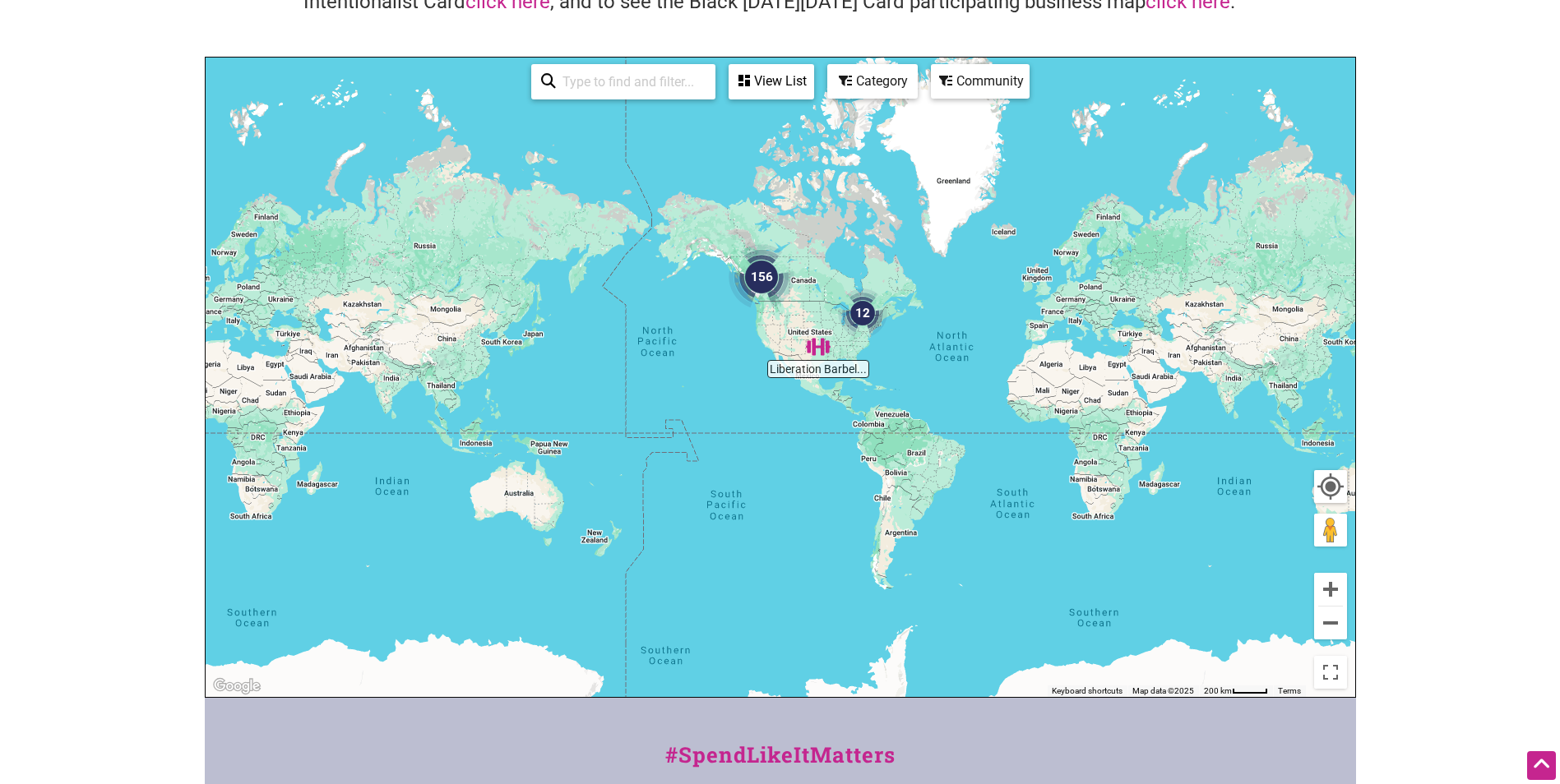
drag, startPoint x: 722, startPoint y: 309, endPoint x: 813, endPoint y: 419, distance: 142.8
click at [813, 419] on div "To navigate, press the arrow keys." at bounding box center [780, 377] width 1150 height 639
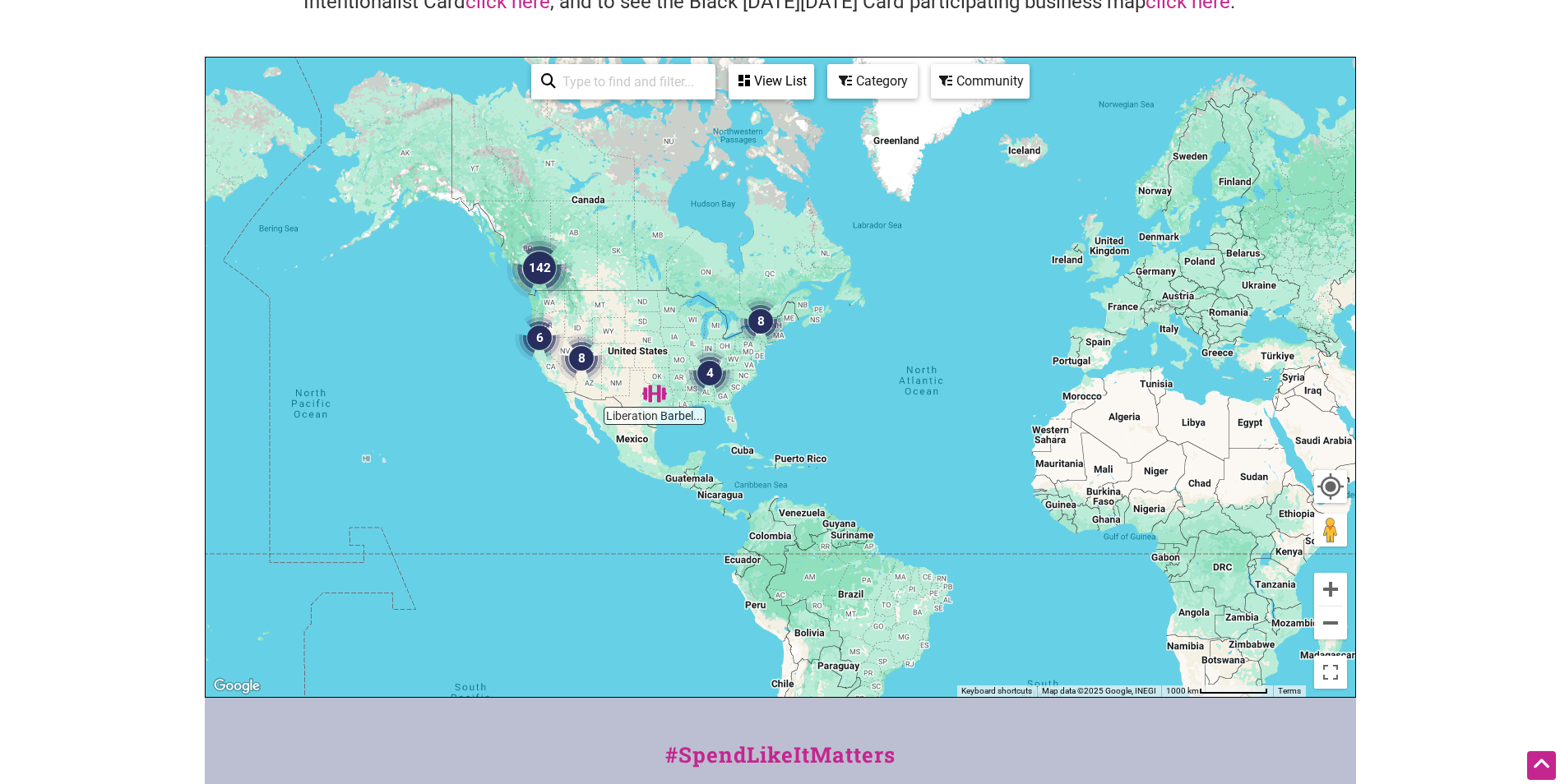
drag, startPoint x: 752, startPoint y: 363, endPoint x: 396, endPoint y: 493, distance: 379.0
click at [396, 493] on div "To navigate, press the arrow keys." at bounding box center [780, 377] width 1150 height 639
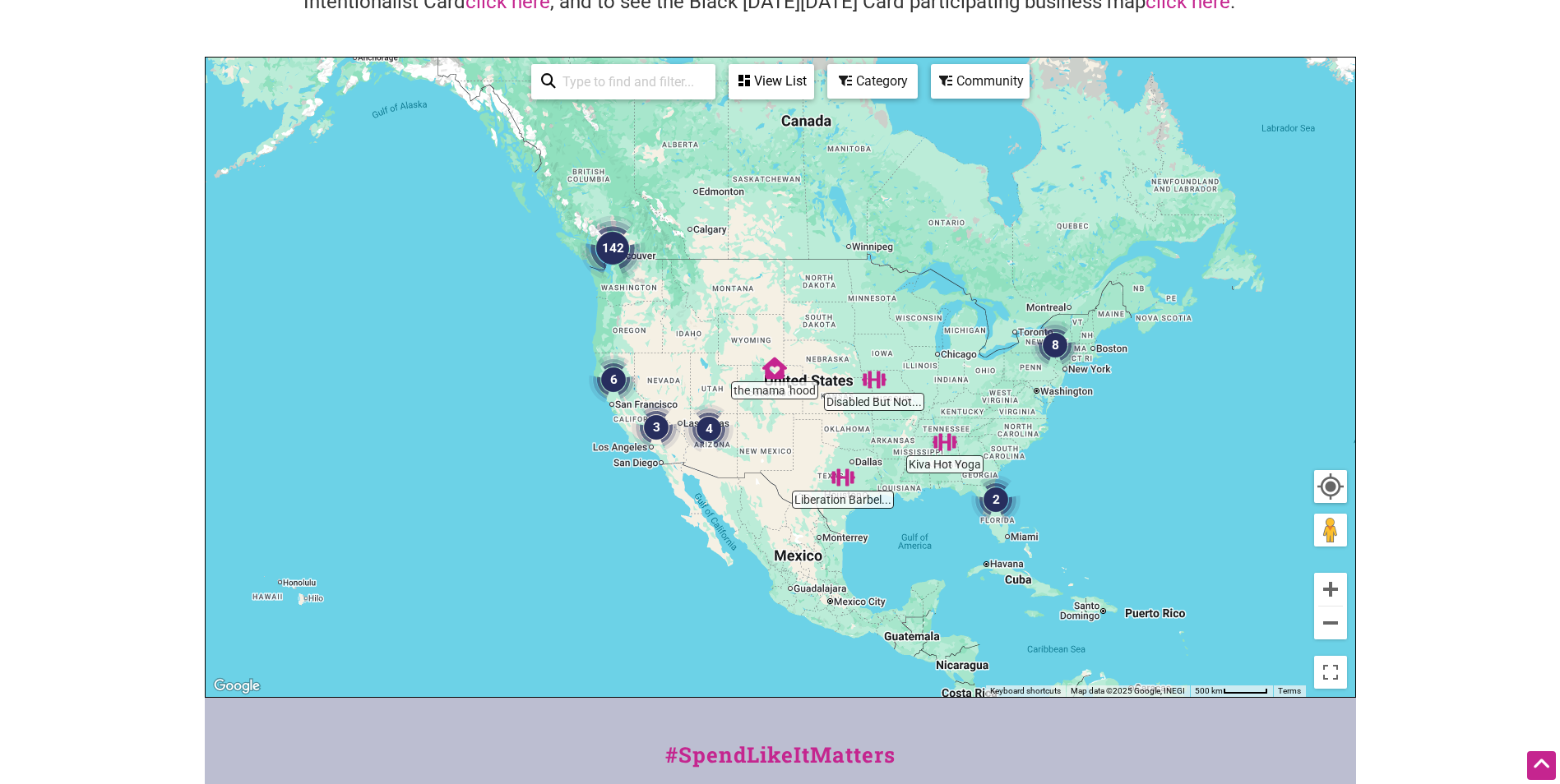
drag, startPoint x: 569, startPoint y: 383, endPoint x: 709, endPoint y: 459, distance: 159.3
click at [709, 454] on img "4" at bounding box center [709, 430] width 50 height 50
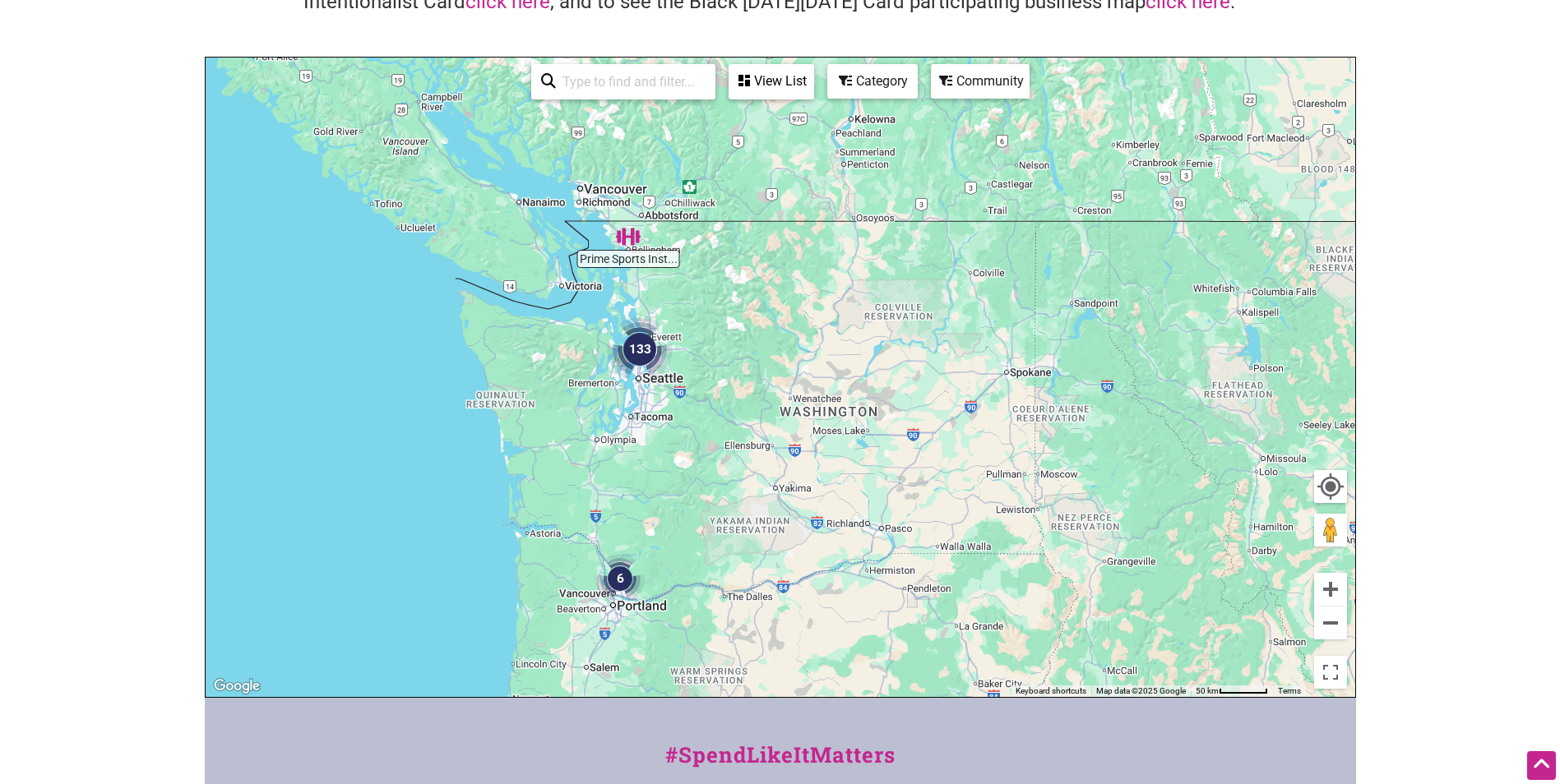
drag, startPoint x: 615, startPoint y: 294, endPoint x: 1009, endPoint y: 473, distance: 432.8
click at [1009, 473] on div "To navigate, press the arrow keys." at bounding box center [780, 377] width 1150 height 639
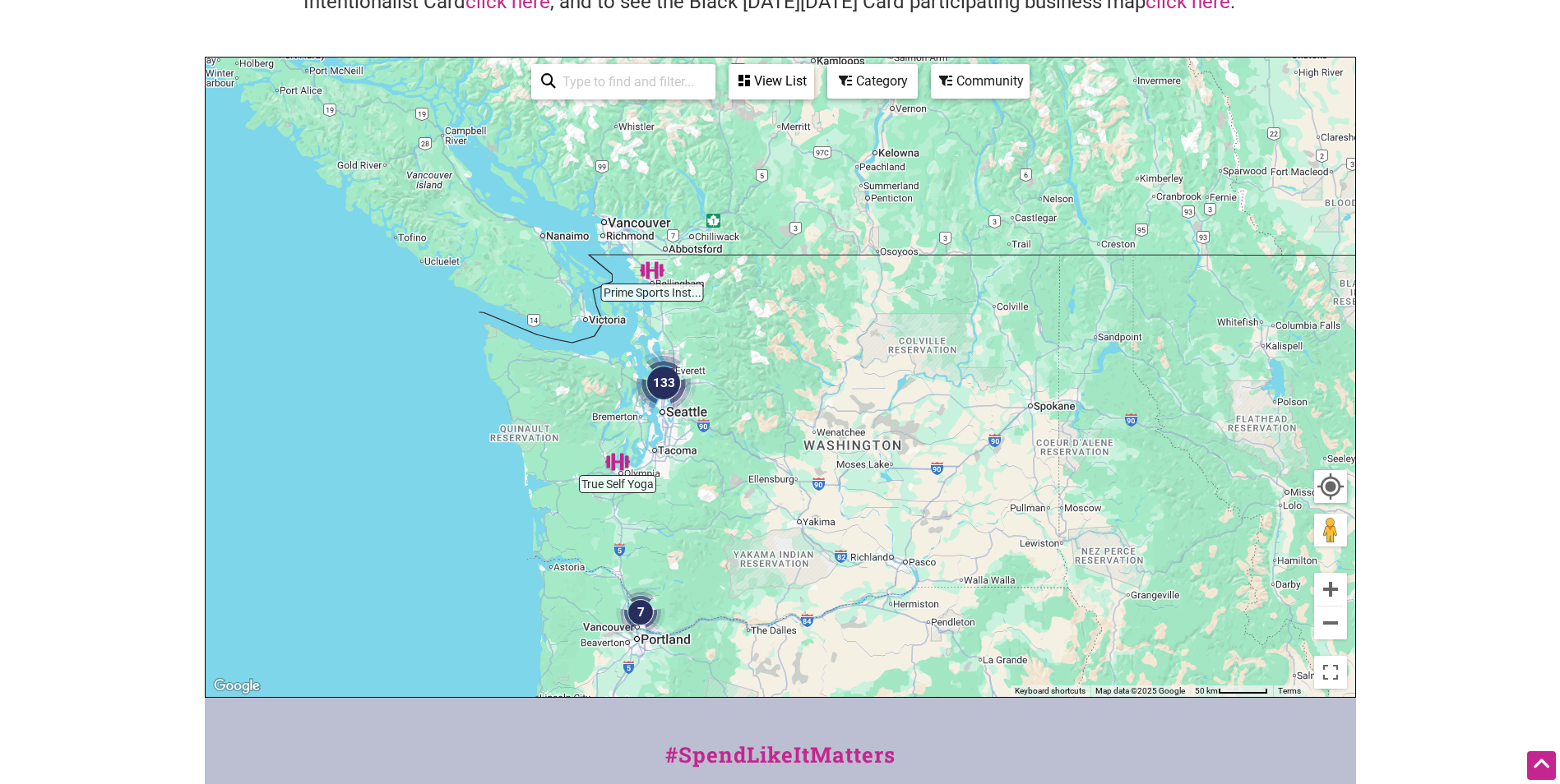
drag, startPoint x: 694, startPoint y: 258, endPoint x: 719, endPoint y: 292, distance: 42.2
click at [719, 292] on div "To navigate, press the arrow keys." at bounding box center [780, 377] width 1150 height 639
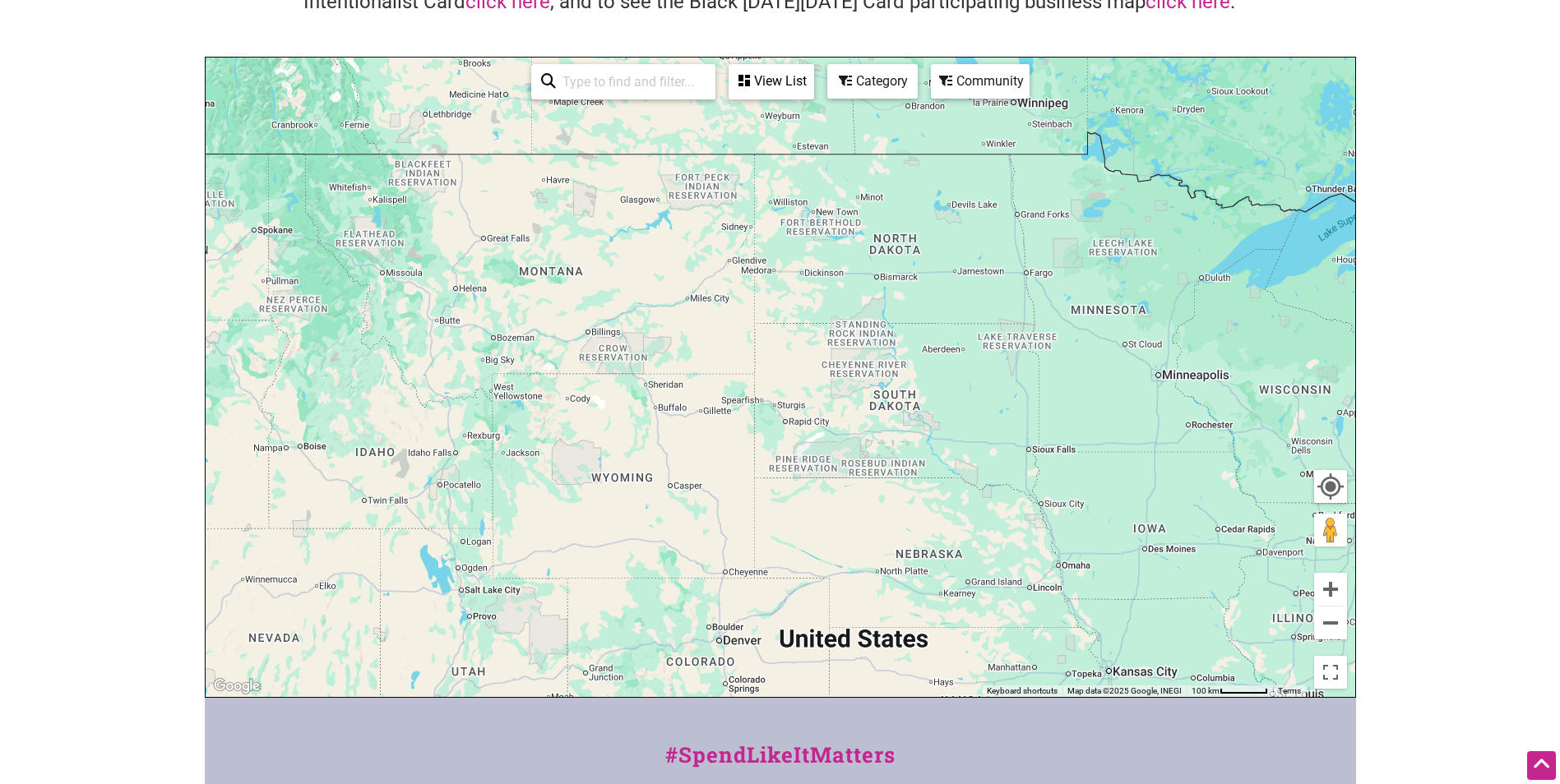
drag, startPoint x: 1125, startPoint y: 428, endPoint x: 468, endPoint y: 286, distance: 672.2
click at [468, 286] on div "To navigate, press the arrow keys." at bounding box center [780, 377] width 1150 height 639
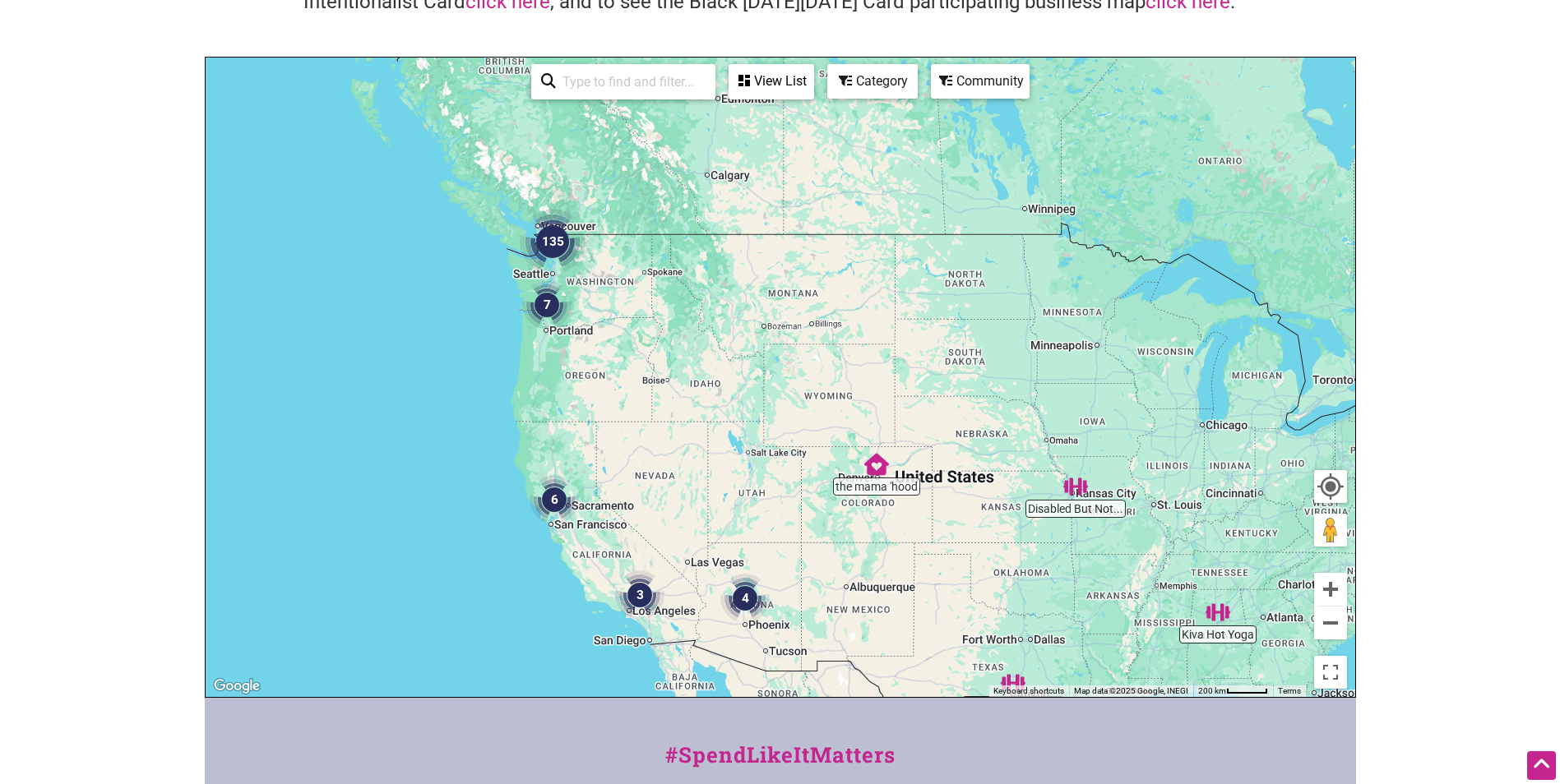
drag, startPoint x: 448, startPoint y: 294, endPoint x: 752, endPoint y: 309, distance: 304.4
click at [752, 309] on div "To navigate, press the arrow keys." at bounding box center [780, 377] width 1150 height 639
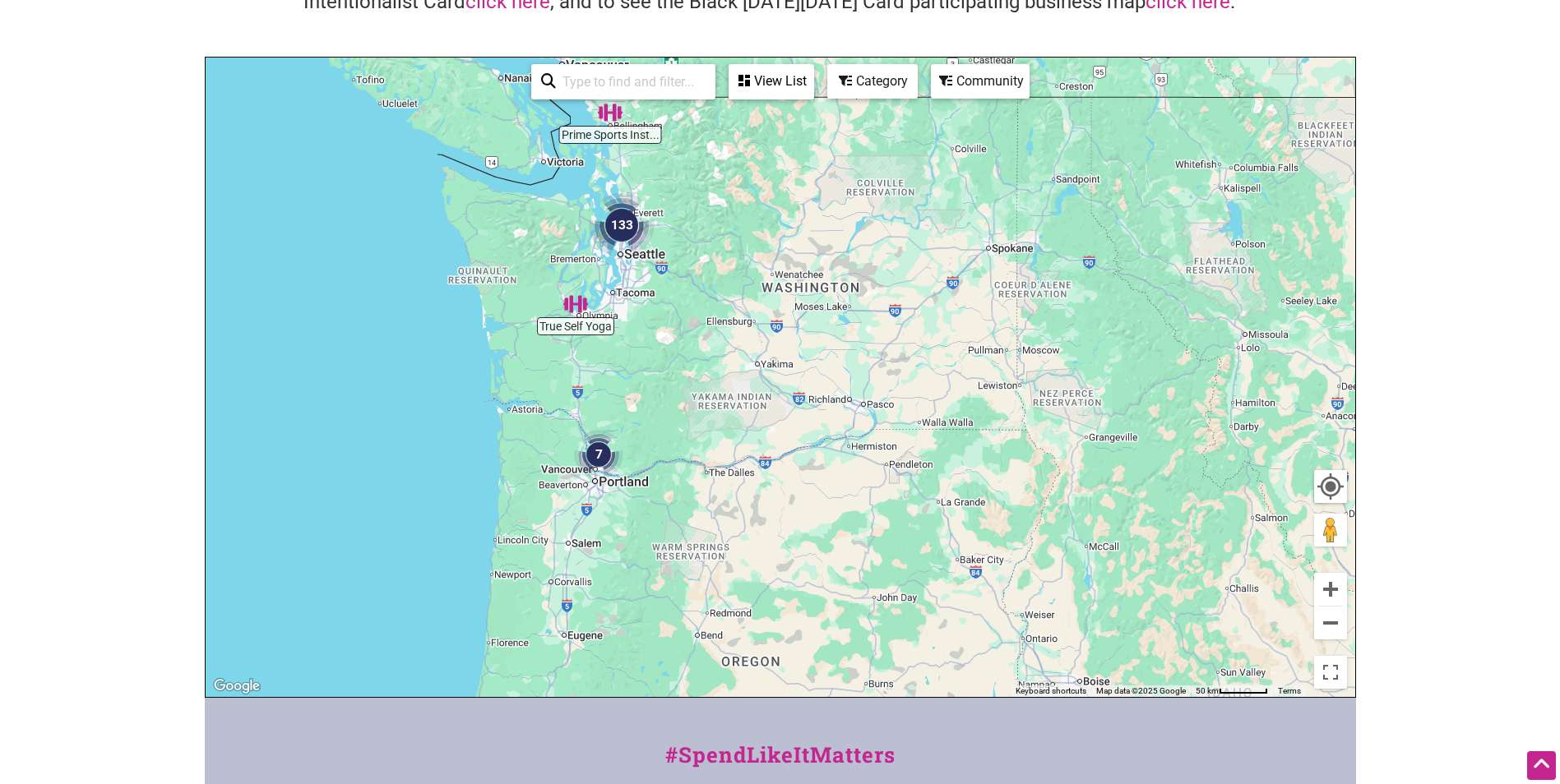
drag, startPoint x: 537, startPoint y: 251, endPoint x: 783, endPoint y: 313, distance: 253.7
click at [783, 313] on div "To navigate, press the arrow keys." at bounding box center [780, 377] width 1150 height 639
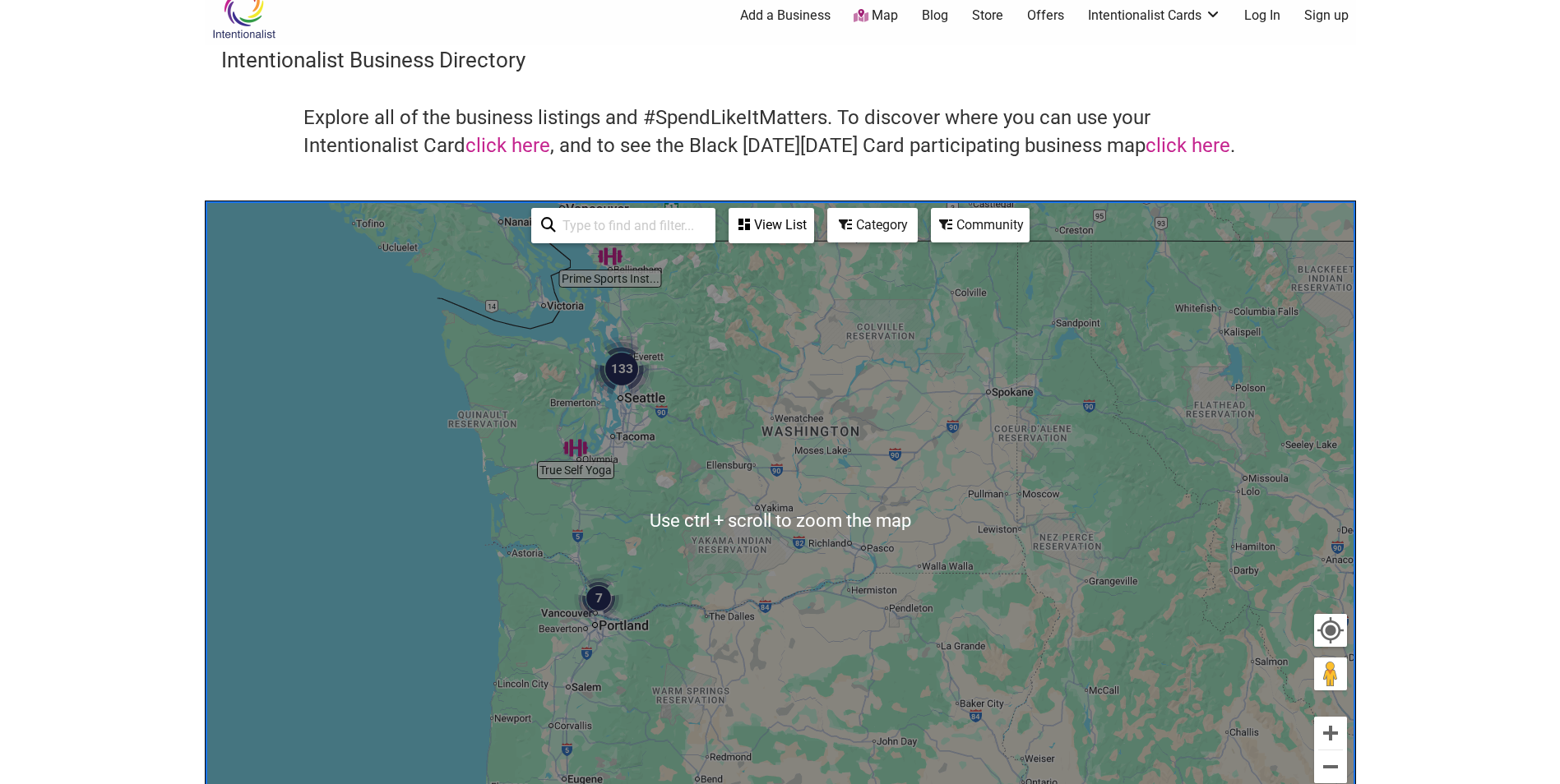
scroll to position [0, 0]
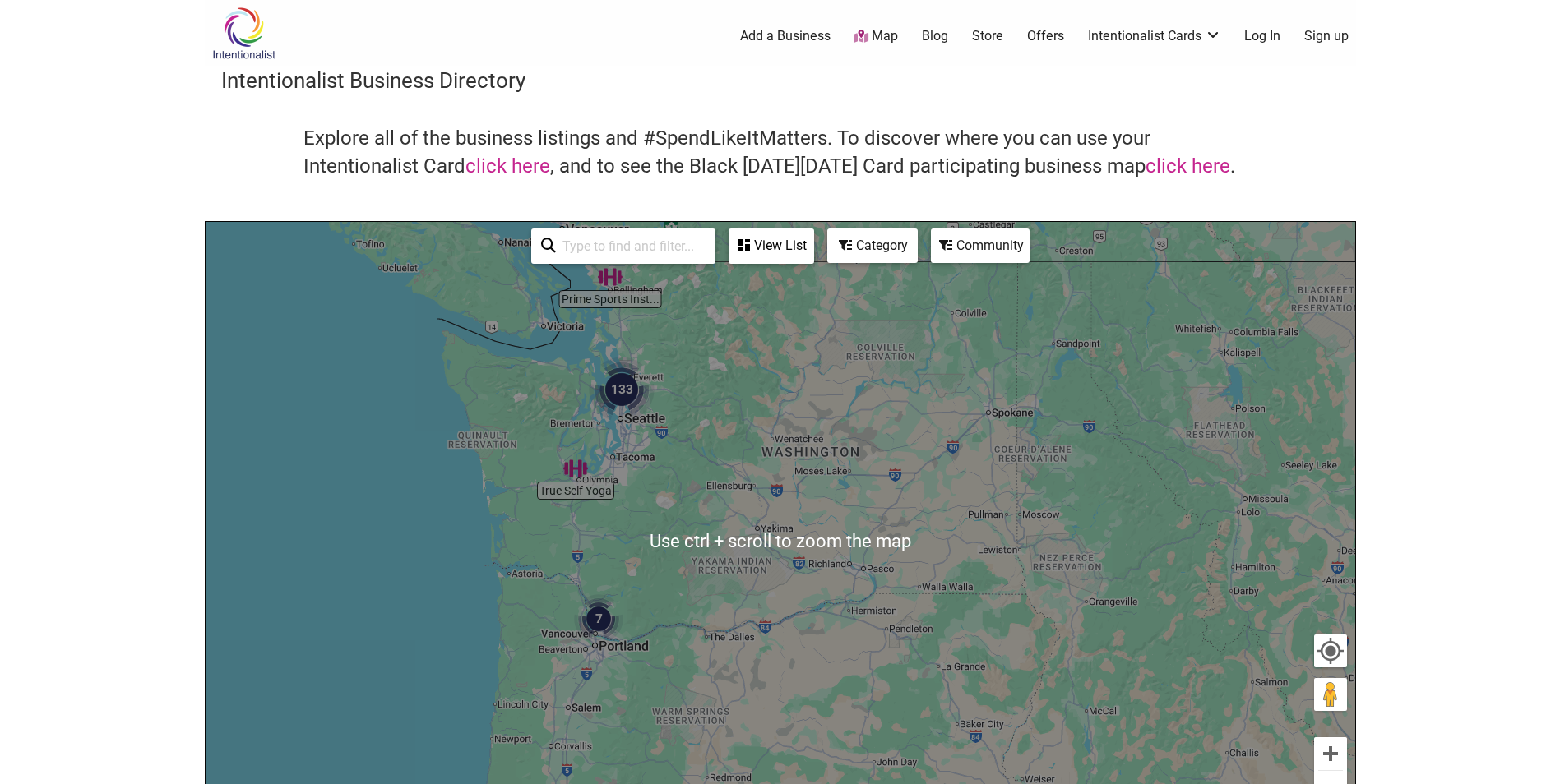
click at [720, 360] on div "To navigate, press the arrow keys." at bounding box center [780, 541] width 1150 height 639
click at [613, 288] on img "Prime Sports Institute" at bounding box center [610, 276] width 25 height 25
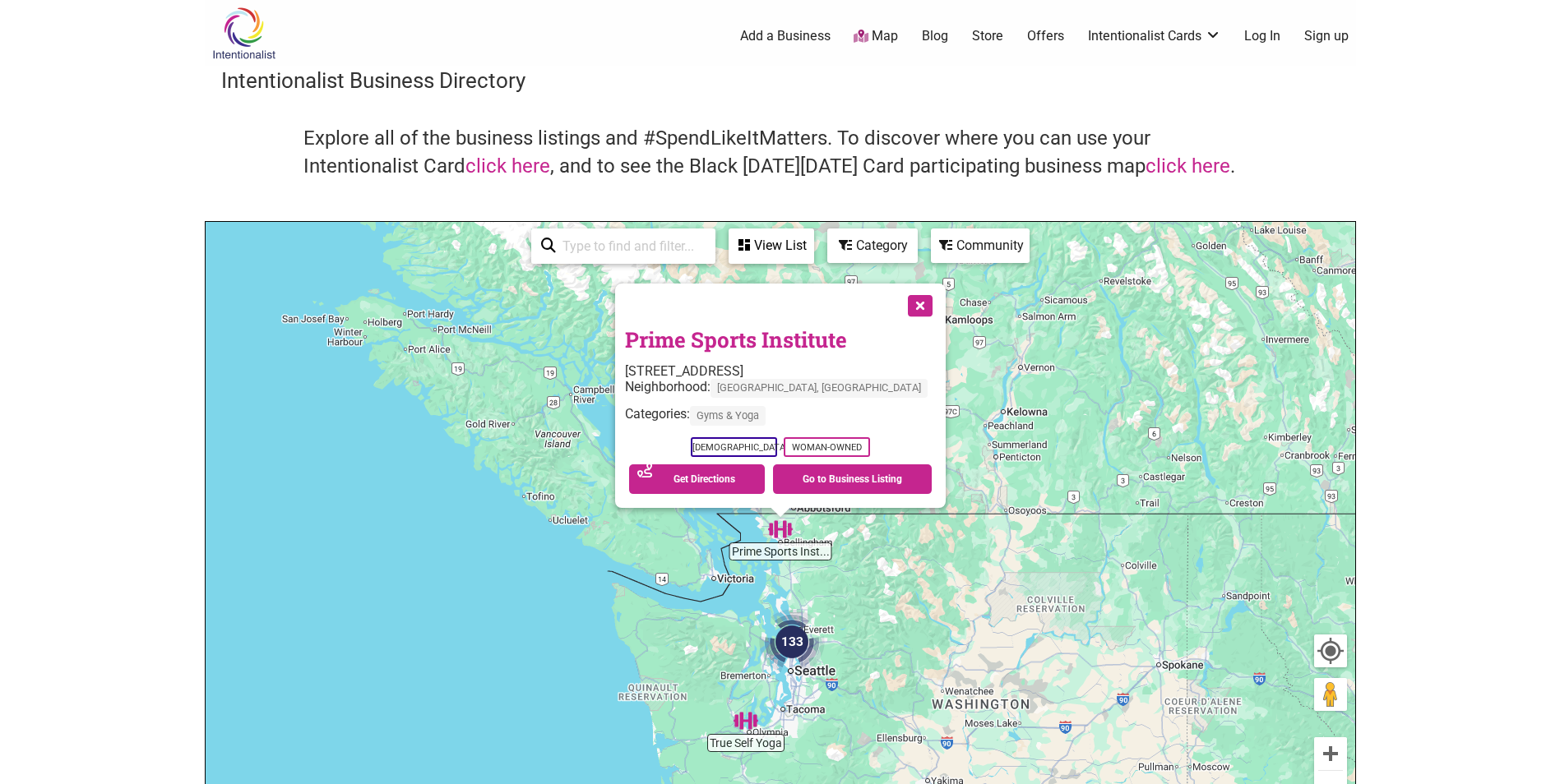
click at [968, 259] on div "Community" at bounding box center [979, 246] width 95 height 31
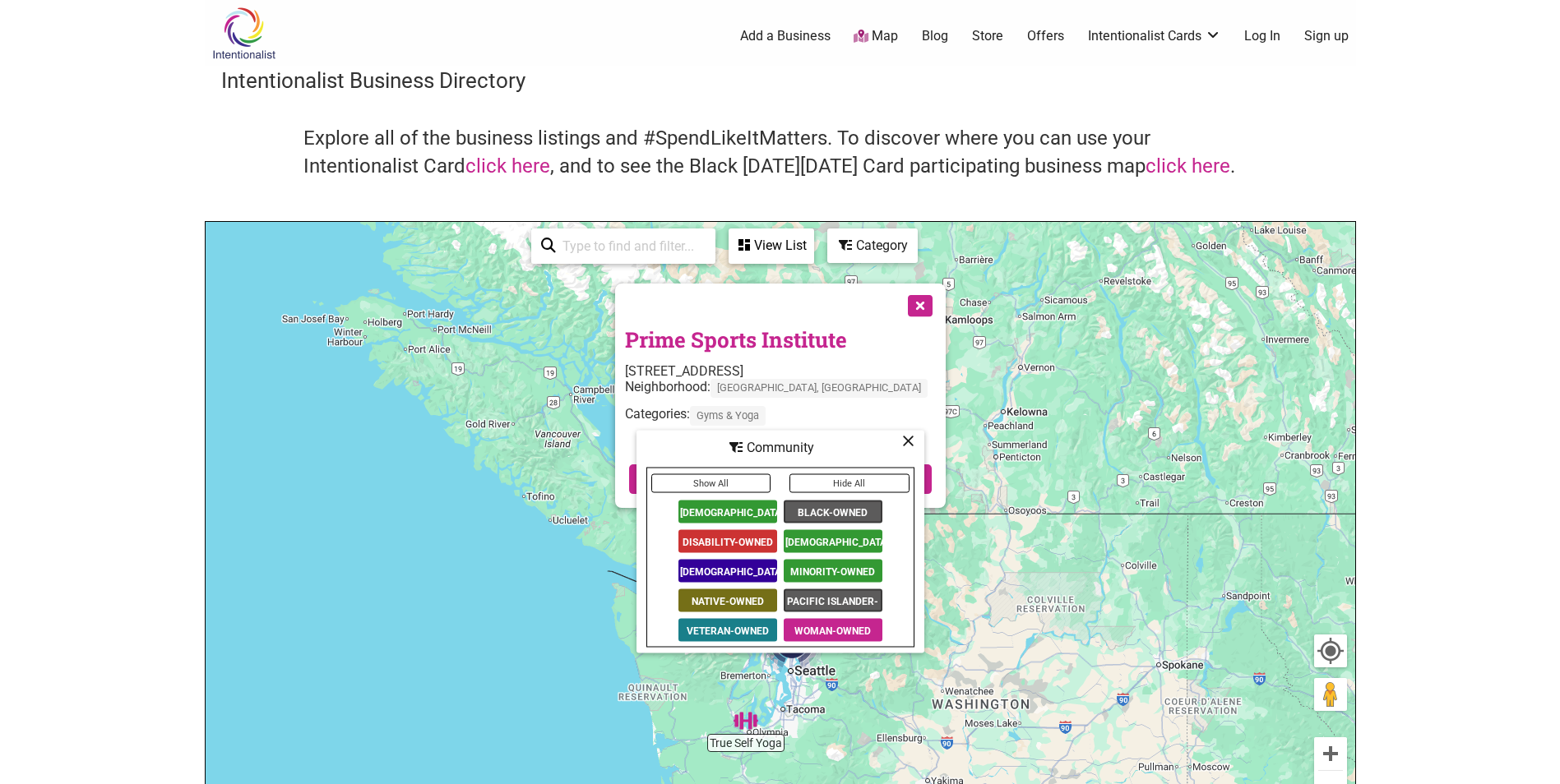
click at [854, 507] on span "Black-Owned" at bounding box center [832, 512] width 98 height 23
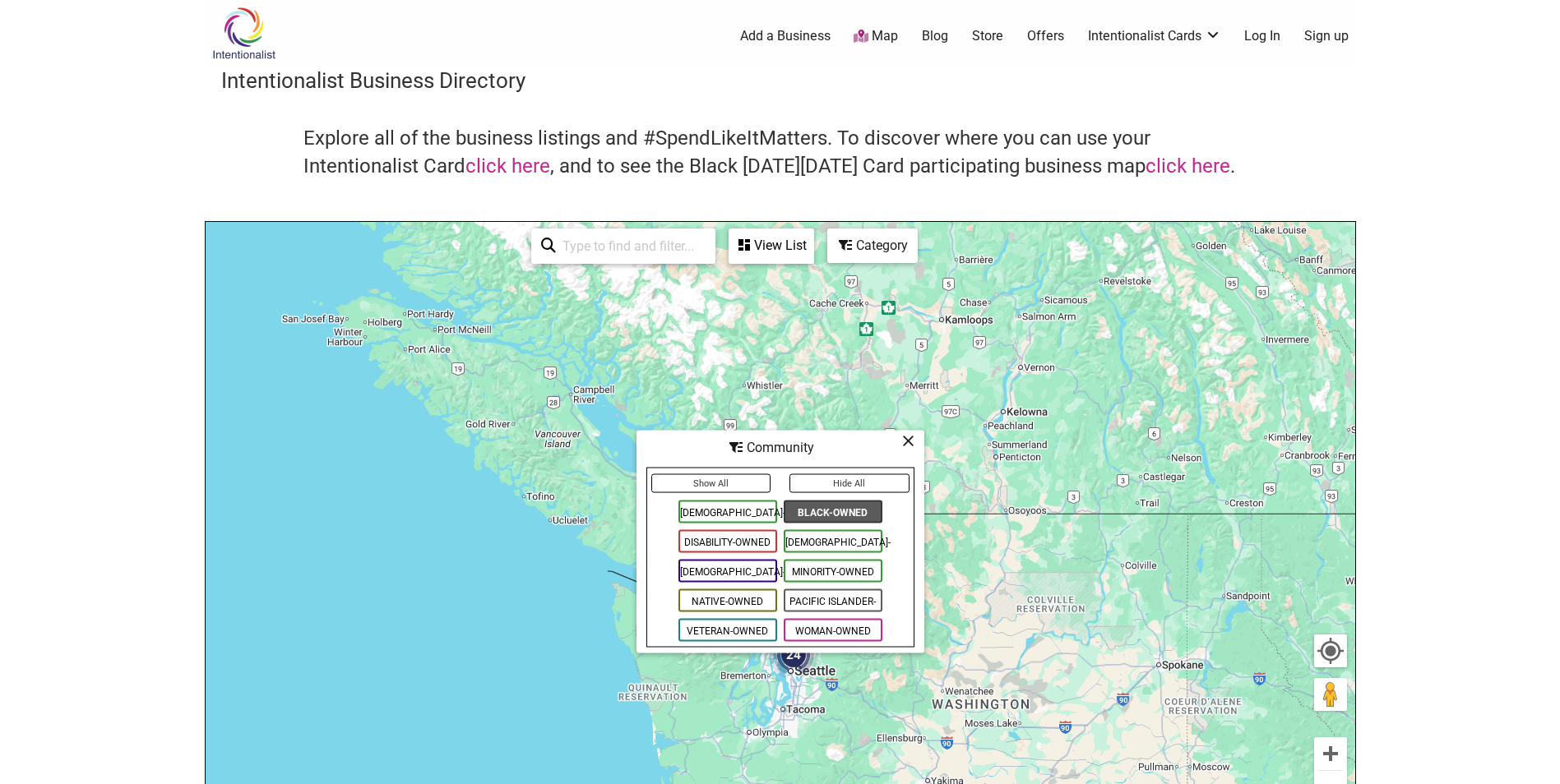
click at [910, 442] on icon at bounding box center [908, 441] width 12 height 1
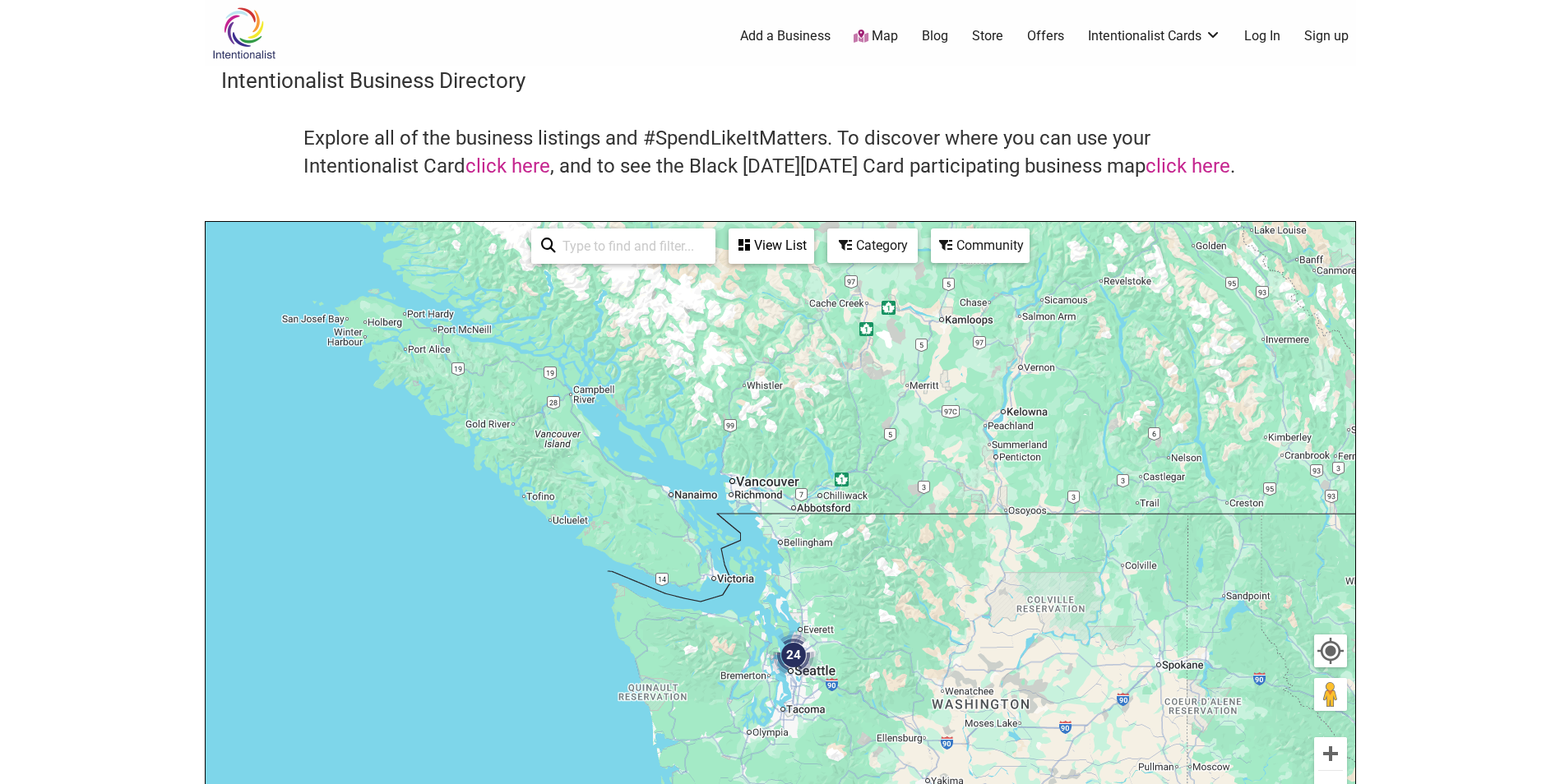
click at [778, 244] on div "View List" at bounding box center [771, 246] width 82 height 31
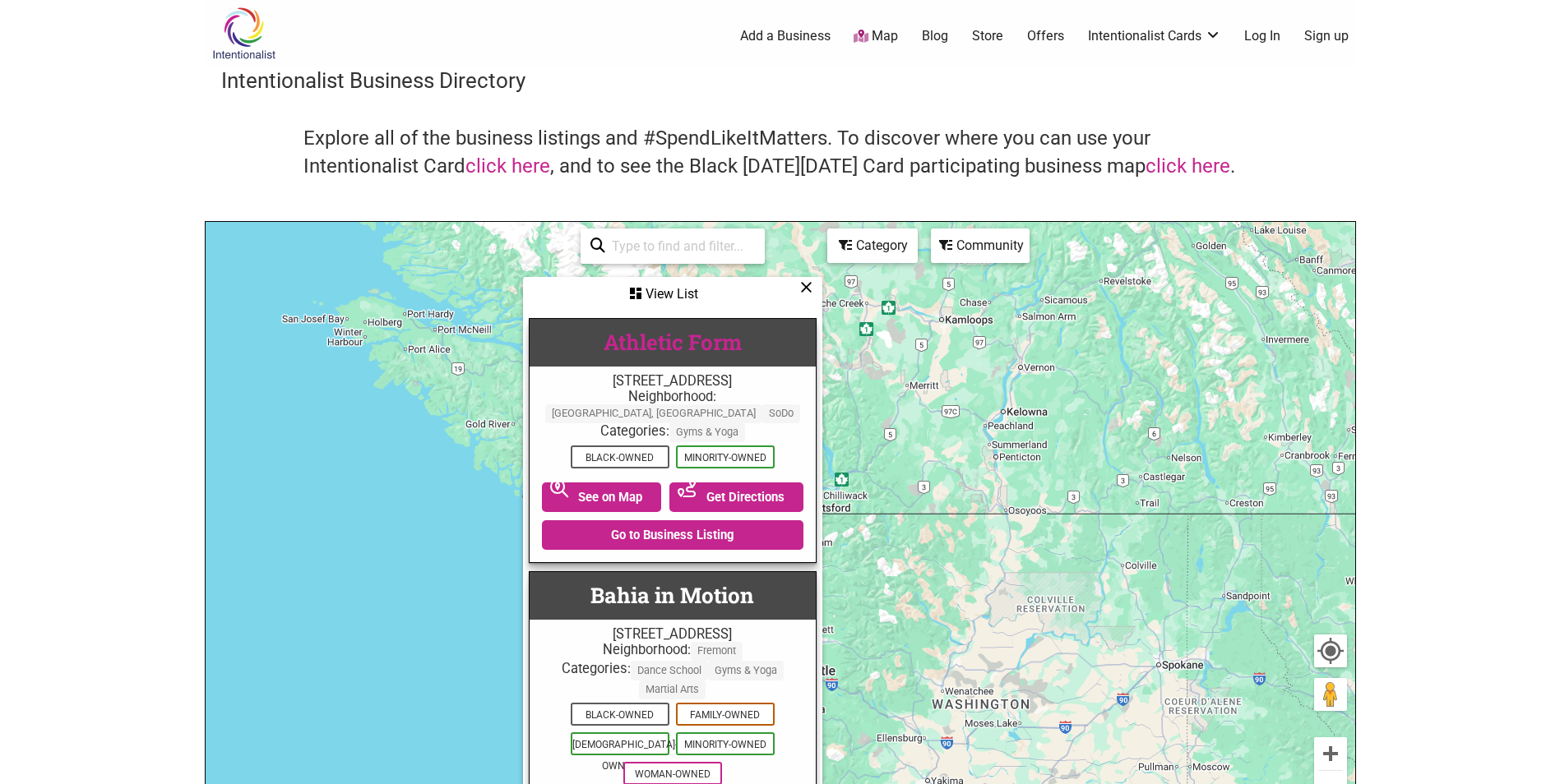
click at [707, 336] on link "Athletic Form" at bounding box center [672, 342] width 138 height 28
click at [981, 256] on div "Community" at bounding box center [979, 246] width 95 height 31
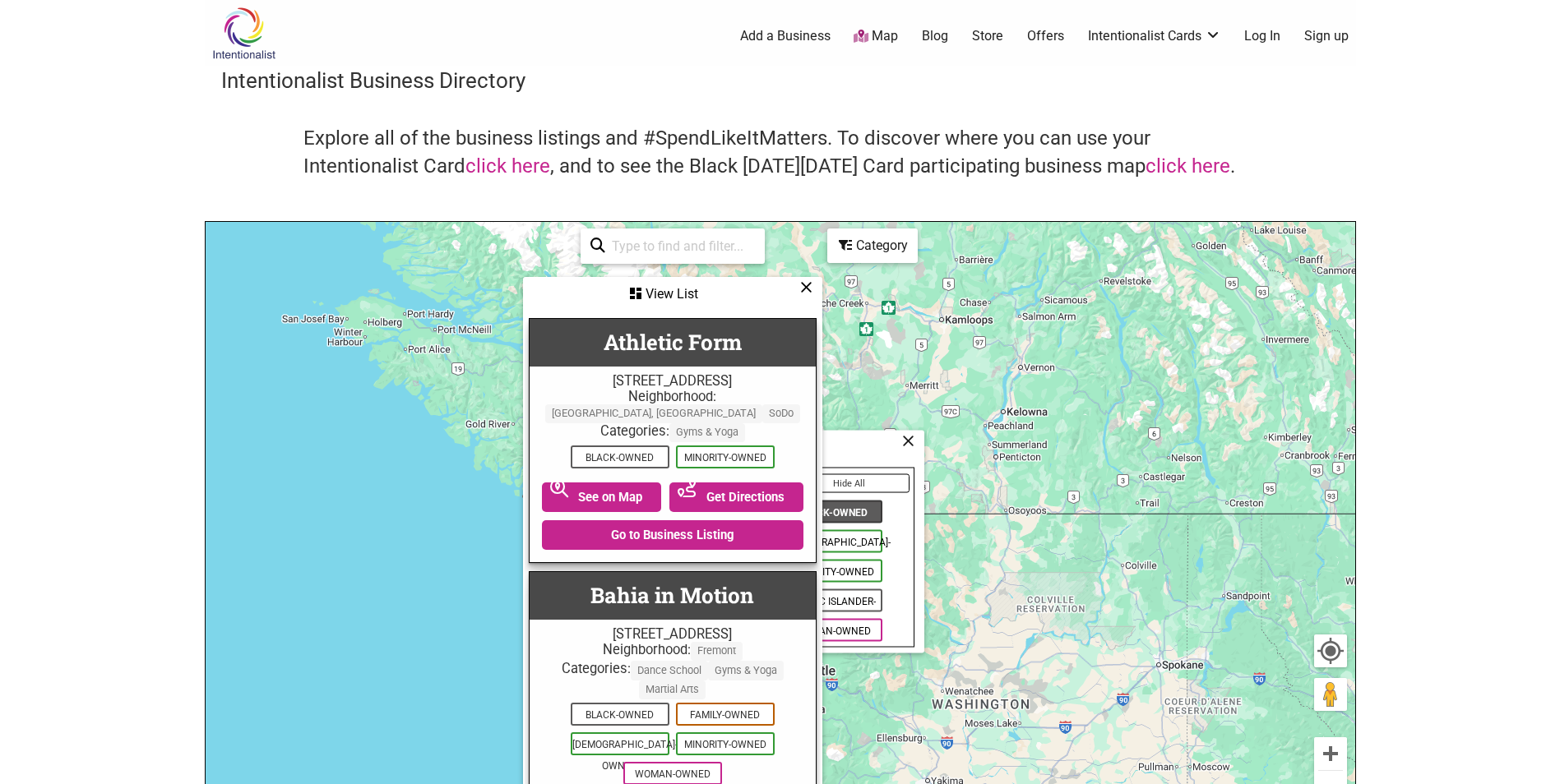
click at [815, 293] on div "View List" at bounding box center [673, 294] width 296 height 31
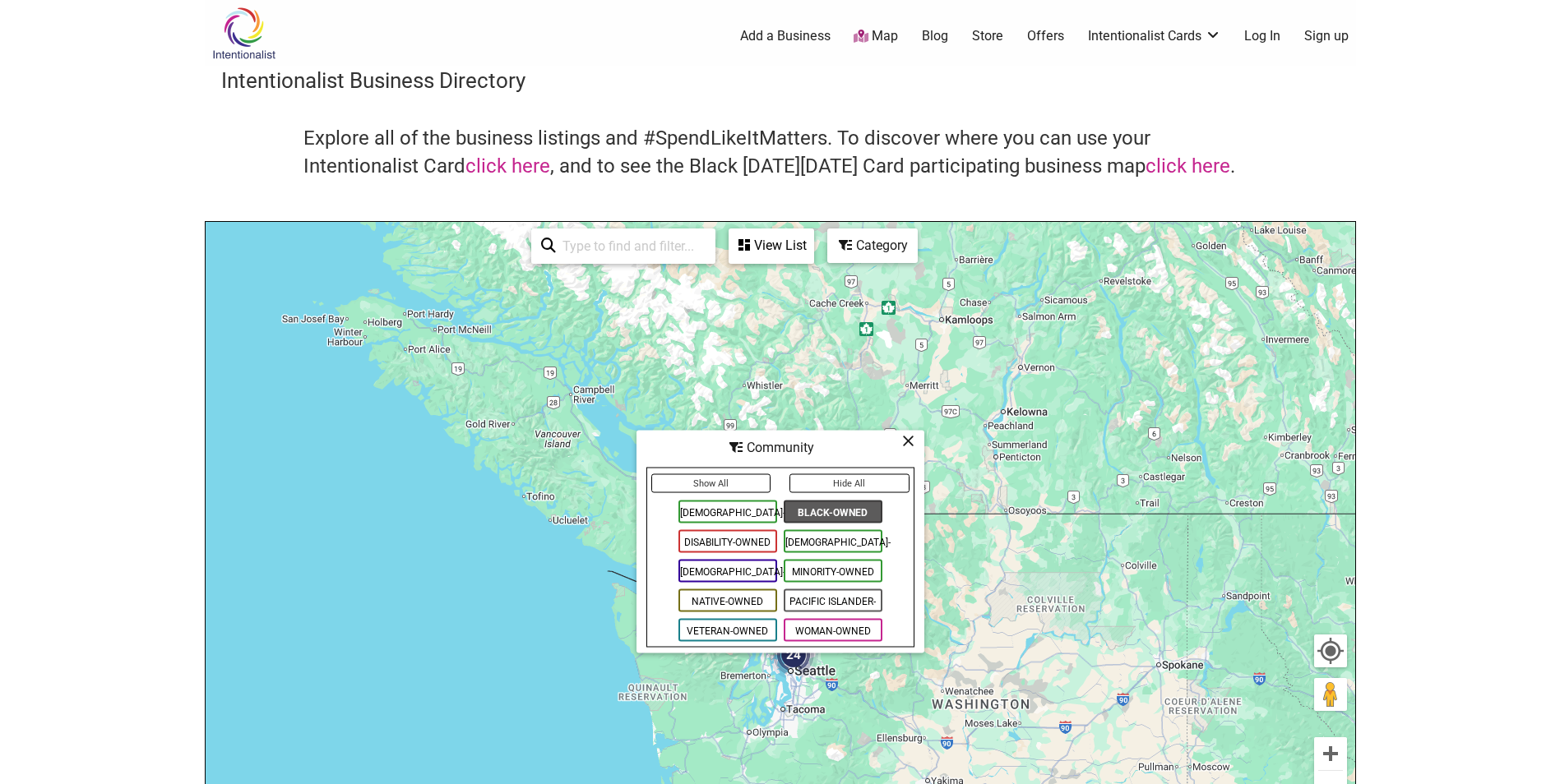
click at [853, 626] on span "Woman-Owned" at bounding box center [832, 630] width 98 height 23
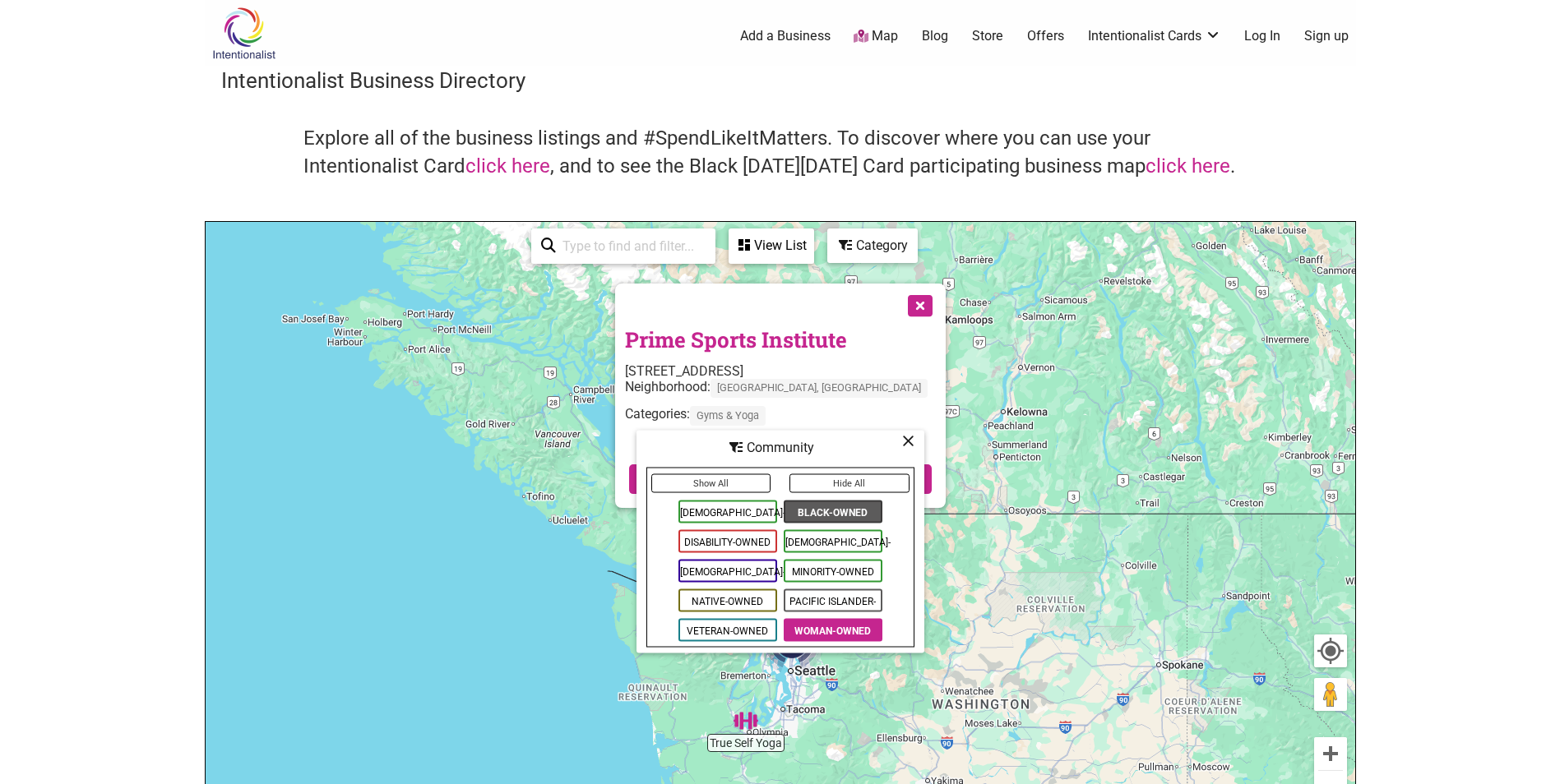
click at [910, 442] on icon at bounding box center [908, 441] width 12 height 1
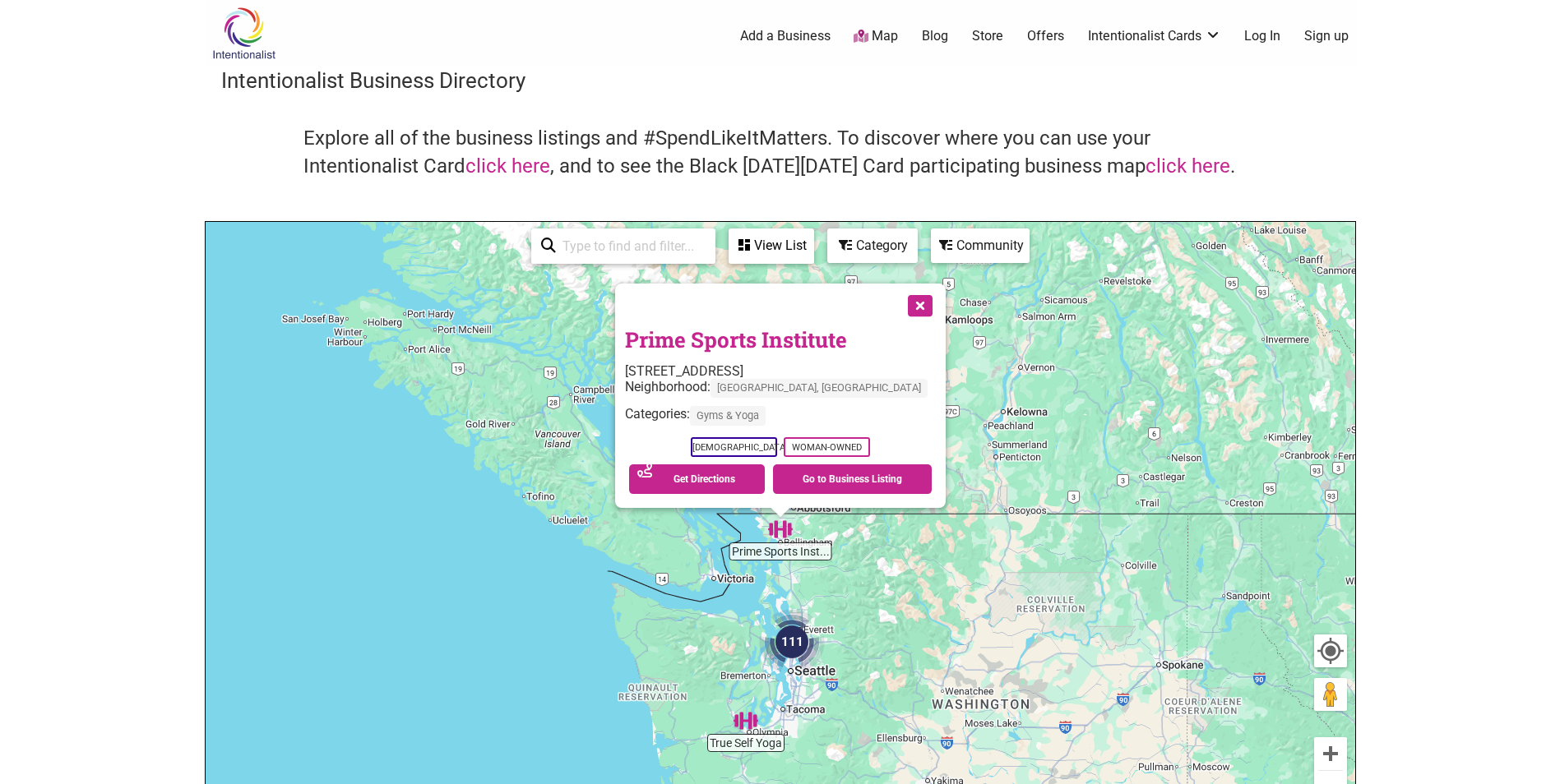
click at [779, 239] on div "View List" at bounding box center [771, 246] width 82 height 31
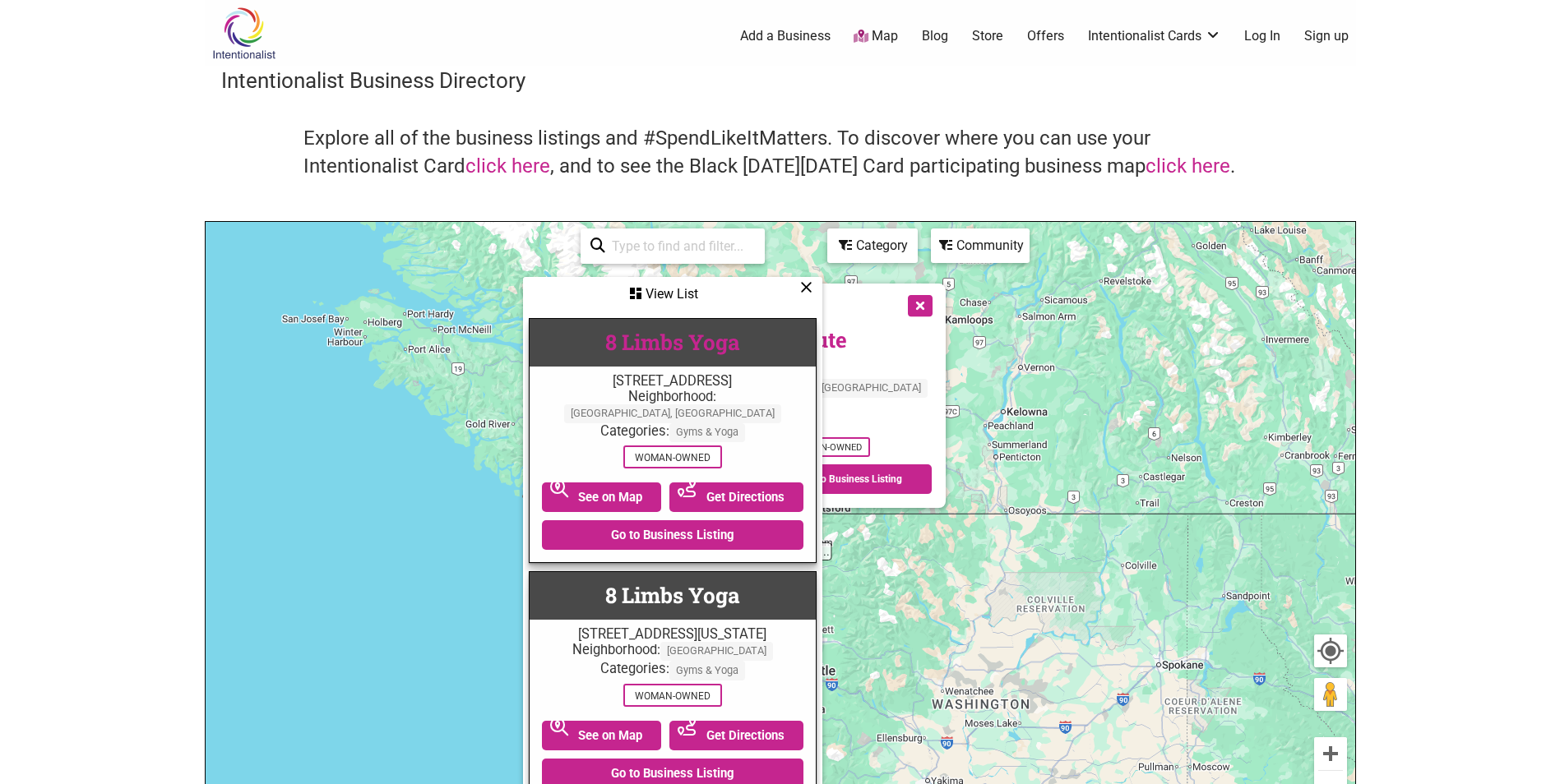
click at [706, 348] on link "8 Limbs Yoga" at bounding box center [673, 342] width 135 height 28
click at [403, 407] on div "To navigate, press the arrow keys. Prime Sports Institute 1704 N State St, Bell…" at bounding box center [780, 541] width 1150 height 639
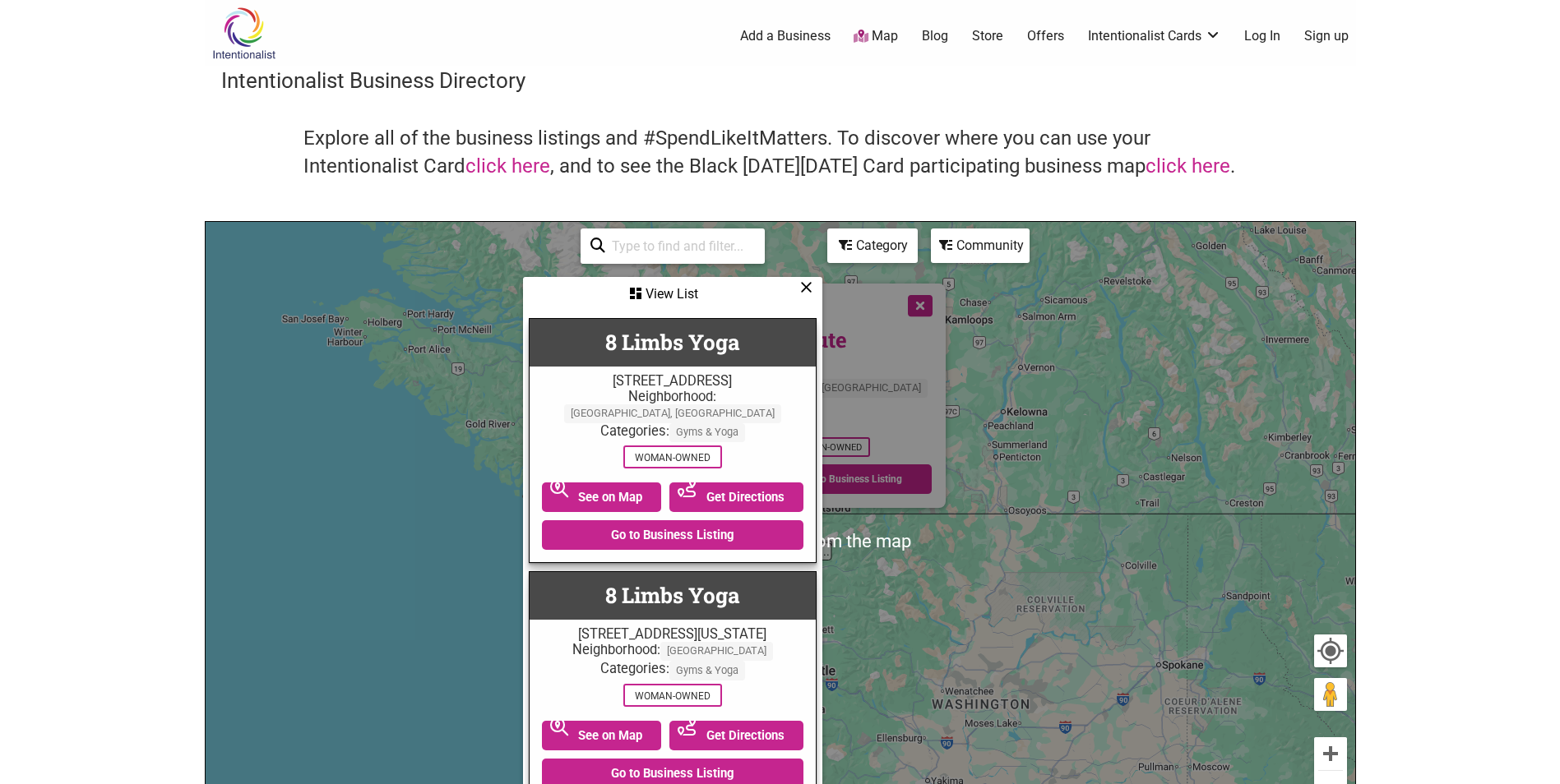
drag, startPoint x: 807, startPoint y: 287, endPoint x: 843, endPoint y: 306, distance: 40.7
click at [808, 288] on icon at bounding box center [806, 287] width 12 height 1
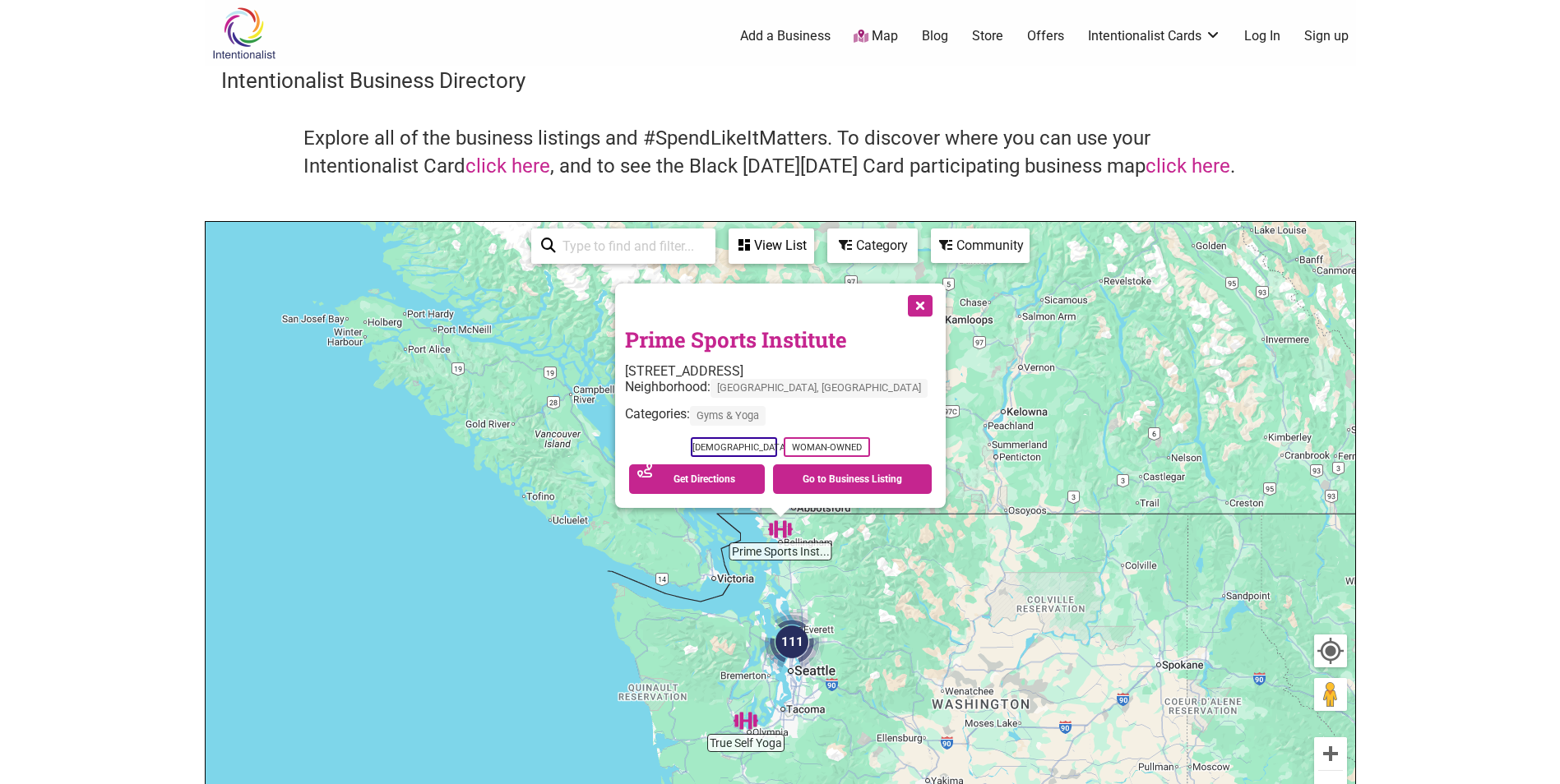
click at [898, 311] on button "Close" at bounding box center [919, 304] width 41 height 41
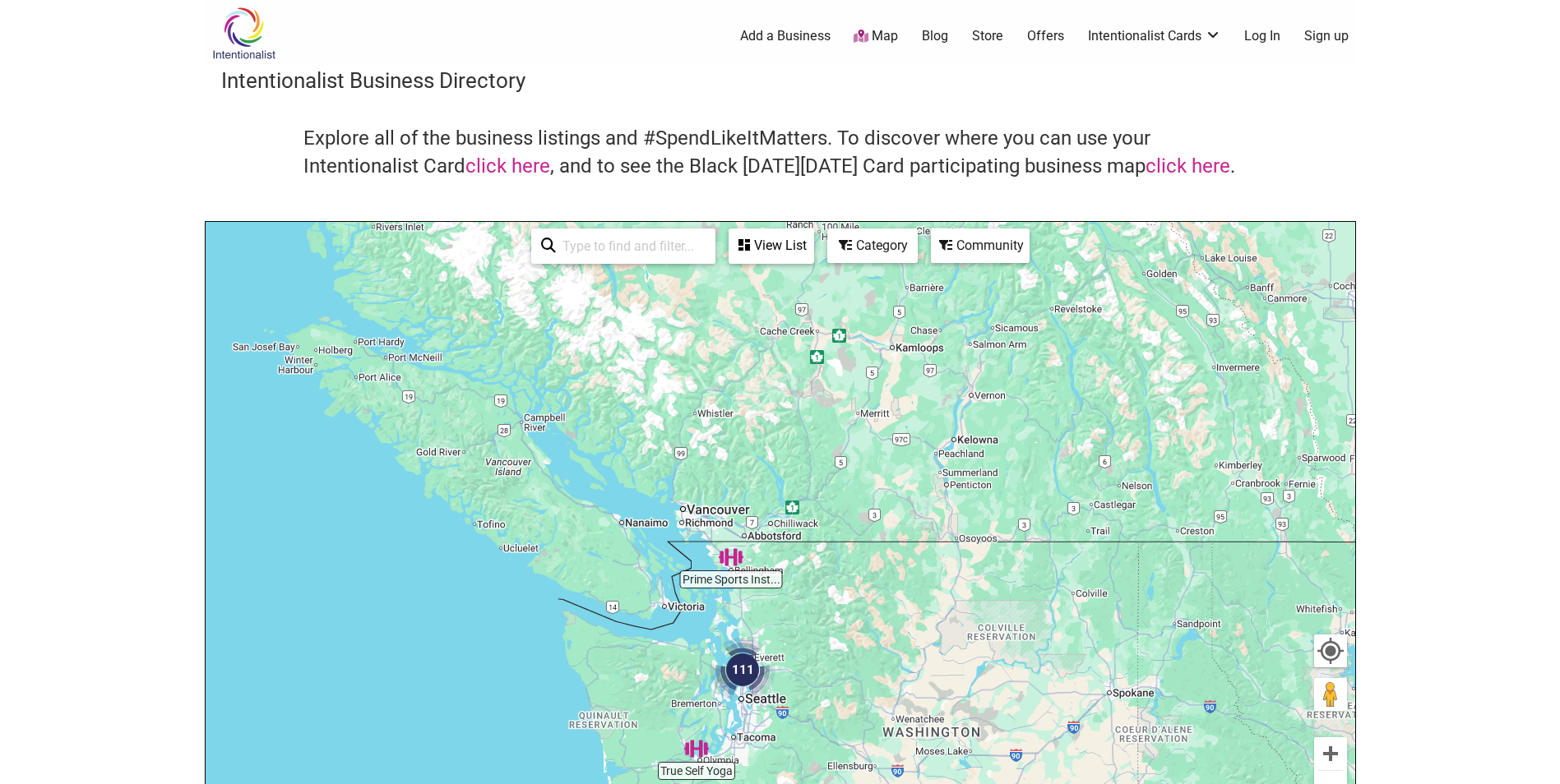
drag, startPoint x: 938, startPoint y: 619, endPoint x: 888, endPoint y: 649, distance: 58.3
click at [887, 649] on div "To navigate, press the arrow keys." at bounding box center [780, 541] width 1150 height 639
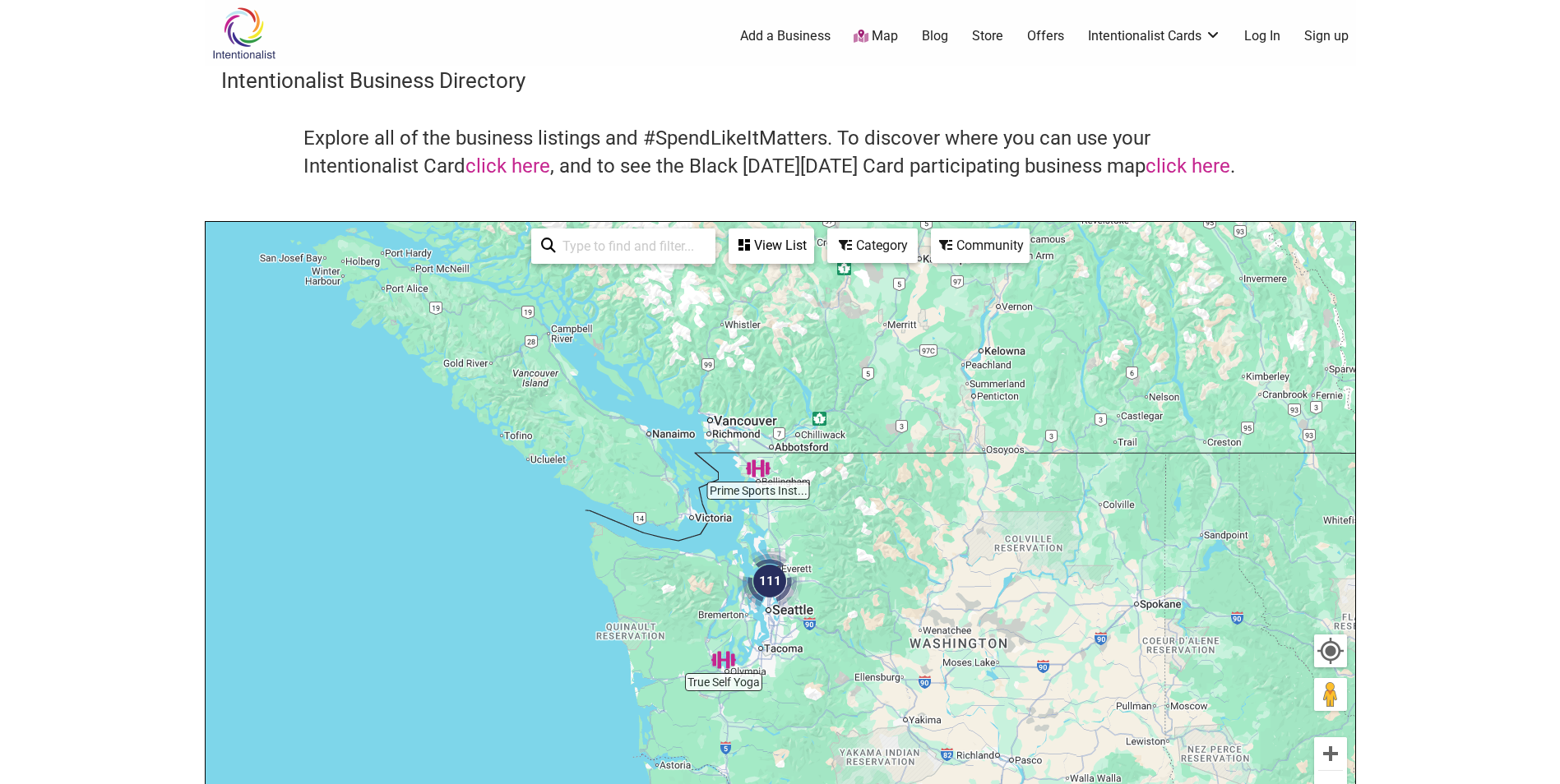
drag, startPoint x: 866, startPoint y: 623, endPoint x: 894, endPoint y: 538, distance: 89.5
click at [894, 538] on div "To navigate, press the arrow keys." at bounding box center [780, 541] width 1150 height 639
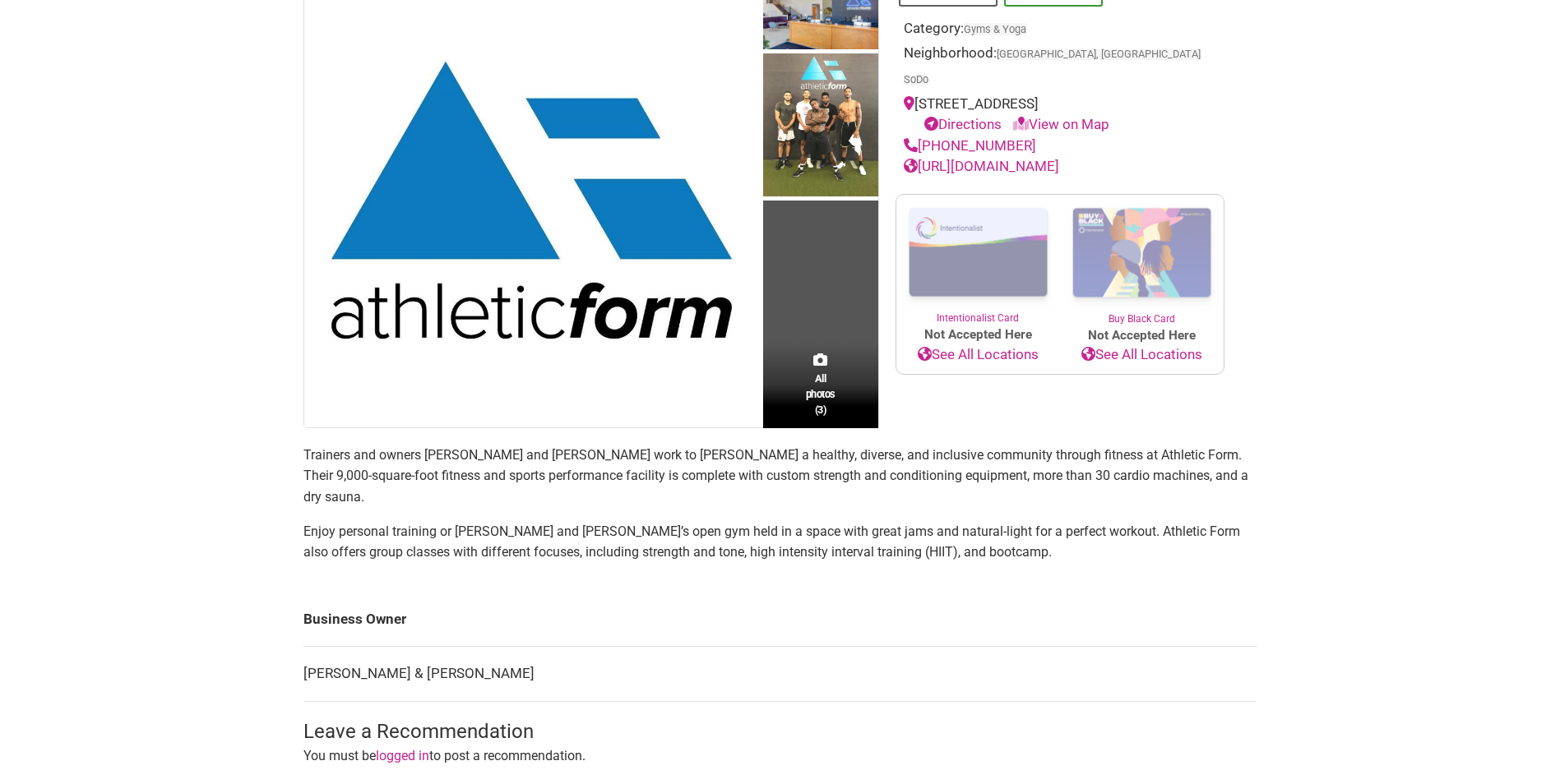
scroll to position [246, 0]
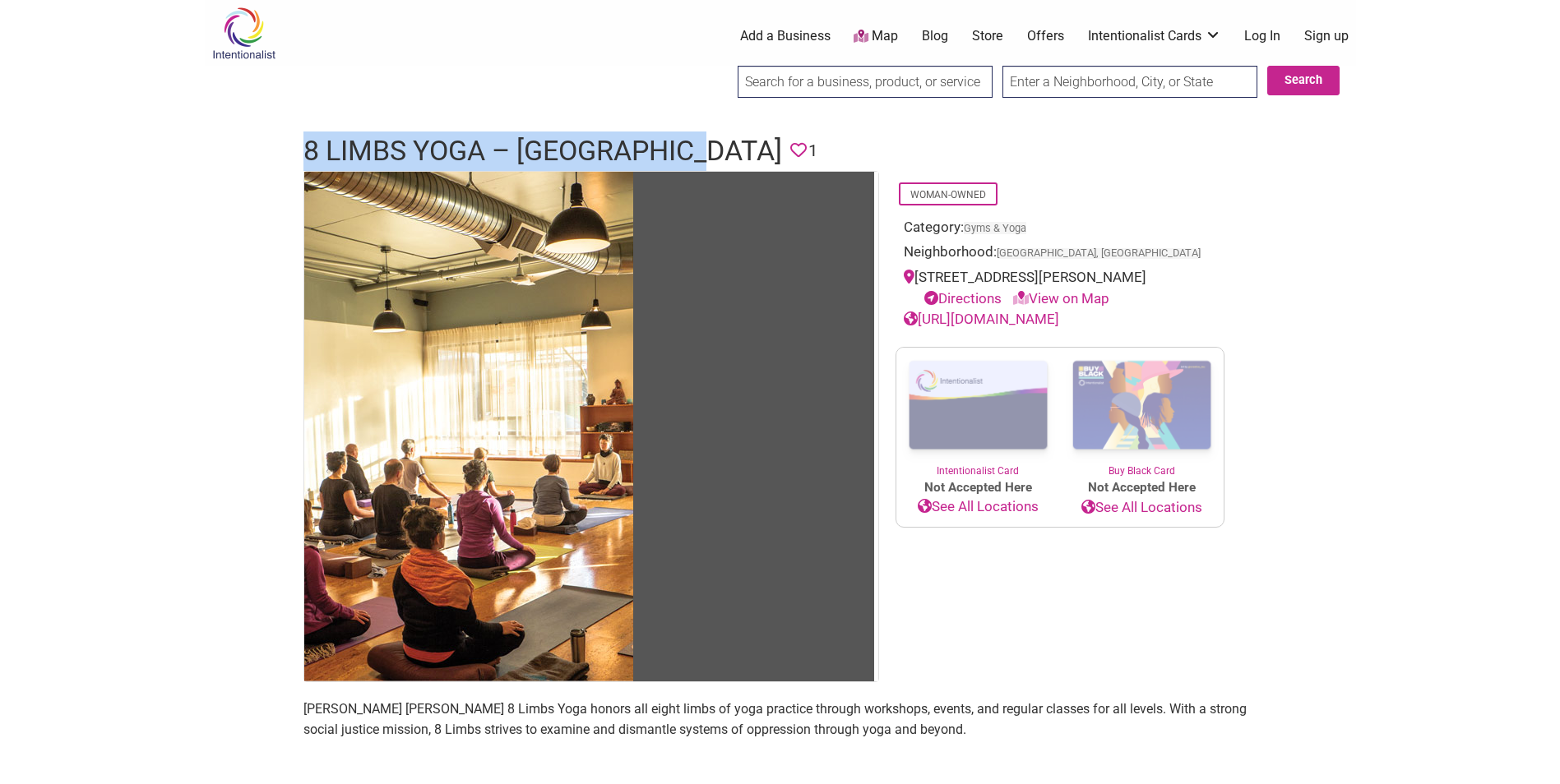
drag, startPoint x: 280, startPoint y: 139, endPoint x: 696, endPoint y: 146, distance: 416.1
copy h1 "8 Limbs Yoga – [GEOGRAPHIC_DATA]"
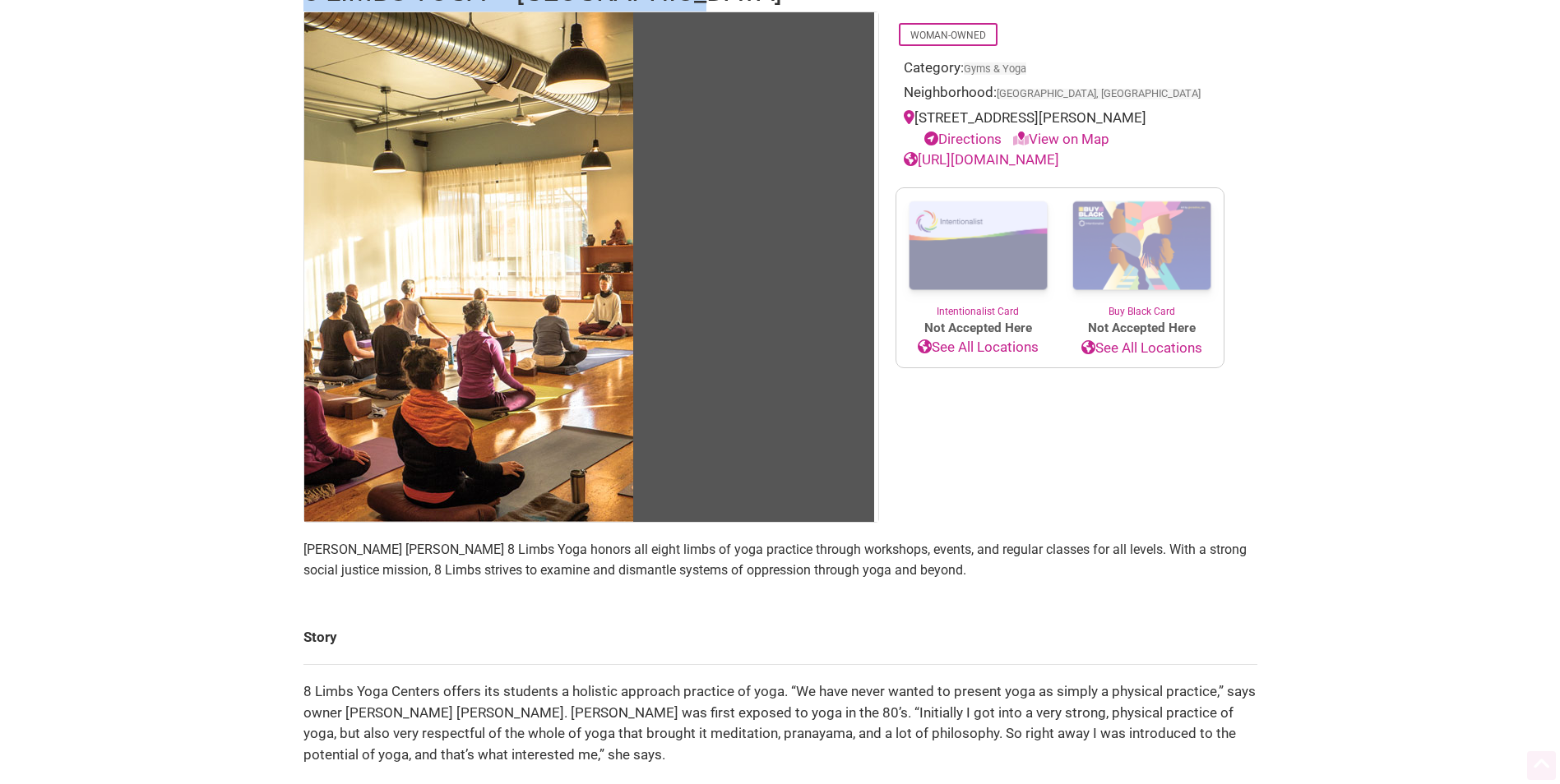
scroll to position [164, 0]
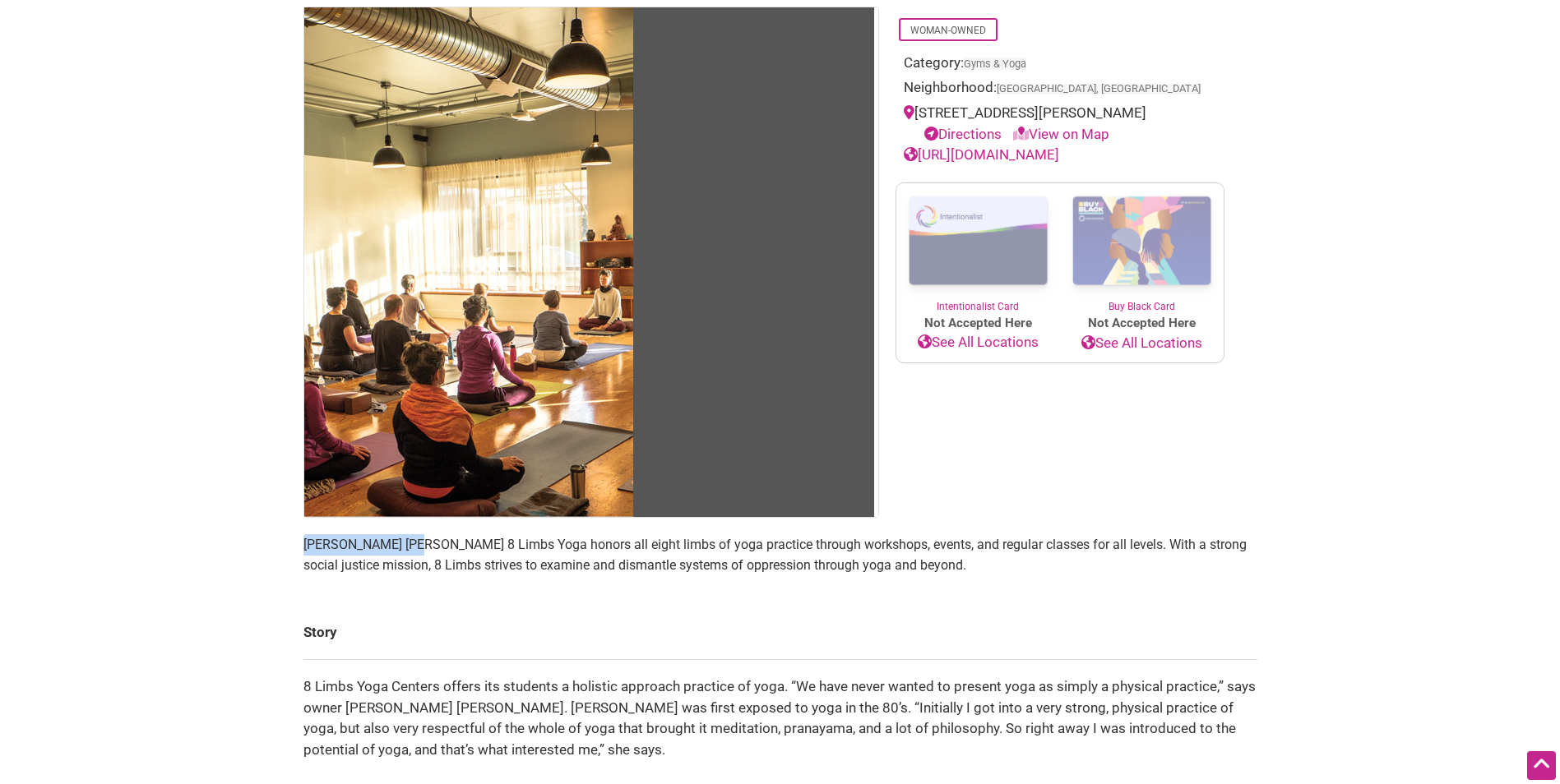
drag, startPoint x: 295, startPoint y: 540, endPoint x: 415, endPoint y: 540, distance: 120.0
click at [415, 540] on div "Woman-Owned Category: Gyms & Yoga Neighborhood: [GEOGRAPHIC_DATA], [GEOGRAPHIC_…" at bounding box center [780, 763] width 987 height 1514
copy p "[PERSON_NAME] [PERSON_NAME]"
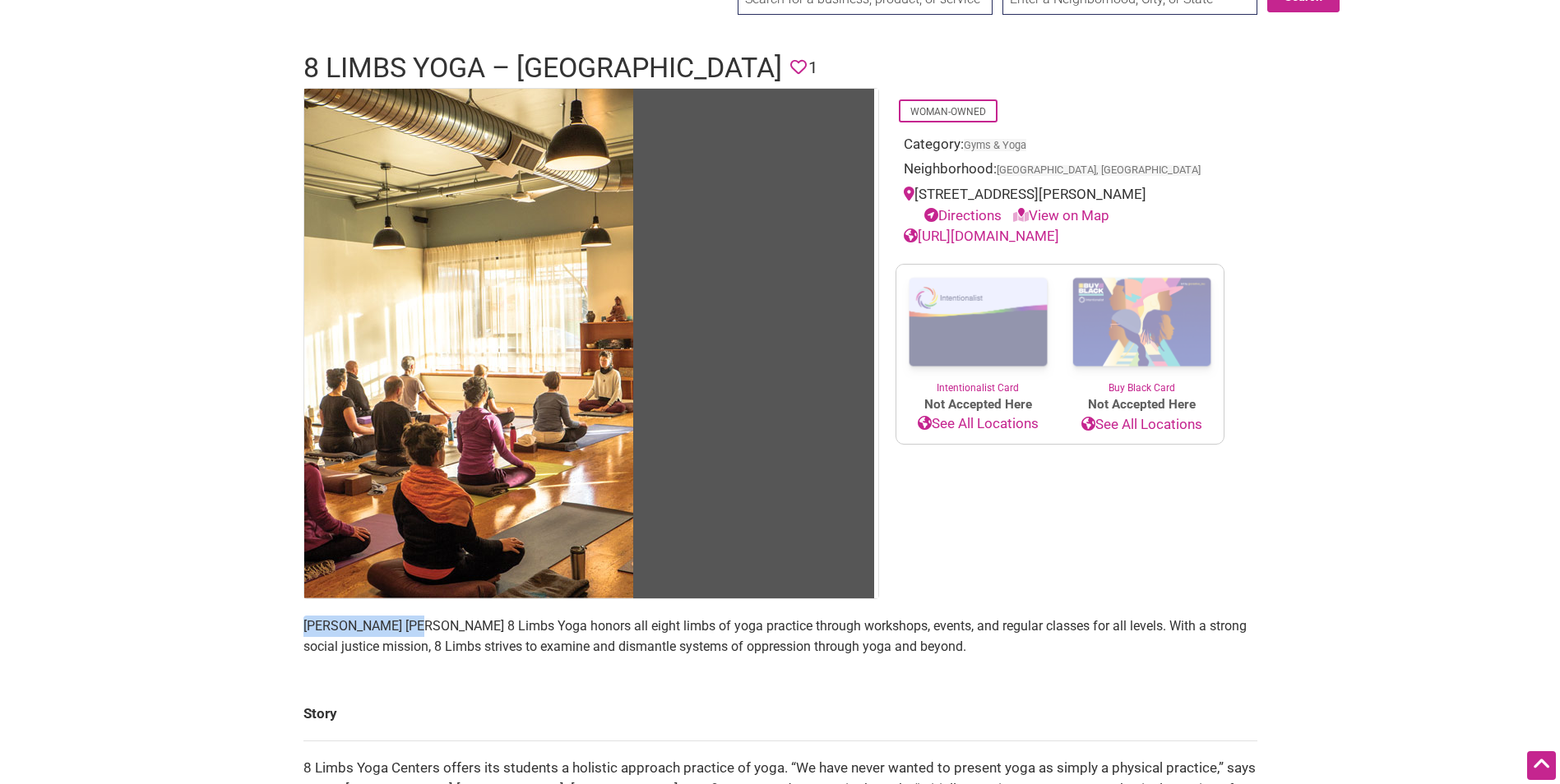
scroll to position [82, 0]
click at [1034, 241] on link "[URL][DOMAIN_NAME]" at bounding box center [982, 236] width 156 height 16
copy div "[STREET_ADDRESS][PERSON_NAME]"
